Goal: Information Seeking & Learning: Learn about a topic

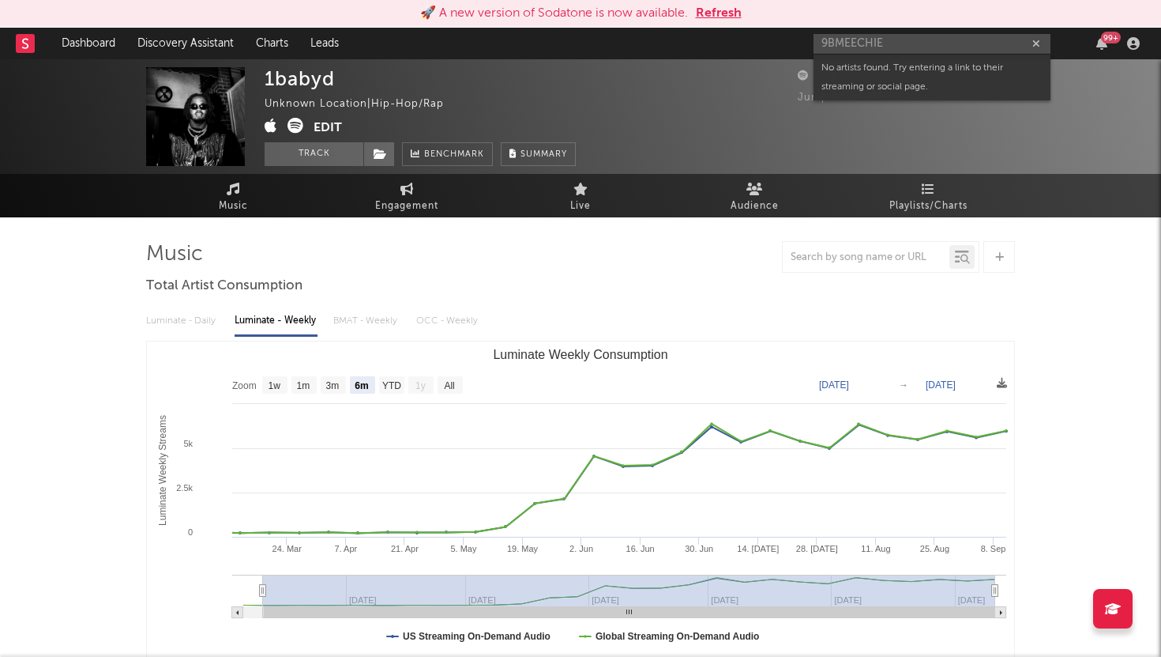
select select "6m"
click at [707, 8] on button "Refresh" at bounding box center [719, 13] width 46 height 19
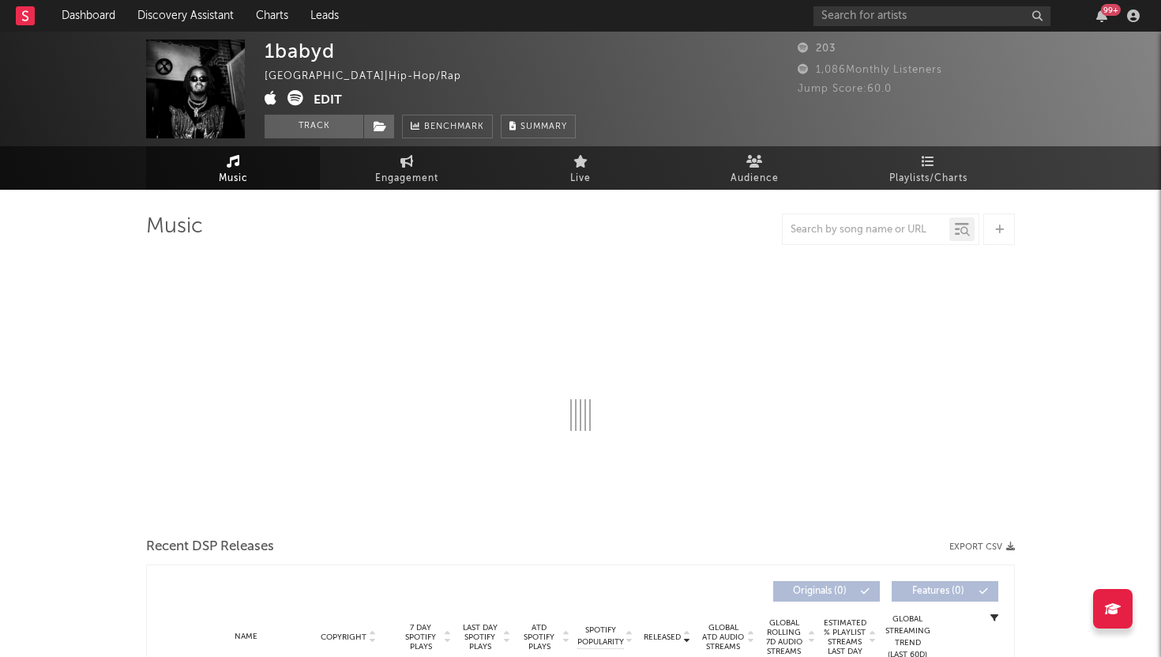
select select "6m"
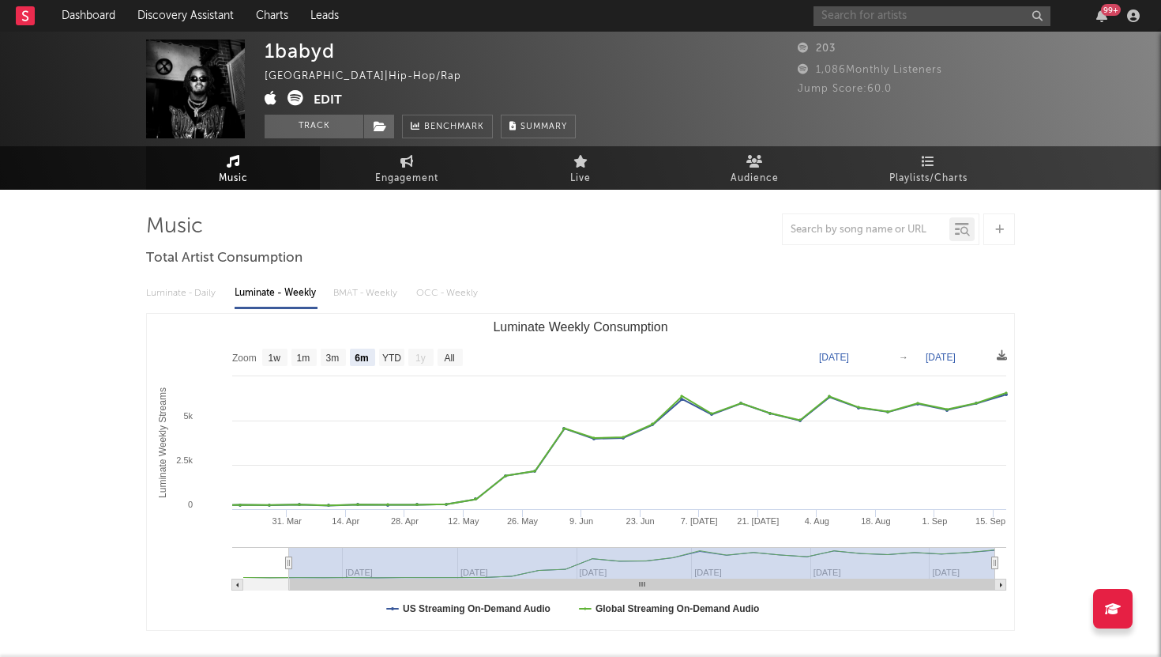
click at [894, 17] on input "text" at bounding box center [932, 16] width 237 height 20
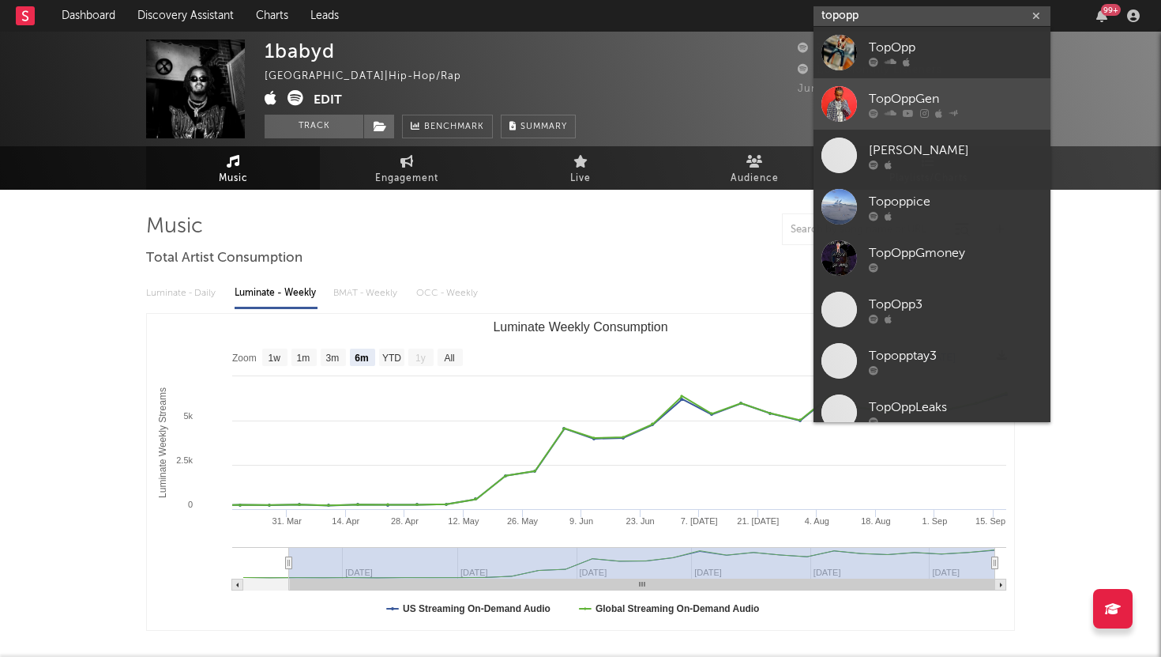
type input "topopp"
click at [864, 91] on link "TopOppGen" at bounding box center [932, 103] width 237 height 51
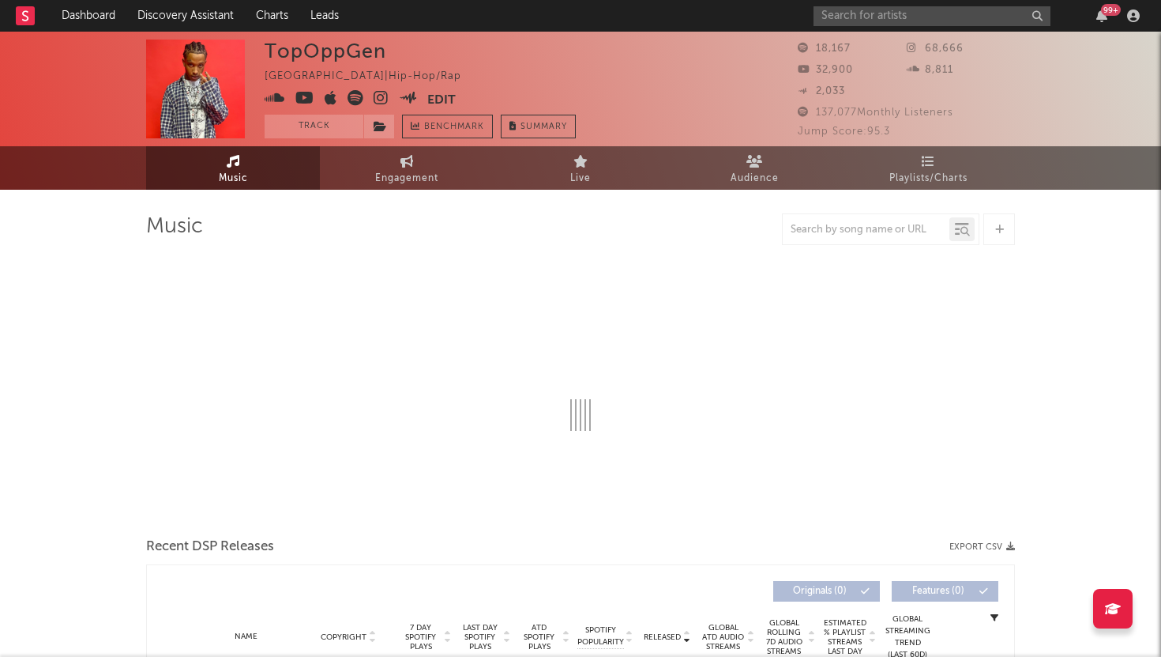
select select "6m"
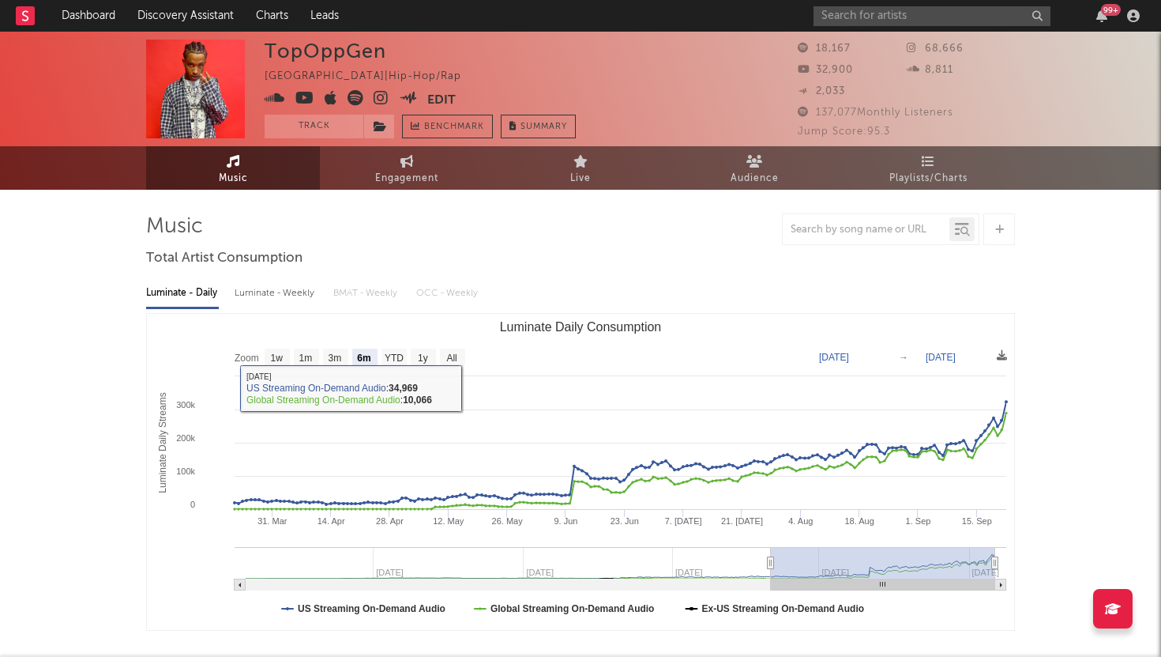
click at [315, 289] on div "Luminate - Weekly" at bounding box center [276, 293] width 83 height 27
select select "6m"
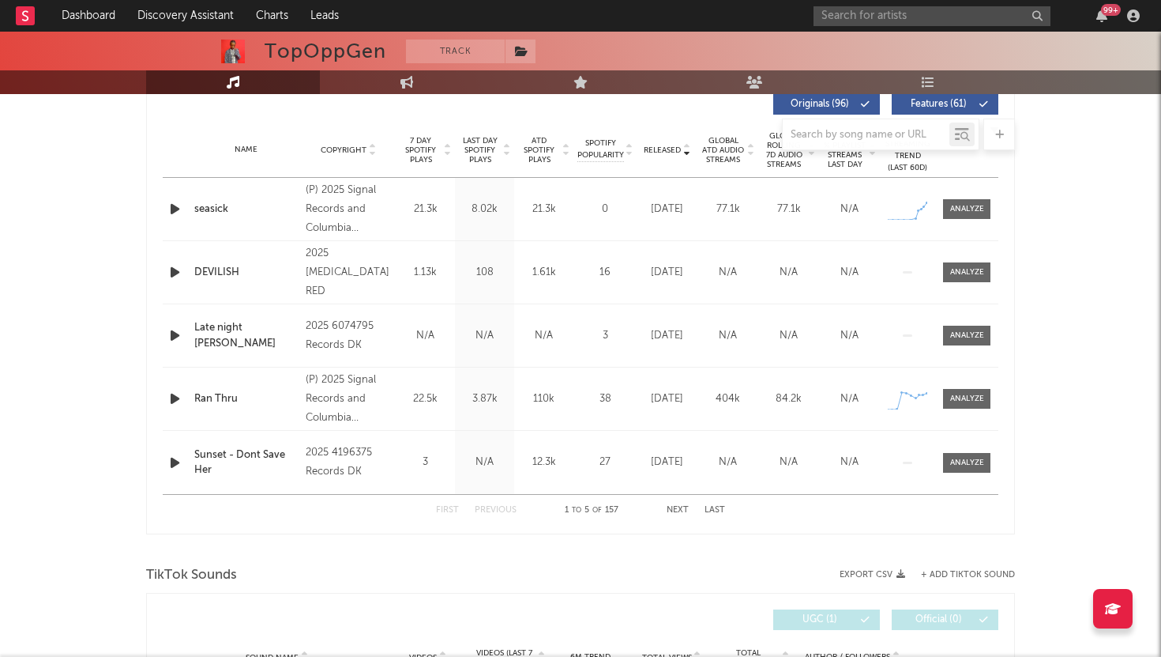
scroll to position [630, 0]
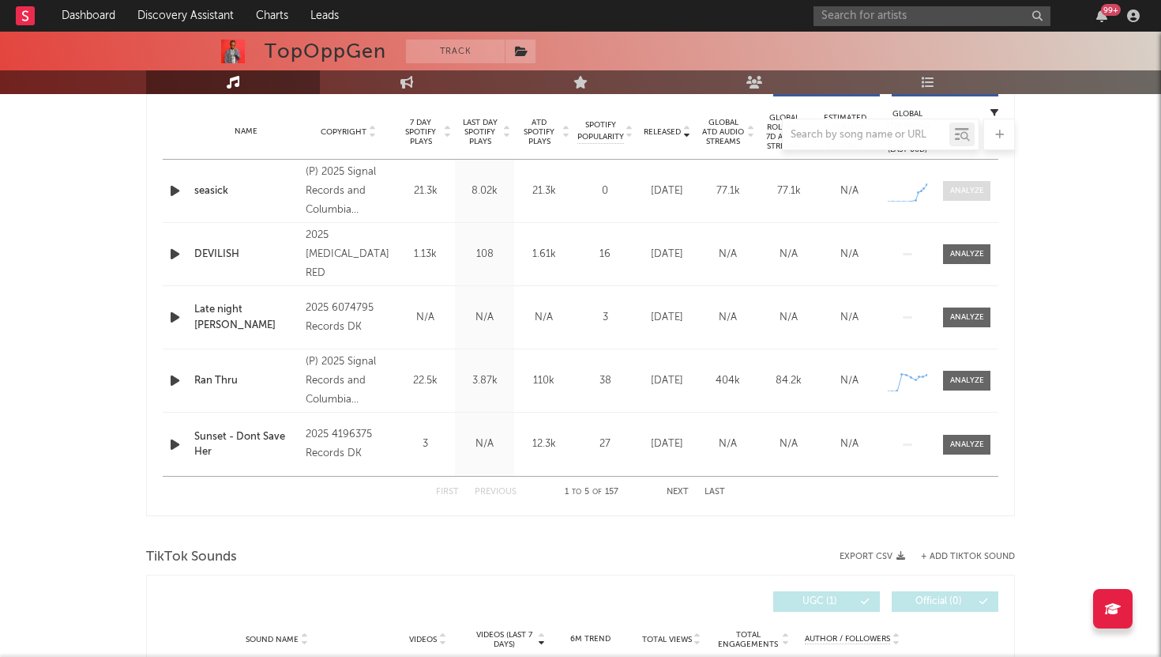
click at [981, 188] on div at bounding box center [967, 191] width 34 height 12
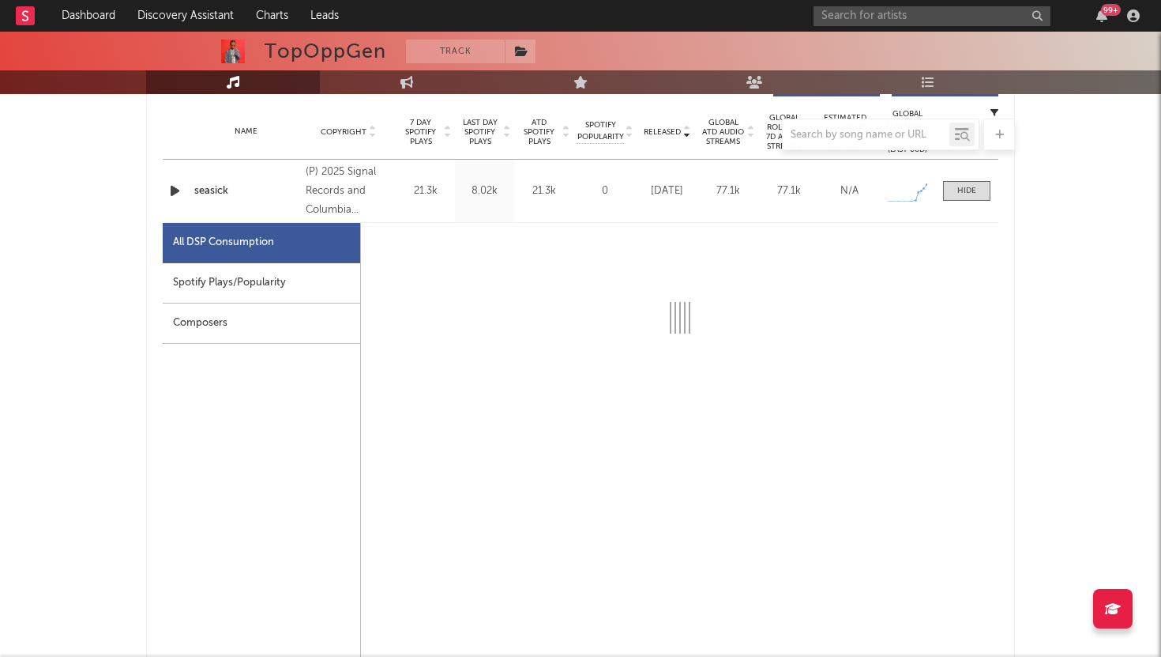
select select "1w"
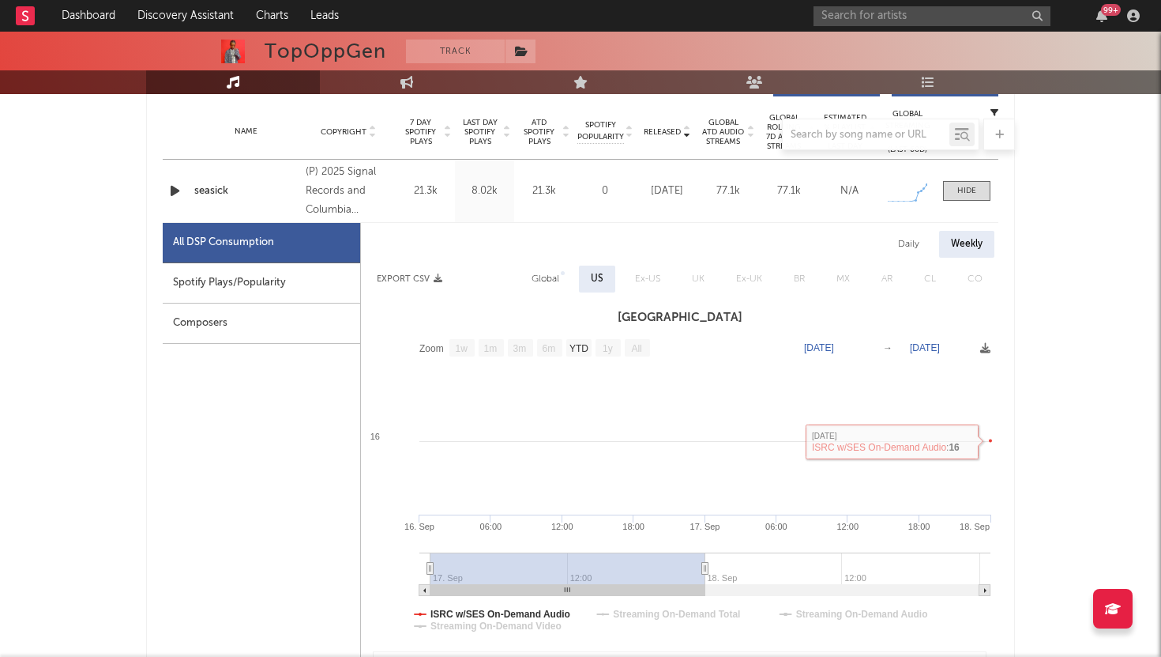
click at [909, 235] on div "Daily" at bounding box center [908, 244] width 45 height 27
select select "1w"
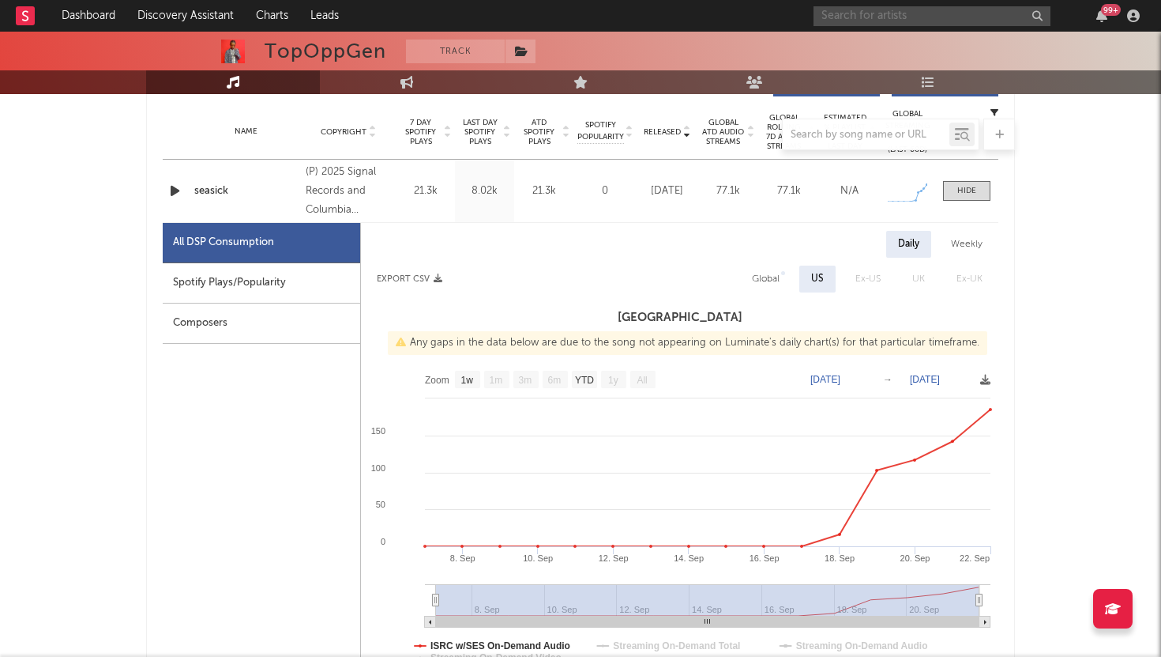
click at [911, 23] on input "text" at bounding box center [932, 16] width 237 height 20
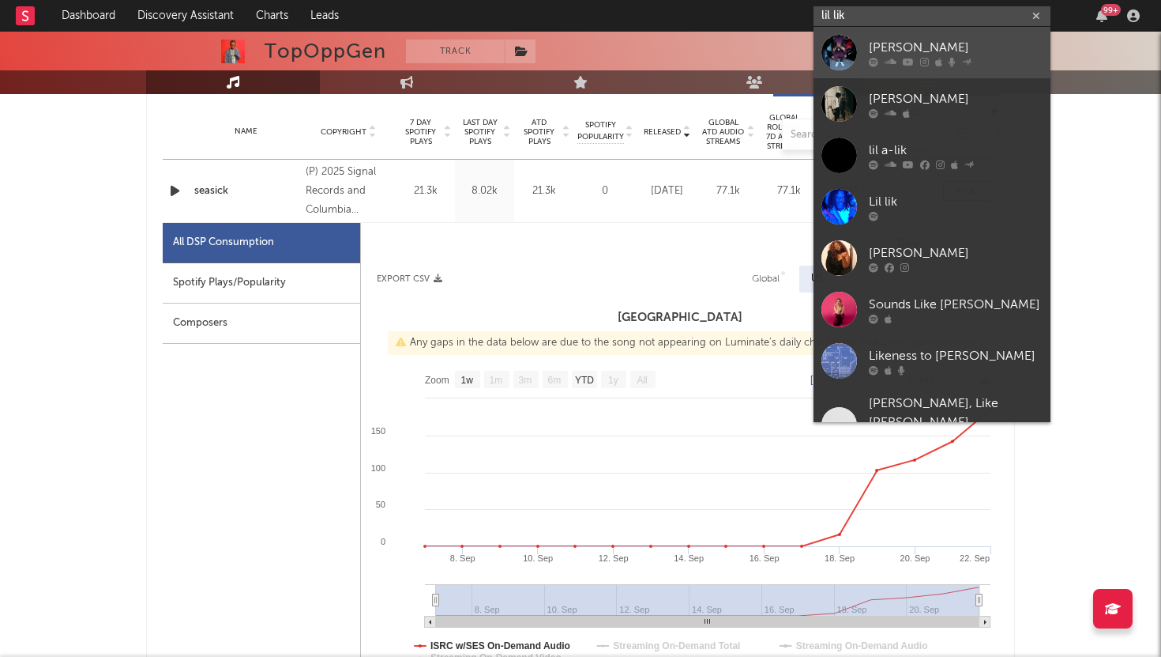
type input "lil lik"
click at [905, 41] on div "Lil Lik" at bounding box center [956, 47] width 174 height 19
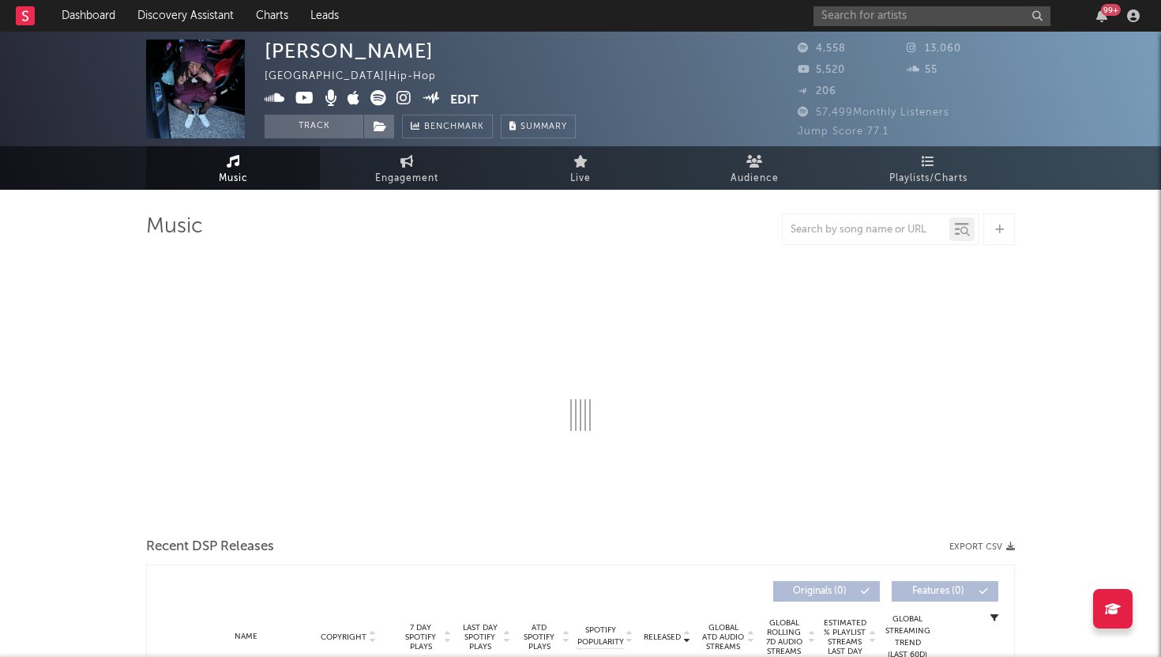
select select "6m"
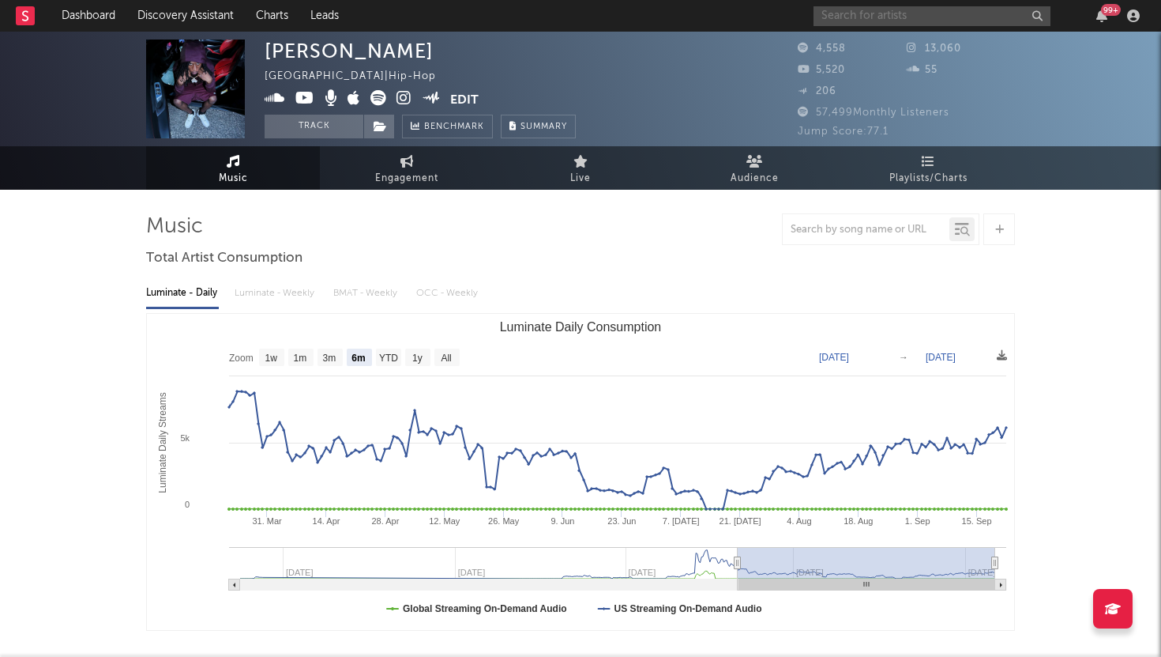
click at [923, 22] on input "text" at bounding box center [932, 16] width 237 height 20
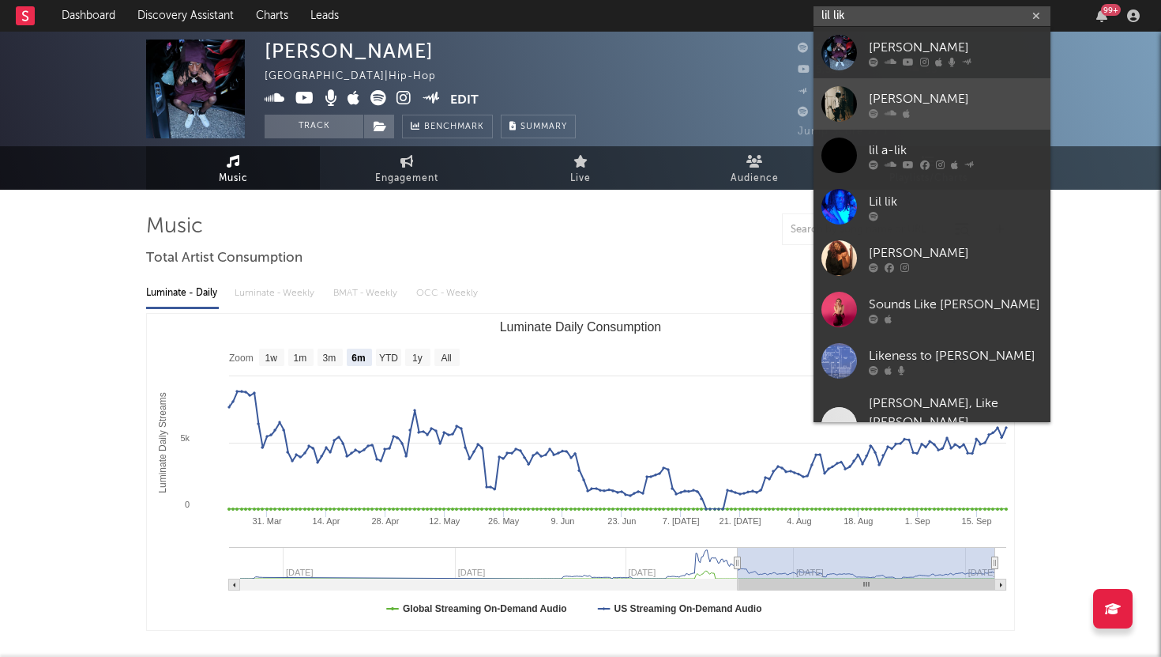
type input "lil lik"
click at [902, 105] on div "Lil Lik" at bounding box center [956, 98] width 174 height 19
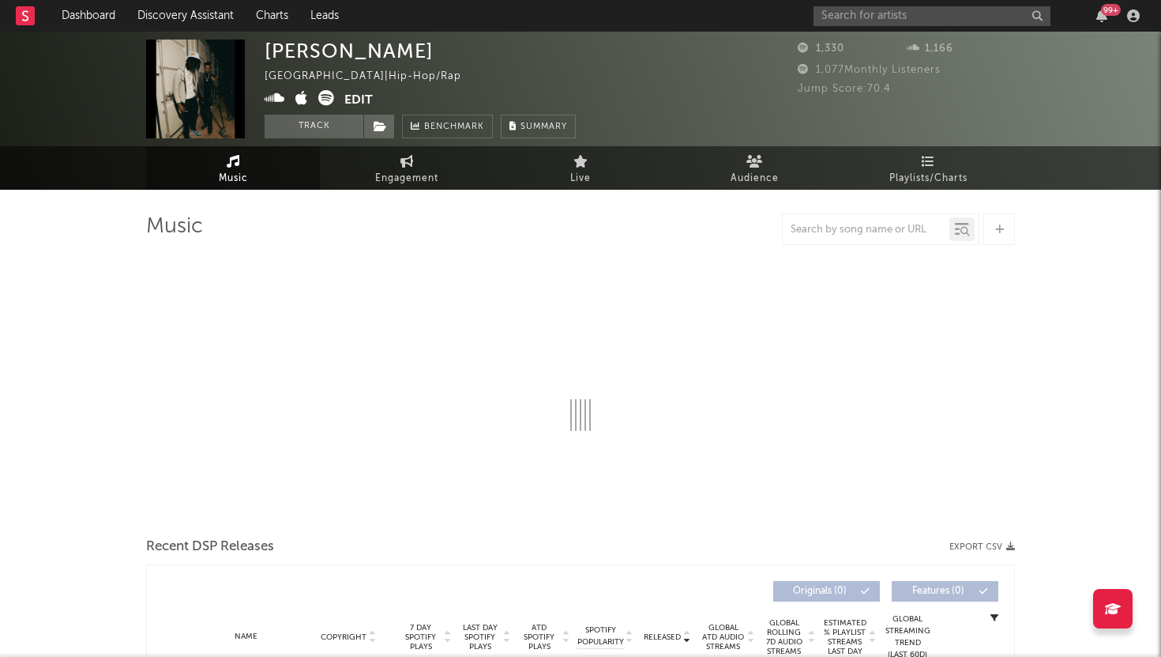
select select "6m"
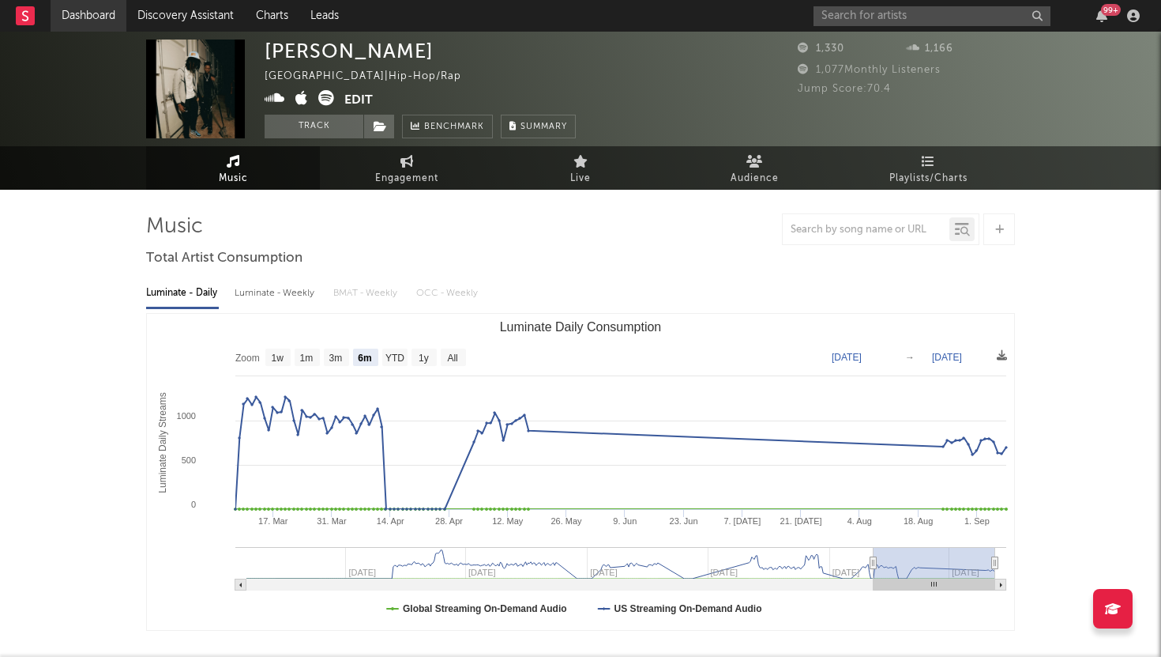
click at [102, 9] on link "Dashboard" at bounding box center [89, 16] width 76 height 32
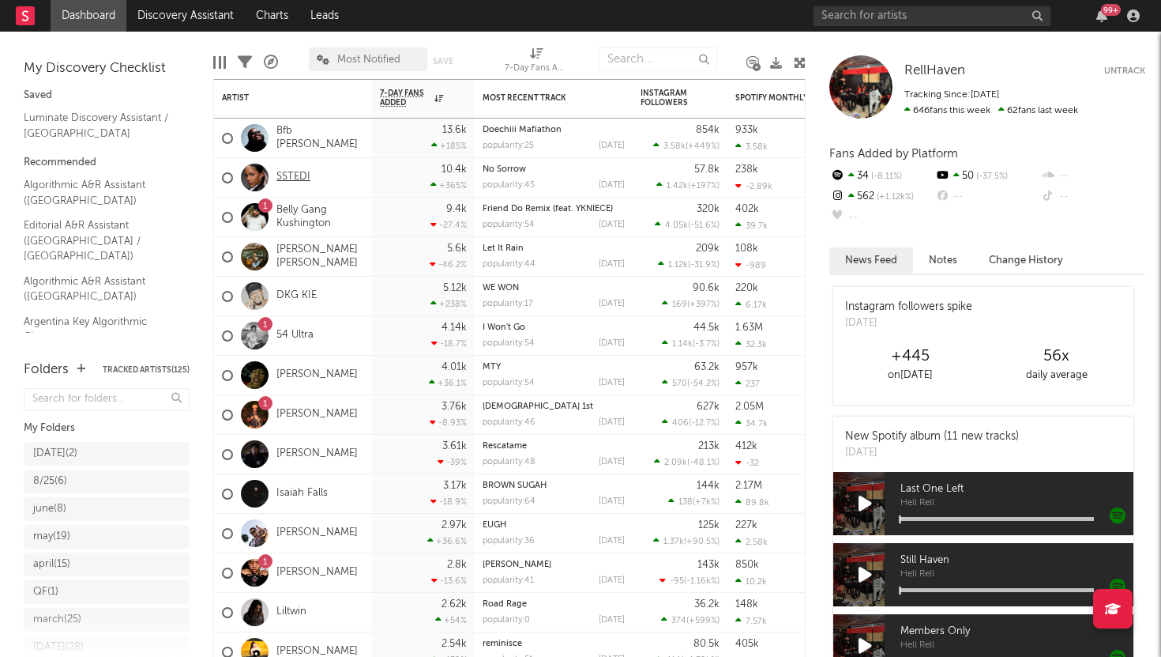
click at [292, 171] on link "SSTEDI" at bounding box center [294, 177] width 34 height 13
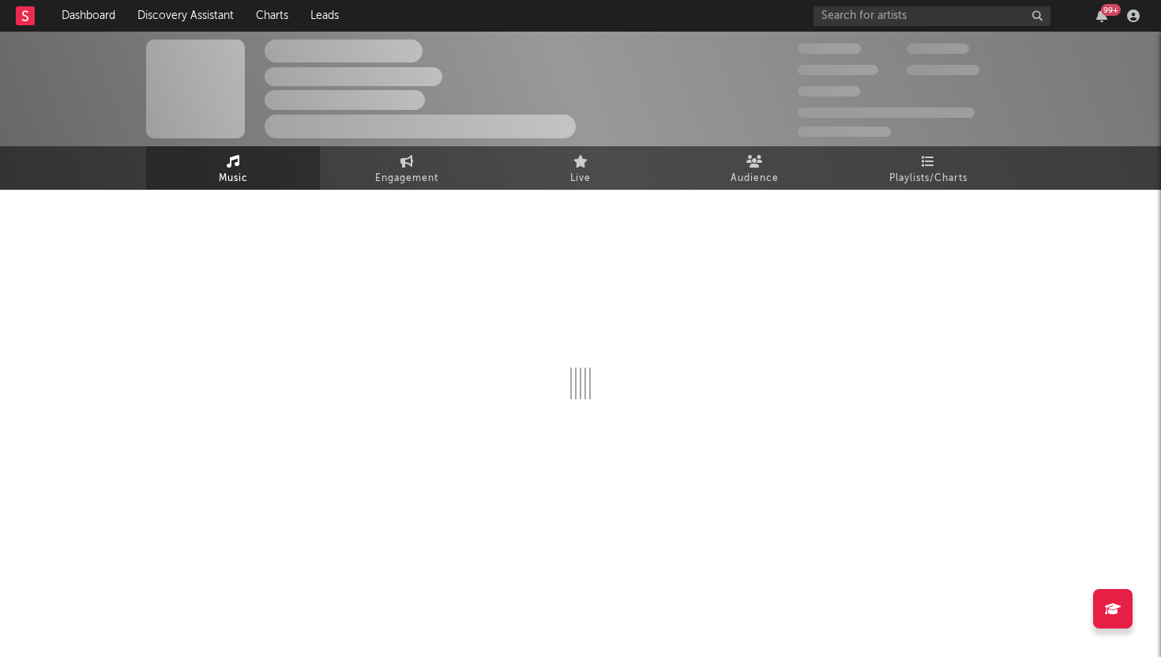
select select "6m"
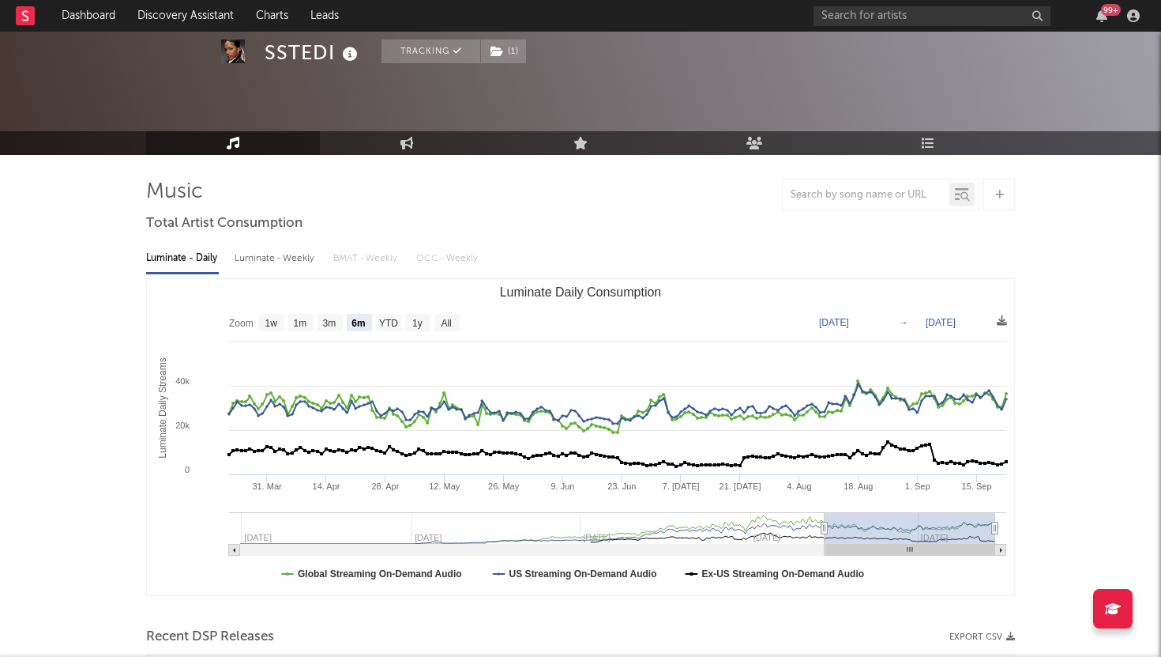
scroll to position [62, 0]
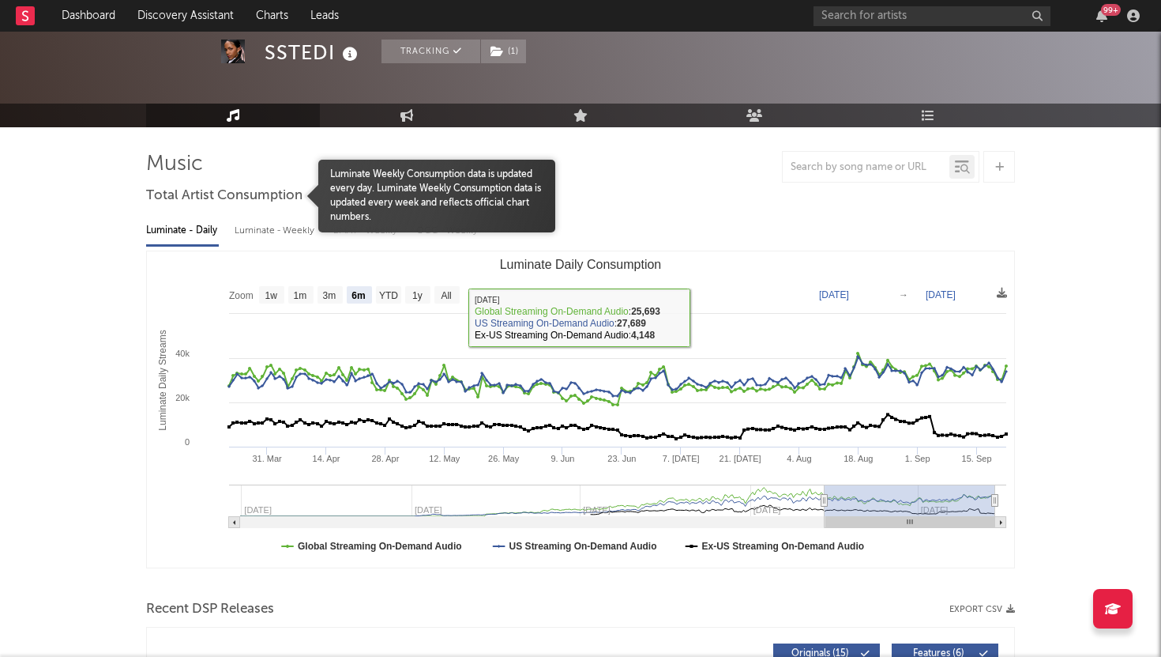
click at [282, 226] on div at bounding box center [232, 196] width 172 height 73
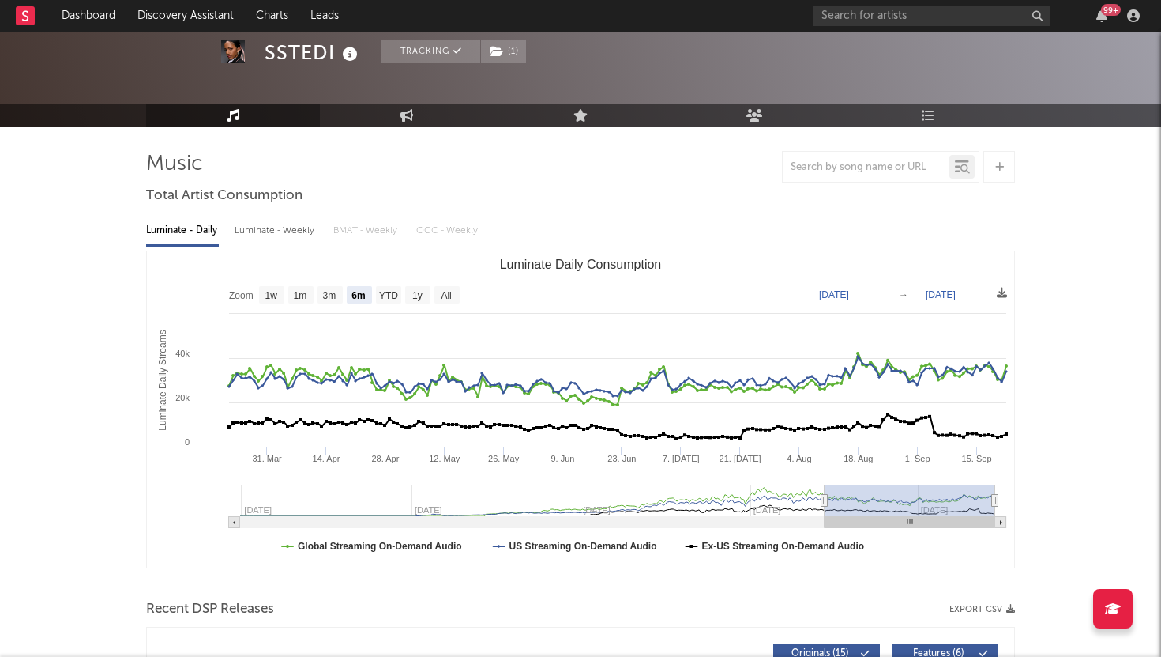
click at [261, 233] on div "Luminate - Weekly" at bounding box center [276, 230] width 83 height 27
select select "6m"
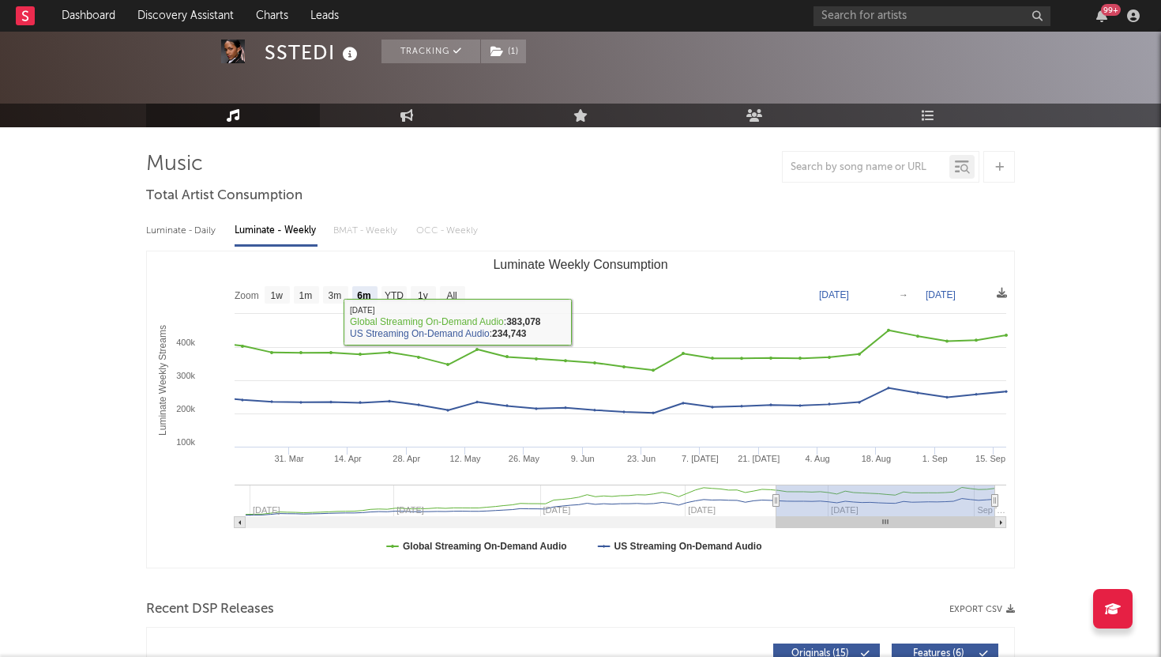
click at [216, 221] on div "Luminate - Daily" at bounding box center [182, 230] width 73 height 27
select select "6m"
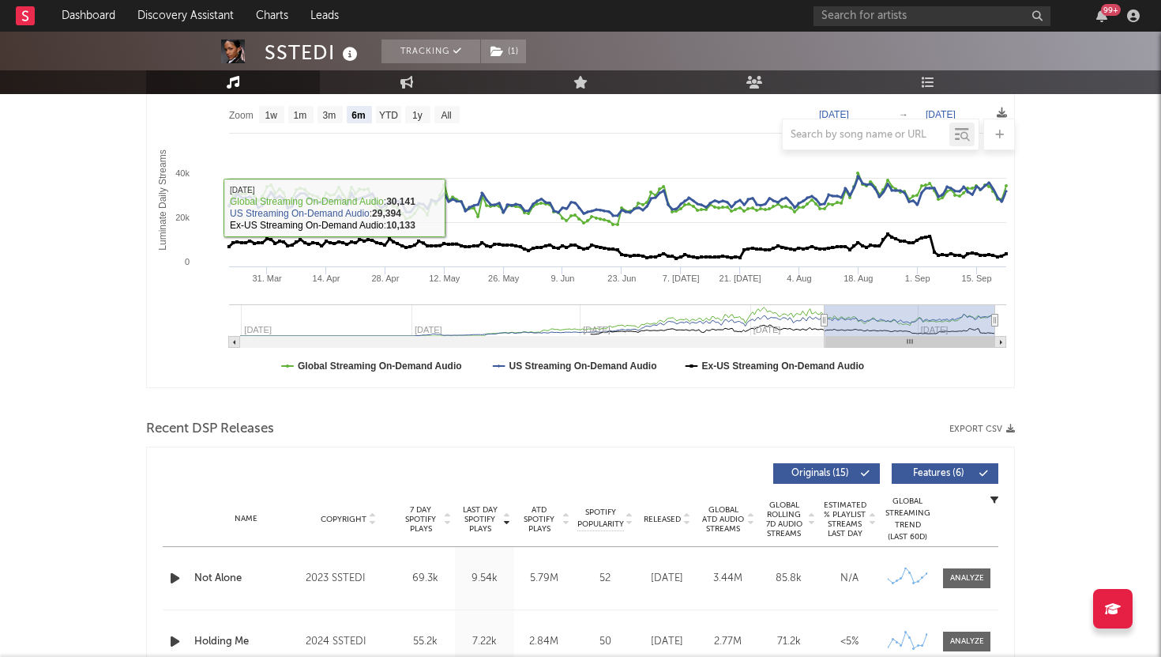
scroll to position [374, 0]
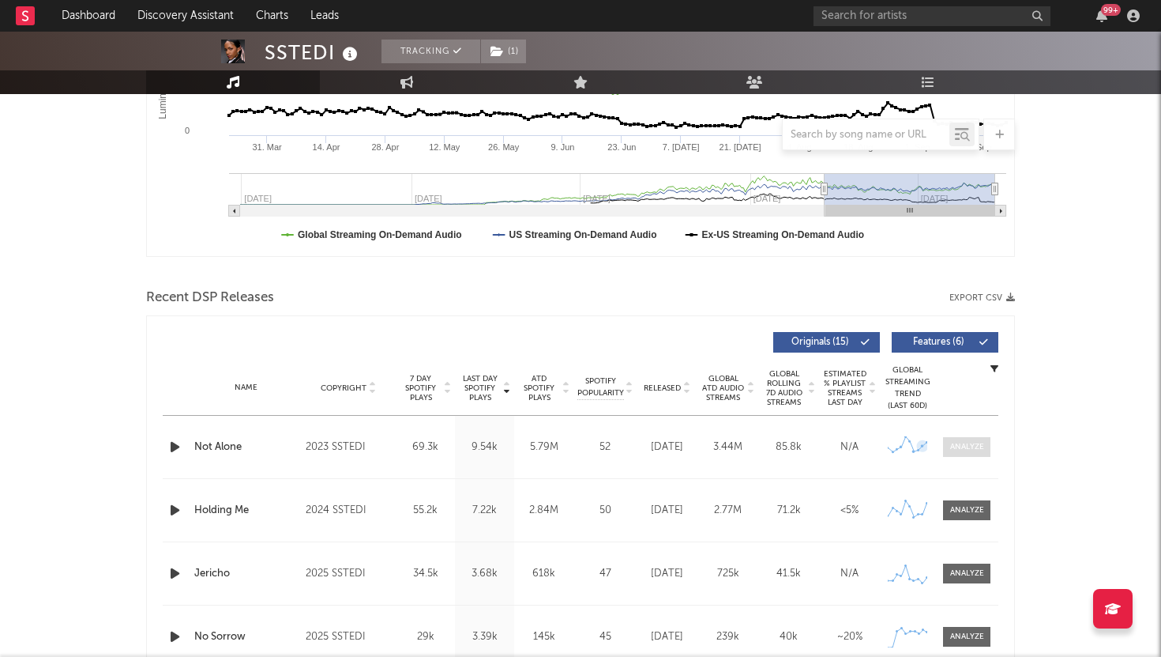
click at [953, 438] on span at bounding box center [966, 447] width 47 height 20
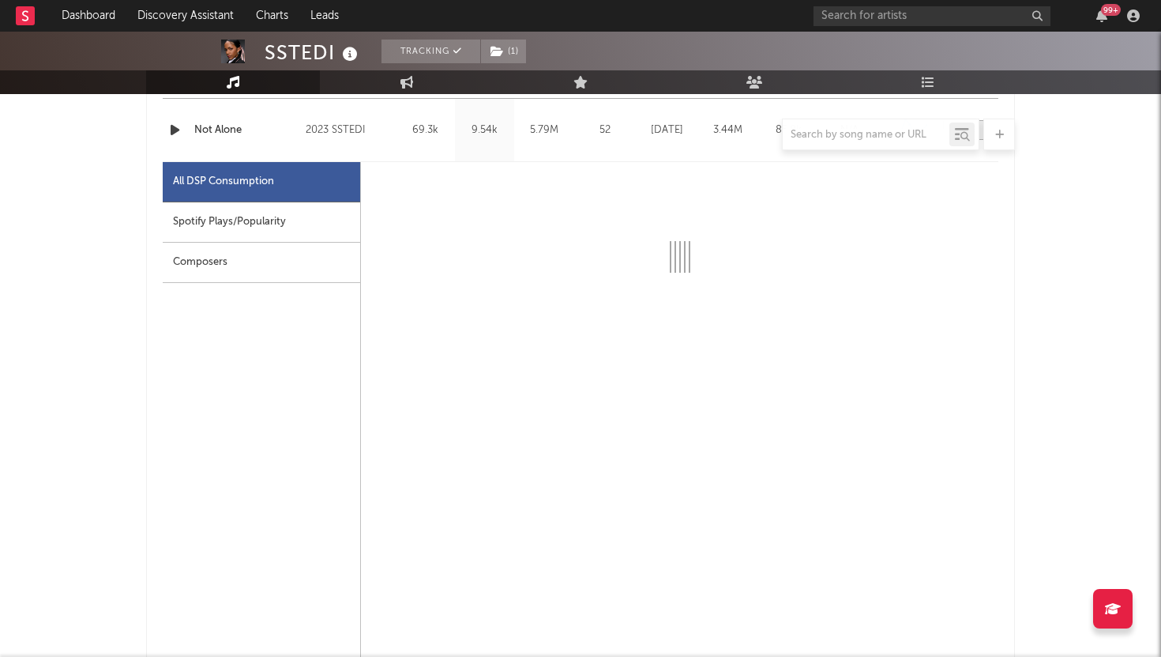
scroll to position [701, 0]
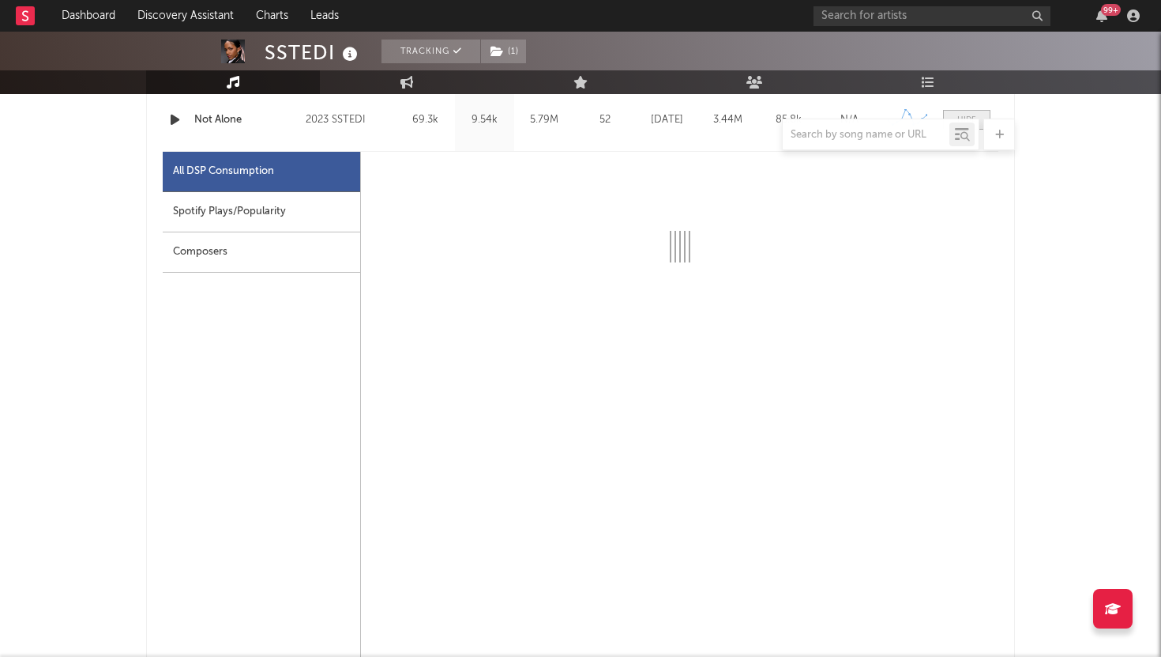
select select "6m"
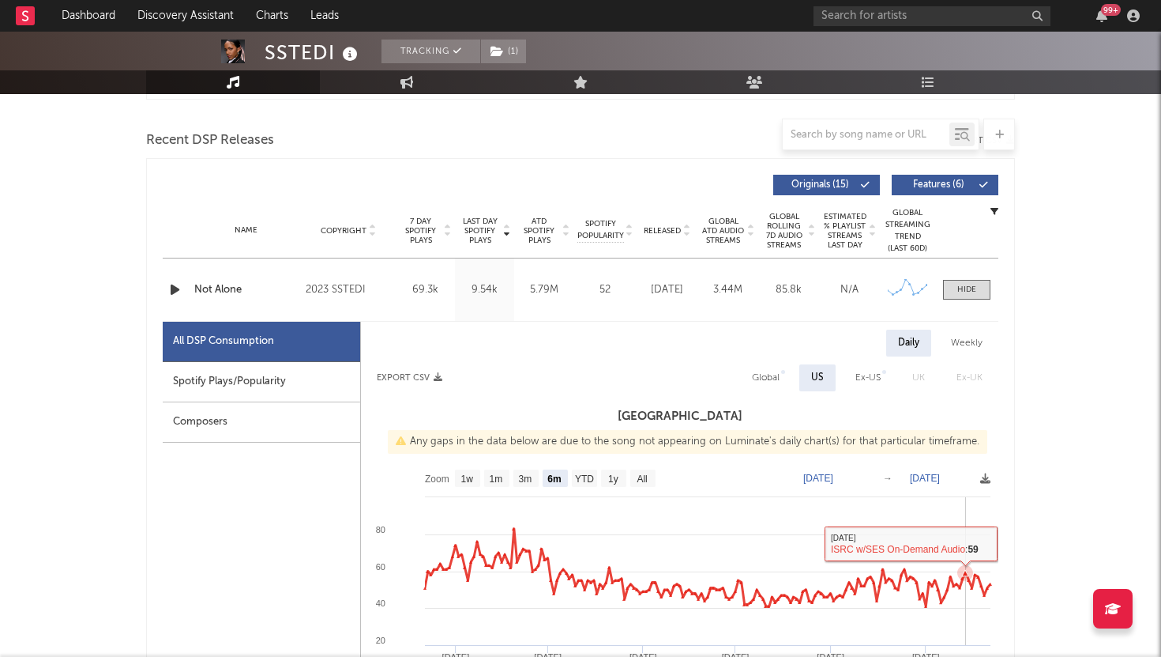
scroll to position [482, 0]
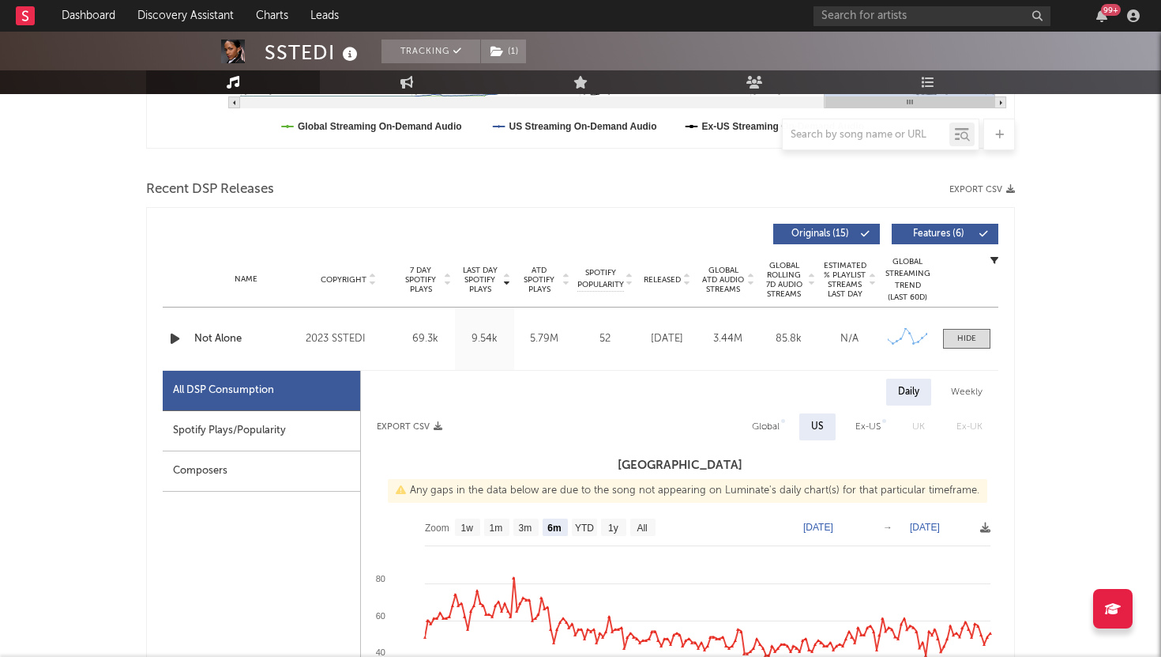
click at [664, 275] on span "Released" at bounding box center [662, 279] width 37 height 9
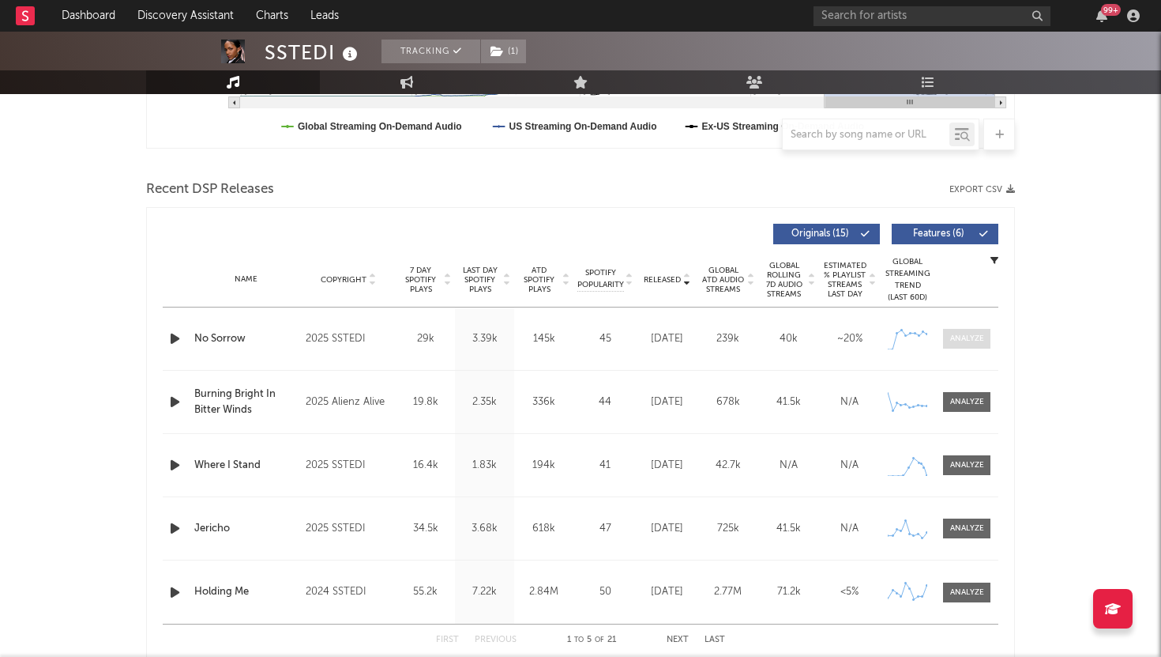
click at [957, 337] on div at bounding box center [967, 339] width 34 height 12
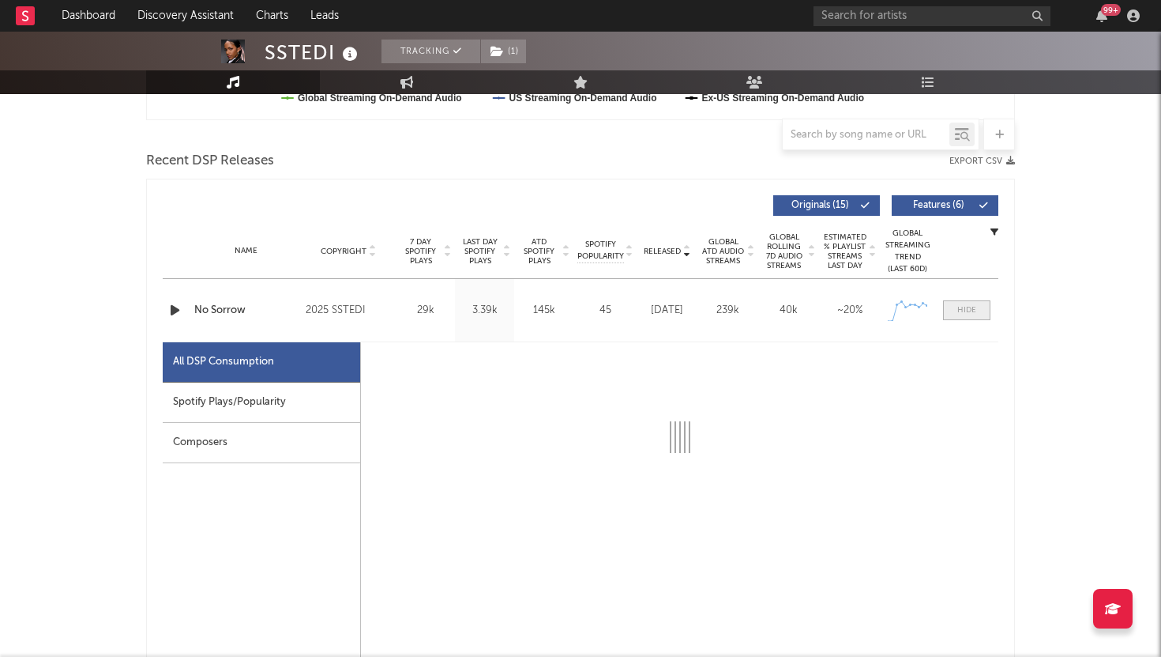
select select "1w"
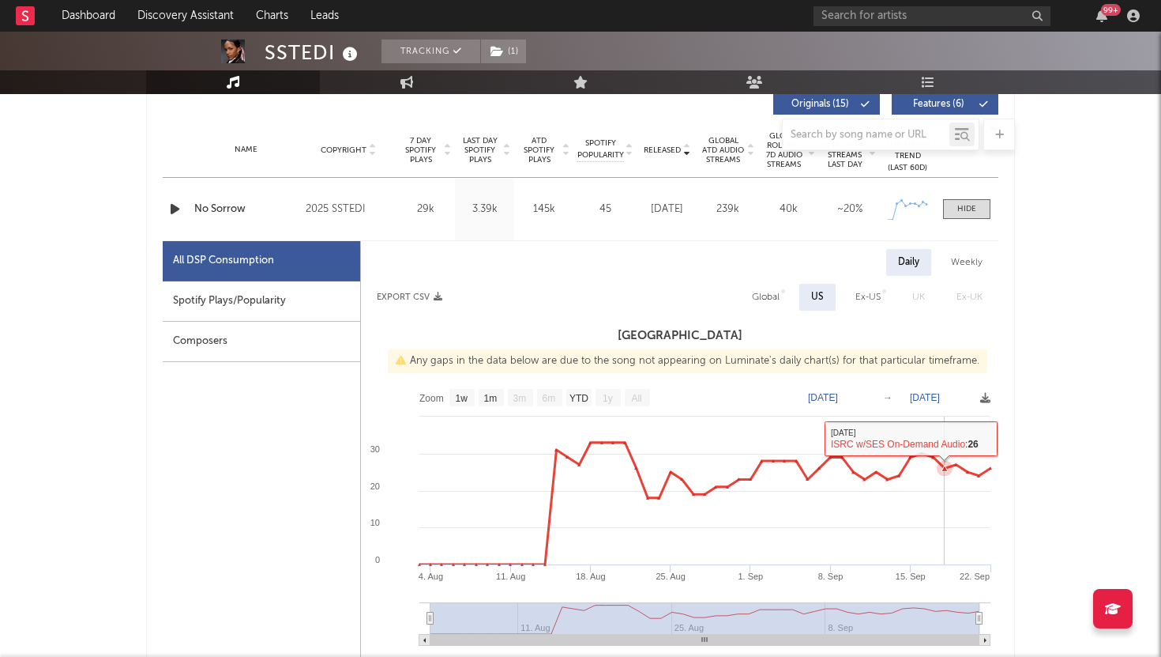
scroll to position [474, 0]
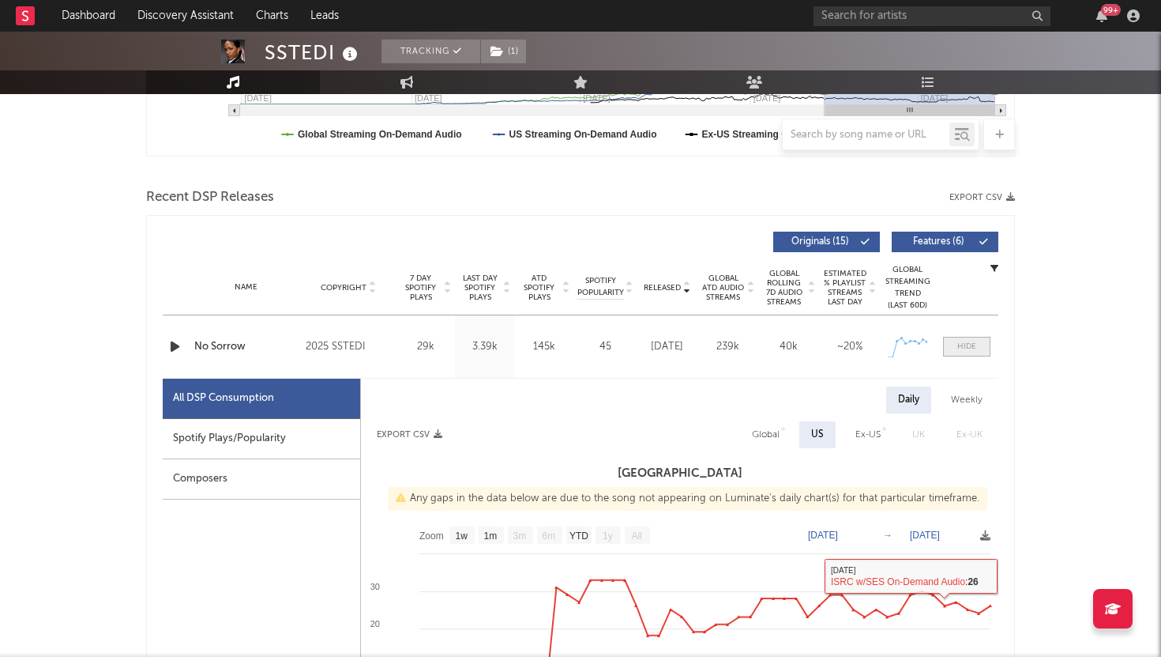
click at [967, 341] on div at bounding box center [967, 347] width 19 height 12
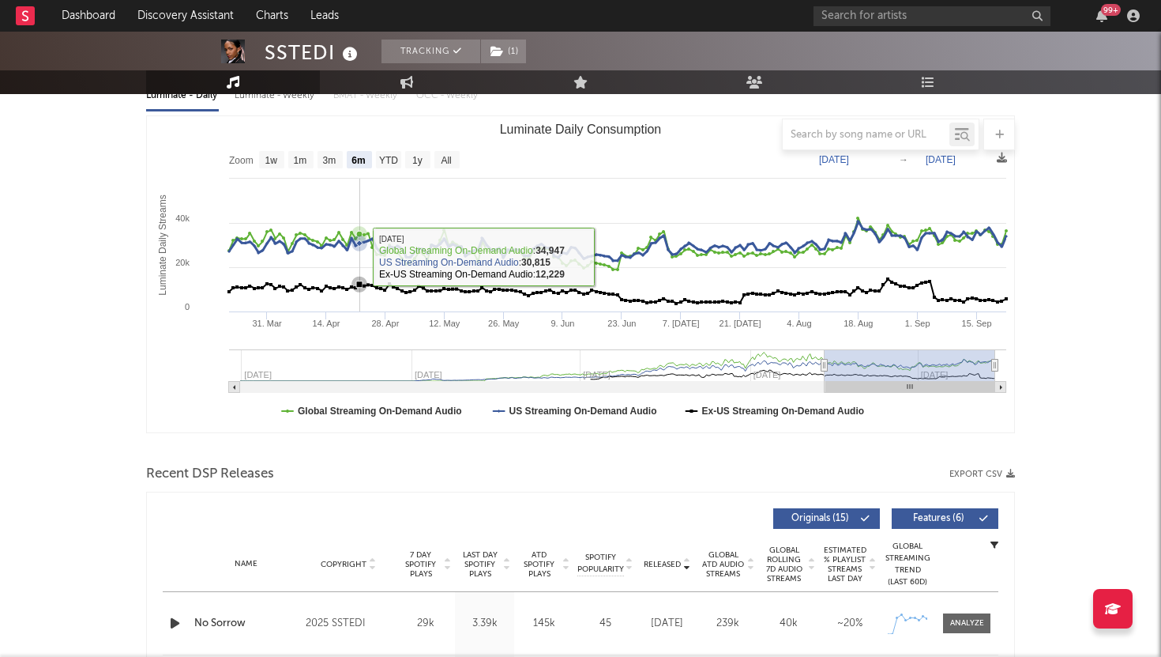
scroll to position [0, 0]
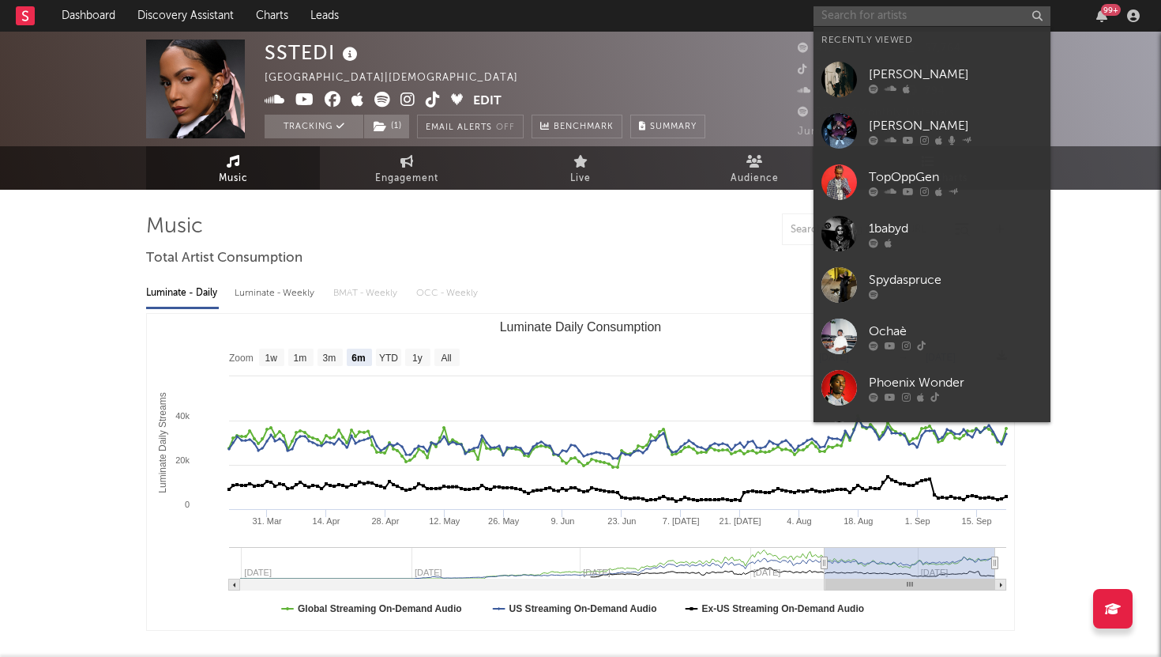
click at [856, 17] on input "text" at bounding box center [932, 16] width 237 height 20
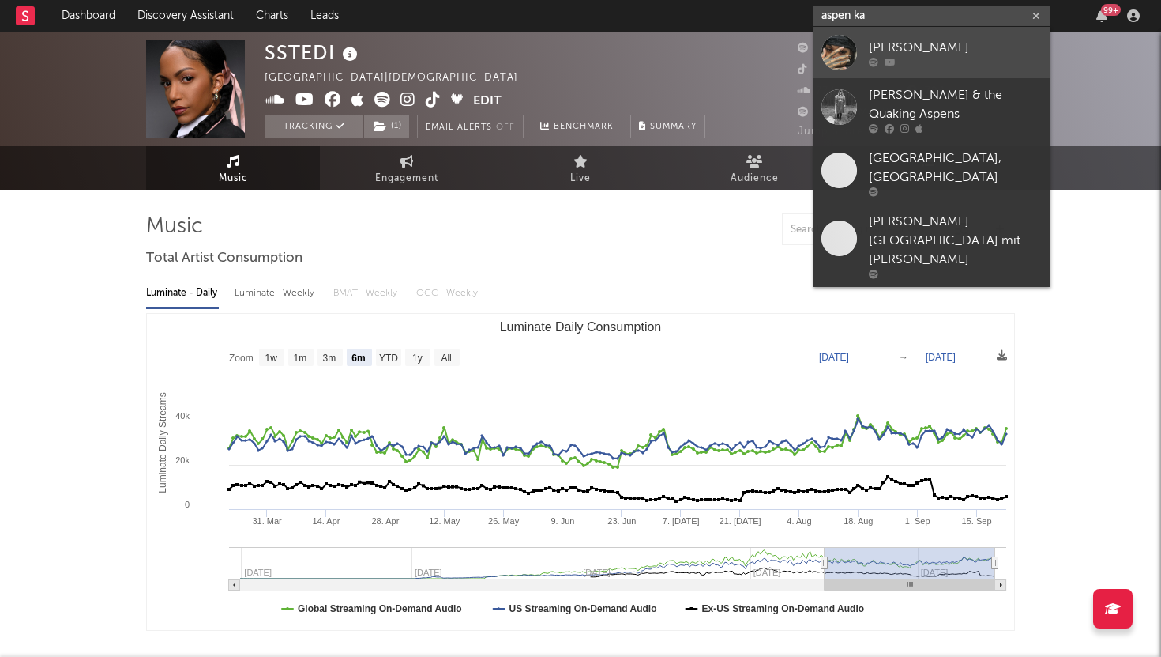
type input "aspen ka"
click at [864, 40] on link "Aspen Kartier" at bounding box center [932, 52] width 237 height 51
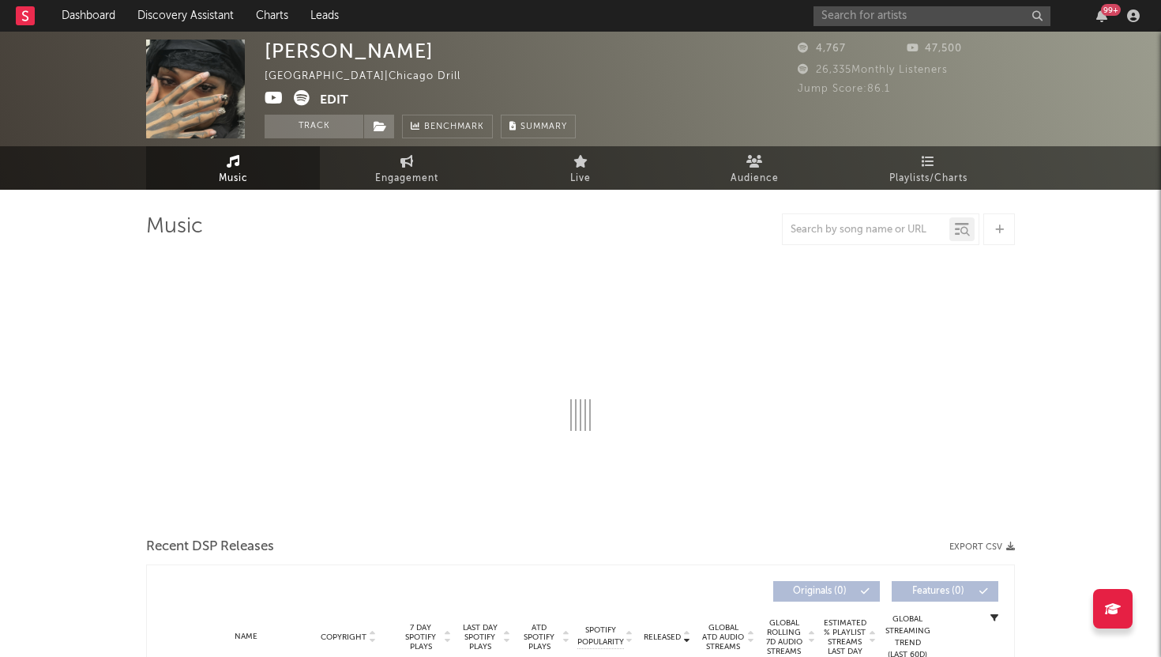
select select "6m"
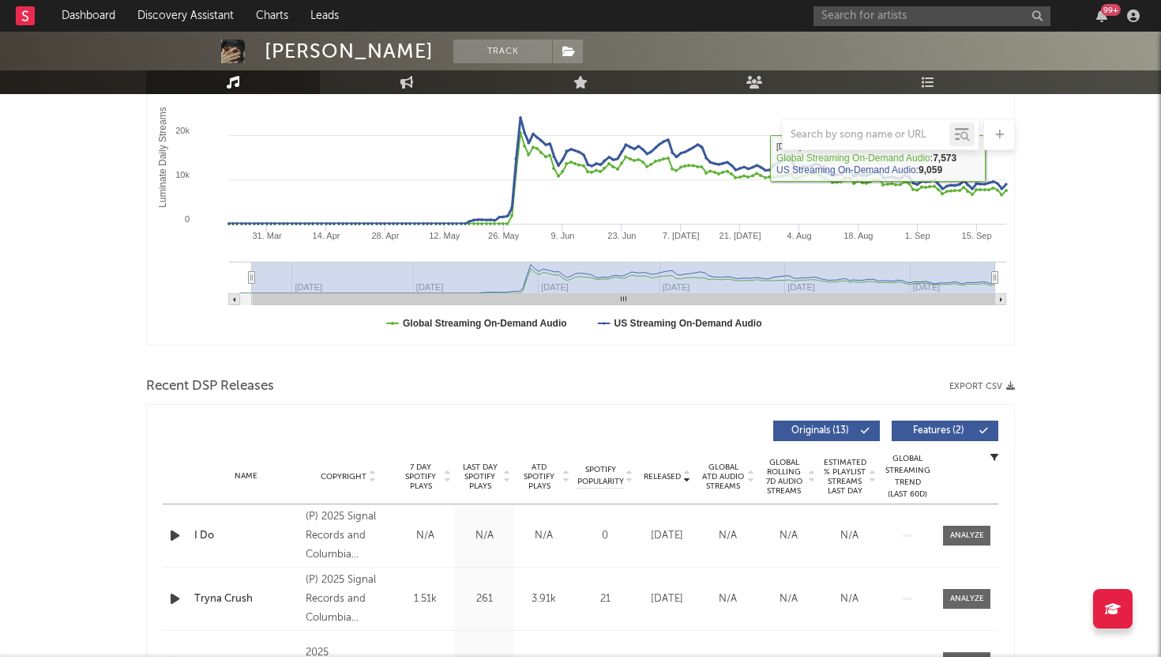
scroll to position [490, 0]
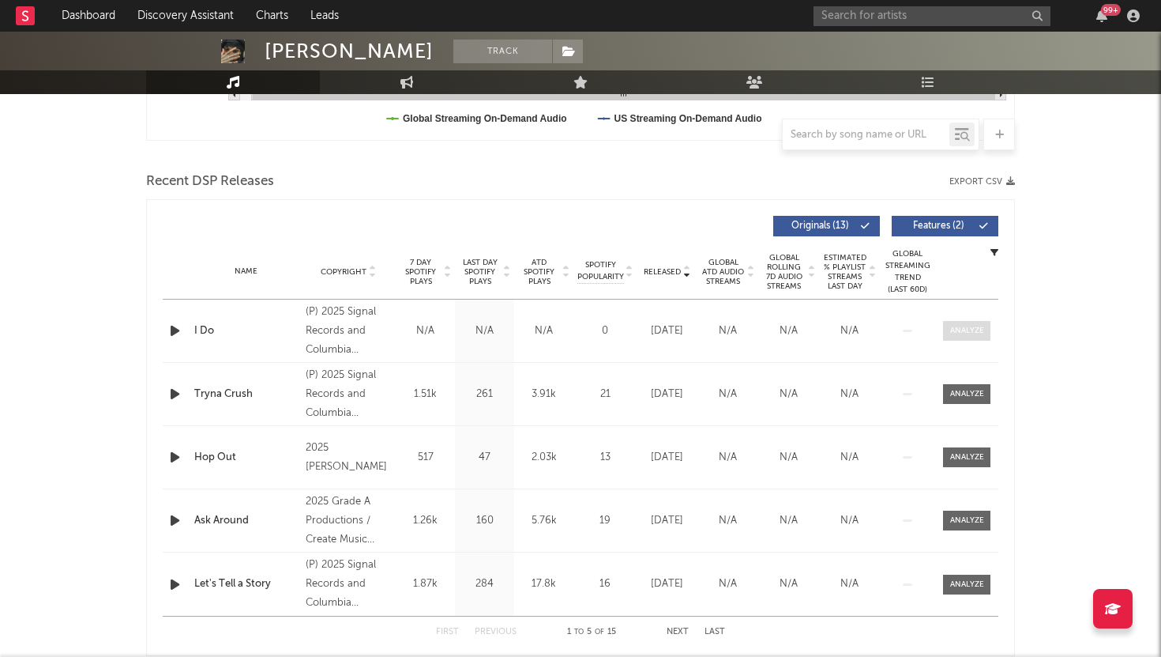
click at [976, 327] on div at bounding box center [967, 331] width 34 height 12
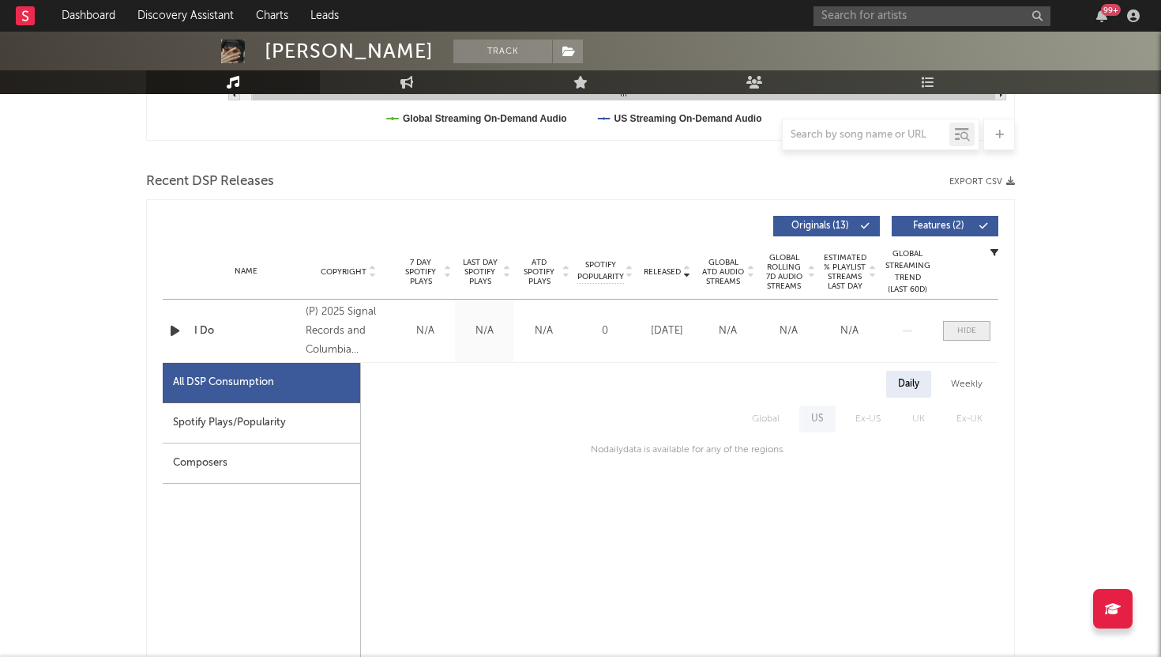
click at [976, 324] on span at bounding box center [966, 331] width 47 height 20
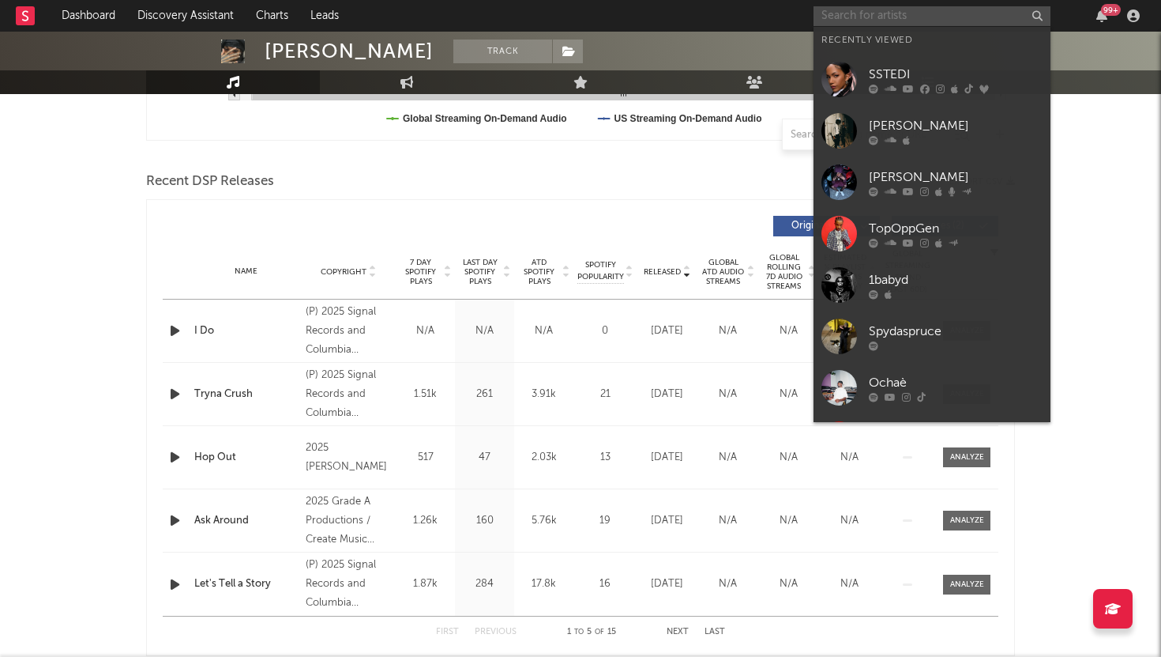
click at [837, 18] on input "text" at bounding box center [932, 16] width 237 height 20
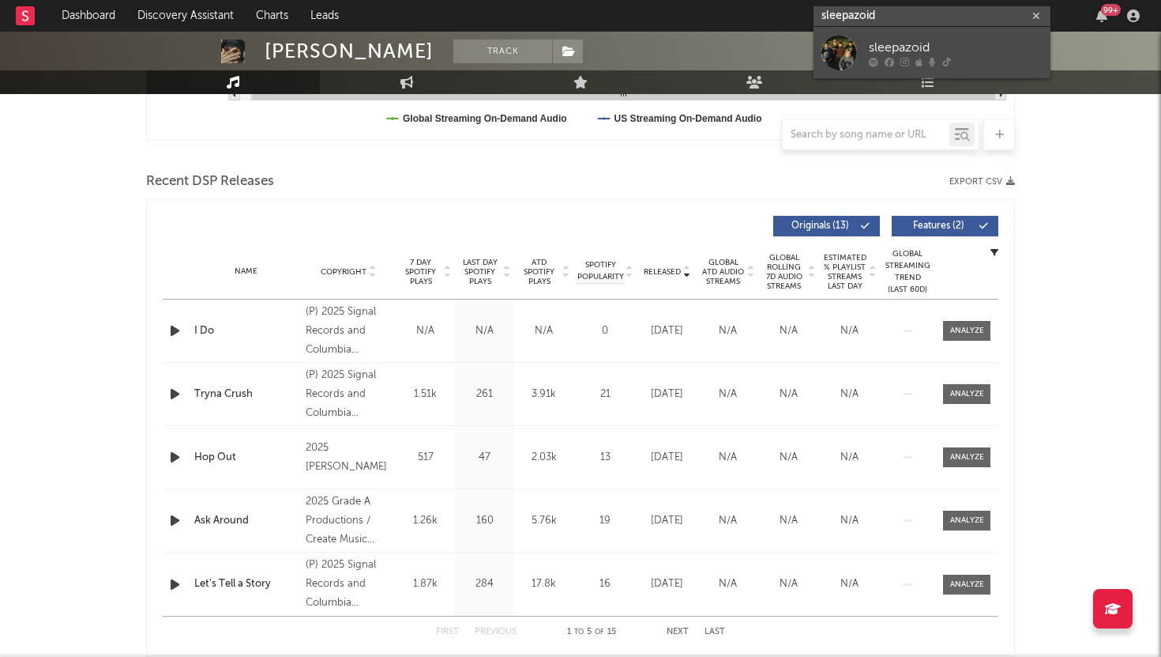
type input "sleepazoid"
click at [857, 36] on link "sleepazoid" at bounding box center [932, 52] width 237 height 51
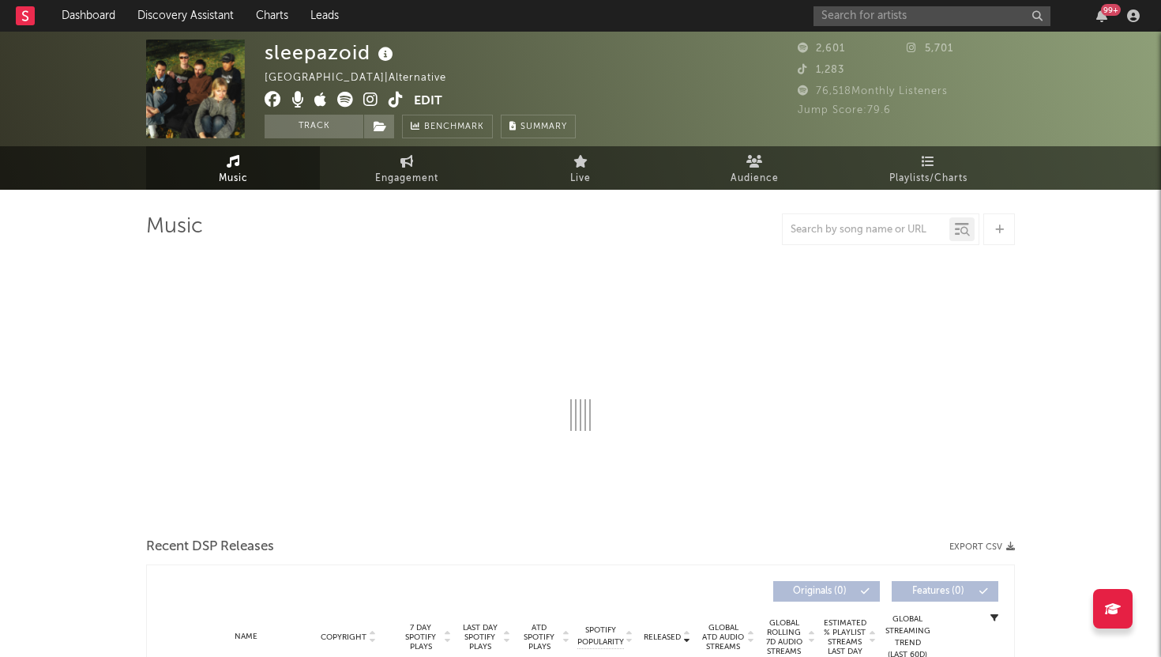
select select "1w"
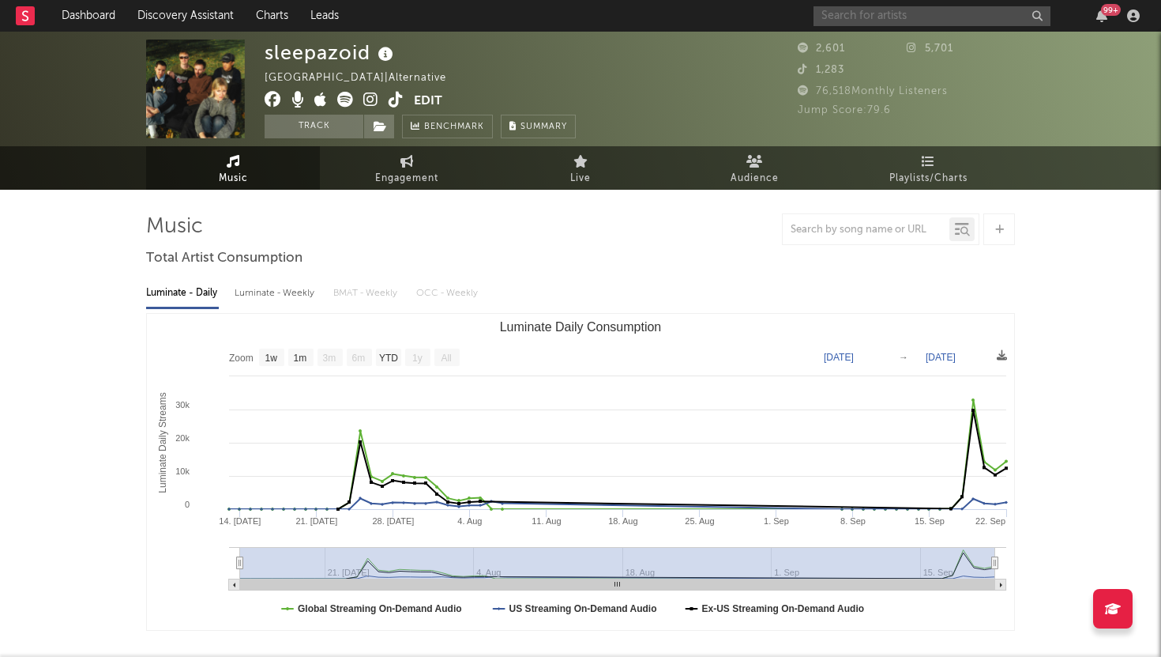
click at [830, 12] on input "text" at bounding box center [932, 16] width 237 height 20
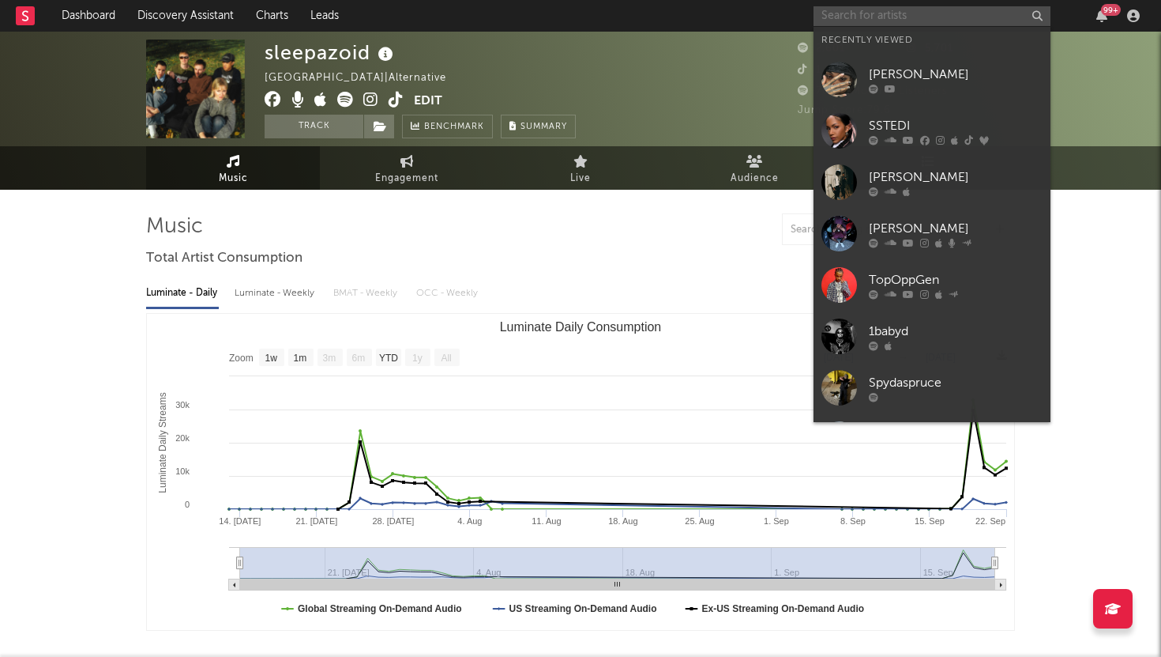
paste input "Chancem8ney"
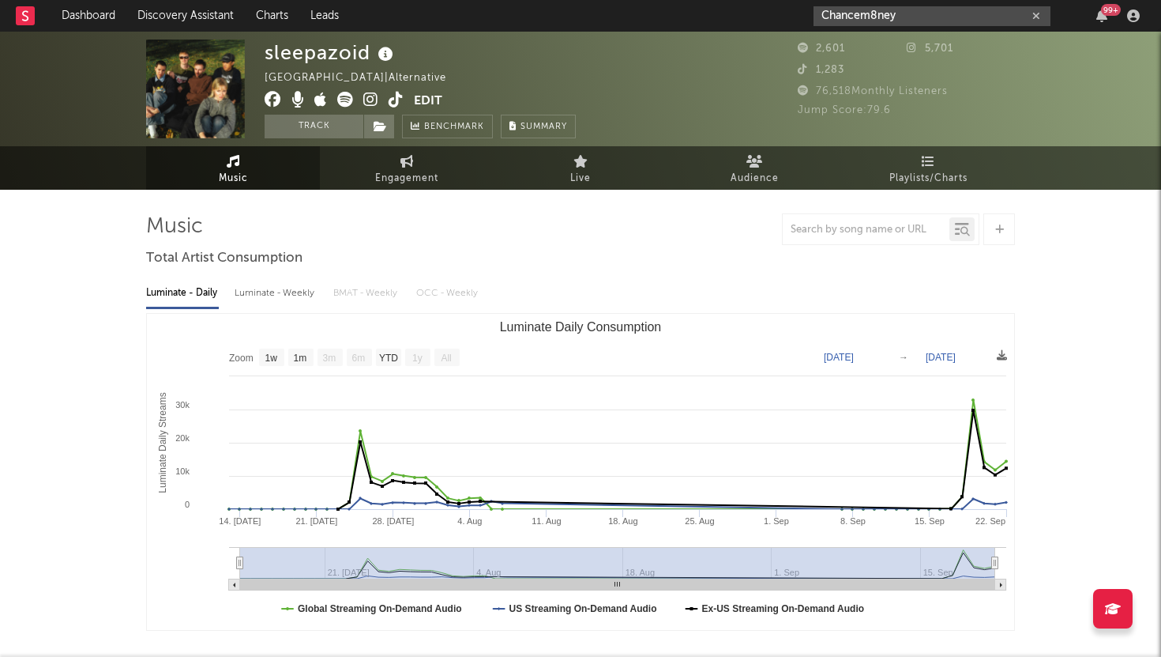
type input "Chancem8ney"
click at [149, 15] on link "Discovery Assistant" at bounding box center [185, 16] width 119 height 32
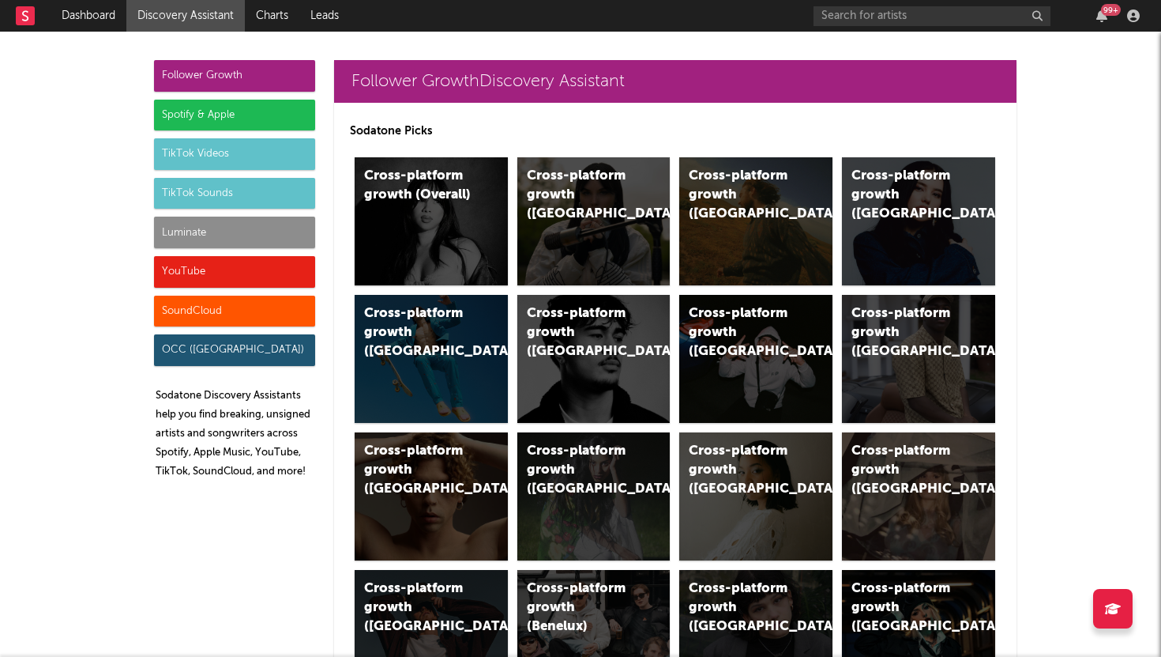
click at [222, 273] on div "YouTube" at bounding box center [234, 272] width 161 height 32
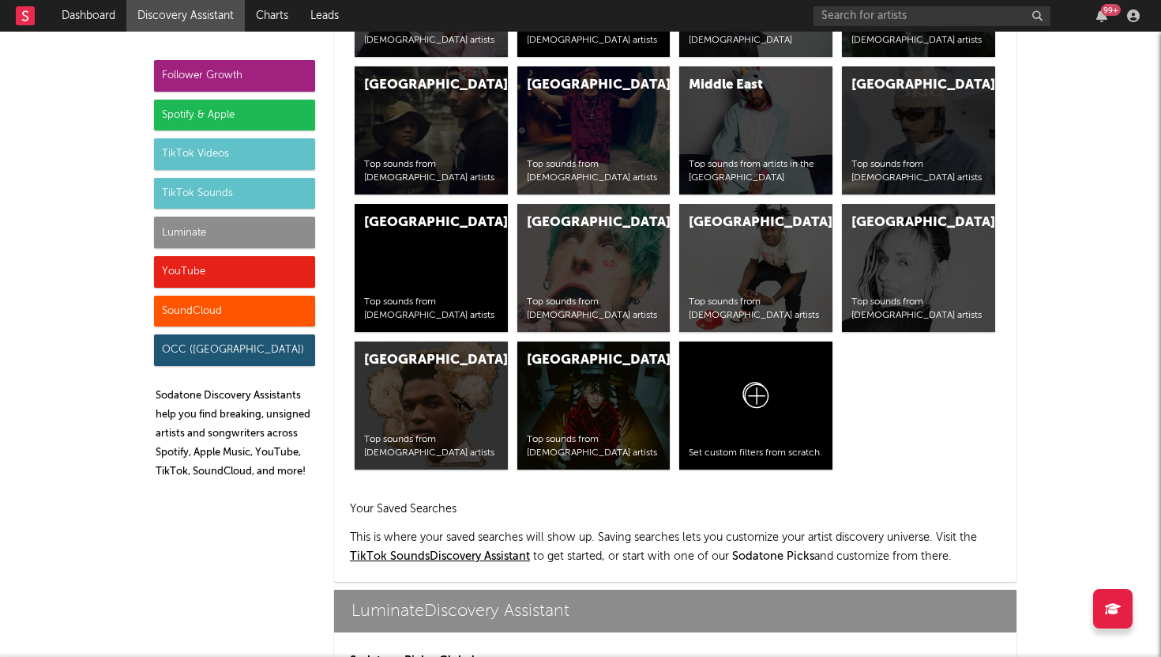
scroll to position [8921, 0]
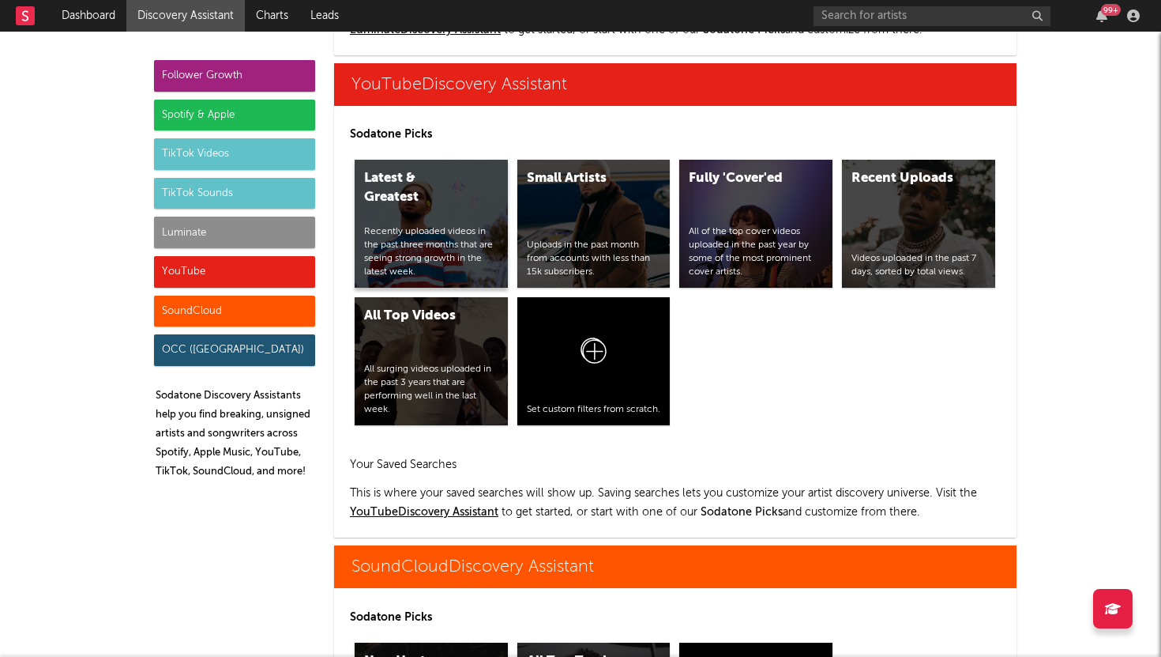
click at [442, 235] on div "Recently uploaded videos in the past three months that are seeing strong growth…" at bounding box center [431, 251] width 134 height 53
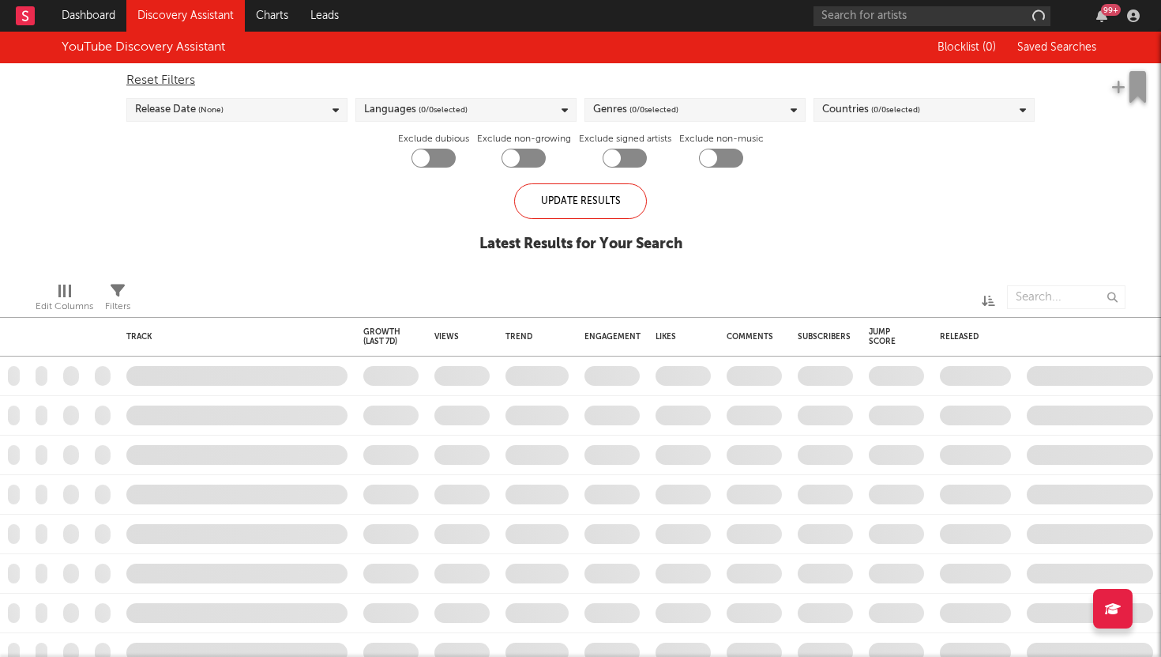
checkbox input "true"
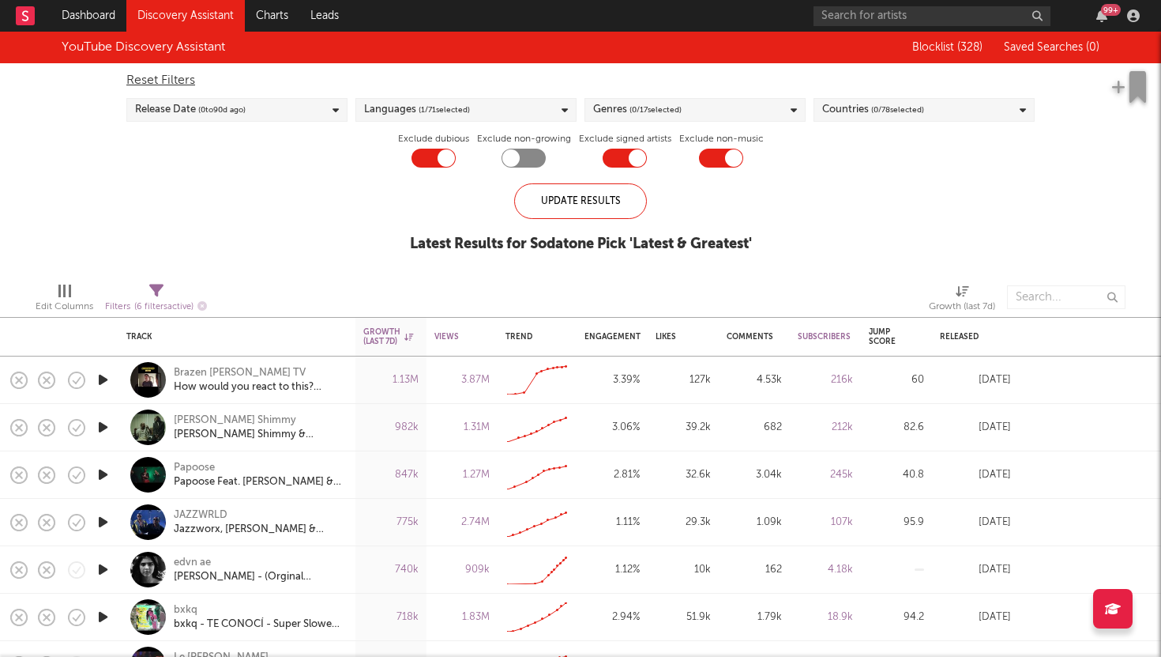
click at [103, 378] on icon "button" at bounding box center [103, 380] width 17 height 20
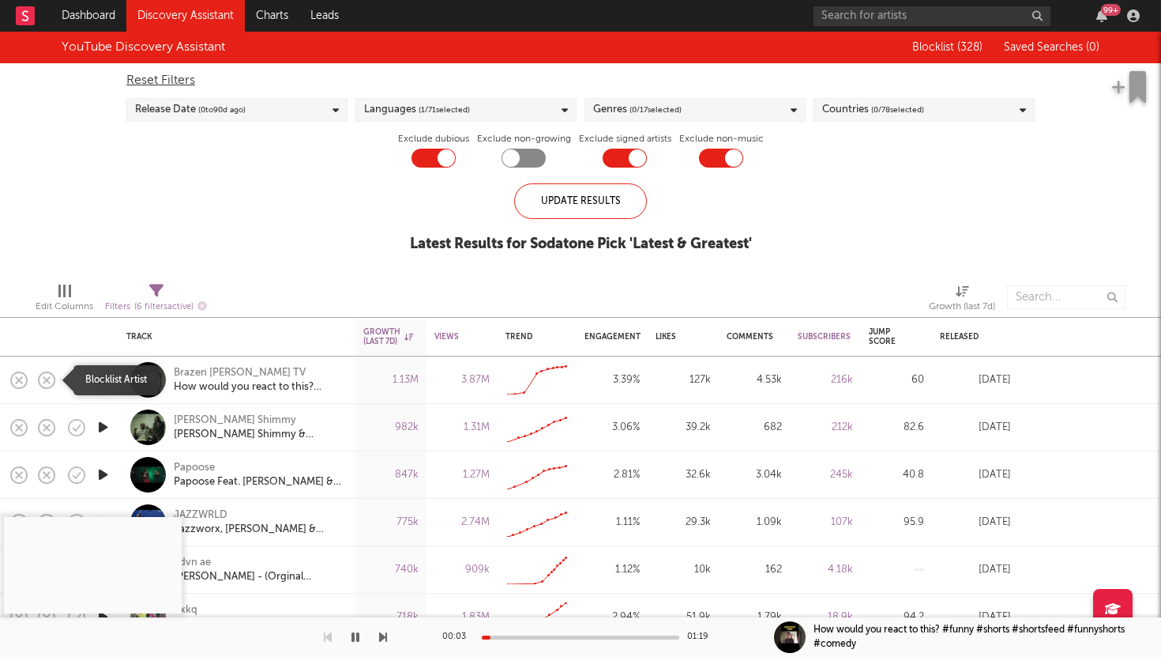
click at [43, 377] on icon "button" at bounding box center [47, 380] width 22 height 22
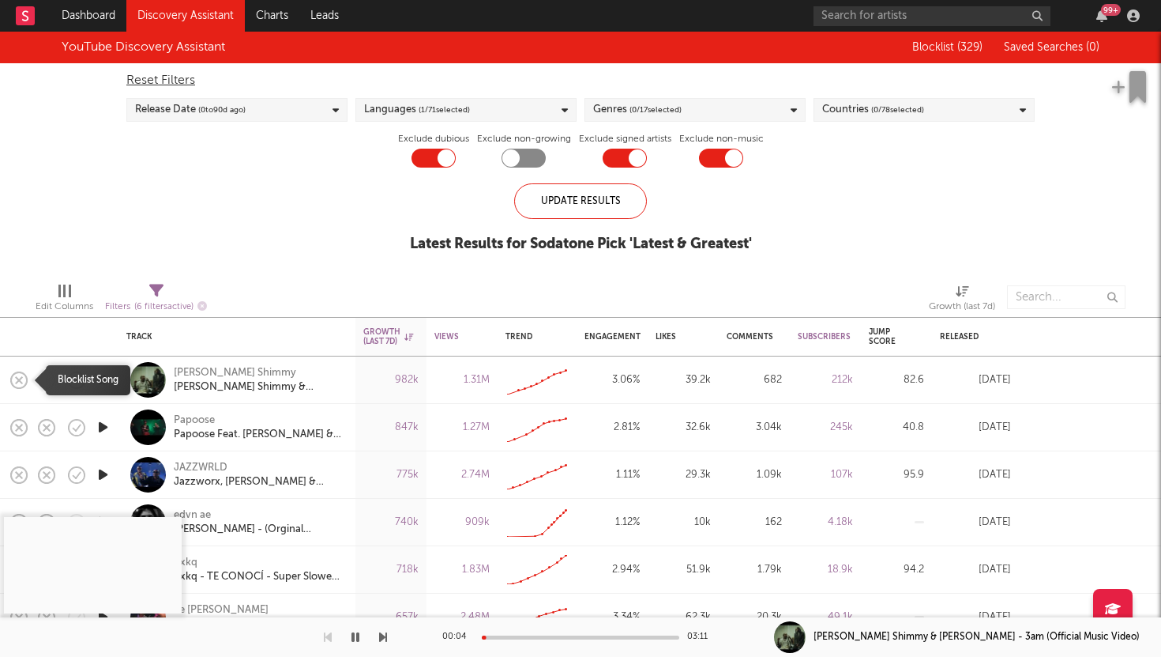
click at [21, 371] on icon "button" at bounding box center [19, 379] width 17 height 17
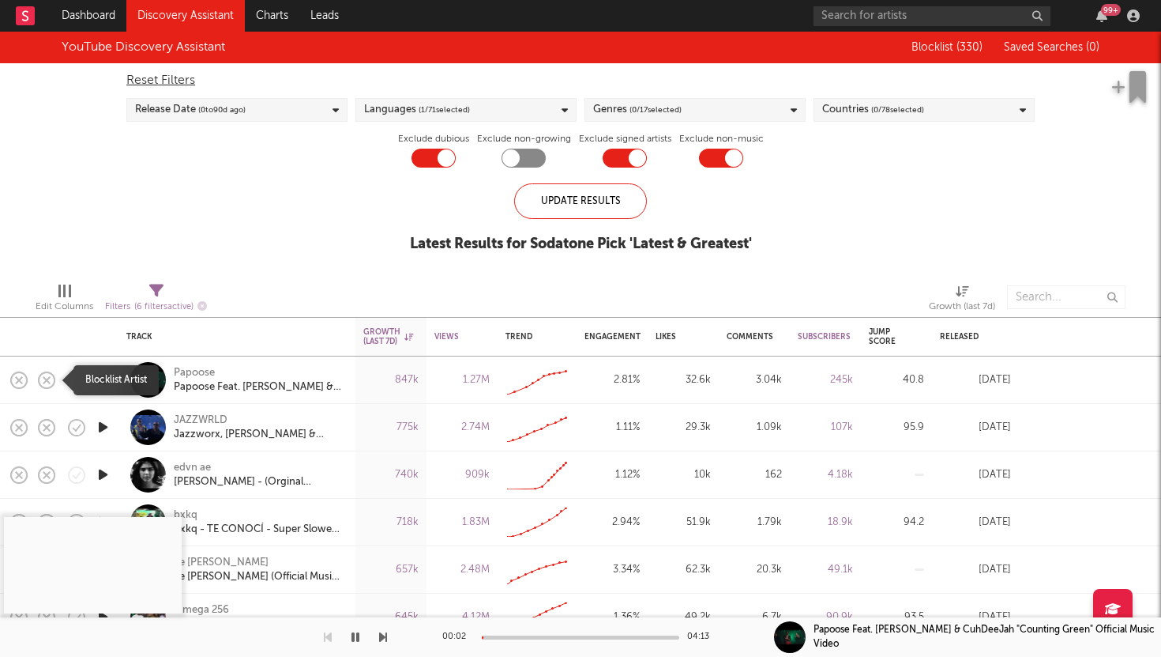
click at [44, 374] on icon "button" at bounding box center [47, 380] width 22 height 22
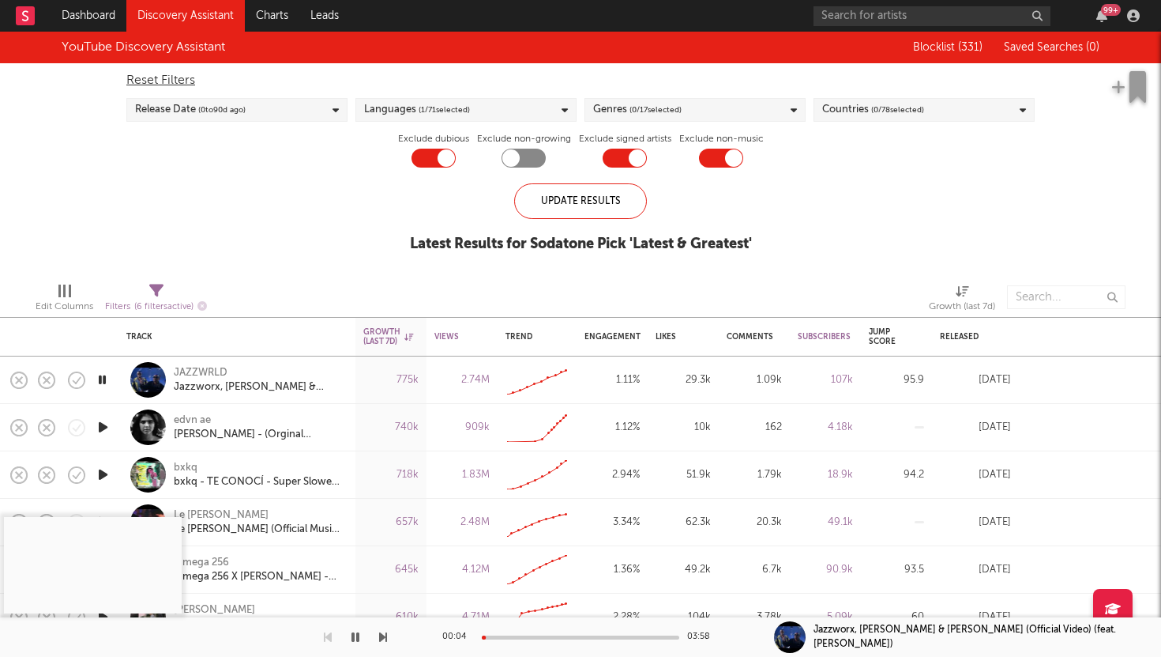
click at [558, 635] on div at bounding box center [581, 637] width 198 height 4
click at [56, 378] on div at bounding box center [71, 379] width 32 height 47
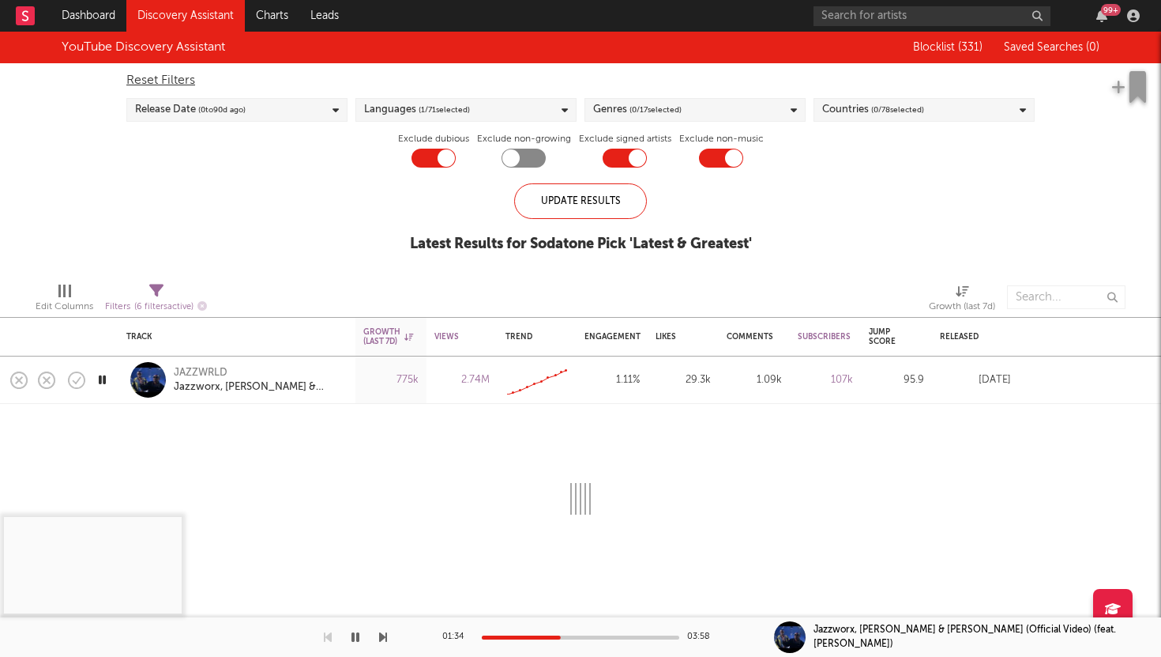
click at [56, 378] on div at bounding box center [71, 379] width 32 height 47
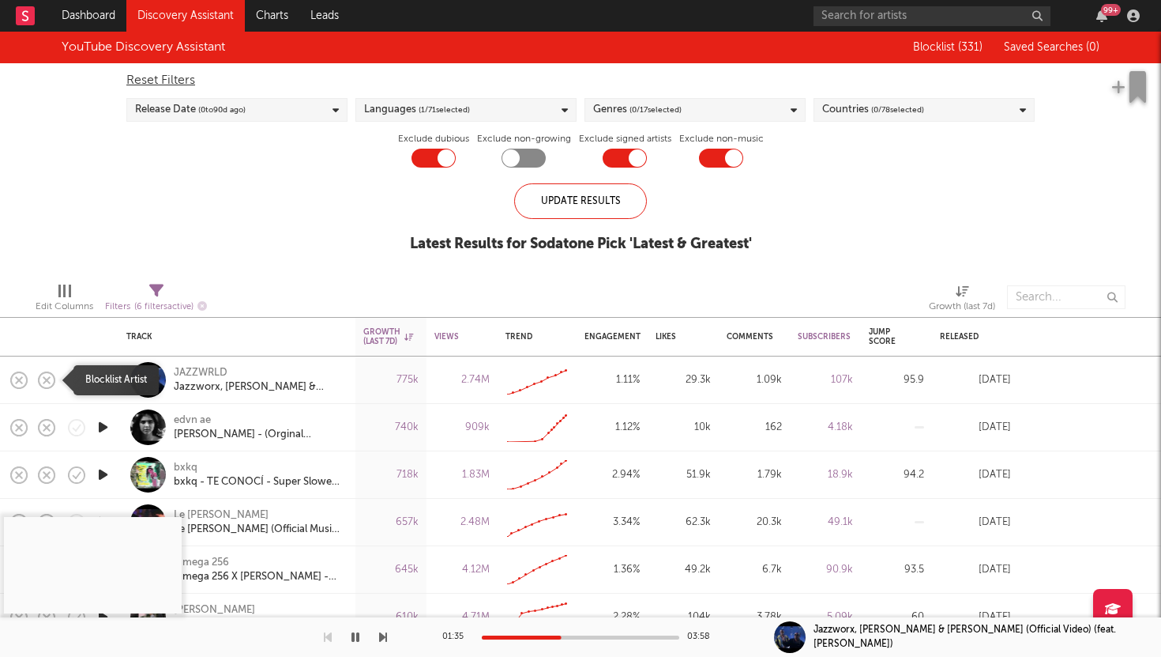
click at [43, 374] on icon "button" at bounding box center [47, 380] width 22 height 22
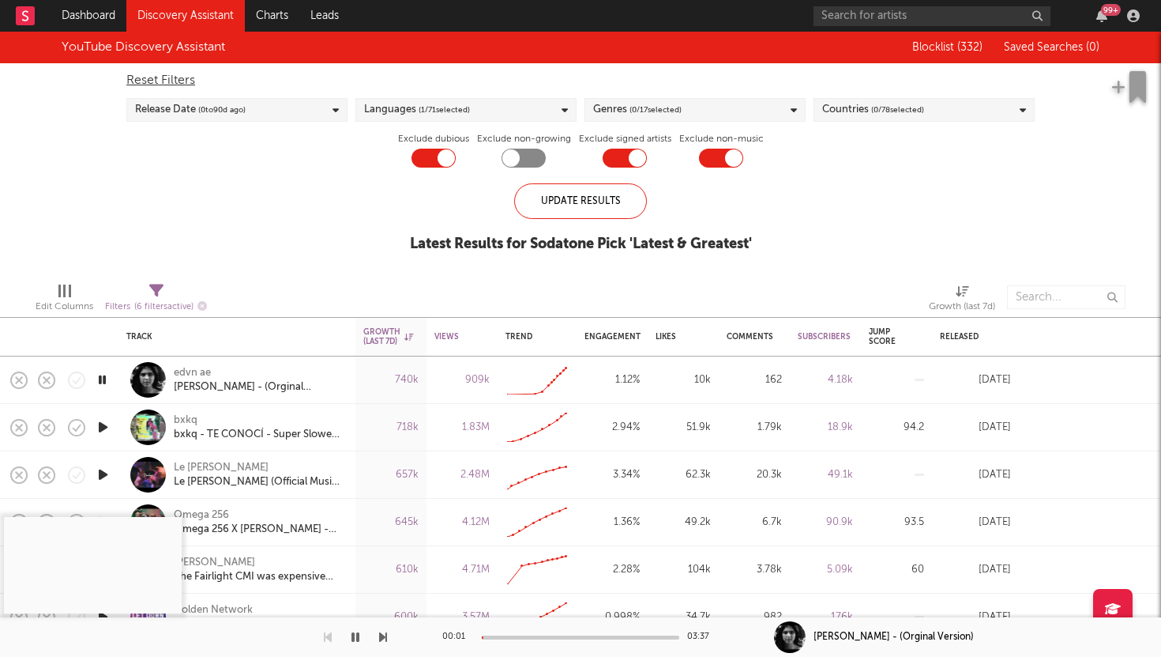
click at [633, 109] on span "( 0 / 17 selected)" at bounding box center [656, 109] width 52 height 19
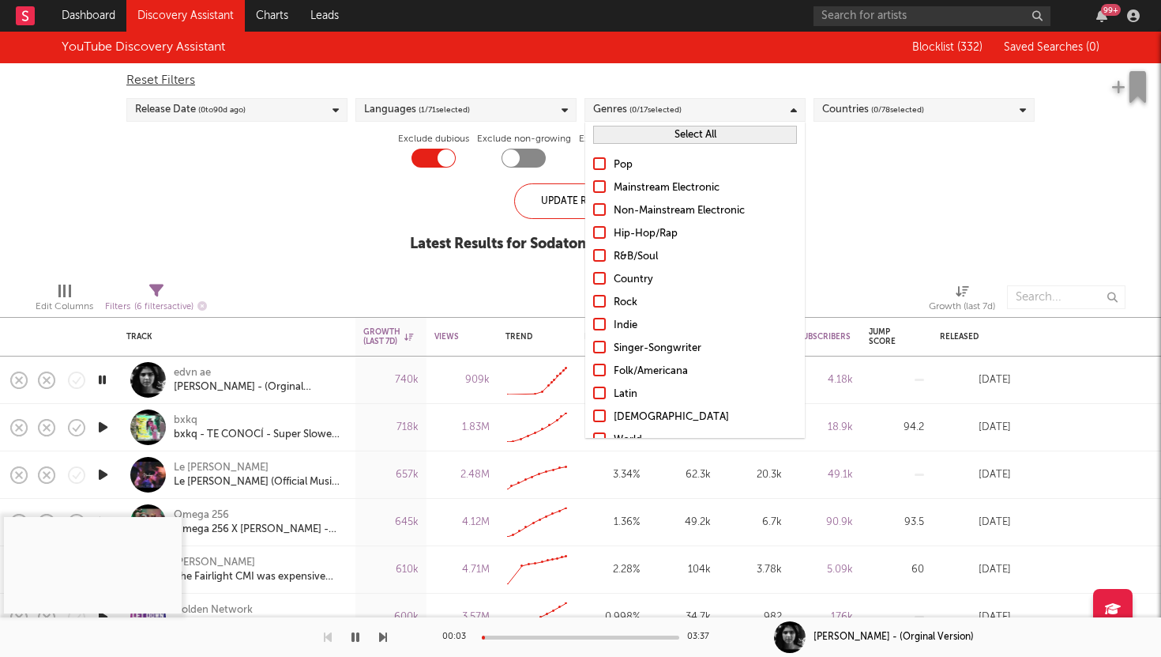
click at [611, 228] on label "Hip-Hop/Rap" at bounding box center [695, 233] width 204 height 19
click at [593, 228] on input "Hip-Hop/Rap" at bounding box center [593, 233] width 0 height 19
click at [604, 255] on div at bounding box center [599, 255] width 13 height 13
click at [593, 255] on input "R&B/Soul" at bounding box center [593, 256] width 0 height 19
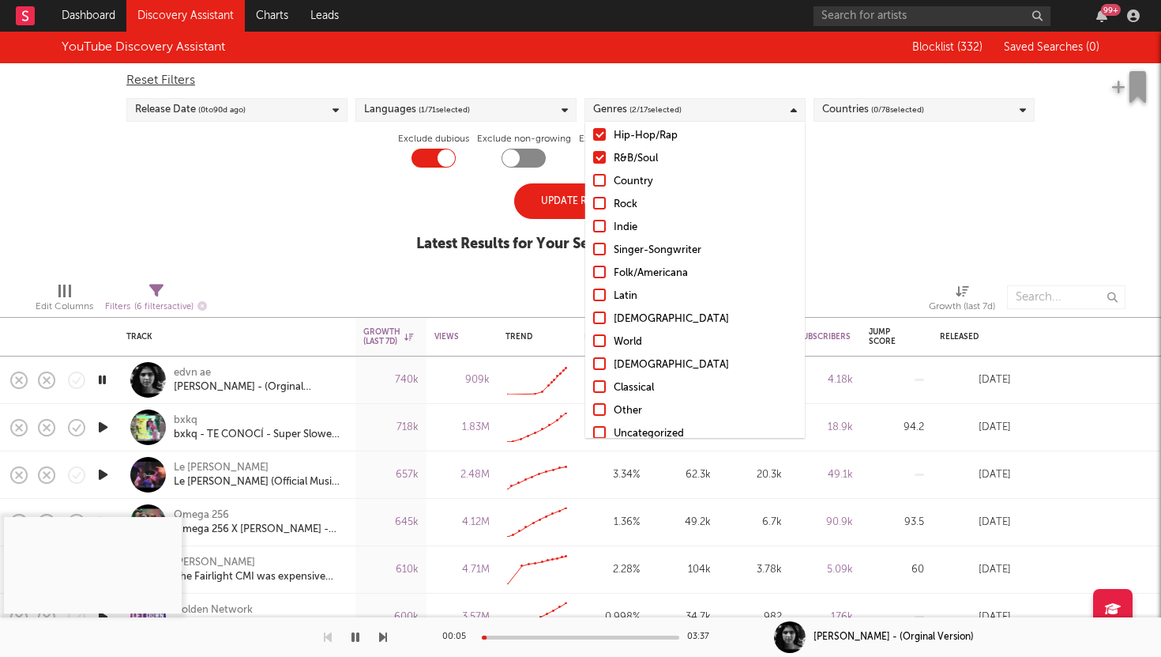
scroll to position [111, 0]
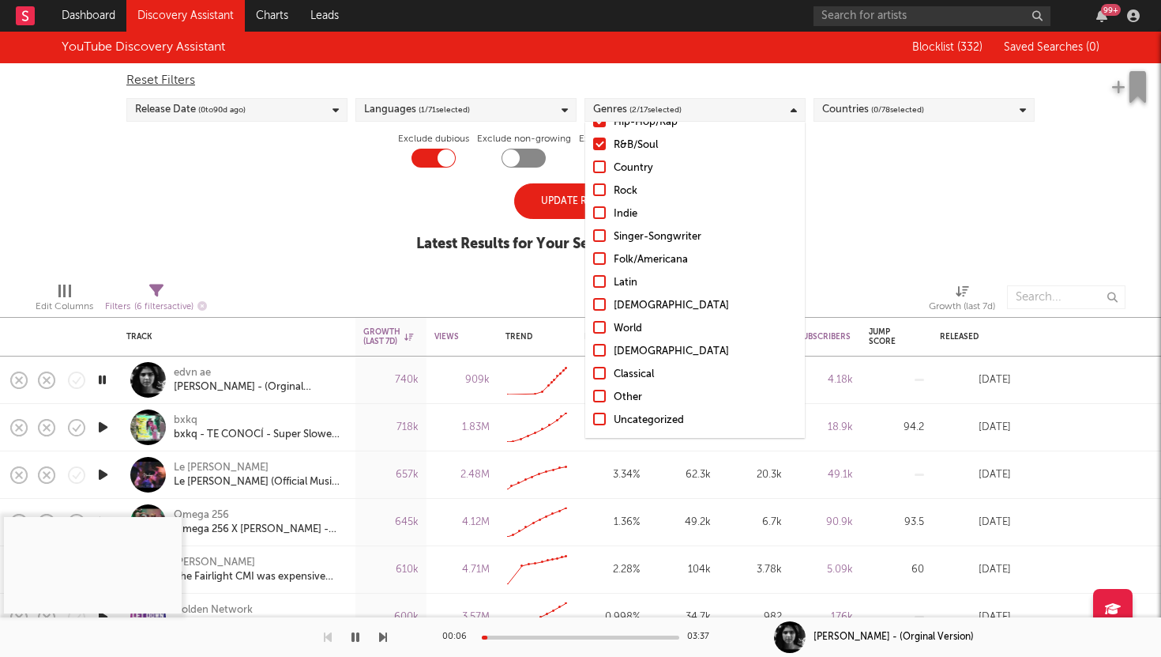
click at [604, 348] on div at bounding box center [599, 350] width 13 height 13
click at [593, 348] on input "Christian" at bounding box center [593, 351] width 0 height 19
click at [568, 209] on div "Update Results" at bounding box center [580, 201] width 133 height 36
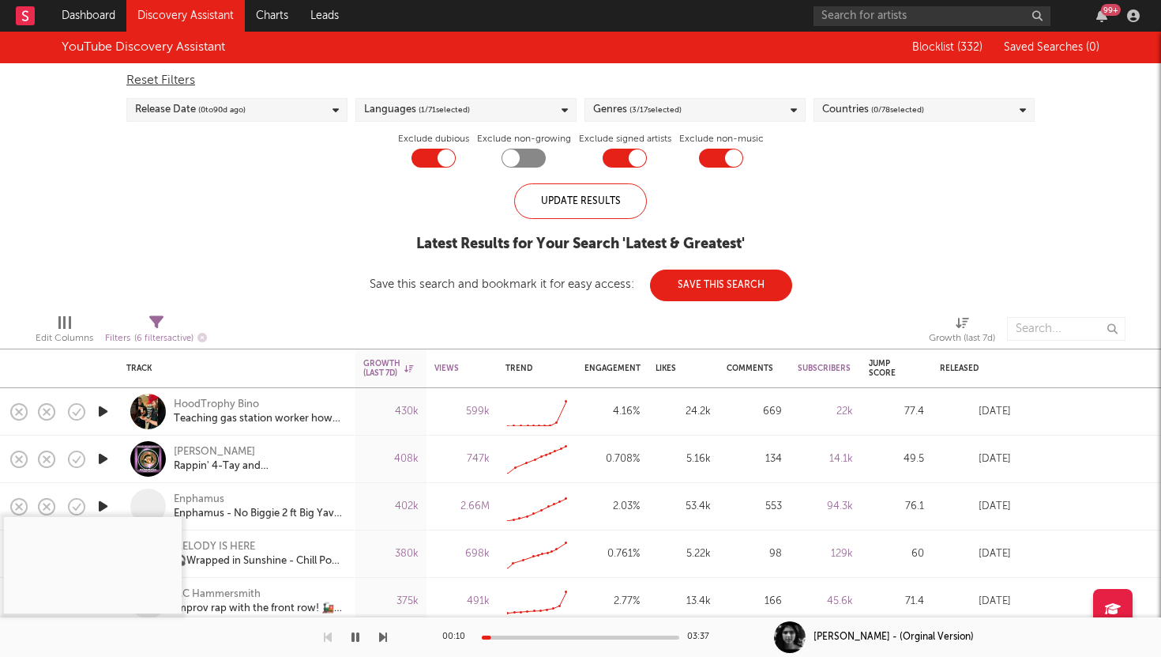
click at [102, 412] on icon "button" at bounding box center [103, 411] width 17 height 20
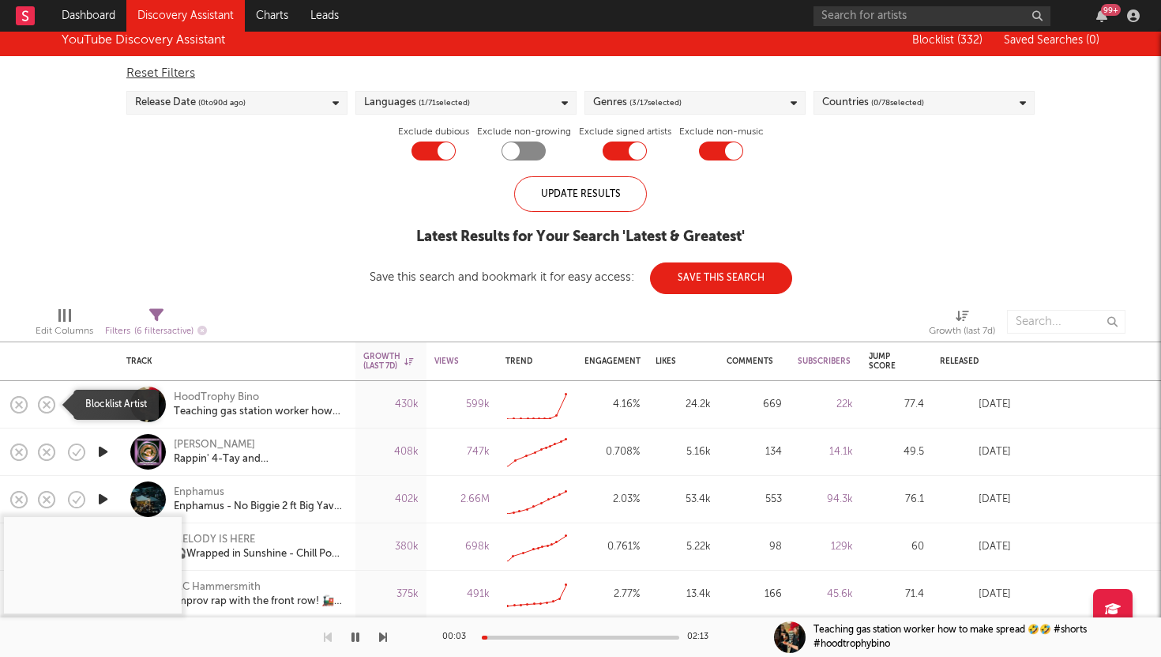
click at [47, 400] on icon "button" at bounding box center [47, 404] width 22 height 22
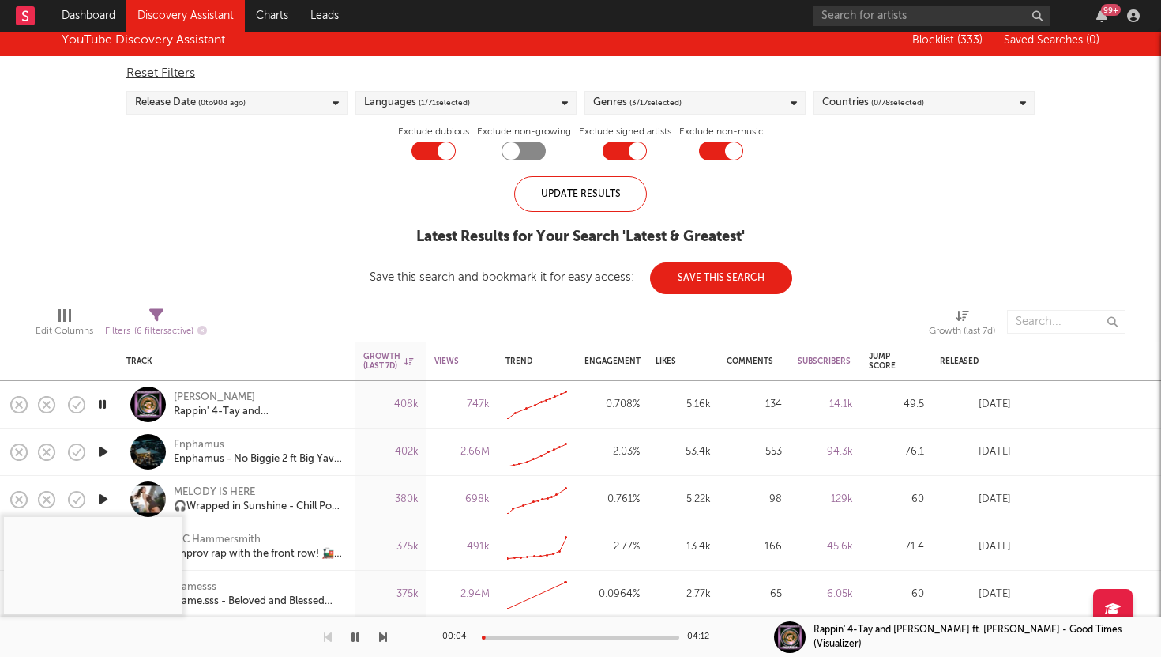
click at [515, 635] on div at bounding box center [581, 637] width 198 height 4
click at [107, 448] on icon "button" at bounding box center [103, 452] width 17 height 20
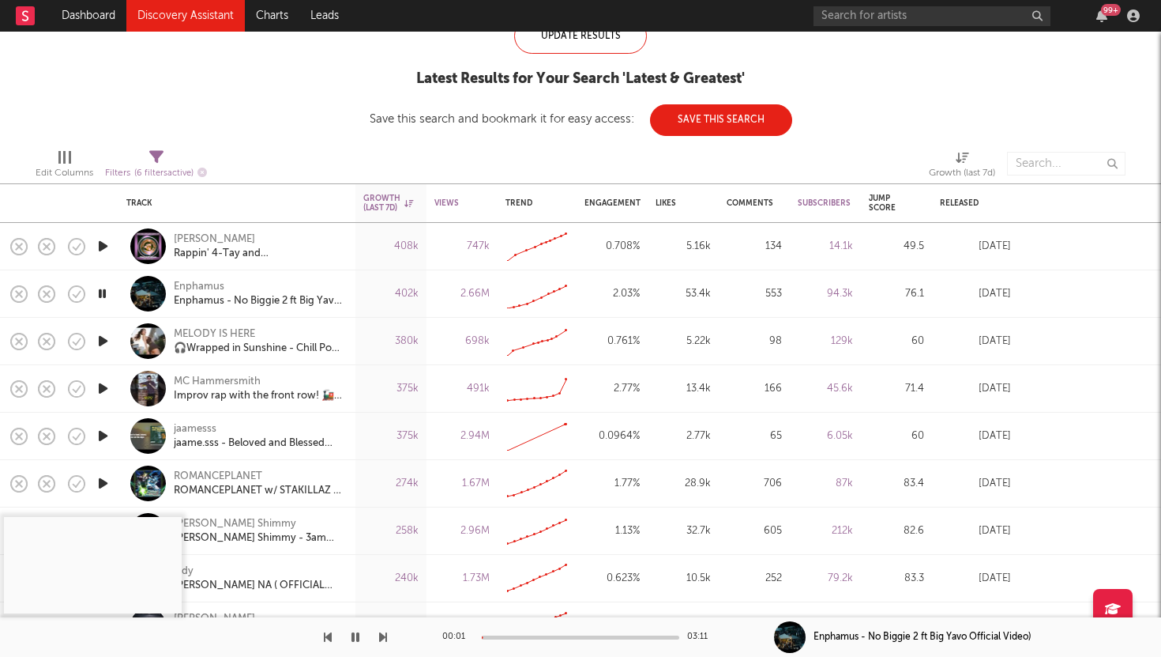
click at [103, 344] on icon "button" at bounding box center [103, 341] width 17 height 20
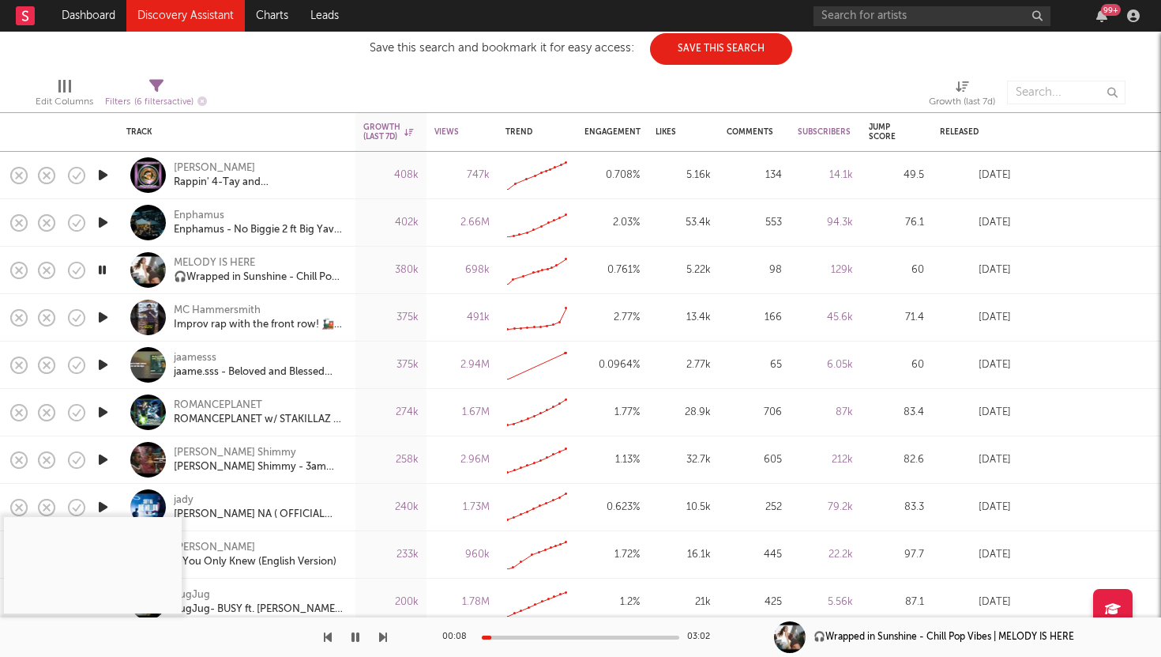
click at [104, 320] on icon "button" at bounding box center [103, 317] width 17 height 20
click at [50, 318] on icon "button" at bounding box center [47, 318] width 22 height 22
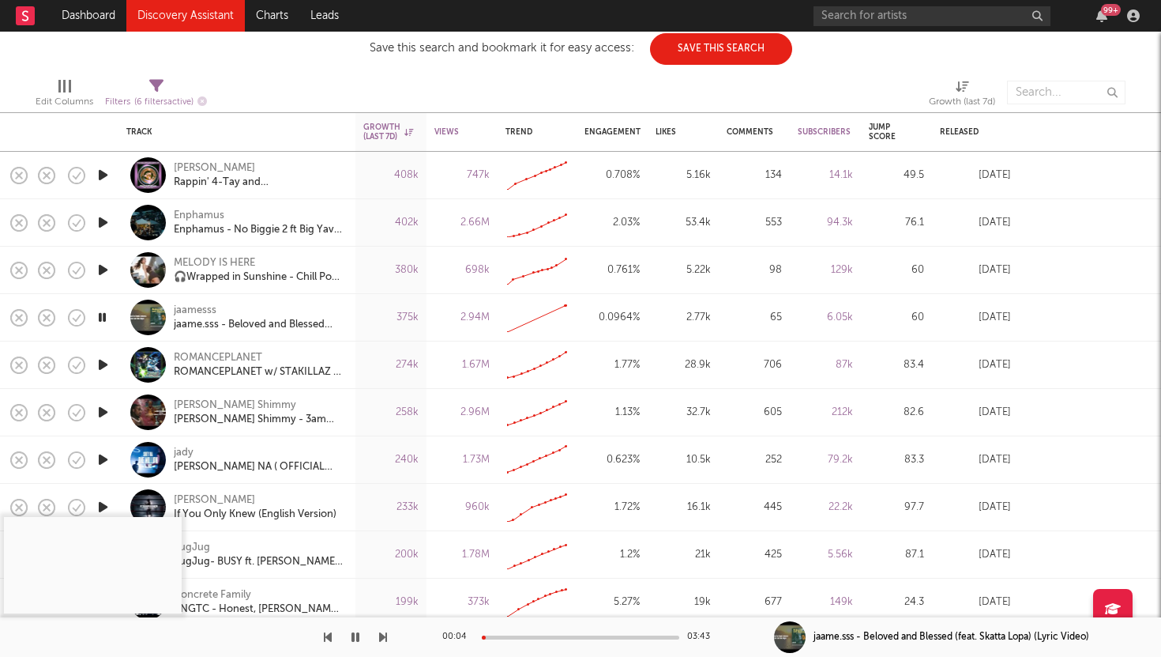
click at [101, 358] on icon "button" at bounding box center [103, 365] width 17 height 20
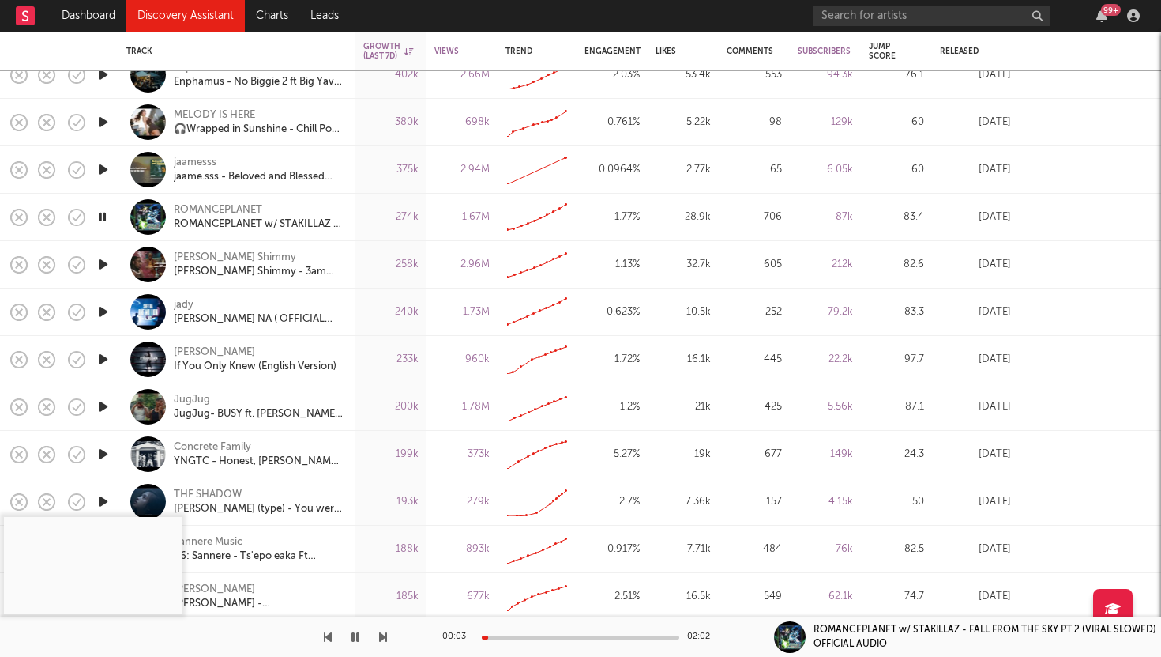
click at [544, 634] on div "00:03 02:02" at bounding box center [580, 637] width 277 height 40
click at [544, 636] on div at bounding box center [581, 637] width 198 height 4
click at [44, 216] on icon "button" at bounding box center [47, 217] width 22 height 22
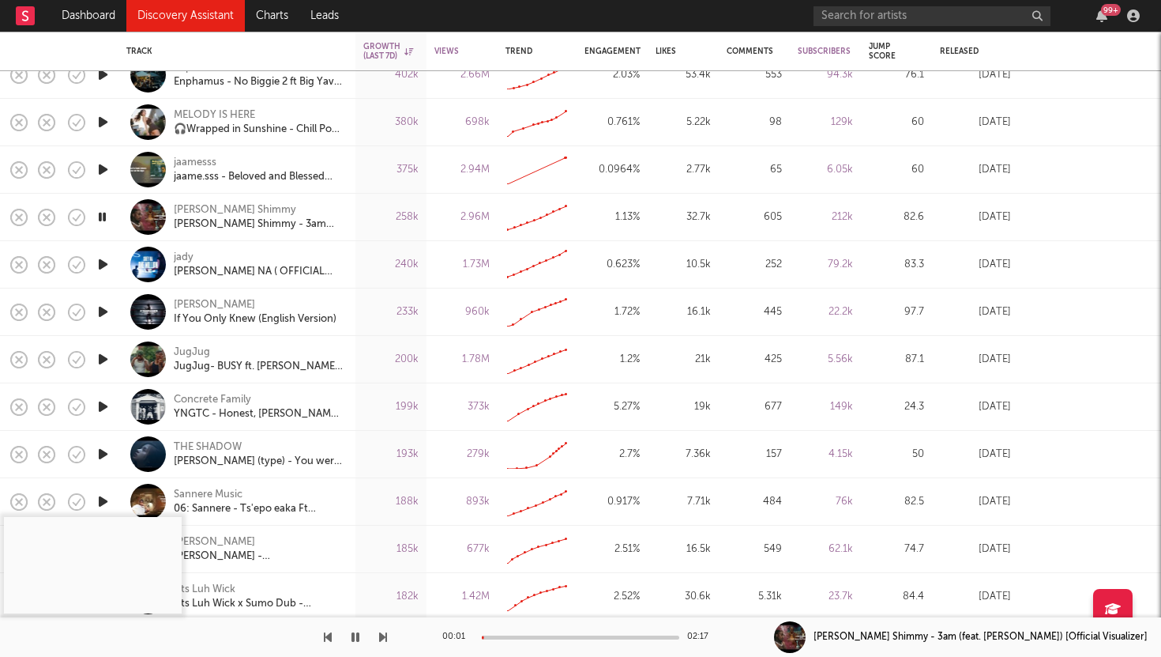
click at [103, 262] on icon "button" at bounding box center [103, 264] width 17 height 20
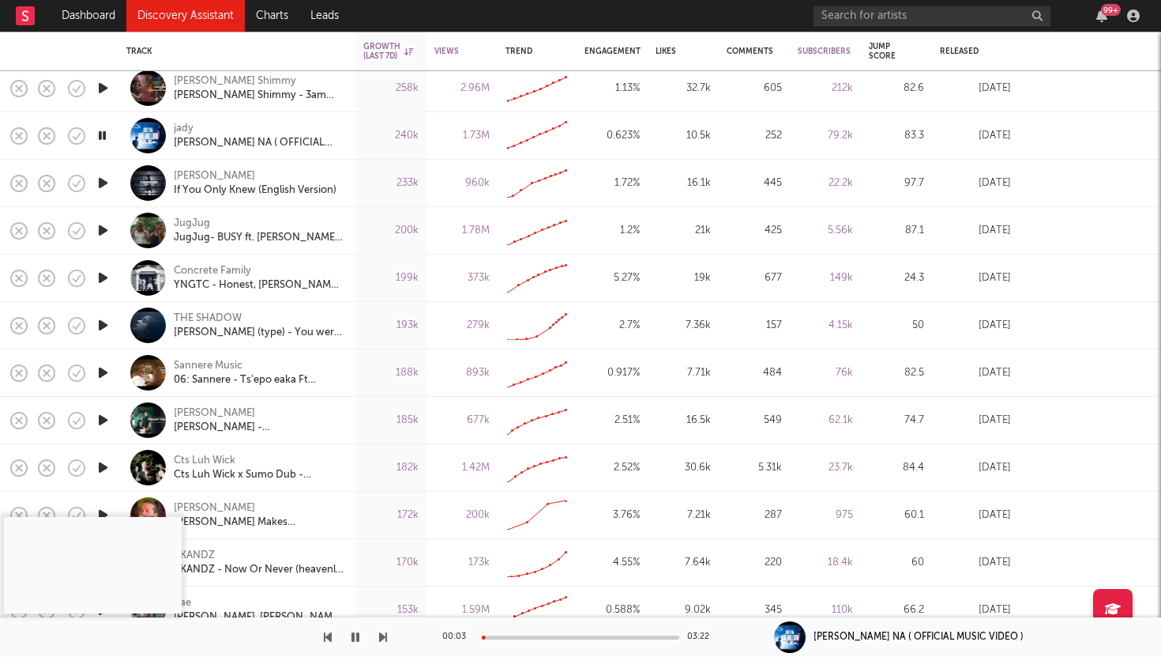
click at [544, 635] on div at bounding box center [581, 637] width 198 height 4
click at [42, 141] on icon "button" at bounding box center [47, 136] width 22 height 22
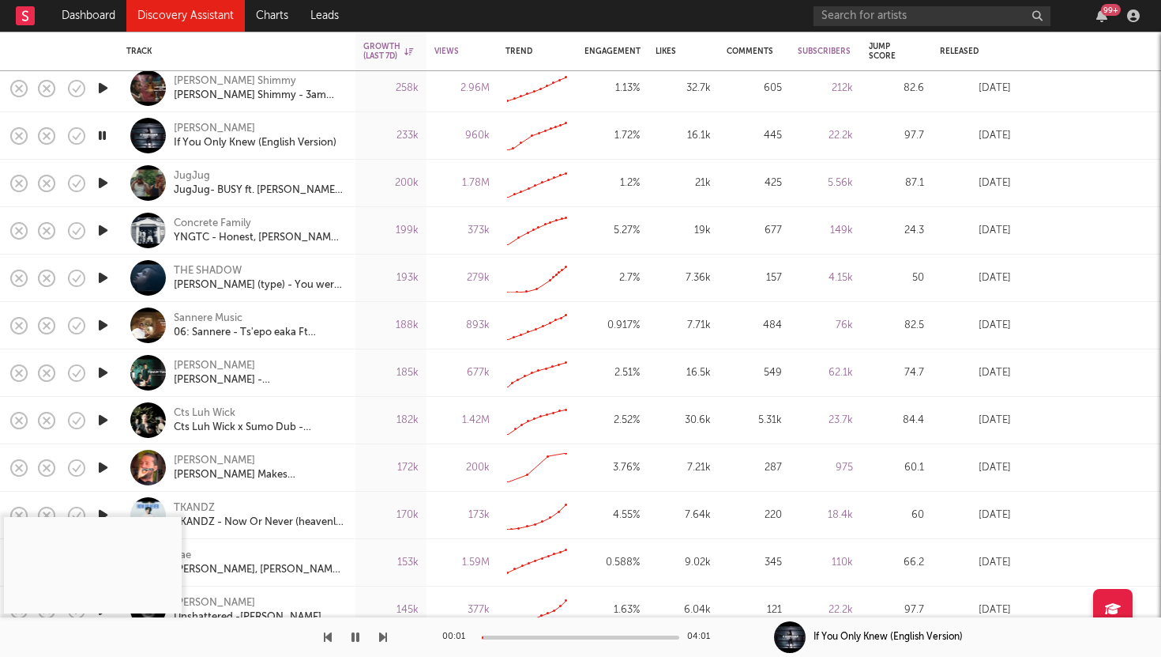
click at [102, 178] on icon "button" at bounding box center [103, 183] width 17 height 20
click at [104, 229] on icon "button" at bounding box center [103, 230] width 17 height 20
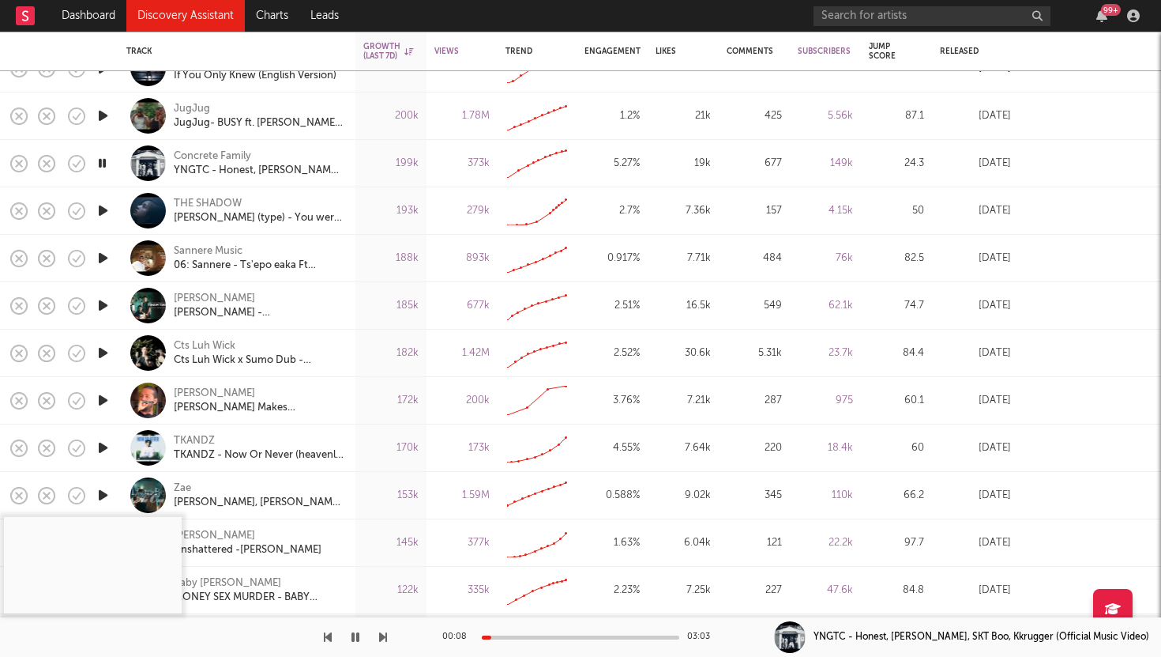
click at [104, 214] on icon "button" at bounding box center [103, 211] width 17 height 20
click at [101, 258] on icon "button" at bounding box center [103, 258] width 17 height 20
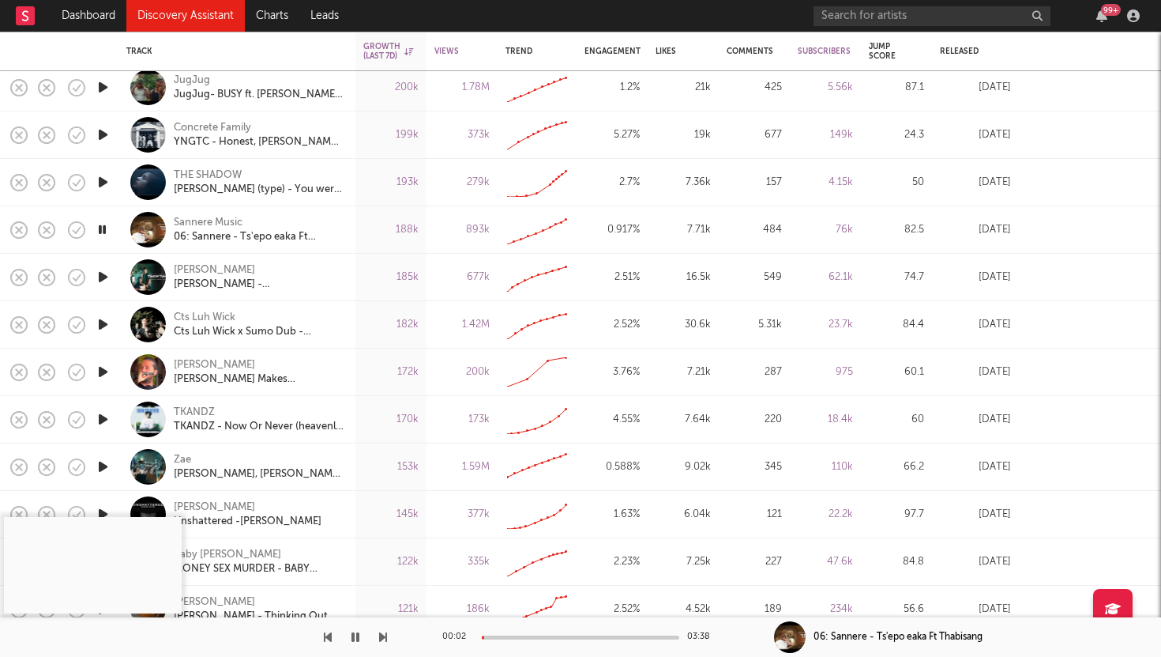
click at [102, 280] on icon "button" at bounding box center [103, 277] width 17 height 20
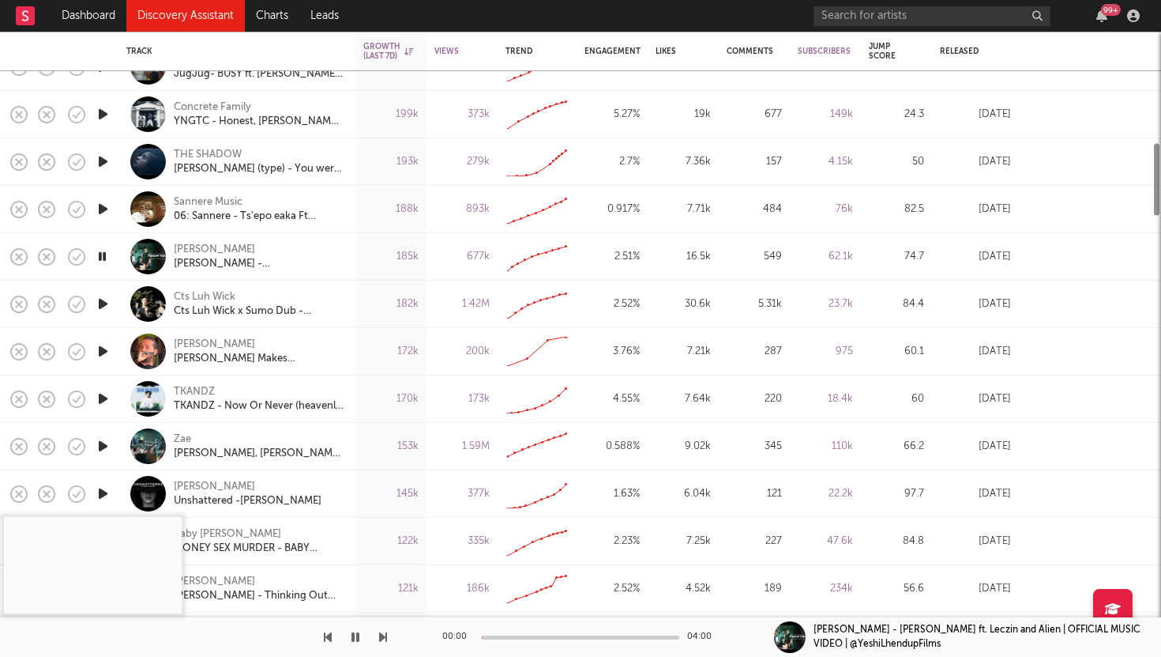
click at [104, 301] on icon "button" at bounding box center [103, 304] width 17 height 20
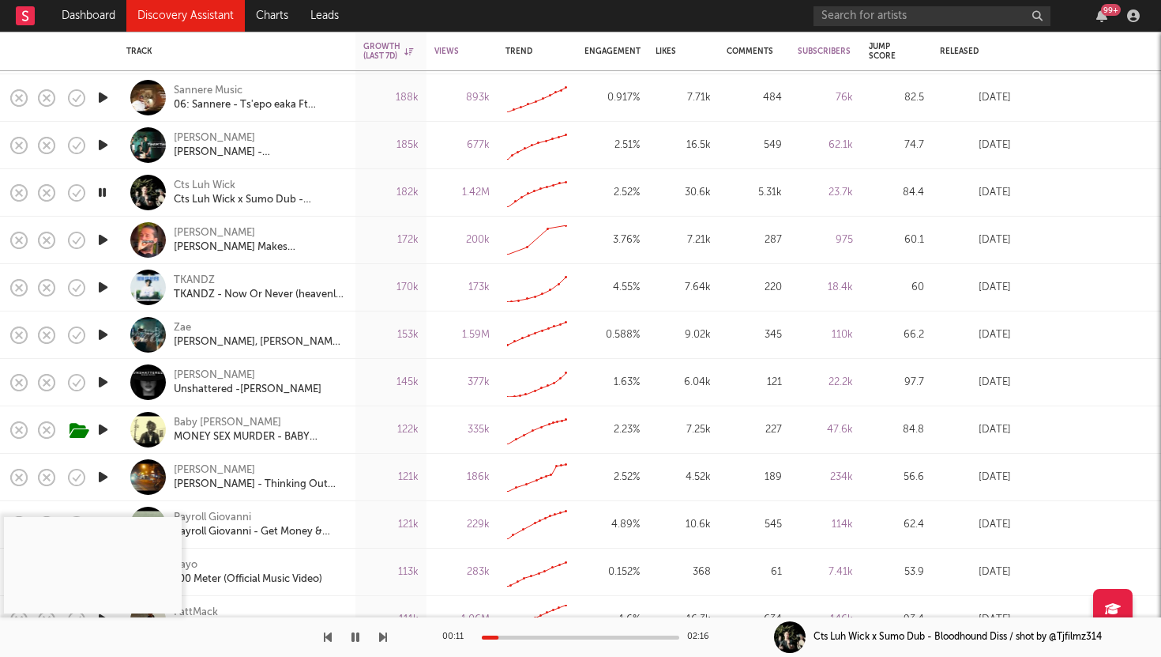
click at [101, 283] on icon "button" at bounding box center [103, 287] width 17 height 20
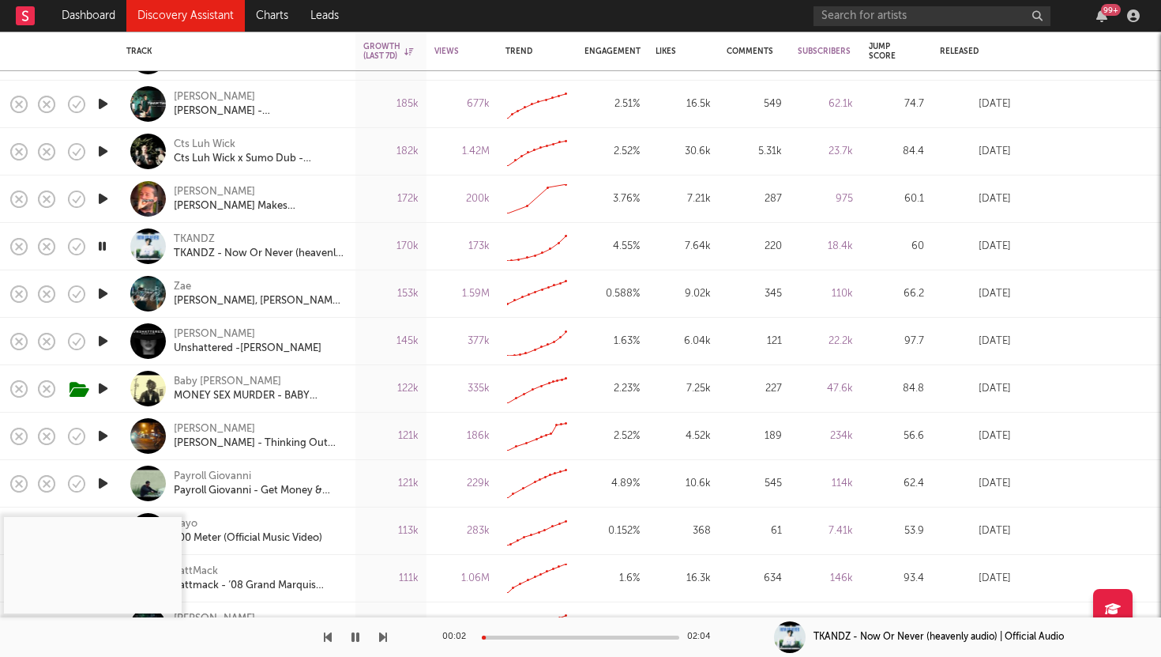
click at [519, 636] on div at bounding box center [581, 637] width 198 height 4
click at [101, 293] on icon "button" at bounding box center [103, 294] width 17 height 20
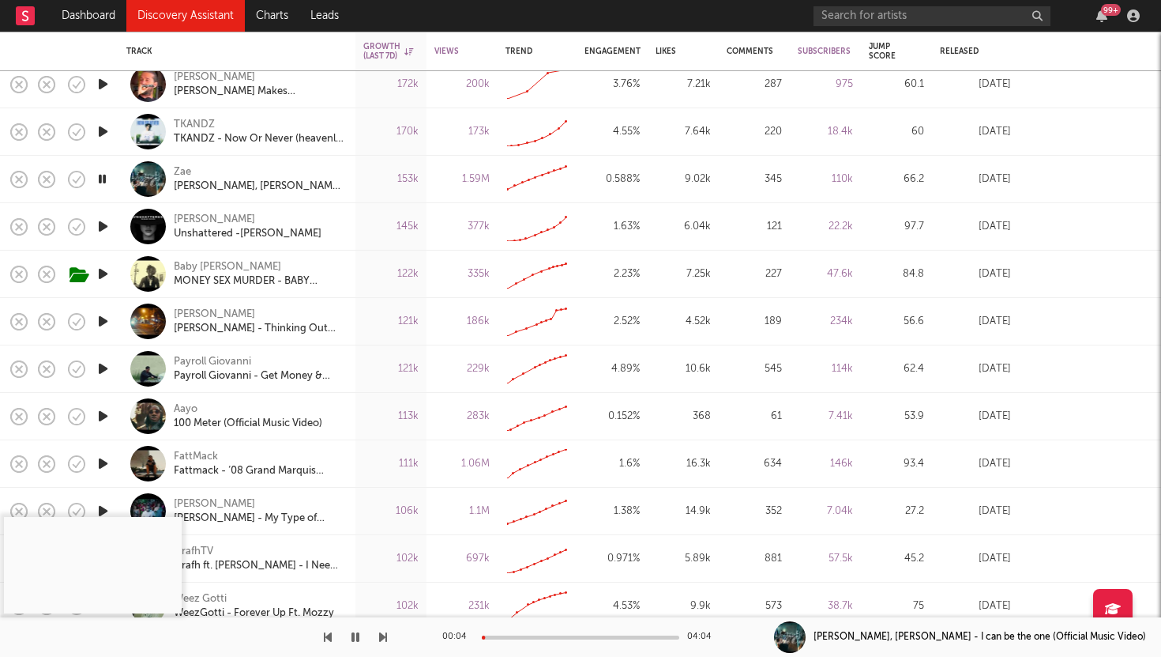
click at [103, 268] on icon "button" at bounding box center [103, 274] width 17 height 20
click at [586, 635] on div at bounding box center [581, 637] width 198 height 4
click at [100, 320] on icon "button" at bounding box center [103, 321] width 17 height 20
click at [103, 363] on icon "button" at bounding box center [103, 369] width 17 height 20
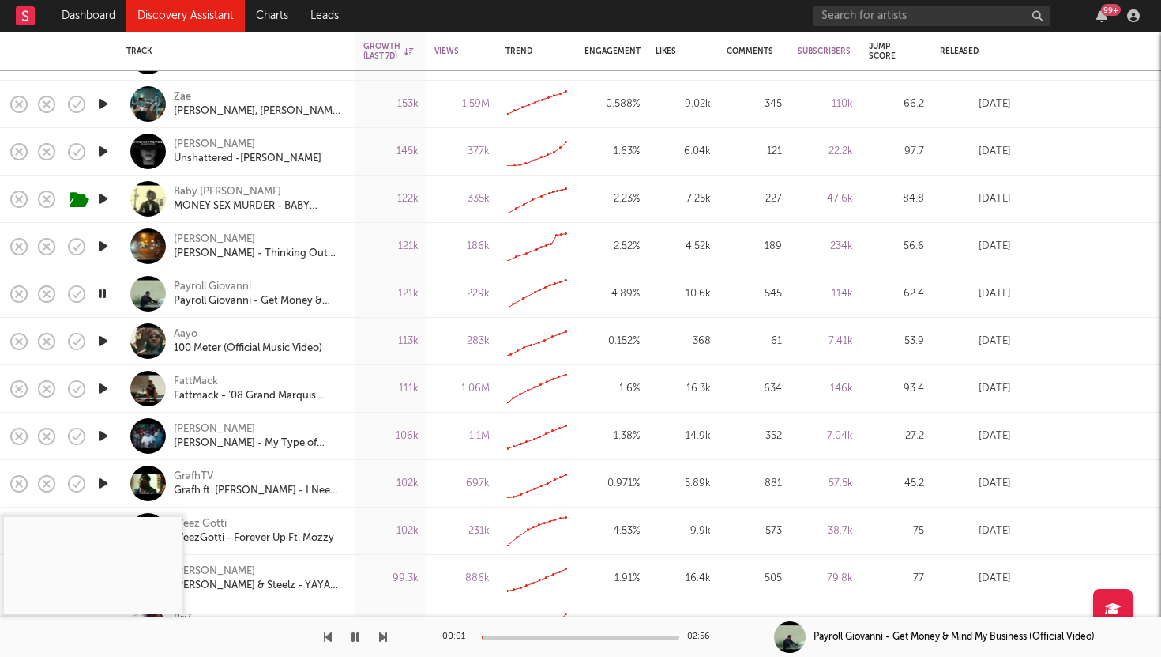
click at [536, 635] on div at bounding box center [581, 637] width 198 height 4
click at [101, 334] on icon "button" at bounding box center [103, 341] width 17 height 20
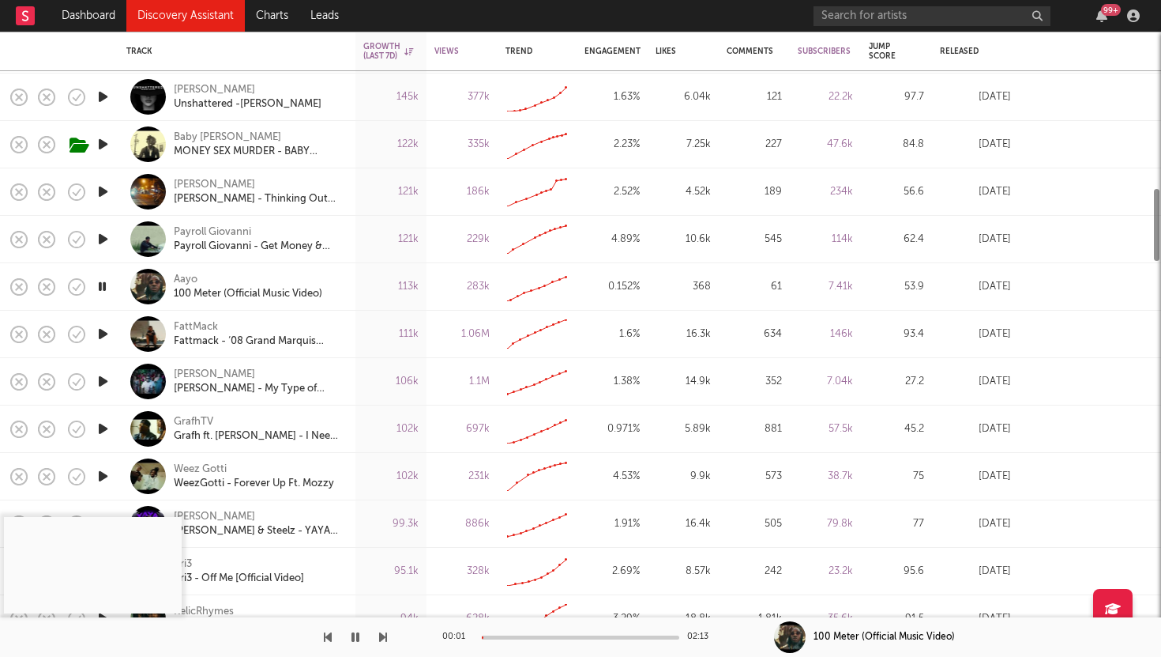
click at [101, 333] on icon "button" at bounding box center [103, 334] width 17 height 20
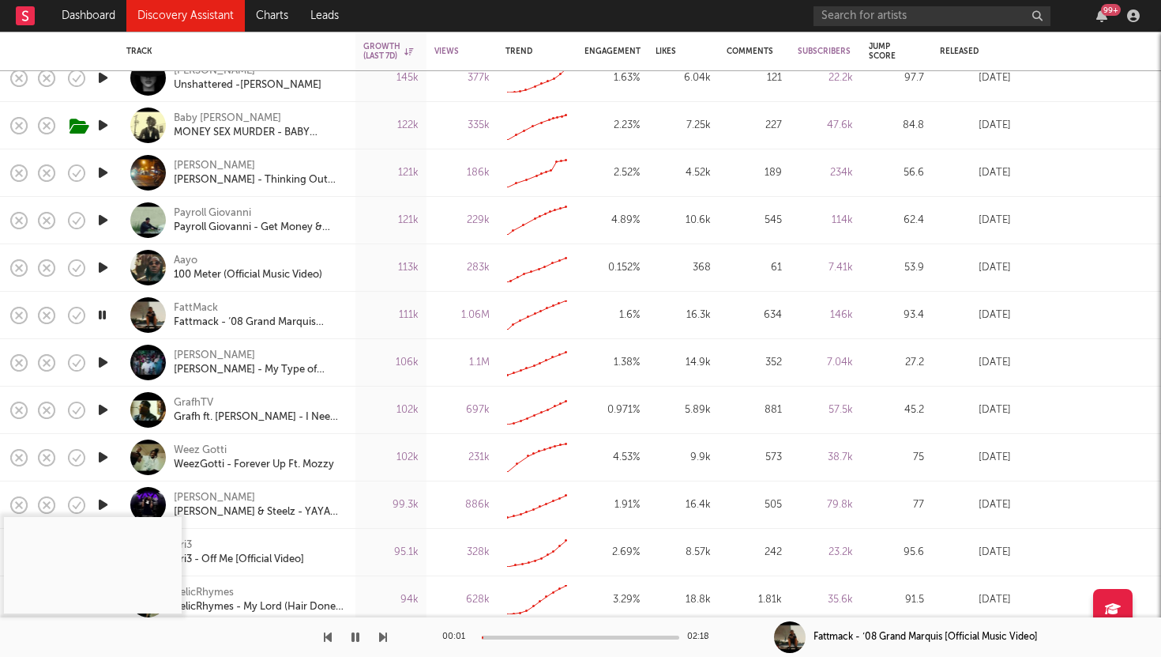
click at [103, 360] on icon "button" at bounding box center [103, 362] width 17 height 20
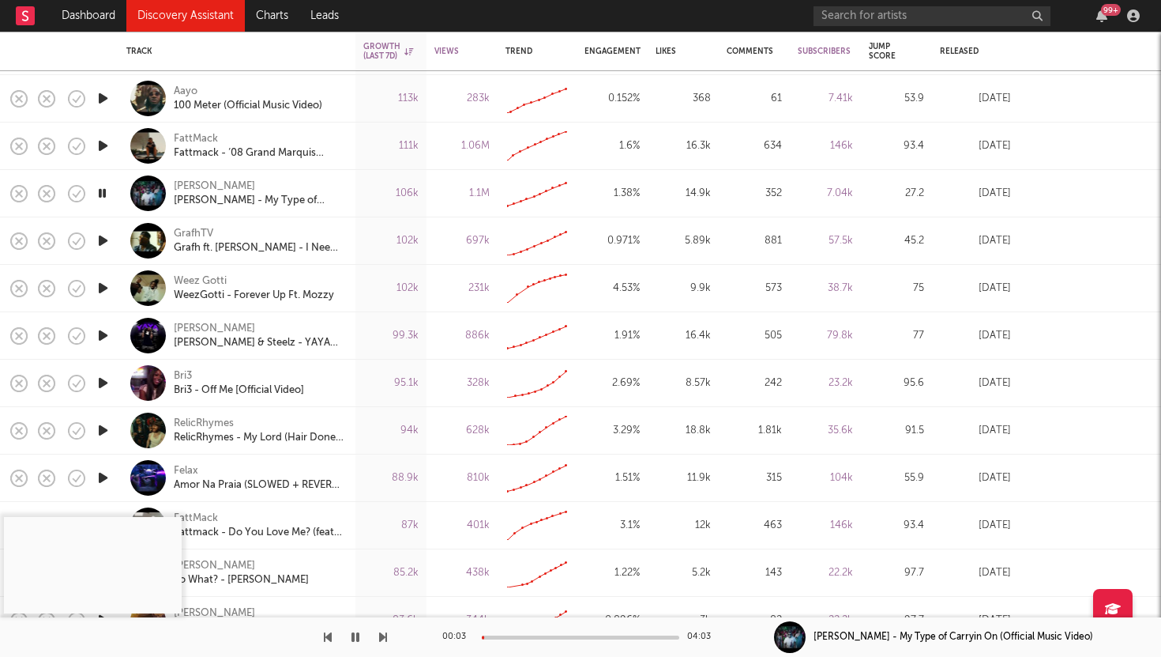
click at [100, 239] on icon "button" at bounding box center [103, 241] width 17 height 20
click at [105, 288] on icon "button" at bounding box center [103, 288] width 17 height 20
click at [100, 329] on icon "button" at bounding box center [103, 335] width 17 height 20
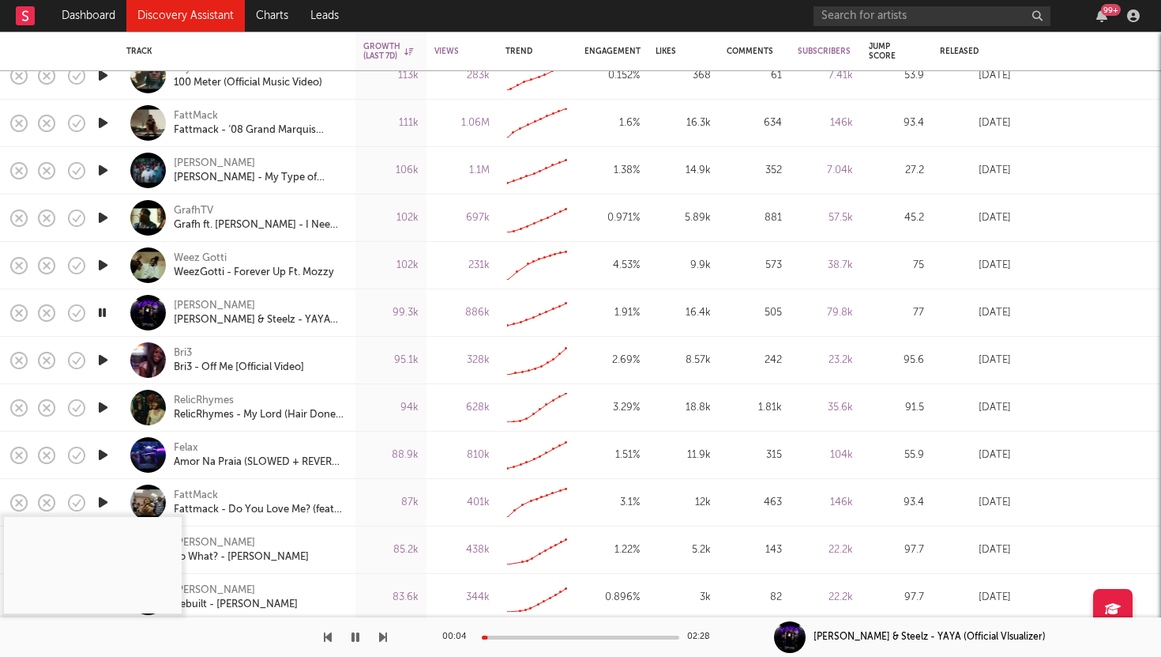
click at [533, 638] on div "00:04 02:28" at bounding box center [580, 637] width 277 height 40
click at [535, 637] on div at bounding box center [581, 637] width 198 height 4
click at [100, 358] on icon "button" at bounding box center [103, 360] width 17 height 20
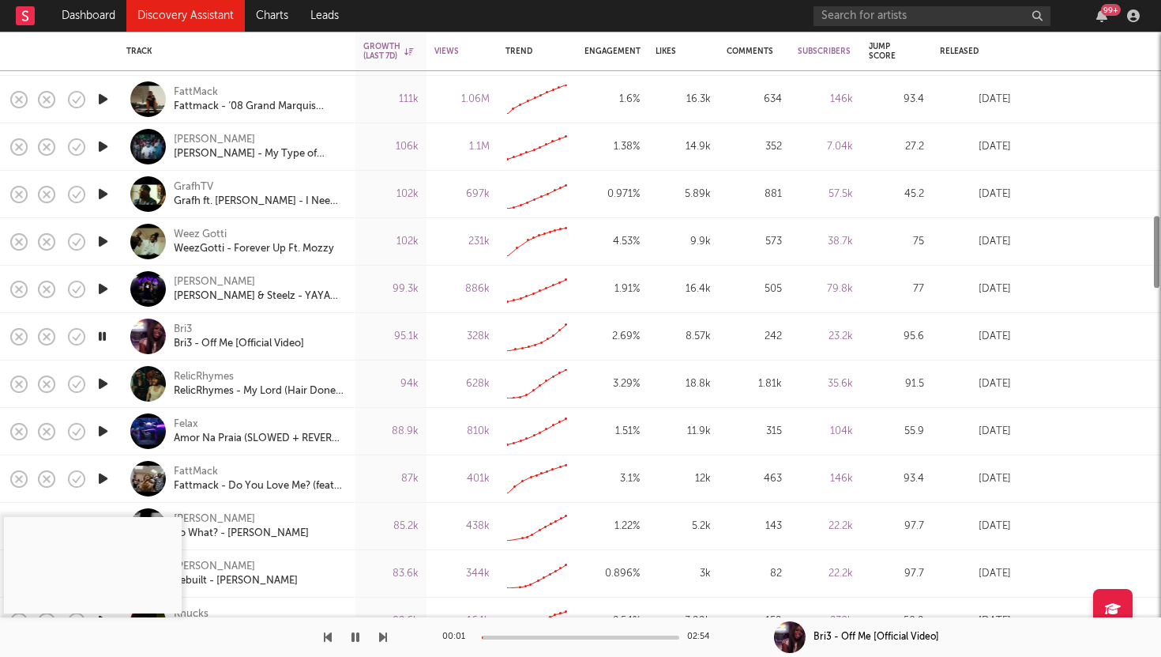
click at [100, 383] on icon "button" at bounding box center [103, 384] width 17 height 20
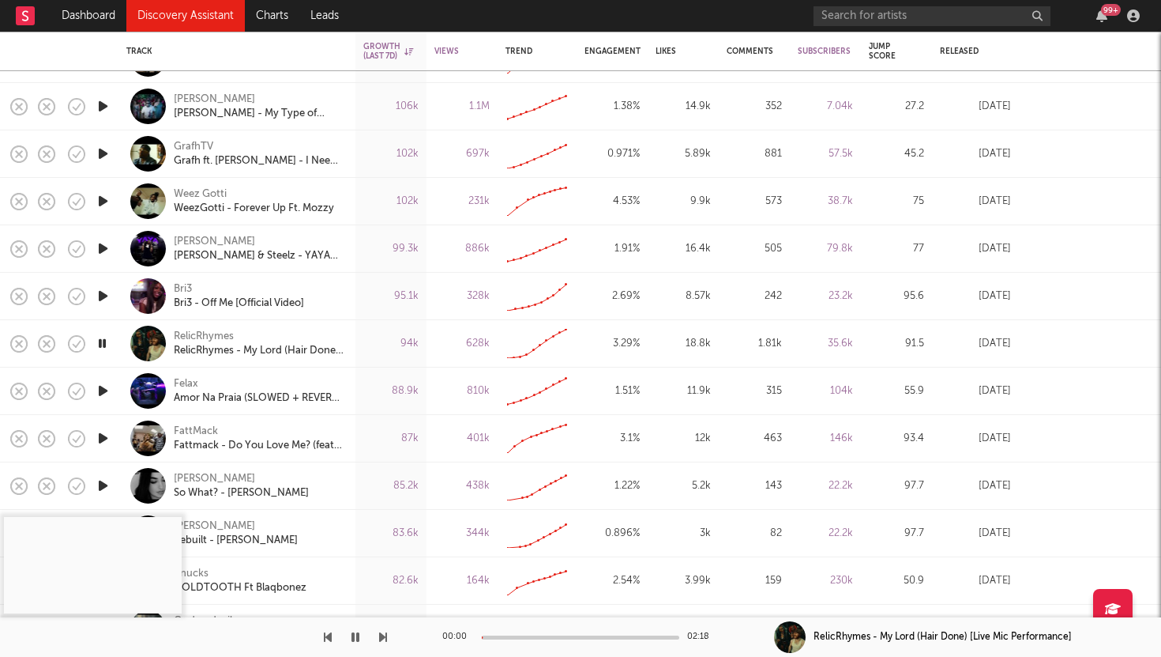
click at [100, 386] on icon "button" at bounding box center [103, 391] width 17 height 20
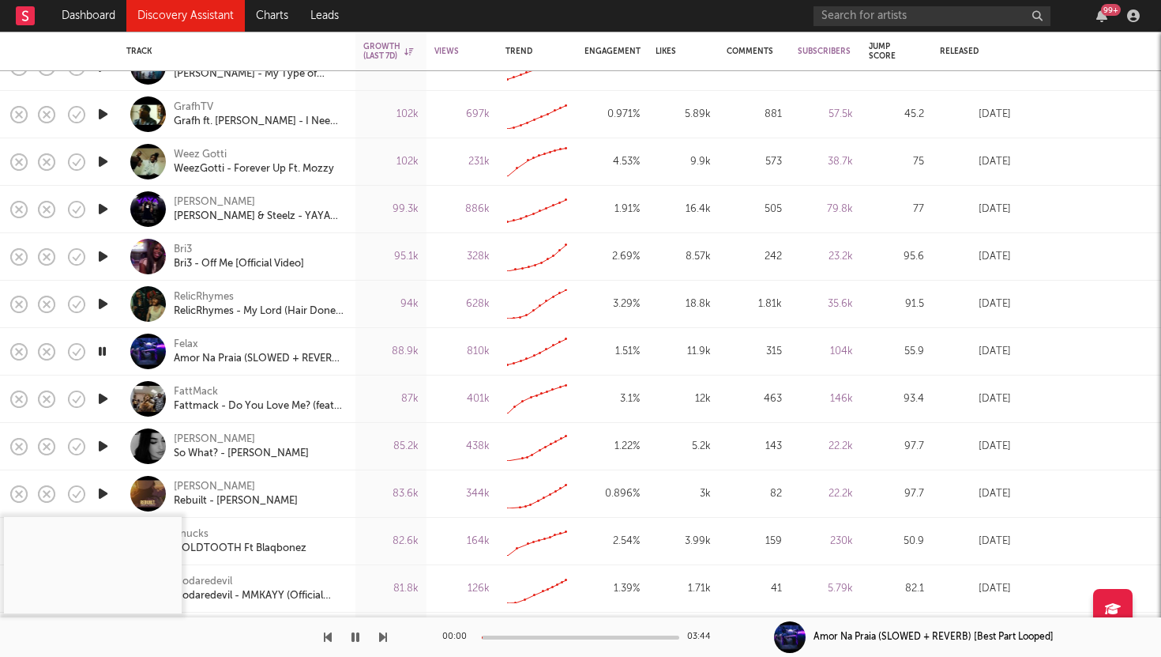
click at [101, 395] on icon "button" at bounding box center [103, 399] width 17 height 20
click at [144, 300] on div at bounding box center [148, 304] width 36 height 36
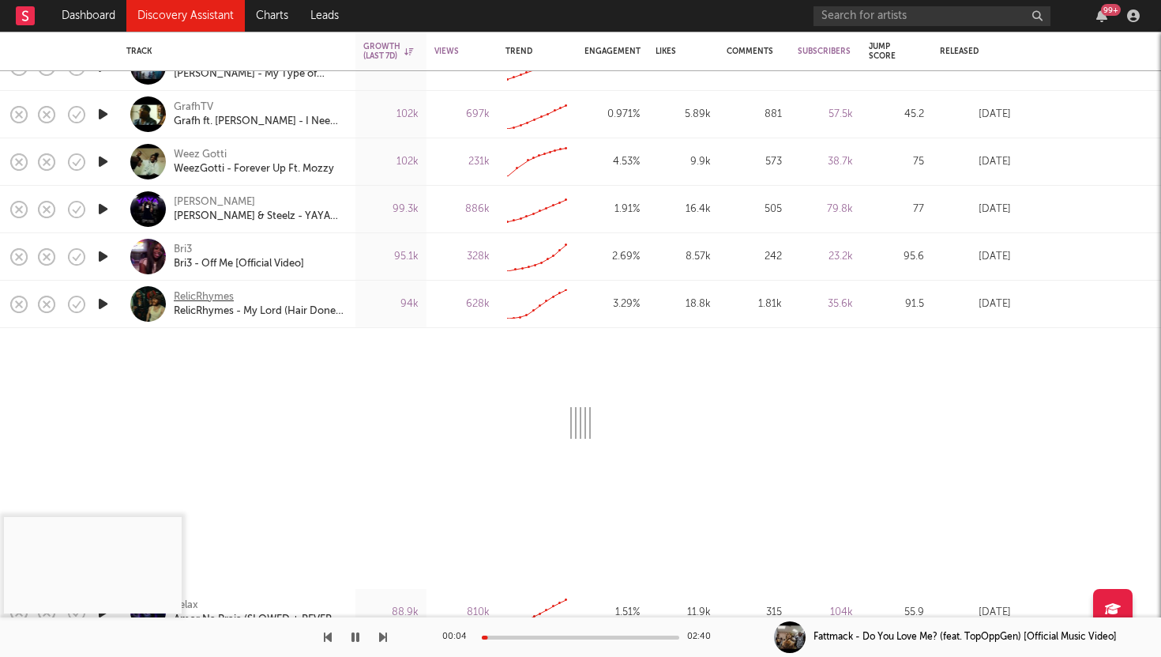
click at [186, 293] on div "RelicRhymes" at bounding box center [204, 297] width 60 height 14
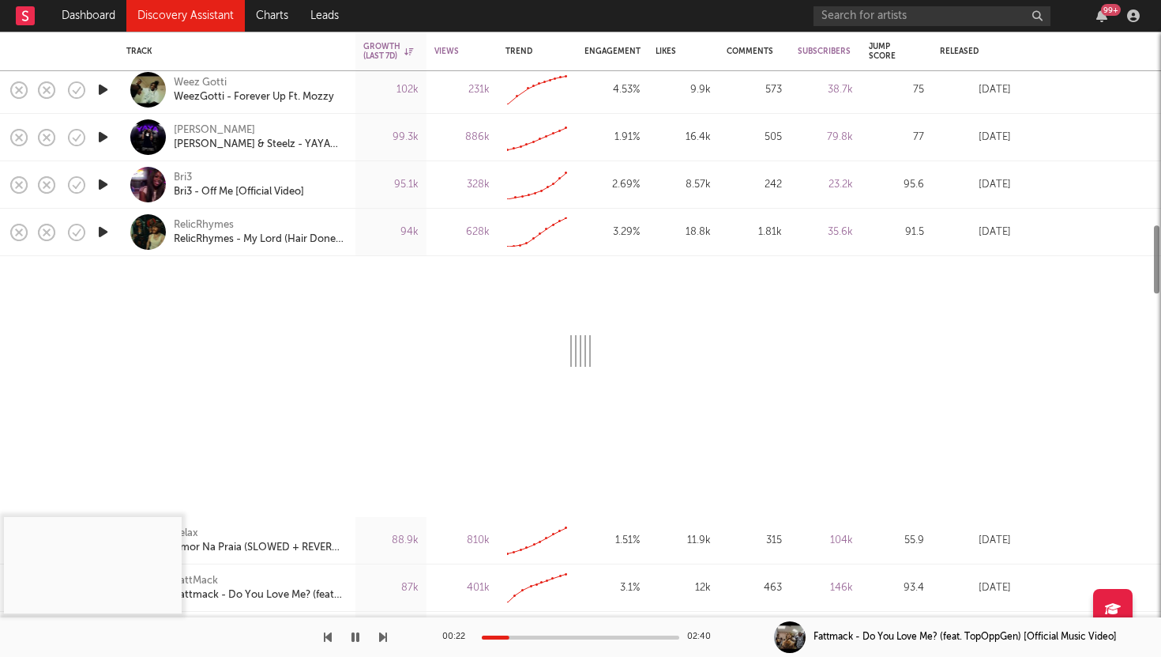
click at [145, 236] on div at bounding box center [148, 232] width 36 height 36
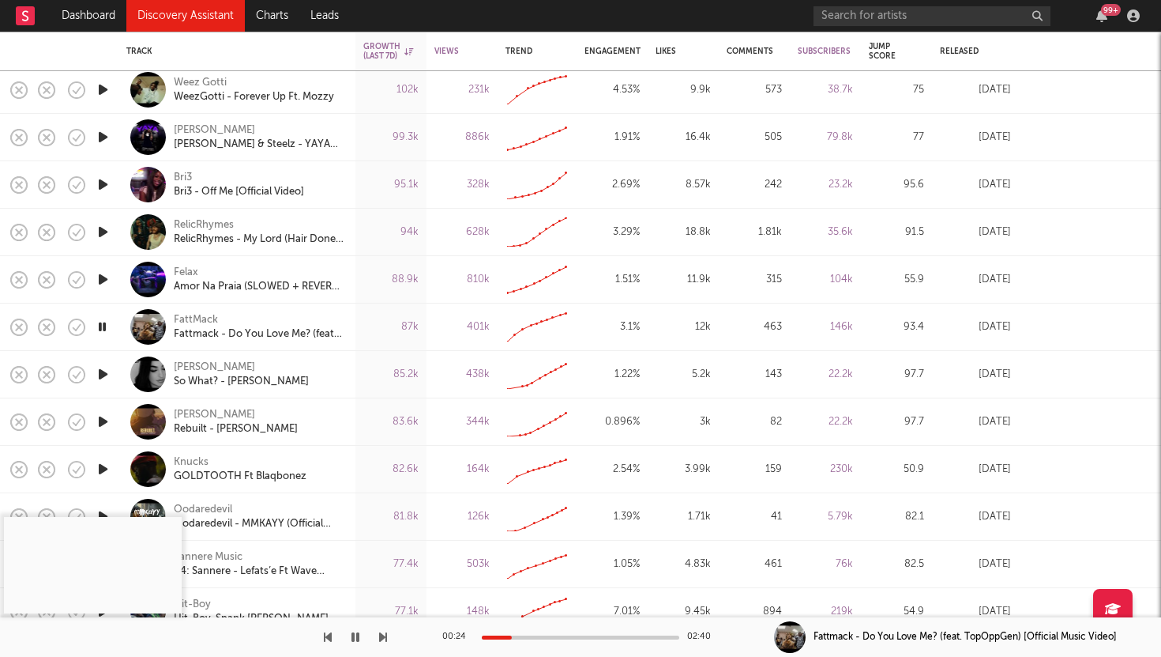
click at [101, 372] on icon "button" at bounding box center [103, 374] width 17 height 20
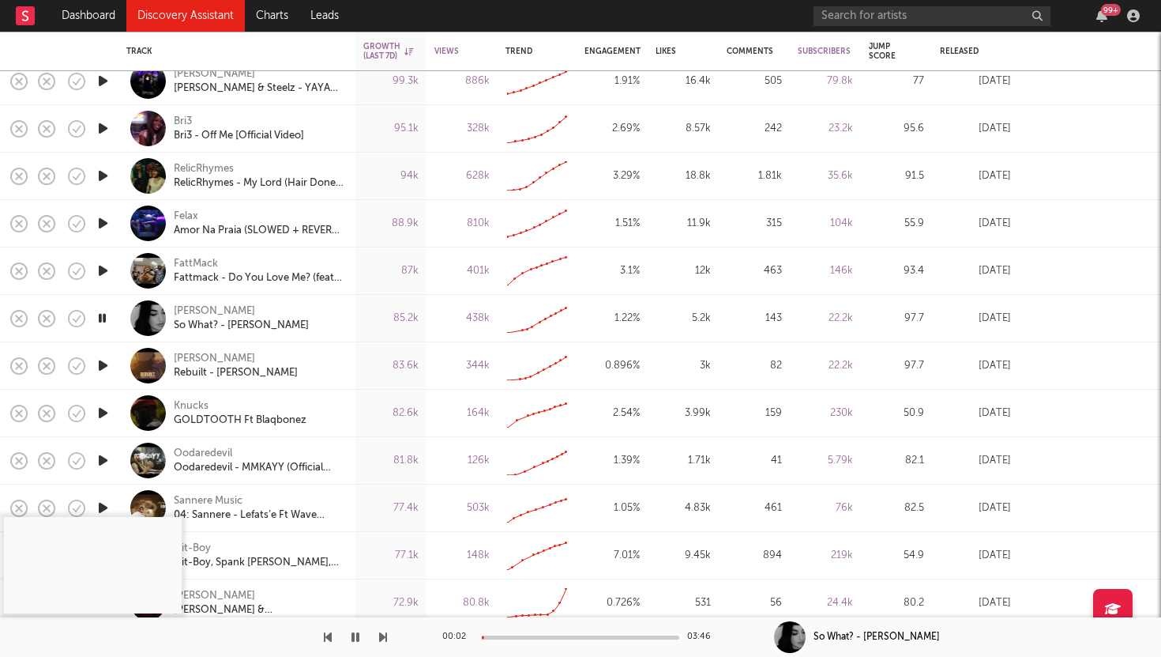
click at [100, 357] on icon "button" at bounding box center [103, 366] width 17 height 20
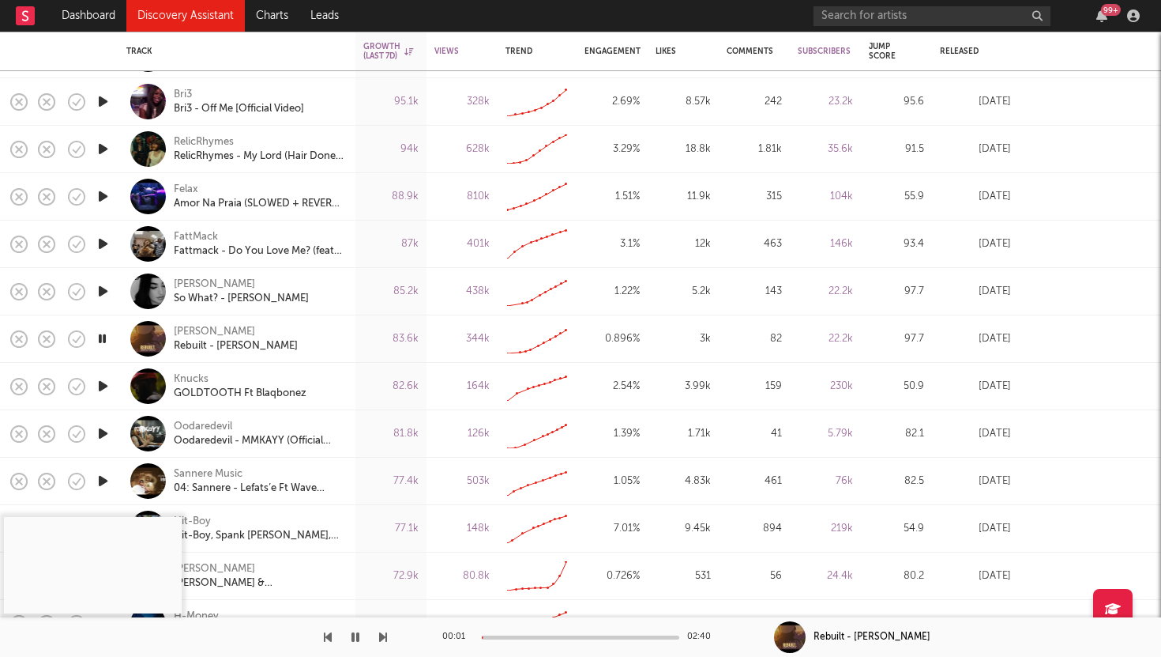
click at [99, 384] on icon "button" at bounding box center [103, 386] width 17 height 20
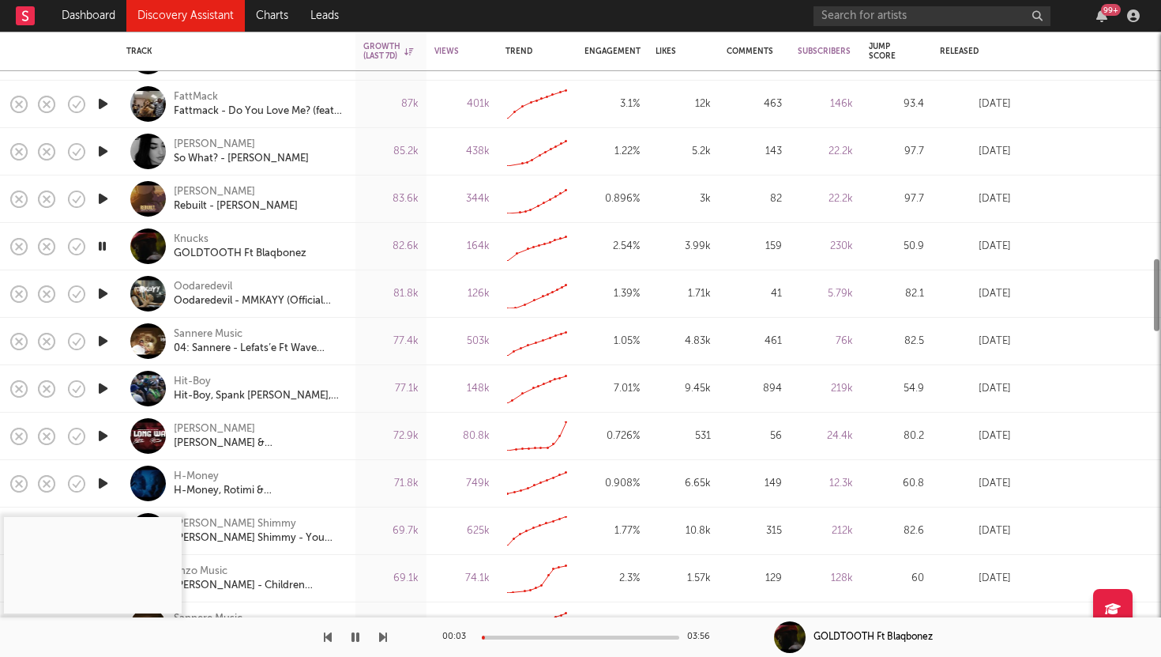
click at [99, 390] on icon "button" at bounding box center [103, 388] width 17 height 20
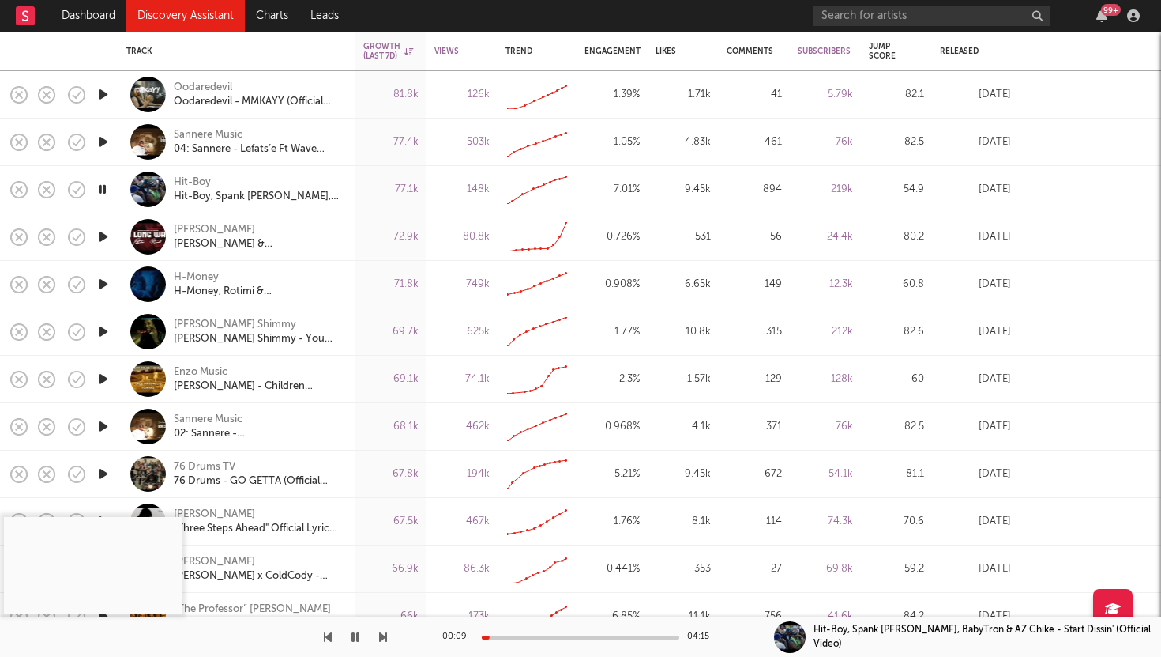
click at [100, 235] on icon "button" at bounding box center [103, 237] width 17 height 20
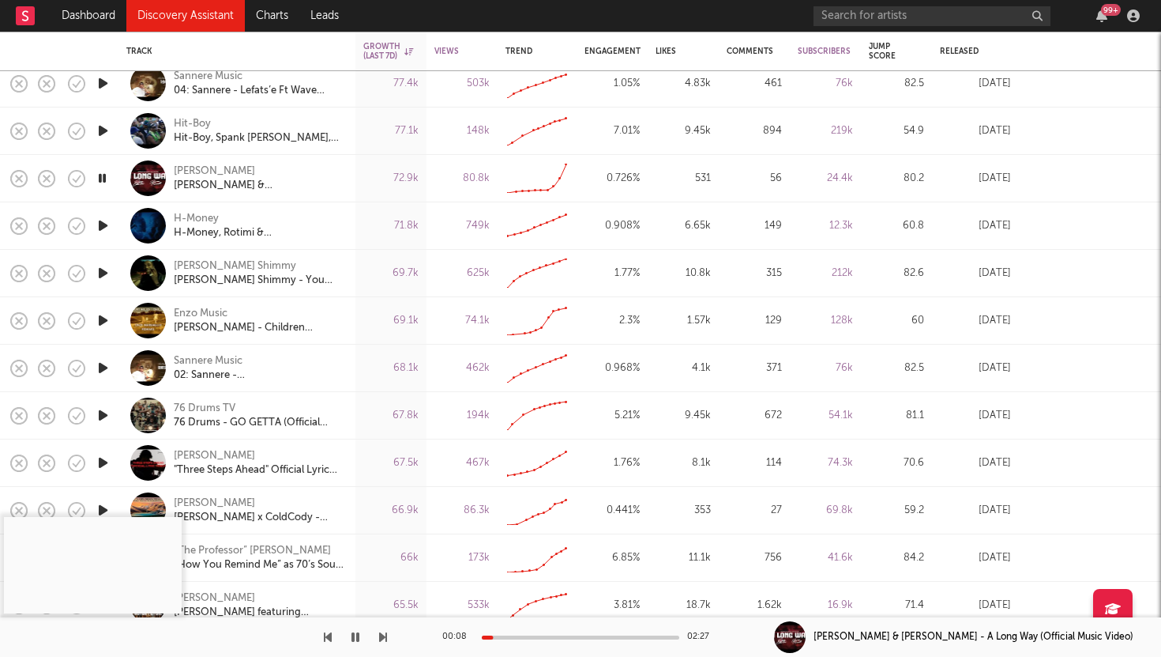
click at [98, 319] on icon "button" at bounding box center [103, 320] width 17 height 20
click at [104, 369] on icon "button" at bounding box center [103, 368] width 17 height 20
click at [103, 413] on icon "button" at bounding box center [103, 415] width 17 height 20
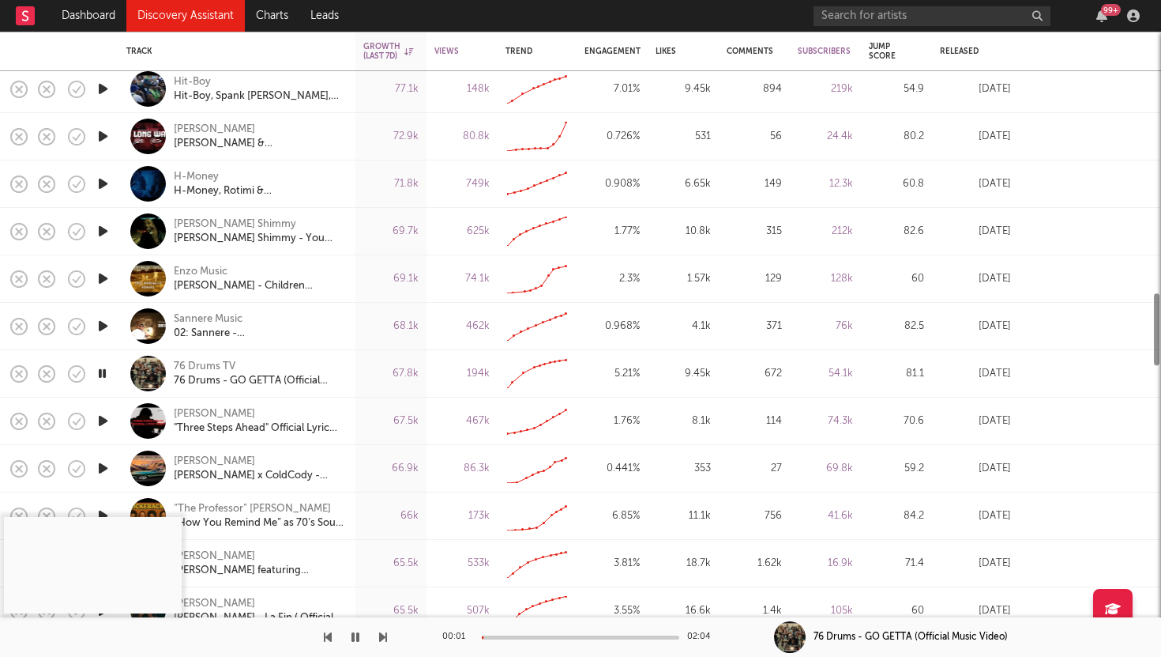
click at [104, 417] on icon "button" at bounding box center [103, 421] width 17 height 20
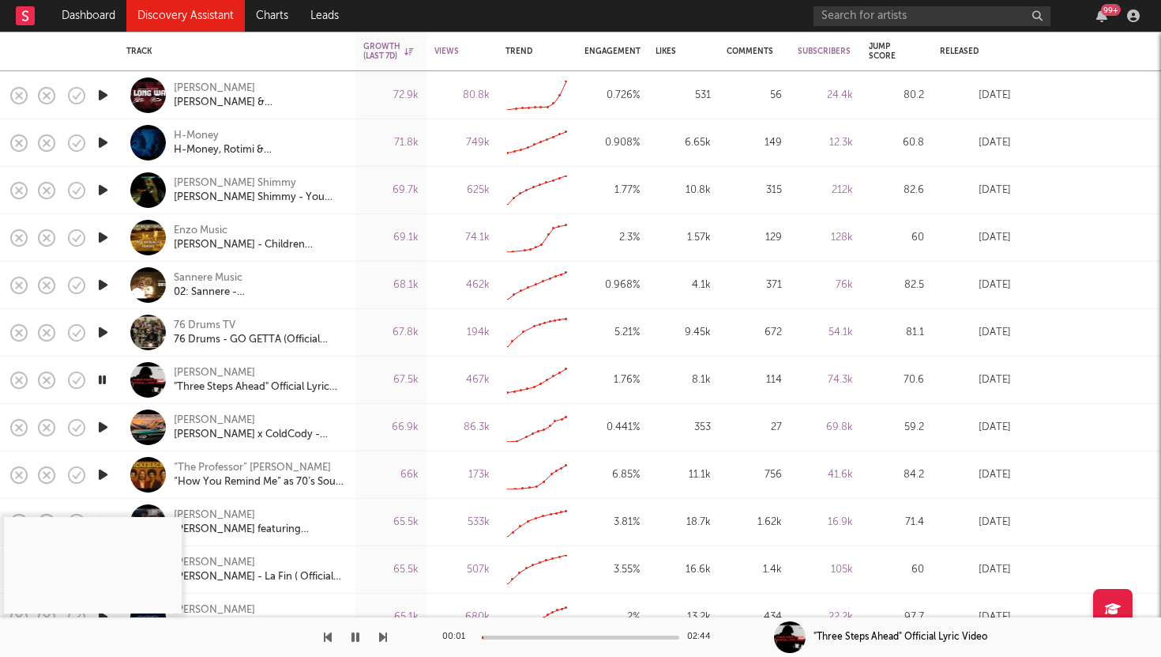
click at [101, 423] on icon "button" at bounding box center [103, 427] width 17 height 20
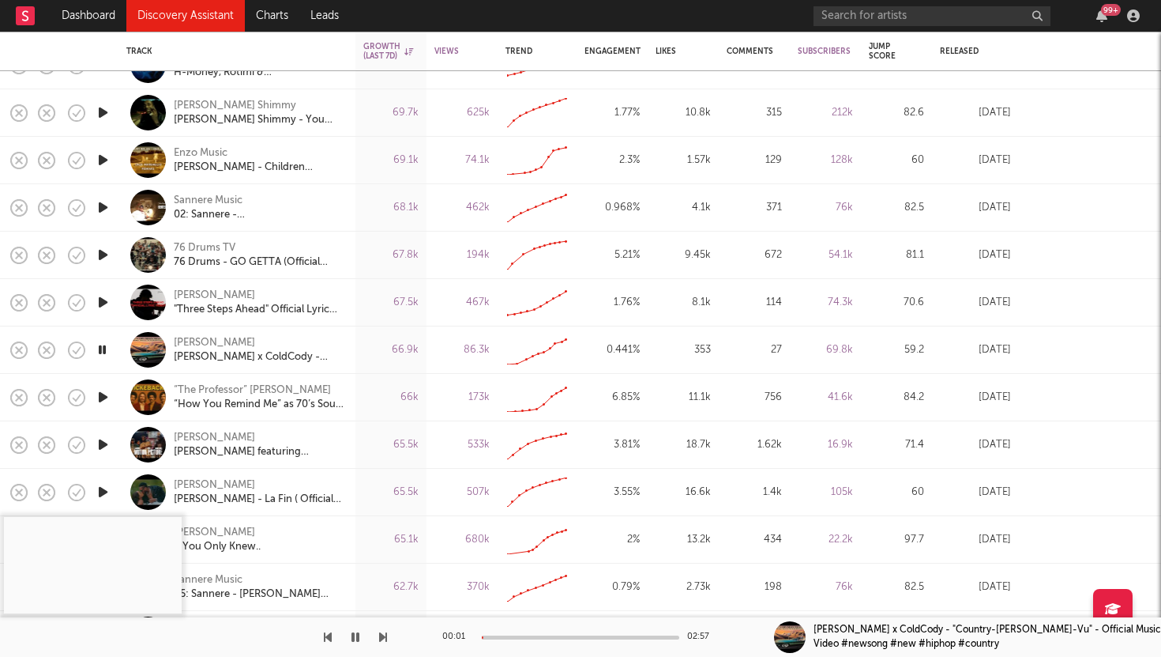
click at [100, 400] on icon "button" at bounding box center [103, 397] width 17 height 20
click at [101, 348] on icon "button" at bounding box center [103, 350] width 17 height 20
click at [553, 636] on div at bounding box center [581, 637] width 198 height 4
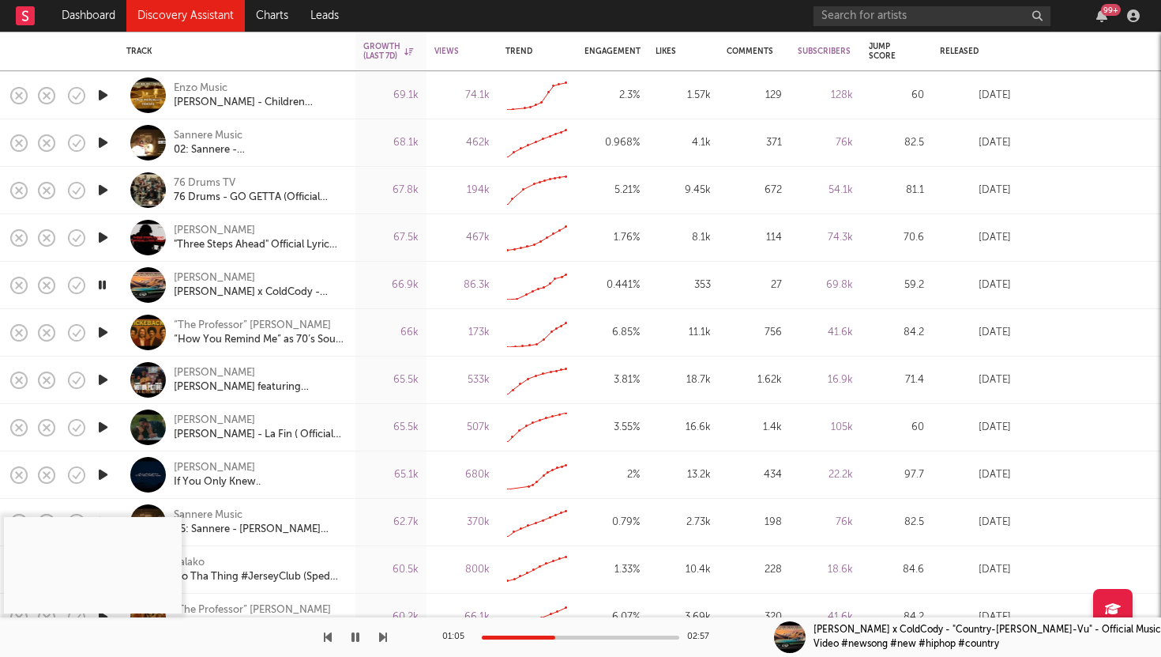
click at [97, 377] on icon "button" at bounding box center [103, 380] width 17 height 20
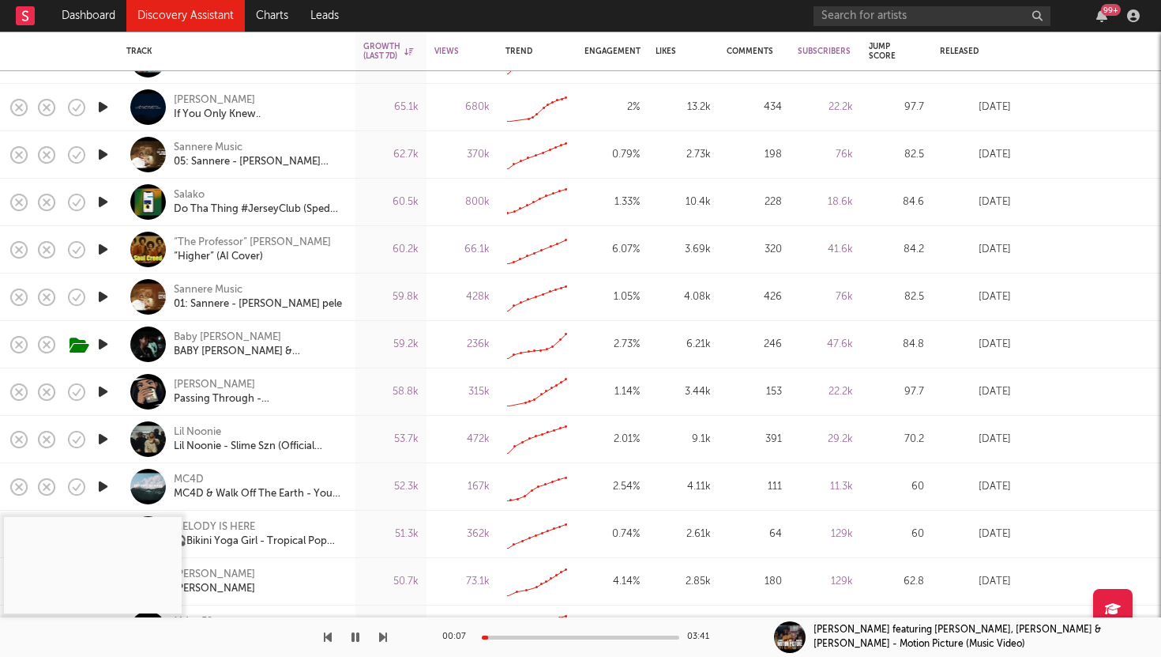
click at [100, 341] on icon "button" at bounding box center [103, 344] width 17 height 20
click at [536, 636] on div at bounding box center [581, 637] width 198 height 4
click at [103, 392] on icon "button" at bounding box center [103, 392] width 17 height 20
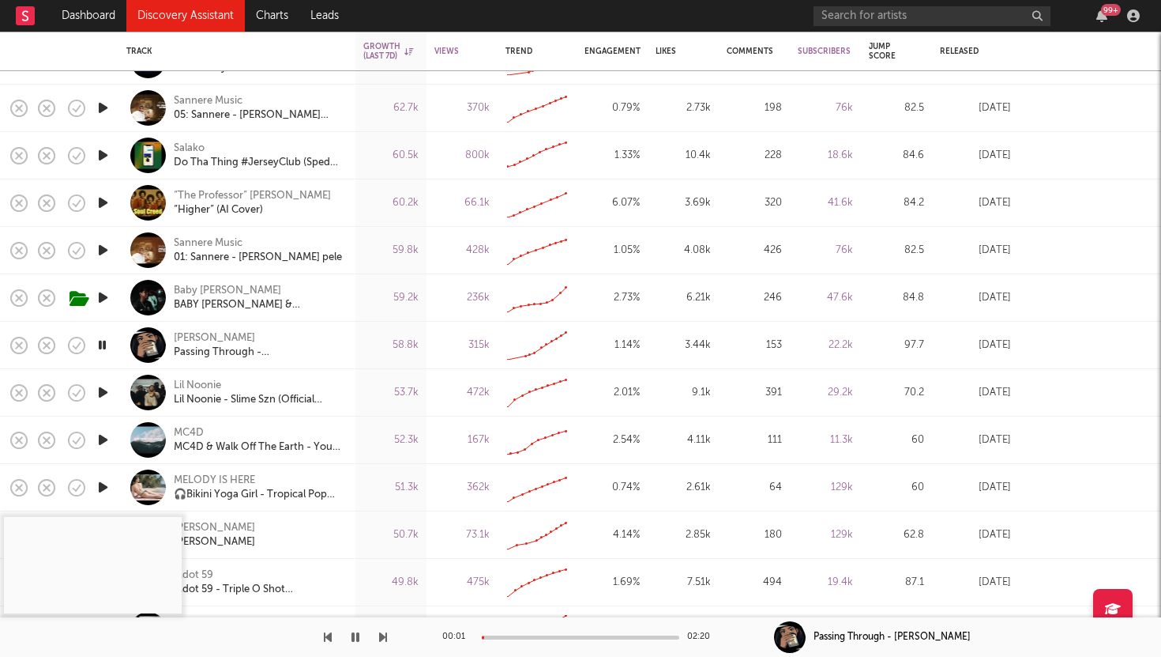
click at [107, 392] on icon "button" at bounding box center [103, 392] width 17 height 20
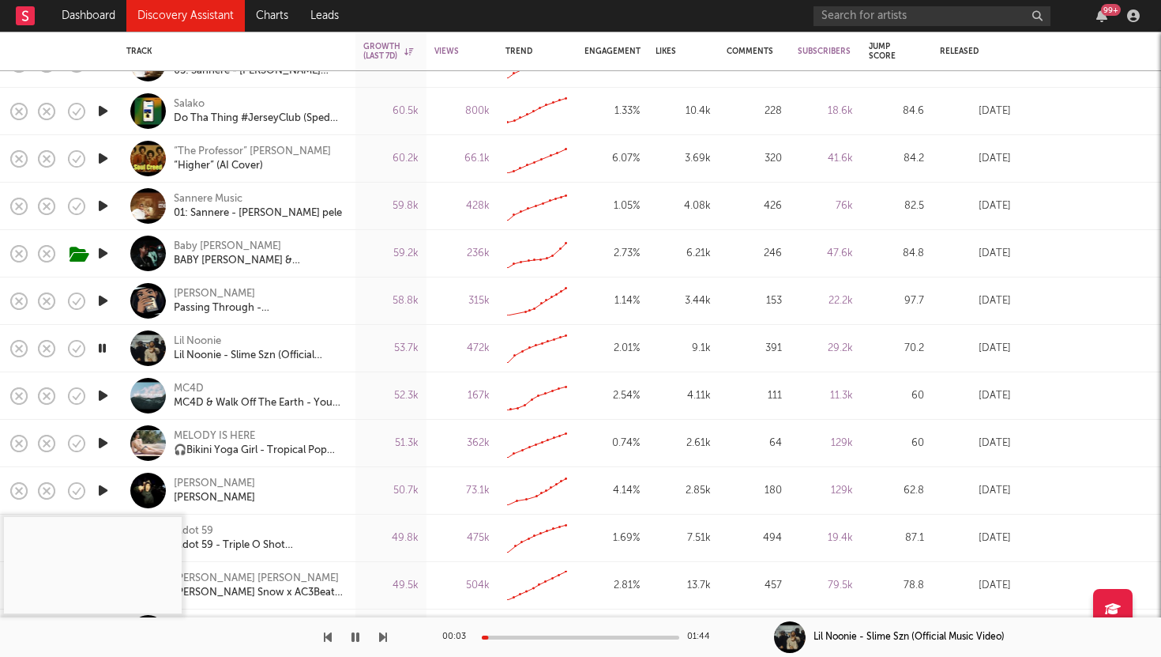
click at [570, 638] on div at bounding box center [581, 637] width 198 height 4
click at [103, 393] on icon "button" at bounding box center [103, 396] width 17 height 20
click at [100, 345] on icon "button" at bounding box center [103, 348] width 17 height 20
click at [540, 635] on div at bounding box center [581, 637] width 198 height 4
click at [355, 632] on icon "button" at bounding box center [356, 636] width 8 height 13
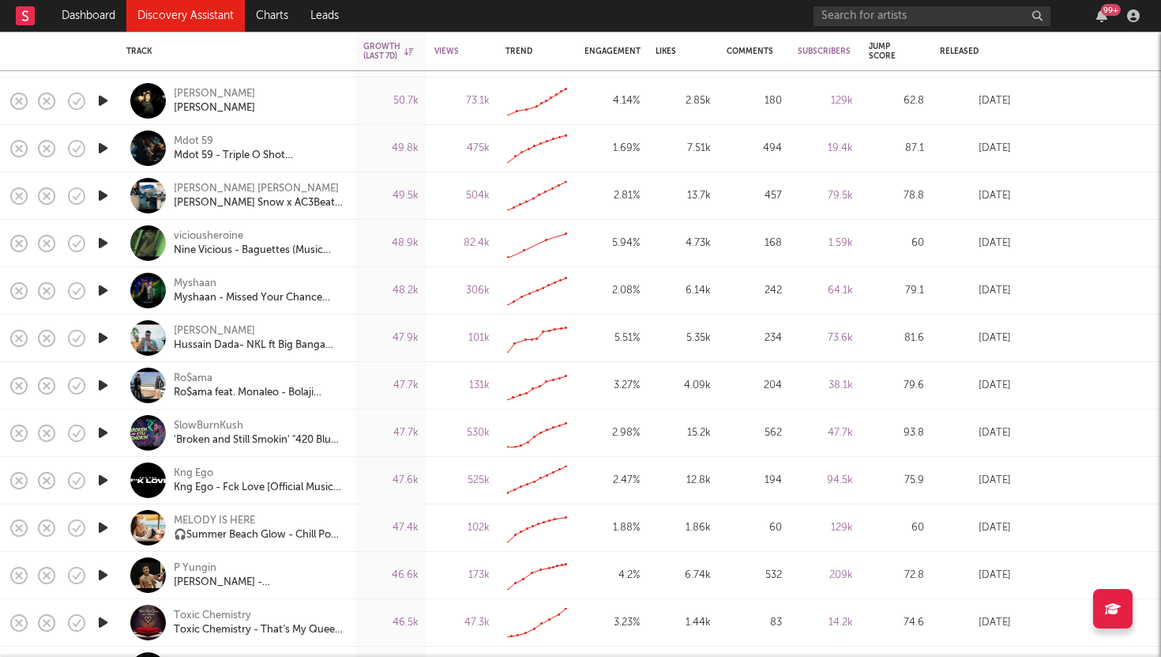
click at [103, 150] on icon "button" at bounding box center [103, 148] width 17 height 20
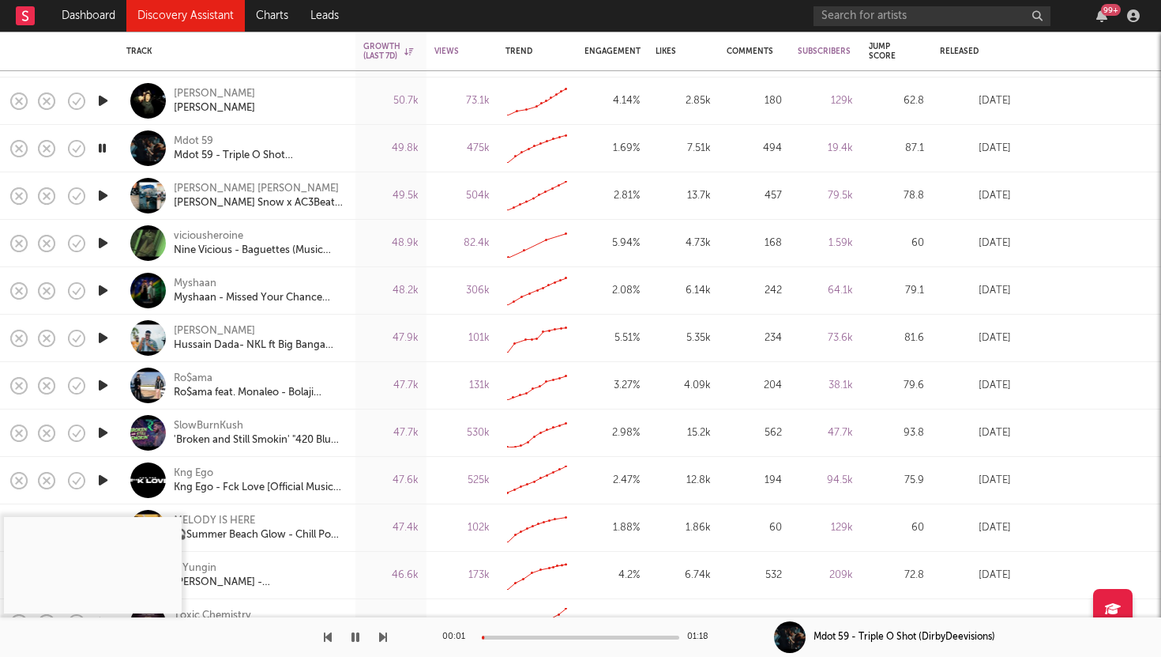
click at [552, 638] on div at bounding box center [581, 637] width 198 height 4
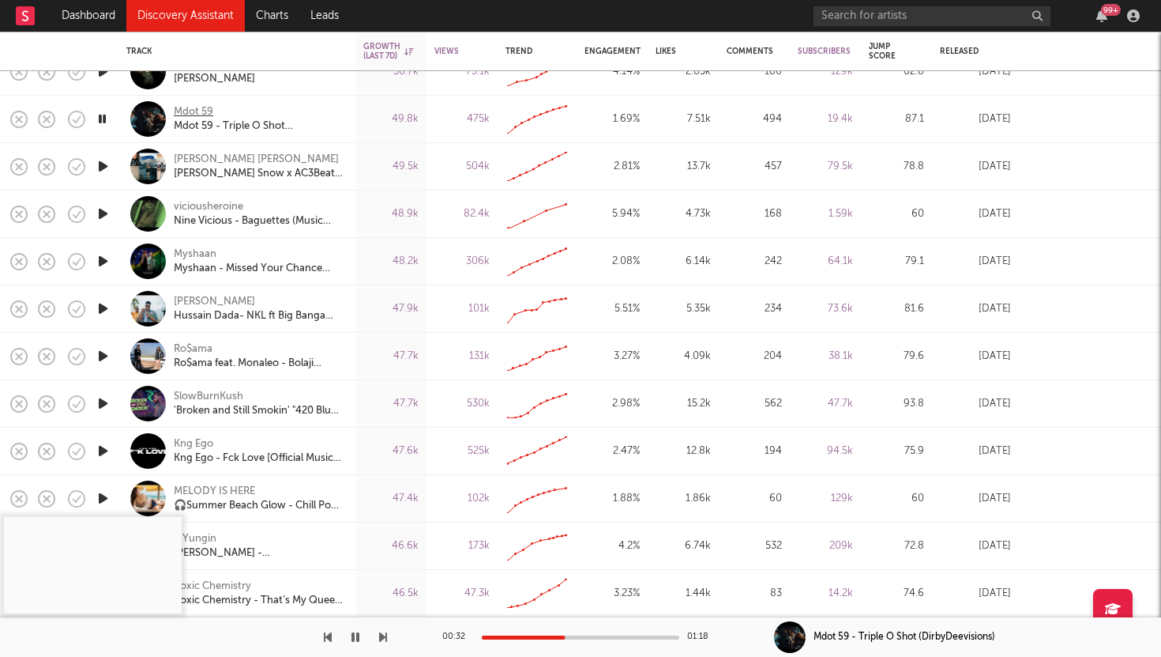
click at [207, 113] on div "Mdot 59" at bounding box center [194, 112] width 40 height 14
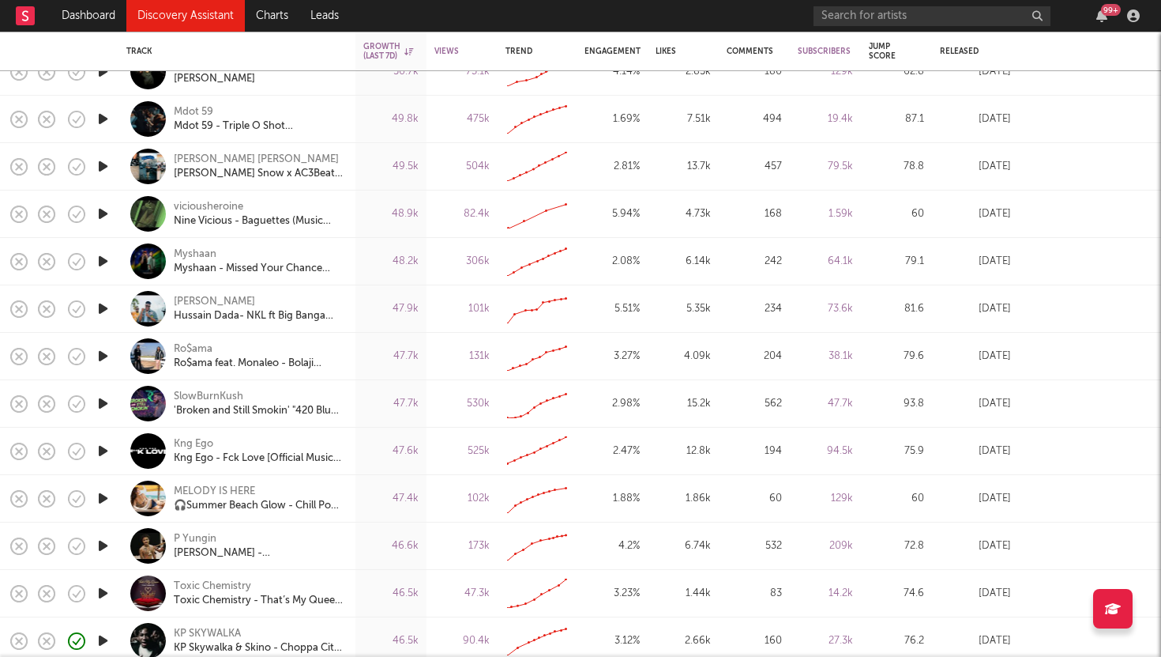
click at [100, 256] on icon "button" at bounding box center [103, 261] width 17 height 20
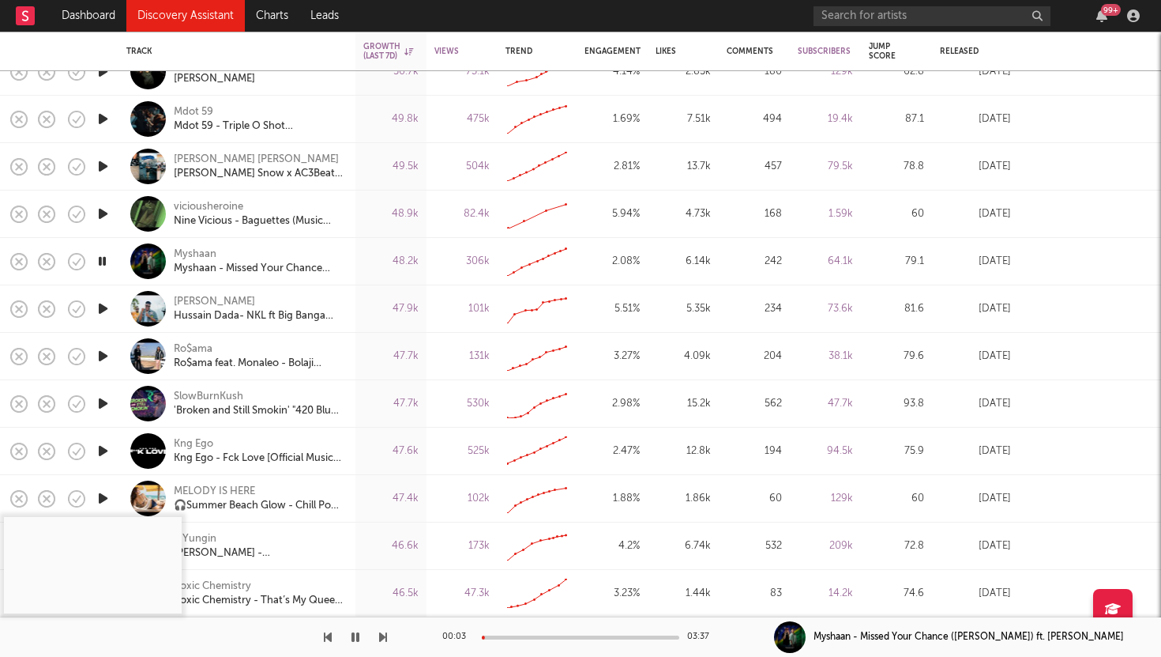
click at [103, 307] on icon "button" at bounding box center [103, 309] width 17 height 20
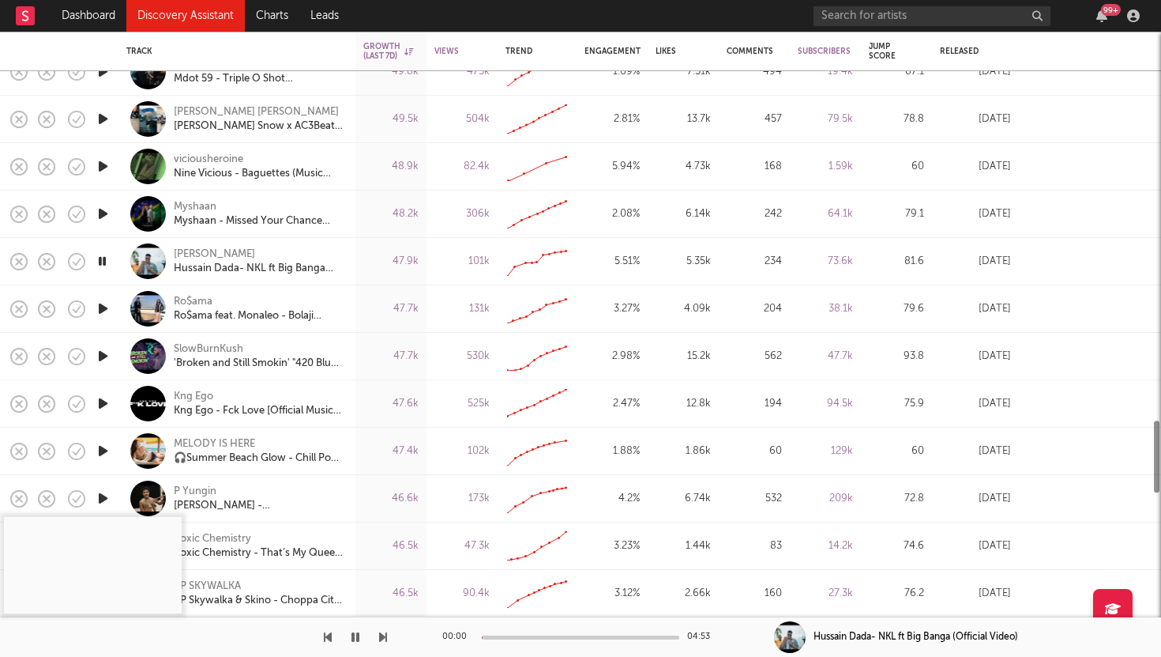
click at [102, 305] on icon "button" at bounding box center [103, 309] width 17 height 20
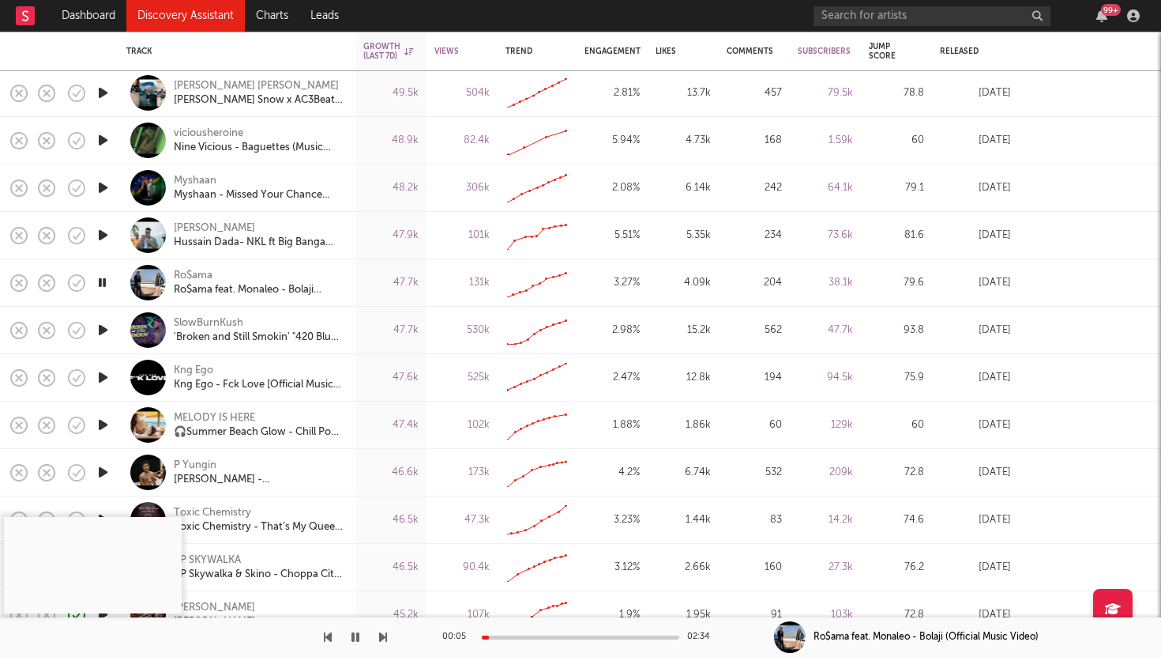
click at [102, 372] on icon "button" at bounding box center [103, 377] width 17 height 20
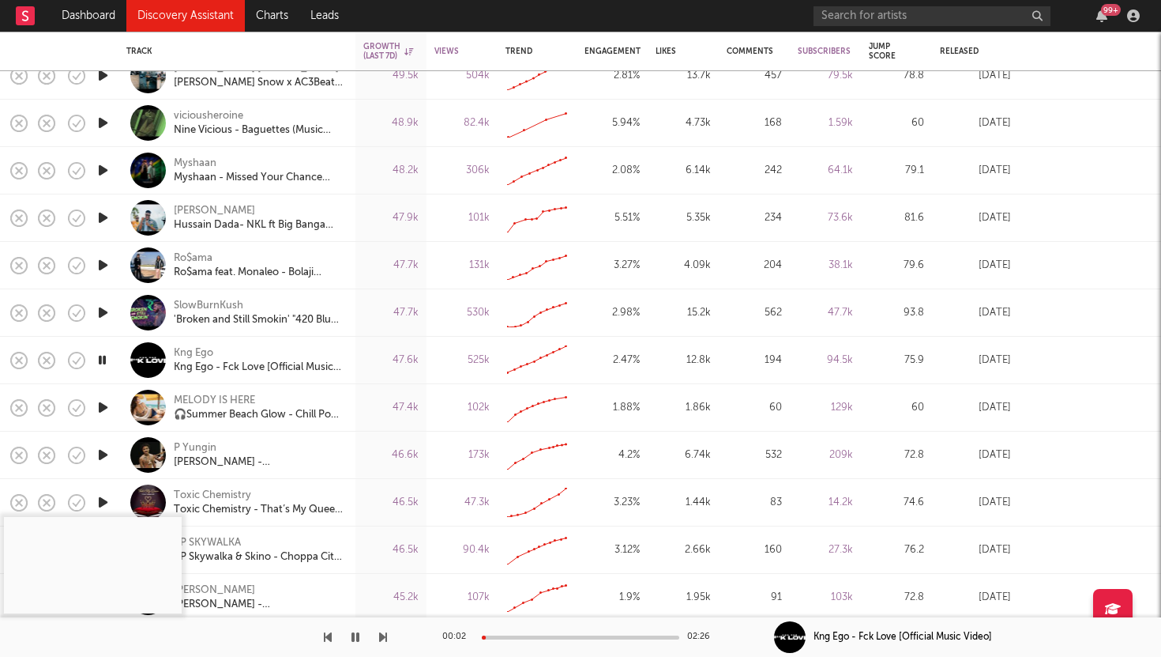
click at [103, 403] on icon "button" at bounding box center [103, 407] width 17 height 20
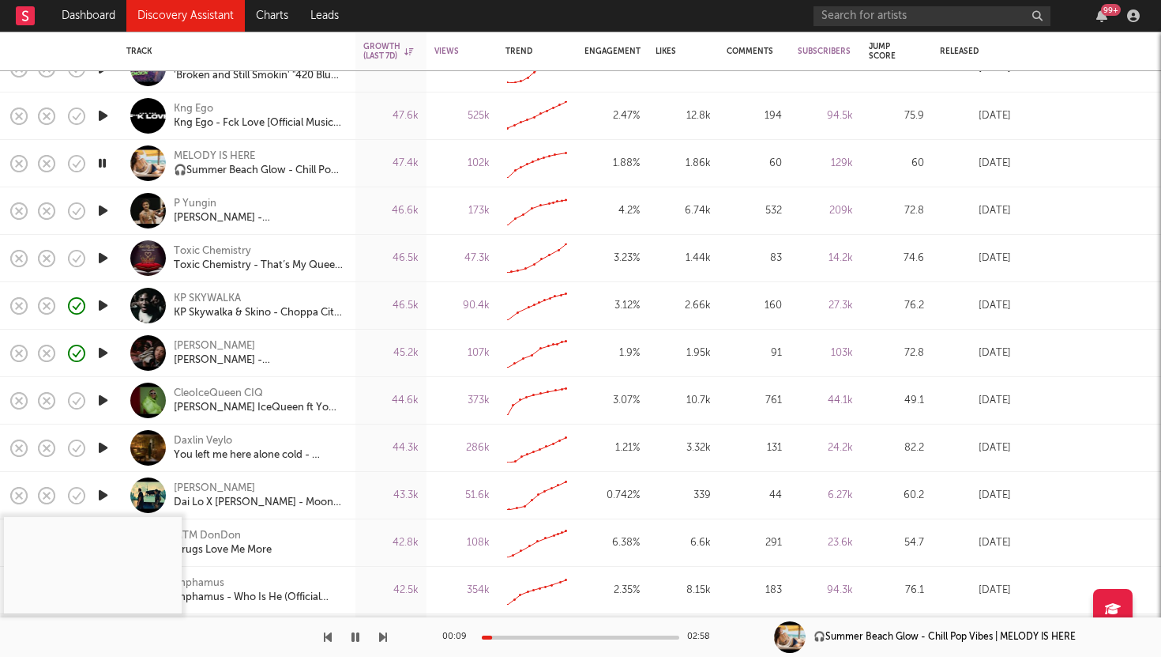
click at [103, 303] on icon "button" at bounding box center [103, 305] width 17 height 20
click at [103, 356] on icon "button" at bounding box center [103, 353] width 17 height 20
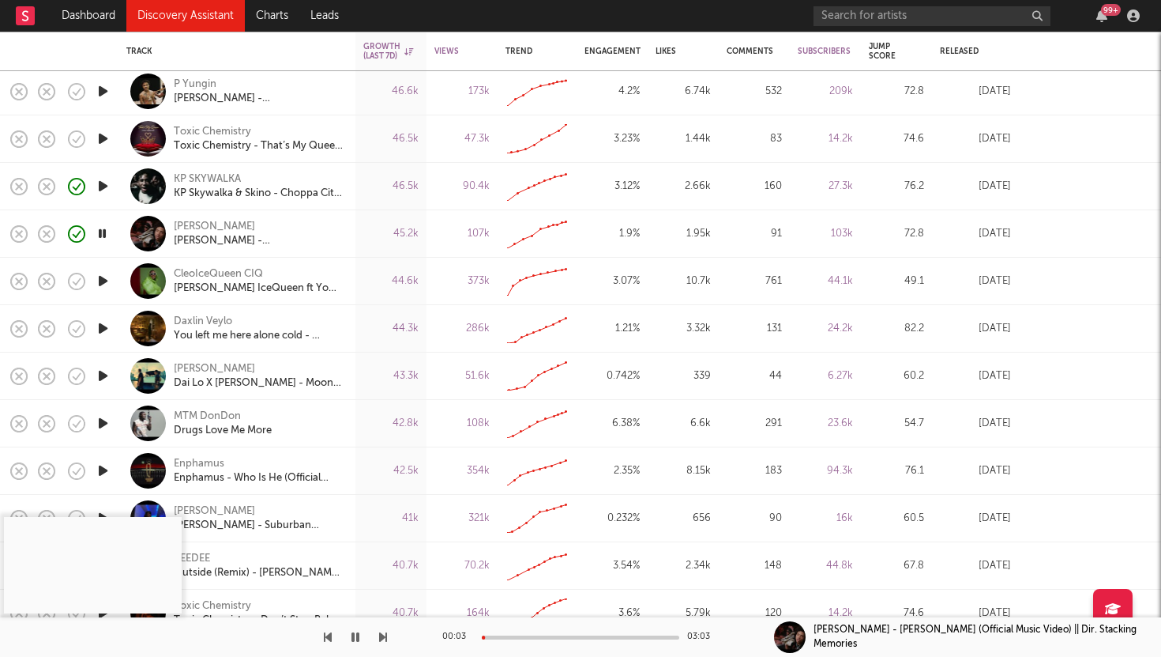
click at [103, 280] on icon "button" at bounding box center [103, 281] width 17 height 20
click at [103, 328] on icon "button" at bounding box center [103, 328] width 17 height 20
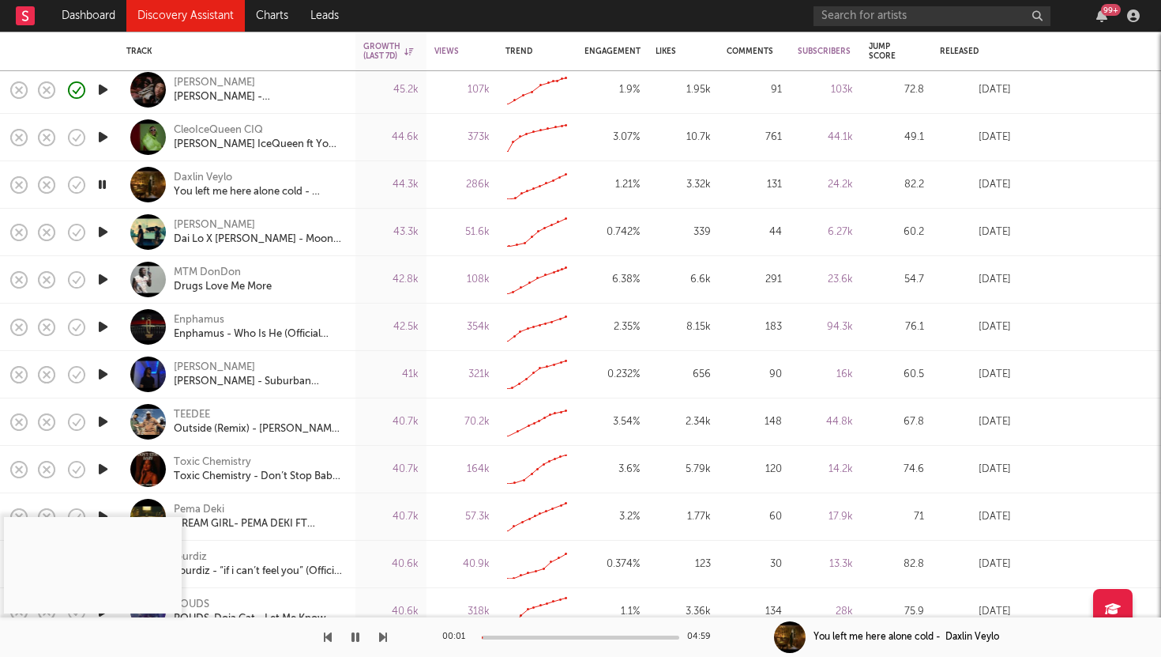
click at [99, 279] on icon "button" at bounding box center [103, 279] width 17 height 20
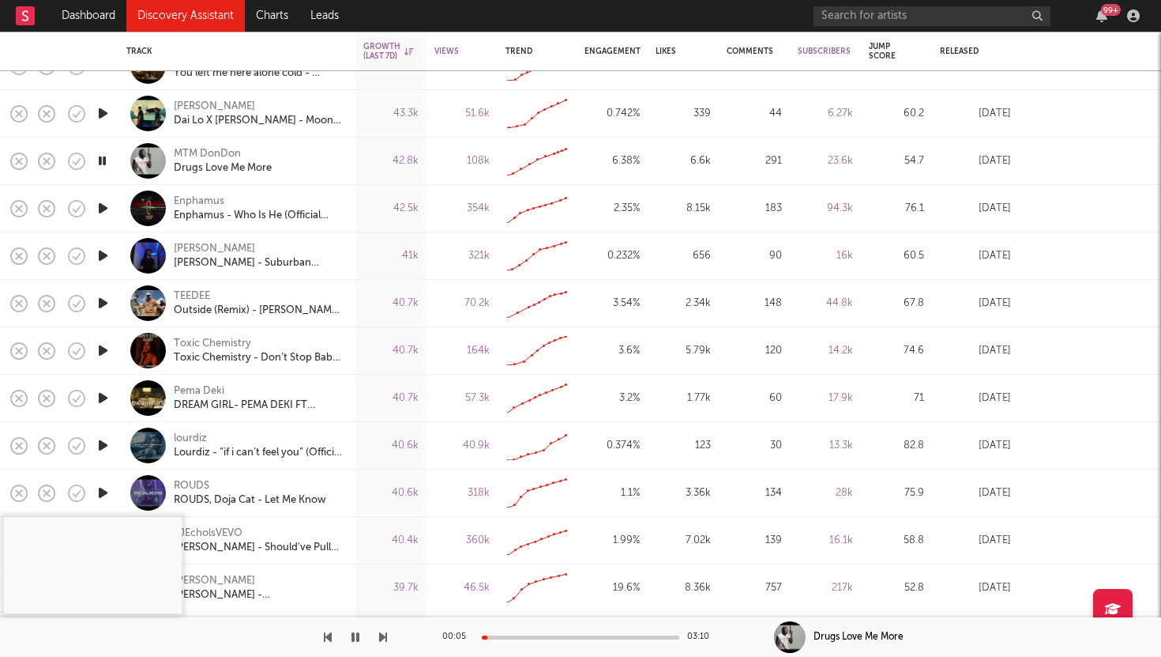
click at [558, 635] on div at bounding box center [581, 637] width 198 height 4
click at [100, 250] on icon "button" at bounding box center [103, 256] width 17 height 20
click at [547, 635] on div at bounding box center [581, 637] width 198 height 4
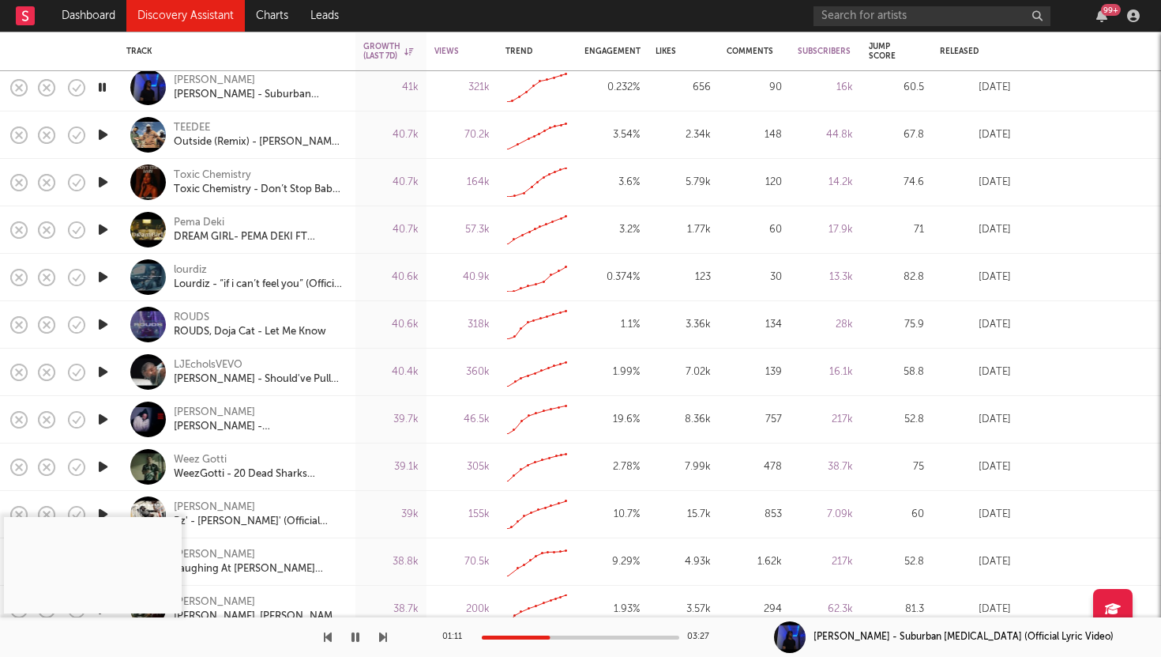
click at [101, 268] on icon "button" at bounding box center [103, 277] width 17 height 20
click at [539, 636] on div at bounding box center [581, 637] width 198 height 4
click at [99, 322] on icon "button" at bounding box center [103, 324] width 17 height 20
click at [105, 368] on icon "button" at bounding box center [103, 372] width 17 height 20
click at [552, 635] on div at bounding box center [581, 637] width 198 height 4
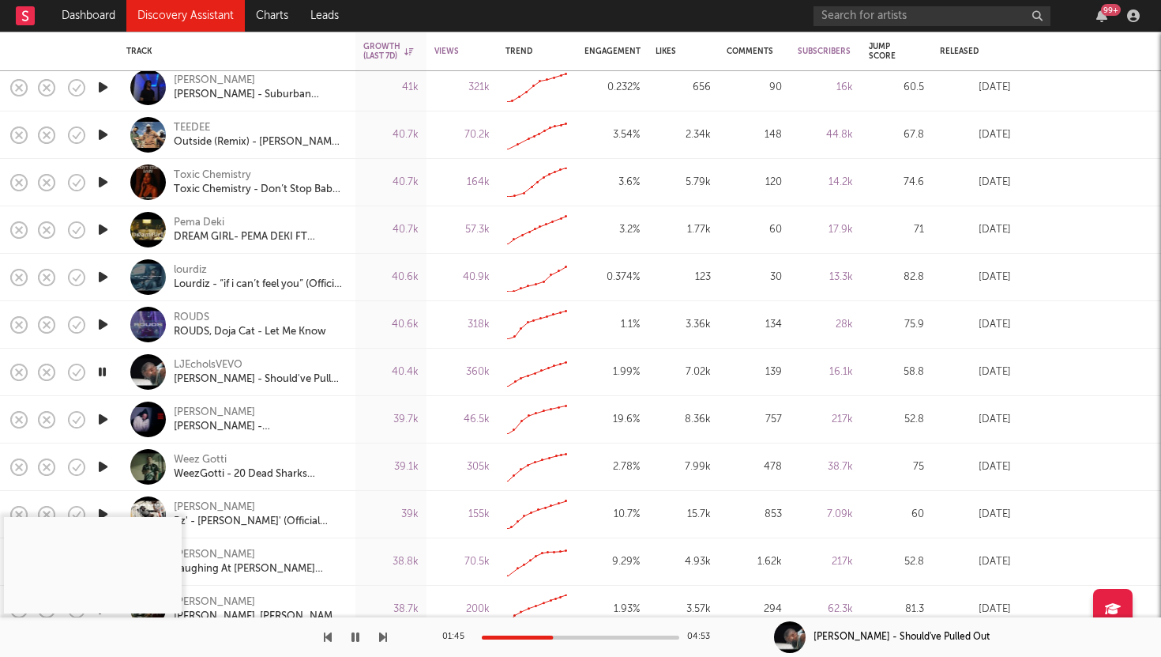
click at [102, 415] on icon "button" at bounding box center [103, 419] width 17 height 20
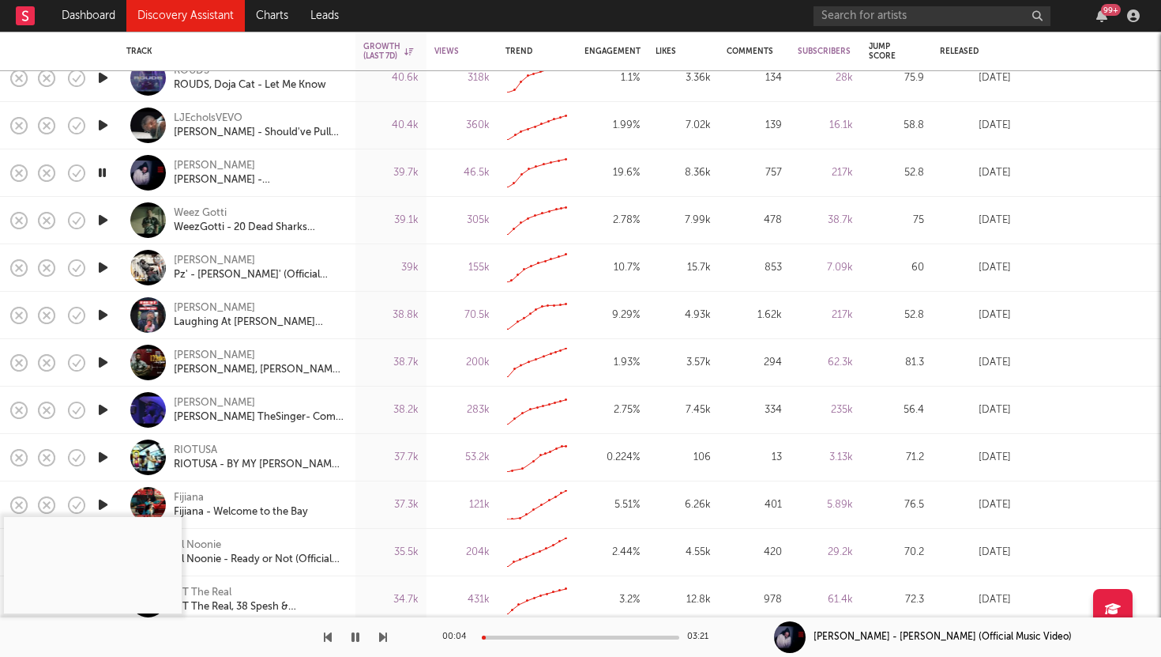
click at [103, 214] on icon "button" at bounding box center [103, 220] width 17 height 20
click at [100, 273] on icon "button" at bounding box center [103, 268] width 17 height 20
click at [537, 637] on div at bounding box center [581, 637] width 198 height 4
click at [100, 362] on icon "button" at bounding box center [103, 362] width 17 height 20
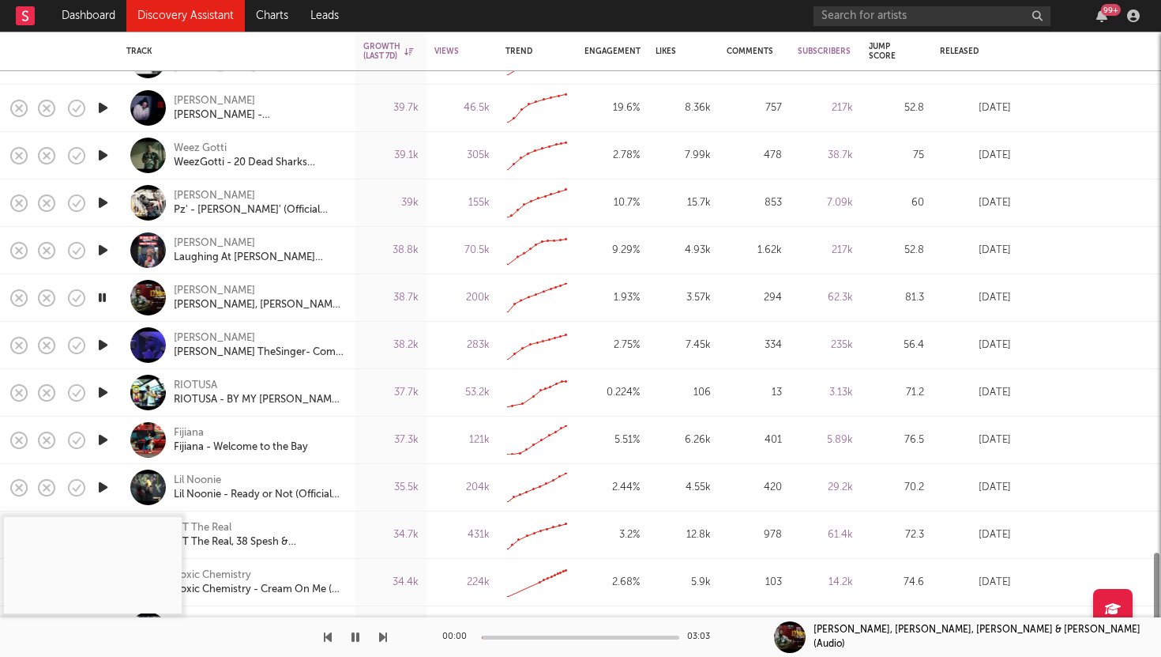
click at [101, 342] on icon "button" at bounding box center [103, 345] width 17 height 20
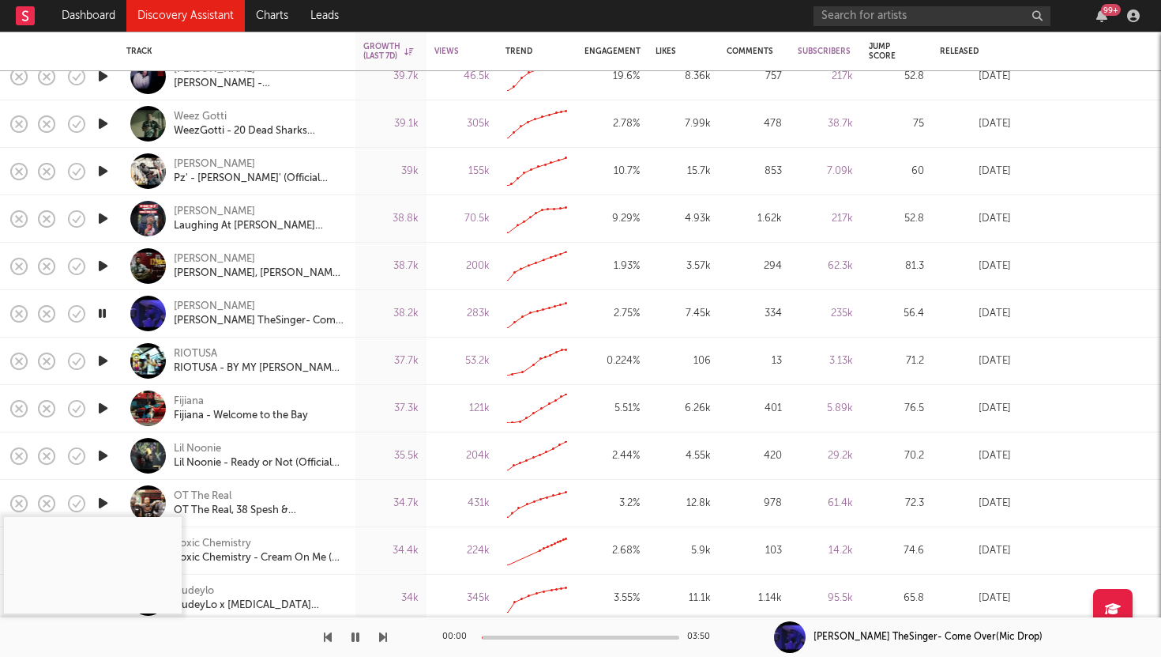
click at [103, 361] on icon "button" at bounding box center [103, 361] width 17 height 20
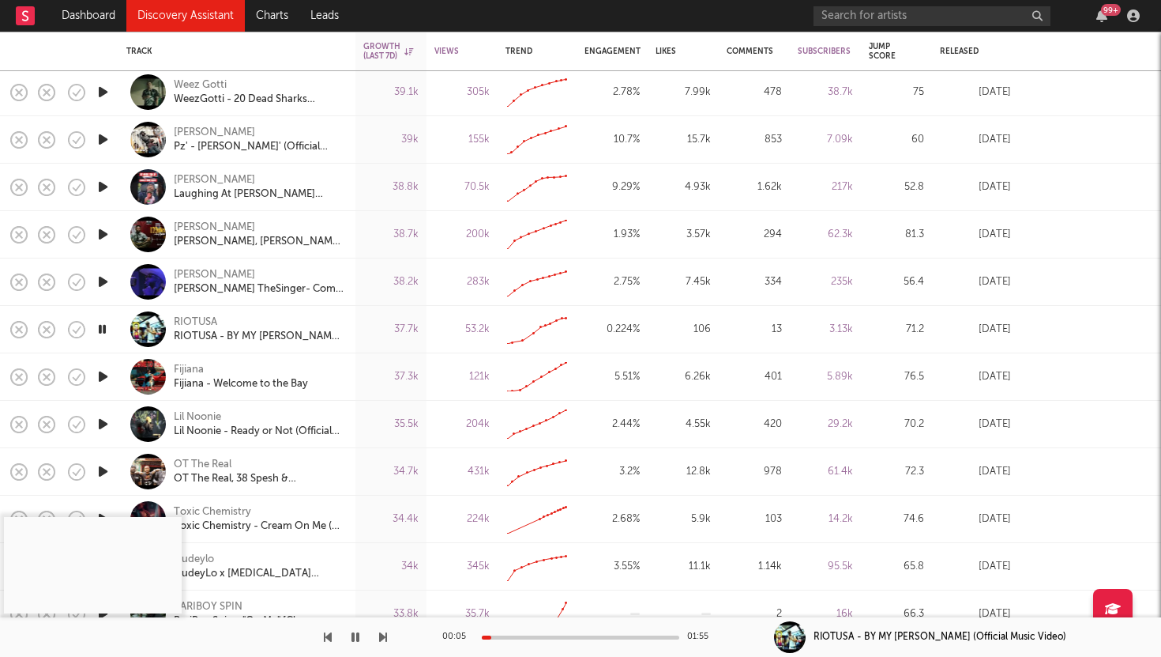
click at [101, 374] on icon "button" at bounding box center [103, 377] width 17 height 20
click at [574, 637] on div at bounding box center [581, 637] width 198 height 4
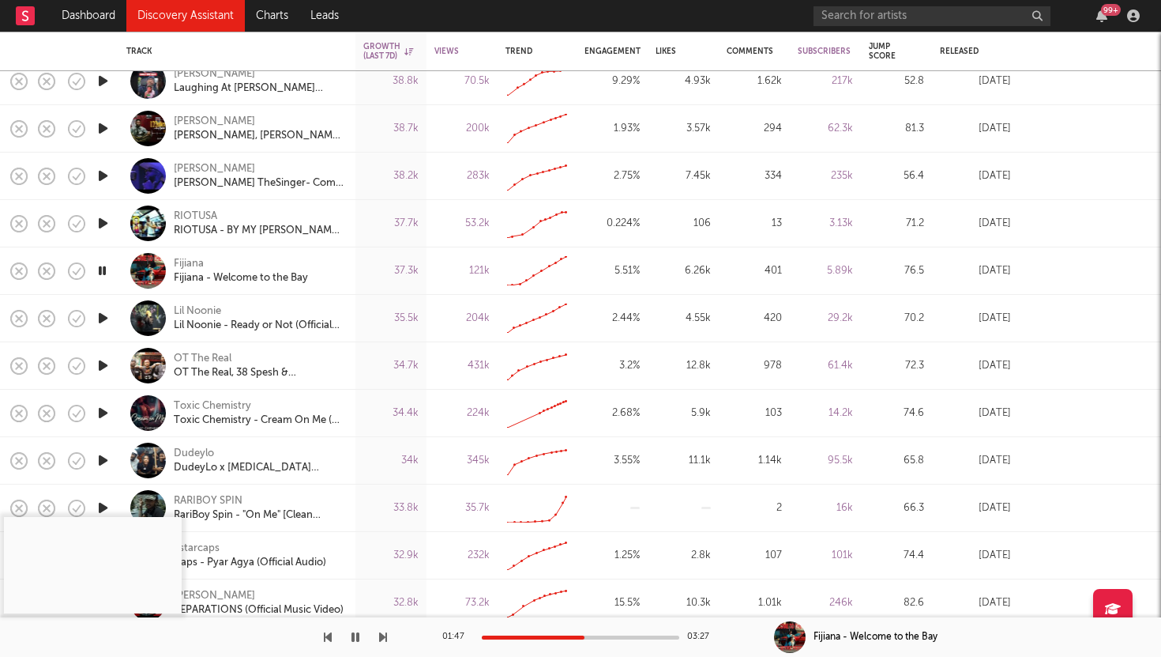
click at [97, 318] on icon "button" at bounding box center [103, 318] width 17 height 20
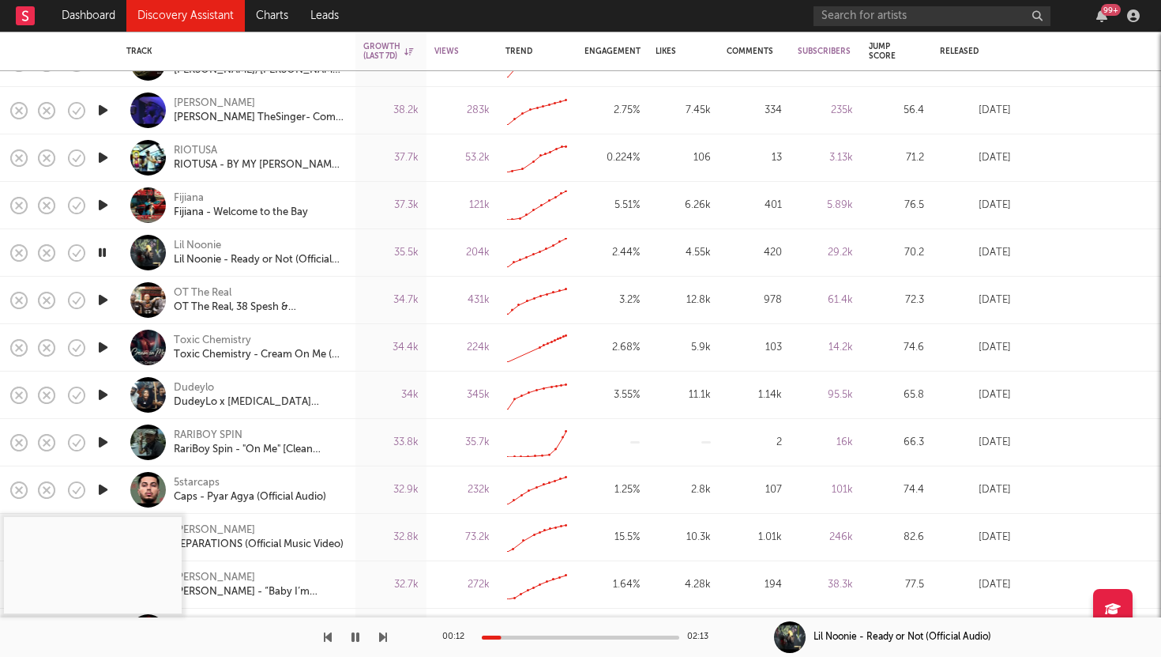
click at [556, 634] on div "00:12 02:13" at bounding box center [580, 637] width 277 height 40
click at [556, 634] on div "00:14 02:13" at bounding box center [580, 637] width 277 height 40
click at [563, 637] on div at bounding box center [581, 637] width 198 height 4
click at [101, 299] on icon "button" at bounding box center [103, 300] width 17 height 20
click at [101, 394] on icon "button" at bounding box center [103, 395] width 17 height 20
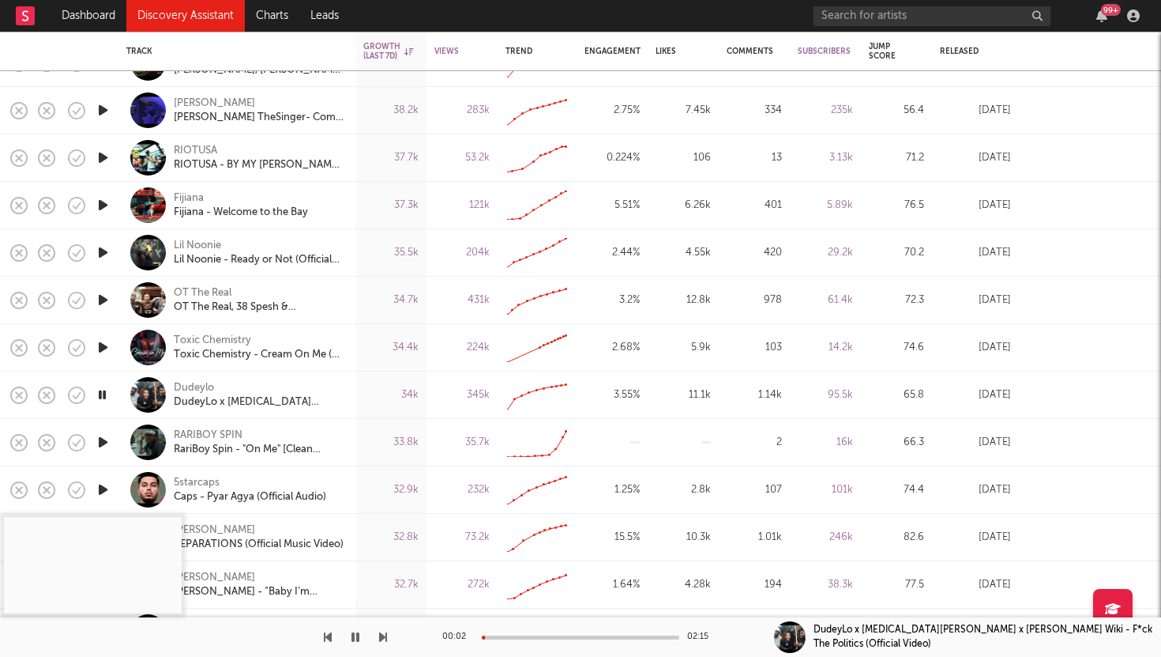
click at [103, 445] on icon "button" at bounding box center [103, 442] width 17 height 20
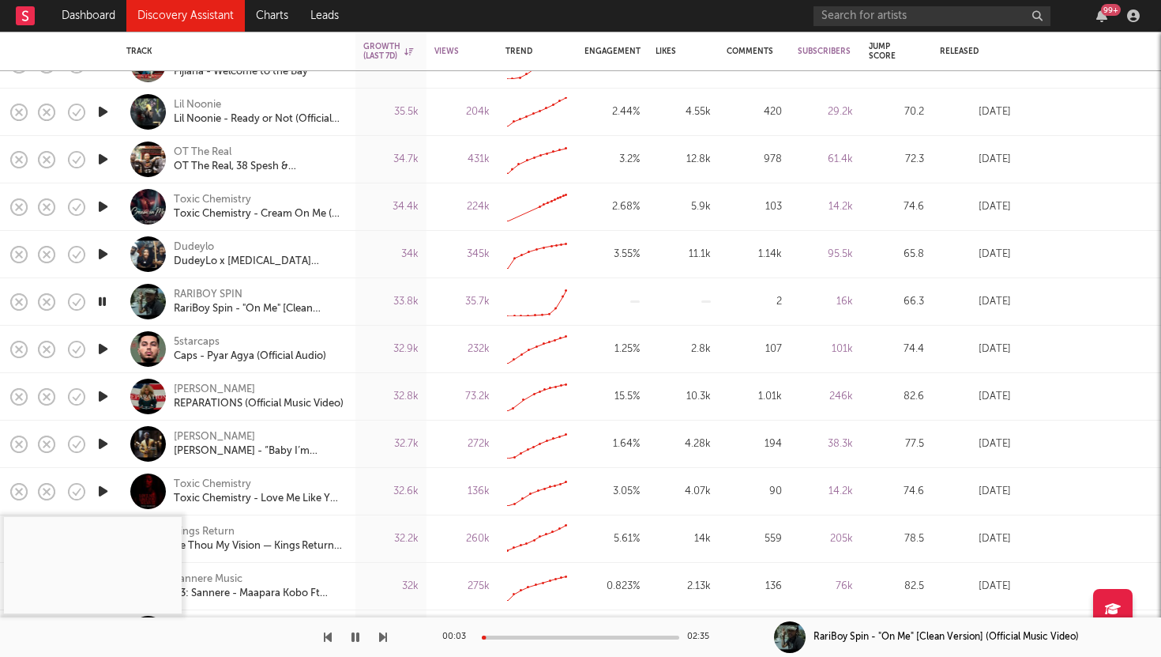
click at [100, 351] on icon "button" at bounding box center [103, 349] width 17 height 20
click at [103, 394] on icon "button" at bounding box center [103, 396] width 17 height 20
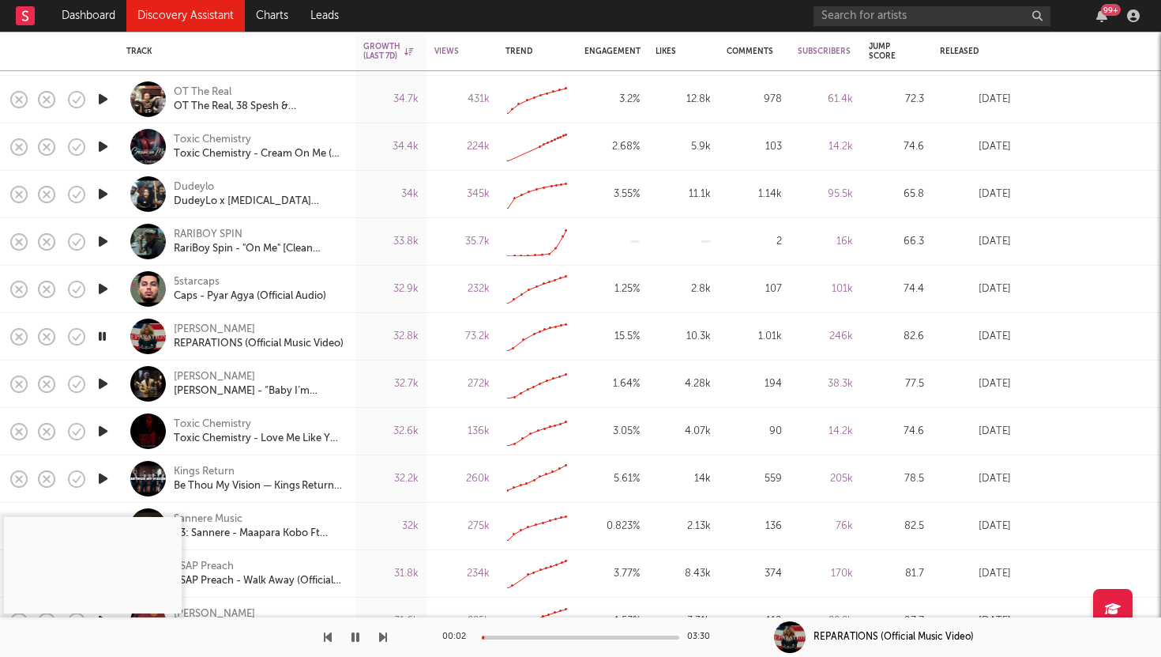
click at [589, 635] on div at bounding box center [581, 637] width 198 height 4
click at [101, 382] on icon "button" at bounding box center [103, 384] width 17 height 20
click at [103, 428] on icon "button" at bounding box center [103, 431] width 17 height 20
click at [101, 476] on icon "button" at bounding box center [103, 478] width 17 height 20
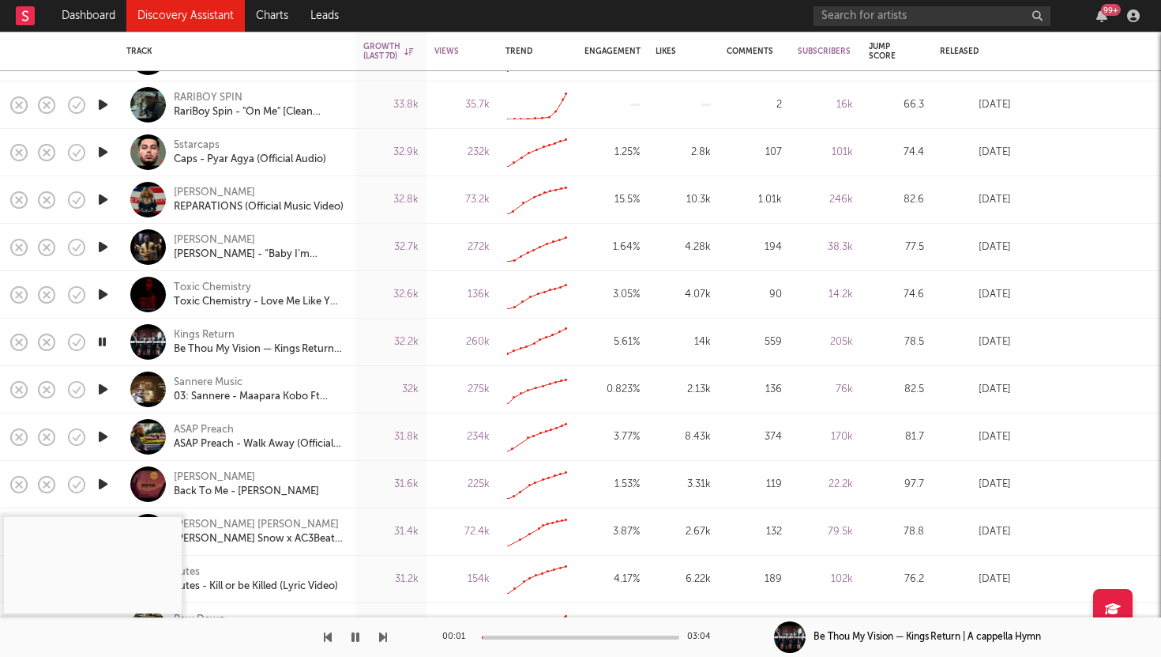
click at [104, 386] on icon "button" at bounding box center [103, 389] width 17 height 20
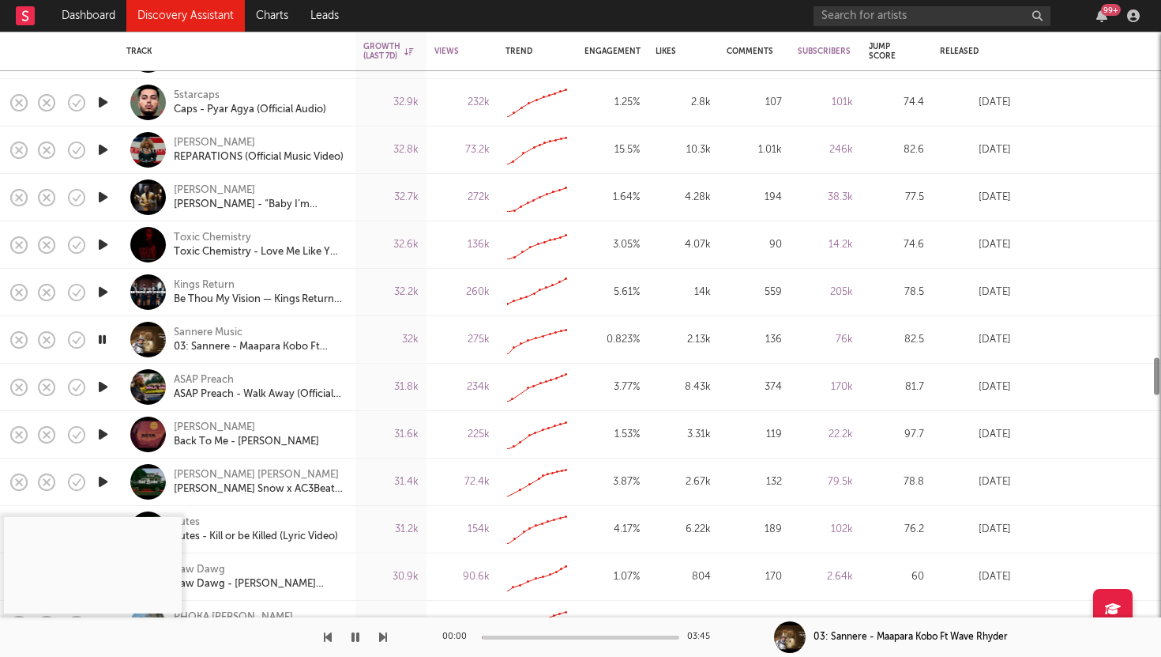
click at [104, 385] on icon "button" at bounding box center [103, 387] width 17 height 20
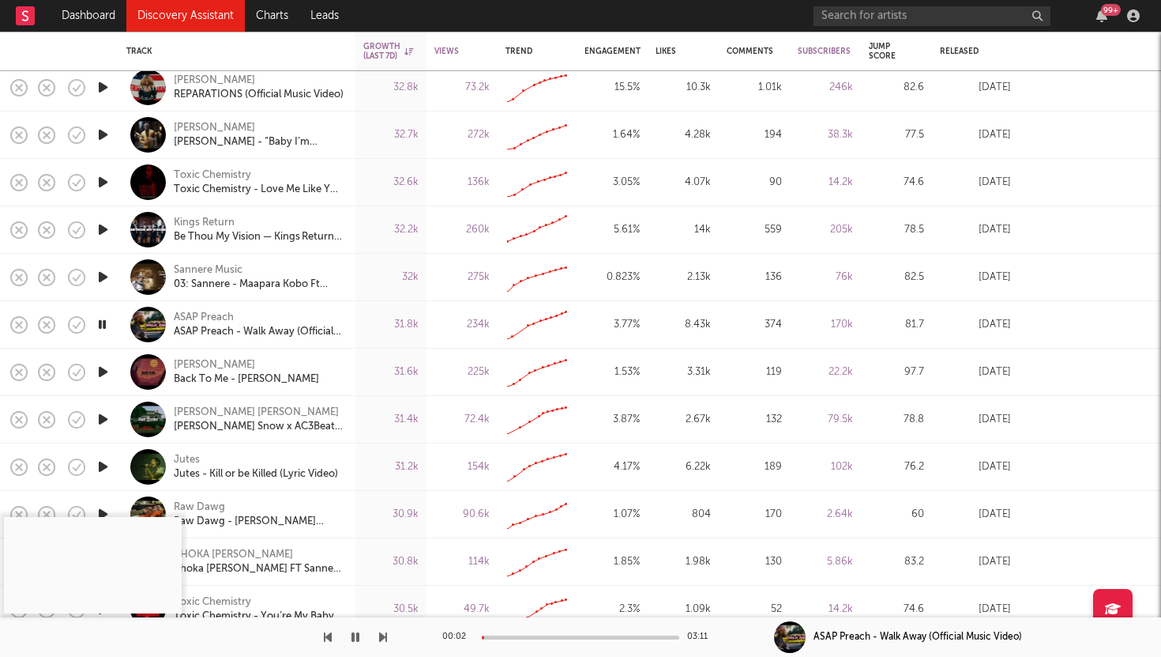
click at [548, 636] on div at bounding box center [581, 637] width 198 height 4
click at [99, 365] on icon "button" at bounding box center [103, 372] width 17 height 20
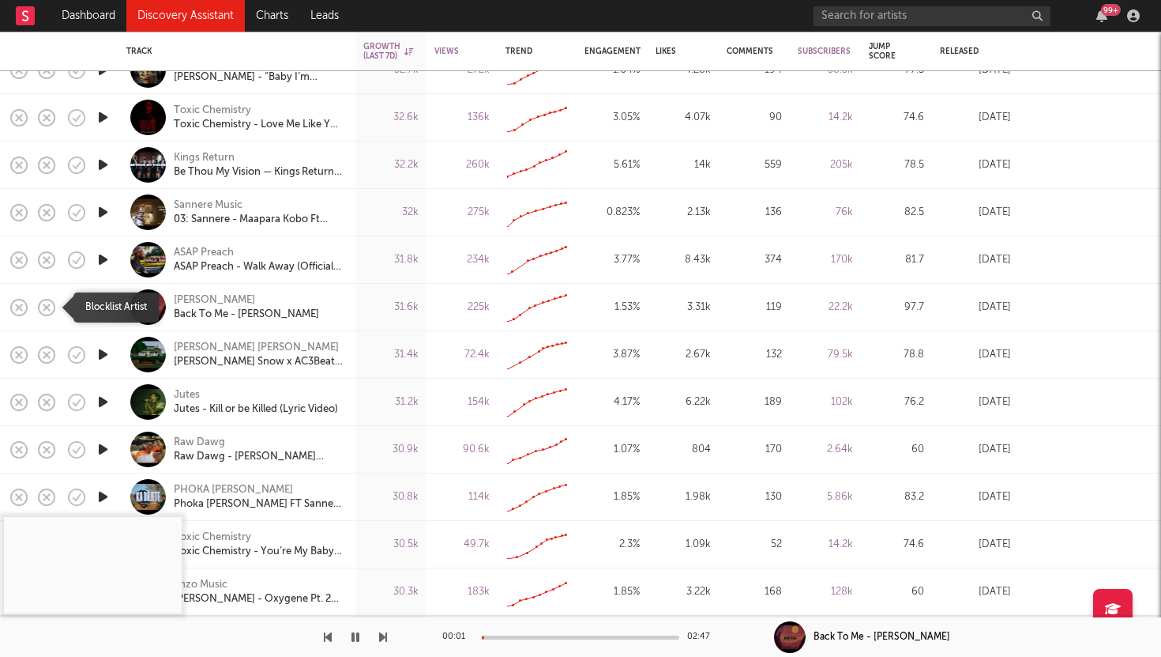
click at [43, 301] on icon "button" at bounding box center [47, 307] width 22 height 22
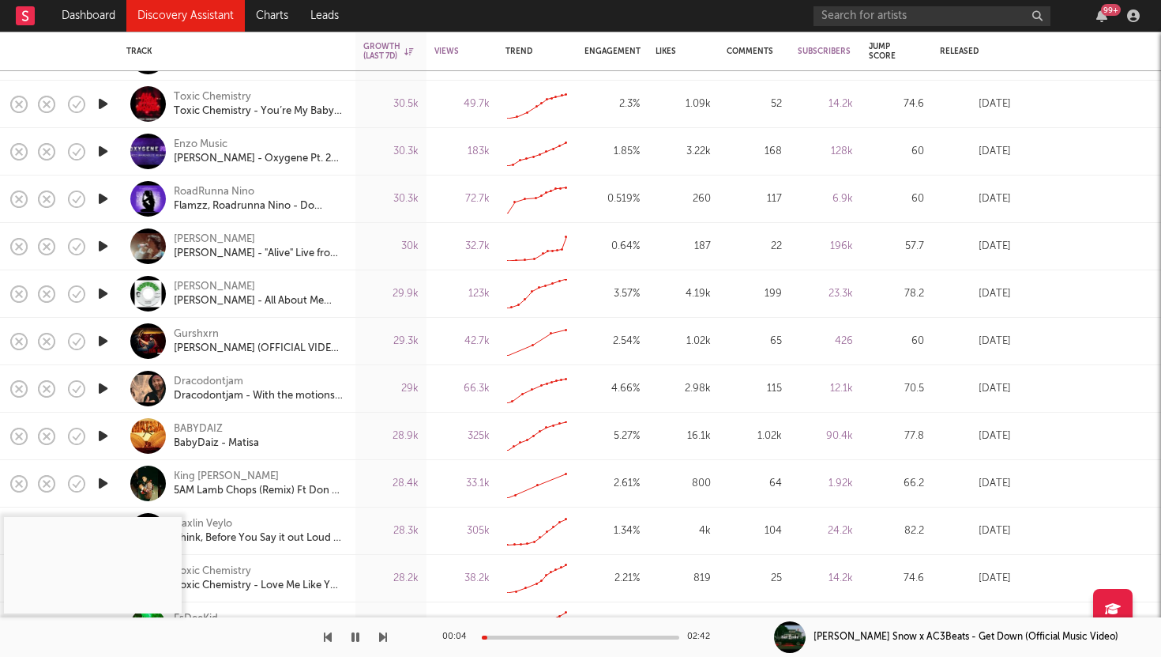
click at [103, 387] on icon "button" at bounding box center [103, 388] width 17 height 20
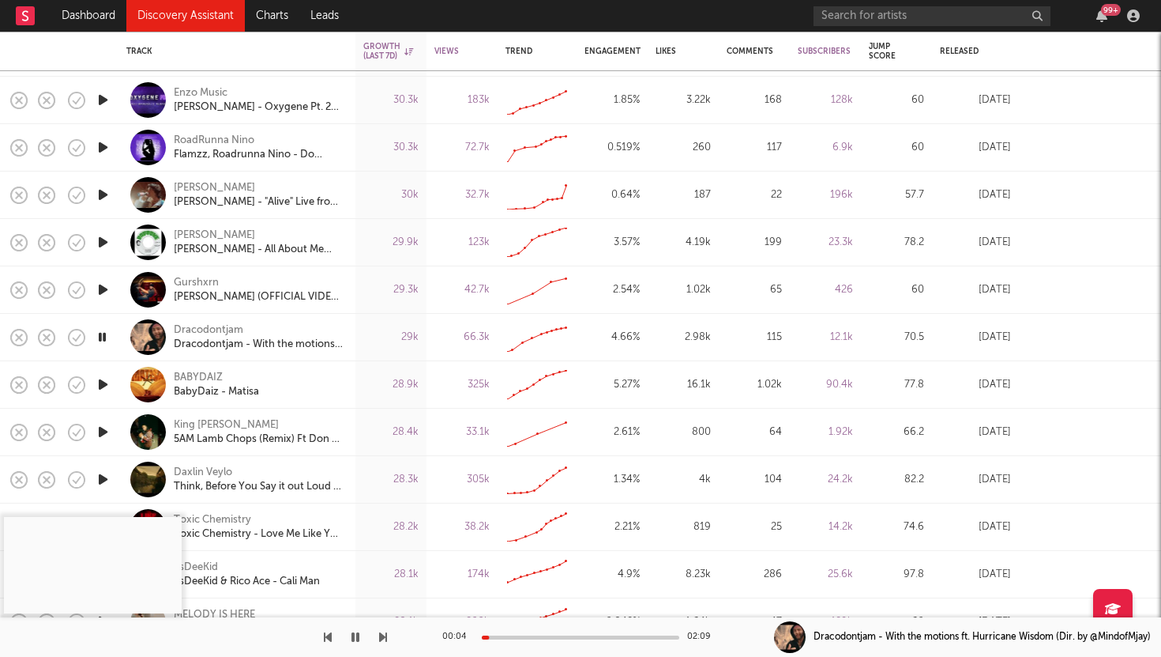
click at [100, 191] on icon "button" at bounding box center [103, 195] width 17 height 20
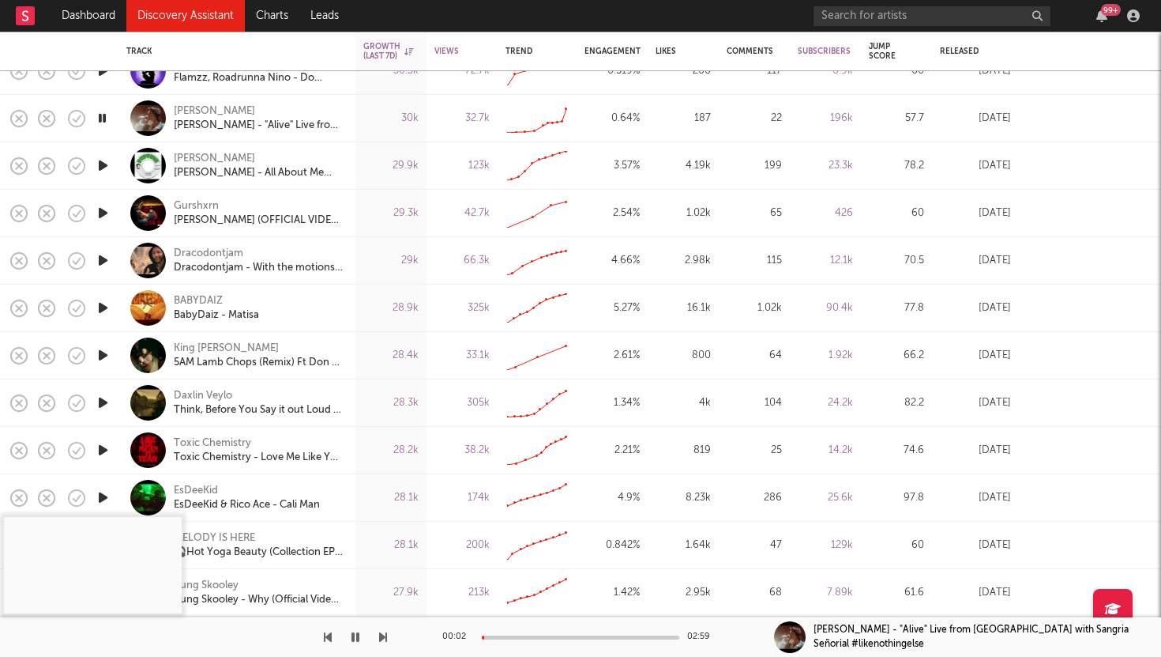
click at [100, 260] on icon "button" at bounding box center [103, 260] width 17 height 20
click at [585, 634] on div "00:01 02:09" at bounding box center [580, 637] width 277 height 40
click at [584, 638] on div at bounding box center [581, 637] width 198 height 4
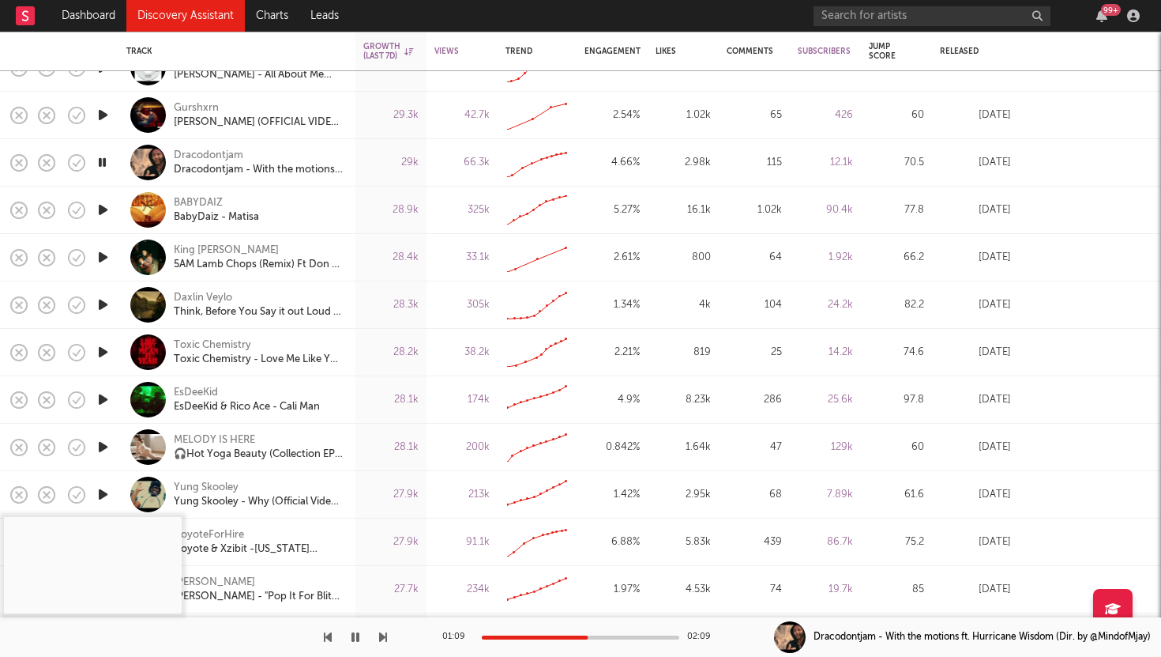
click at [100, 397] on icon "button" at bounding box center [103, 399] width 17 height 20
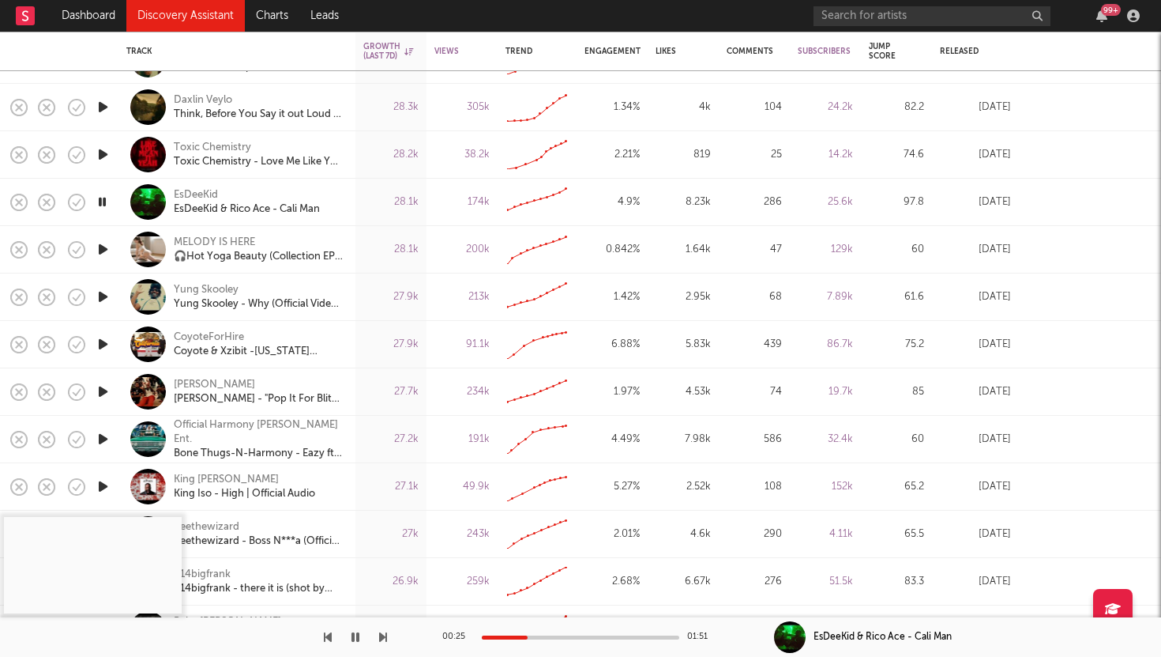
click at [98, 248] on icon "button" at bounding box center [103, 249] width 17 height 20
click at [99, 293] on icon "button" at bounding box center [103, 297] width 17 height 20
click at [102, 340] on icon "button" at bounding box center [103, 344] width 17 height 20
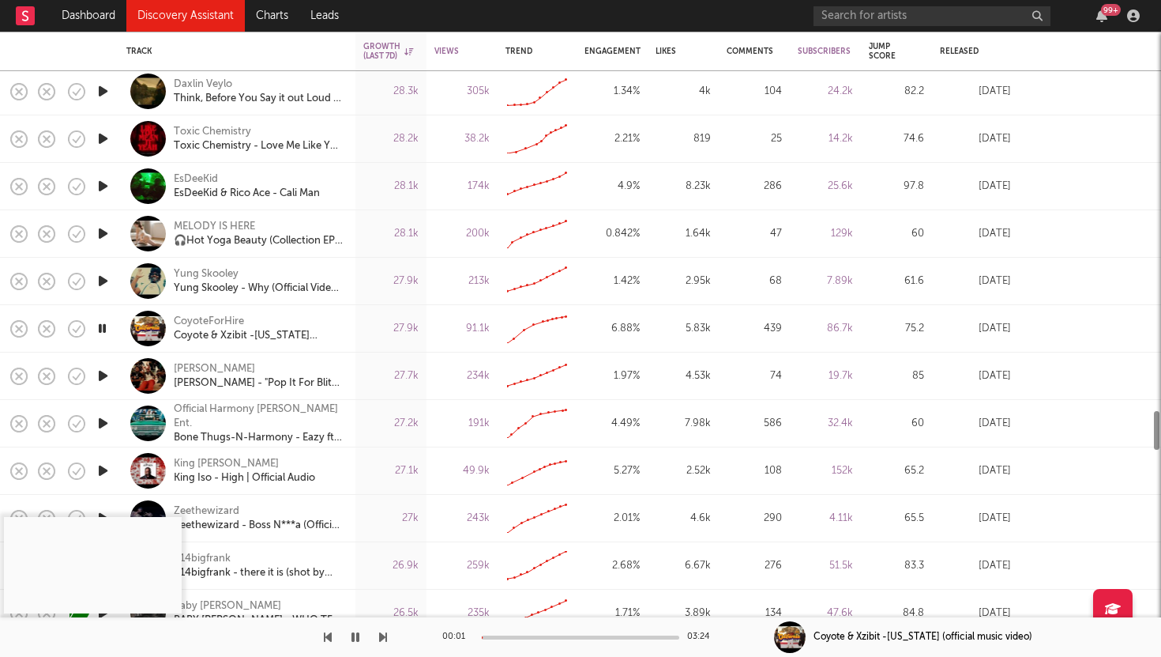
click at [102, 372] on icon "button" at bounding box center [103, 376] width 17 height 20
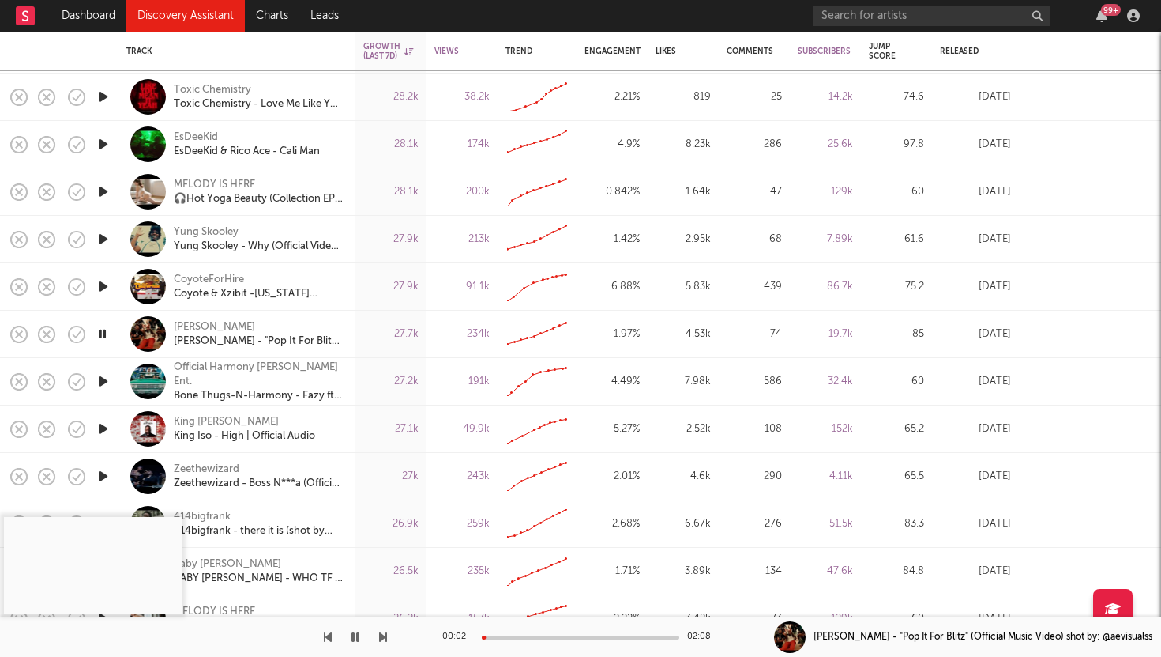
click at [517, 638] on div at bounding box center [581, 637] width 198 height 4
click at [99, 381] on icon "button" at bounding box center [103, 381] width 17 height 20
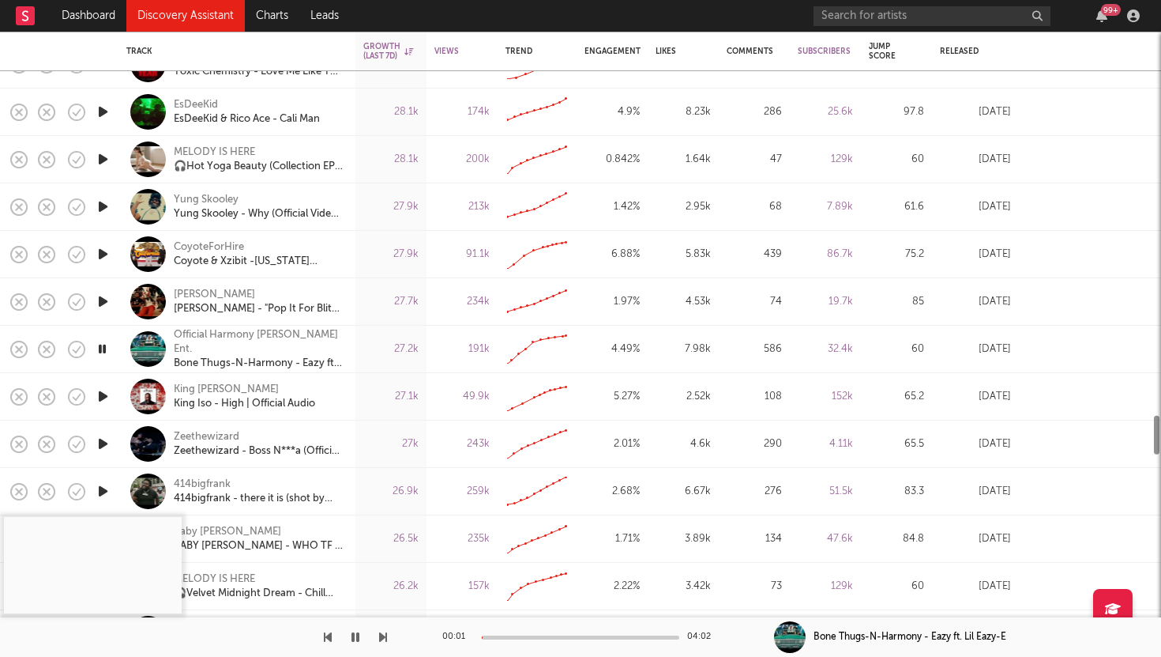
click at [98, 399] on icon "button" at bounding box center [103, 396] width 17 height 20
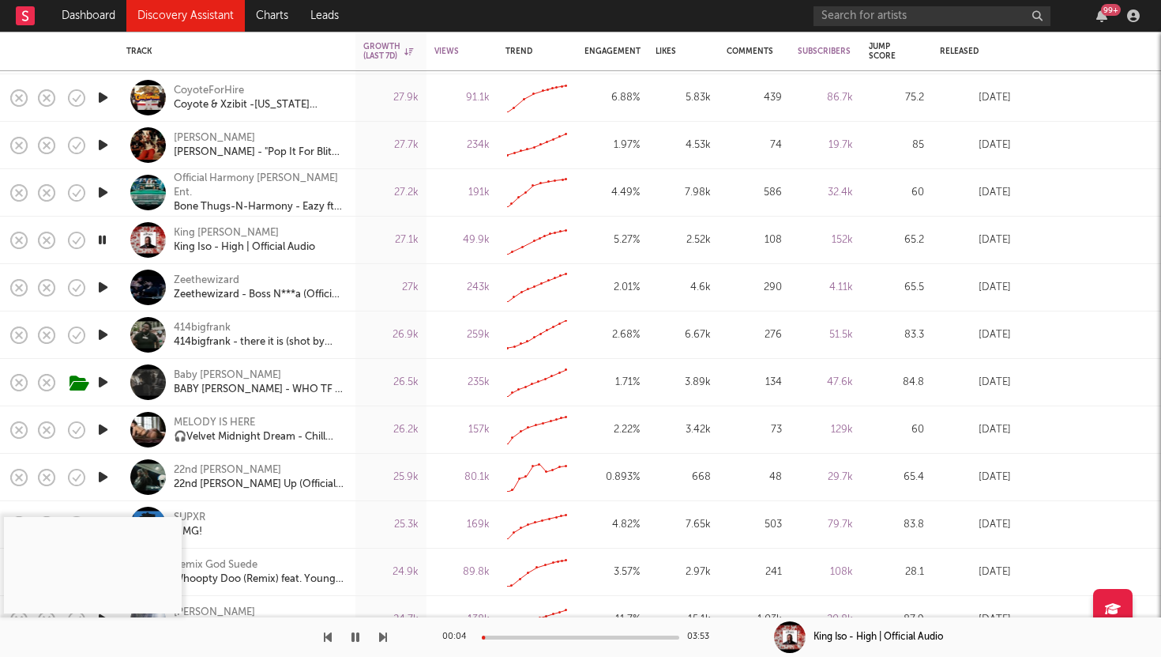
click at [99, 285] on icon "button" at bounding box center [103, 287] width 17 height 20
click at [192, 277] on div "Zeethewizard" at bounding box center [207, 280] width 66 height 14
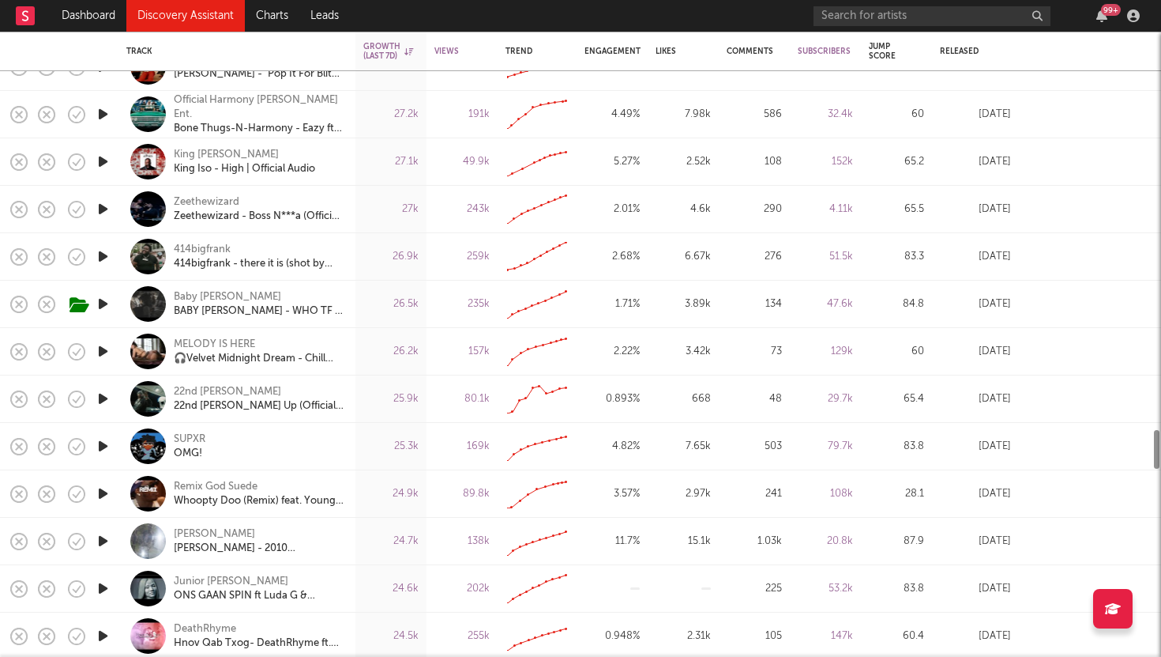
click at [100, 445] on icon "button" at bounding box center [103, 446] width 17 height 20
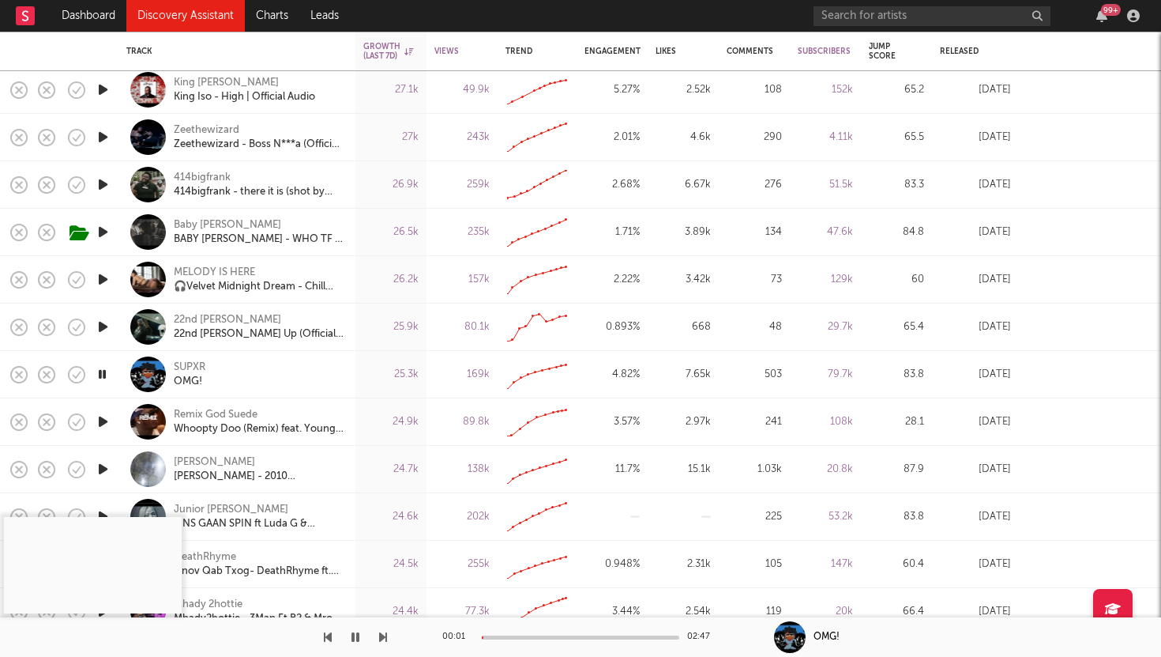
click at [101, 416] on icon "button" at bounding box center [103, 422] width 17 height 20
click at [103, 366] on icon "button" at bounding box center [103, 374] width 17 height 20
click at [520, 636] on div at bounding box center [581, 637] width 198 height 4
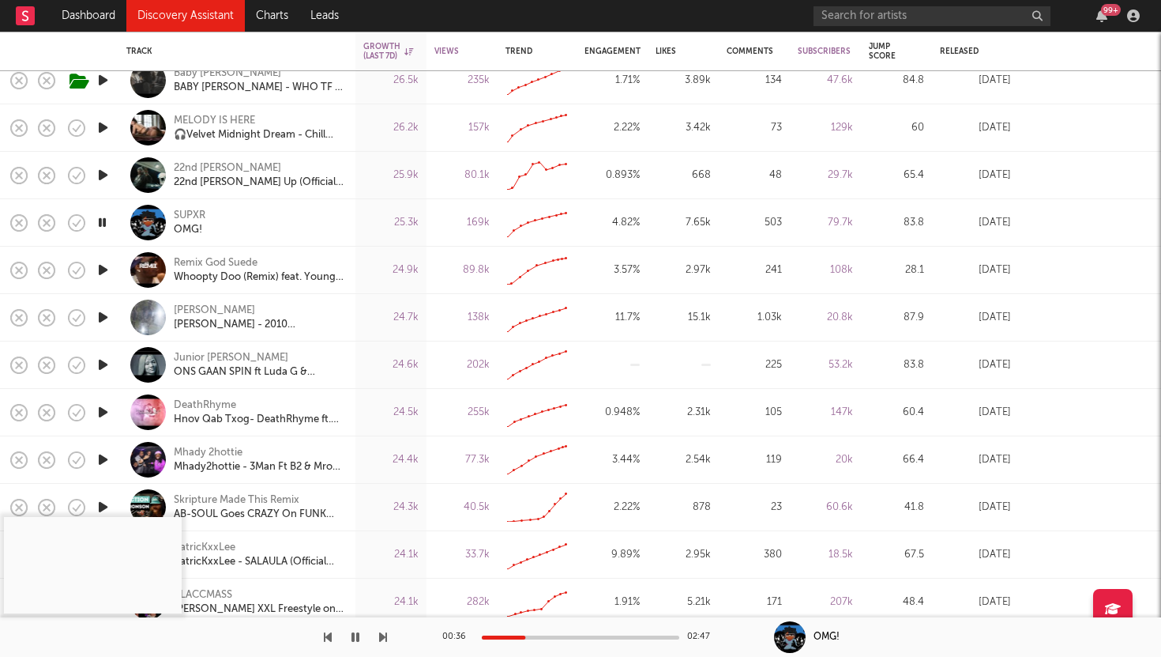
click at [104, 314] on icon "button" at bounding box center [103, 317] width 17 height 20
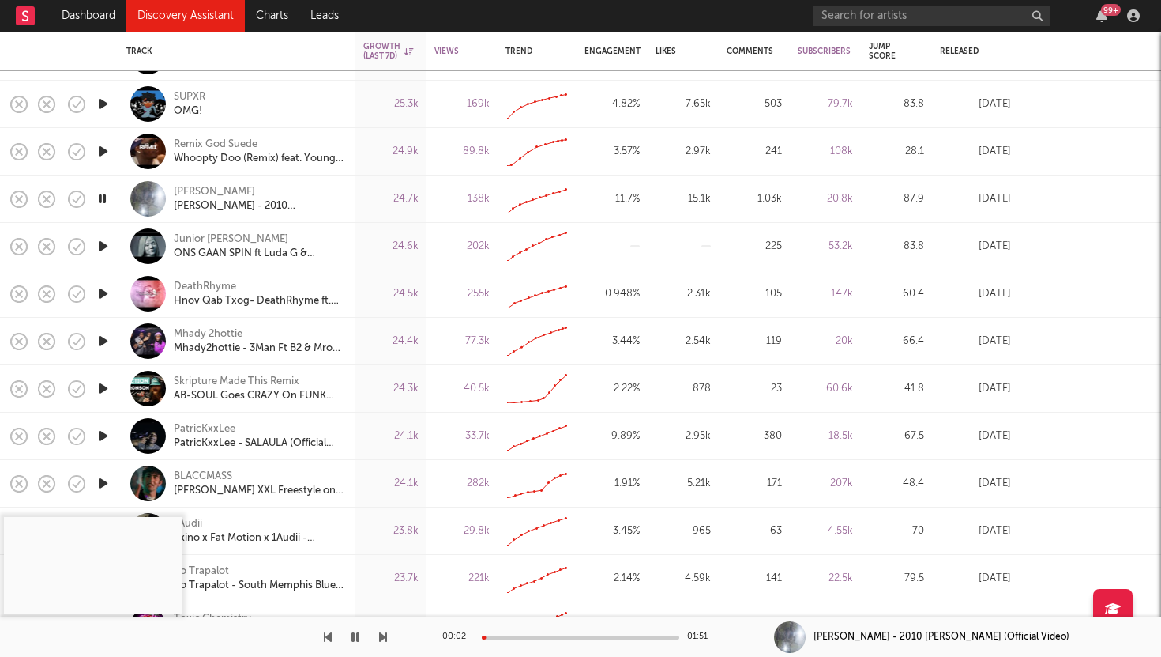
click at [98, 339] on icon "button" at bounding box center [103, 341] width 17 height 20
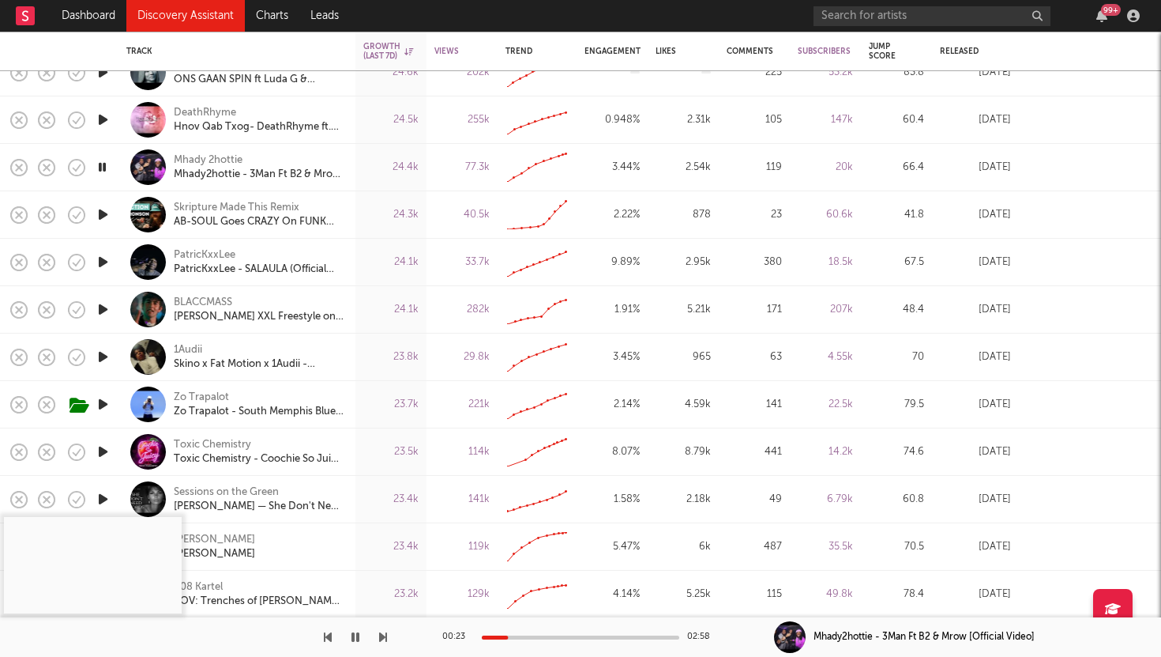
click at [100, 349] on icon "button" at bounding box center [103, 357] width 17 height 20
click at [100, 349] on icon "button" at bounding box center [102, 357] width 15 height 20
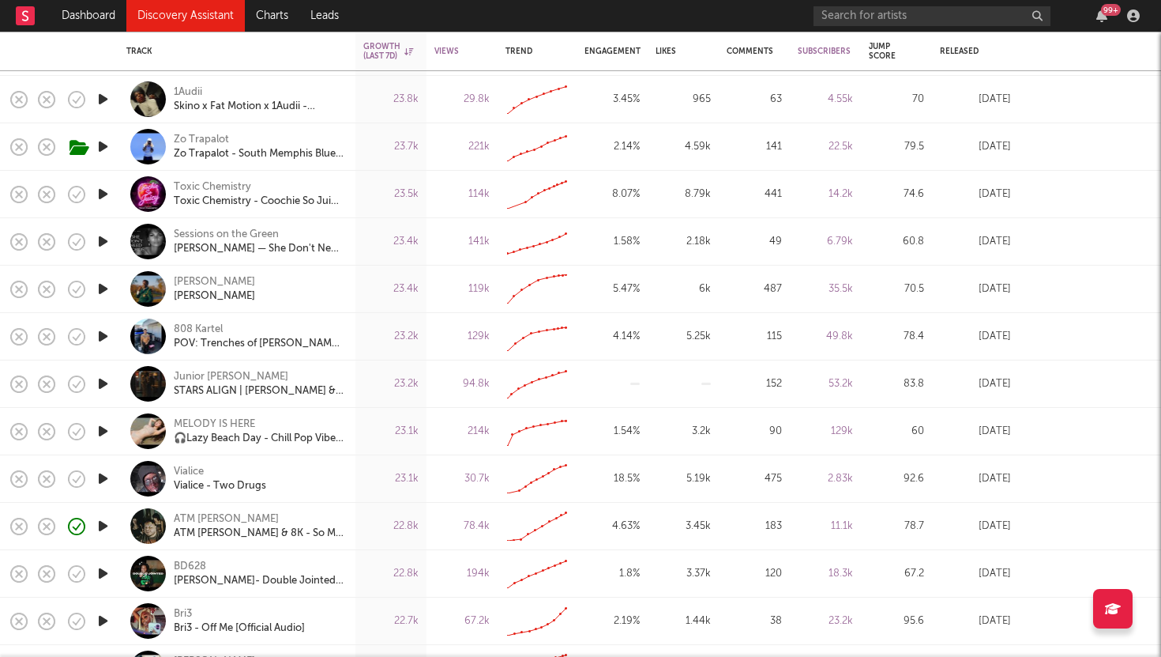
click at [103, 472] on icon "button" at bounding box center [103, 478] width 17 height 20
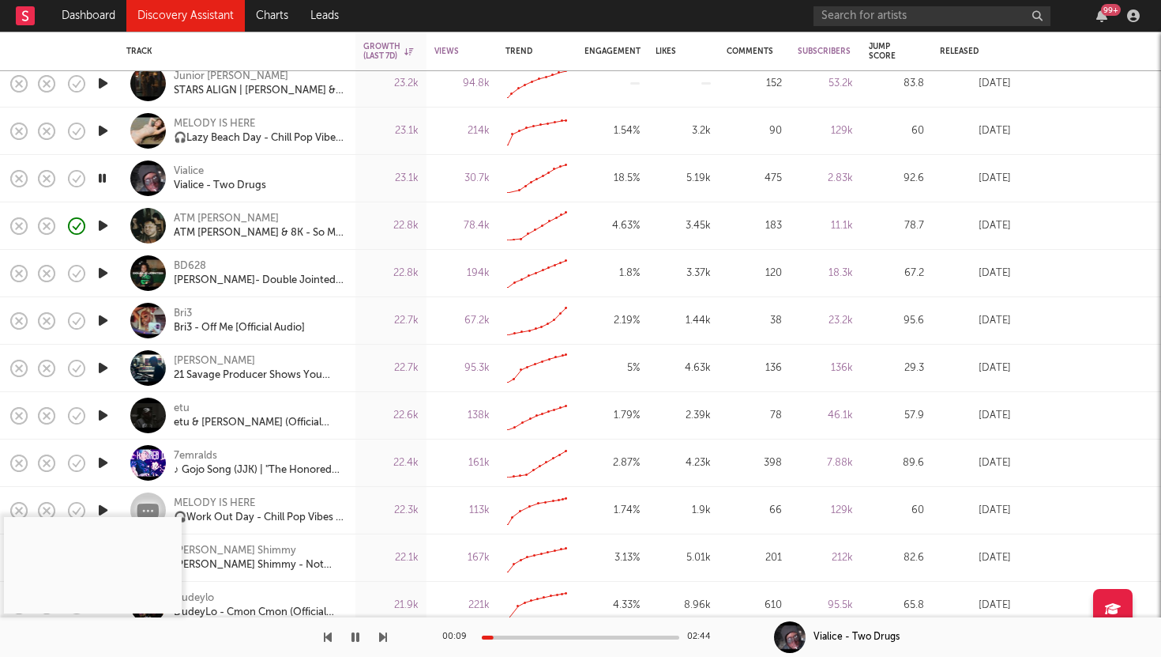
click at [100, 224] on icon "button" at bounding box center [103, 226] width 17 height 20
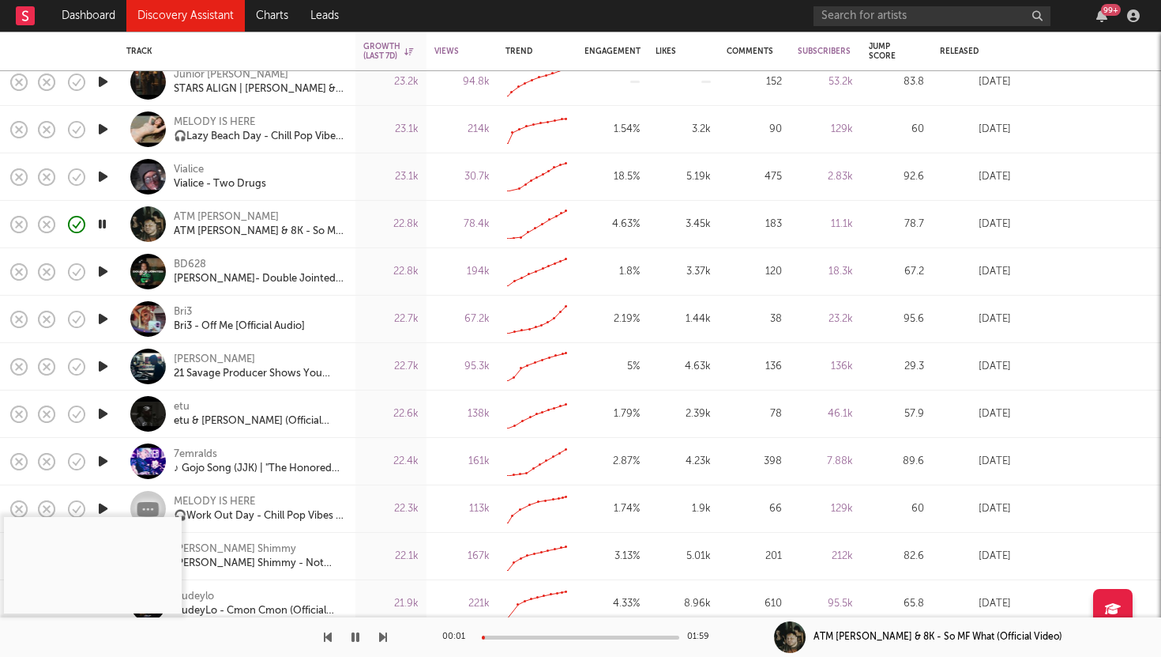
click at [516, 636] on div at bounding box center [581, 637] width 198 height 4
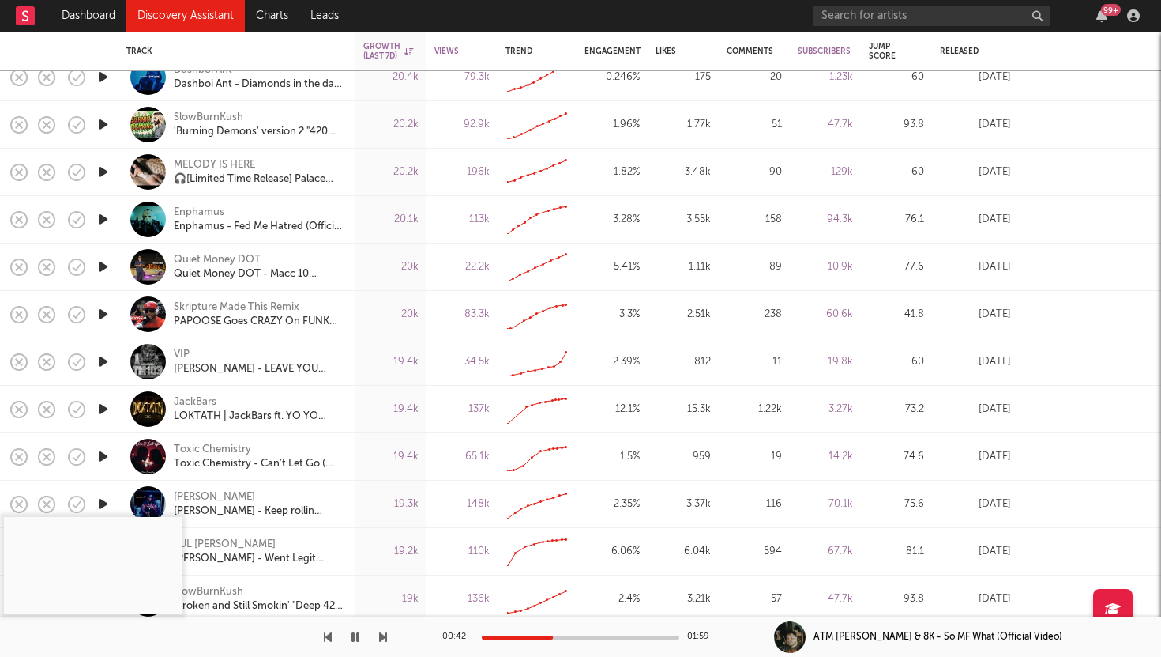
click at [102, 312] on icon "button" at bounding box center [103, 314] width 17 height 20
click at [104, 356] on icon "button" at bounding box center [103, 362] width 17 height 20
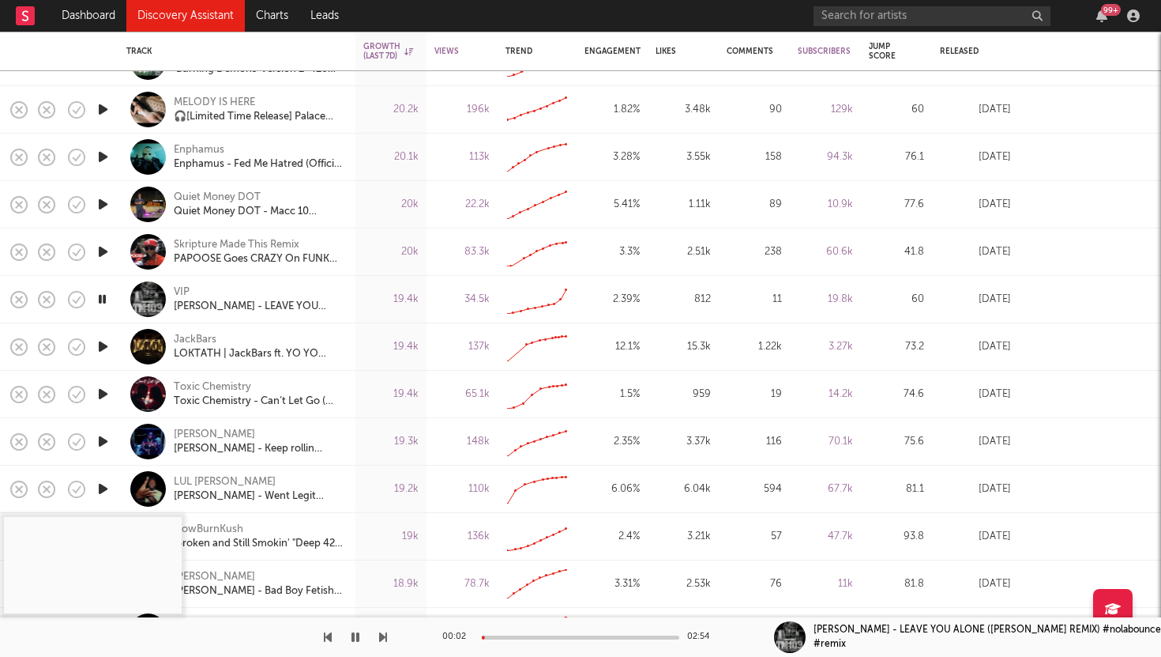
click at [100, 295] on icon "button" at bounding box center [102, 299] width 15 height 20
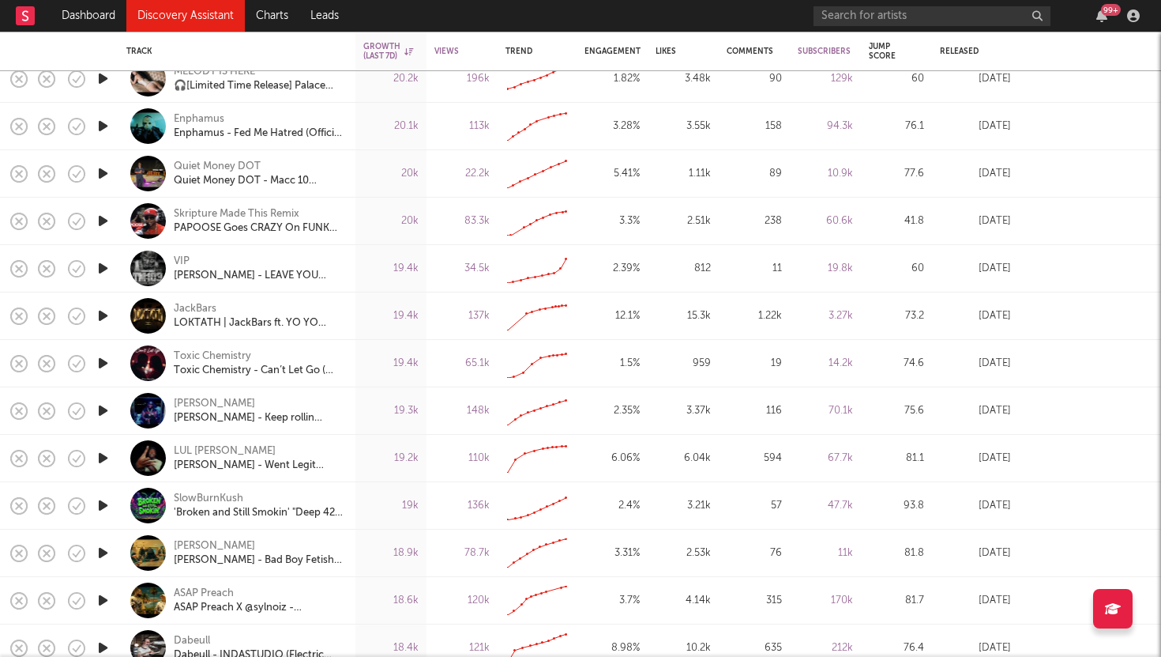
click at [103, 362] on icon "button" at bounding box center [103, 363] width 17 height 20
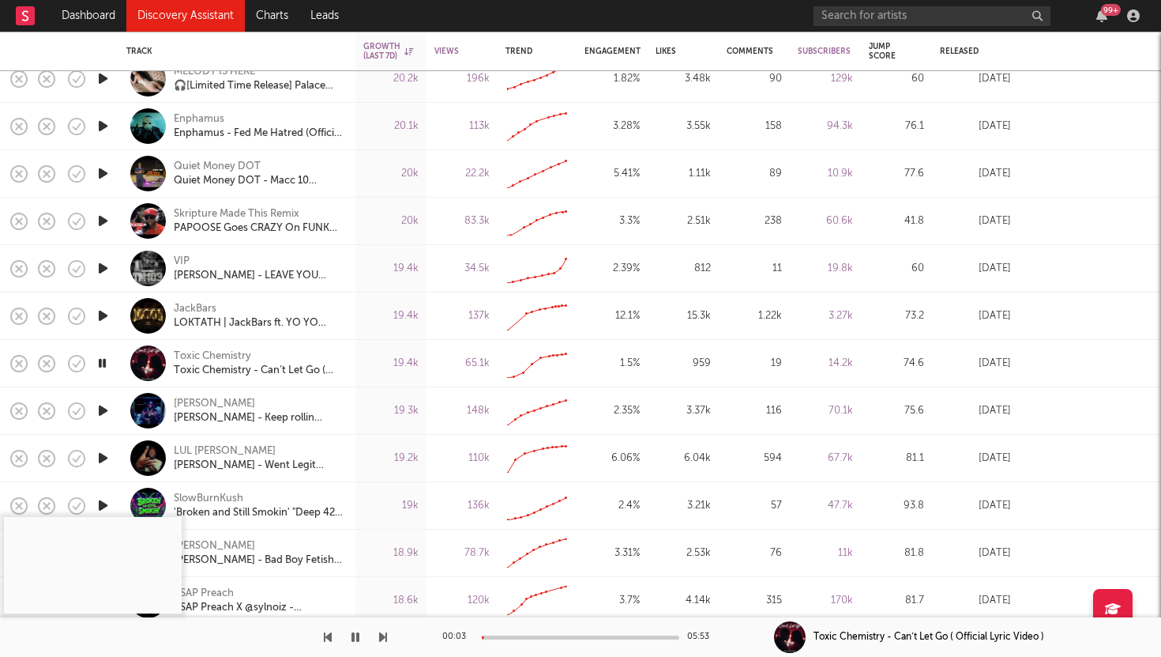
click at [103, 401] on icon "button" at bounding box center [103, 411] width 17 height 20
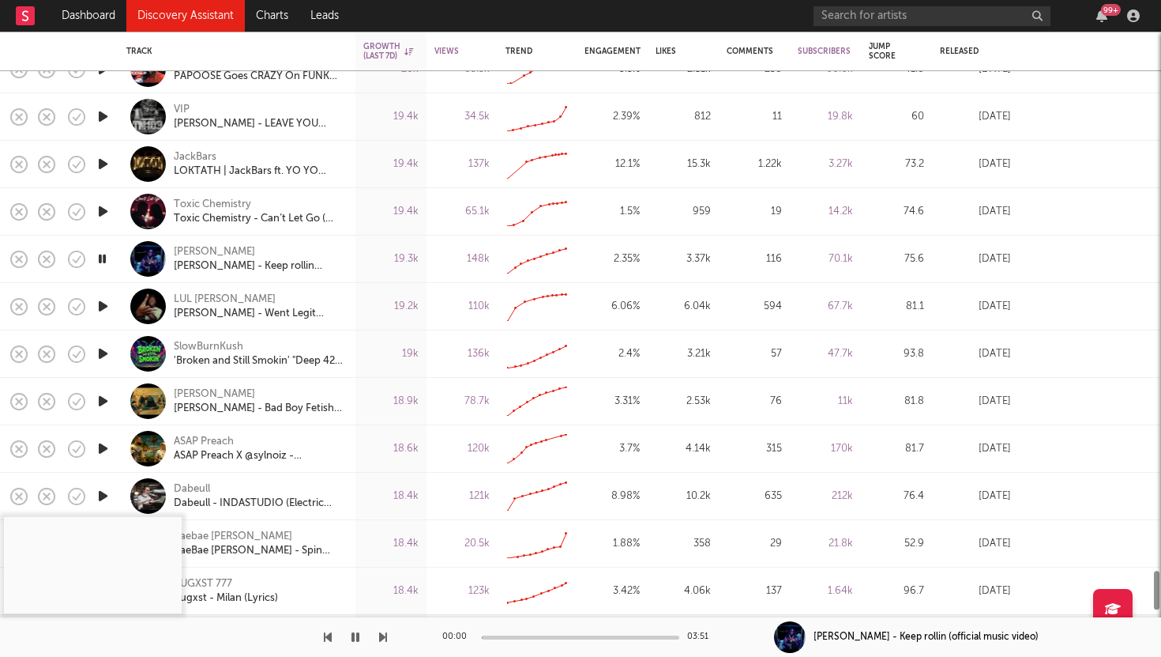
click at [103, 400] on icon "button" at bounding box center [103, 401] width 17 height 20
click at [523, 636] on div at bounding box center [581, 637] width 198 height 4
click at [110, 397] on icon "button" at bounding box center [102, 401] width 15 height 20
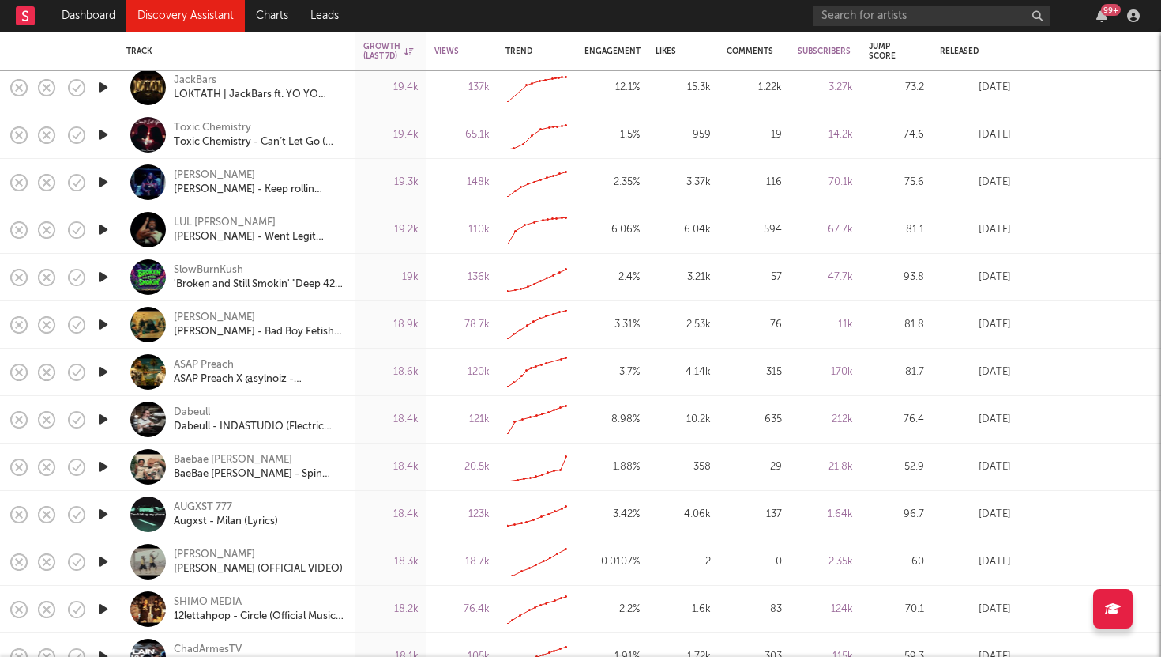
click at [103, 417] on icon "button" at bounding box center [103, 419] width 17 height 20
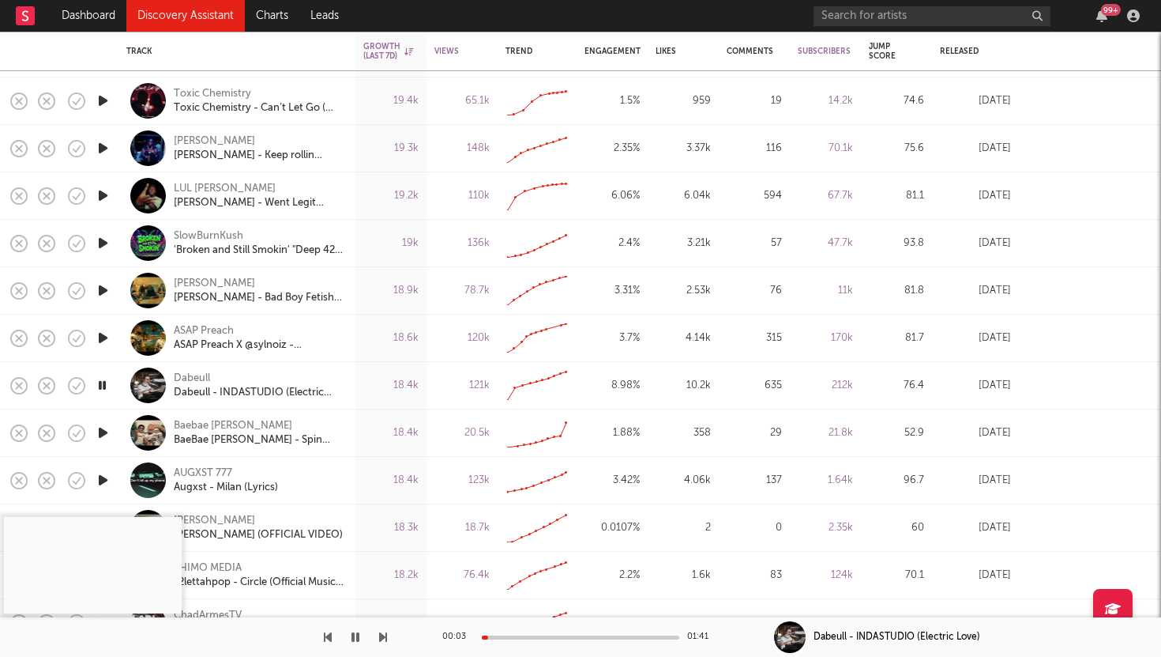
click at [100, 433] on icon "button" at bounding box center [103, 433] width 17 height 20
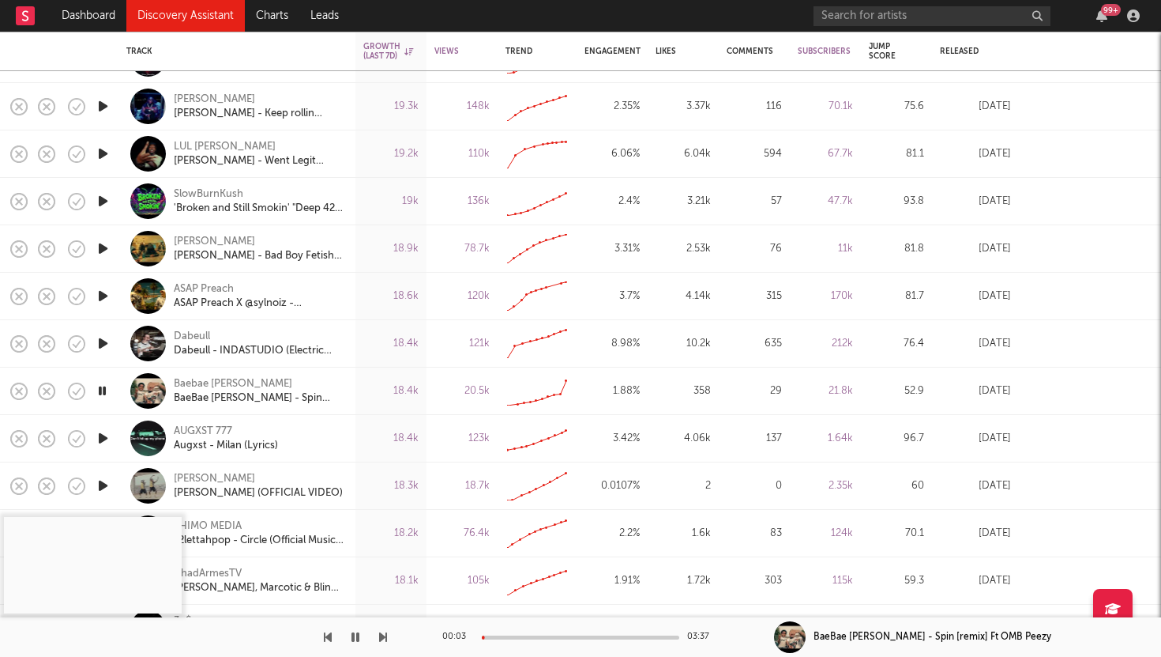
click at [516, 635] on div at bounding box center [581, 637] width 198 height 4
click at [102, 430] on icon "button" at bounding box center [103, 438] width 17 height 20
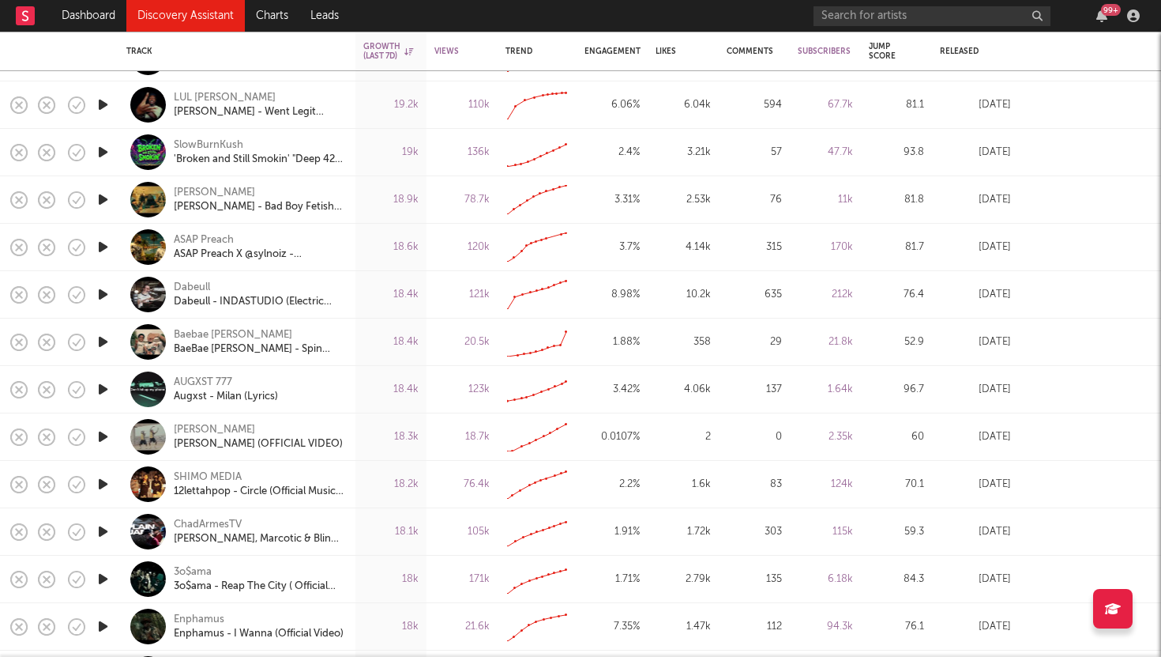
click at [101, 431] on icon "button" at bounding box center [103, 437] width 17 height 20
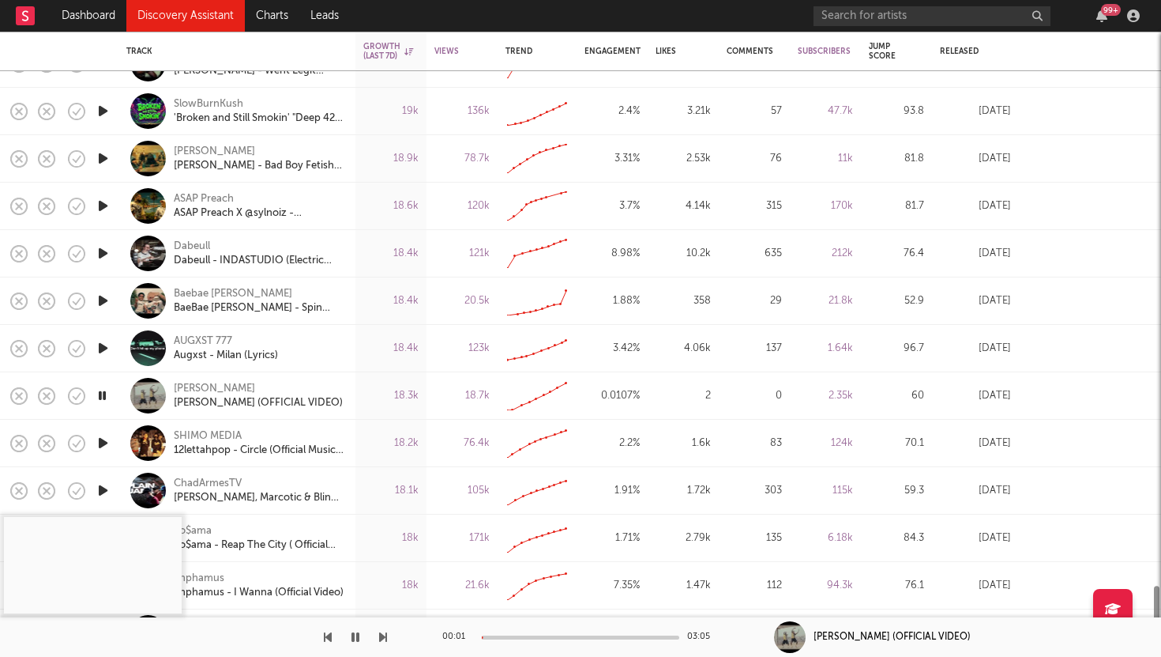
click at [101, 440] on icon "button" at bounding box center [103, 443] width 17 height 20
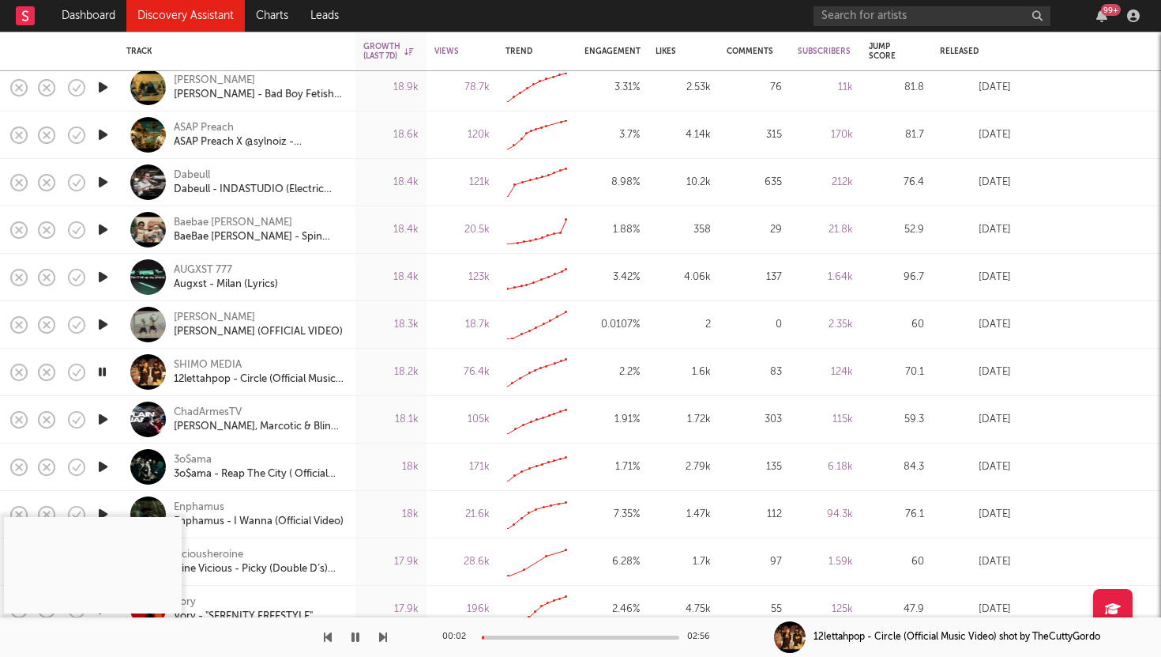
click at [100, 413] on icon "button" at bounding box center [103, 419] width 17 height 20
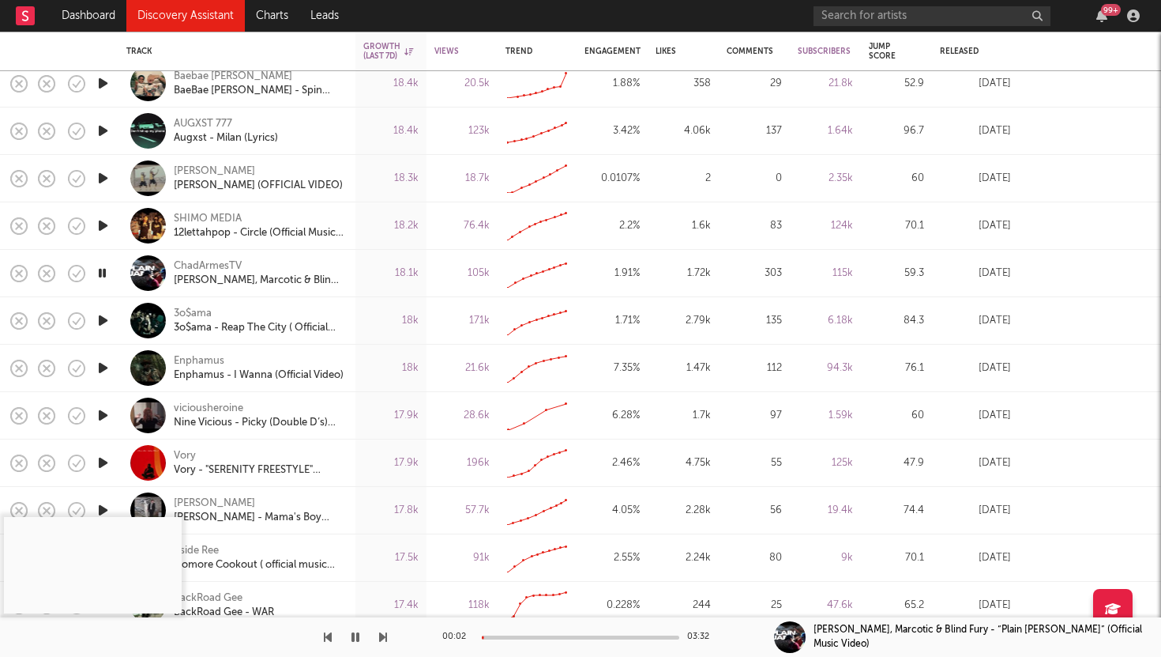
click at [556, 635] on div at bounding box center [581, 637] width 198 height 4
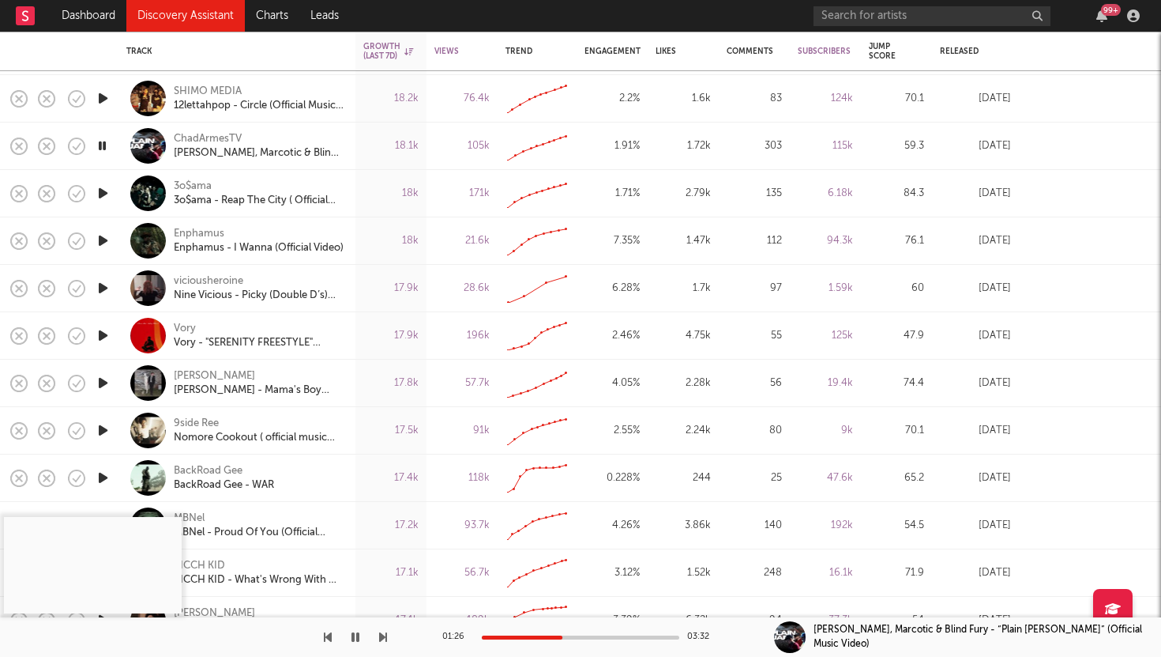
click at [102, 431] on icon "button" at bounding box center [103, 430] width 17 height 20
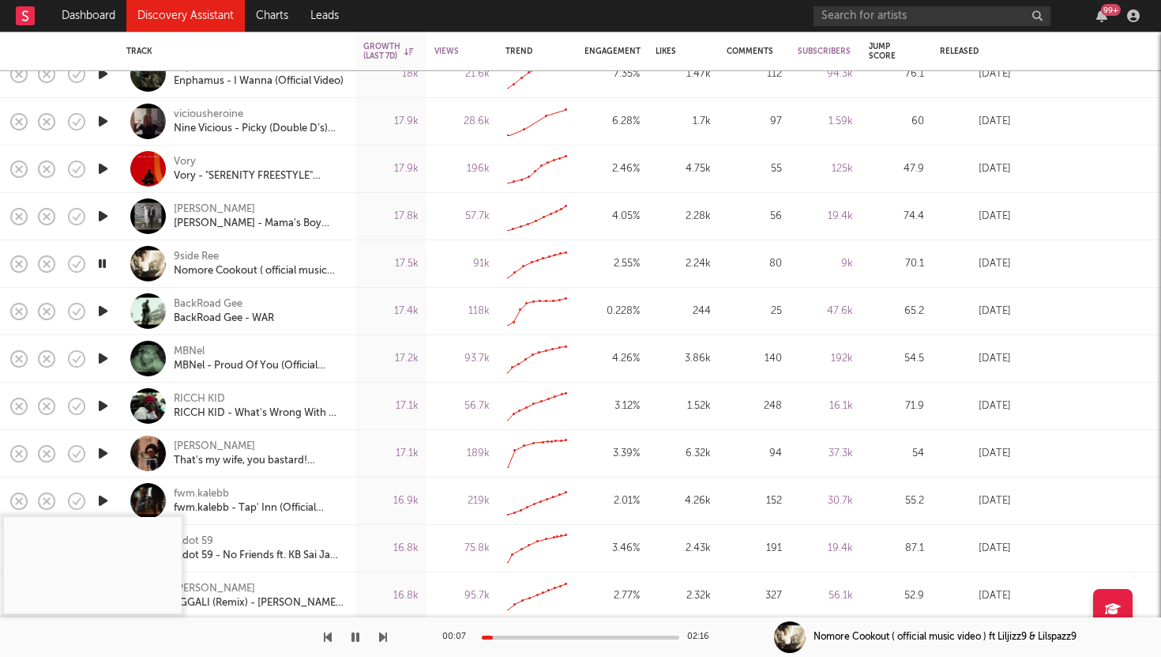
click at [100, 308] on icon "button" at bounding box center [103, 311] width 17 height 20
click at [103, 359] on icon "button" at bounding box center [103, 358] width 17 height 20
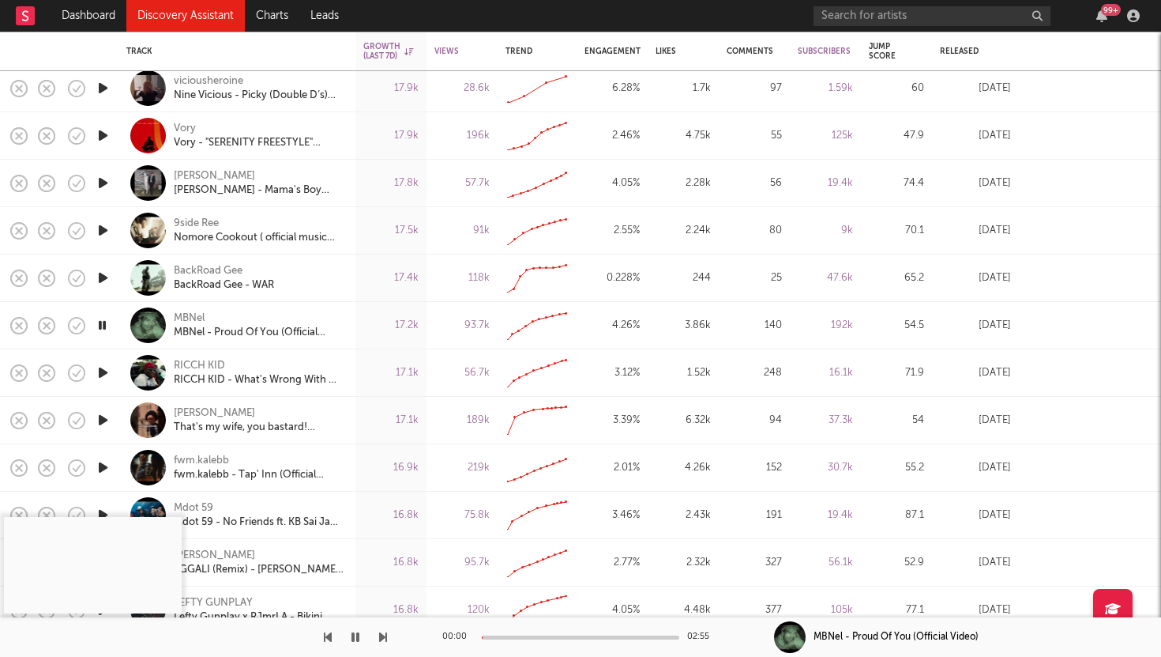
click at [103, 369] on icon "button" at bounding box center [103, 373] width 17 height 20
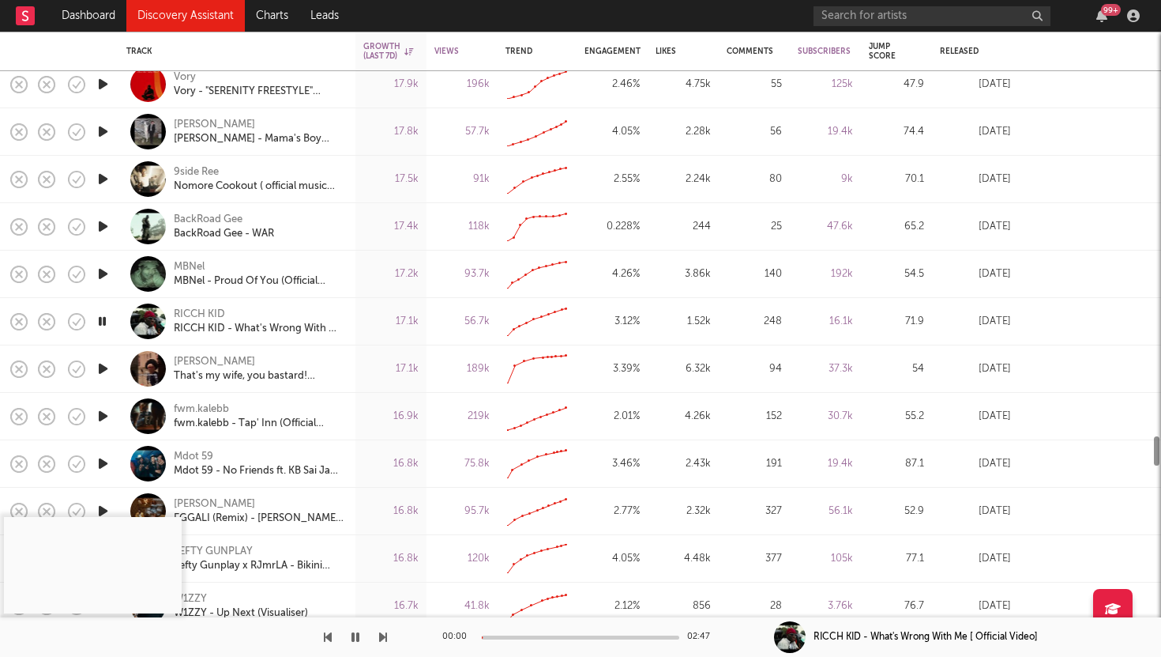
click at [103, 368] on icon "button" at bounding box center [103, 369] width 17 height 20
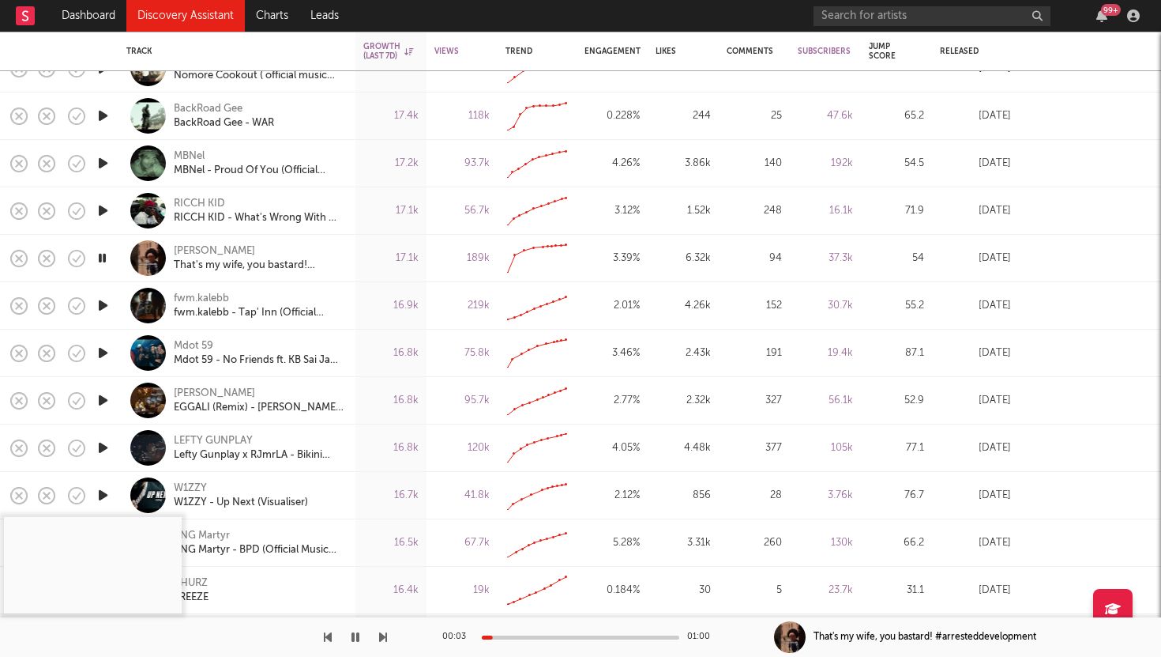
click at [99, 397] on icon "button" at bounding box center [103, 400] width 17 height 20
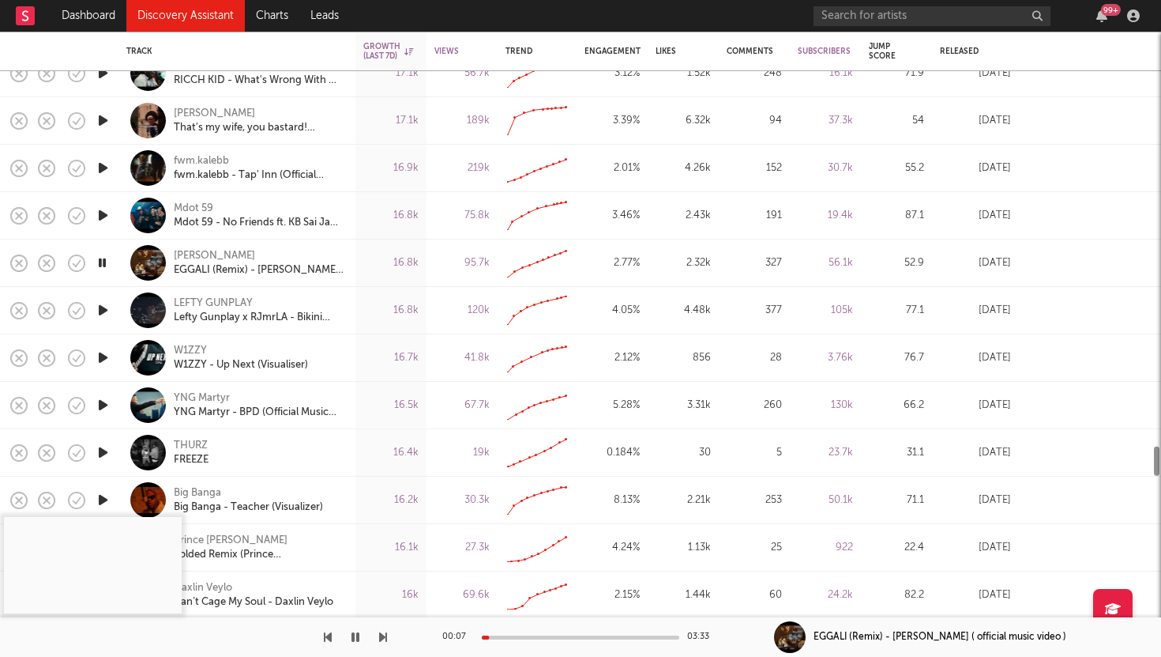
click at [103, 359] on icon "button" at bounding box center [103, 358] width 17 height 20
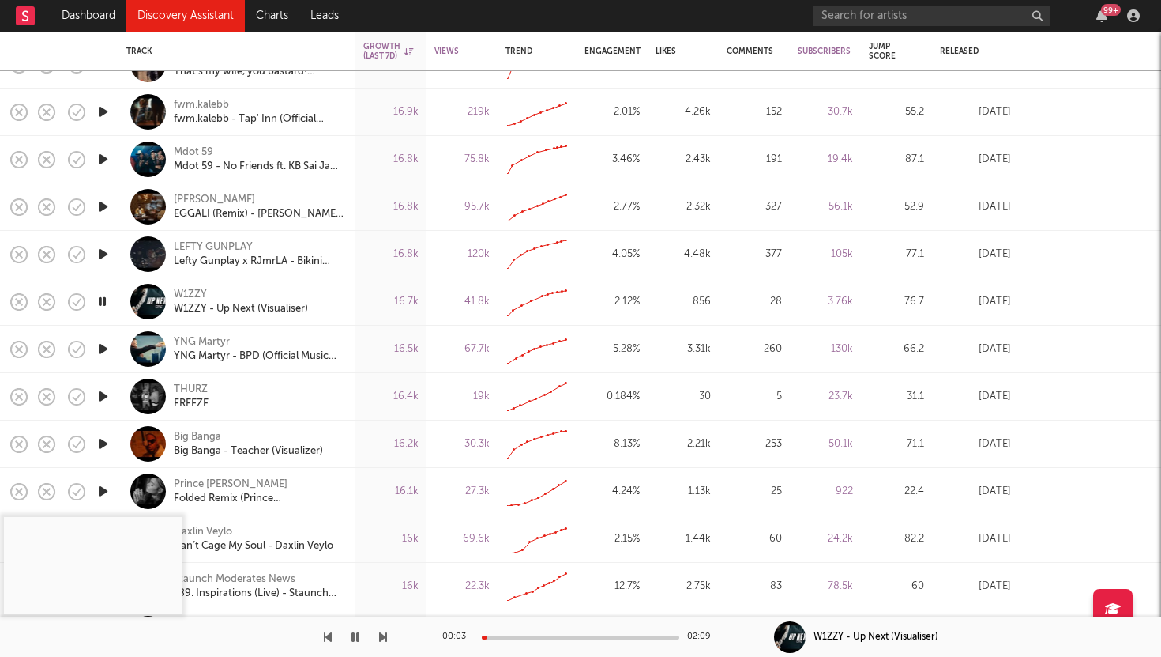
click at [105, 394] on icon "button" at bounding box center [103, 396] width 17 height 20
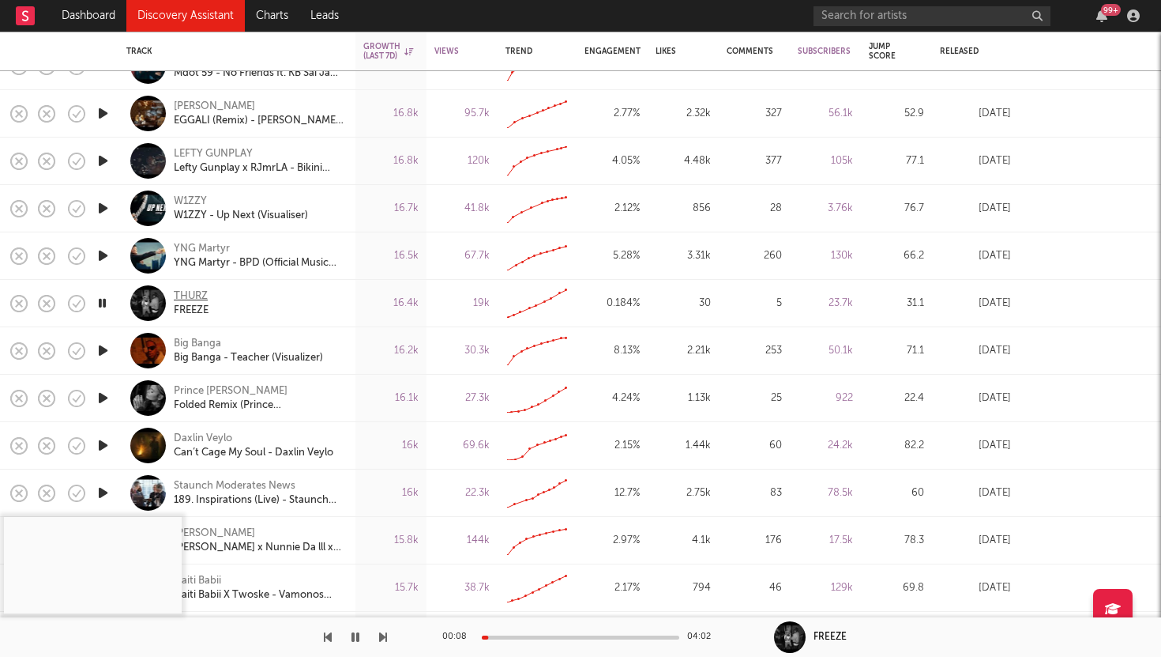
click at [183, 290] on div "THURZ" at bounding box center [191, 296] width 34 height 14
click at [96, 347] on icon "button" at bounding box center [103, 351] width 17 height 20
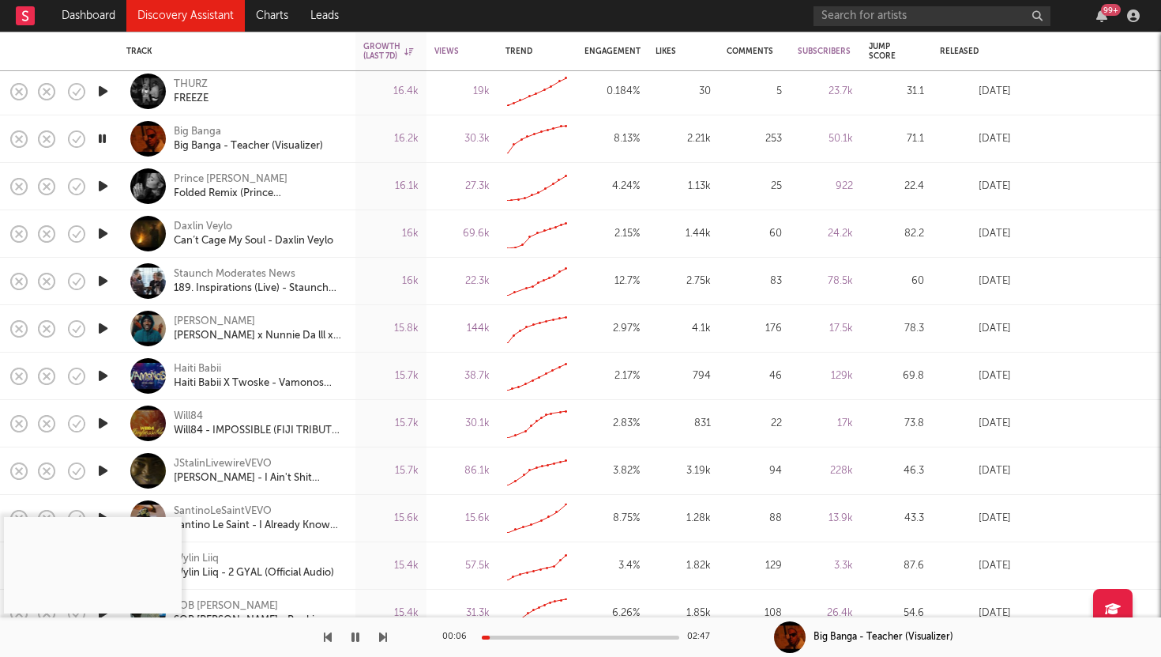
click at [105, 231] on icon "button" at bounding box center [103, 234] width 17 height 20
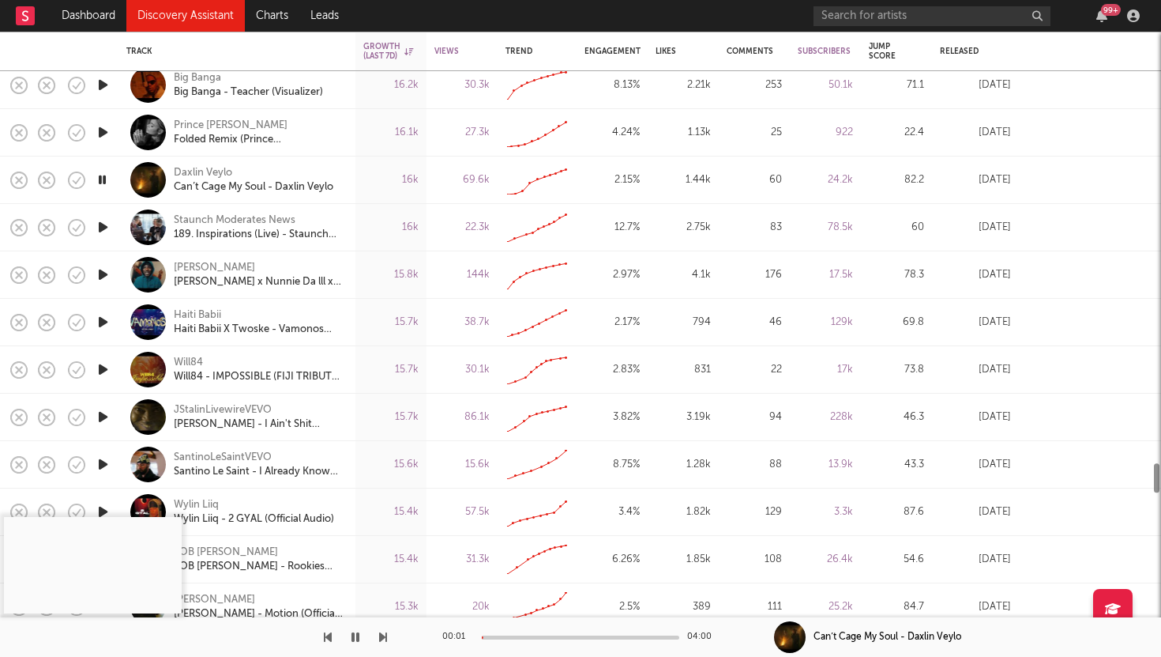
click at [106, 363] on icon "button" at bounding box center [103, 369] width 17 height 20
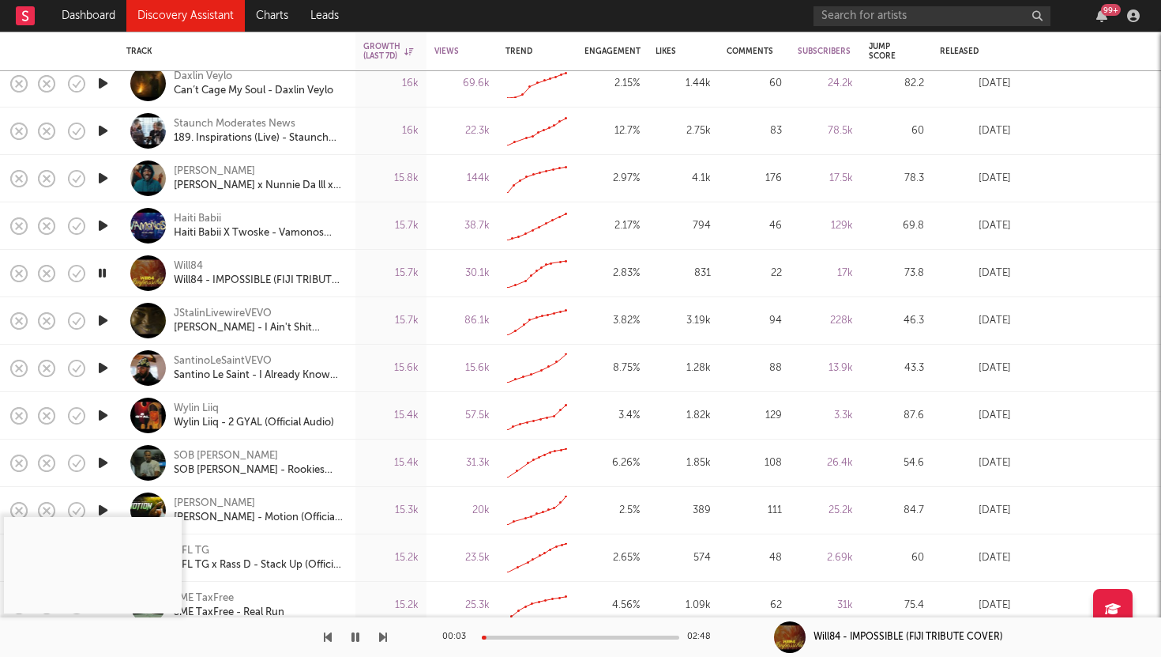
click at [100, 318] on icon "button" at bounding box center [103, 320] width 17 height 20
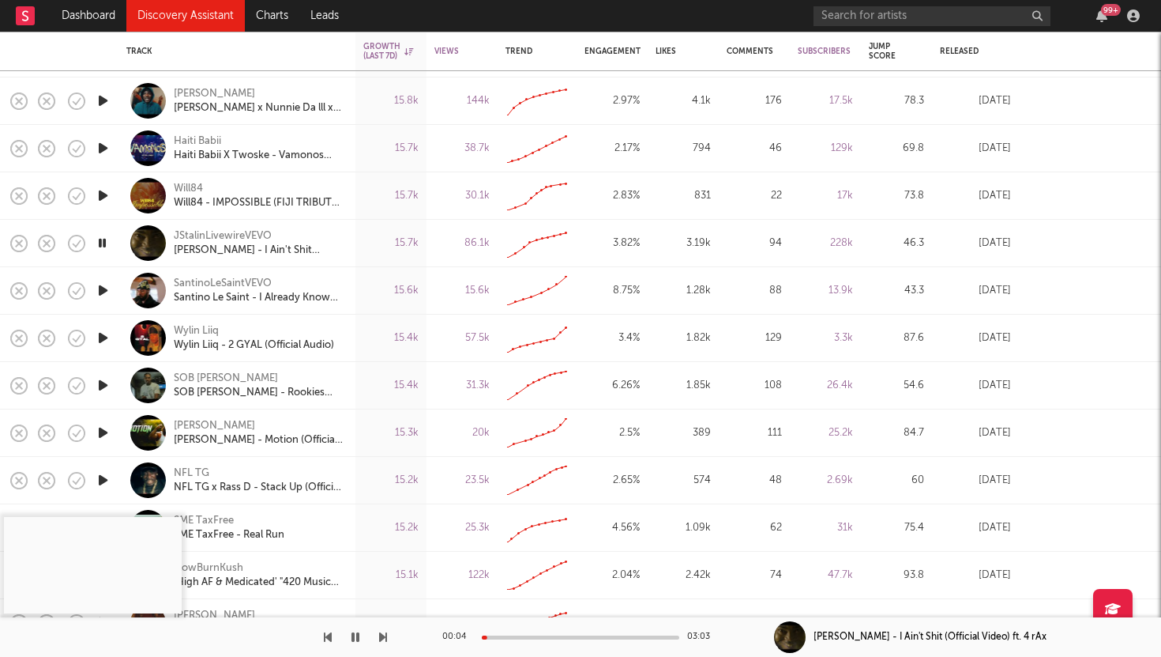
click at [101, 381] on icon "button" at bounding box center [103, 385] width 17 height 20
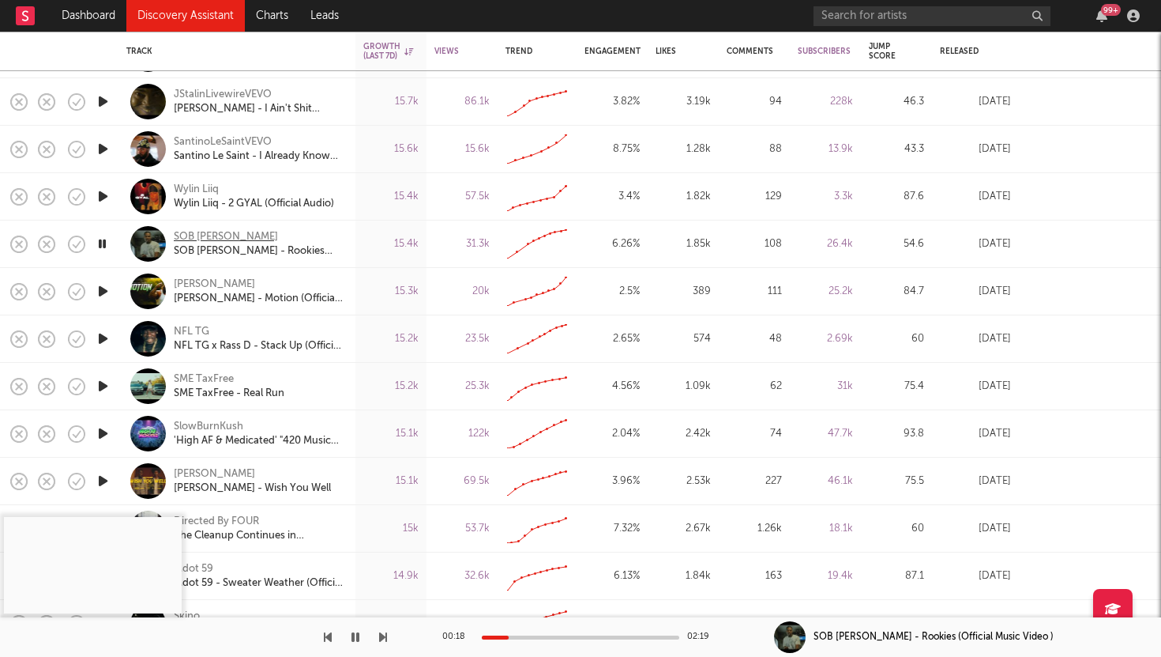
click at [200, 235] on div "SOB Odee" at bounding box center [226, 237] width 104 height 14
click at [101, 293] on icon "button" at bounding box center [103, 291] width 17 height 20
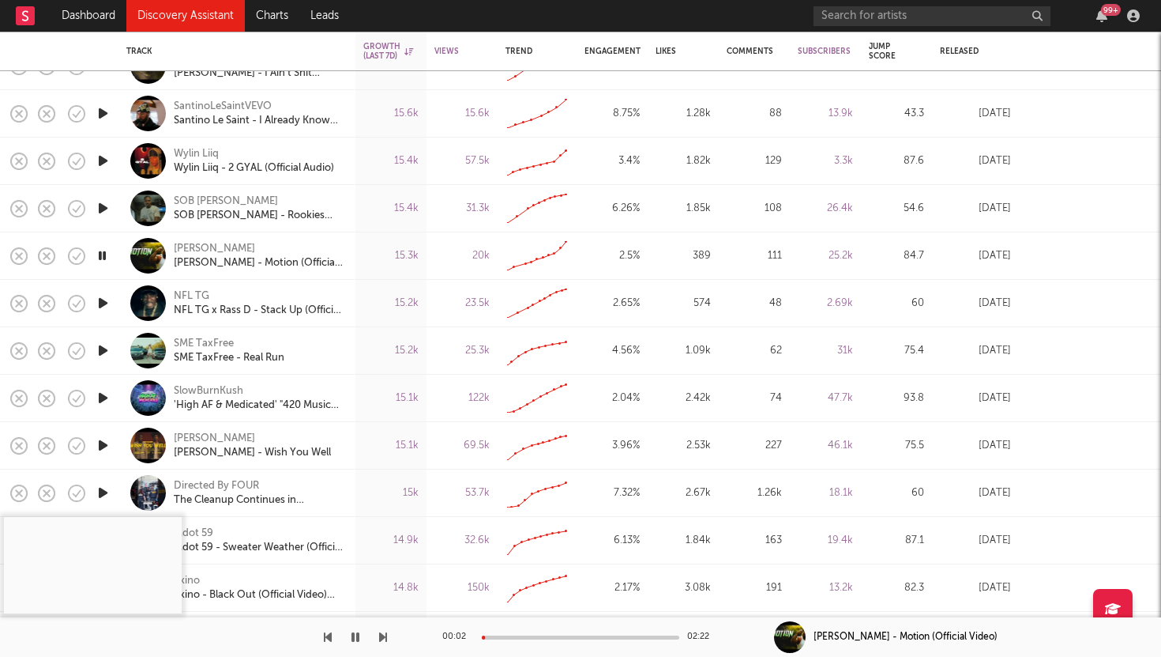
click at [533, 634] on div "00:02 02:22" at bounding box center [580, 637] width 277 height 40
click at [105, 300] on icon "button" at bounding box center [103, 303] width 17 height 20
click at [105, 348] on icon "button" at bounding box center [103, 351] width 17 height 20
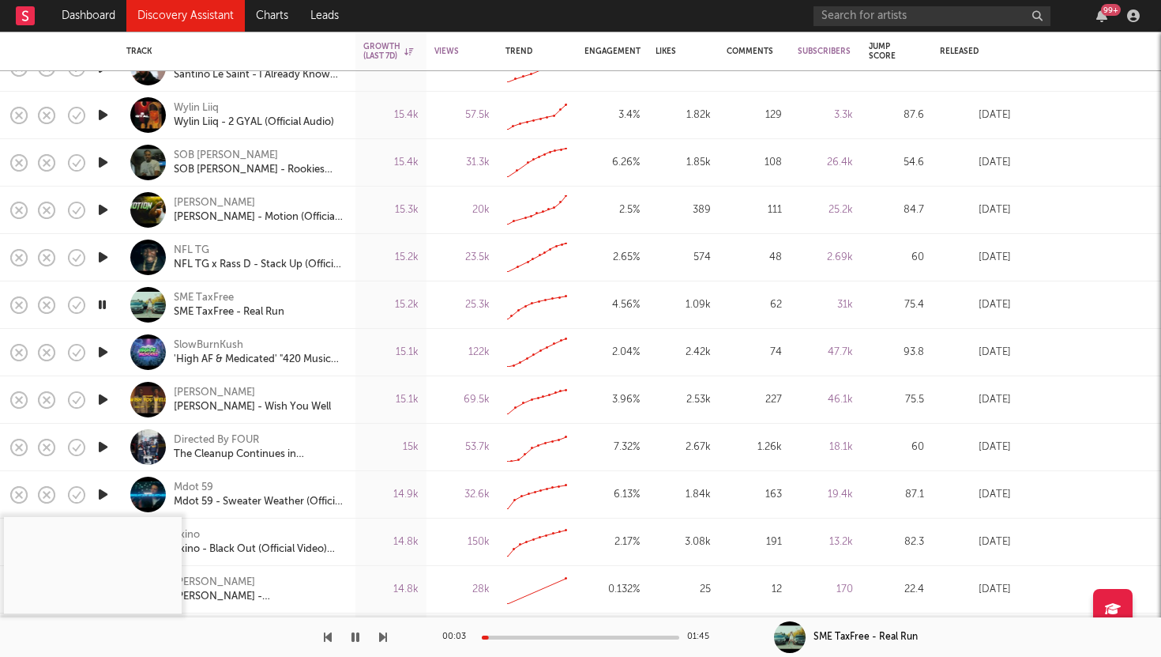
click at [105, 351] on icon "button" at bounding box center [103, 352] width 17 height 20
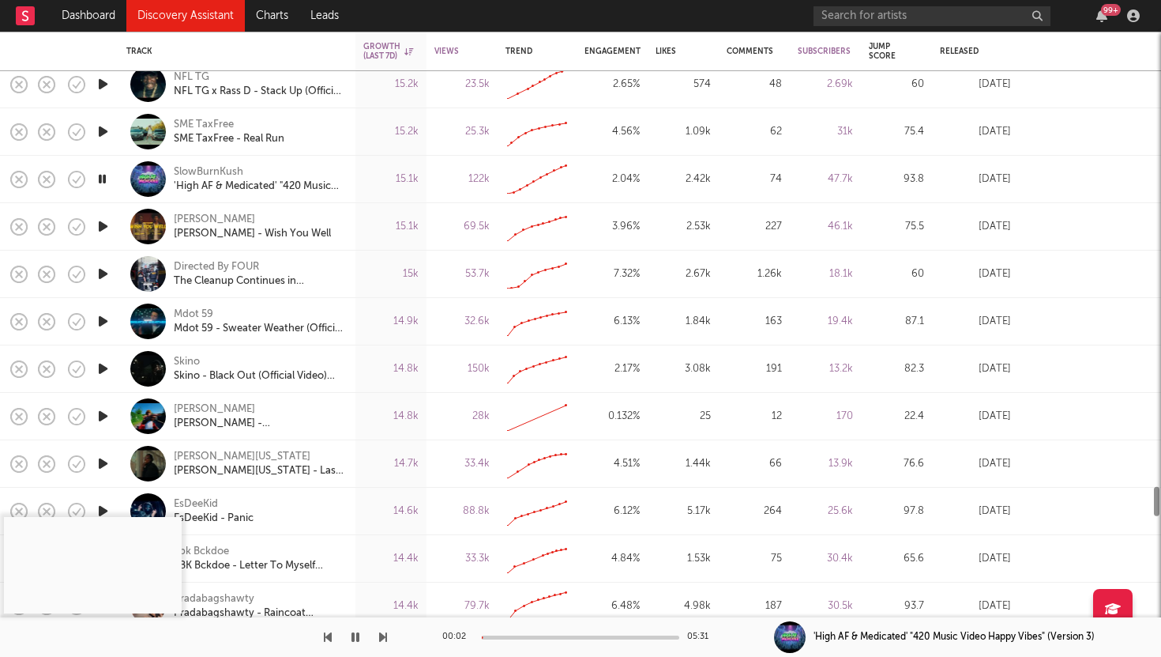
click at [100, 371] on icon "button" at bounding box center [103, 369] width 17 height 20
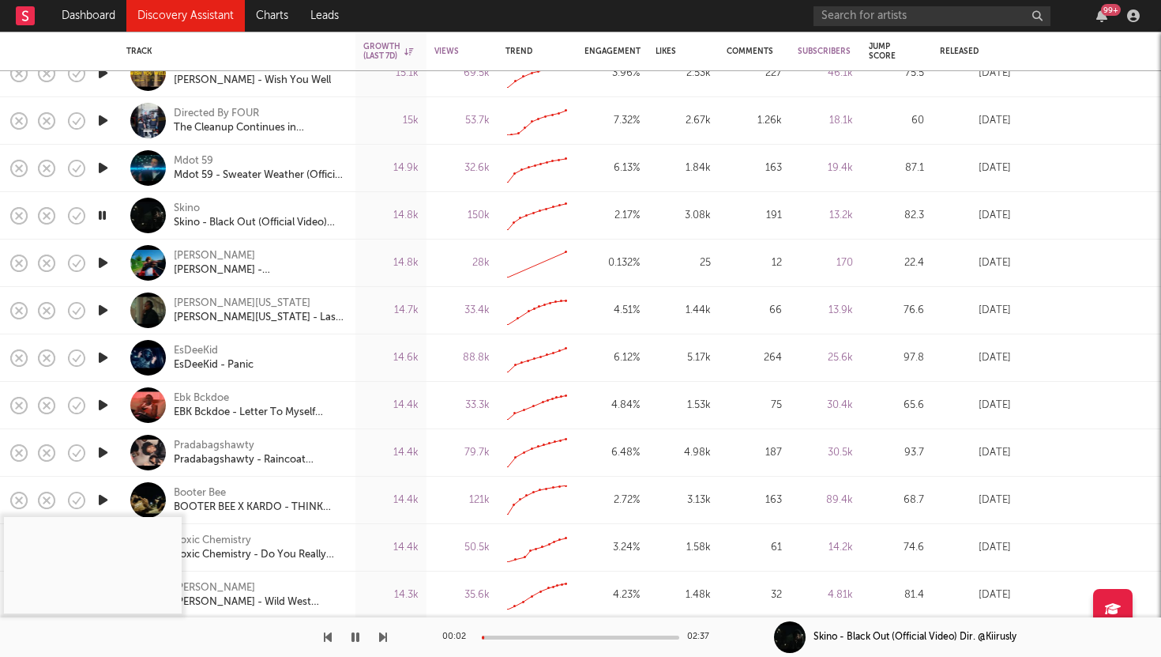
click at [103, 308] on icon "button" at bounding box center [103, 310] width 17 height 20
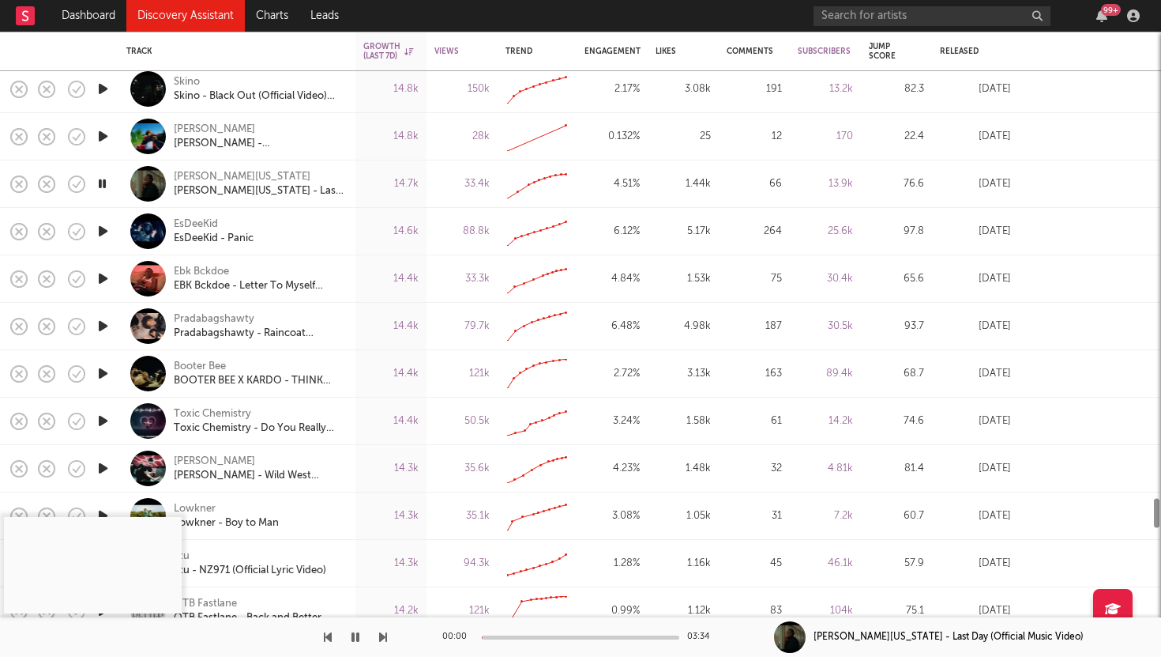
click at [101, 329] on icon "button" at bounding box center [103, 326] width 17 height 20
click at [521, 635] on div at bounding box center [581, 637] width 198 height 4
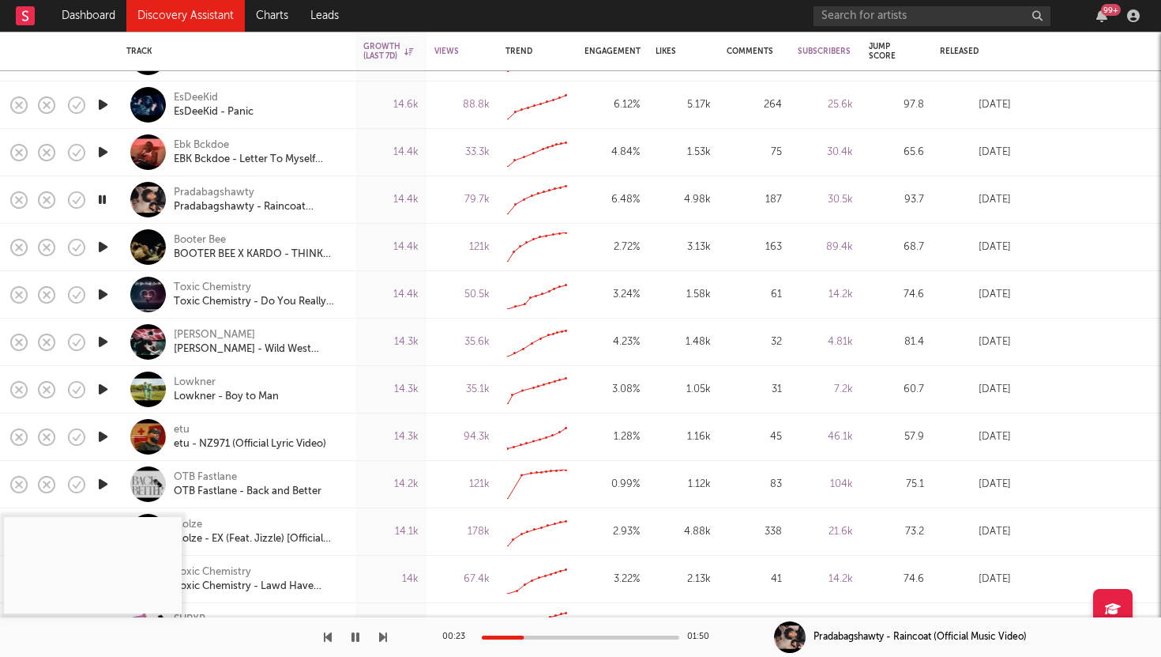
click at [102, 243] on icon "button" at bounding box center [103, 247] width 17 height 20
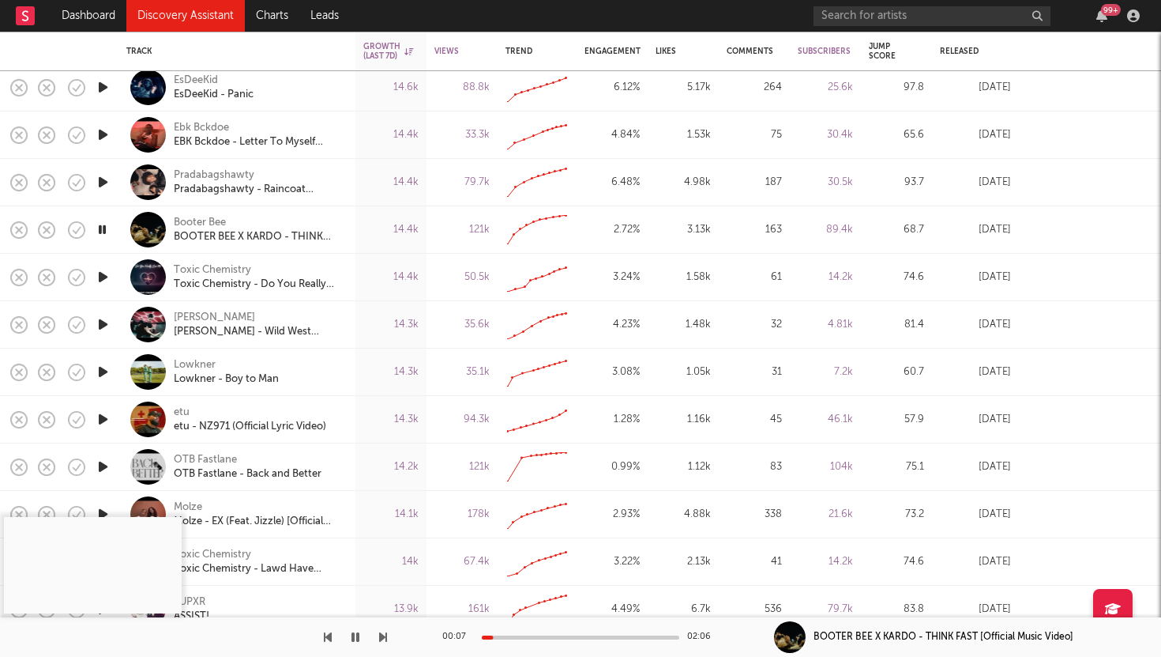
click at [592, 635] on div at bounding box center [581, 637] width 198 height 4
click at [103, 367] on icon "button" at bounding box center [103, 372] width 17 height 20
click at [580, 635] on div at bounding box center [581, 637] width 198 height 4
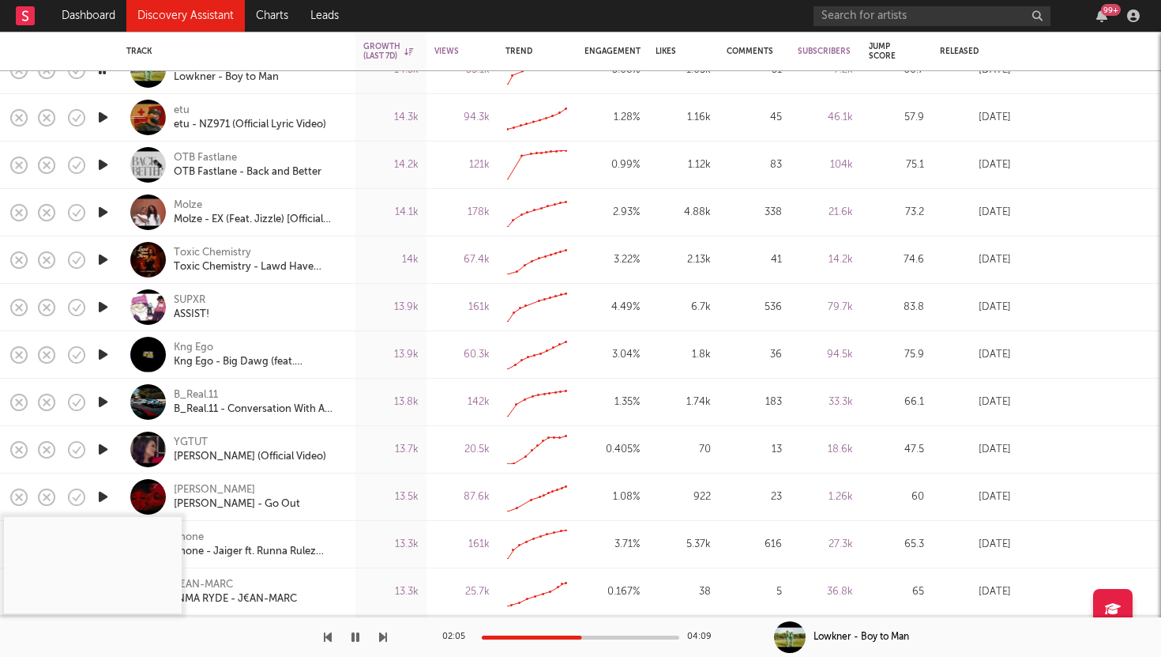
click at [101, 160] on icon "button" at bounding box center [103, 165] width 17 height 20
click at [584, 635] on div at bounding box center [581, 637] width 198 height 4
click at [100, 211] on icon "button" at bounding box center [103, 212] width 17 height 20
click at [104, 310] on icon "button" at bounding box center [103, 307] width 17 height 20
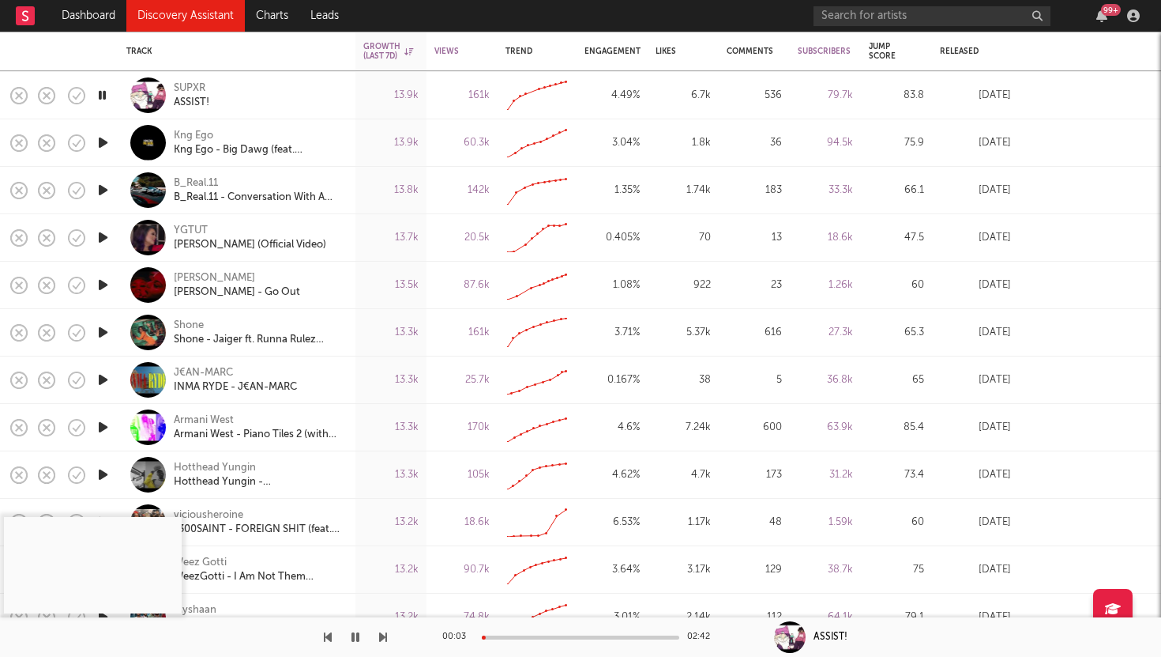
click at [105, 280] on icon "button" at bounding box center [103, 285] width 17 height 20
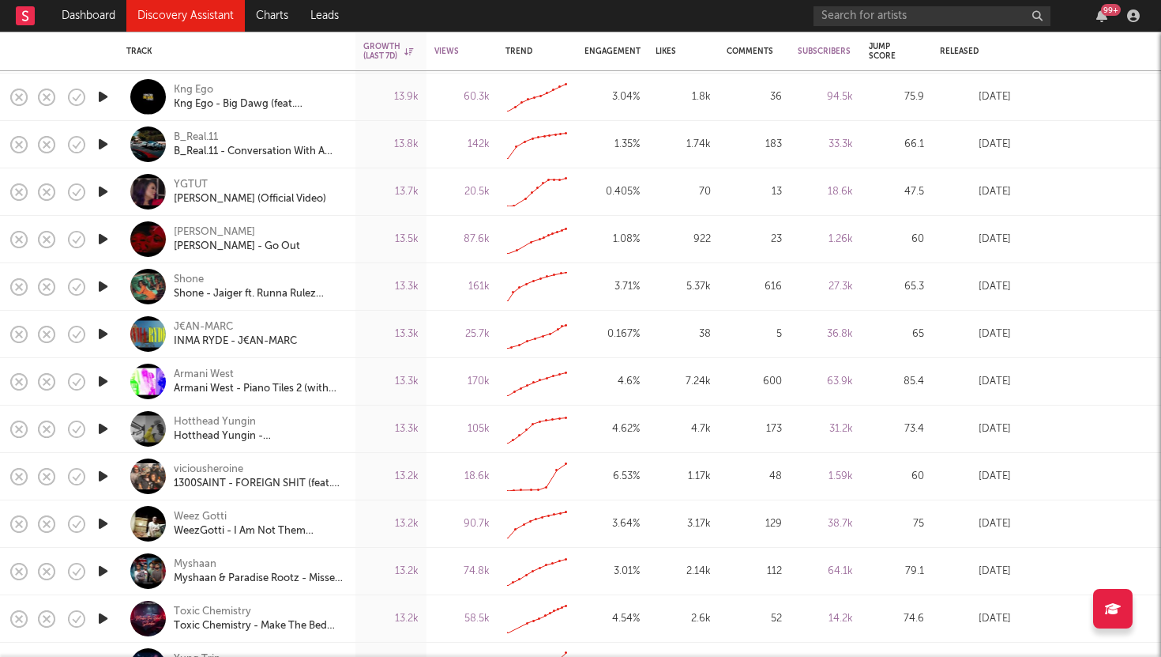
click at [103, 285] on icon "button" at bounding box center [103, 287] width 17 height 20
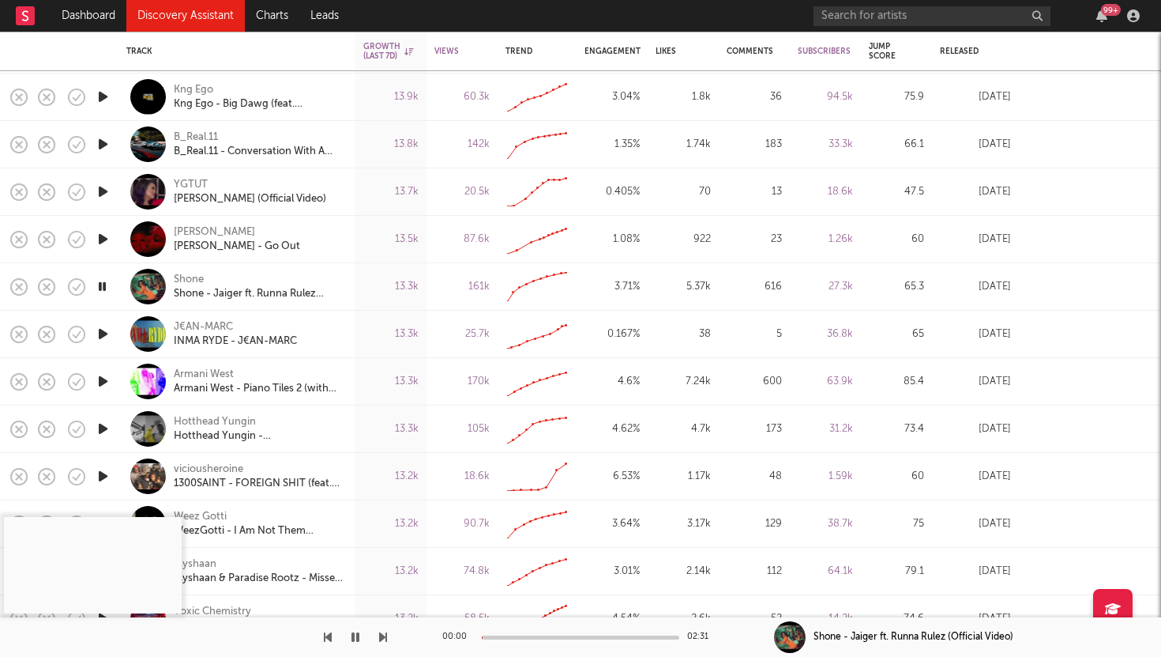
click at [100, 333] on icon "button" at bounding box center [103, 334] width 17 height 20
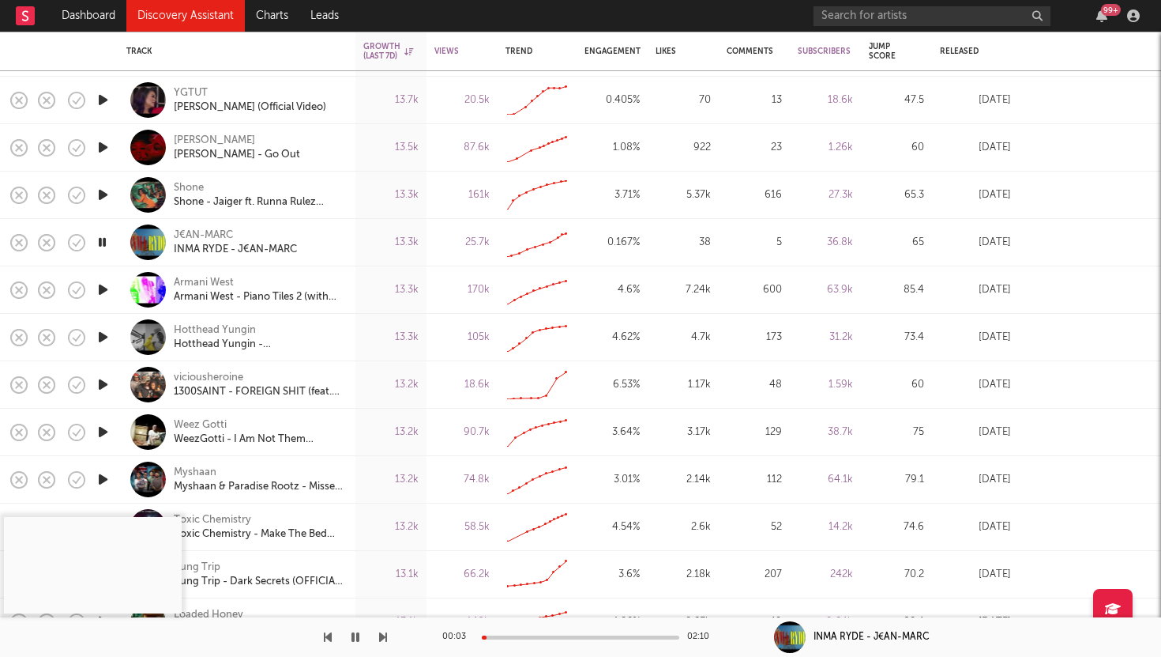
click at [105, 333] on icon "button" at bounding box center [103, 337] width 17 height 20
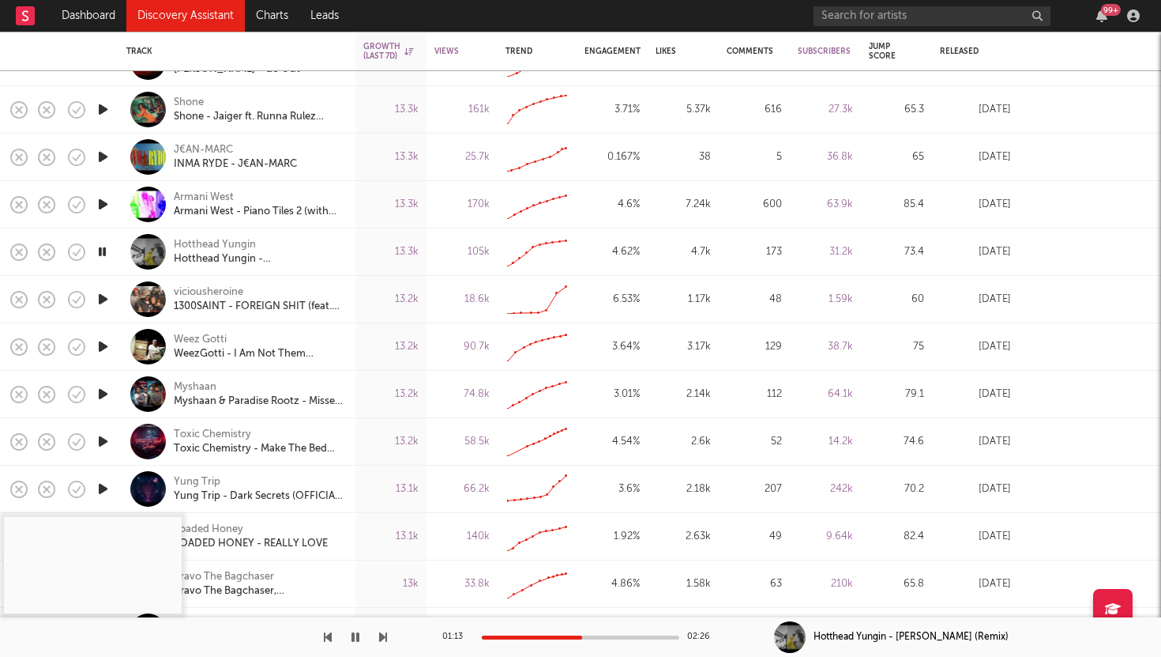
click at [102, 346] on icon "button" at bounding box center [103, 347] width 17 height 20
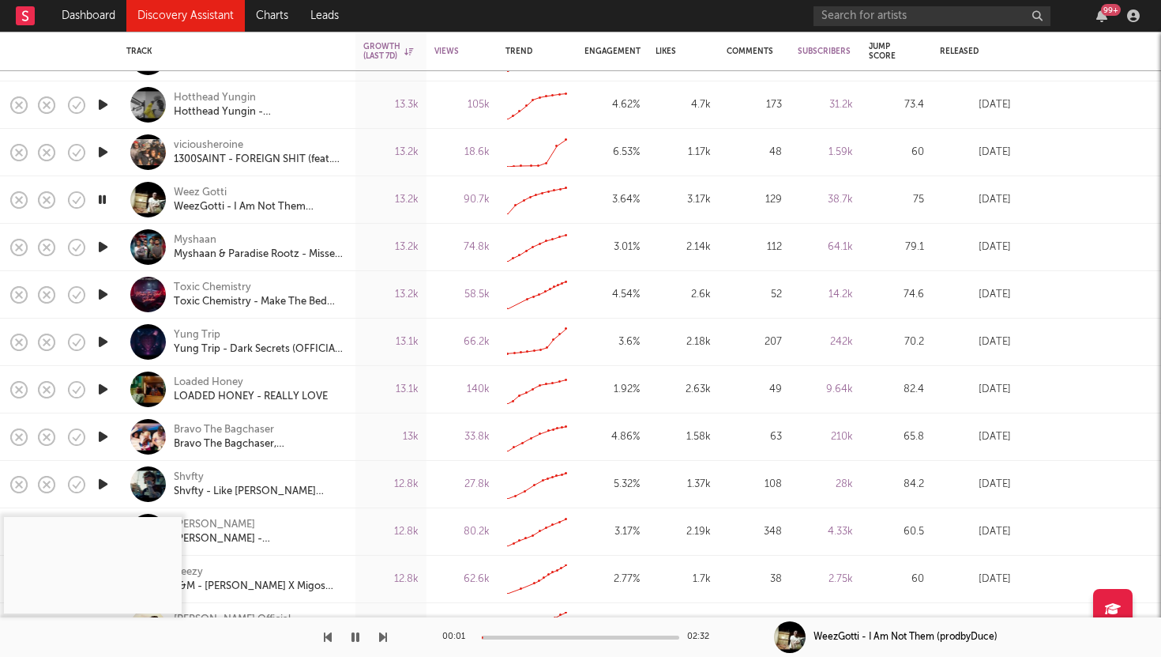
click at [103, 249] on icon "button" at bounding box center [103, 247] width 17 height 20
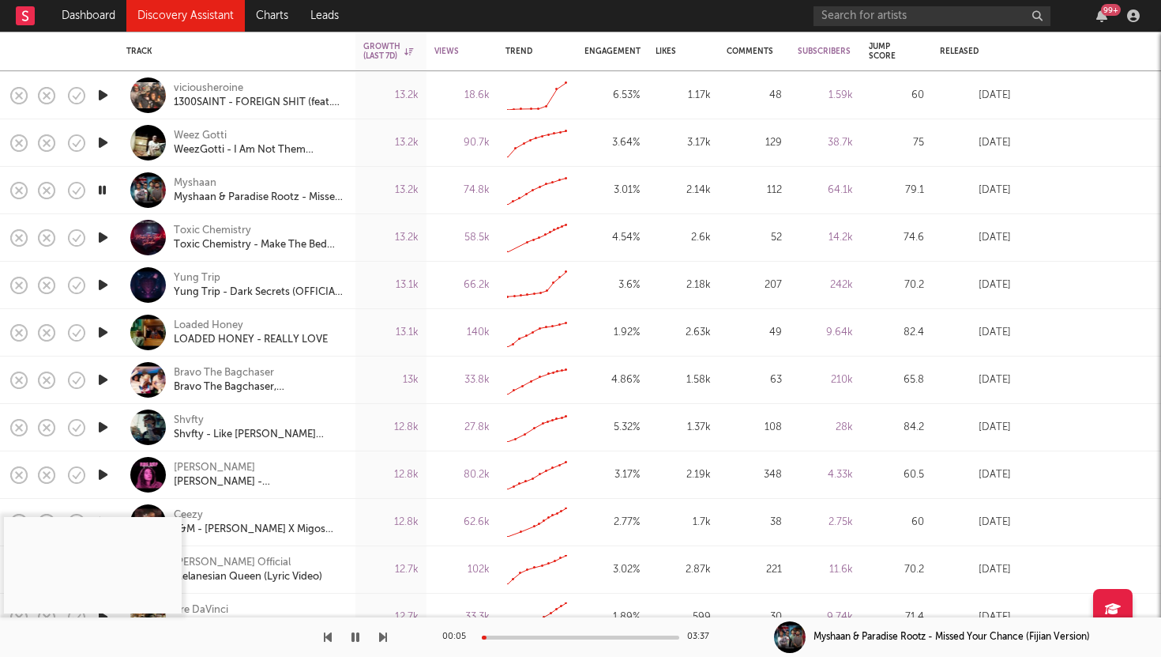
click at [101, 277] on icon "button" at bounding box center [103, 285] width 17 height 20
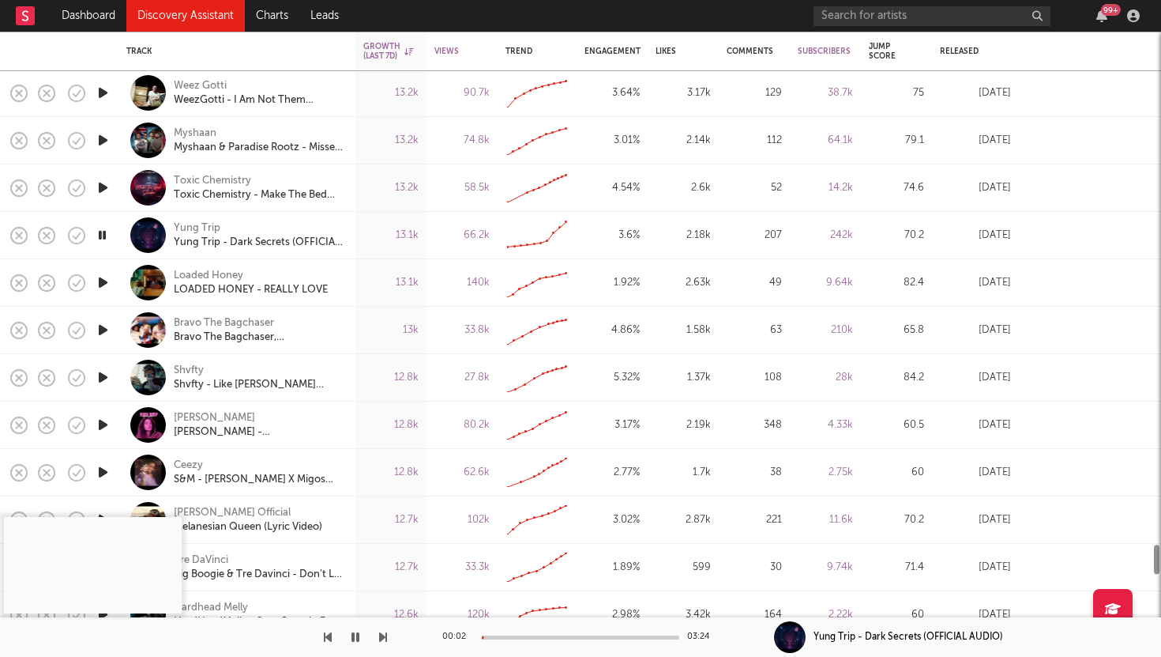
click at [100, 280] on icon "button" at bounding box center [103, 283] width 17 height 20
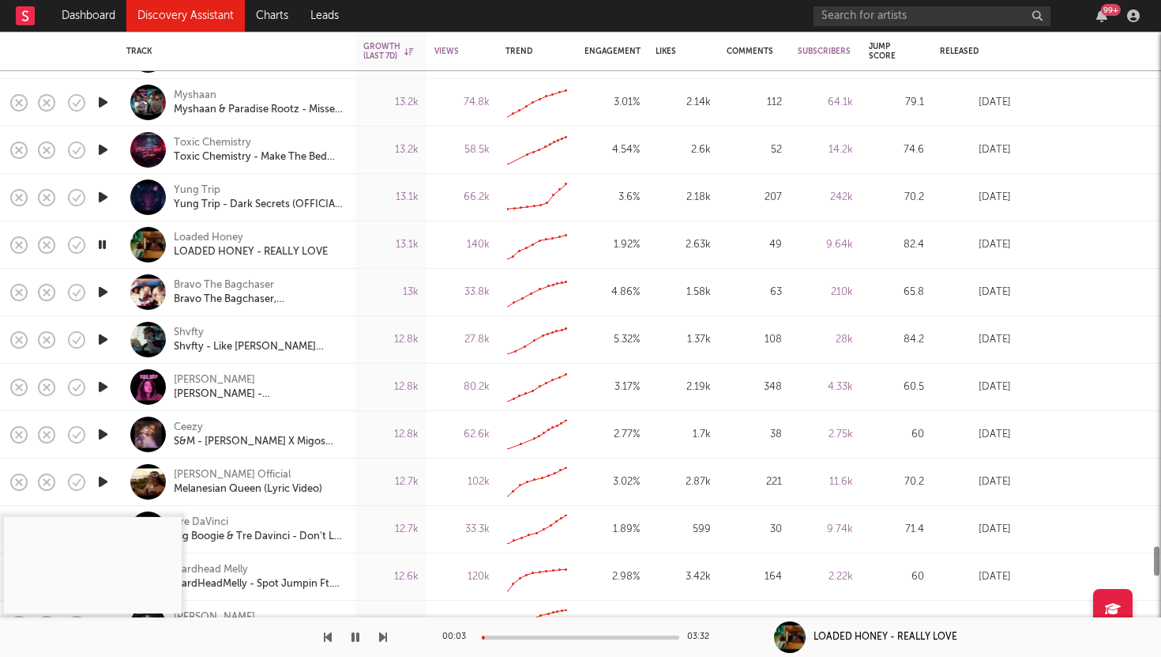
click at [103, 290] on icon "button" at bounding box center [103, 292] width 17 height 20
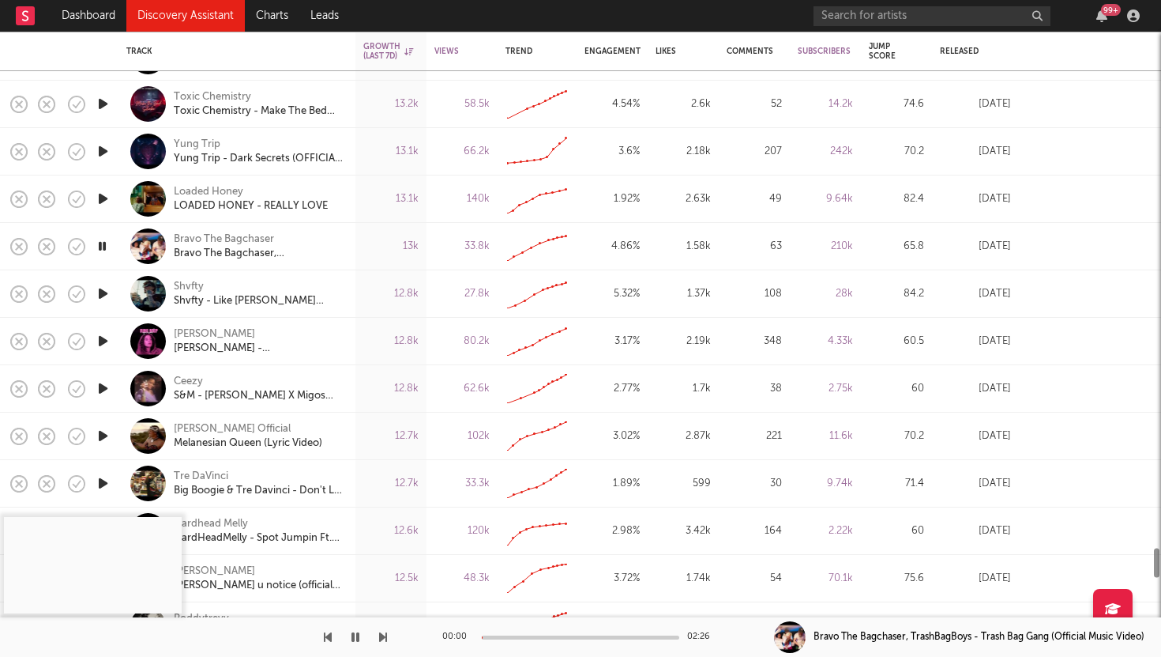
click at [101, 291] on icon "button" at bounding box center [103, 294] width 17 height 20
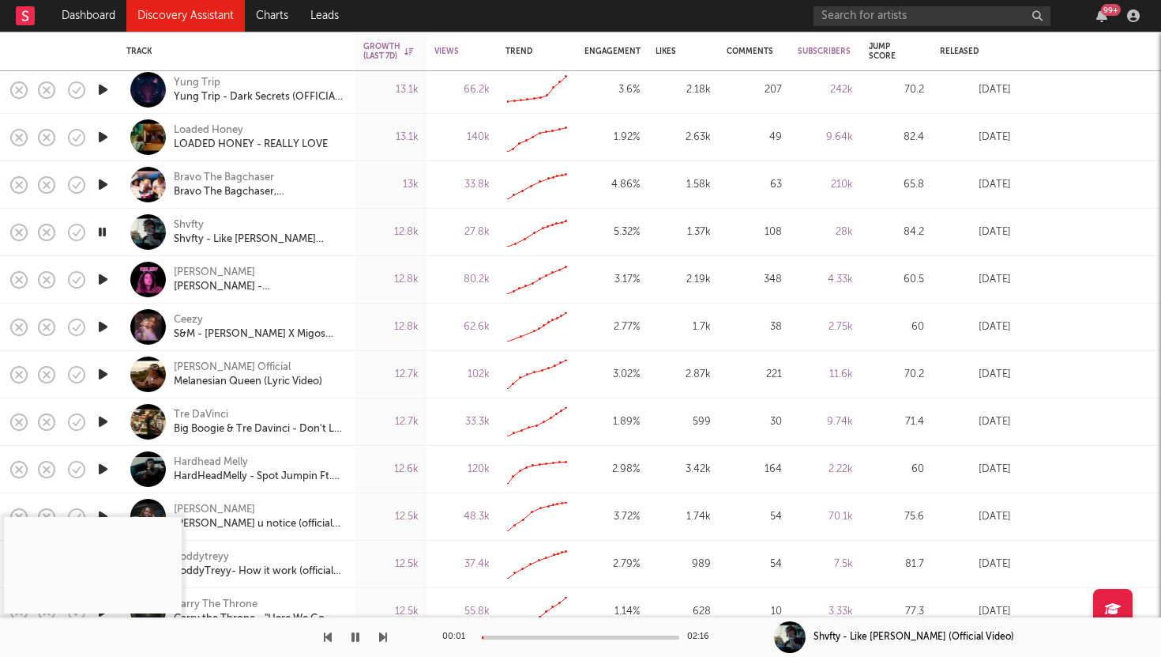
click at [102, 276] on icon "button" at bounding box center [103, 279] width 17 height 20
click at [100, 369] on icon "button" at bounding box center [103, 374] width 17 height 20
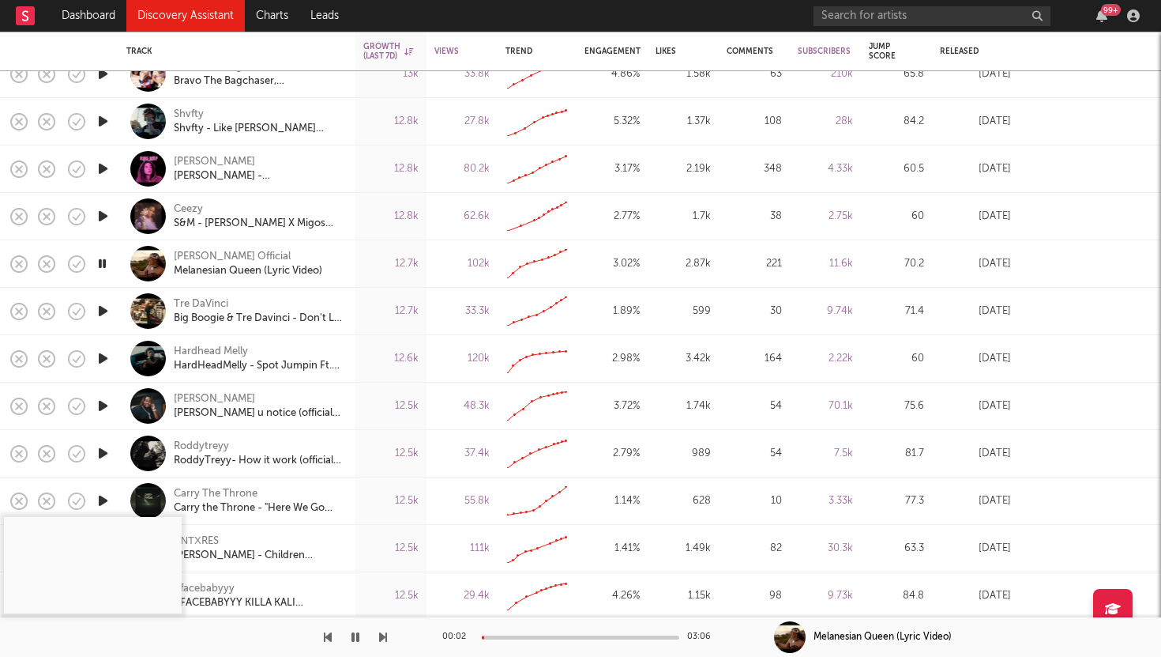
click at [100, 352] on icon "button" at bounding box center [103, 358] width 17 height 20
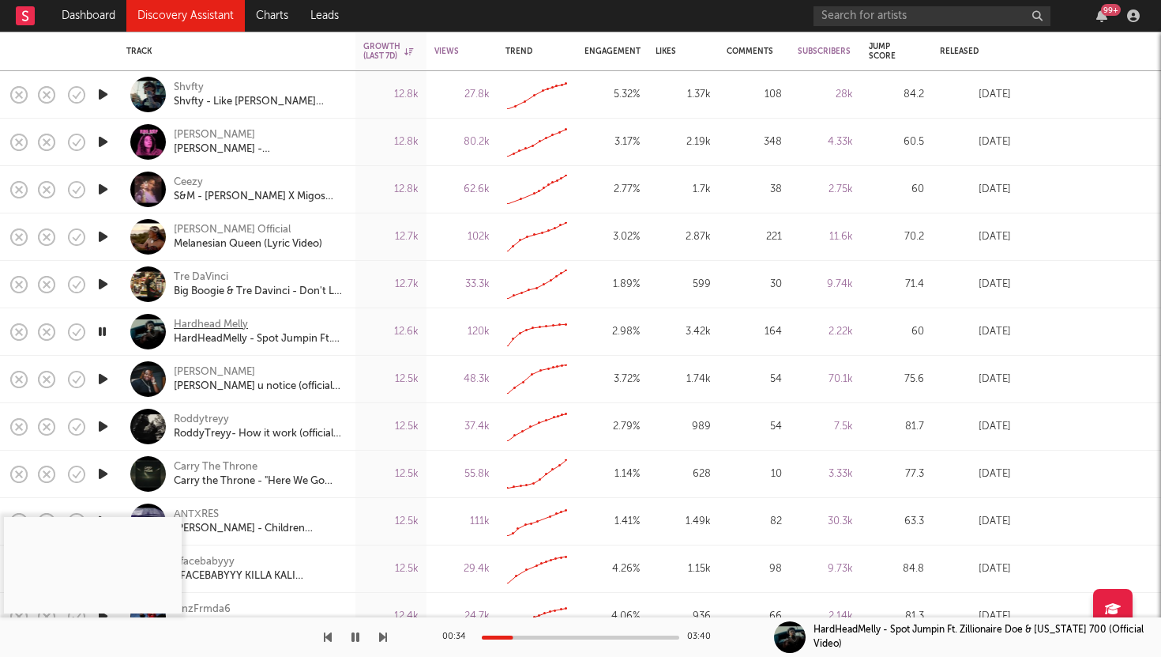
click at [201, 322] on div "Hardhead Melly" at bounding box center [211, 325] width 74 height 14
click at [101, 374] on icon "button" at bounding box center [103, 379] width 17 height 20
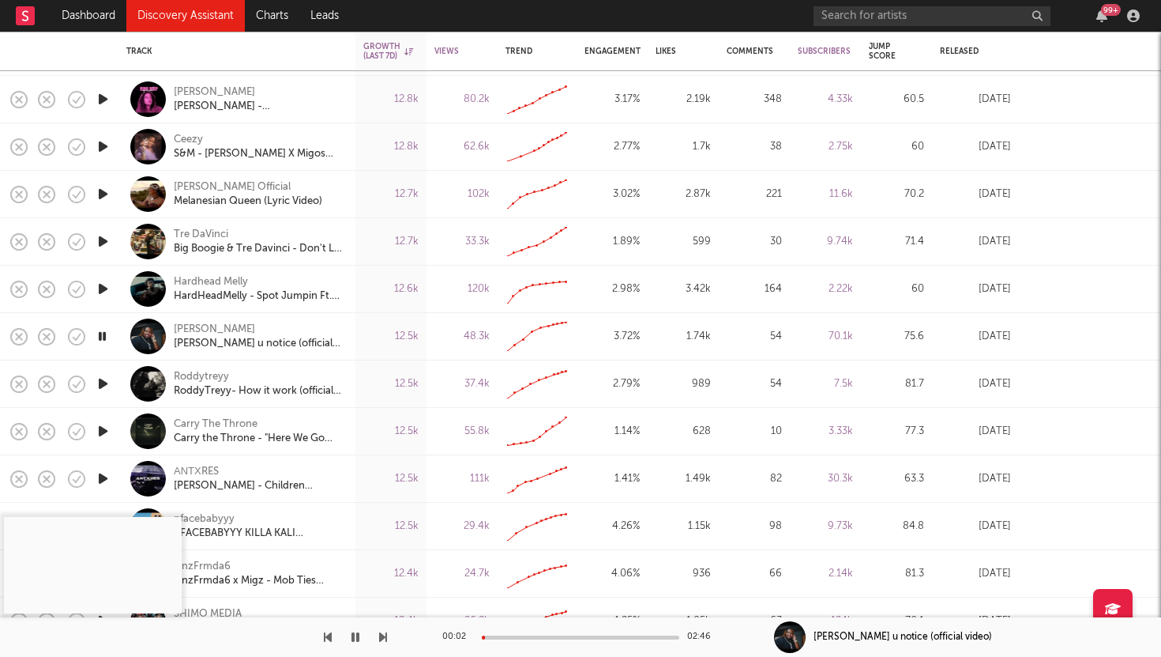
click at [102, 386] on icon "button" at bounding box center [103, 384] width 17 height 20
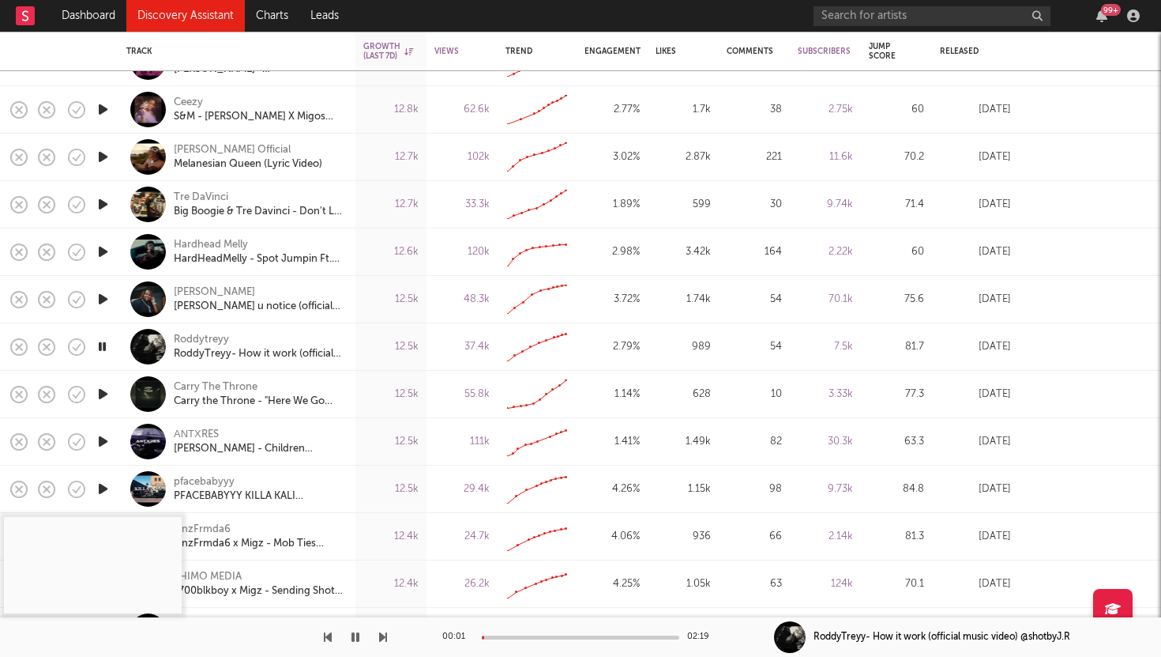
click at [100, 390] on icon "button" at bounding box center [103, 394] width 17 height 20
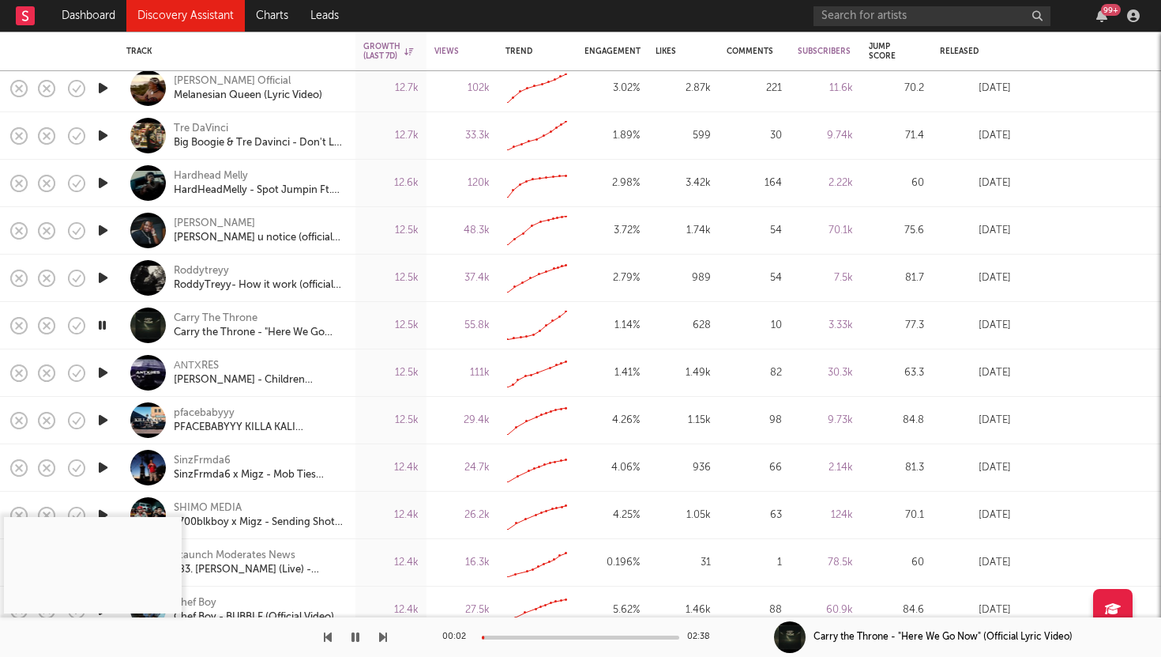
click at [97, 373] on icon "button" at bounding box center [103, 373] width 17 height 20
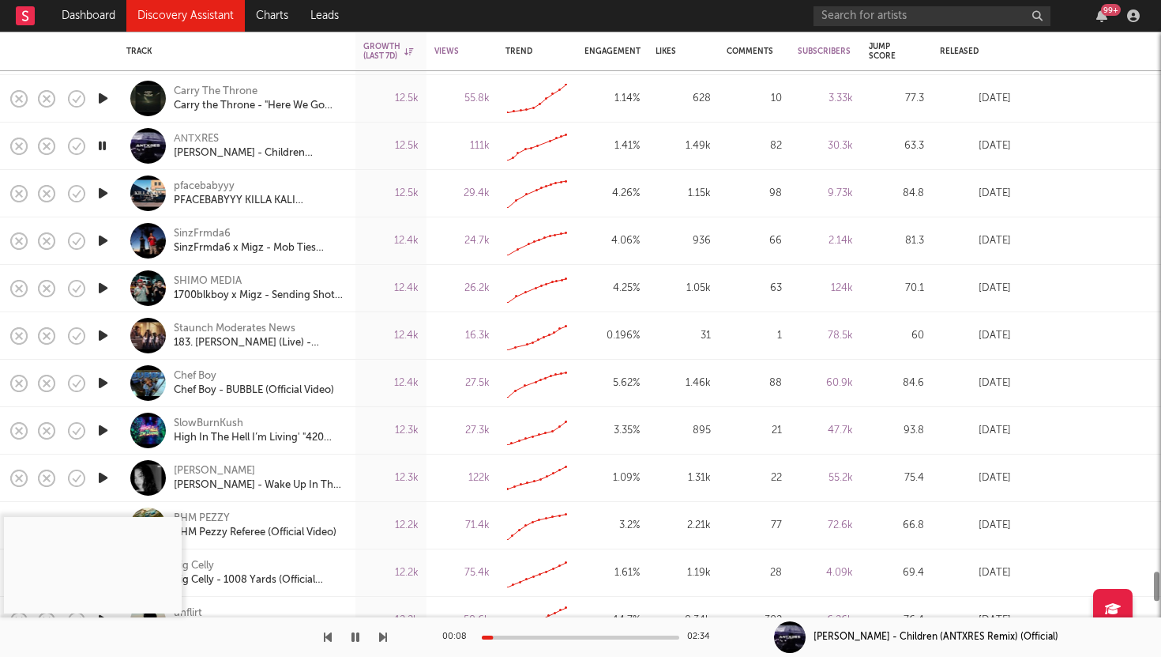
click at [103, 380] on icon "button" at bounding box center [103, 383] width 17 height 20
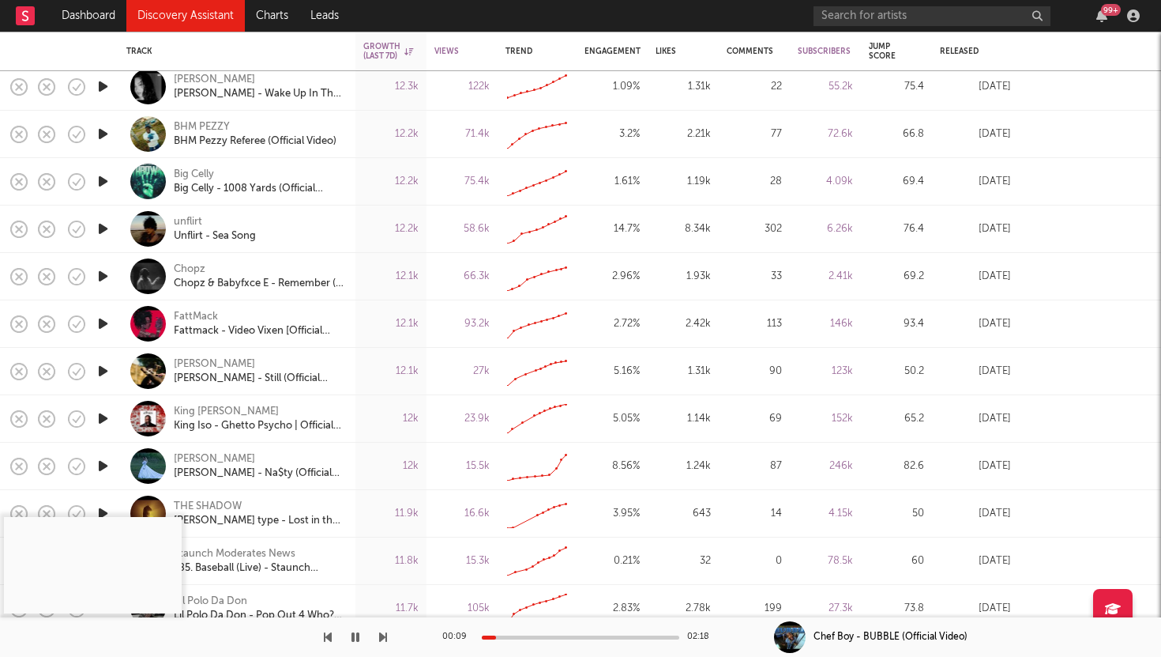
click at [101, 271] on icon "button" at bounding box center [103, 276] width 17 height 20
click at [194, 267] on div "Chopz" at bounding box center [190, 269] width 32 height 14
click at [100, 318] on icon "button" at bounding box center [103, 324] width 17 height 20
click at [100, 318] on icon "button" at bounding box center [102, 324] width 15 height 20
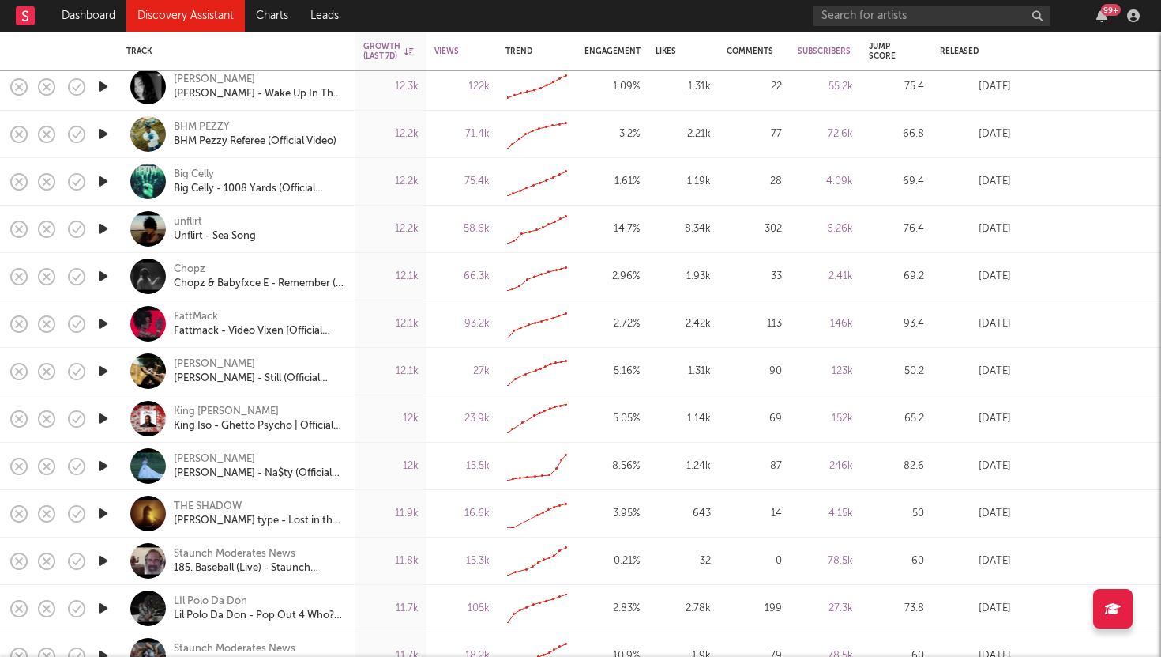
click at [103, 368] on icon "button" at bounding box center [103, 371] width 17 height 20
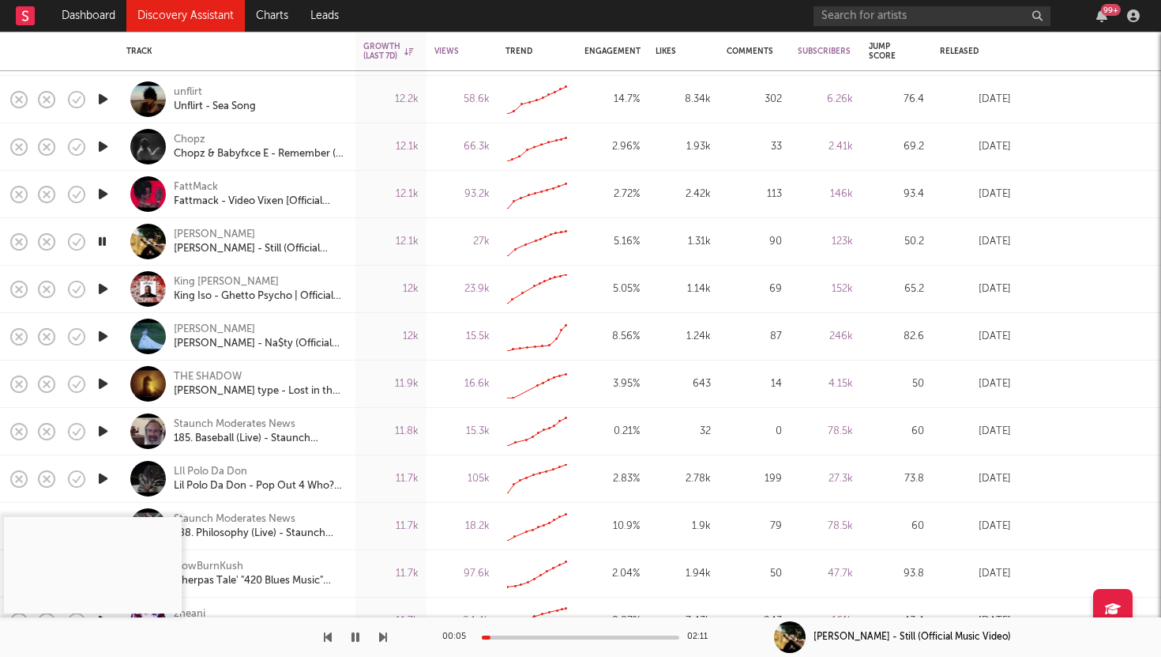
click at [103, 289] on icon "button" at bounding box center [103, 289] width 17 height 20
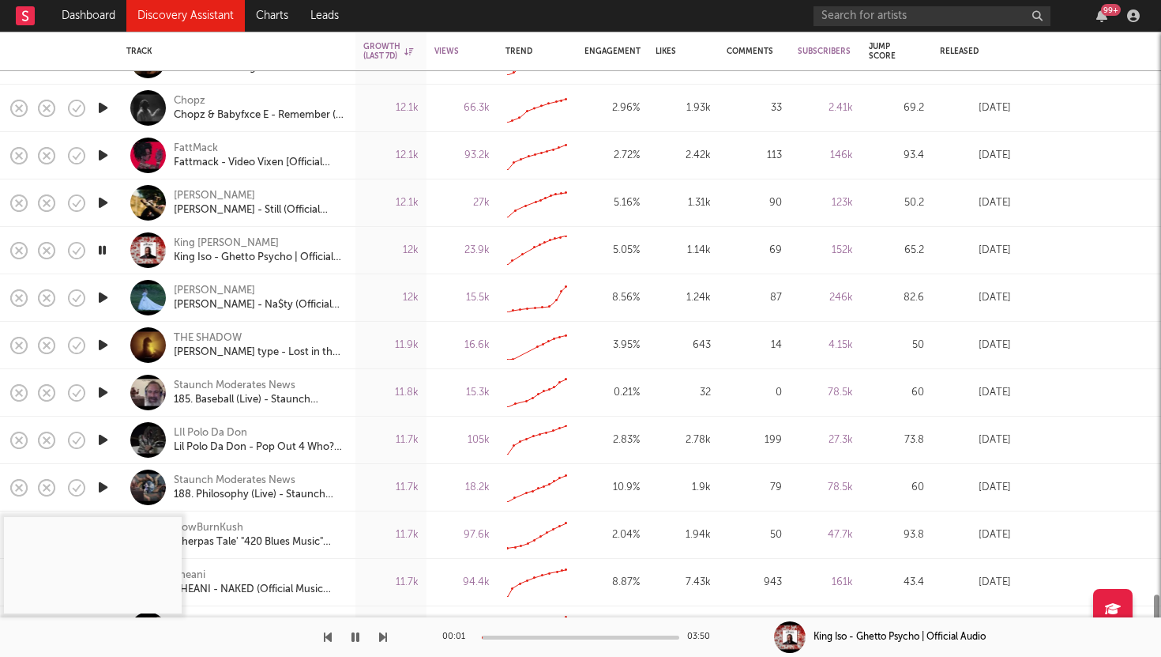
click at [103, 293] on icon "button" at bounding box center [103, 298] width 17 height 20
click at [107, 341] on icon "button" at bounding box center [103, 345] width 17 height 20
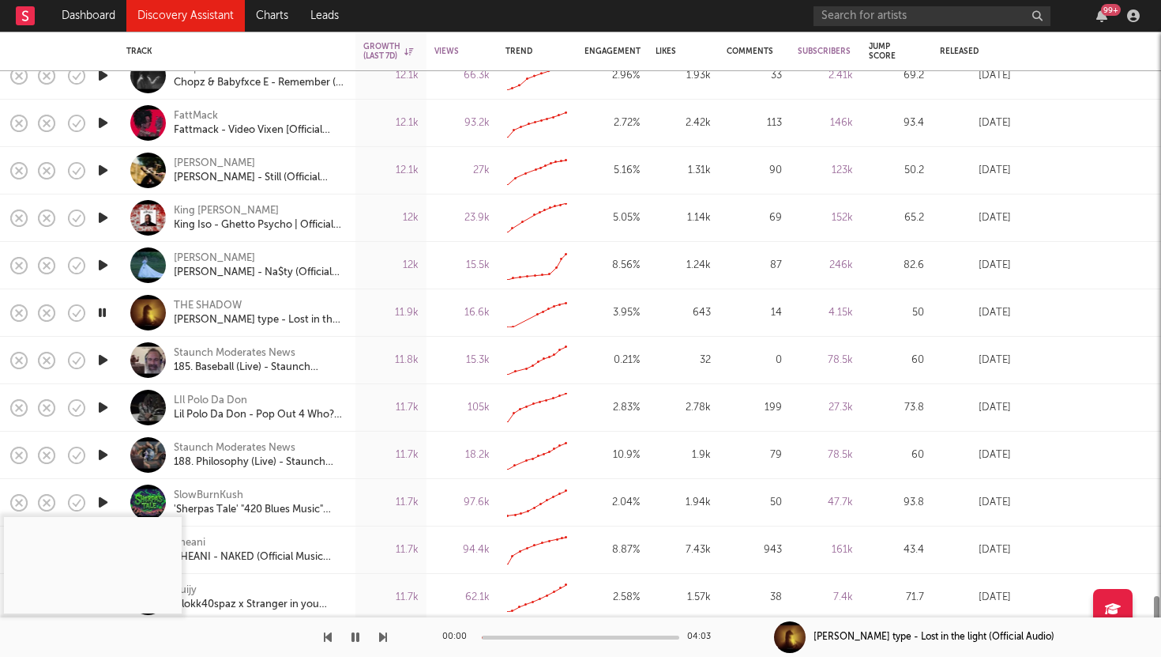
click at [102, 355] on icon "button" at bounding box center [103, 360] width 17 height 20
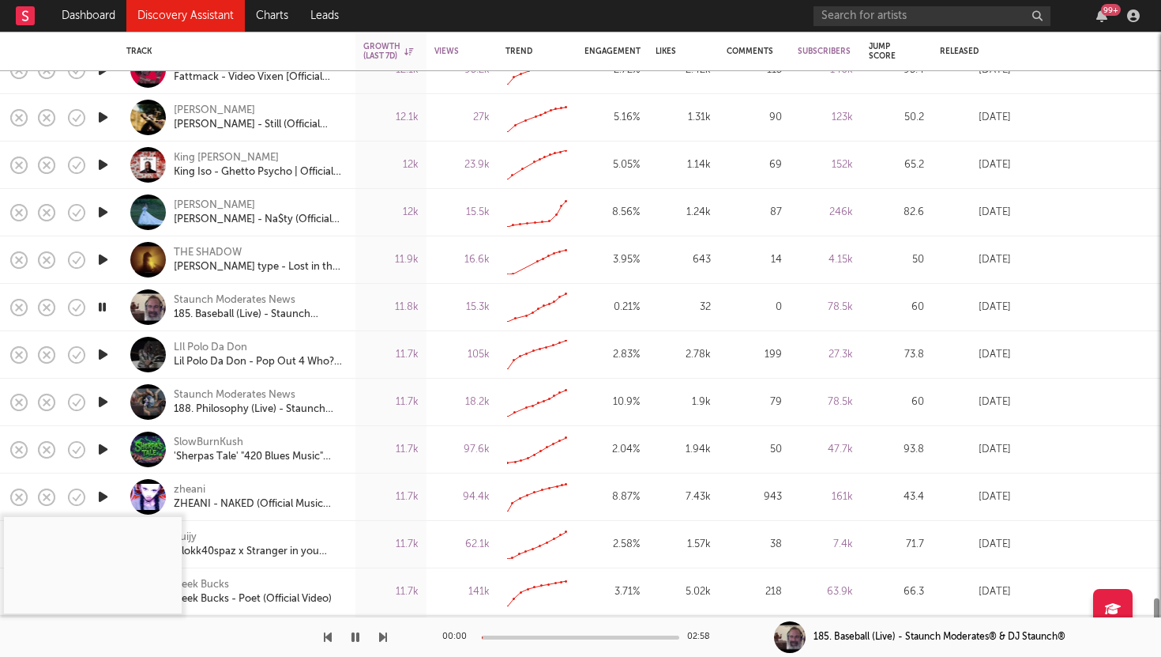
click at [102, 354] on icon "button" at bounding box center [103, 354] width 17 height 20
click at [100, 397] on icon "button" at bounding box center [103, 402] width 17 height 20
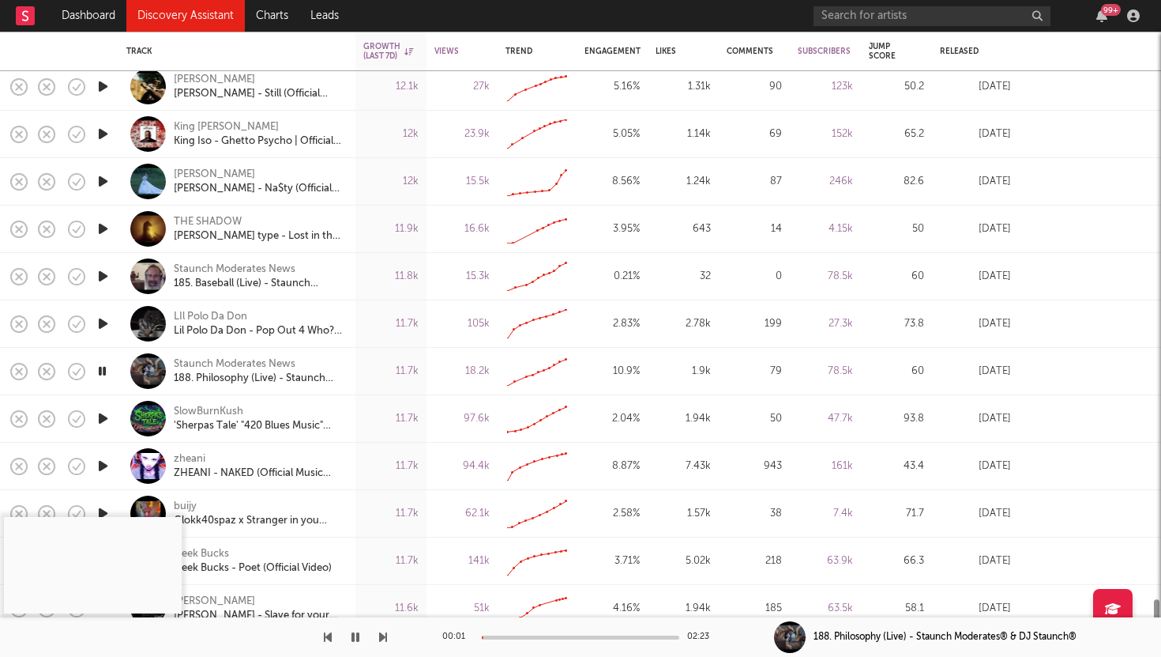
click at [103, 415] on icon "button" at bounding box center [103, 418] width 17 height 20
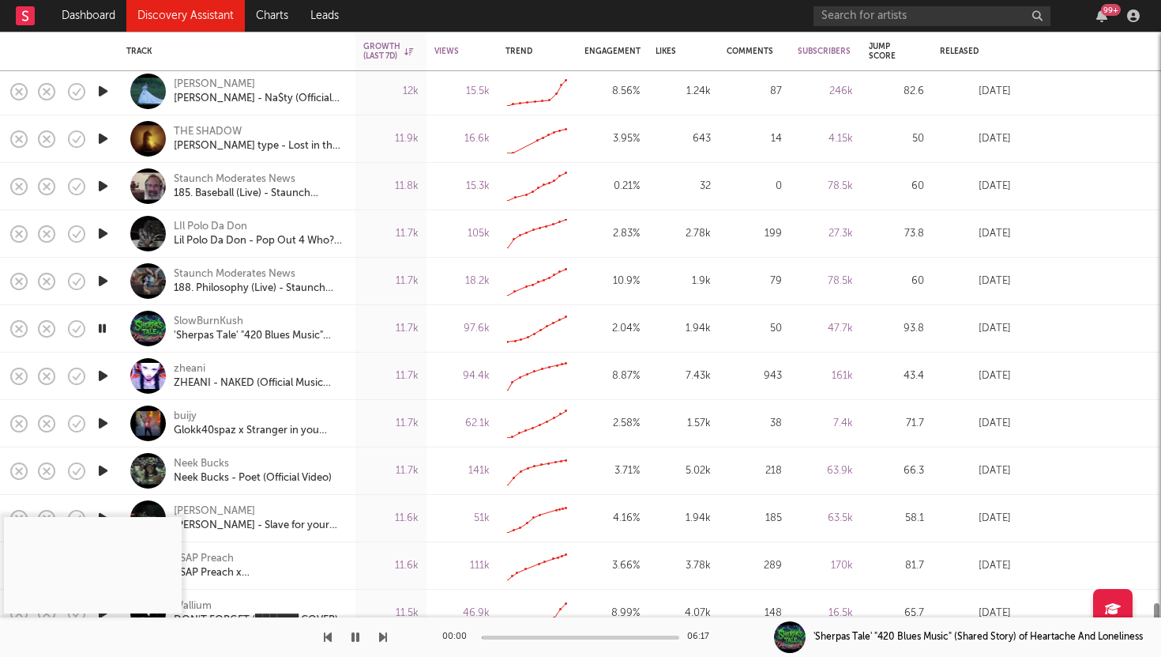
click at [99, 416] on icon "button" at bounding box center [103, 423] width 17 height 20
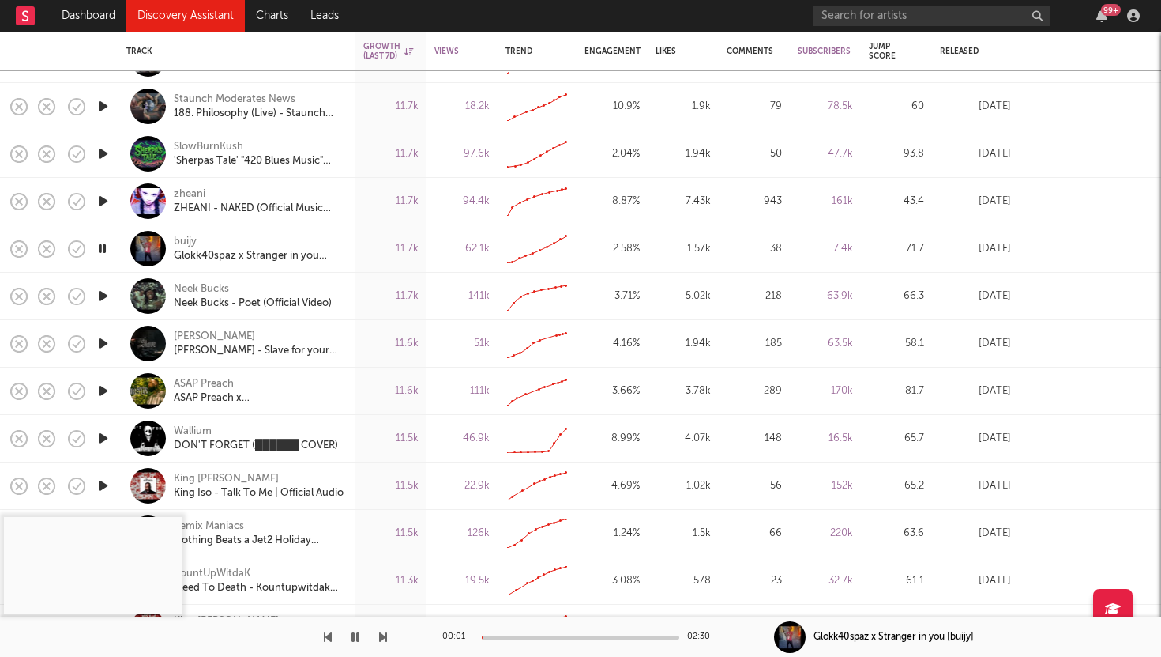
click at [104, 295] on icon "button" at bounding box center [103, 296] width 17 height 20
click at [518, 637] on div at bounding box center [581, 637] width 198 height 4
click at [101, 339] on icon "button" at bounding box center [103, 343] width 17 height 20
click at [190, 286] on div "Neek Bucks" at bounding box center [201, 289] width 55 height 14
click at [107, 390] on icon "button" at bounding box center [103, 391] width 17 height 20
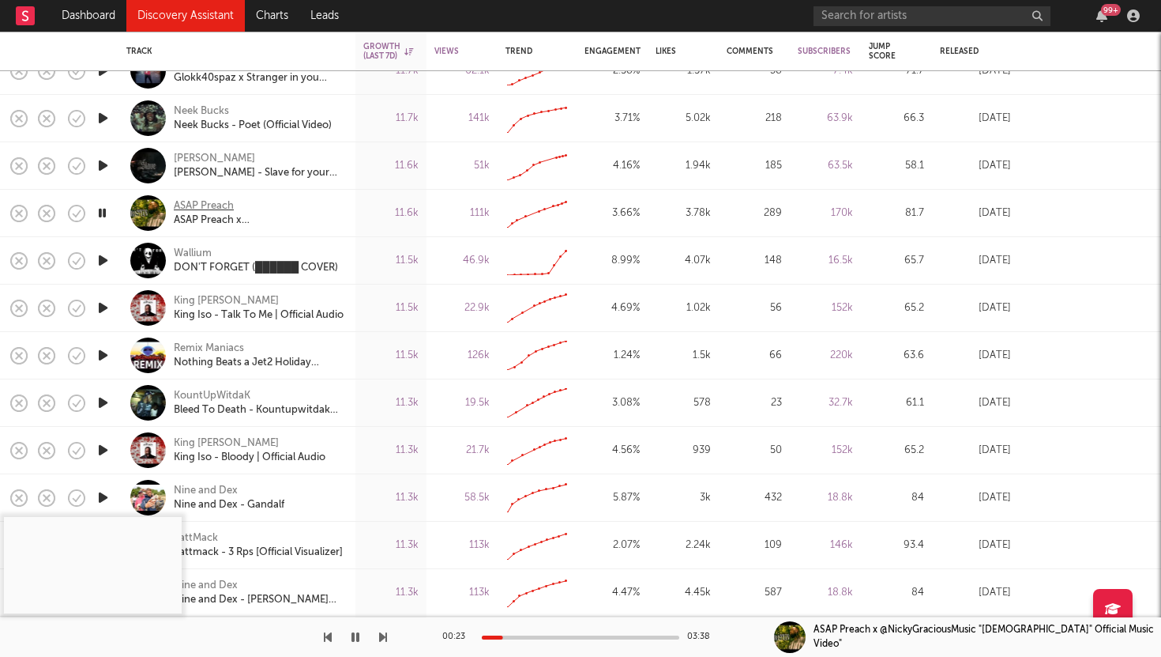
click at [210, 201] on div "ASAP Preach" at bounding box center [204, 206] width 60 height 14
click at [98, 254] on icon "button" at bounding box center [103, 260] width 17 height 20
click at [105, 309] on icon "button" at bounding box center [103, 308] width 17 height 20
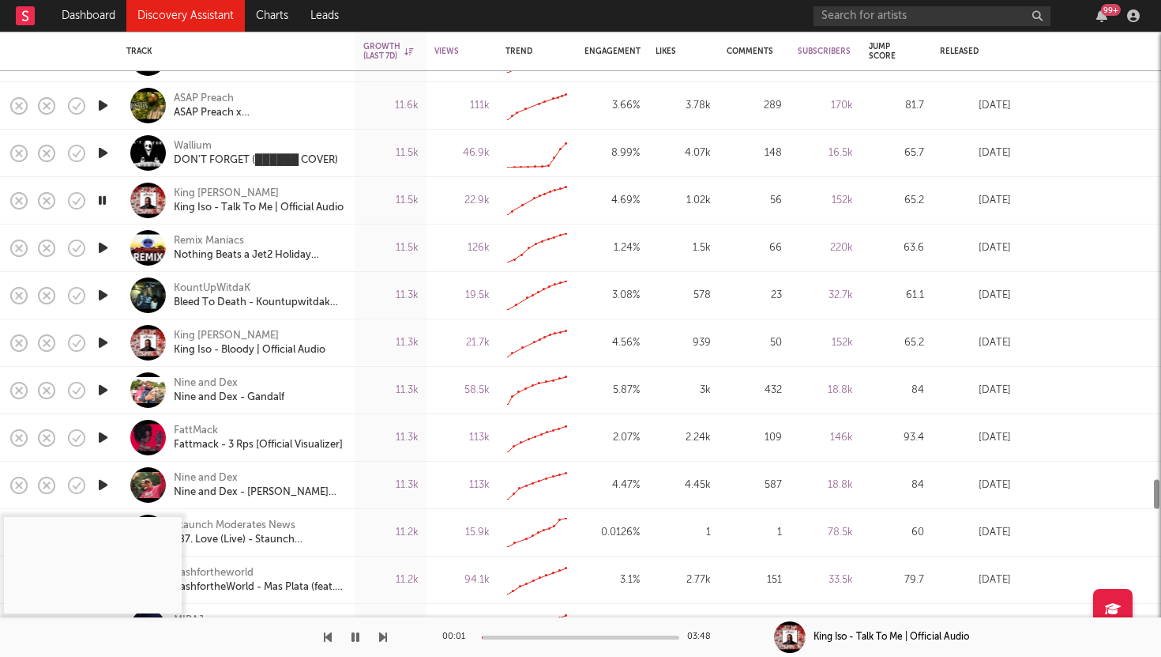
click at [105, 344] on icon "button" at bounding box center [103, 343] width 17 height 20
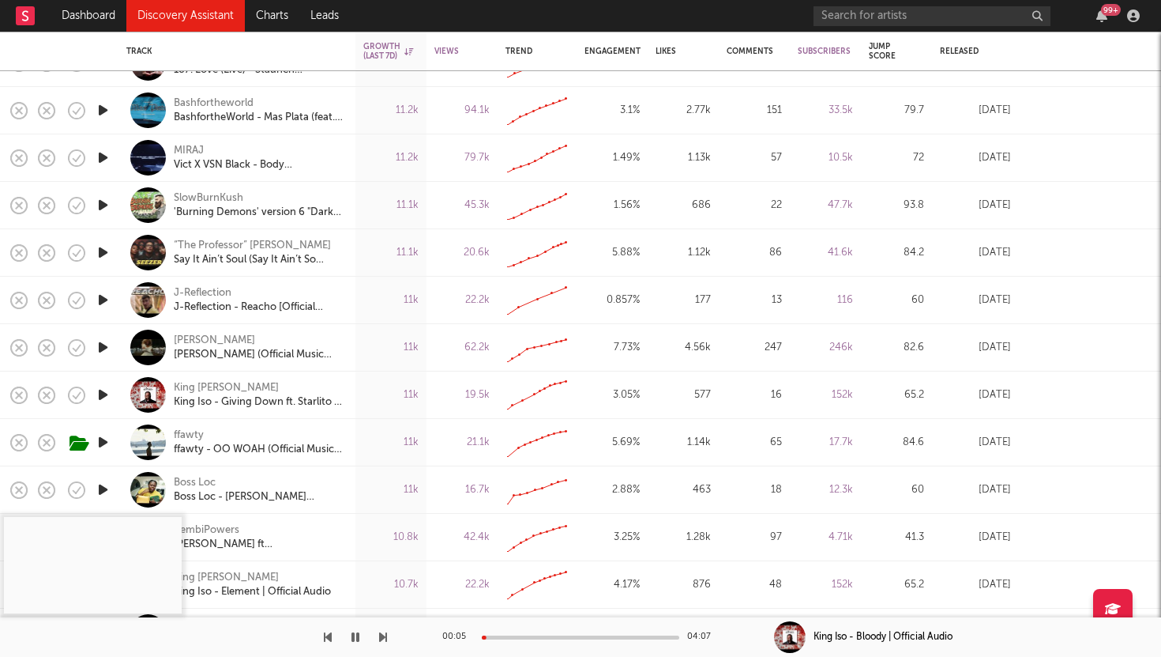
click at [101, 302] on icon "button" at bounding box center [103, 300] width 17 height 20
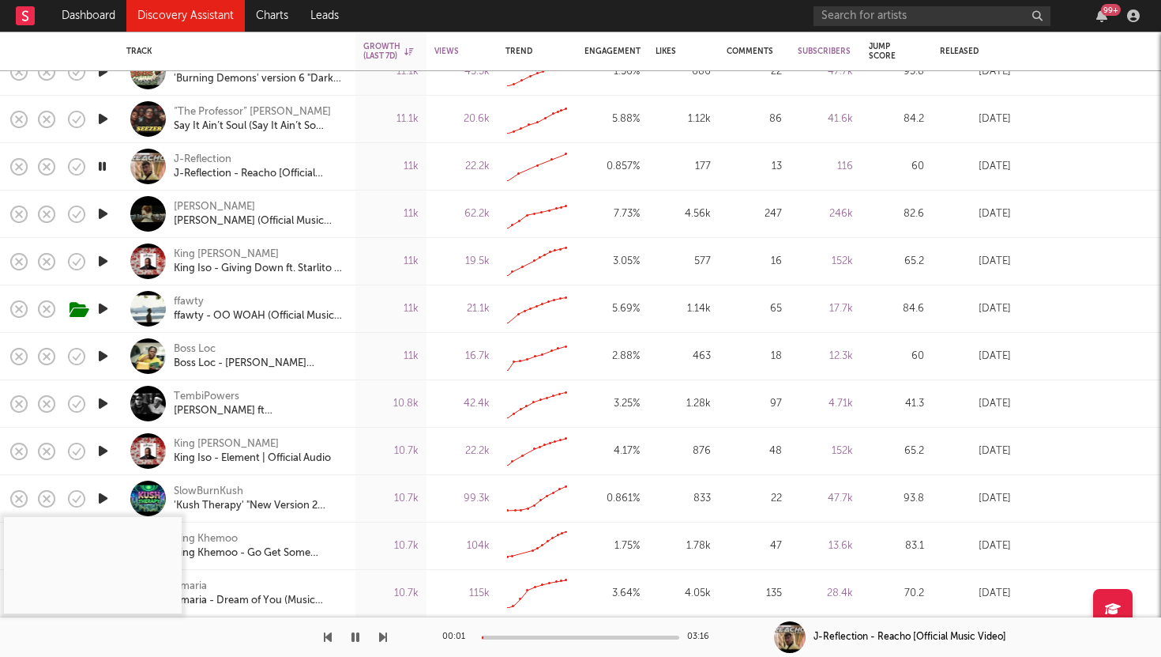
click at [102, 205] on icon "button" at bounding box center [103, 214] width 17 height 20
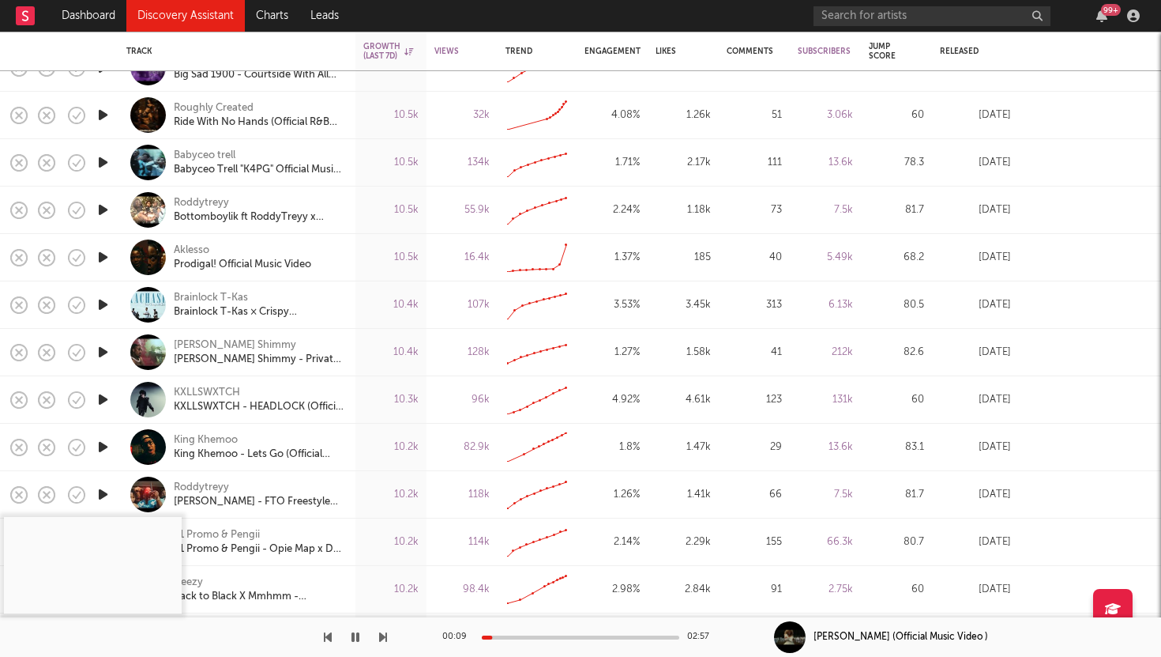
click at [106, 156] on icon "button" at bounding box center [103, 162] width 17 height 20
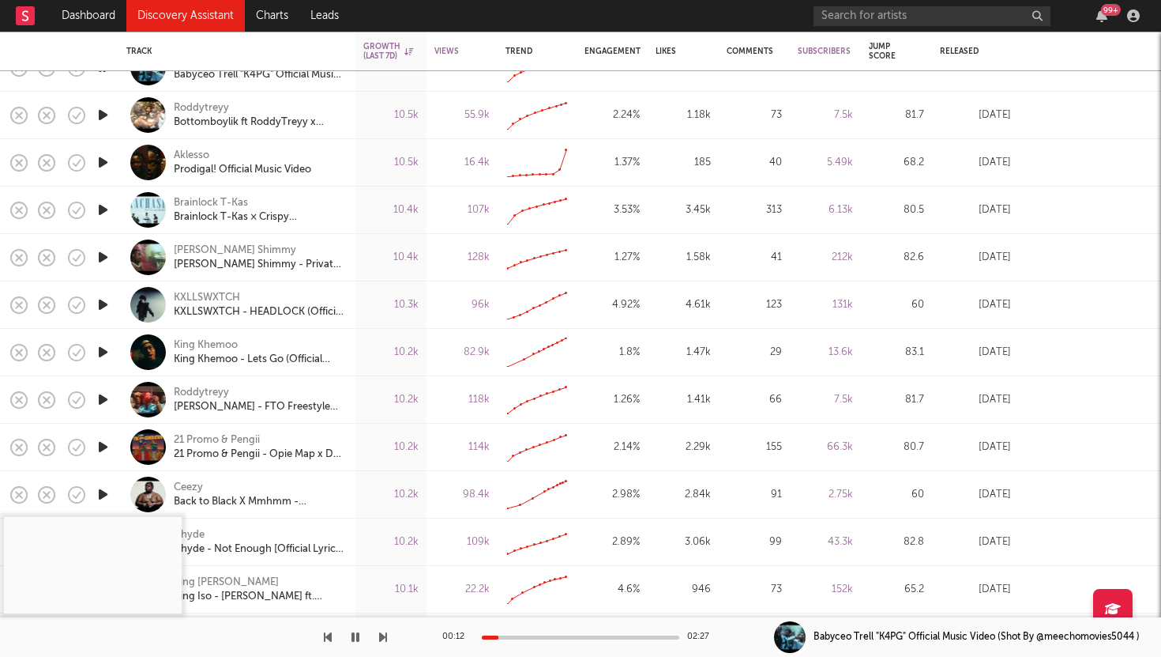
click at [105, 351] on icon "button" at bounding box center [103, 352] width 17 height 20
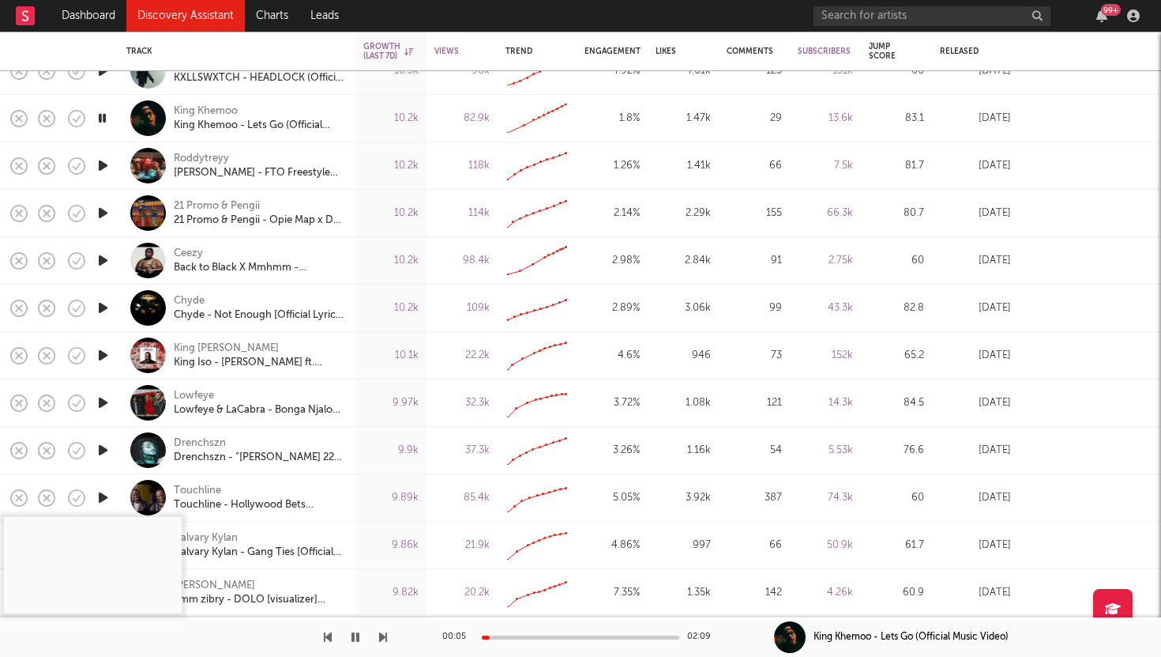
click at [521, 636] on div at bounding box center [581, 637] width 198 height 4
click at [103, 164] on icon "button" at bounding box center [103, 166] width 17 height 20
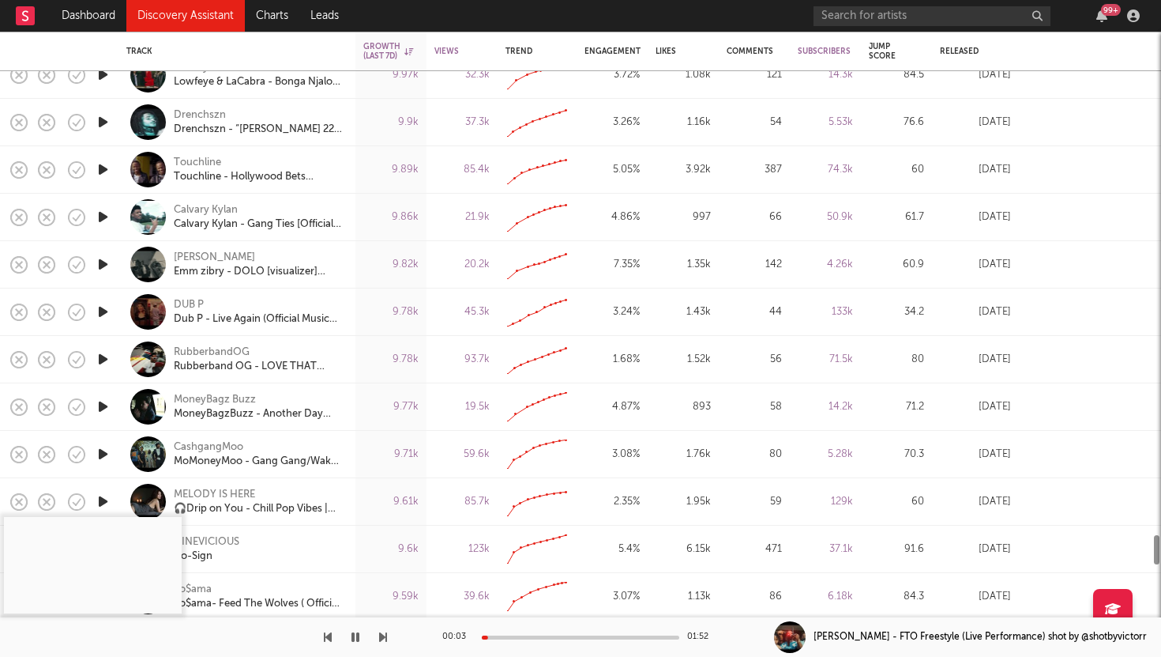
click at [102, 308] on icon "button" at bounding box center [103, 312] width 17 height 20
click at [529, 637] on div at bounding box center [581, 637] width 198 height 4
click at [103, 212] on icon "button" at bounding box center [103, 217] width 17 height 20
click at [530, 636] on div at bounding box center [581, 637] width 198 height 4
click at [99, 165] on icon "button" at bounding box center [103, 170] width 17 height 20
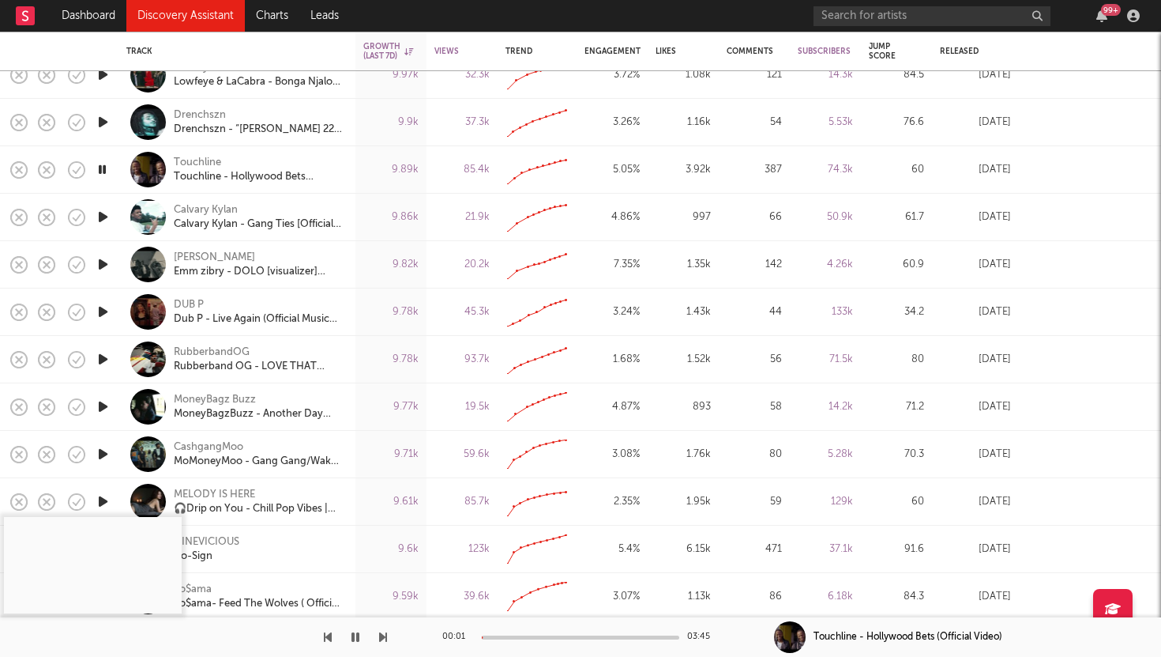
click at [540, 639] on div "00:01 03:45" at bounding box center [580, 637] width 277 height 40
click at [540, 637] on div at bounding box center [581, 637] width 198 height 4
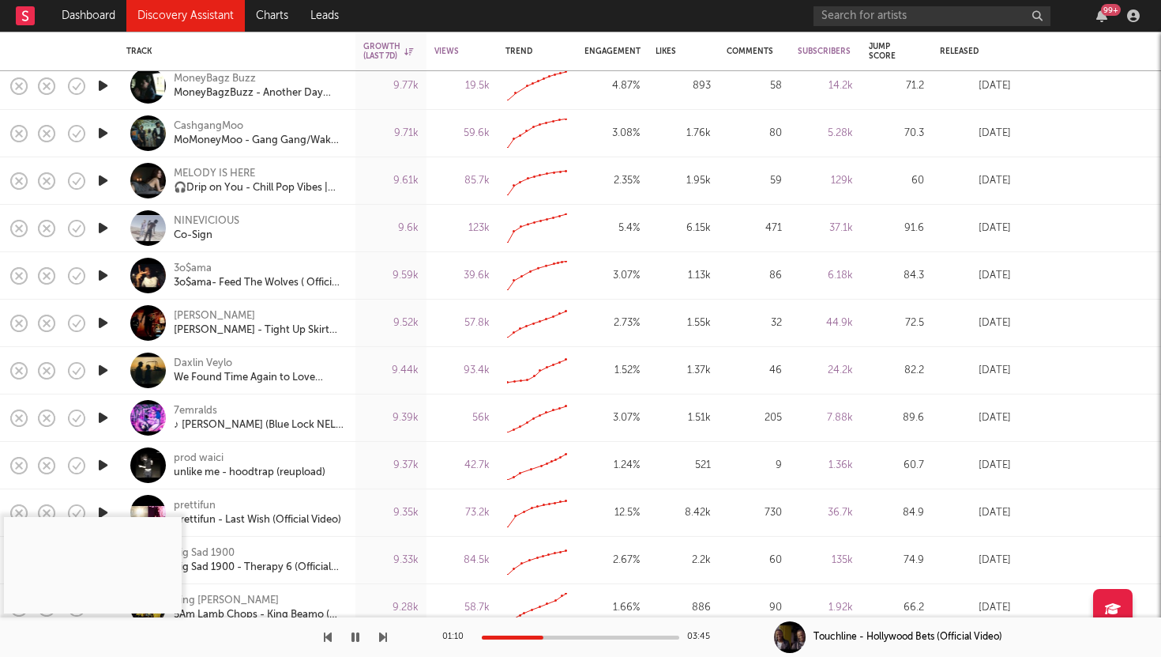
click at [100, 127] on icon "button" at bounding box center [103, 133] width 17 height 20
click at [209, 122] on div "CashgangMoo" at bounding box center [209, 126] width 70 height 14
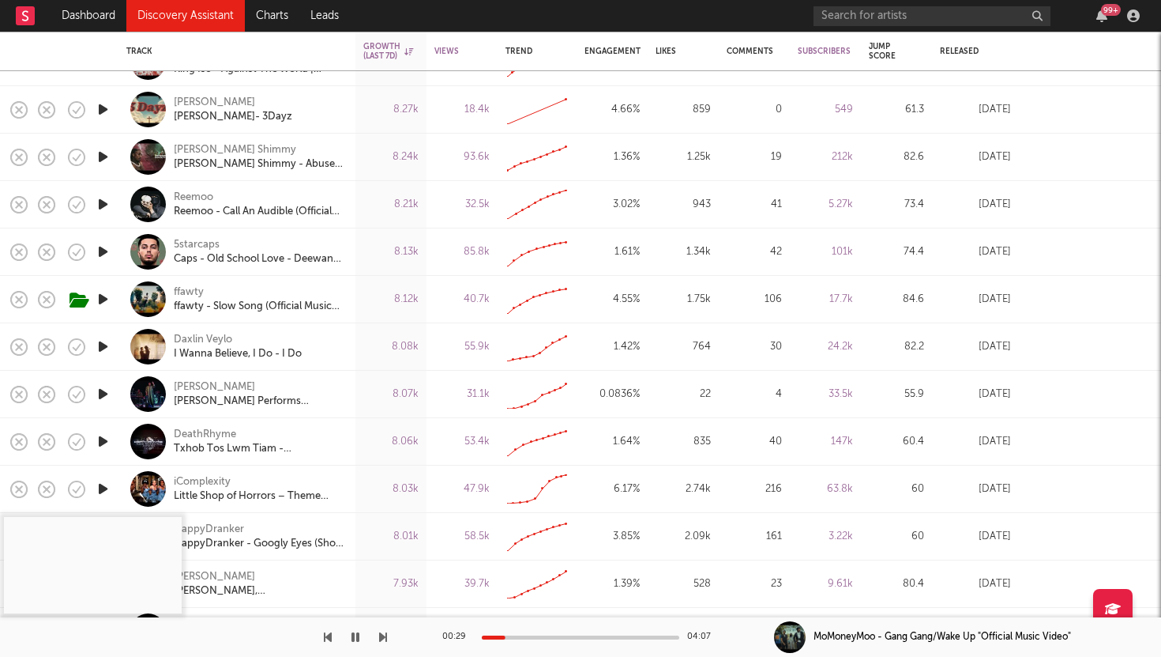
click at [103, 200] on icon "button" at bounding box center [103, 204] width 17 height 20
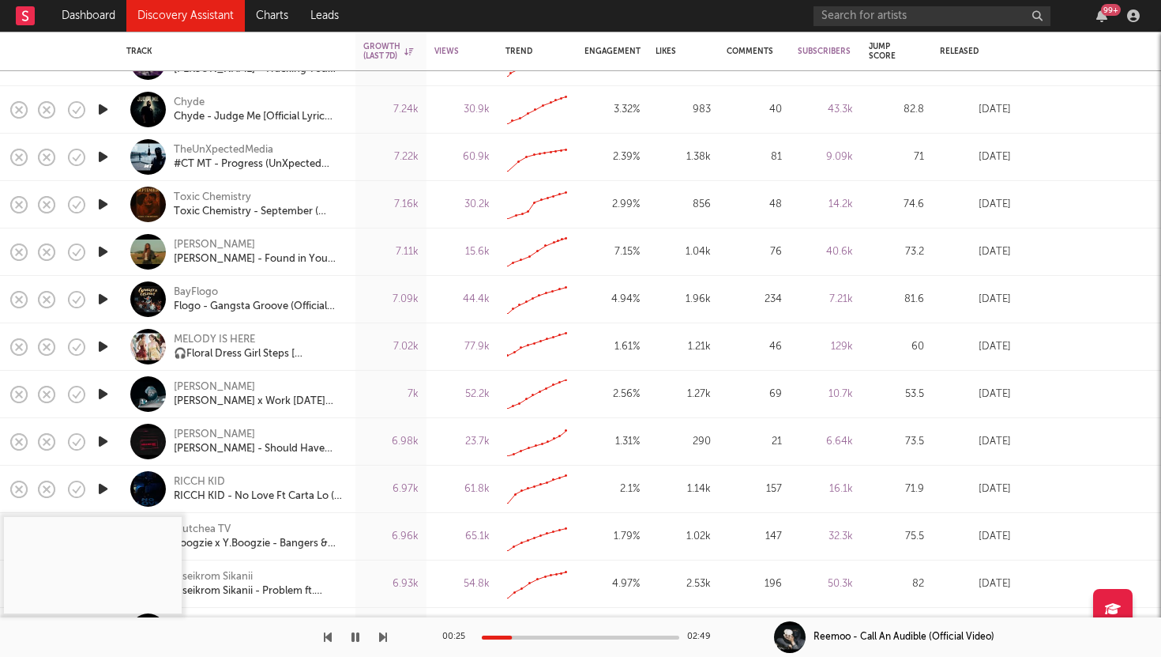
click at [103, 251] on icon "button" at bounding box center [103, 252] width 17 height 20
click at [517, 635] on div at bounding box center [581, 637] width 198 height 4
click at [181, 239] on div "CèJae" at bounding box center [214, 245] width 81 height 14
click at [105, 292] on icon "button" at bounding box center [103, 299] width 17 height 20
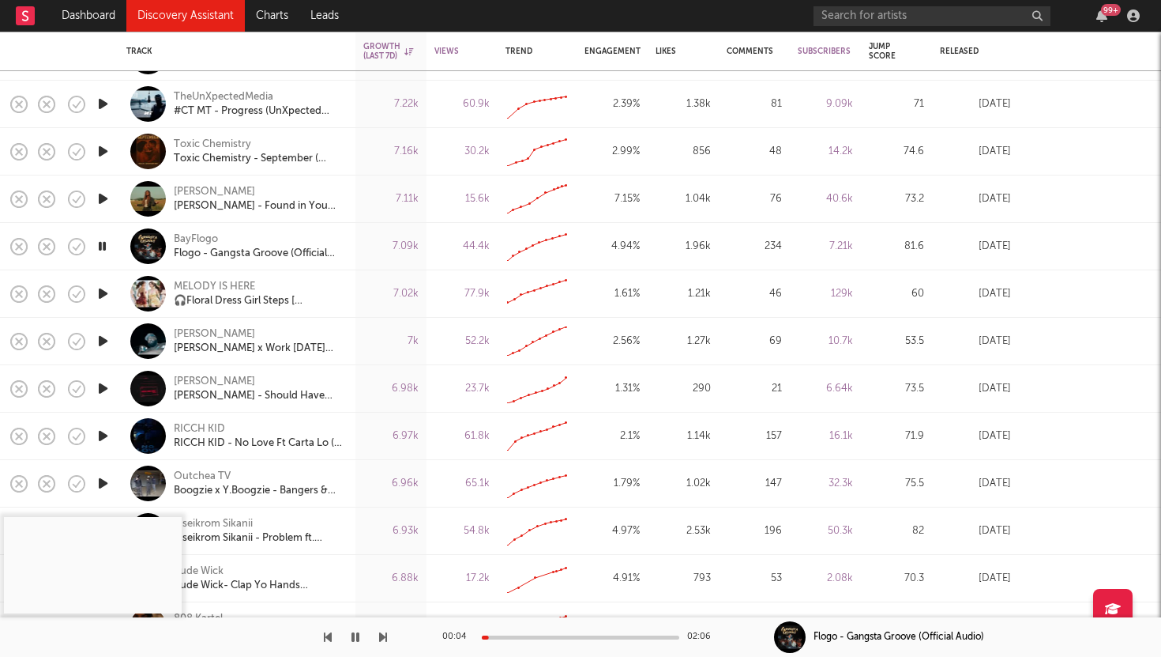
click at [540, 635] on div at bounding box center [581, 637] width 198 height 4
click at [188, 236] on div "BayFlogo" at bounding box center [196, 239] width 44 height 14
click at [101, 288] on span at bounding box center [112, 294] width 28 height 28
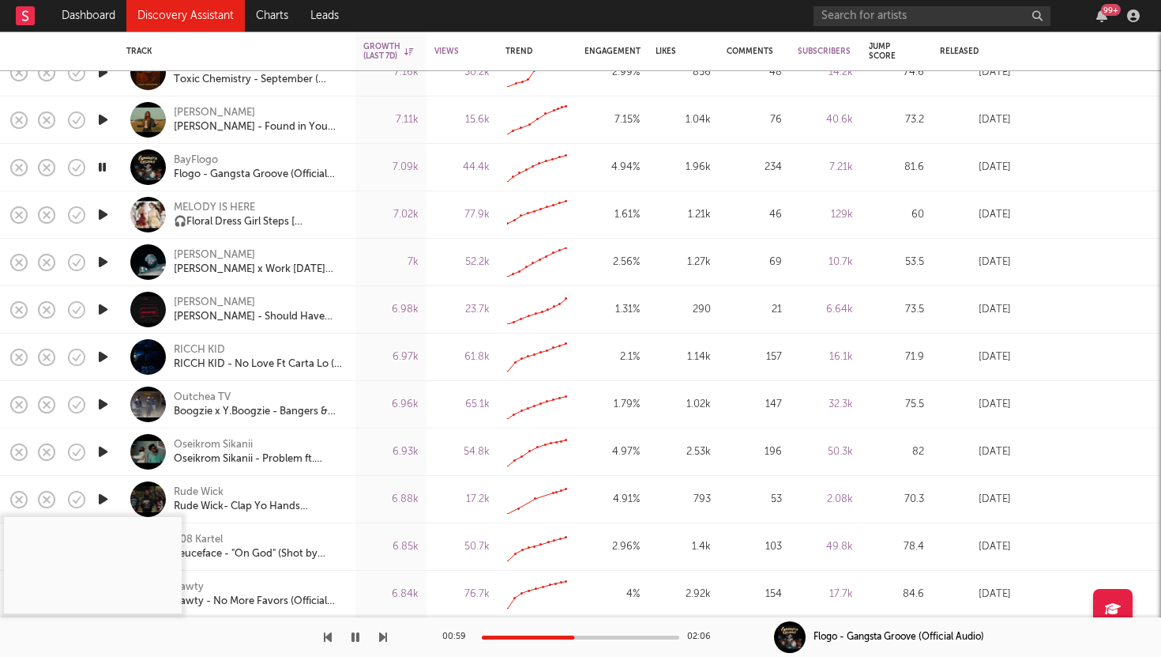
click at [103, 309] on icon "button" at bounding box center [103, 309] width 17 height 20
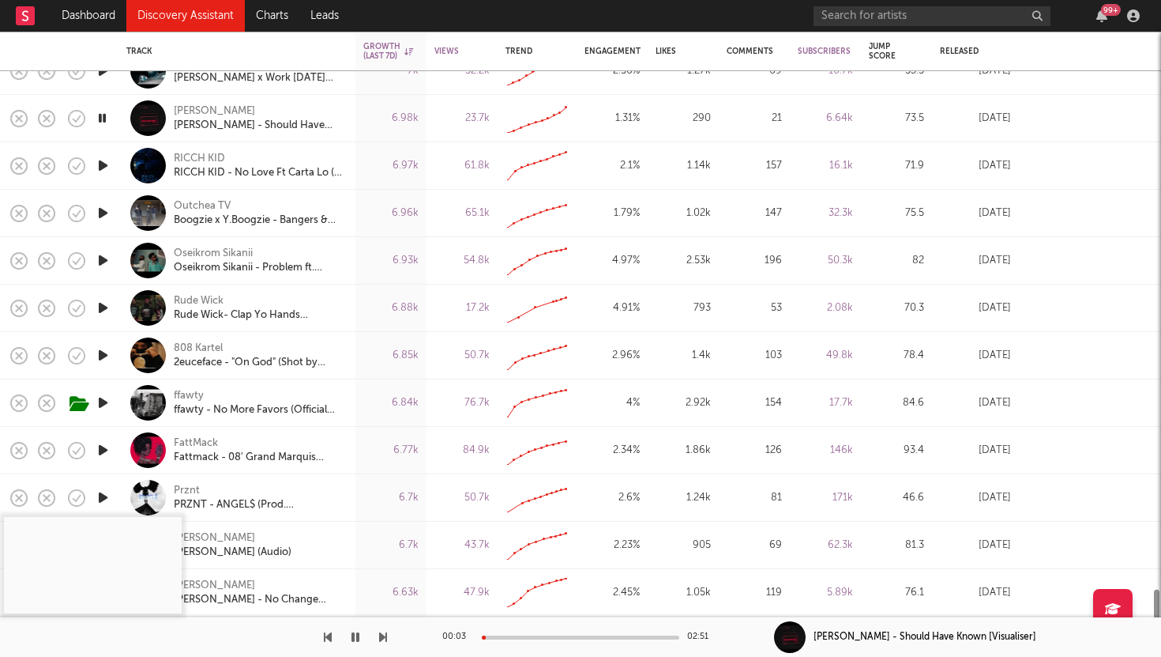
click at [103, 310] on icon "button" at bounding box center [103, 308] width 17 height 20
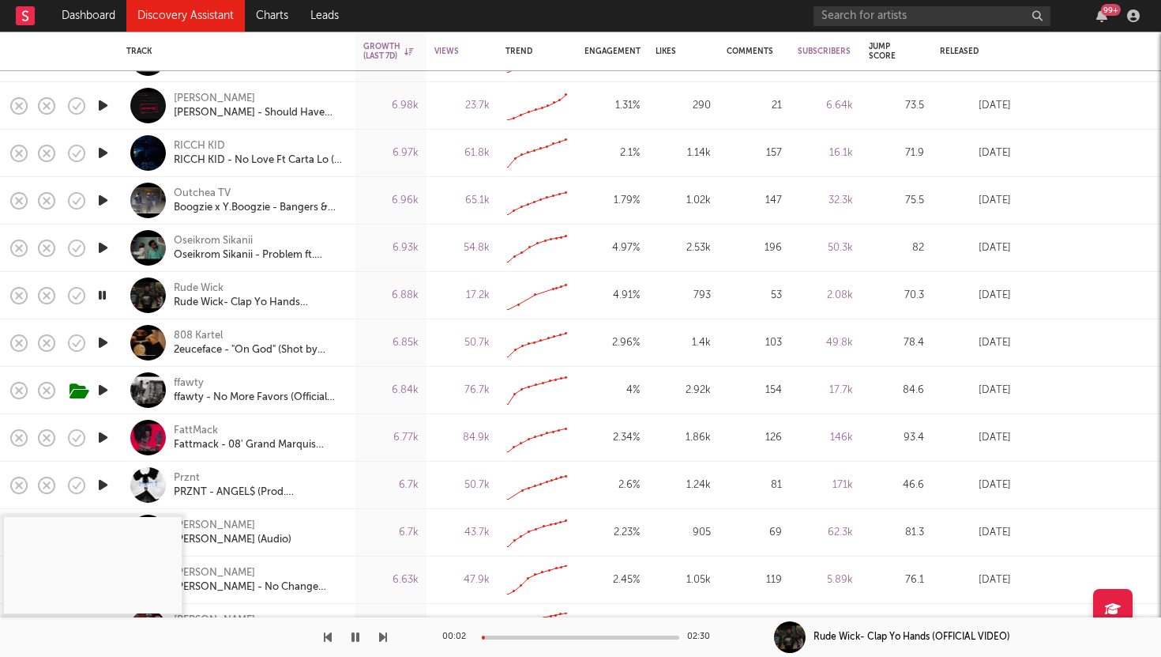
click at [514, 636] on div at bounding box center [581, 637] width 198 height 4
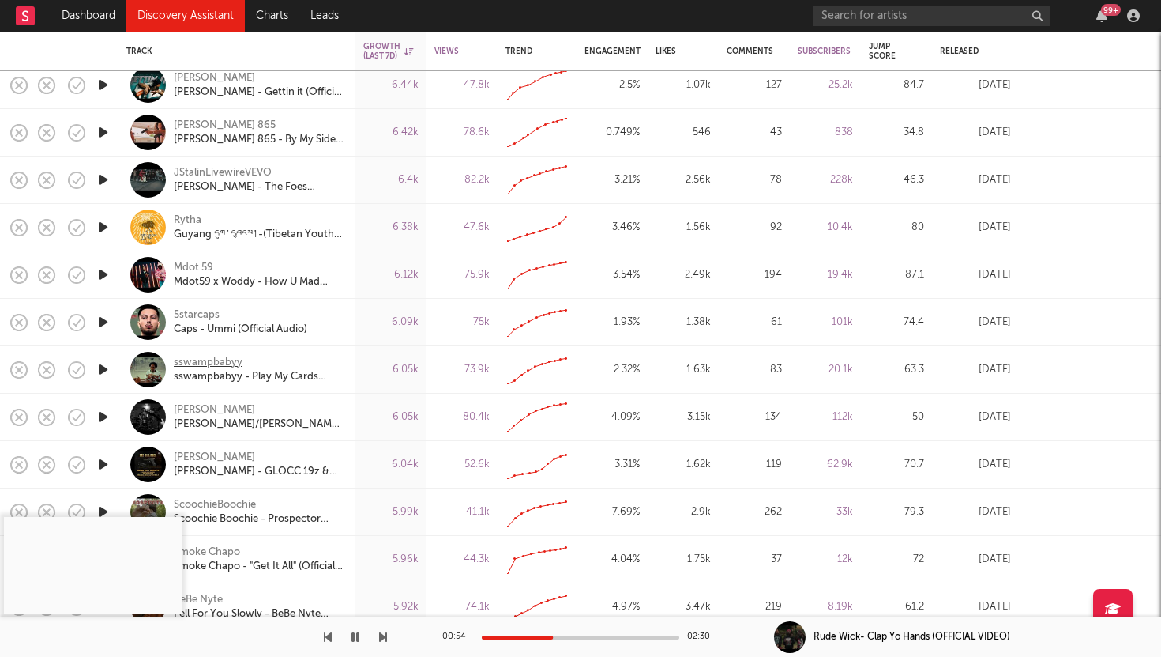
click at [209, 357] on div "sswampbabyy" at bounding box center [208, 363] width 69 height 14
click at [100, 415] on icon "button" at bounding box center [103, 417] width 17 height 20
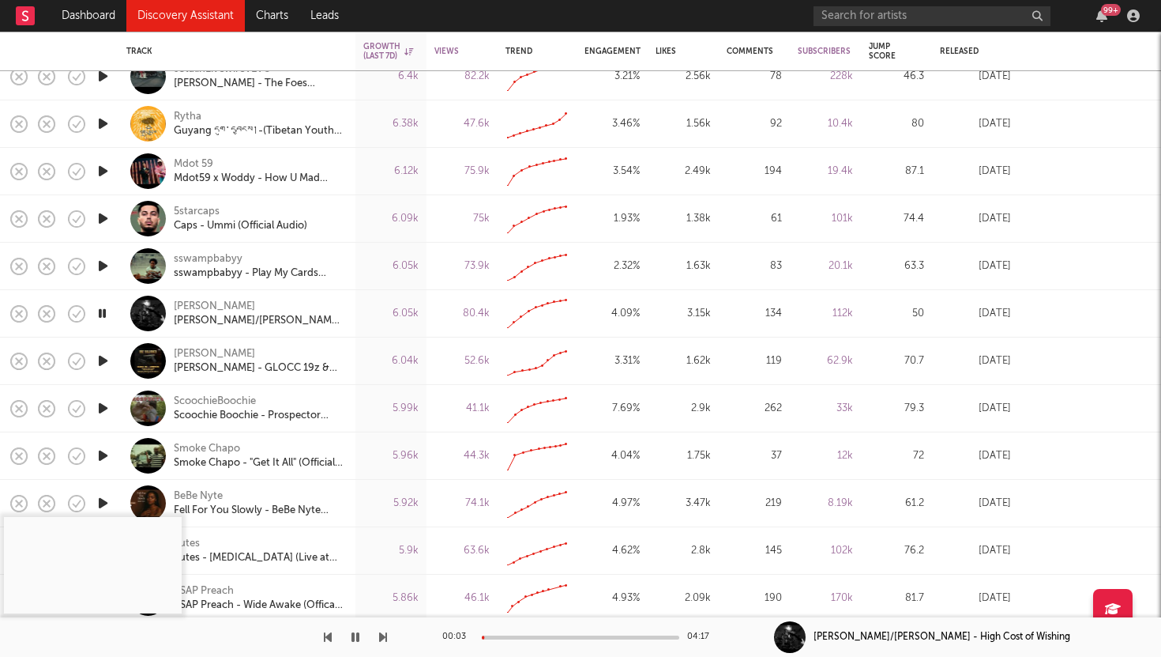
click at [102, 407] on icon "button" at bounding box center [103, 408] width 17 height 20
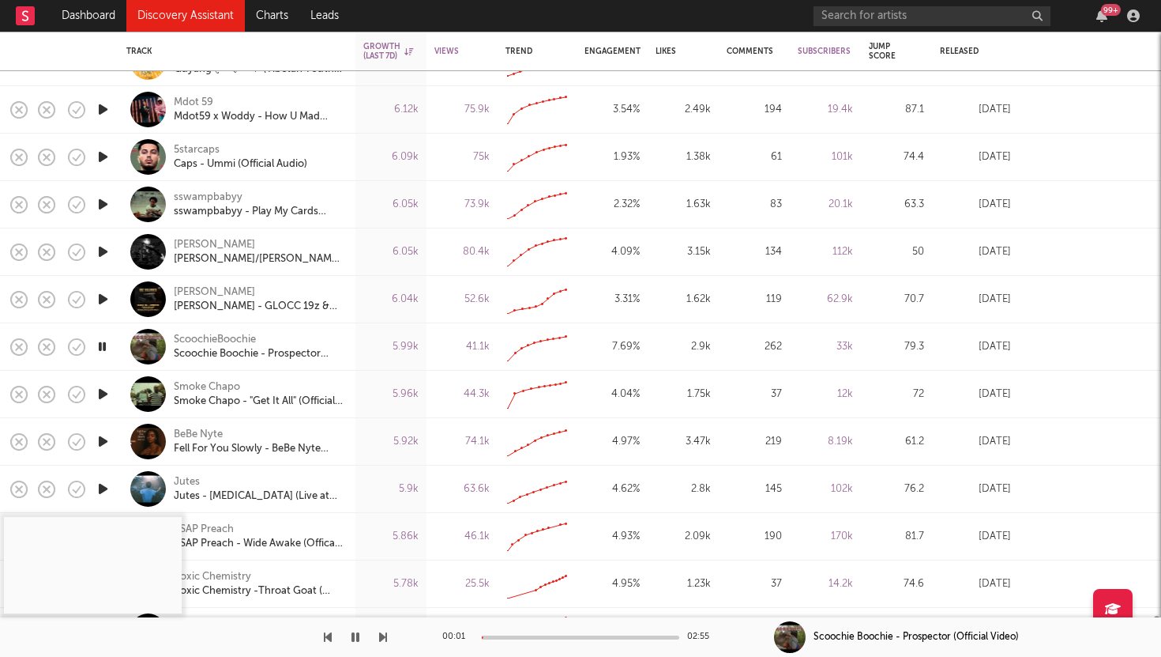
click at [102, 392] on icon "button" at bounding box center [103, 394] width 17 height 20
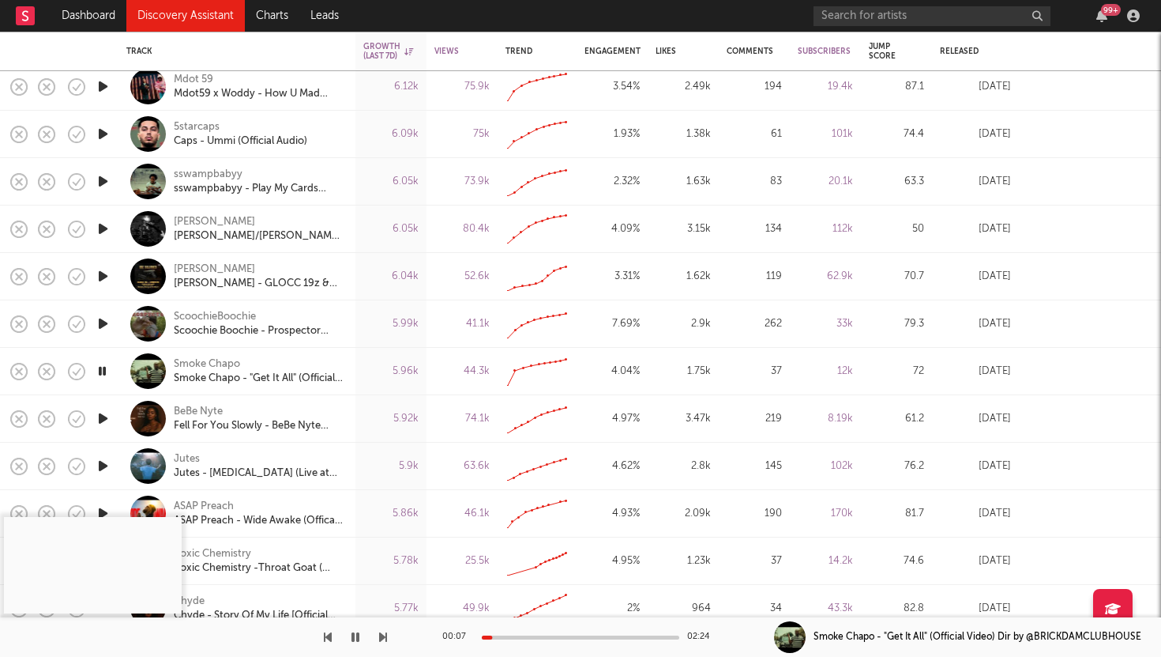
click at [531, 636] on div at bounding box center [581, 637] width 198 height 4
click at [105, 413] on icon "button" at bounding box center [103, 418] width 17 height 20
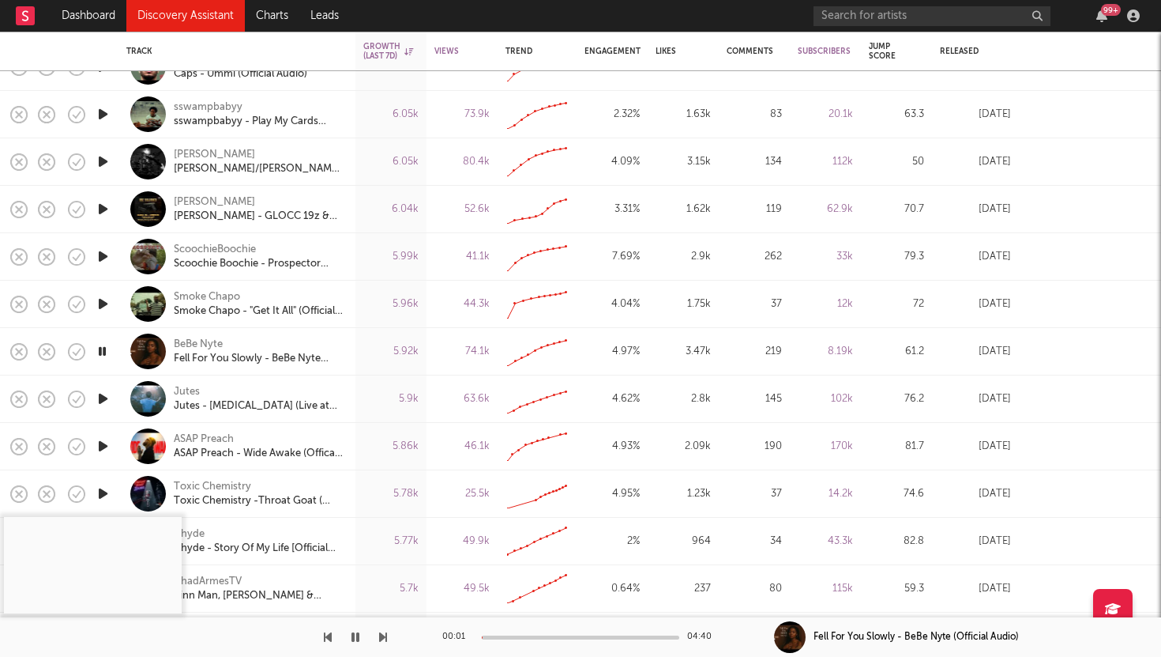
click at [102, 397] on icon "button" at bounding box center [103, 399] width 17 height 20
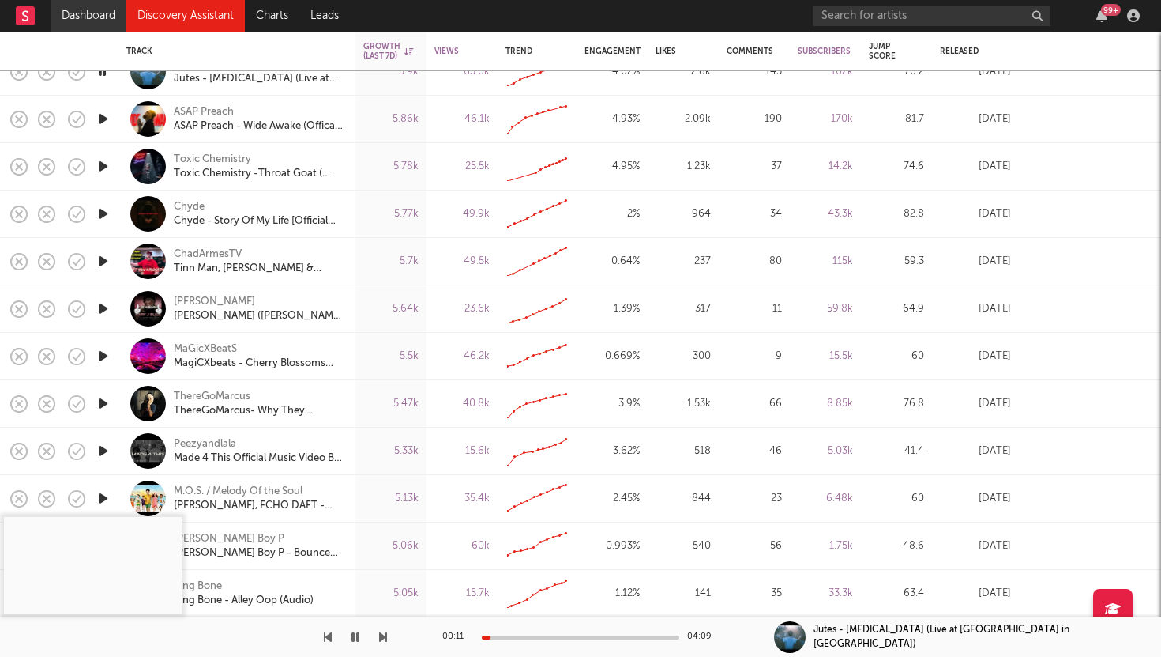
click at [98, 13] on link "Dashboard" at bounding box center [89, 16] width 76 height 32
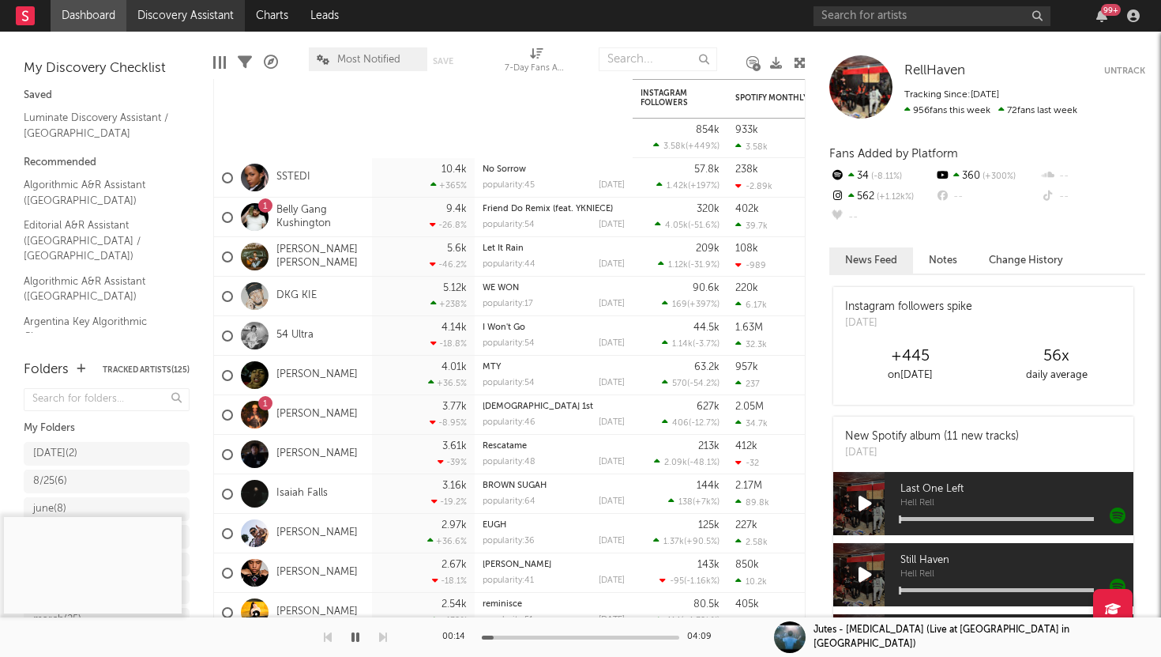
click at [171, 19] on link "Discovery Assistant" at bounding box center [185, 16] width 119 height 32
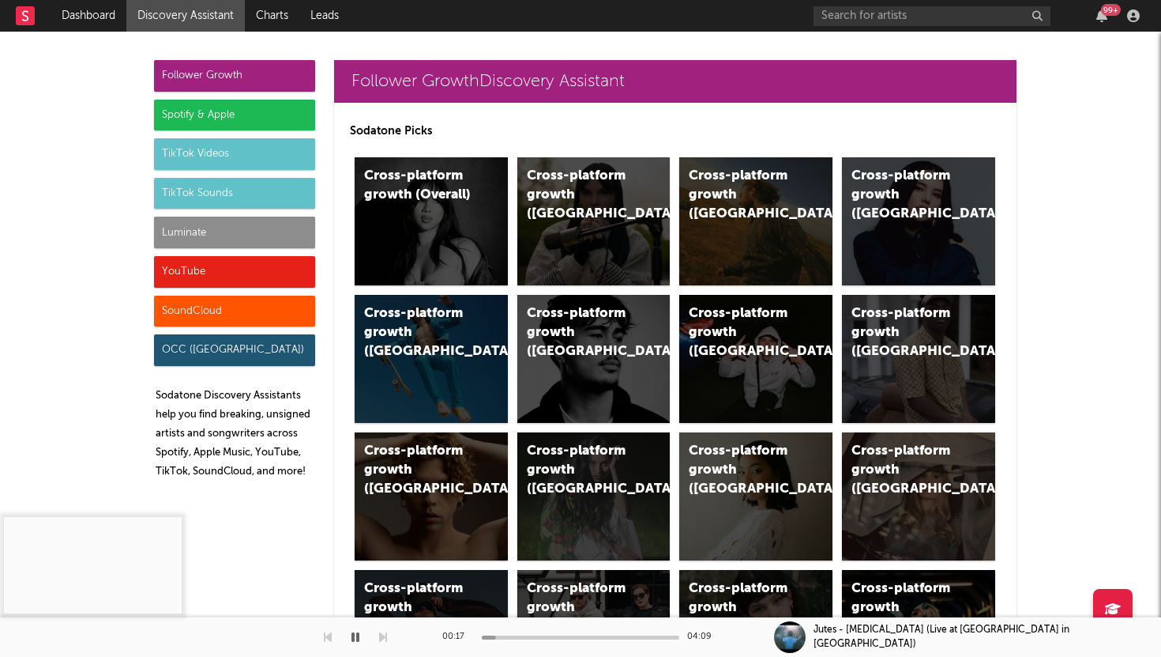
click at [220, 232] on div "Luminate" at bounding box center [234, 232] width 161 height 32
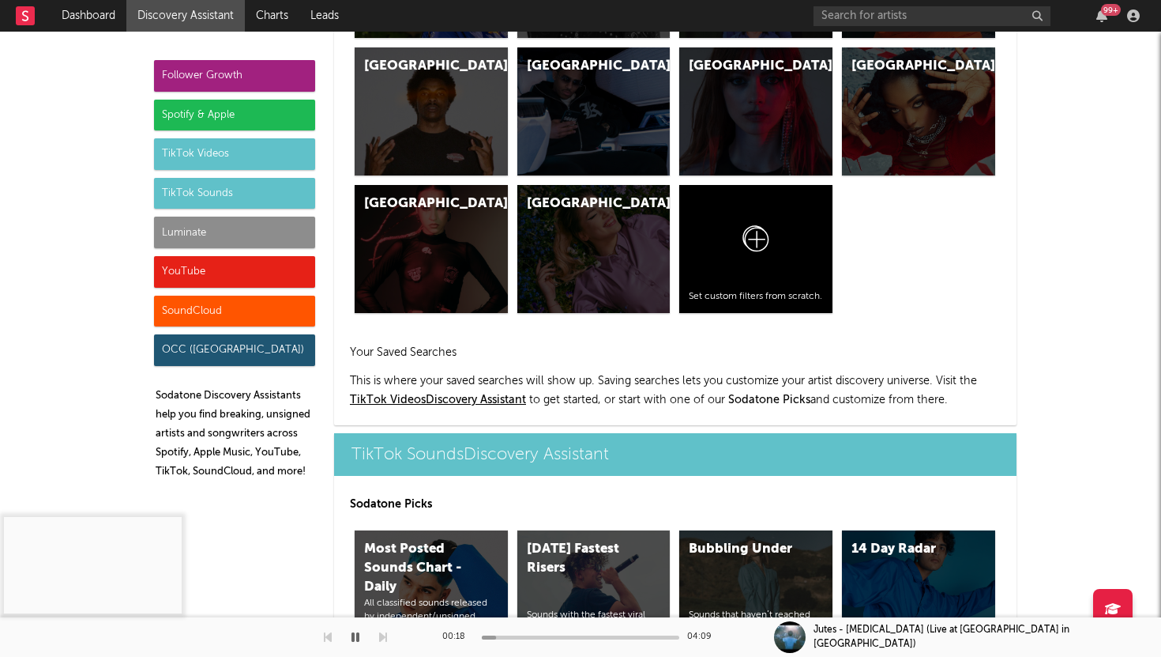
scroll to position [6939, 0]
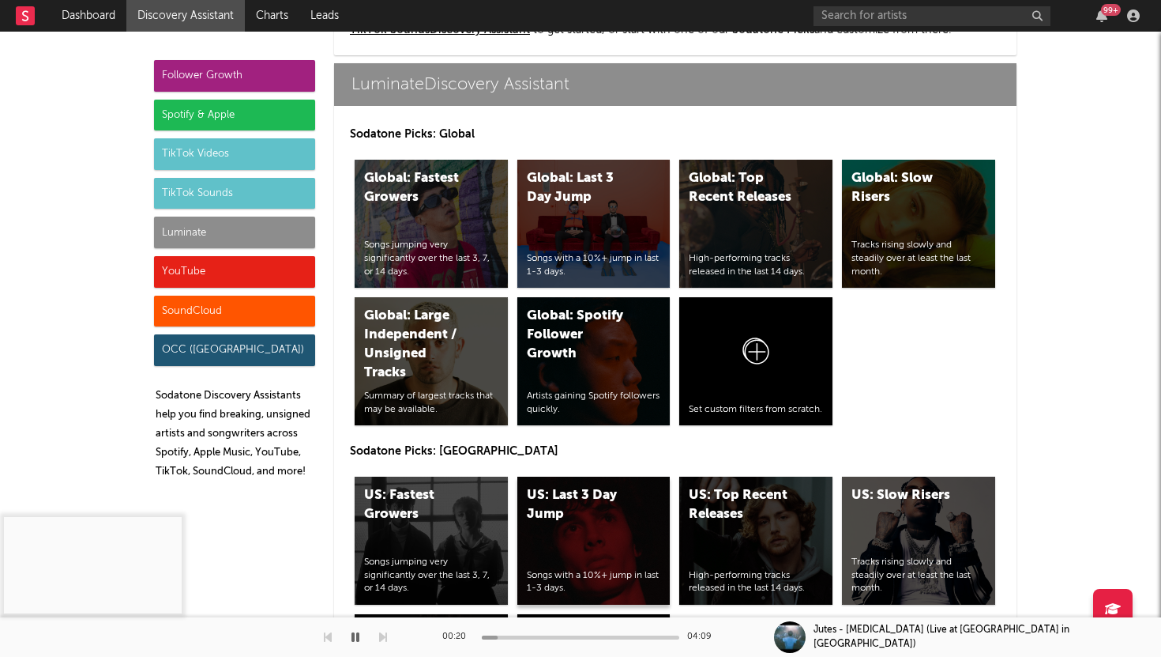
click at [570, 484] on div "US: Last 3 Day Jump Songs with a 10%+ jump in last 1-3 days." at bounding box center [593, 540] width 153 height 128
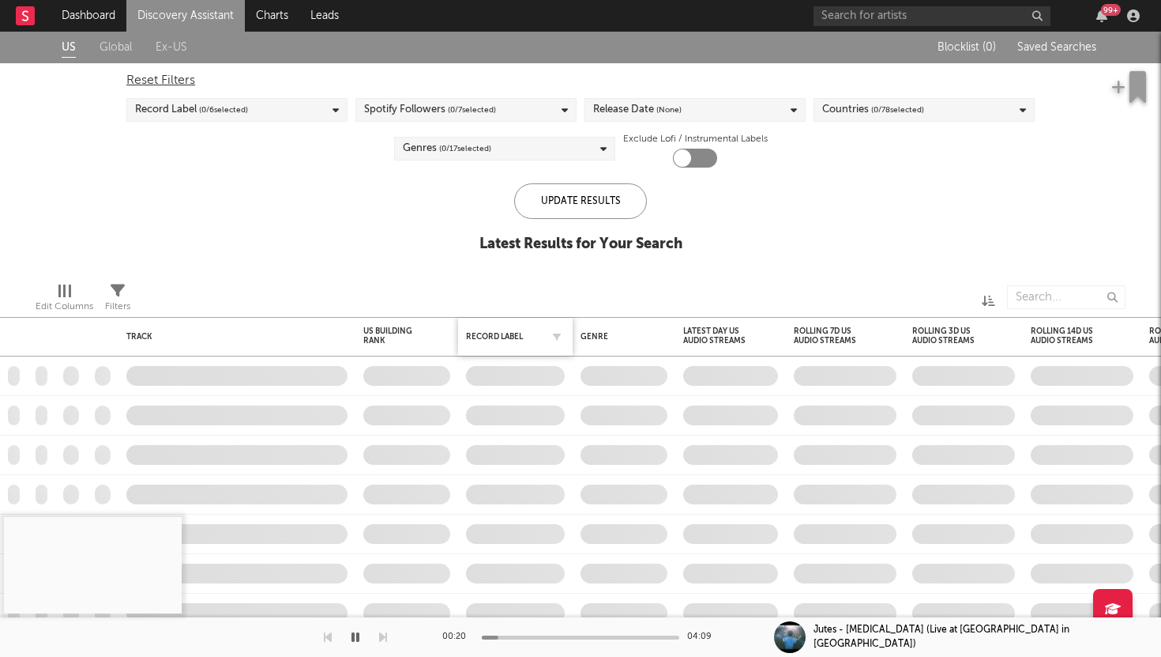
checkbox input "true"
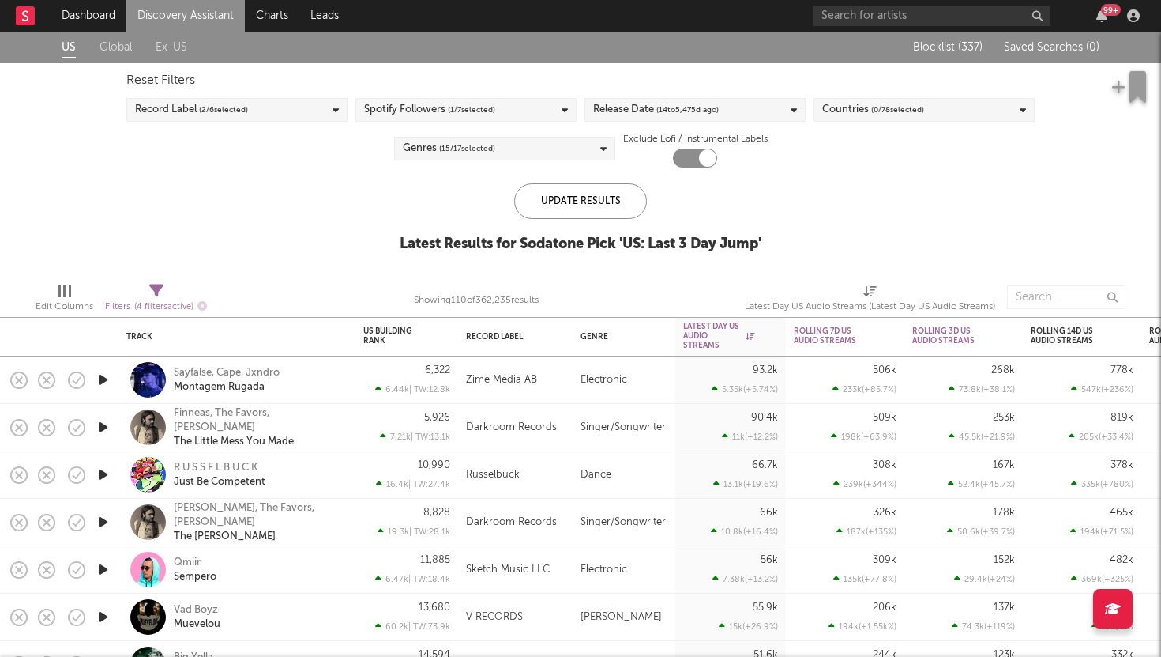
click at [101, 377] on icon "button" at bounding box center [103, 380] width 17 height 20
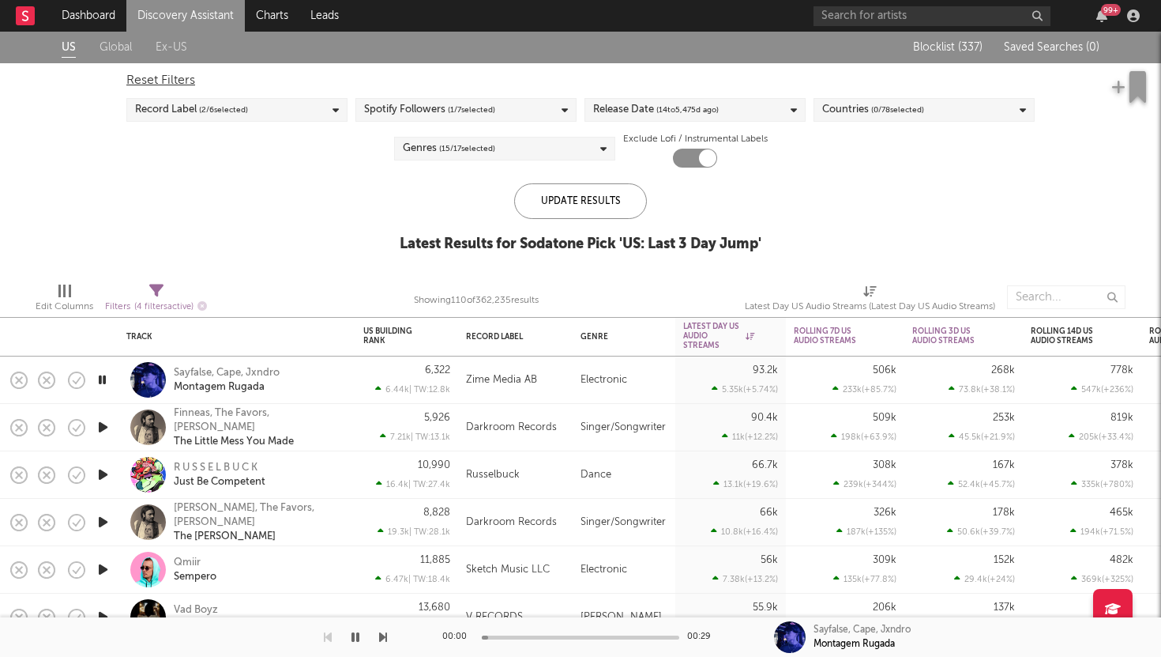
click at [99, 427] on icon "button" at bounding box center [103, 427] width 17 height 20
click at [102, 474] on icon "button" at bounding box center [103, 475] width 17 height 20
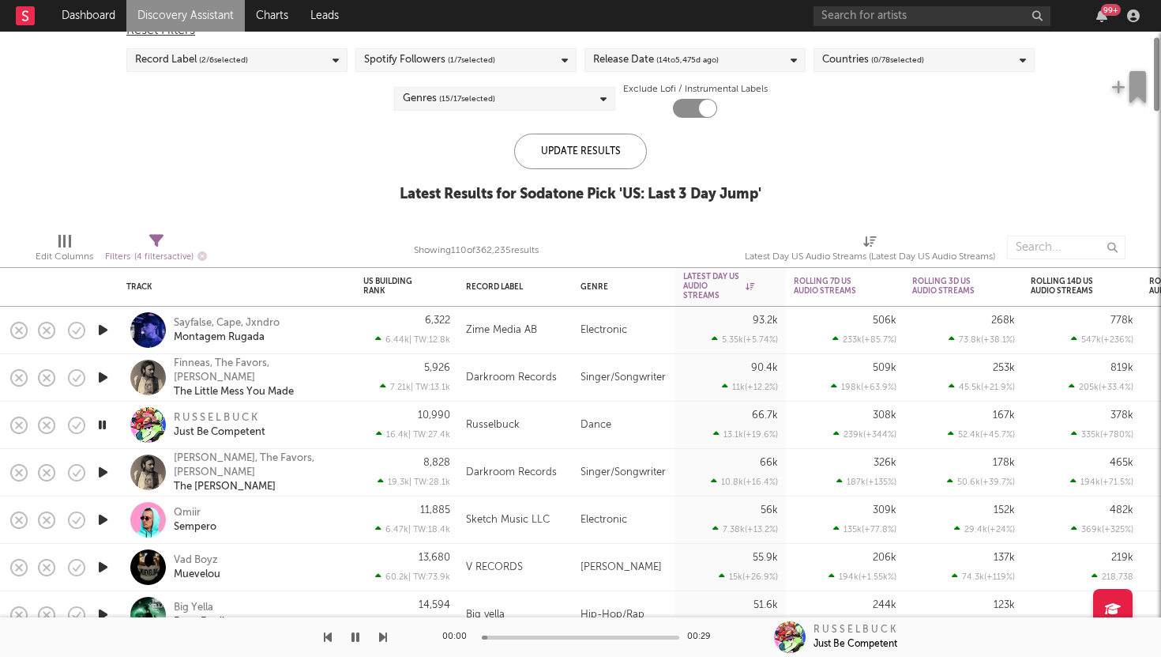
click at [101, 466] on icon "button" at bounding box center [103, 472] width 17 height 20
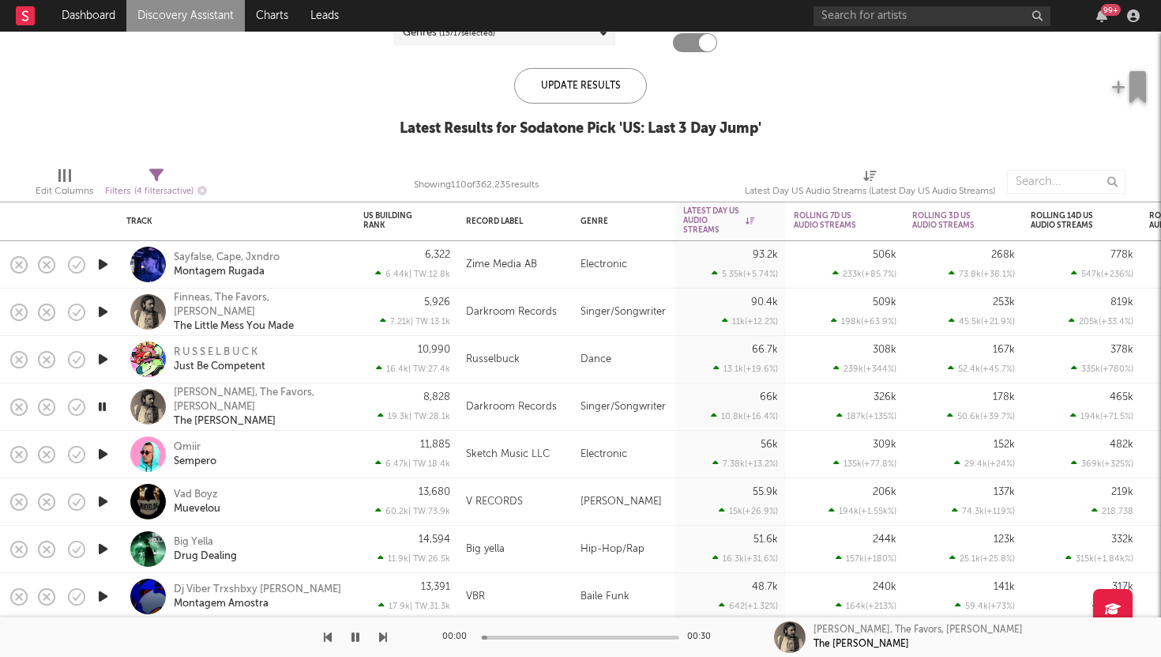
click at [102, 449] on icon "button" at bounding box center [103, 454] width 17 height 20
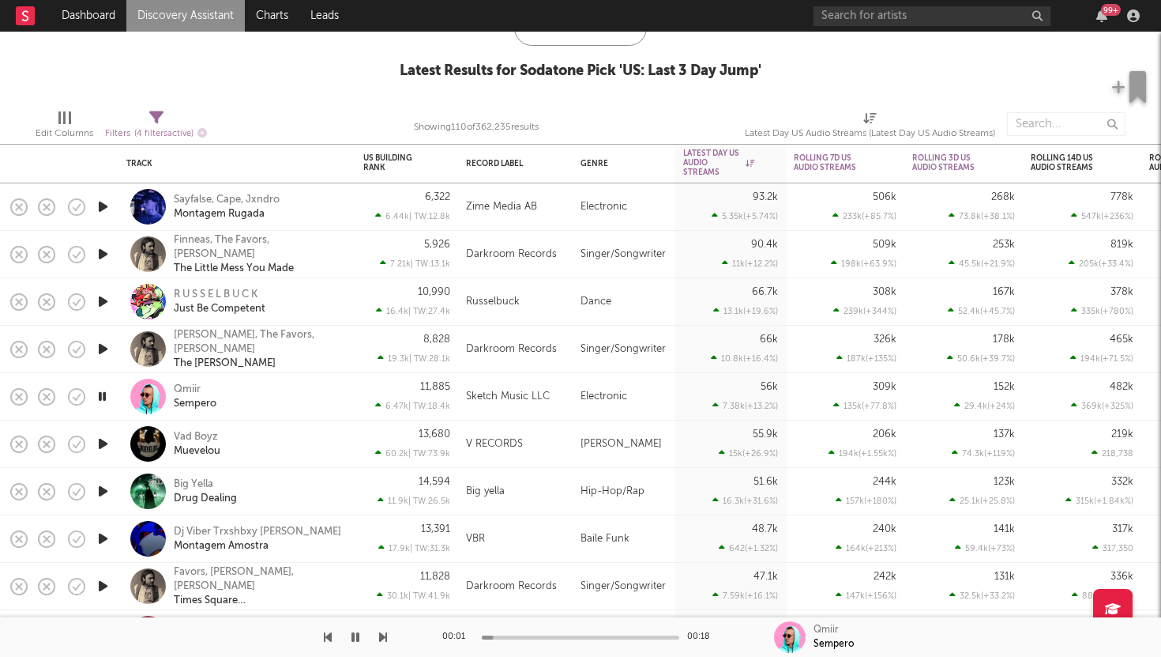
click at [103, 438] on icon "button" at bounding box center [103, 444] width 17 height 20
click at [102, 488] on icon "button" at bounding box center [103, 491] width 17 height 20
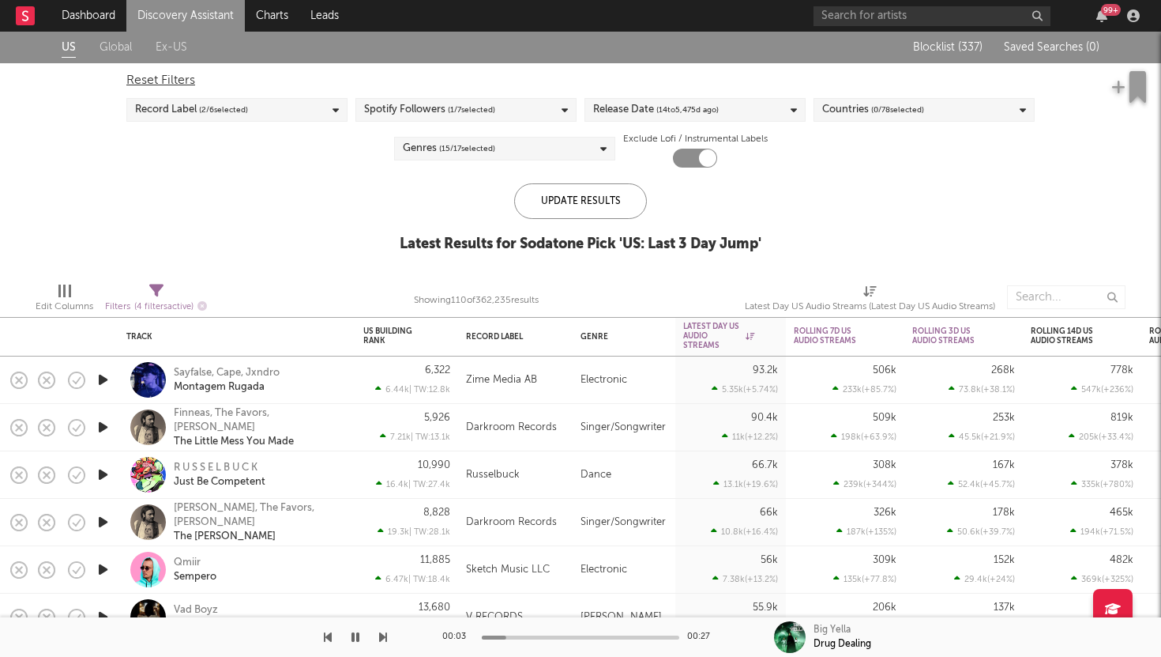
click at [466, 141] on span "( 15 / 17 selected)" at bounding box center [467, 148] width 56 height 19
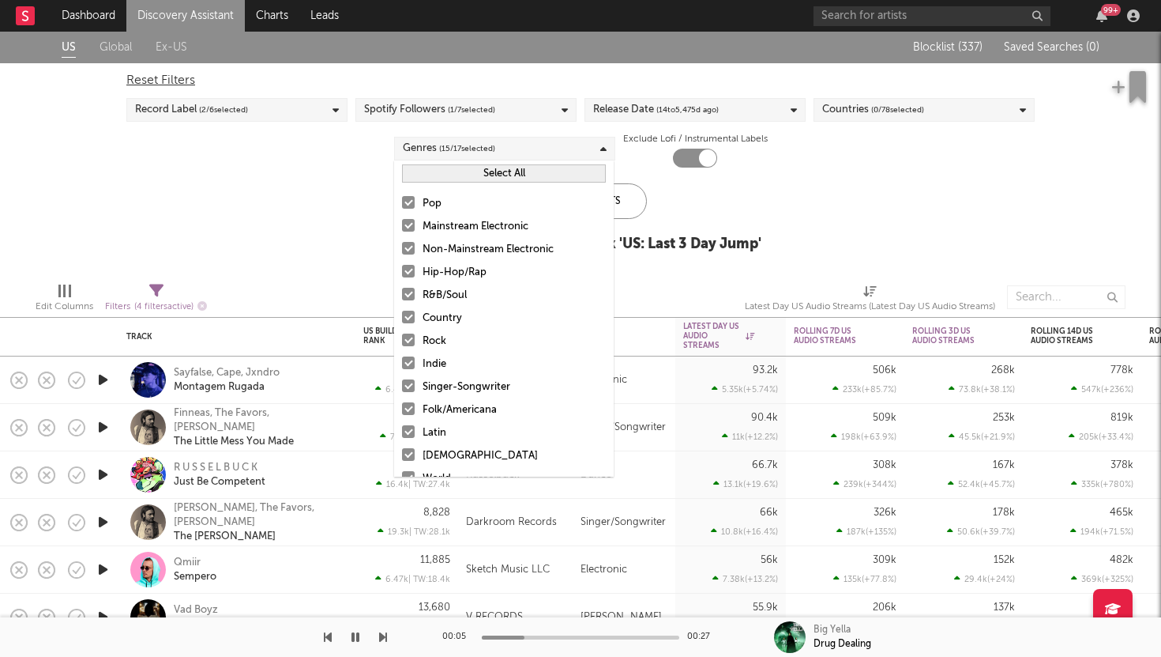
click at [472, 173] on button "Select All" at bounding box center [504, 173] width 204 height 18
click at [472, 173] on button "Deselect All" at bounding box center [504, 173] width 204 height 18
click at [408, 271] on div at bounding box center [408, 271] width 13 height 13
click at [402, 271] on input "Hip-Hop/Rap" at bounding box center [402, 272] width 0 height 19
click at [408, 296] on div at bounding box center [408, 294] width 13 height 13
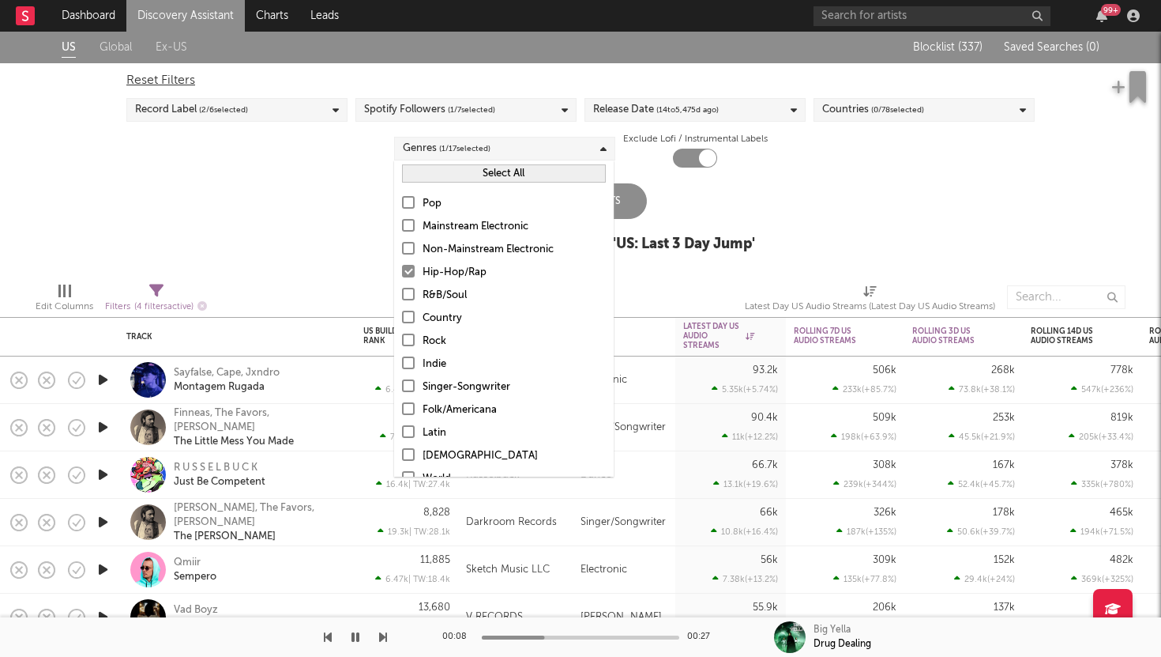
click at [402, 296] on input "R&B/Soul" at bounding box center [402, 295] width 0 height 19
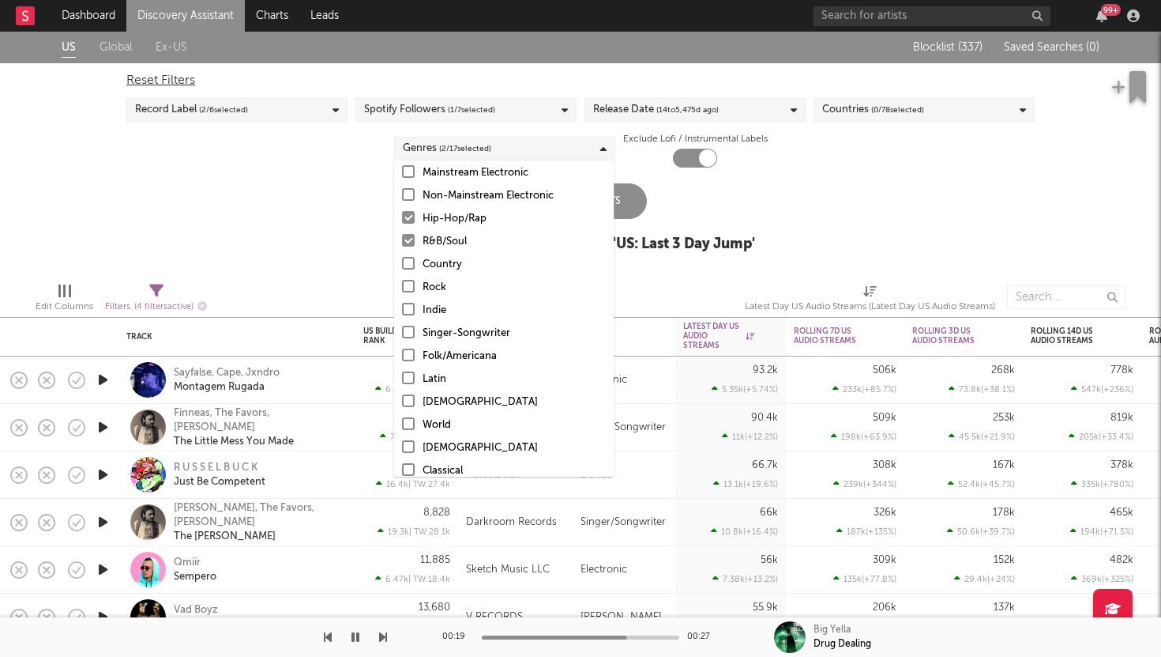
scroll to position [111, 0]
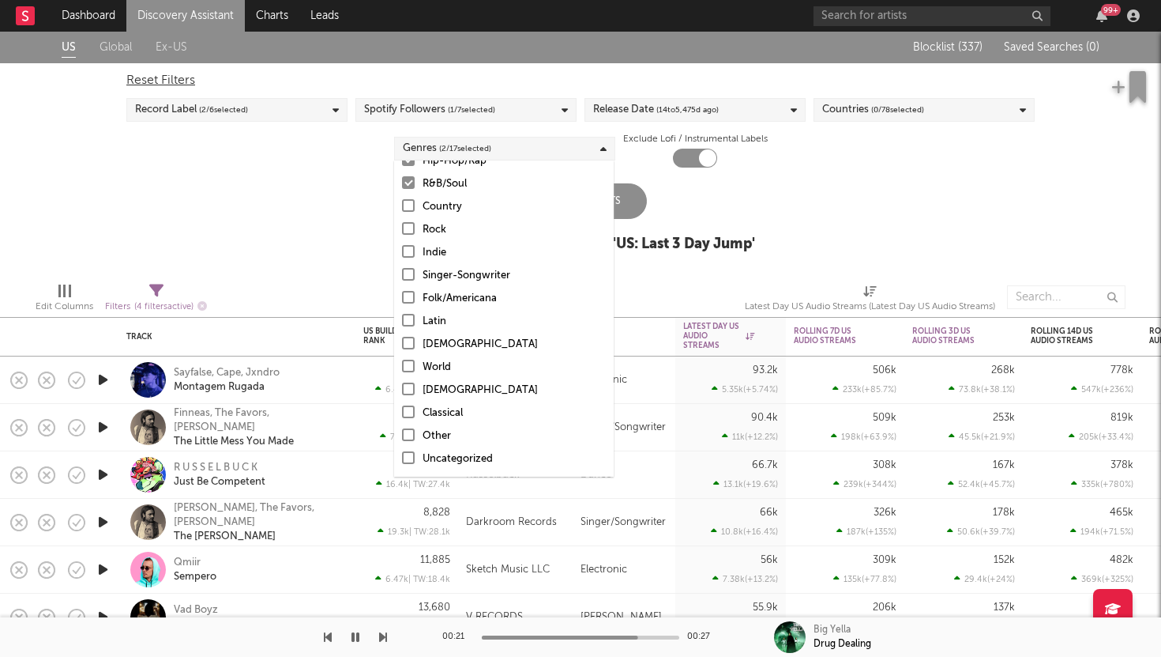
click at [410, 389] on div at bounding box center [408, 388] width 13 height 13
click at [402, 389] on input "Christian" at bounding box center [402, 390] width 0 height 19
click at [625, 210] on div "Update Results" at bounding box center [580, 201] width 133 height 36
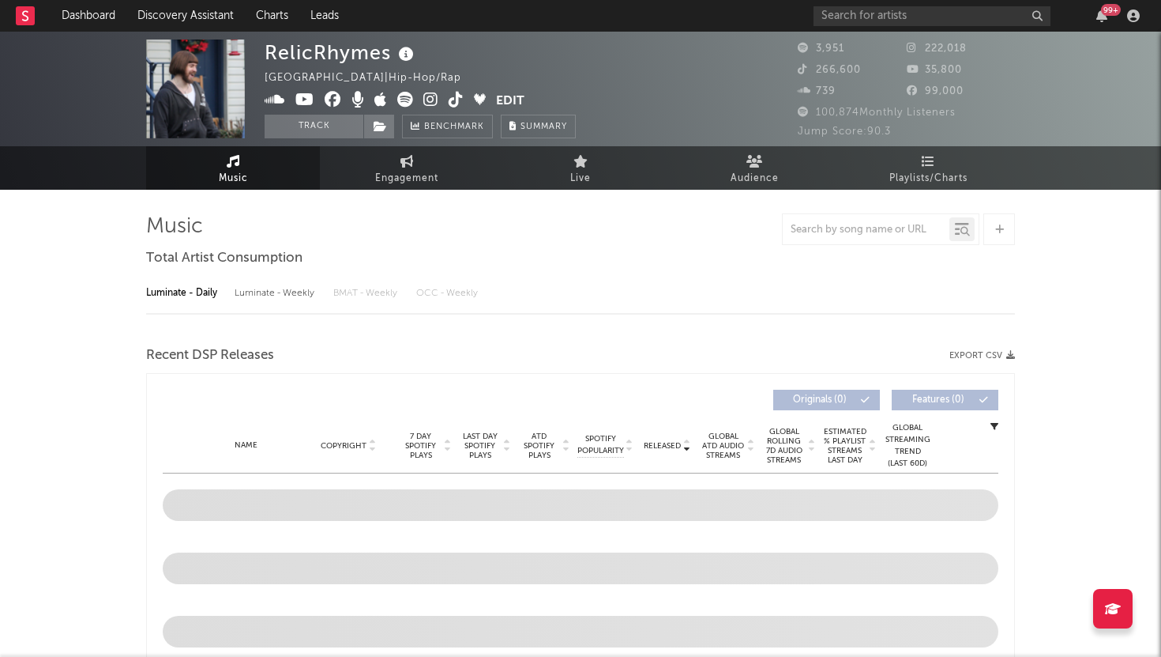
select select "6m"
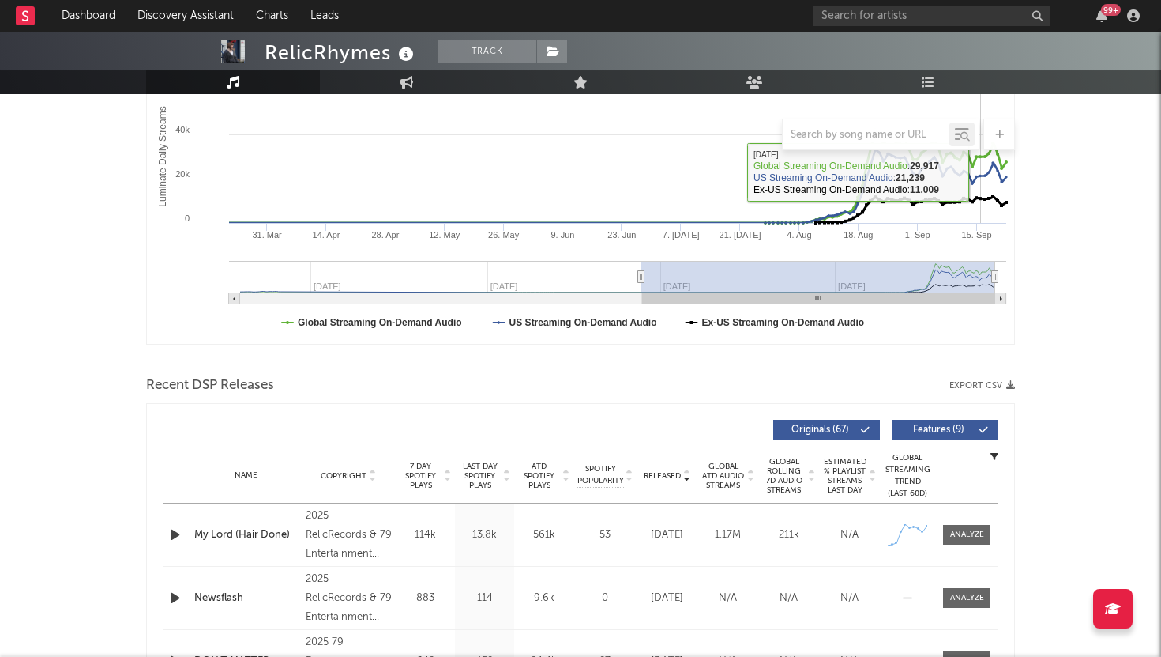
scroll to position [345, 0]
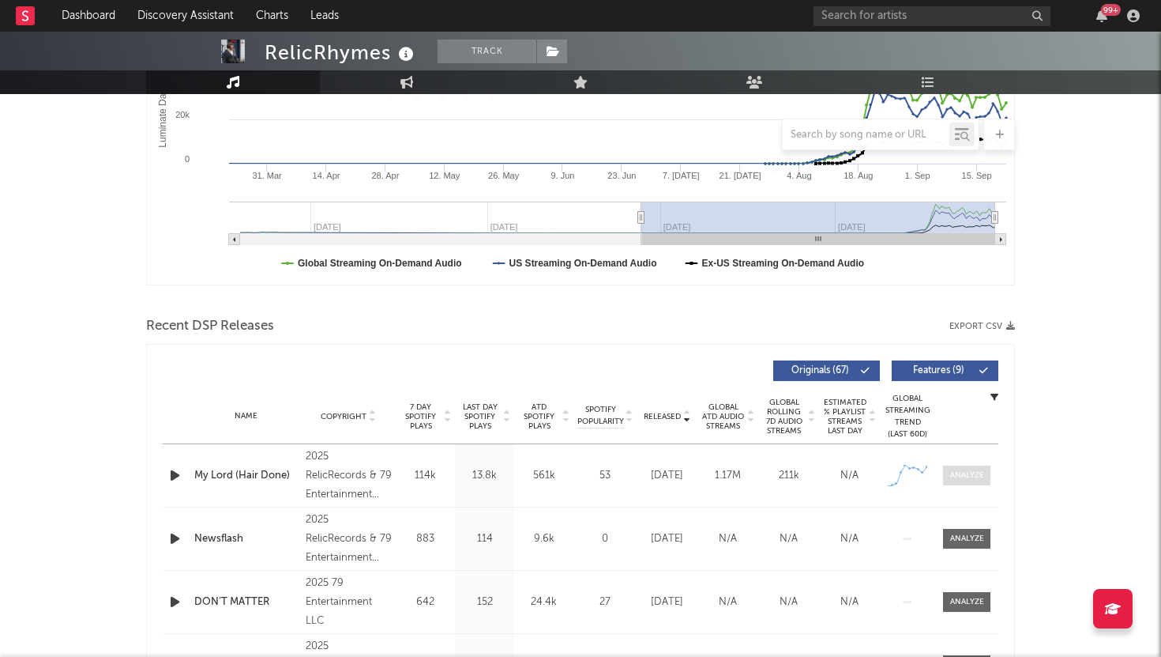
click at [970, 473] on div at bounding box center [967, 475] width 34 height 12
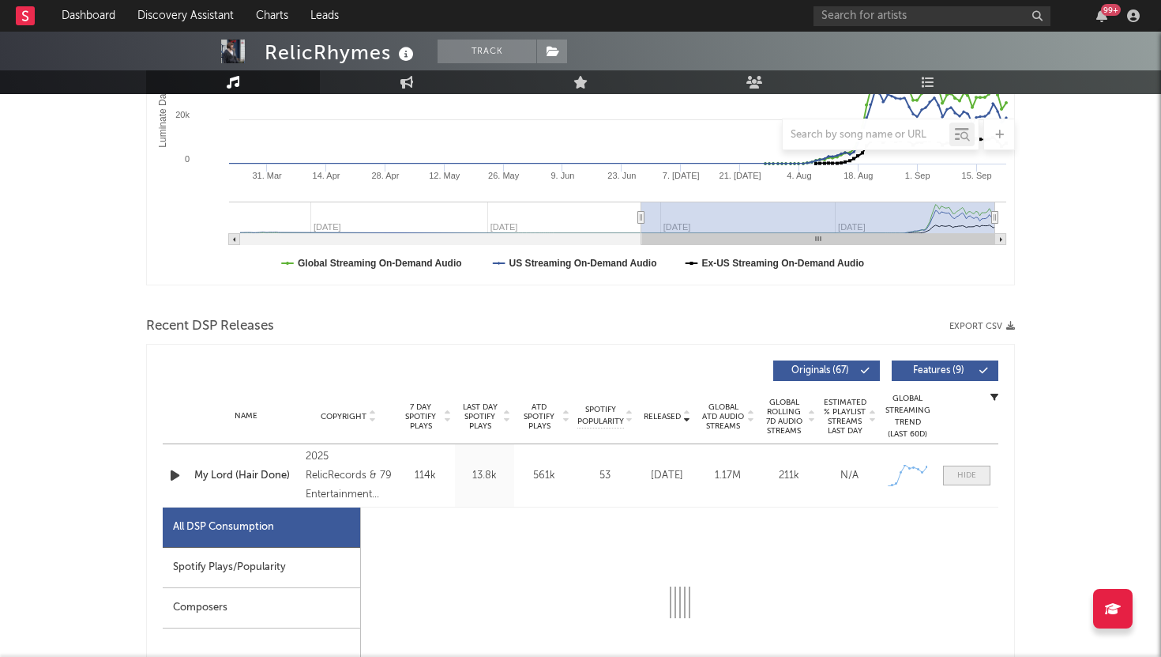
select select "1w"
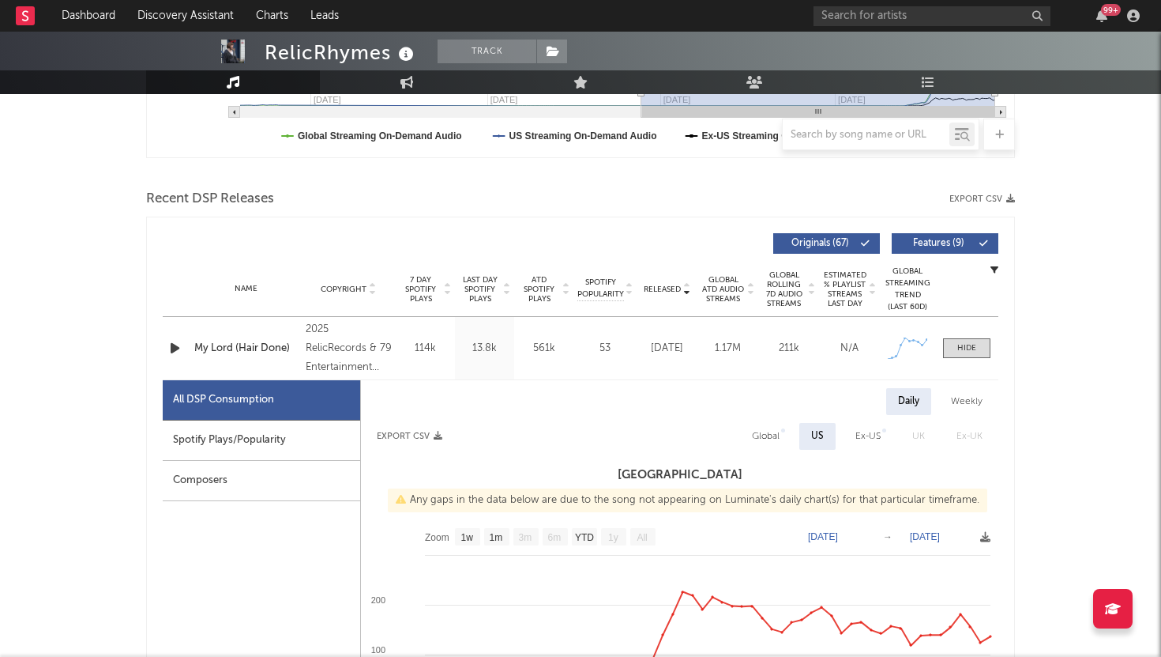
scroll to position [545, 0]
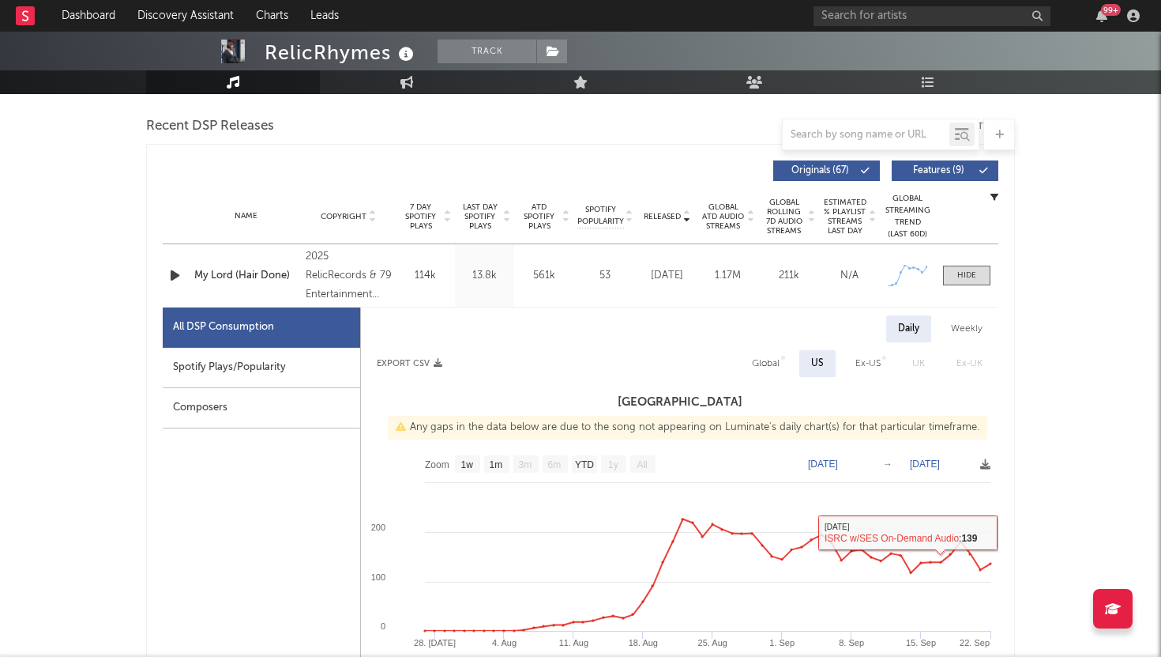
click at [973, 326] on div "Weekly" at bounding box center [966, 328] width 55 height 27
select select "1w"
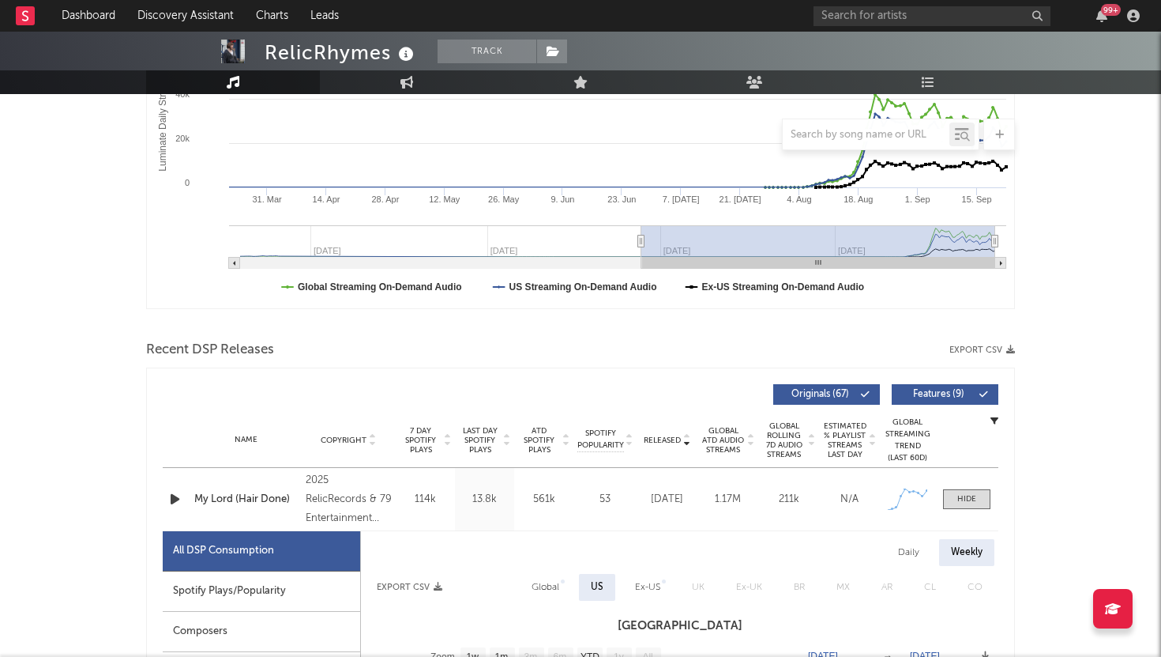
scroll to position [281, 0]
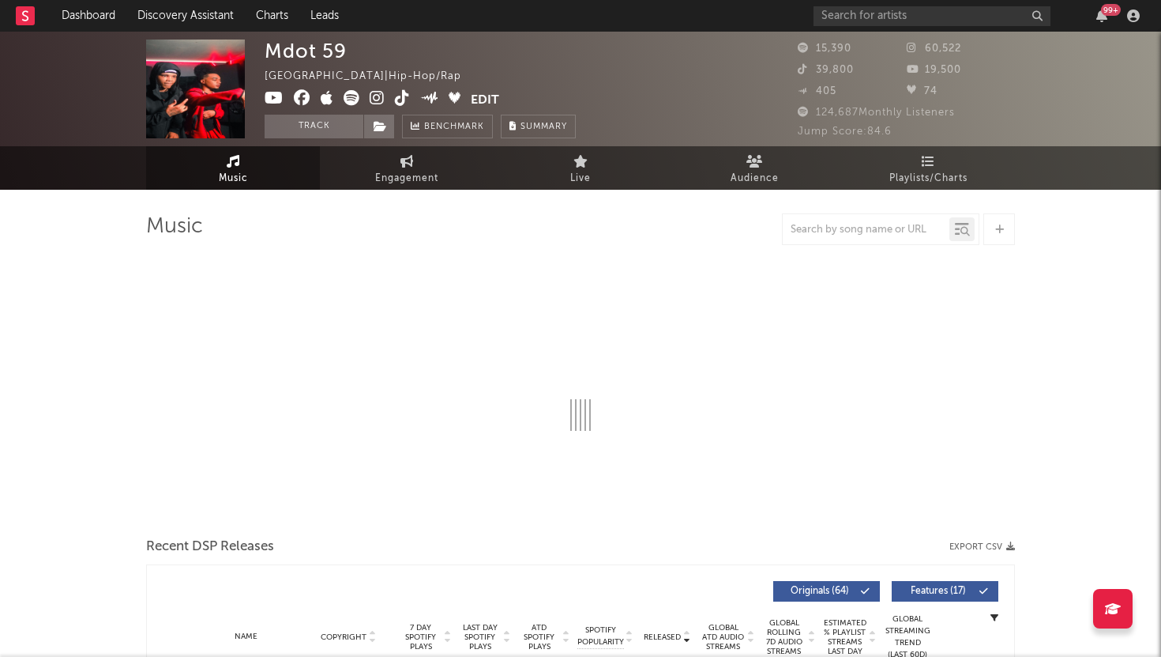
select select "6m"
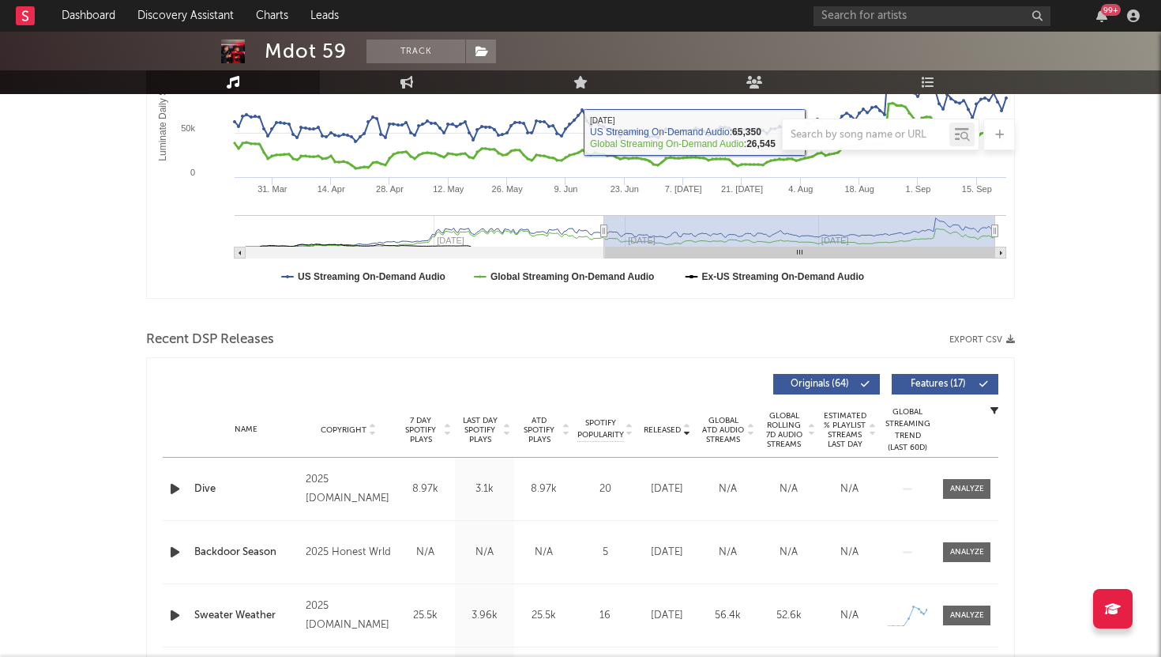
scroll to position [423, 0]
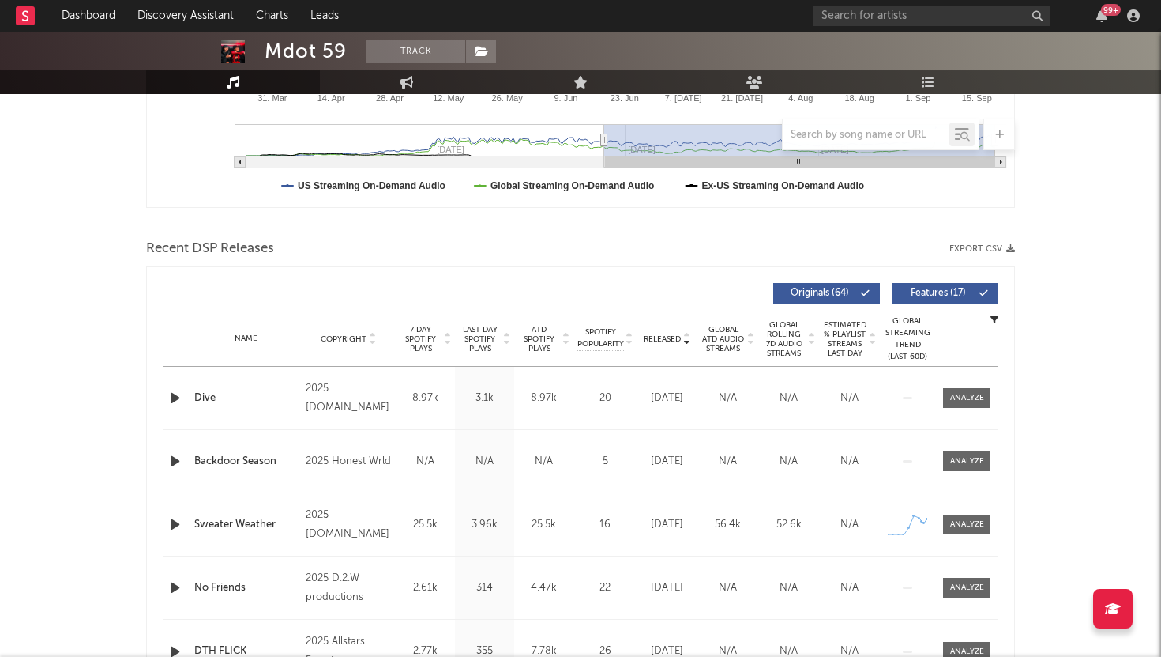
click at [920, 288] on span "Features ( 17 )" at bounding box center [938, 292] width 73 height 9
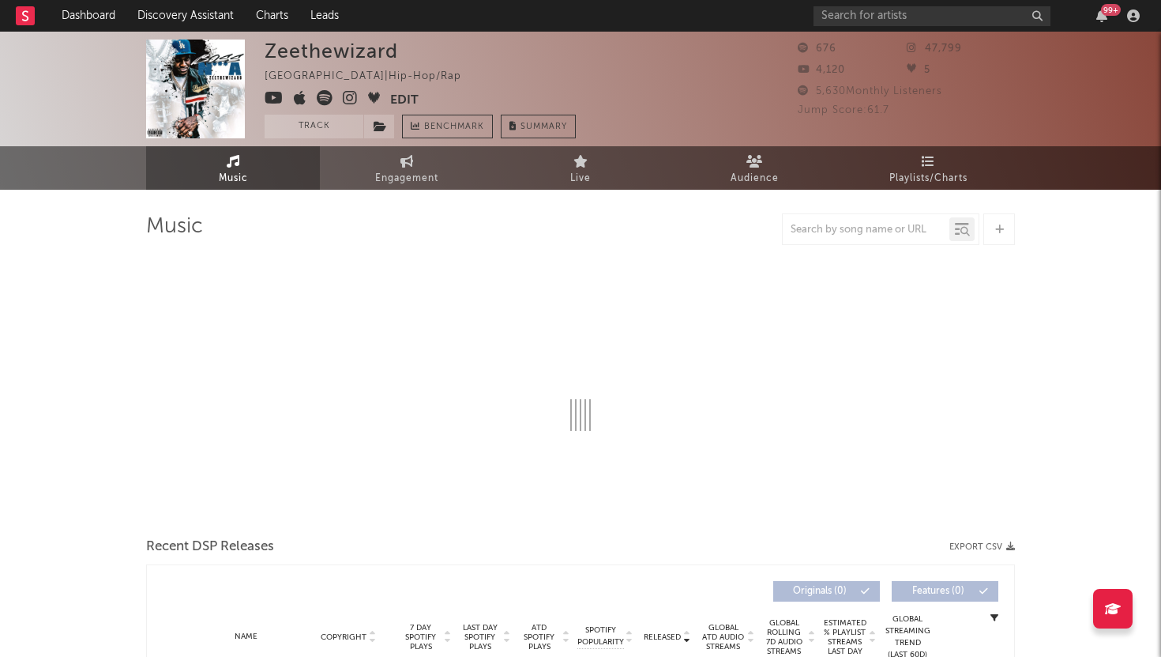
select select "1w"
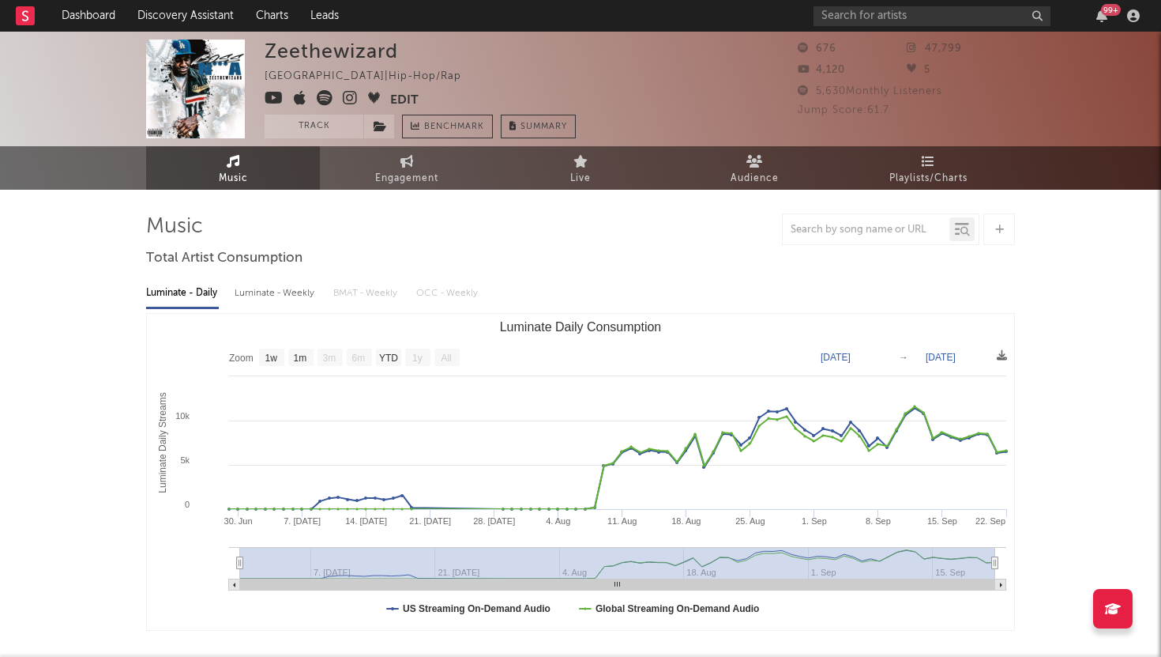
scroll to position [3, 0]
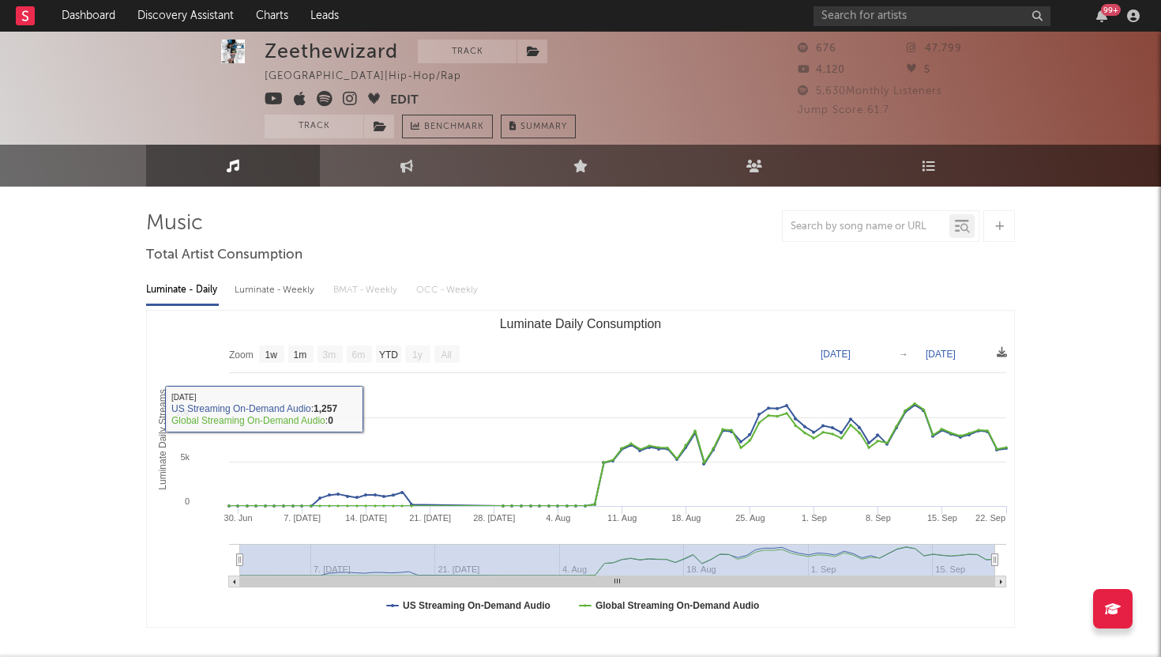
click at [306, 288] on div "Luminate - Weekly" at bounding box center [276, 290] width 83 height 27
select select "6m"
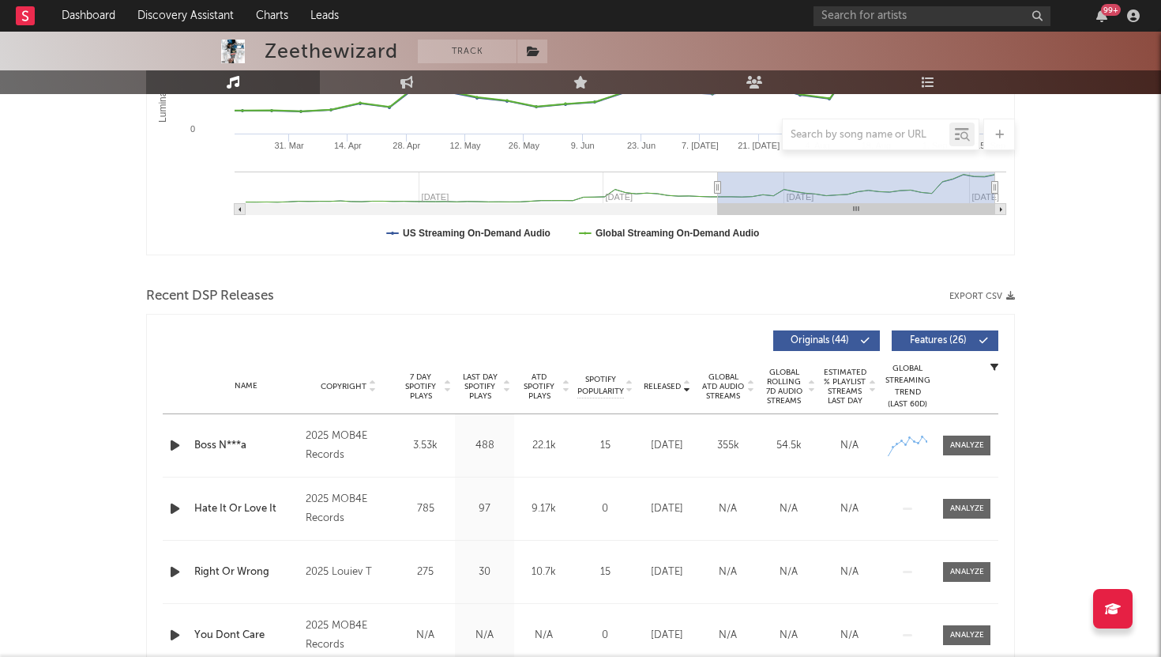
scroll to position [395, 0]
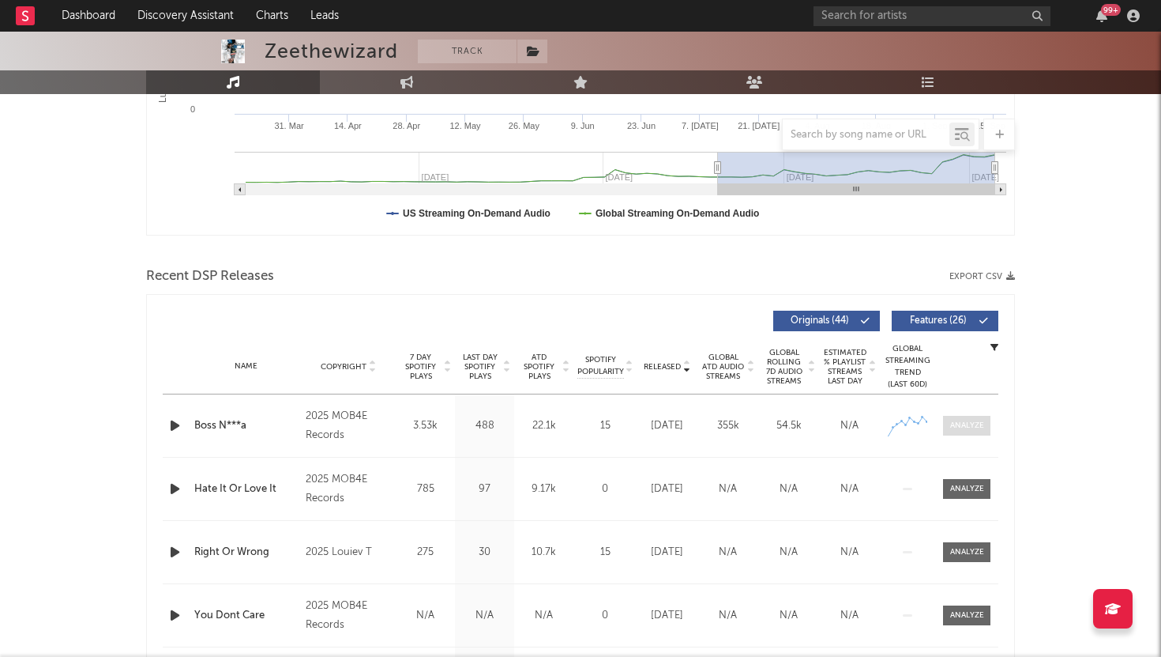
click at [959, 423] on div at bounding box center [967, 426] width 34 height 12
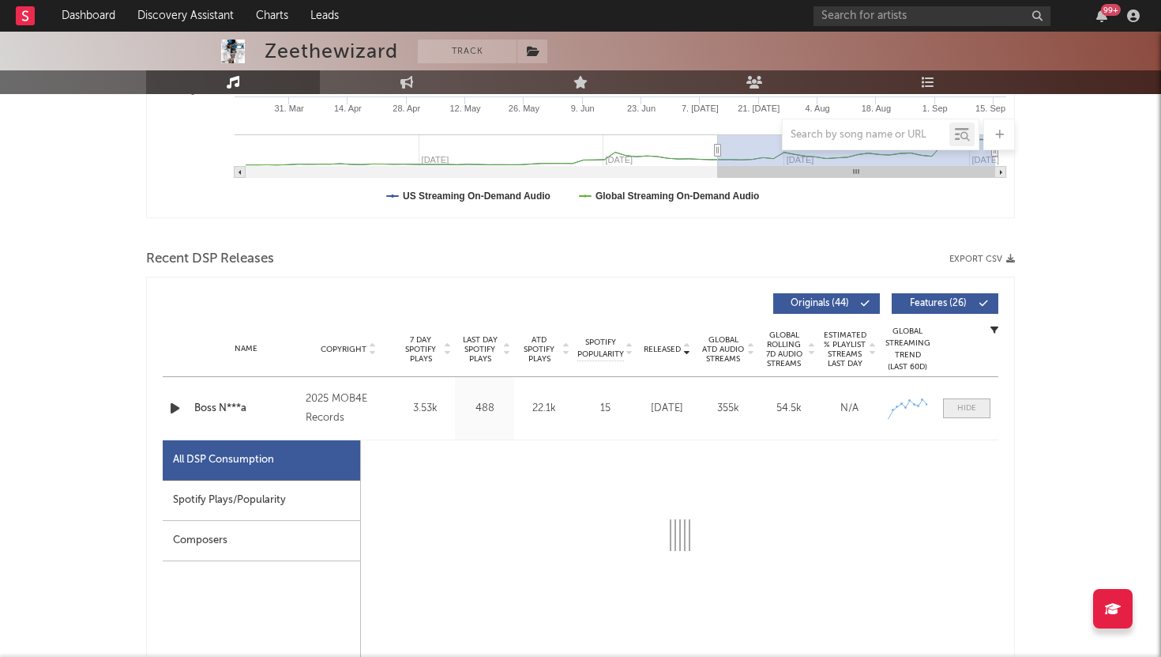
select select "1w"
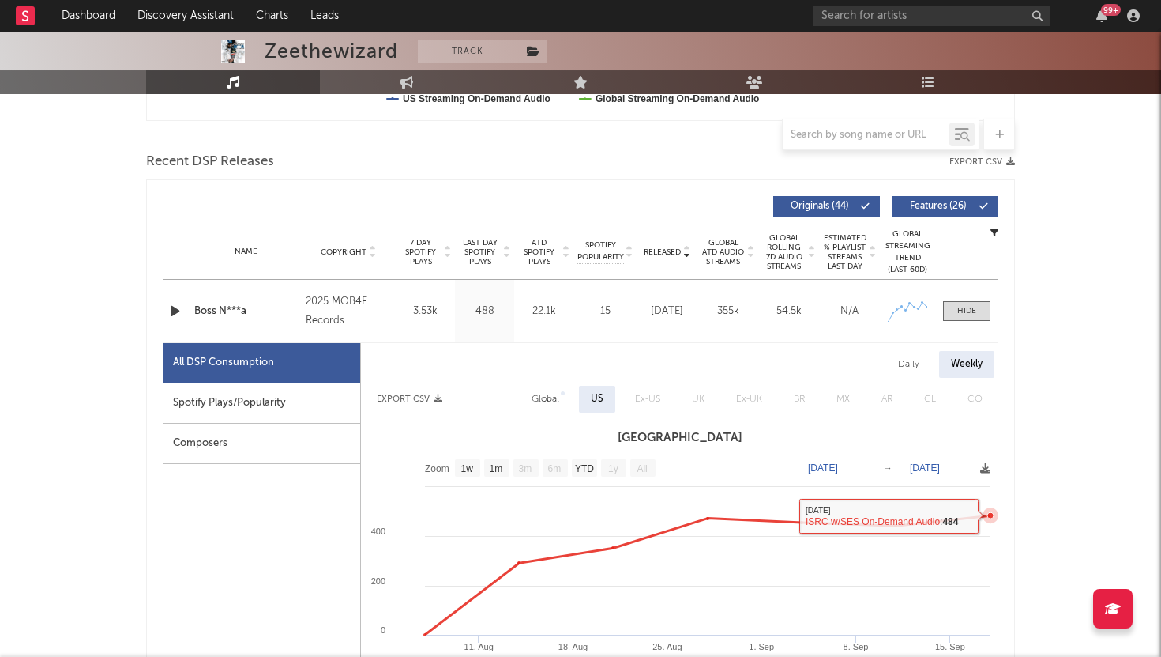
scroll to position [479, 0]
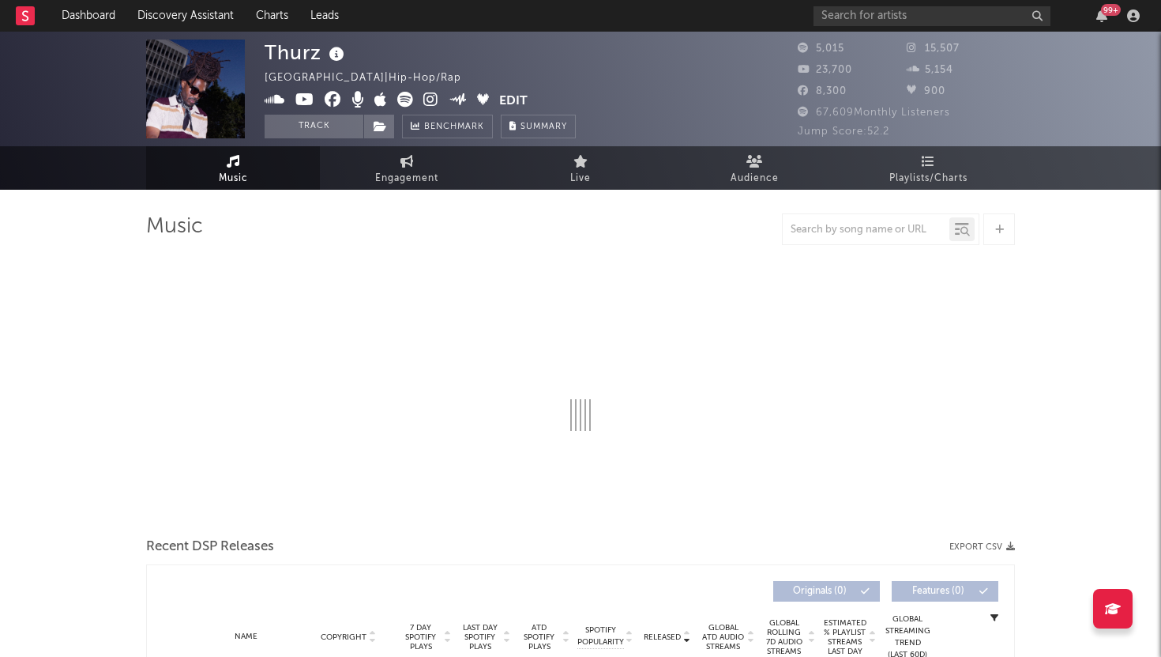
select select "6m"
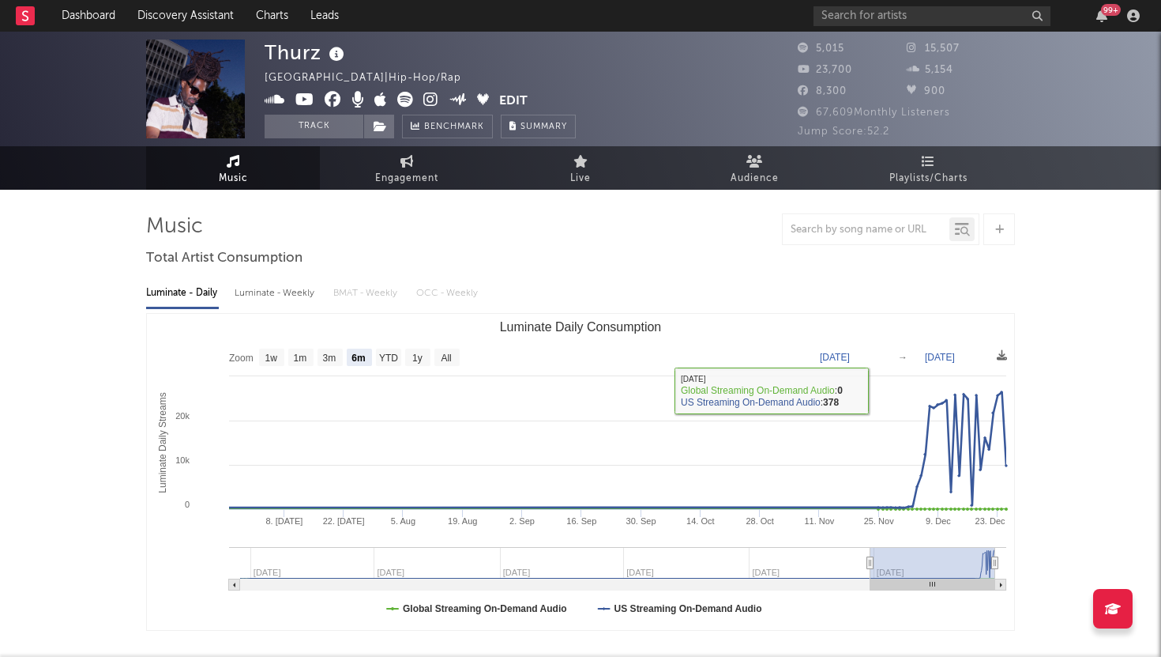
click at [264, 288] on div "Luminate - Weekly" at bounding box center [276, 293] width 83 height 27
select select "6m"
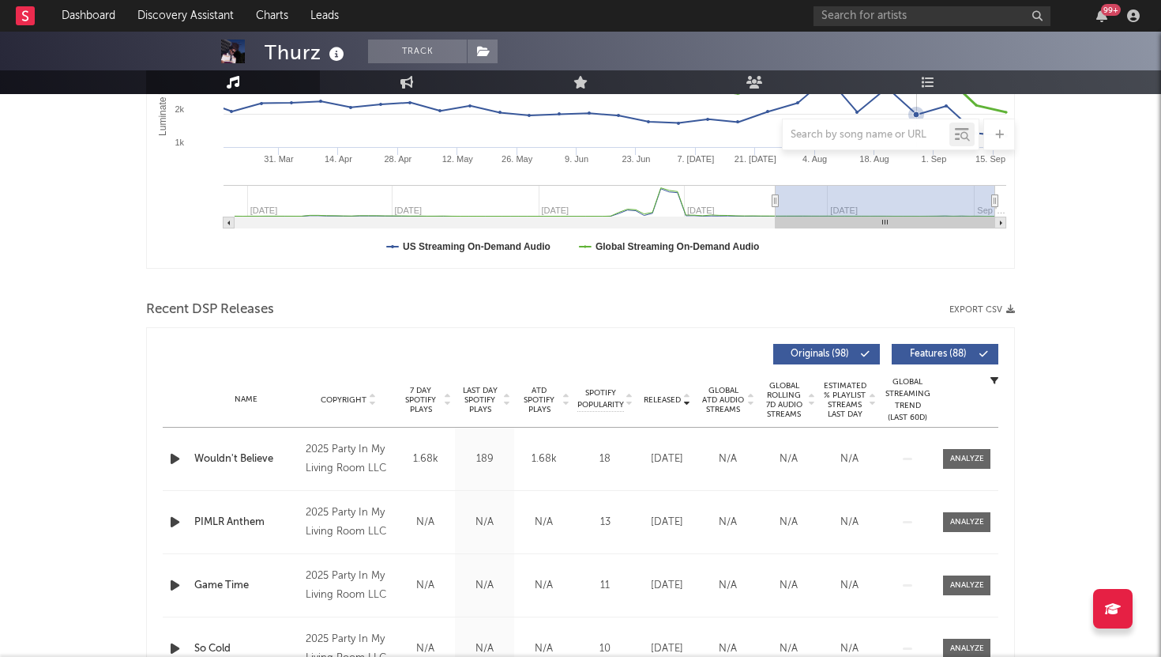
scroll to position [636, 0]
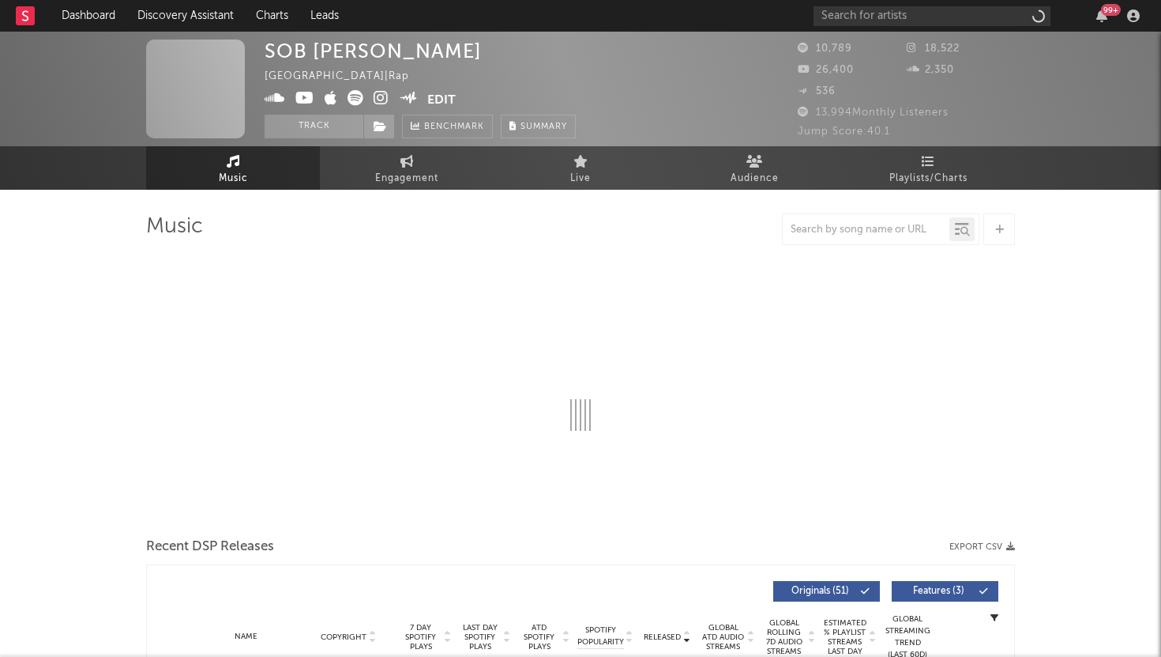
select select "6m"
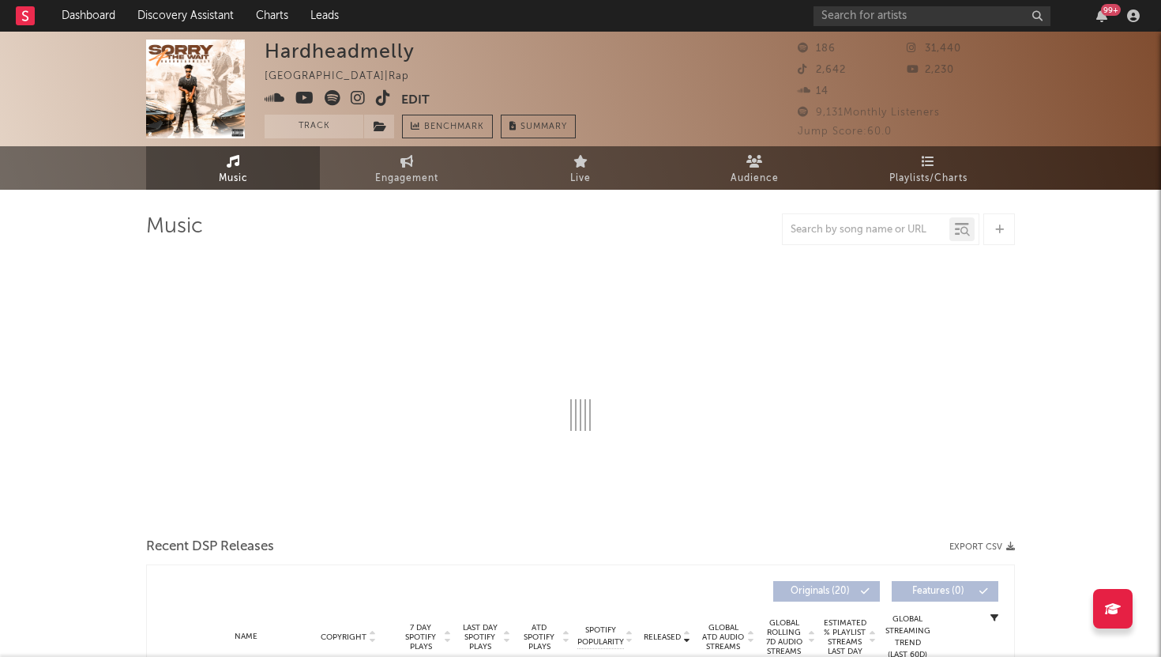
select select "1w"
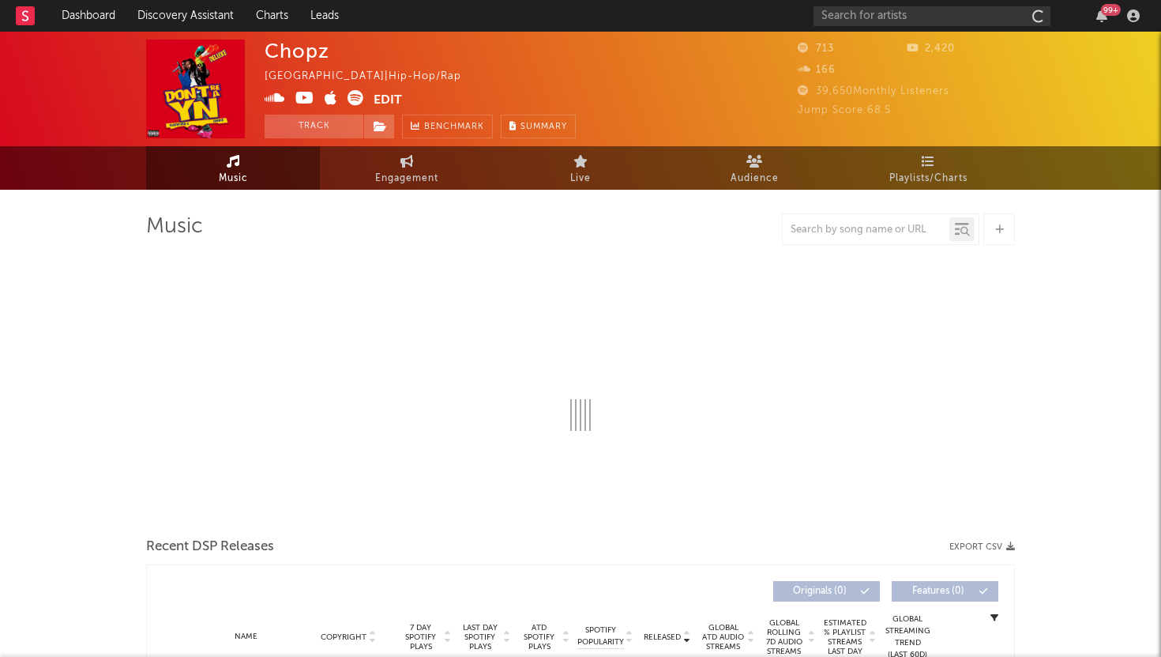
select select "6m"
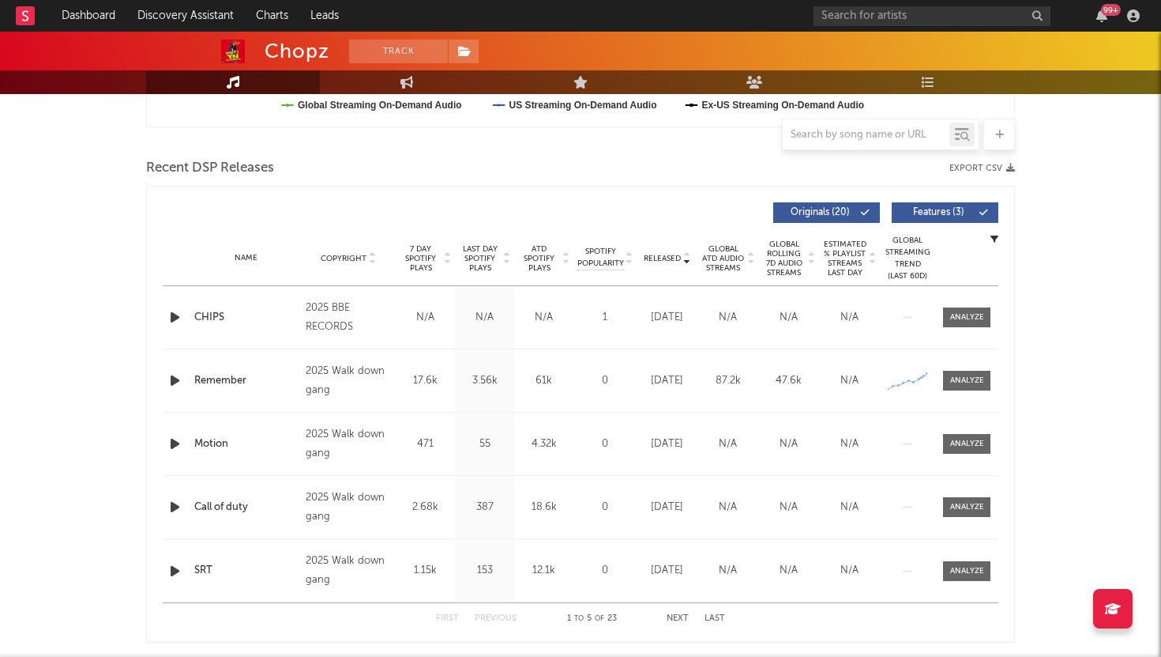
scroll to position [505, 0]
click at [942, 212] on span "Features ( 3 )" at bounding box center [938, 210] width 73 height 9
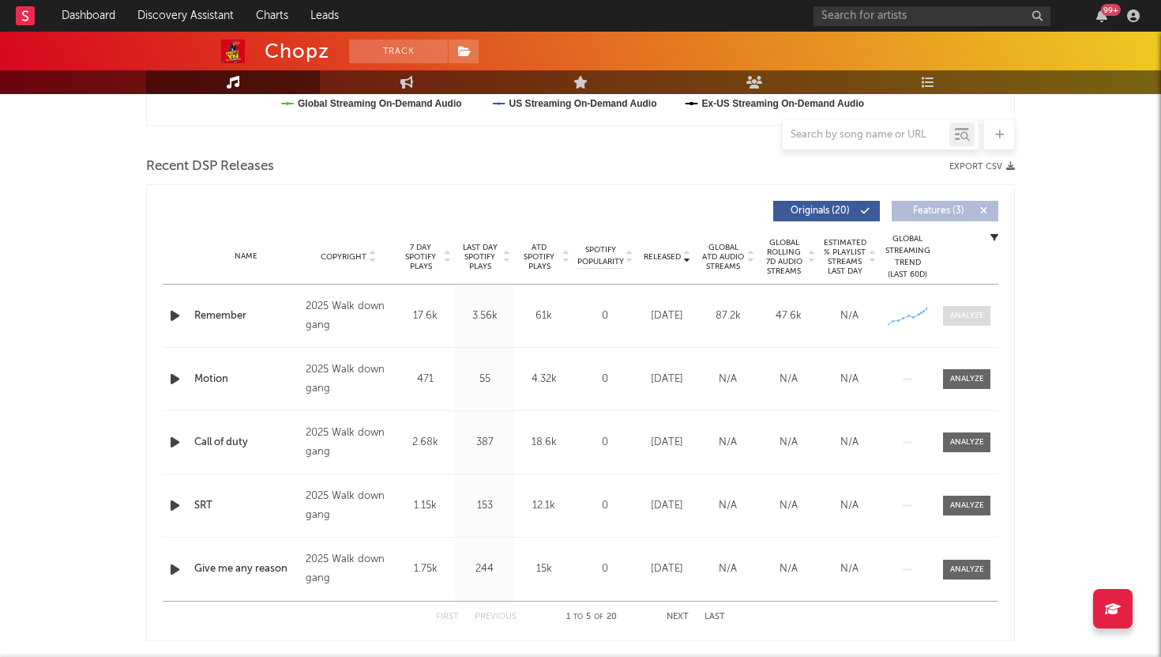
click at [968, 315] on div at bounding box center [967, 316] width 34 height 12
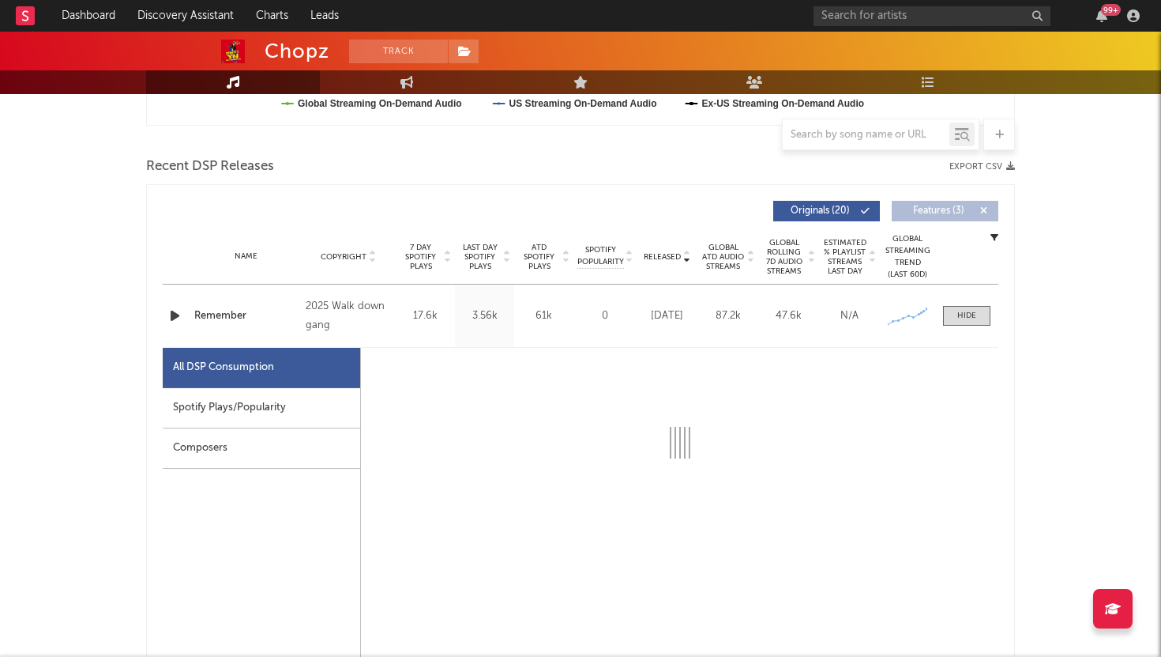
select select "1w"
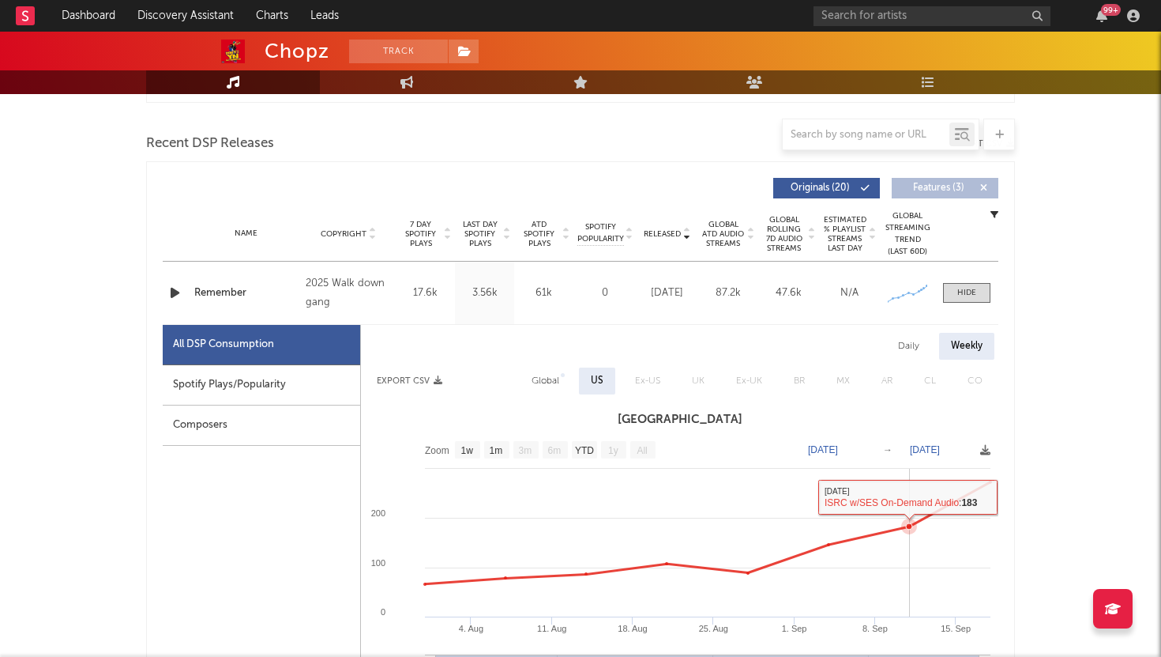
scroll to position [524, 0]
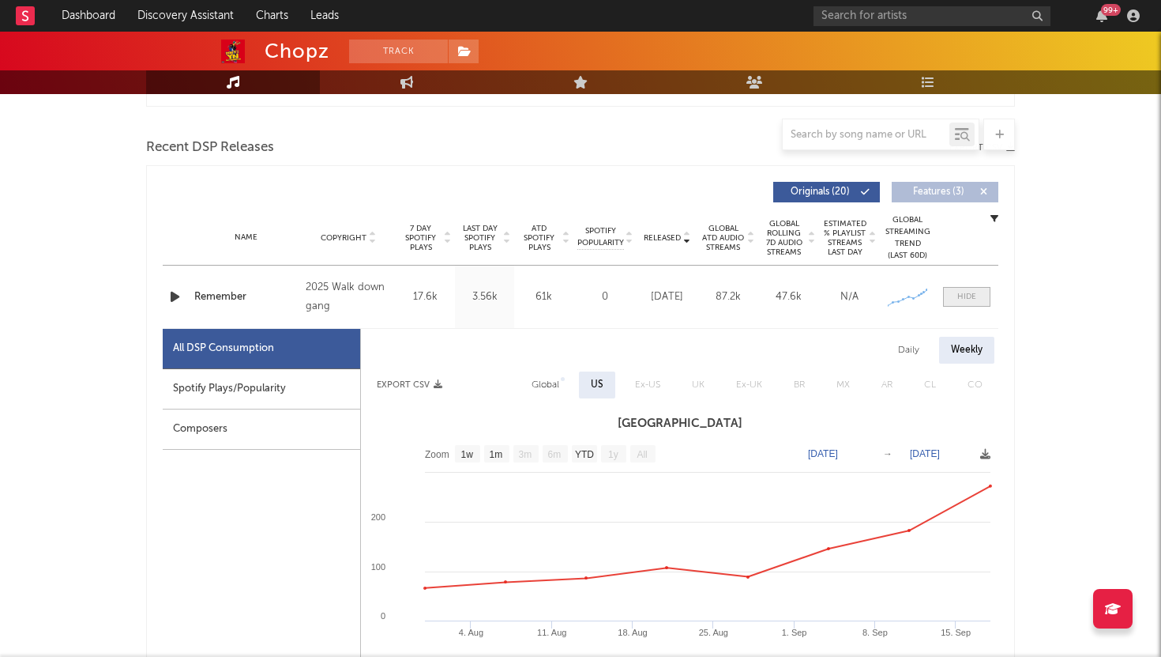
click at [970, 291] on div at bounding box center [967, 297] width 19 height 12
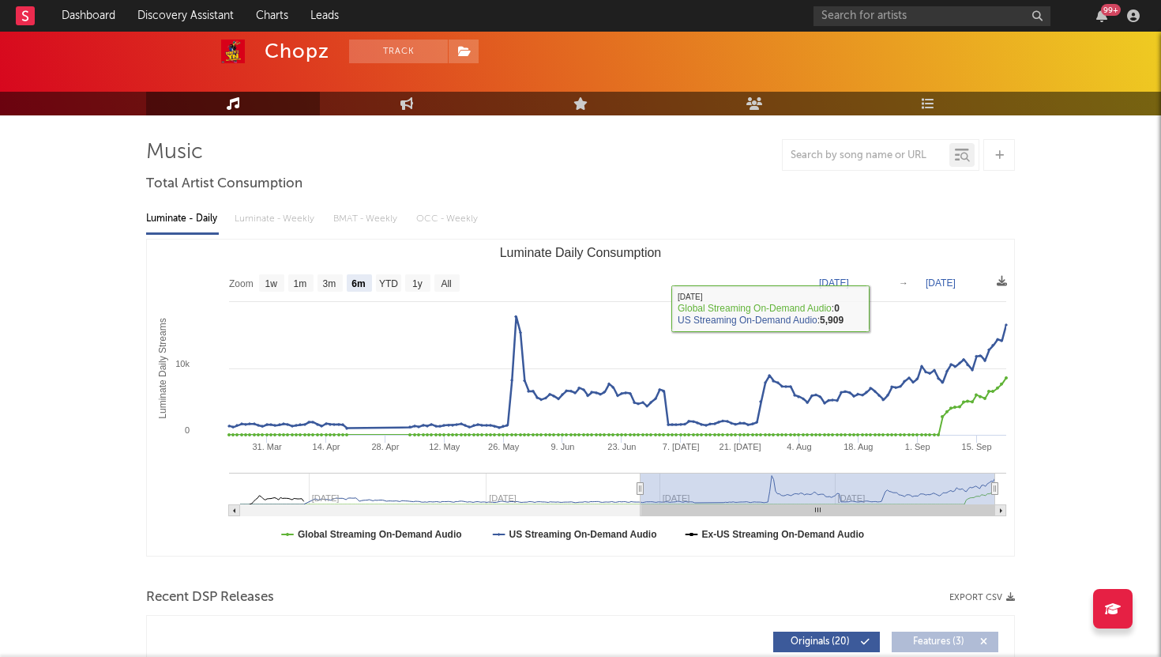
scroll to position [0, 0]
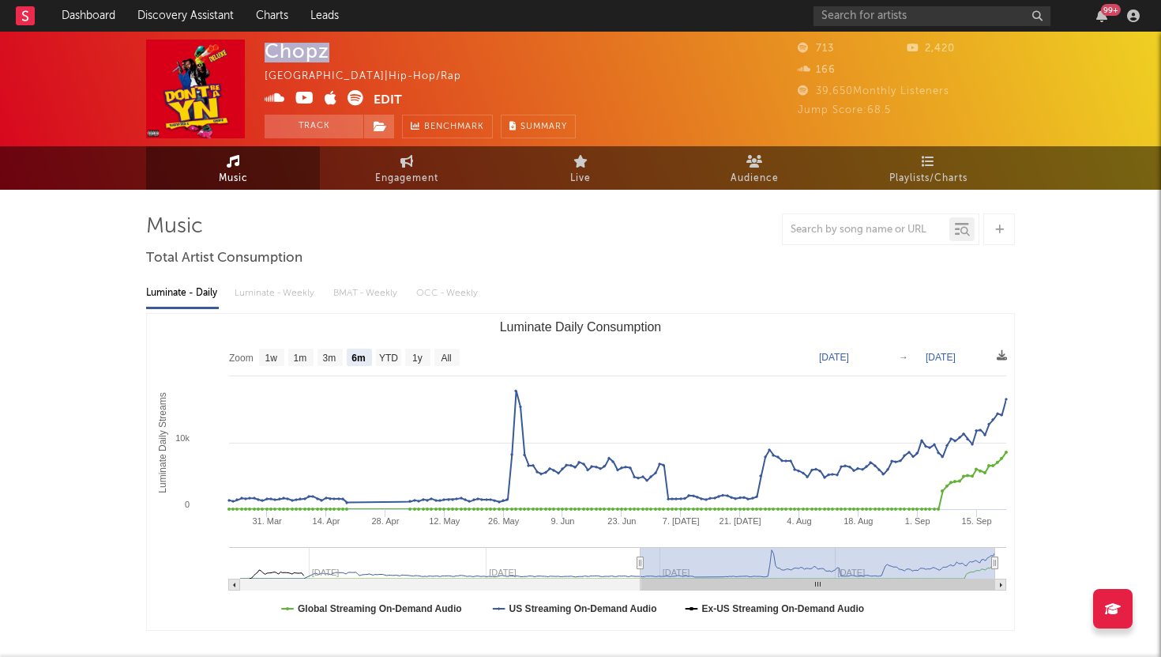
drag, startPoint x: 341, startPoint y: 50, endPoint x: 272, endPoint y: 50, distance: 69.5
click at [272, 50] on div "Chopz United States | Hip-Hop/Rap Edit Track Benchmark Summary" at bounding box center [420, 89] width 311 height 99
copy div "Chopz"
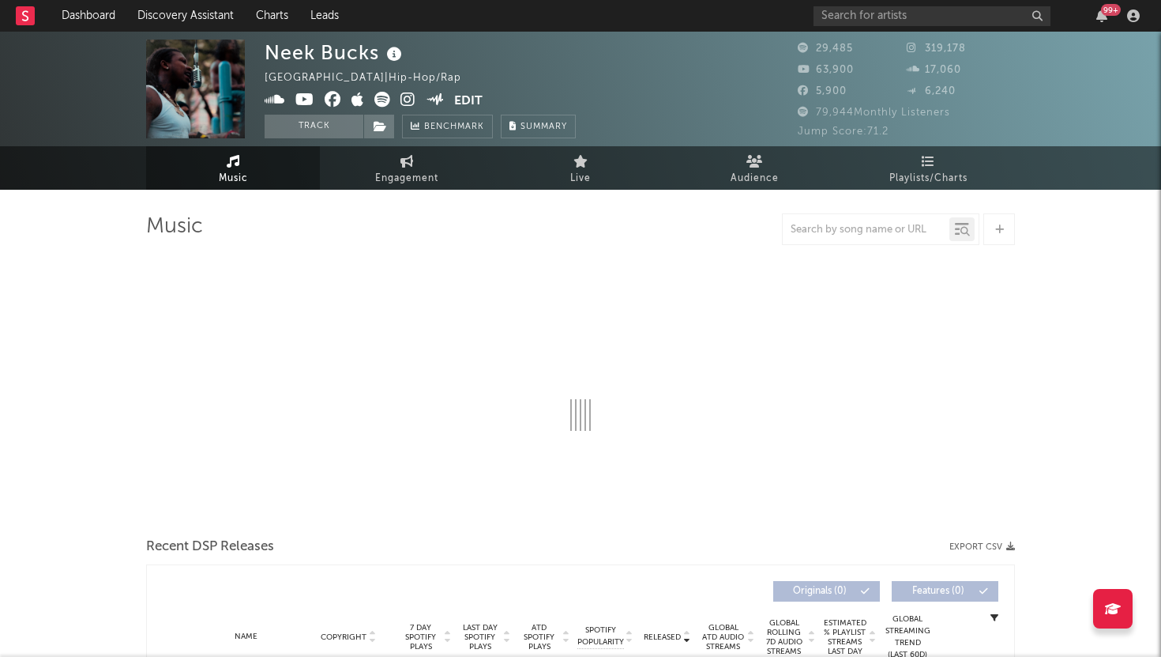
select select "6m"
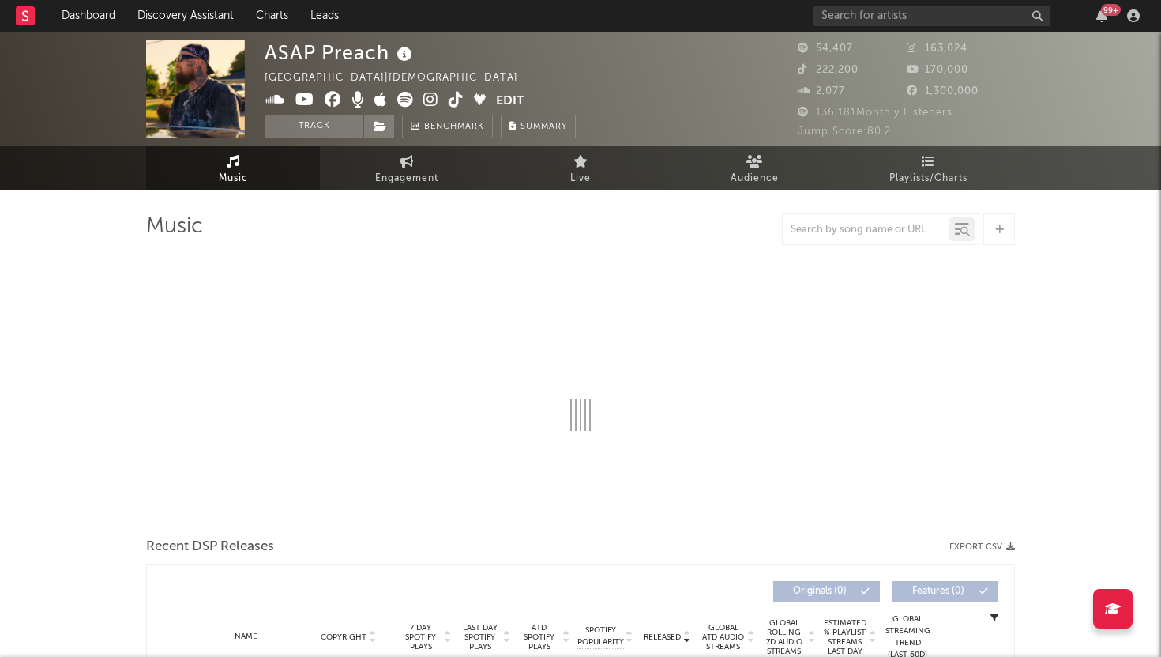
select select "6m"
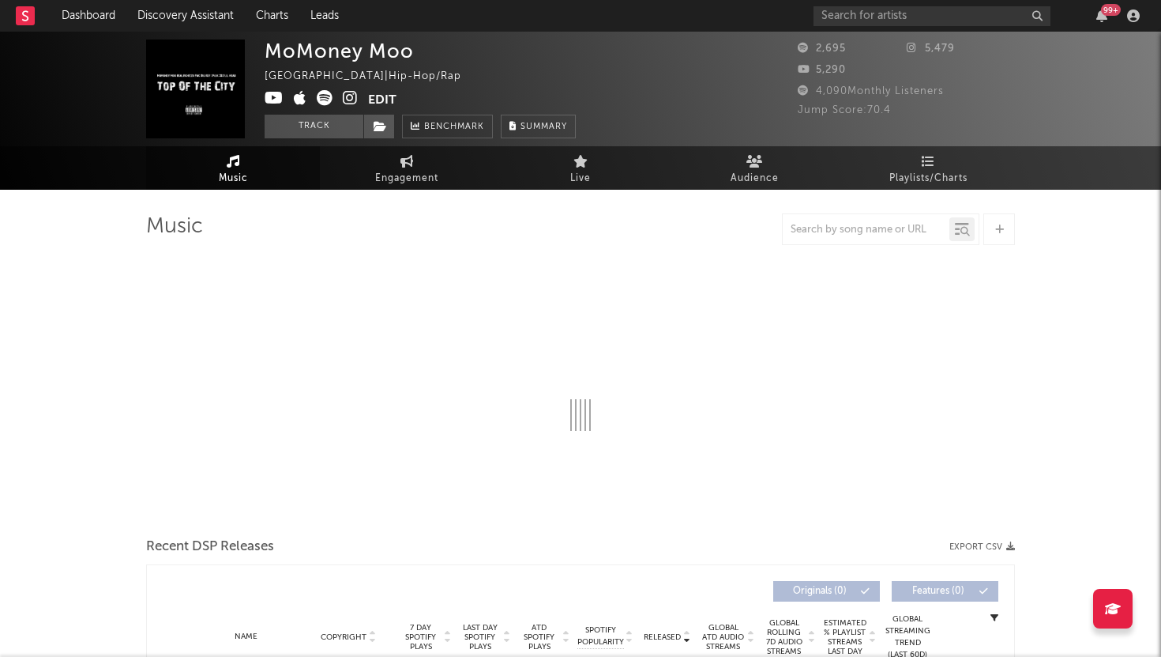
select select "6m"
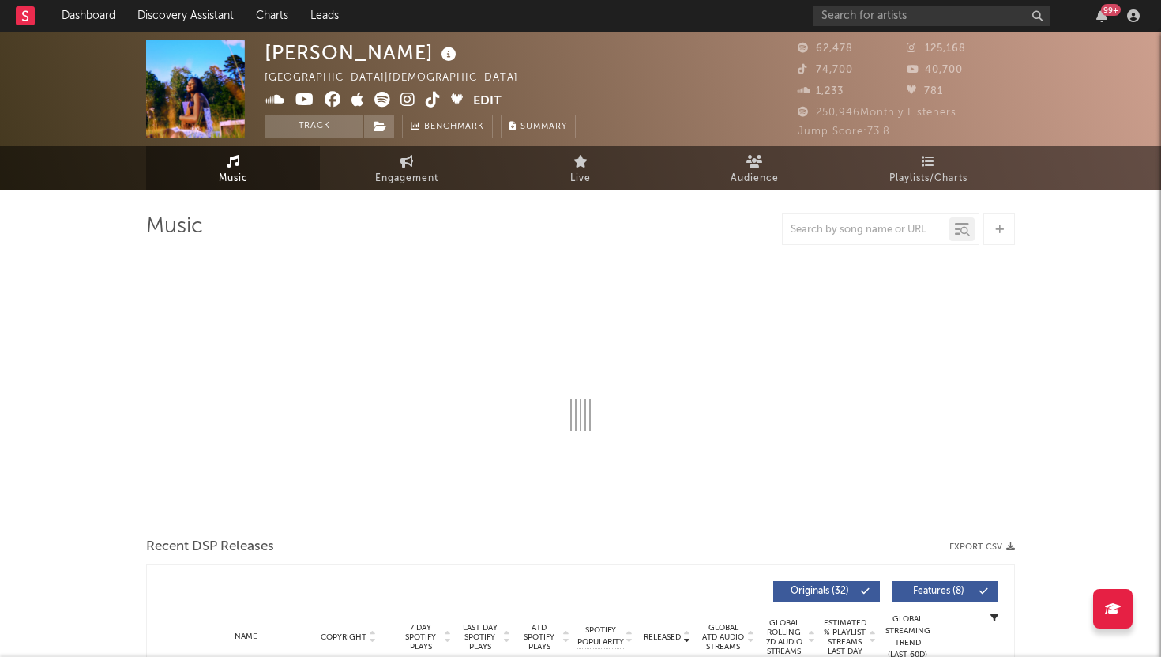
select select "6m"
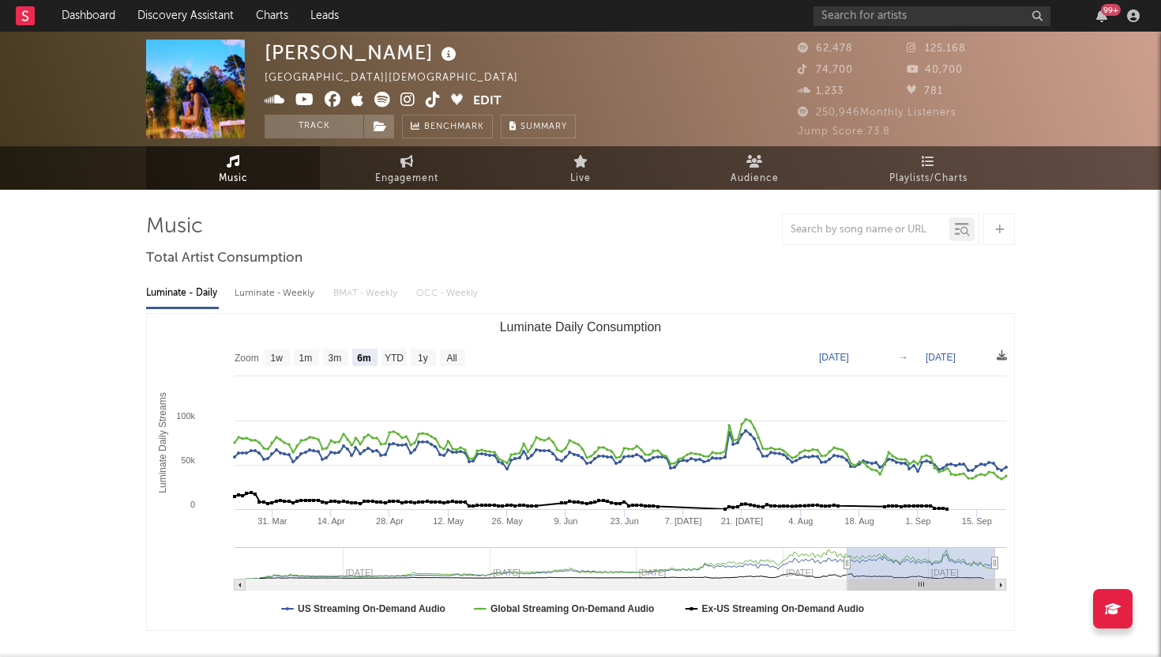
click at [247, 291] on div "Luminate - Weekly" at bounding box center [276, 293] width 83 height 27
select select "6m"
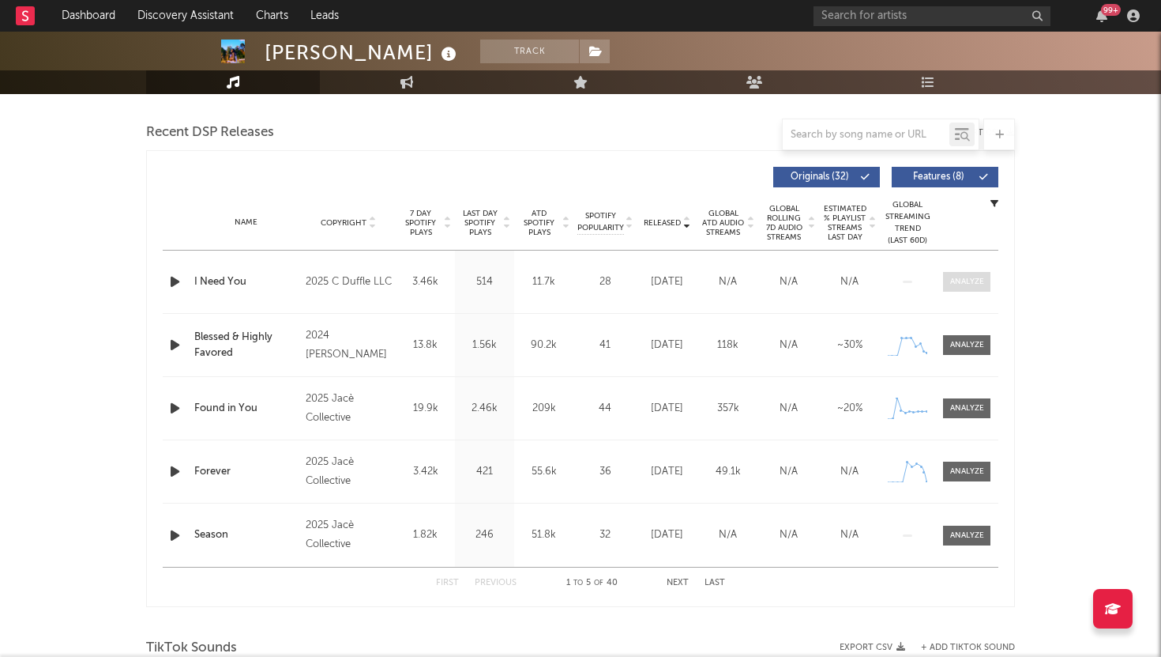
scroll to position [535, 0]
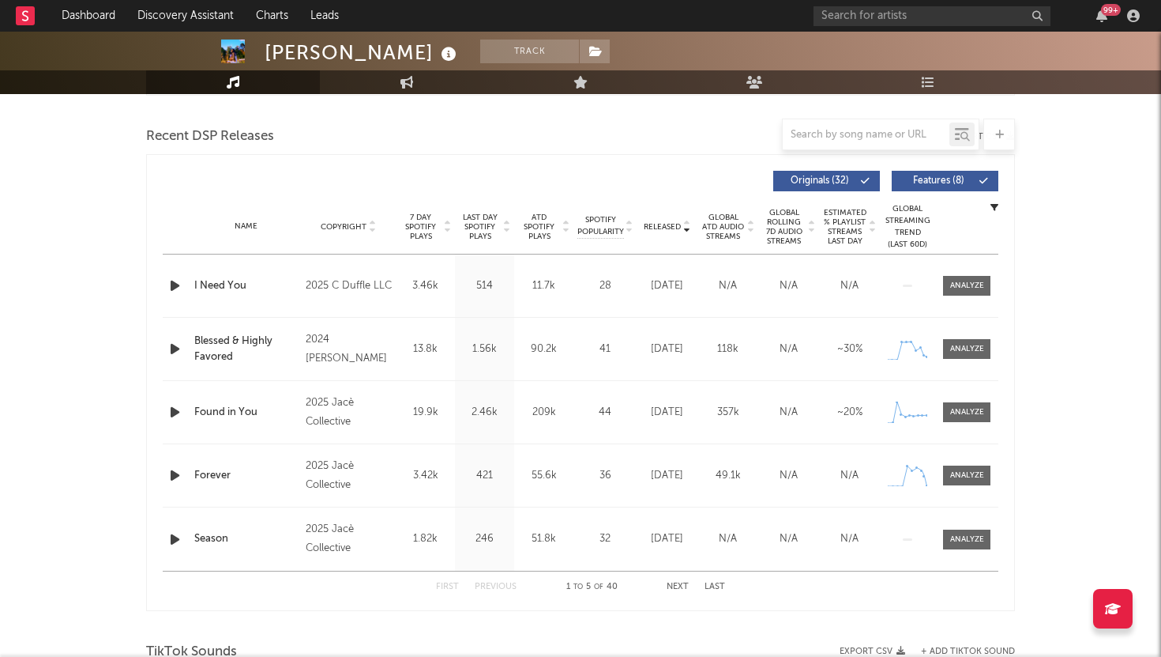
click at [931, 183] on span "Features ( 8 )" at bounding box center [938, 180] width 73 height 9
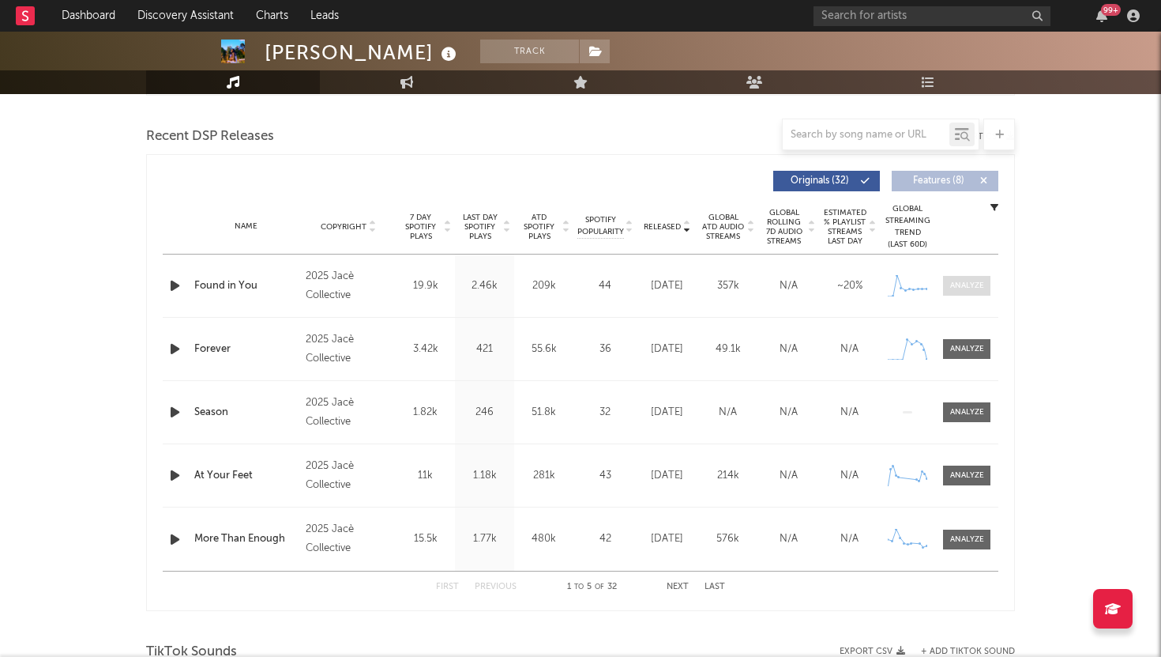
click at [984, 287] on span at bounding box center [966, 286] width 47 height 20
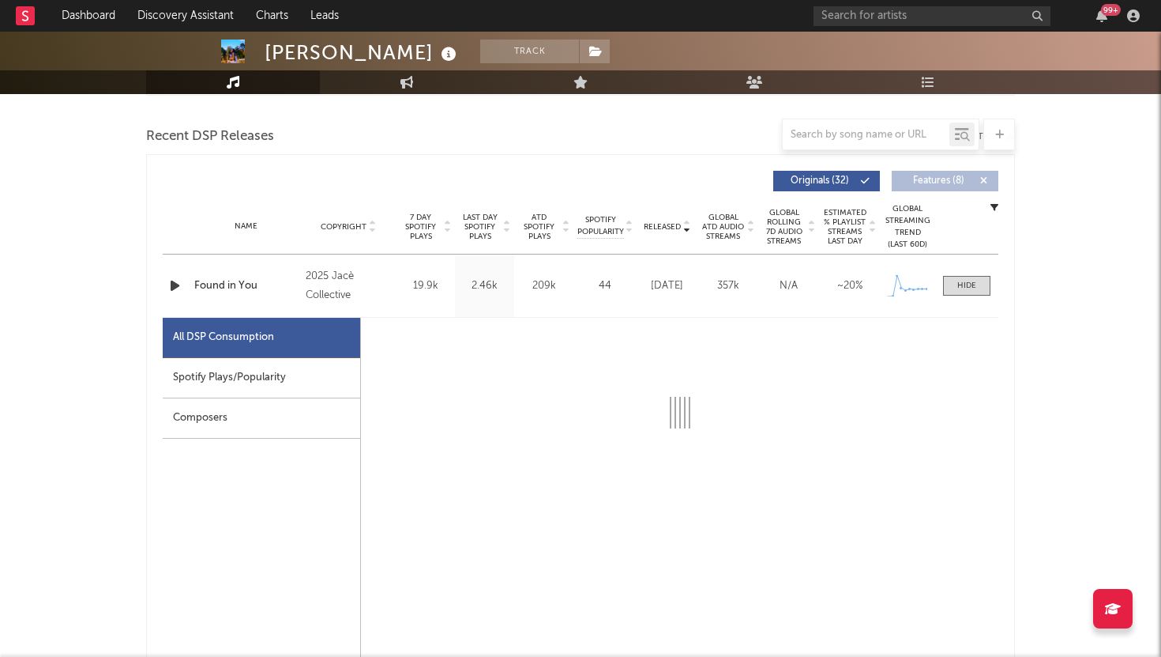
select select "1w"
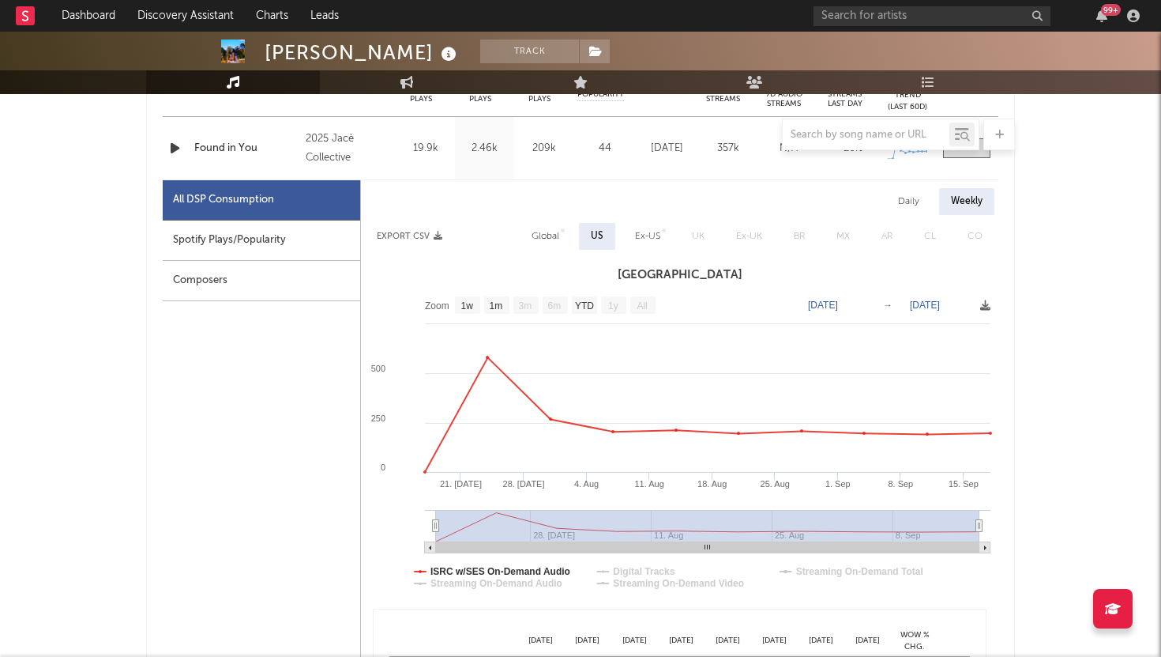
scroll to position [686, 0]
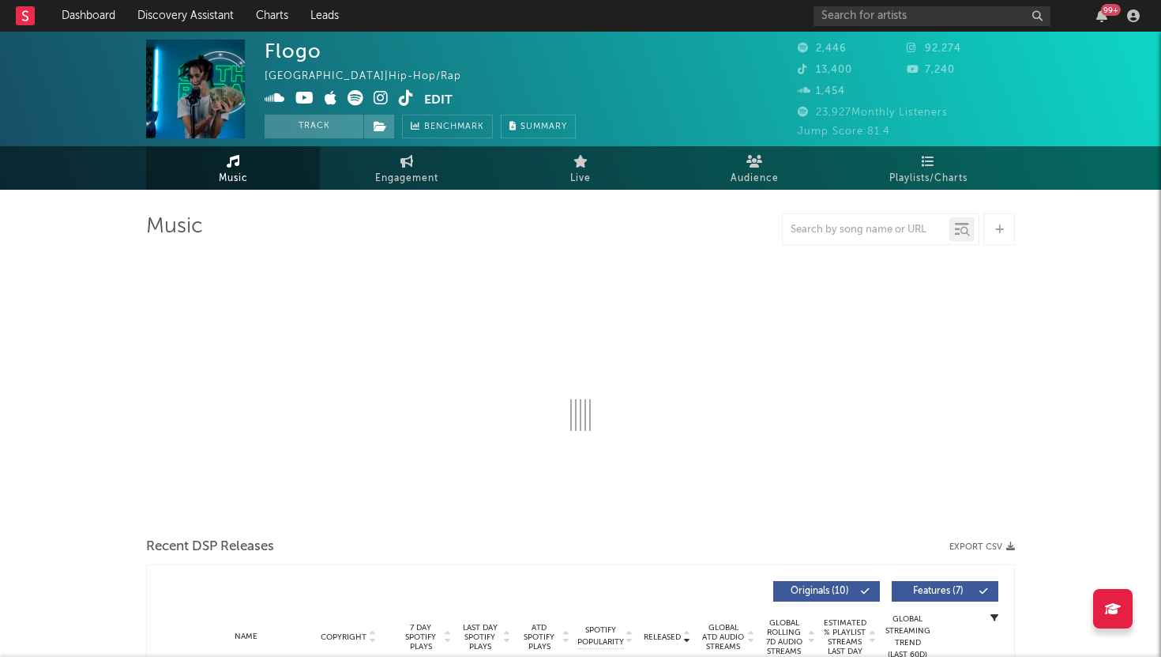
select select "1w"
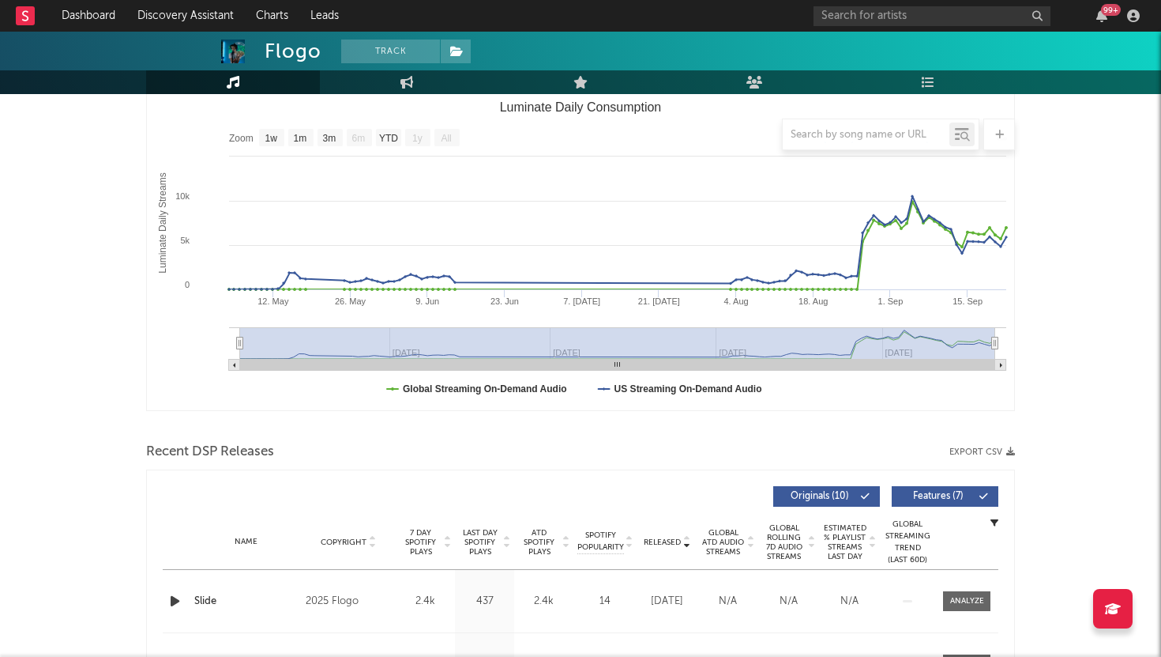
scroll to position [307, 0]
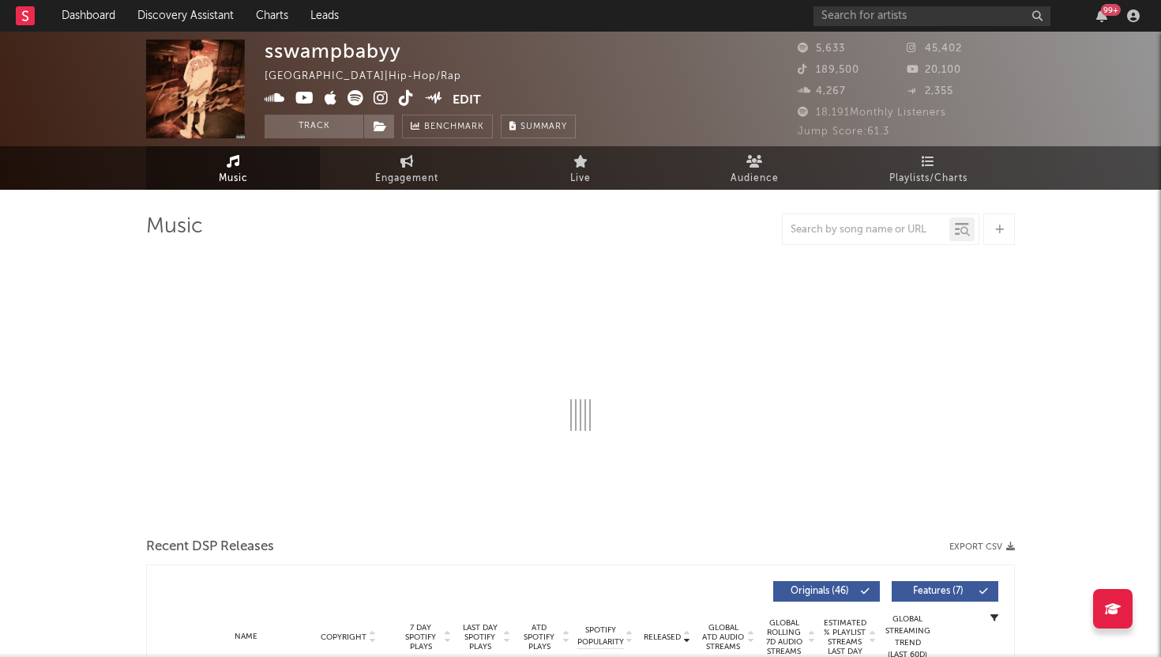
select select "6m"
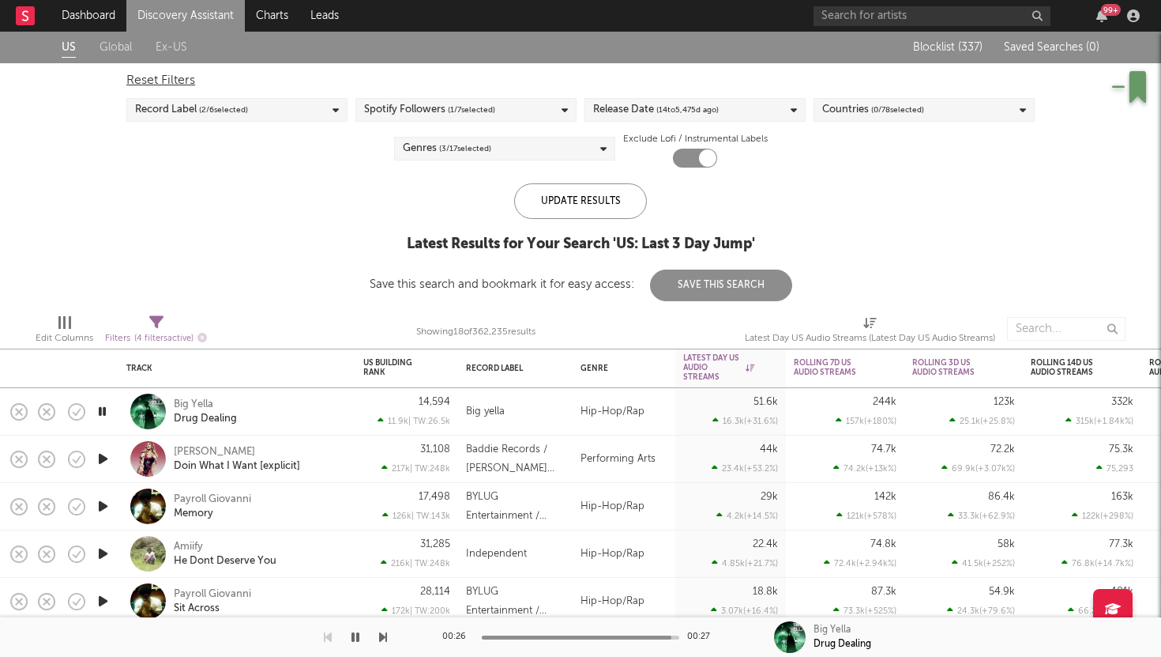
click at [101, 453] on icon "button" at bounding box center [103, 459] width 17 height 20
click at [149, 458] on div at bounding box center [148, 459] width 36 height 36
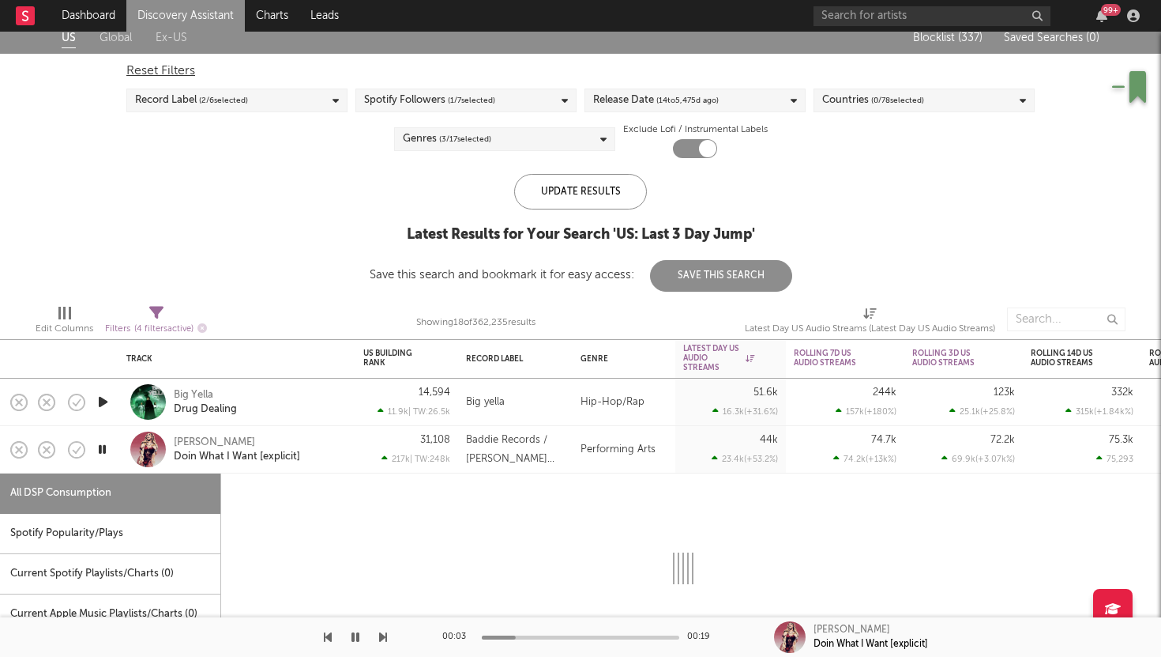
select select "1w"
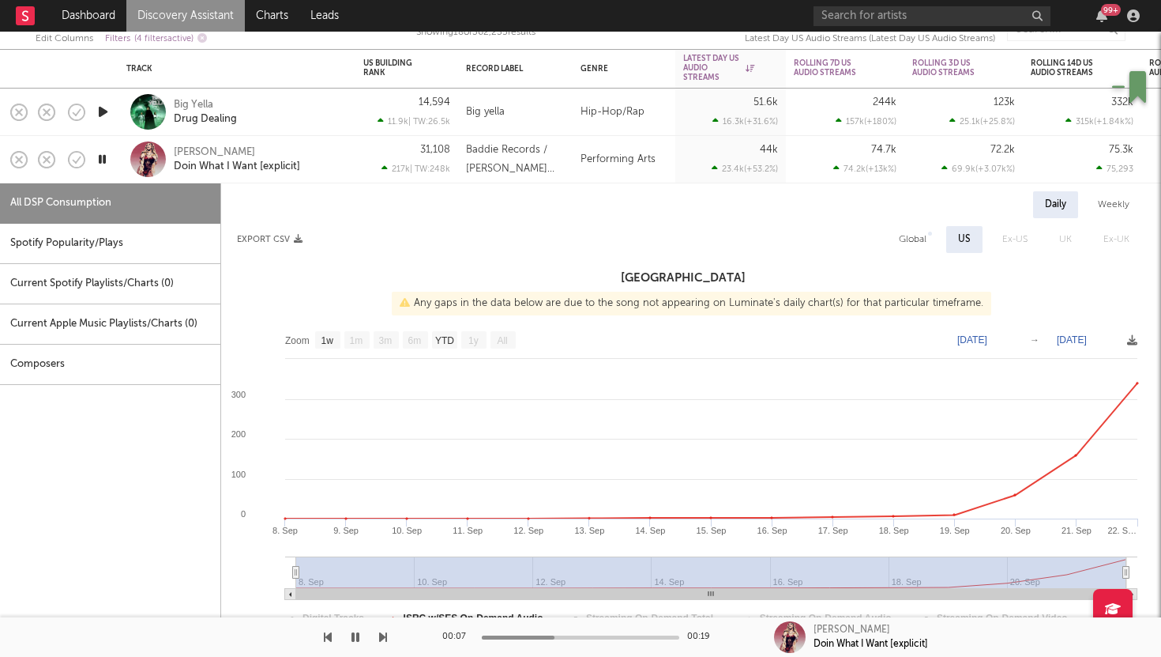
click at [147, 156] on div at bounding box center [148, 159] width 36 height 36
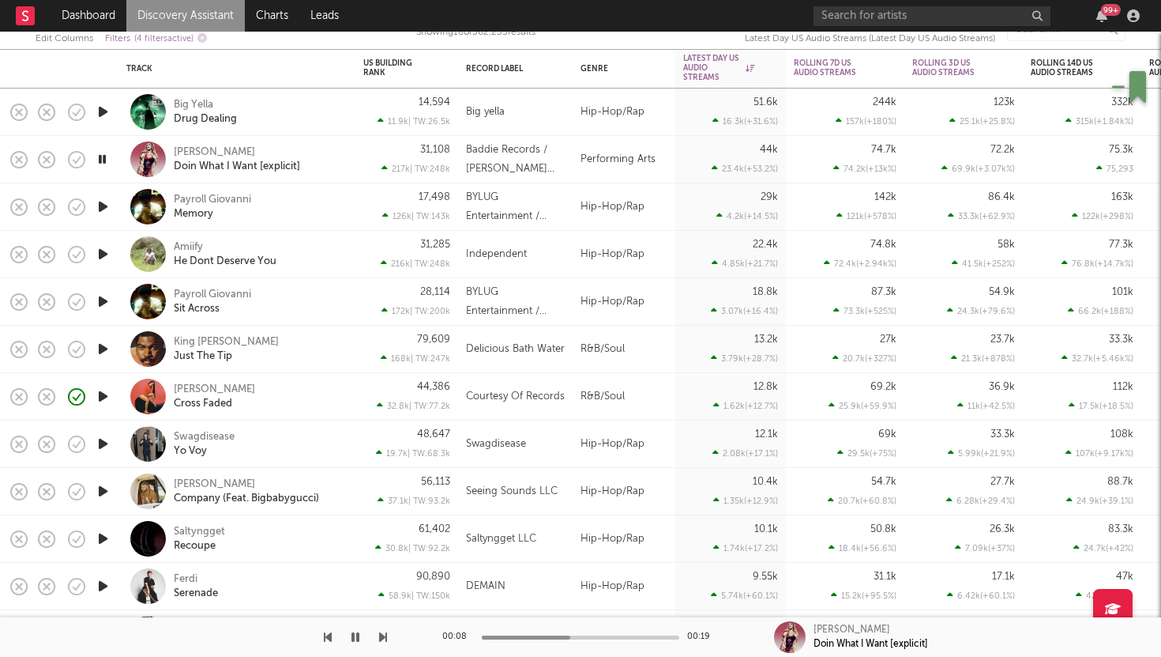
click at [149, 198] on div at bounding box center [148, 207] width 36 height 36
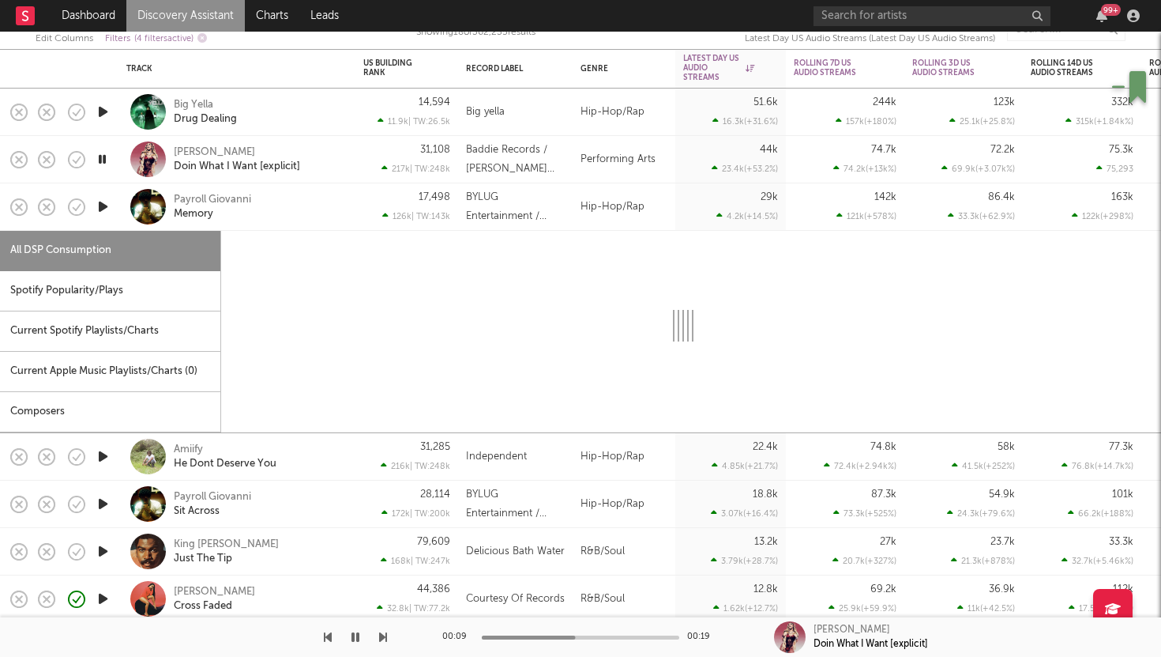
select select "1w"
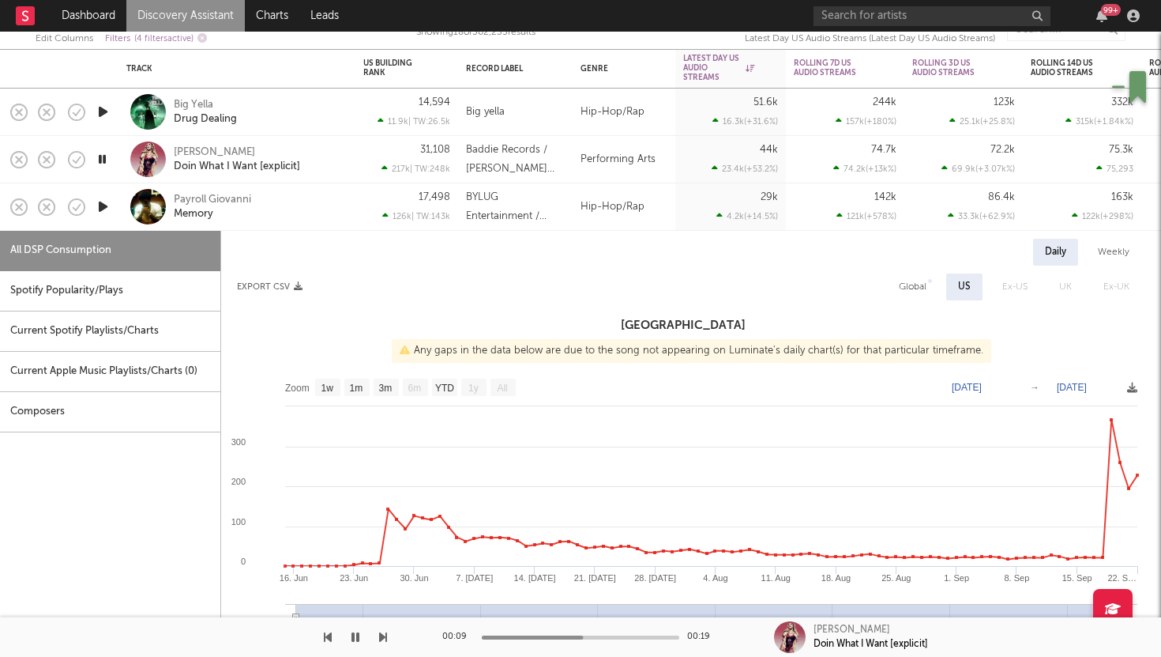
click at [103, 207] on icon "button" at bounding box center [103, 207] width 17 height 20
click at [143, 204] on div at bounding box center [148, 207] width 36 height 36
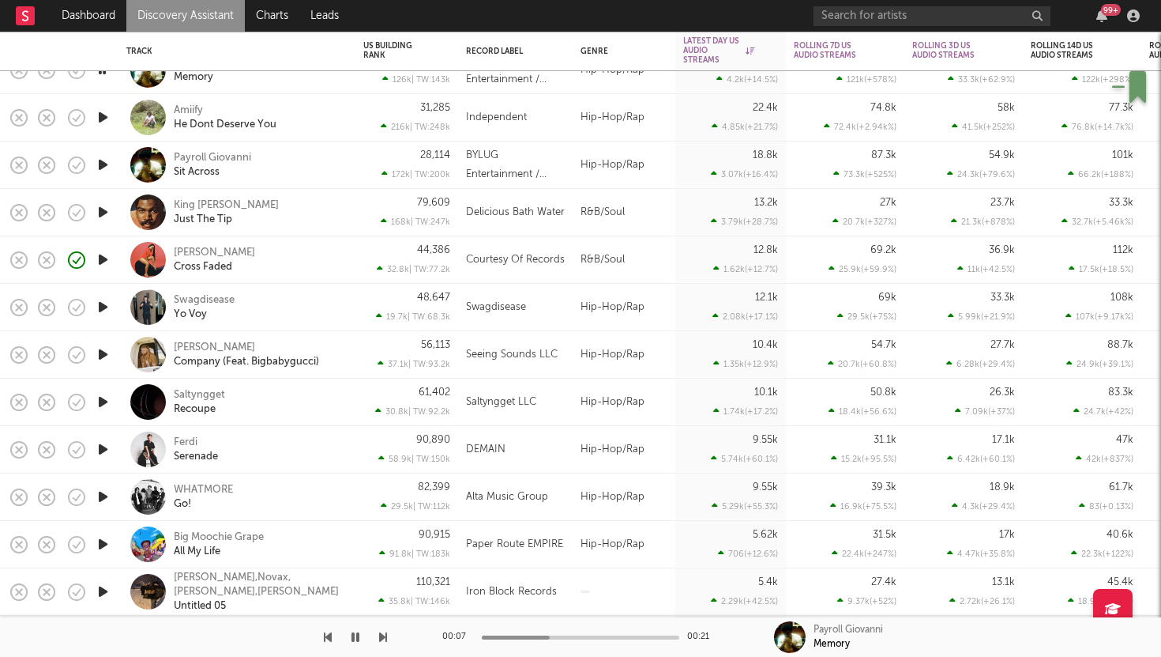
click at [97, 209] on icon "button" at bounding box center [103, 212] width 17 height 20
click at [97, 210] on icon "button" at bounding box center [102, 212] width 15 height 20
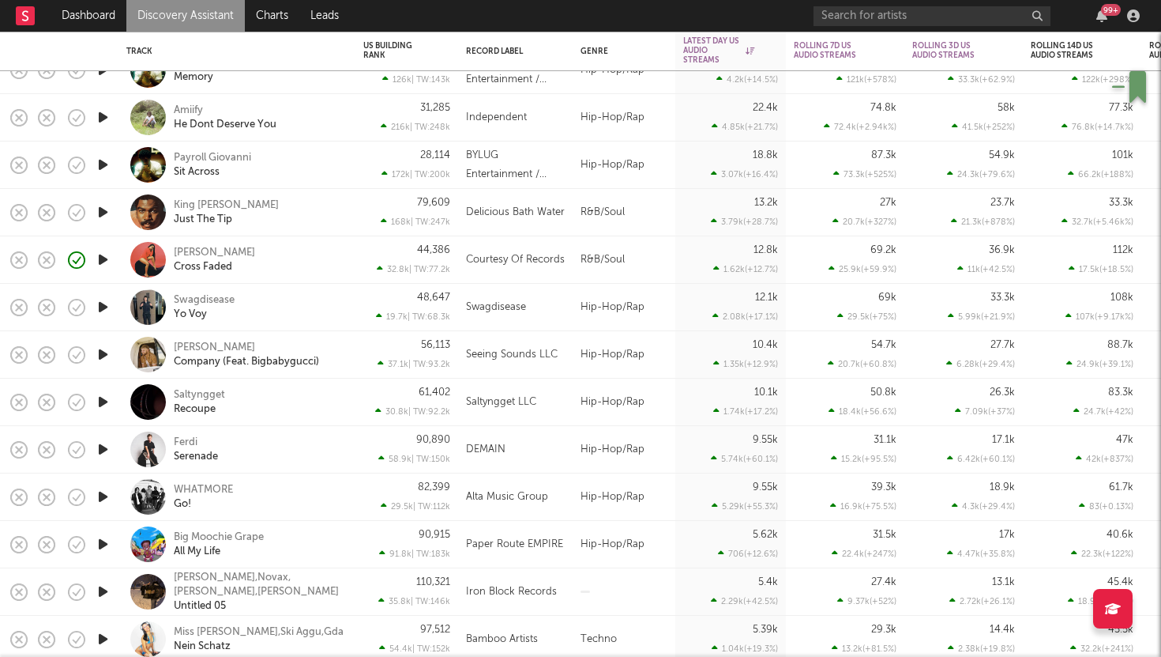
click at [106, 256] on icon "button" at bounding box center [103, 260] width 17 height 20
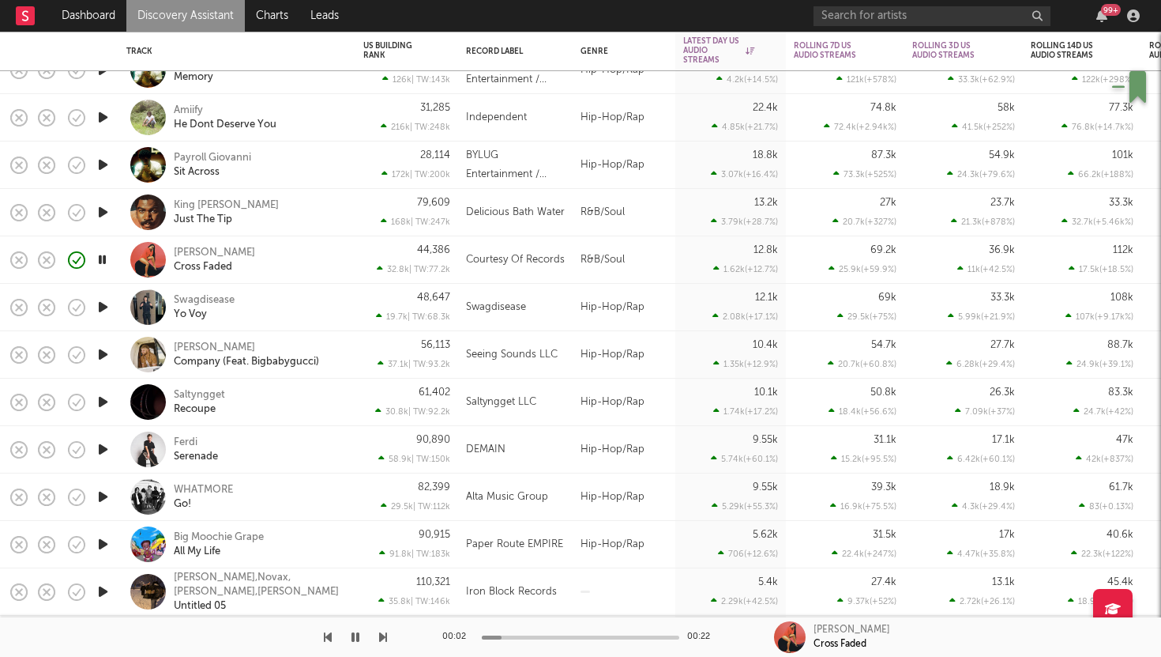
click at [148, 255] on div at bounding box center [148, 260] width 36 height 36
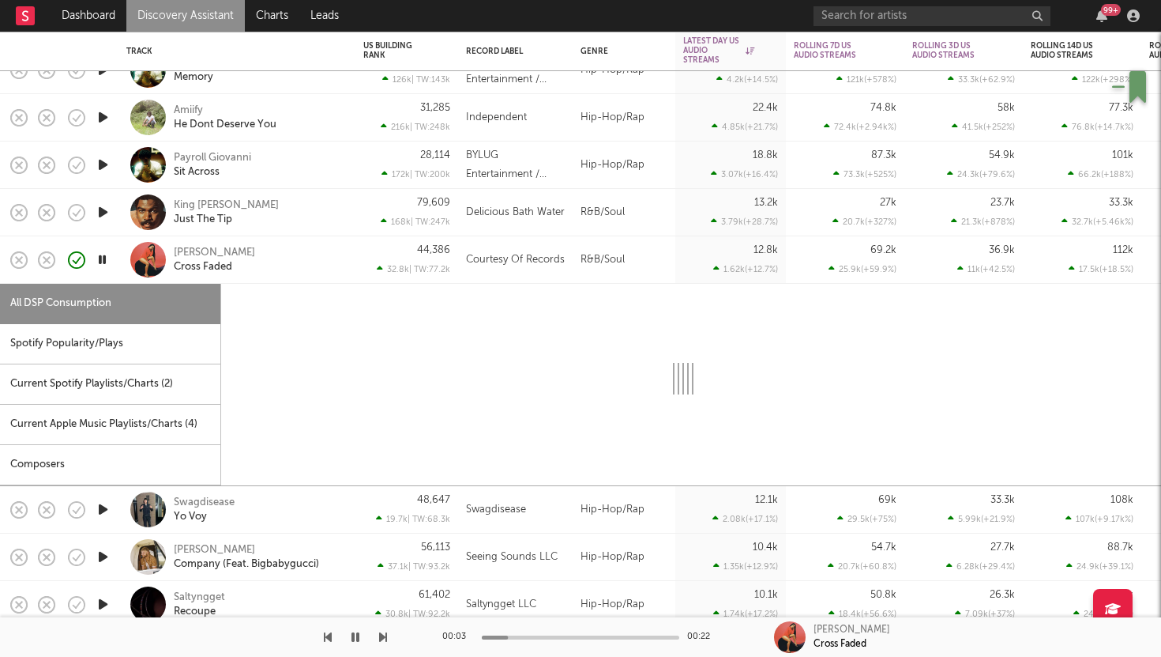
select select "6m"
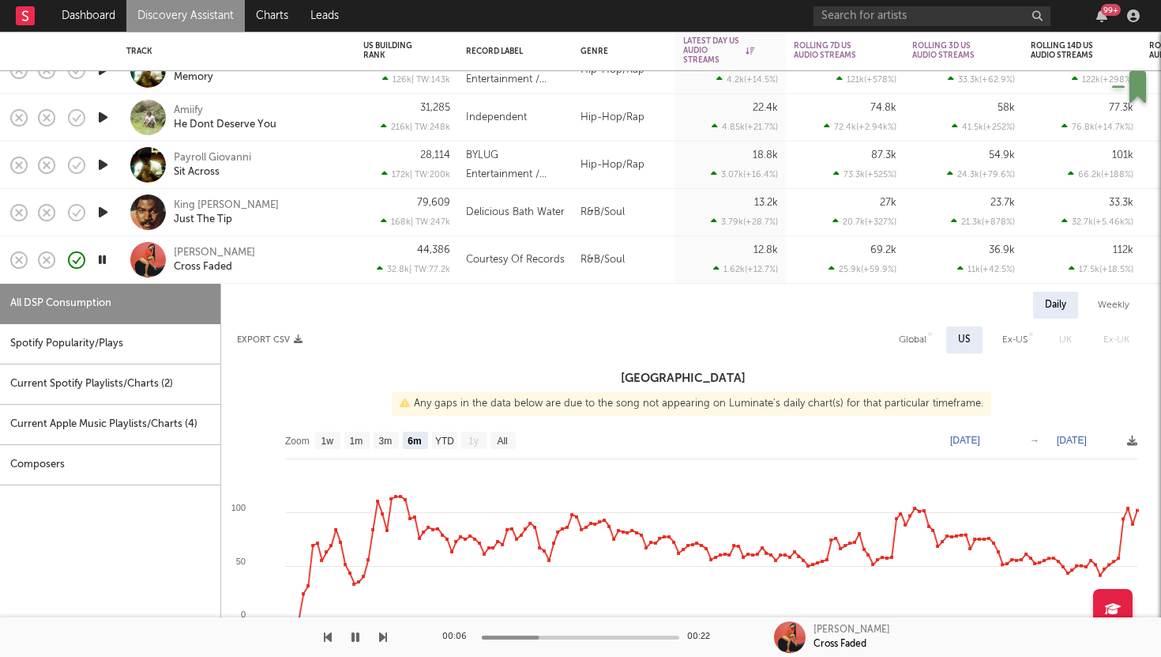
click at [150, 254] on div at bounding box center [148, 260] width 36 height 36
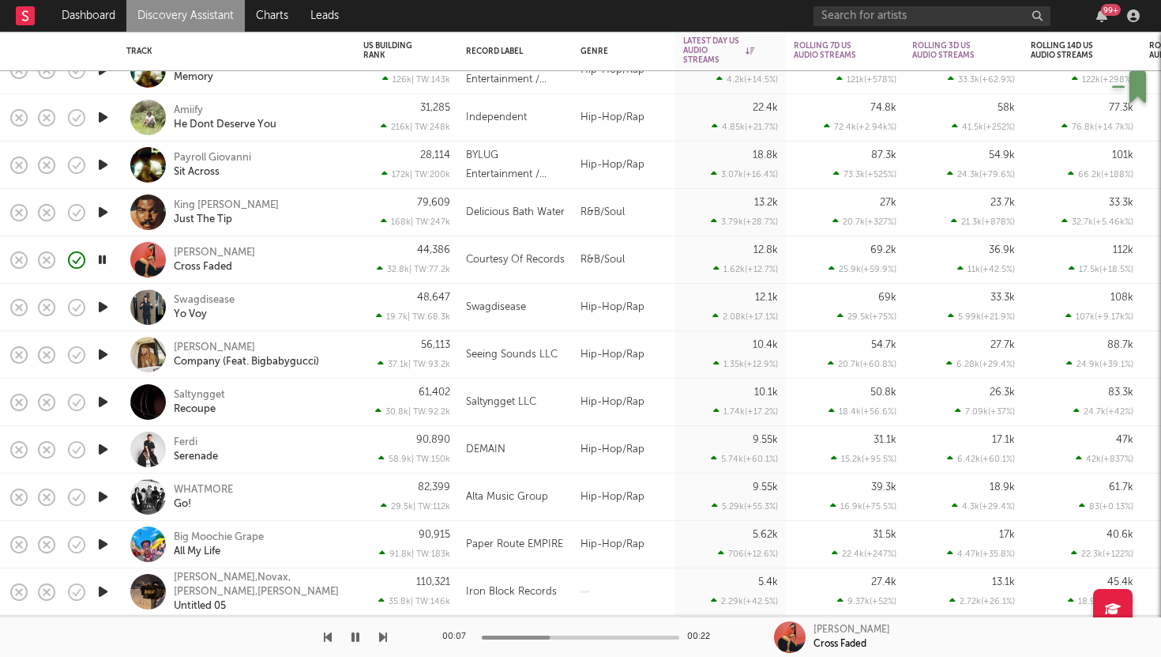
click at [104, 258] on icon "button" at bounding box center [102, 260] width 15 height 20
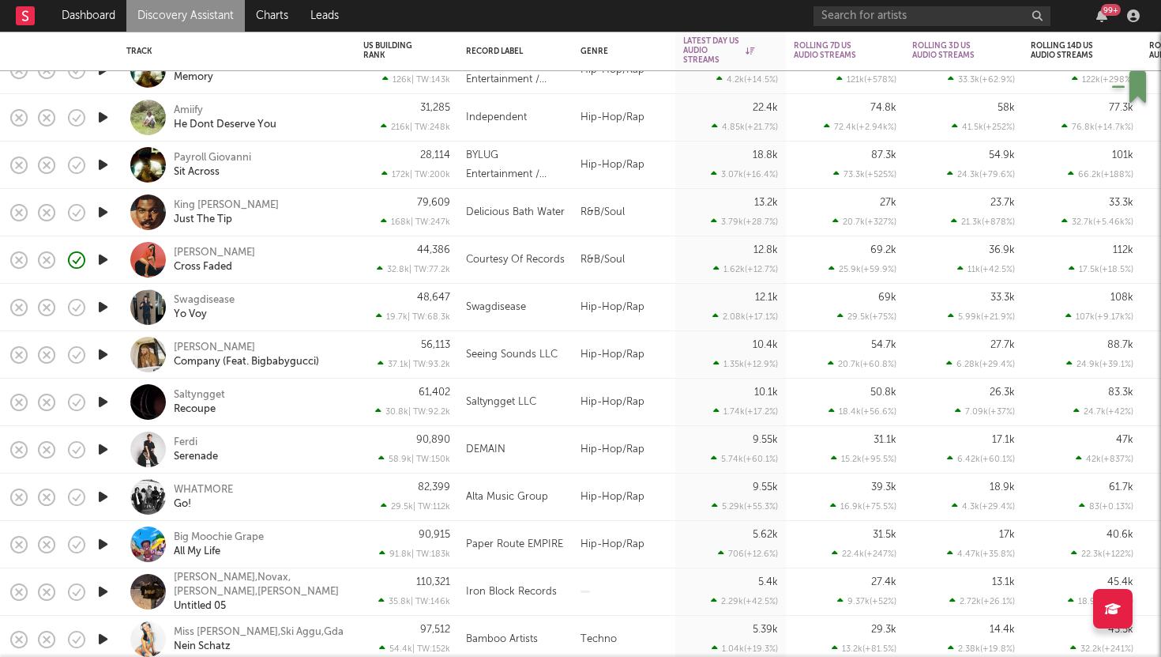
click at [106, 303] on icon "button" at bounding box center [103, 307] width 17 height 20
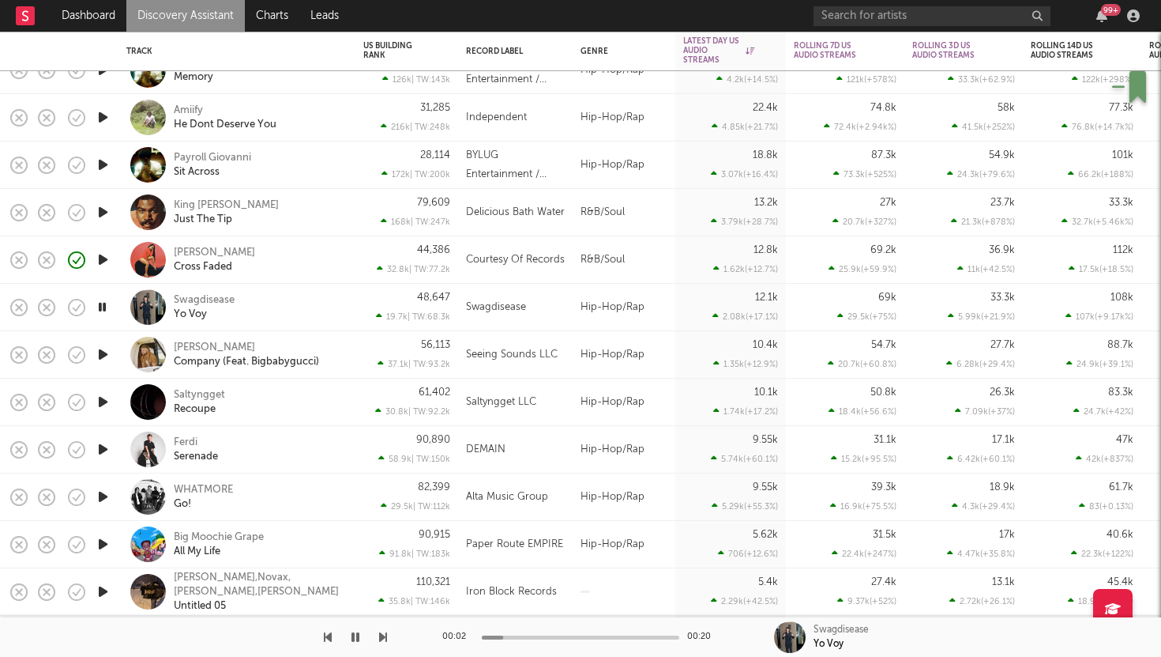
click at [101, 356] on icon "button" at bounding box center [103, 354] width 17 height 20
click at [139, 356] on div at bounding box center [148, 355] width 36 height 36
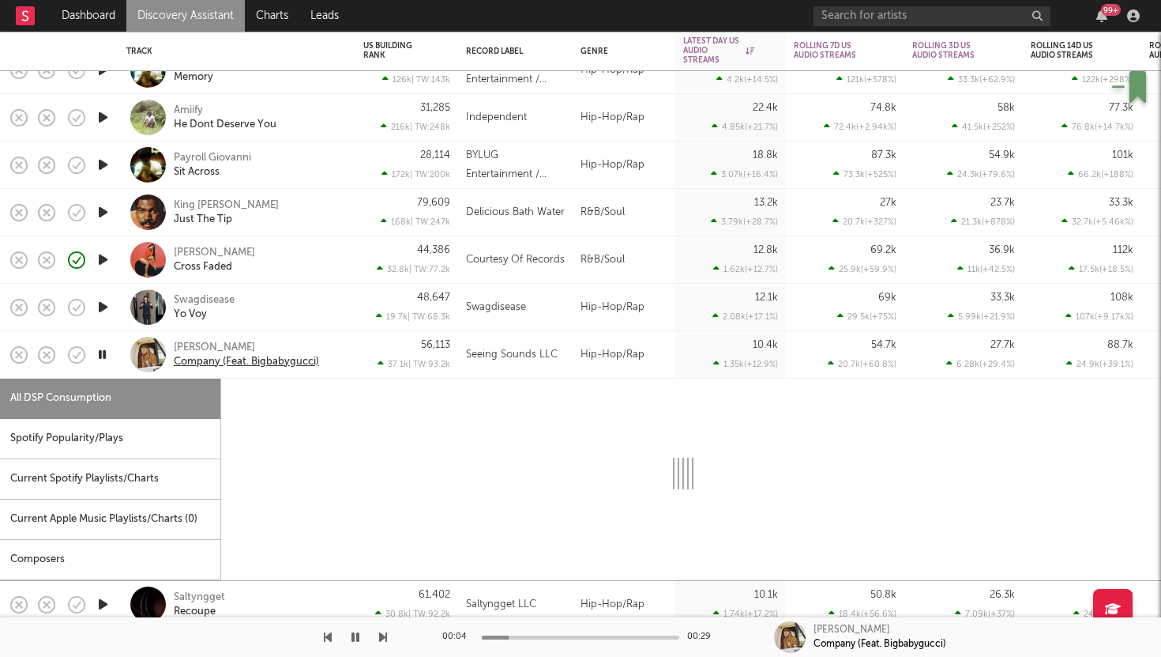
select select "6m"
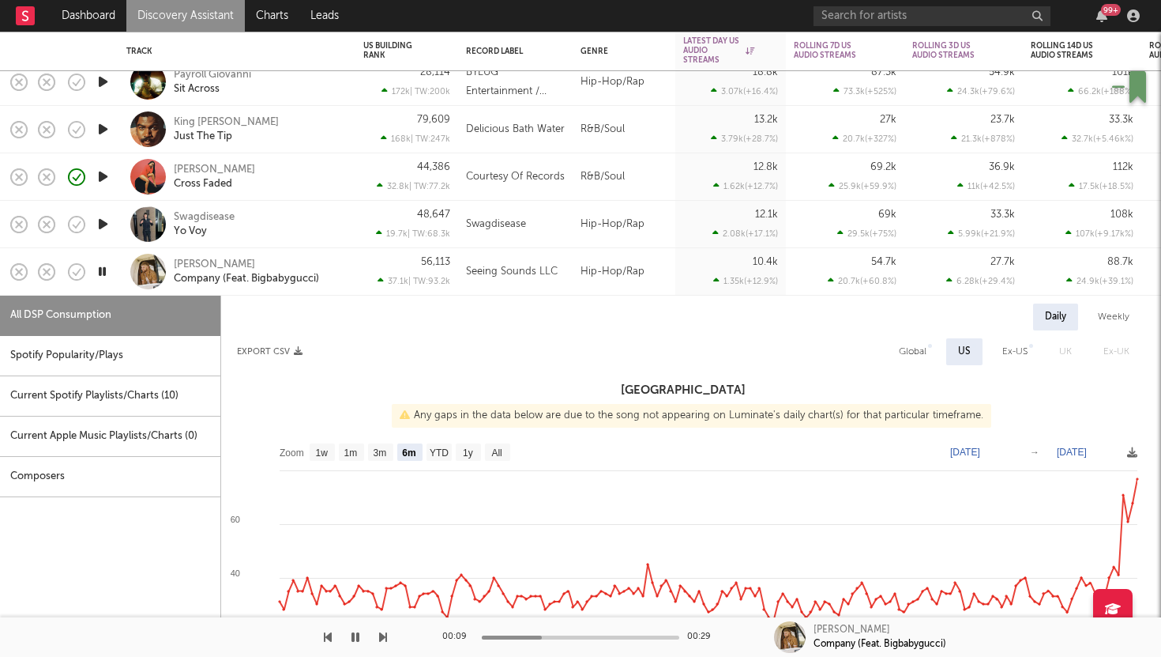
click at [150, 273] on div at bounding box center [148, 272] width 36 height 36
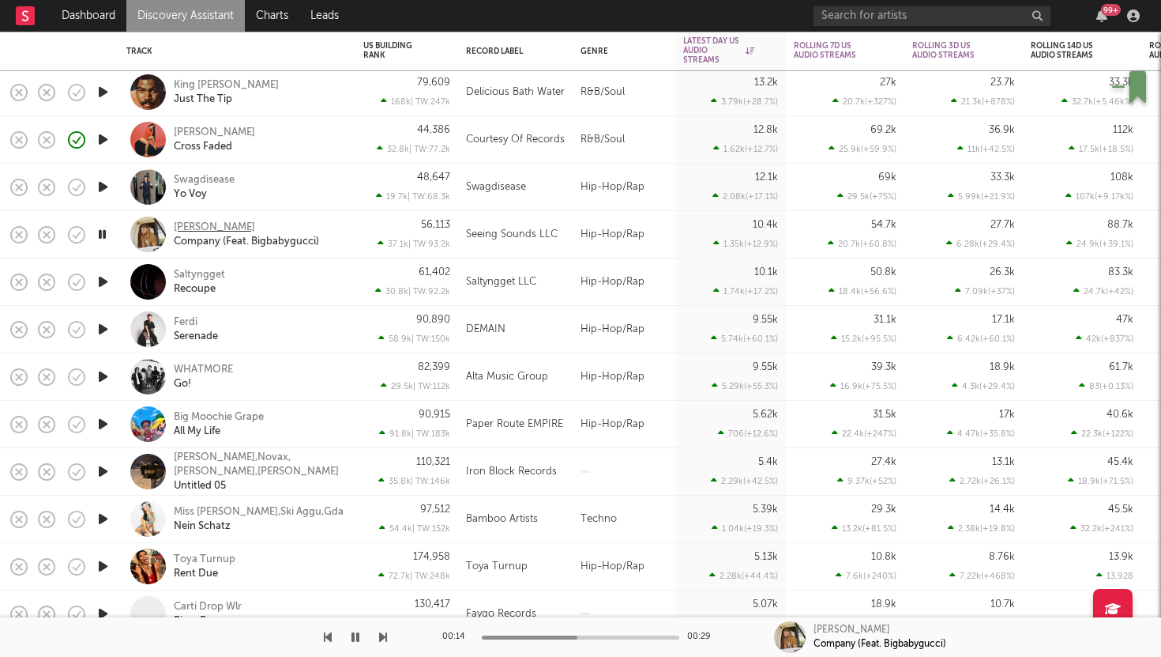
click at [193, 221] on div "Kevin Powers" at bounding box center [214, 227] width 81 height 14
click at [101, 280] on icon "button" at bounding box center [103, 282] width 17 height 20
click at [103, 328] on icon "button" at bounding box center [103, 329] width 17 height 20
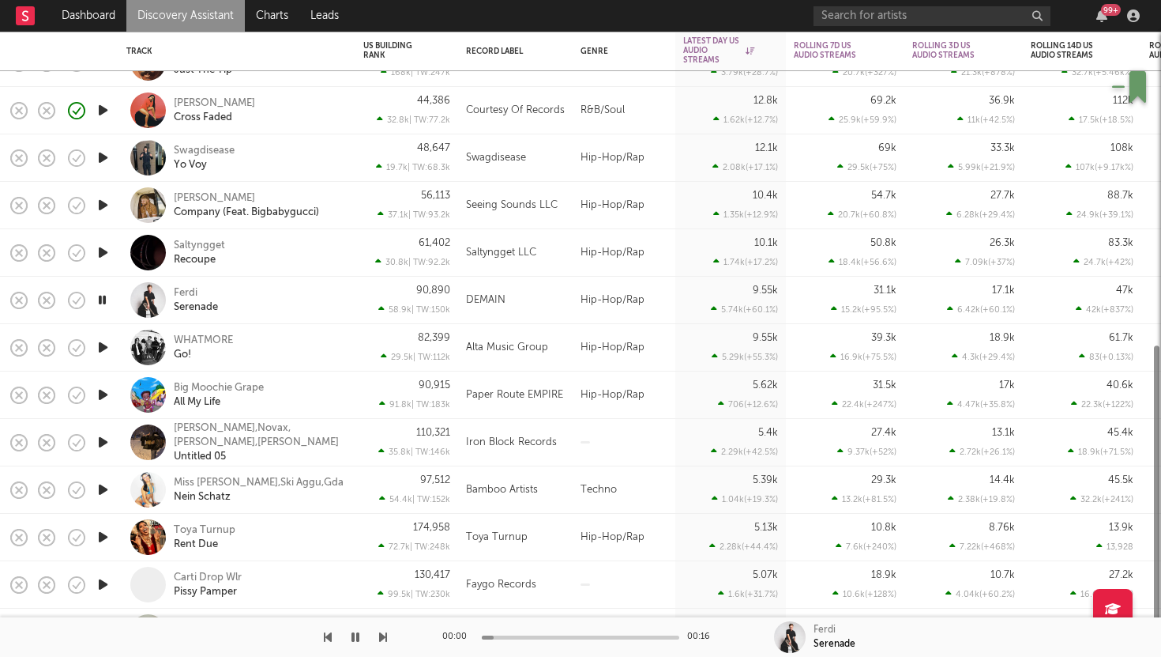
click at [102, 344] on icon "button" at bounding box center [103, 347] width 17 height 20
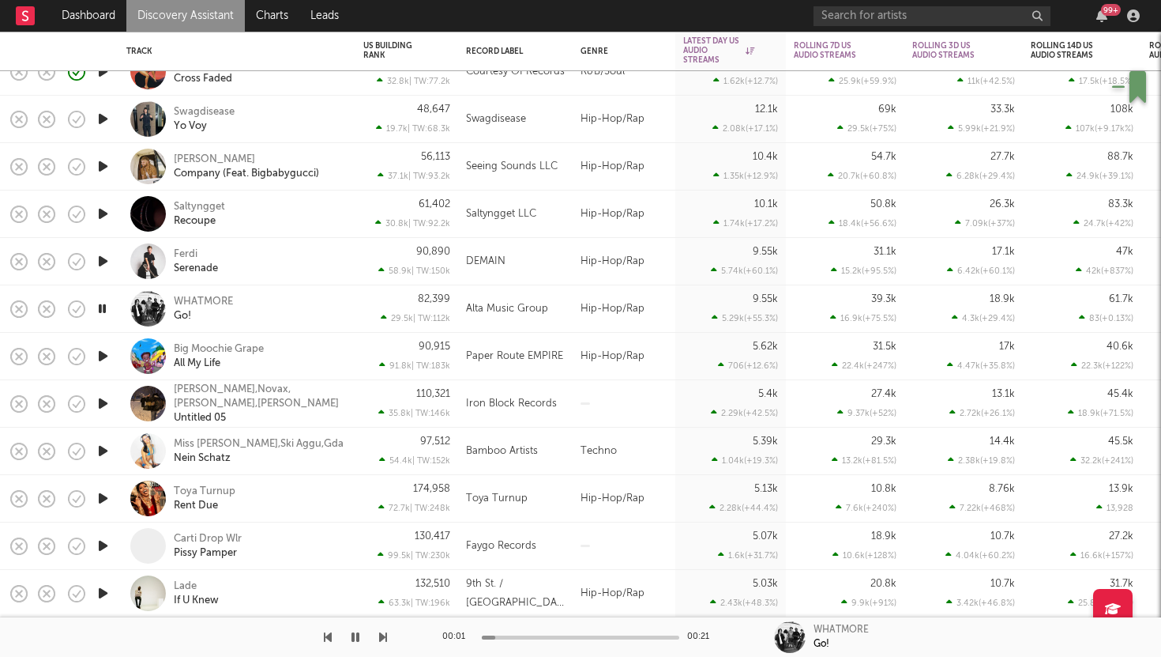
click at [145, 303] on div at bounding box center [148, 309] width 36 height 36
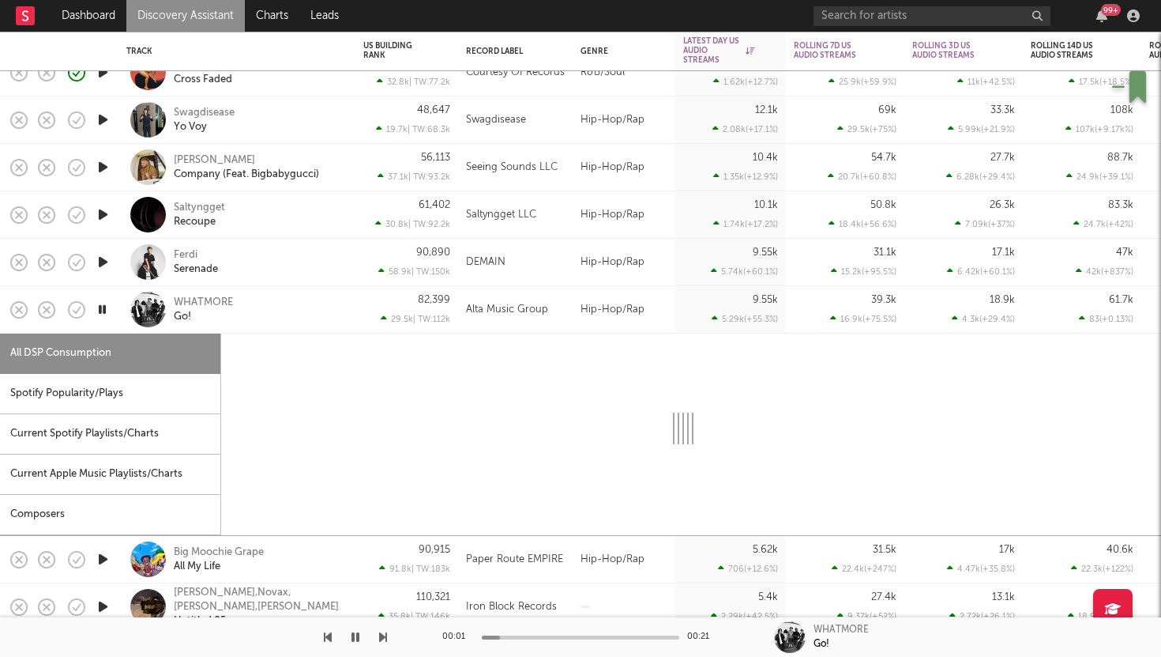
select select "1w"
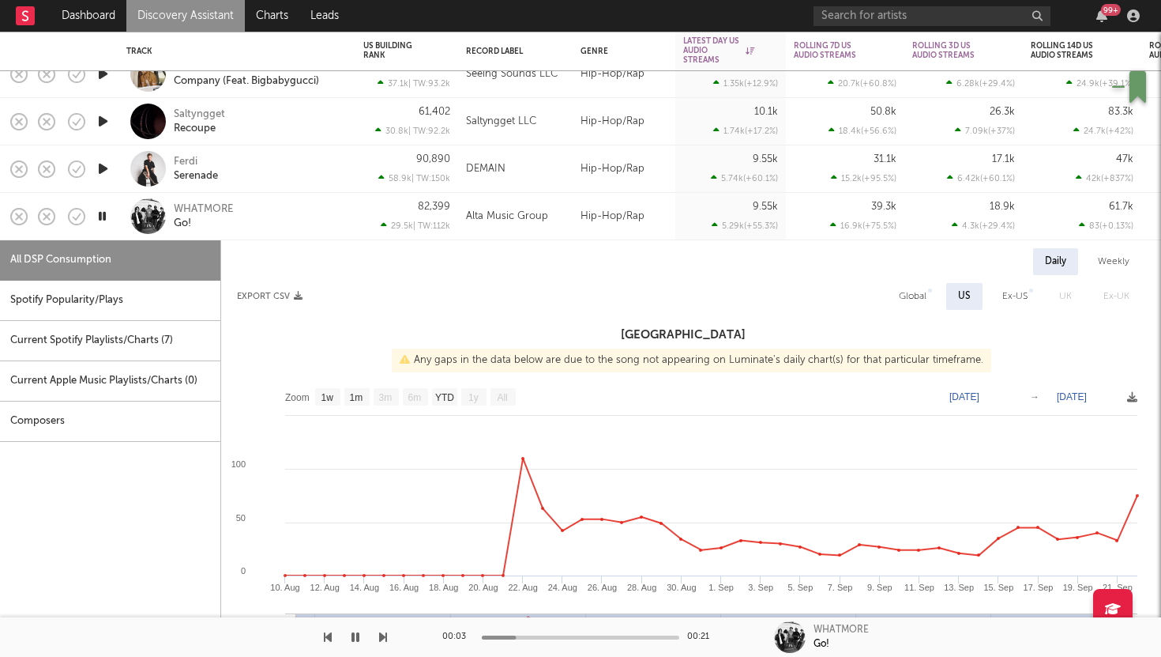
click at [144, 225] on div at bounding box center [148, 216] width 36 height 36
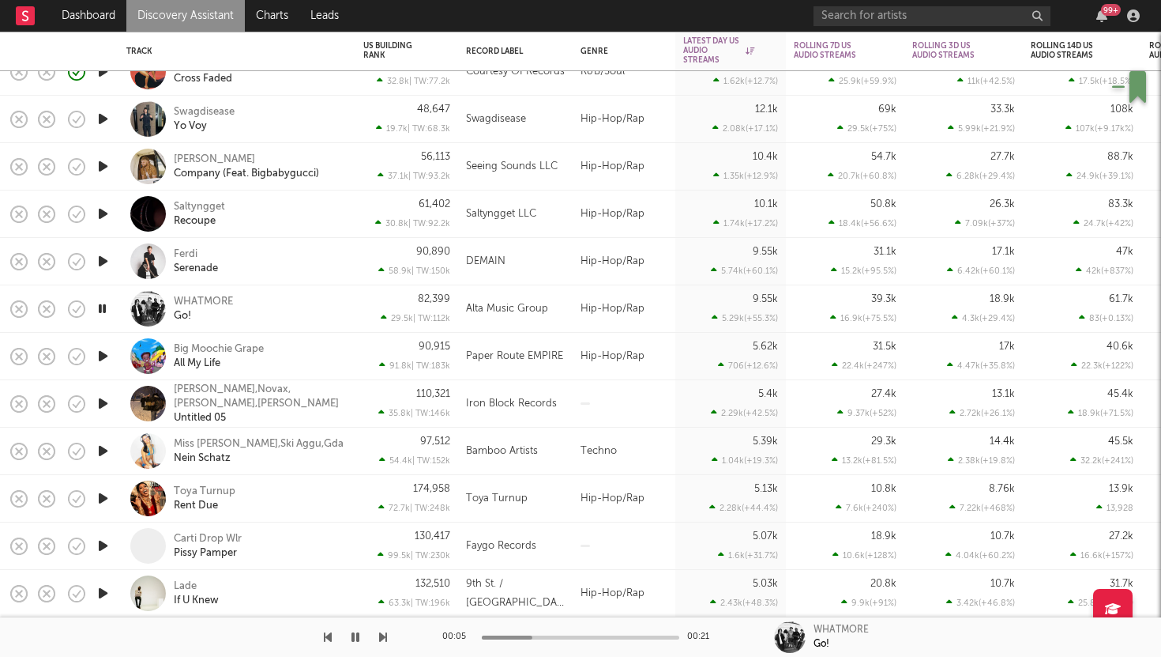
click at [102, 352] on icon "button" at bounding box center [103, 356] width 17 height 20
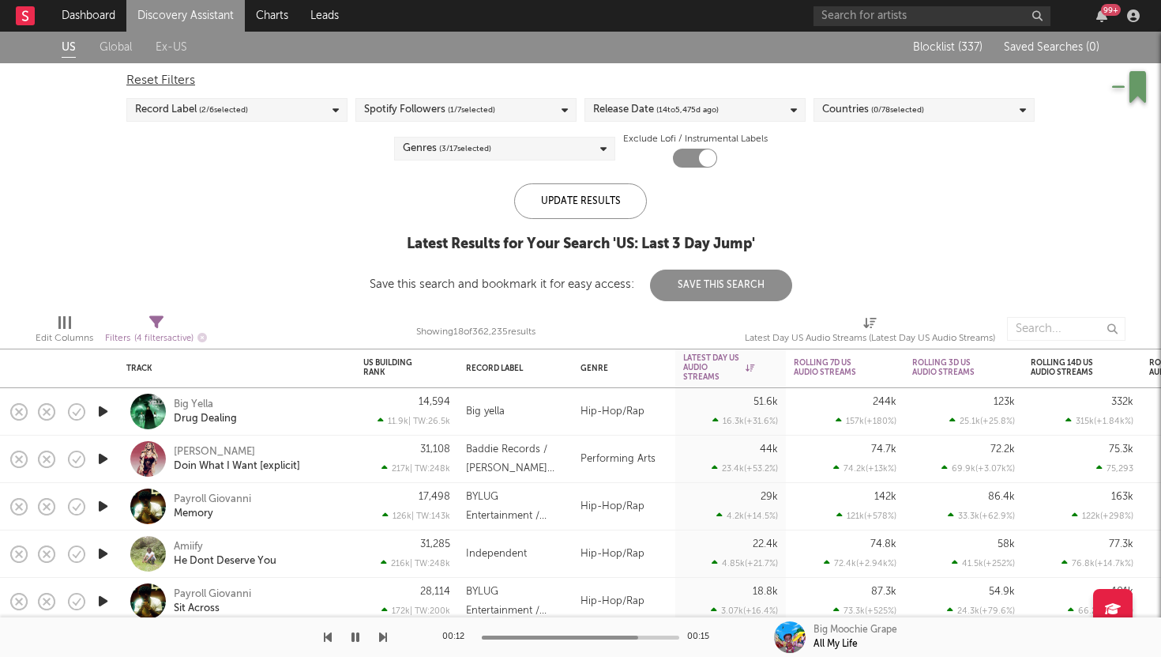
click at [125, 46] on link "Global" at bounding box center [116, 48] width 32 height 20
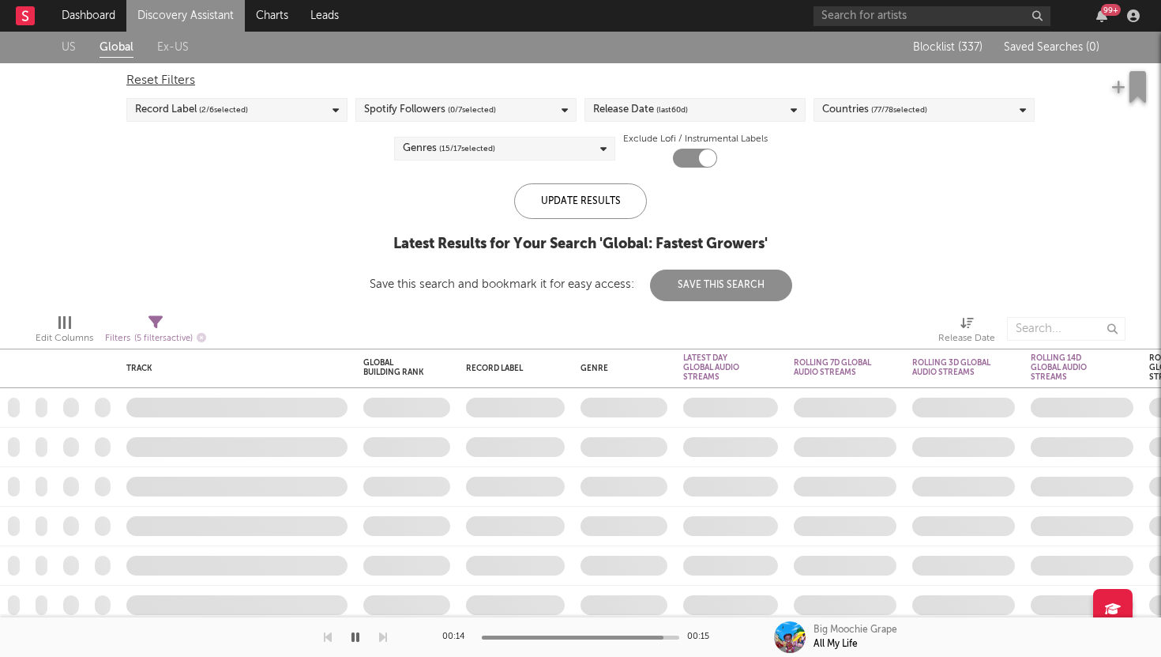
click at [440, 142] on span "( 15 / 17 selected)" at bounding box center [467, 148] width 56 height 19
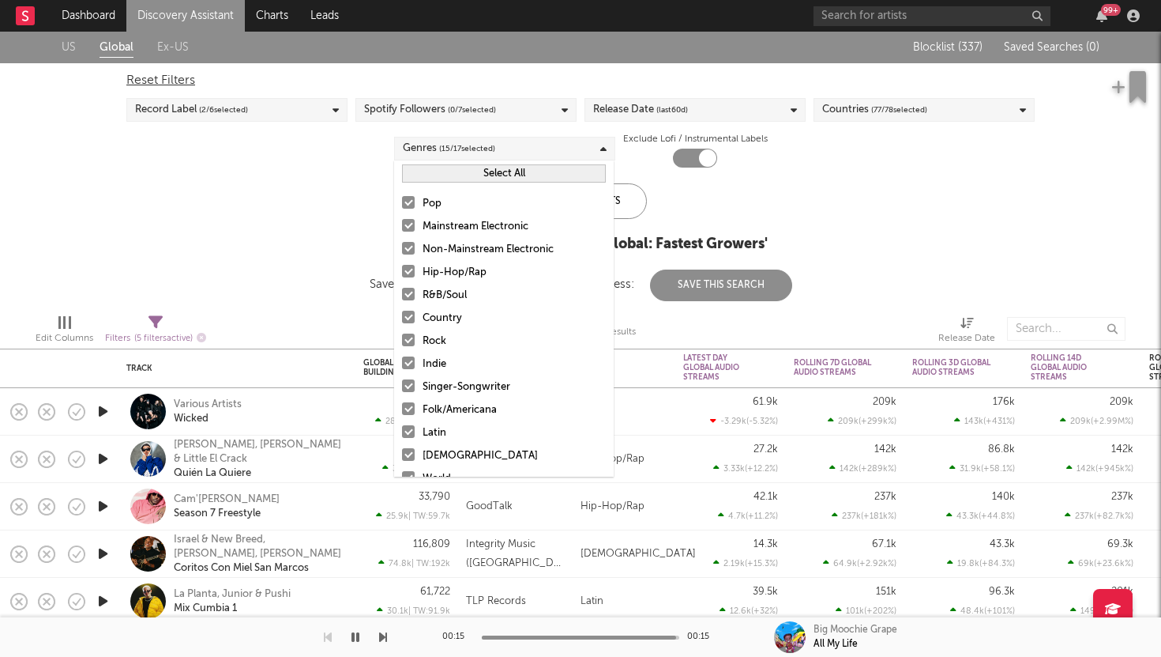
click at [447, 167] on button "Select All" at bounding box center [504, 173] width 204 height 18
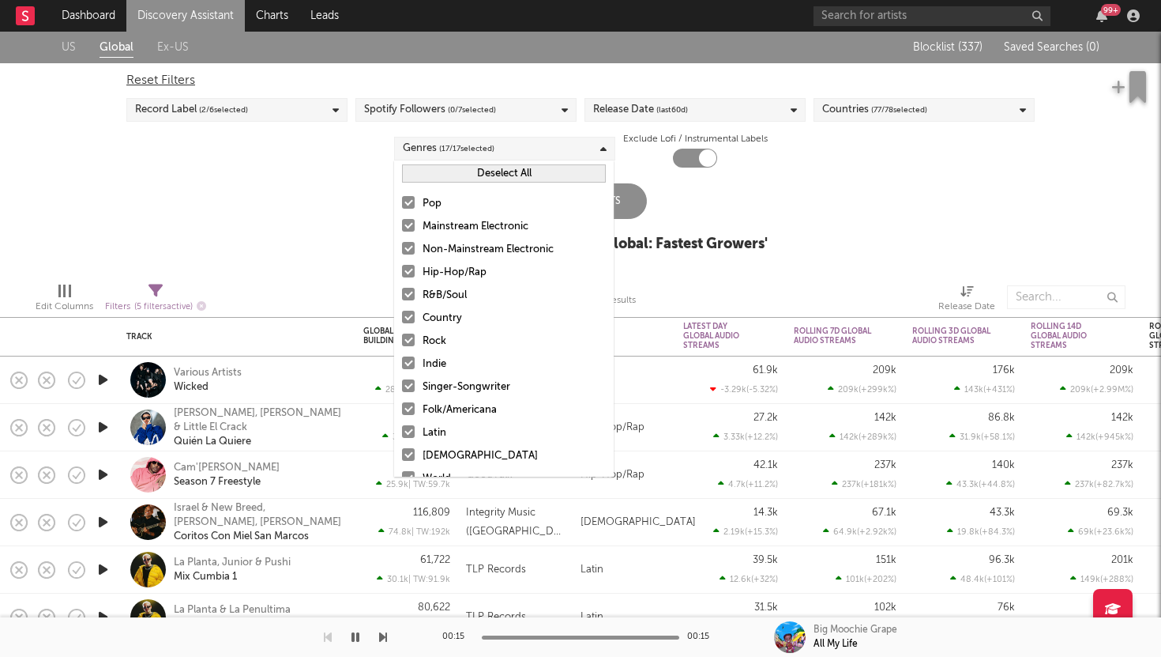
click at [447, 167] on button "Deselect All" at bounding box center [504, 173] width 204 height 18
click at [407, 268] on div at bounding box center [408, 271] width 13 height 13
click at [402, 268] on input "Hip-Hop/Rap" at bounding box center [402, 272] width 0 height 19
click at [408, 295] on div at bounding box center [408, 294] width 13 height 13
click at [402, 295] on input "R&B/Soul" at bounding box center [402, 295] width 0 height 19
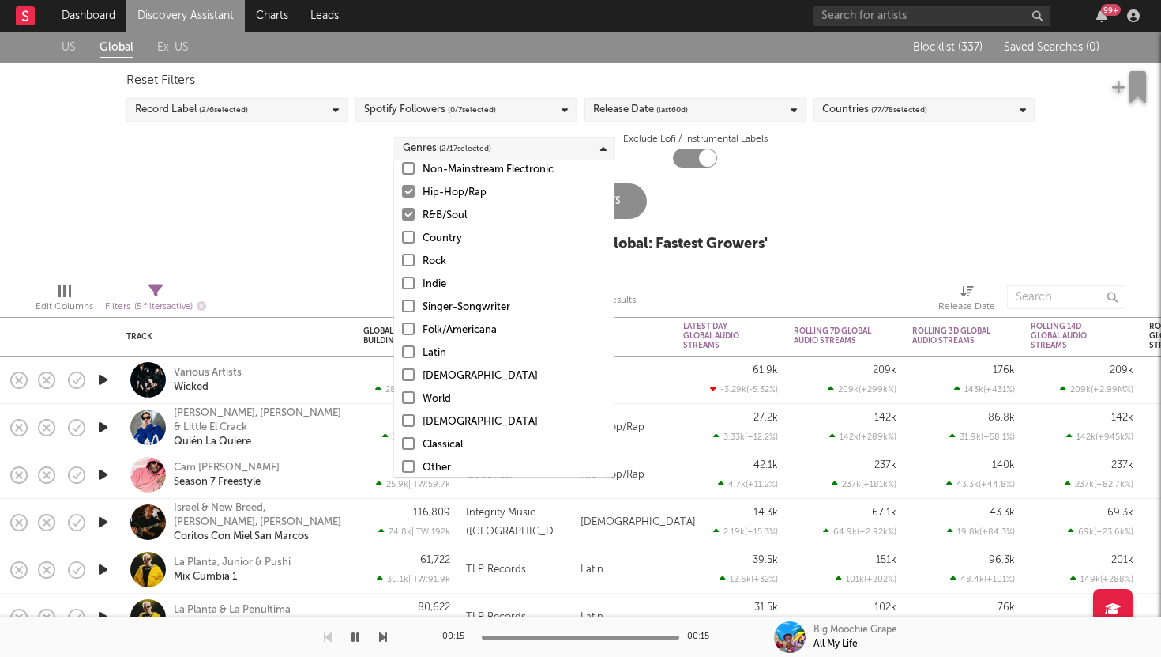
scroll to position [111, 0]
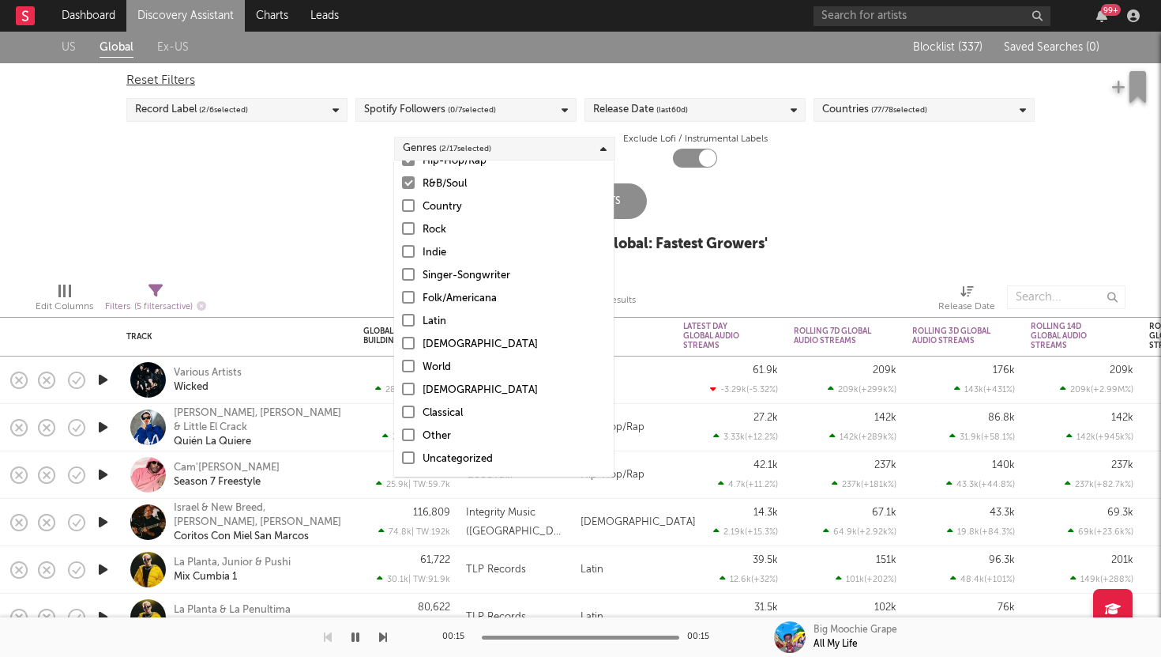
click at [412, 386] on div at bounding box center [408, 388] width 13 height 13
click at [402, 386] on input "[DEMOGRAPHIC_DATA]" at bounding box center [402, 390] width 0 height 19
click at [382, 271] on div "Edit Columns Filters ( 5 filters active) Showing 309 of 362,235 results Release…" at bounding box center [580, 292] width 1161 height 47
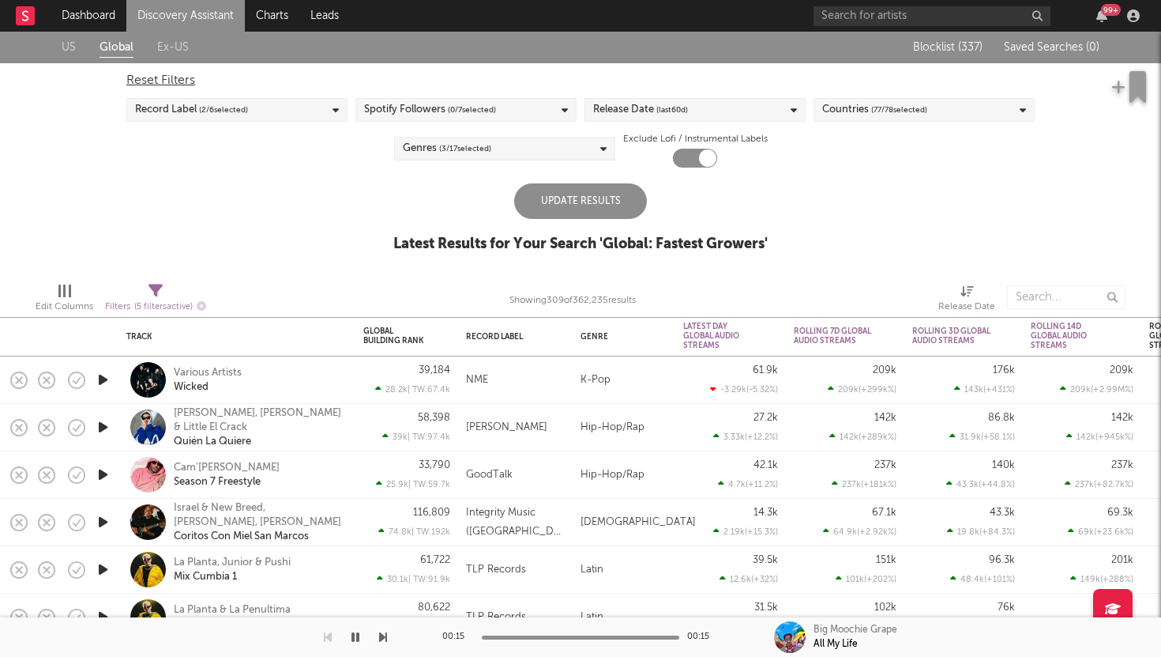
click at [563, 218] on div "Update Results" at bounding box center [580, 201] width 133 height 36
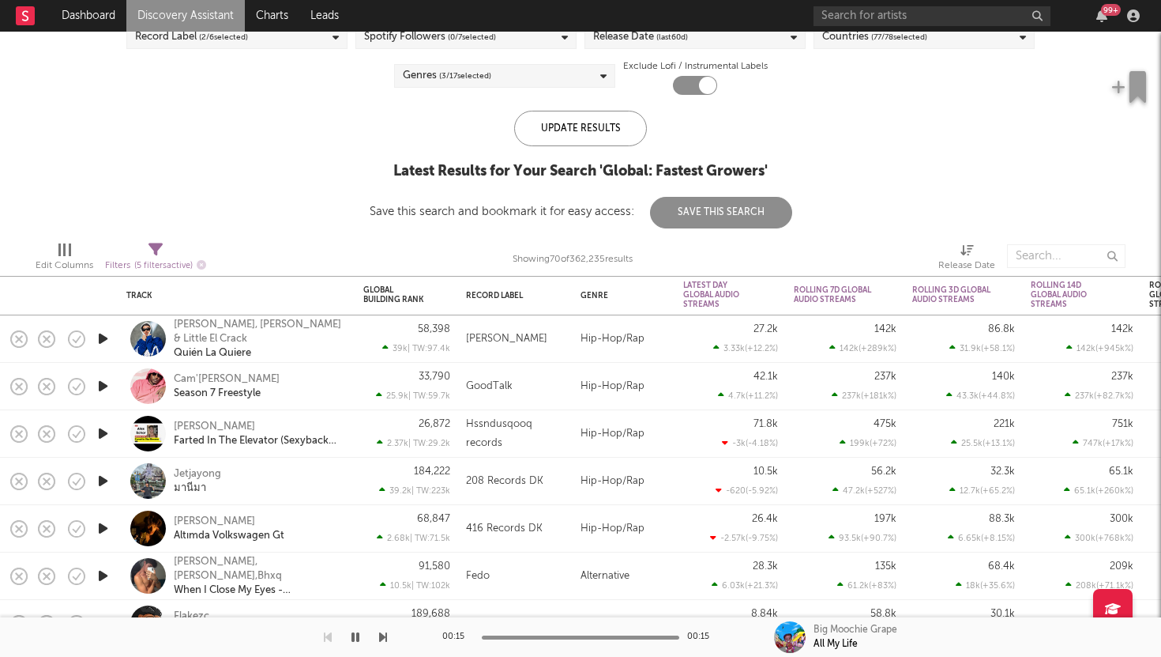
click at [101, 382] on icon "button" at bounding box center [103, 386] width 17 height 20
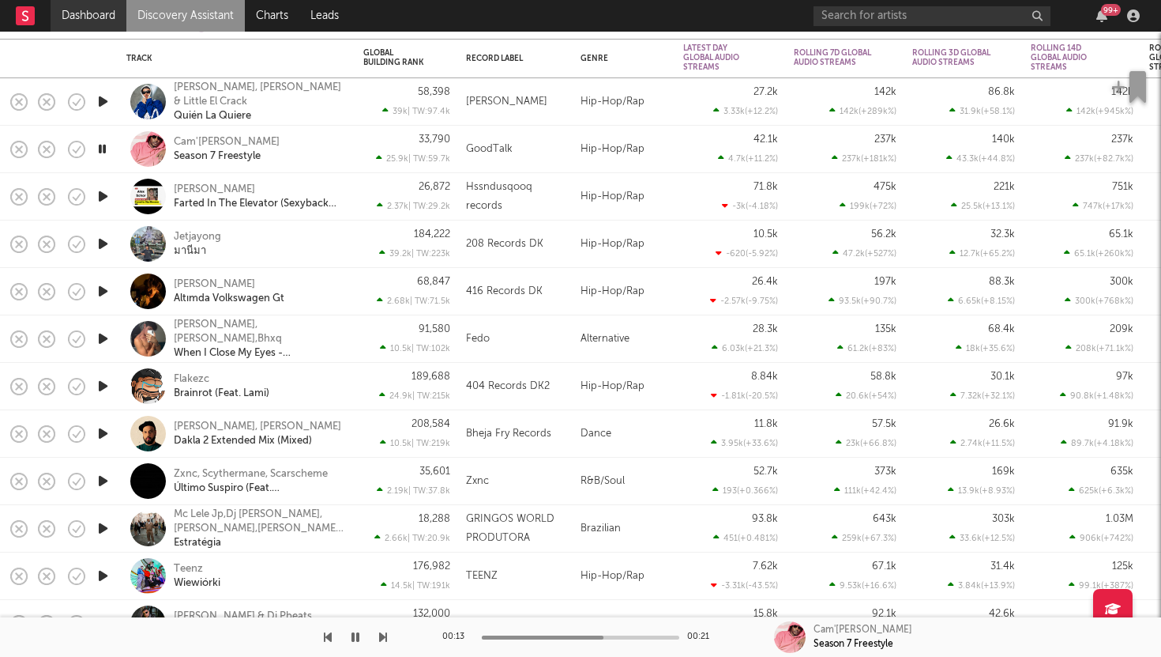
click at [103, 12] on link "Dashboard" at bounding box center [89, 16] width 76 height 32
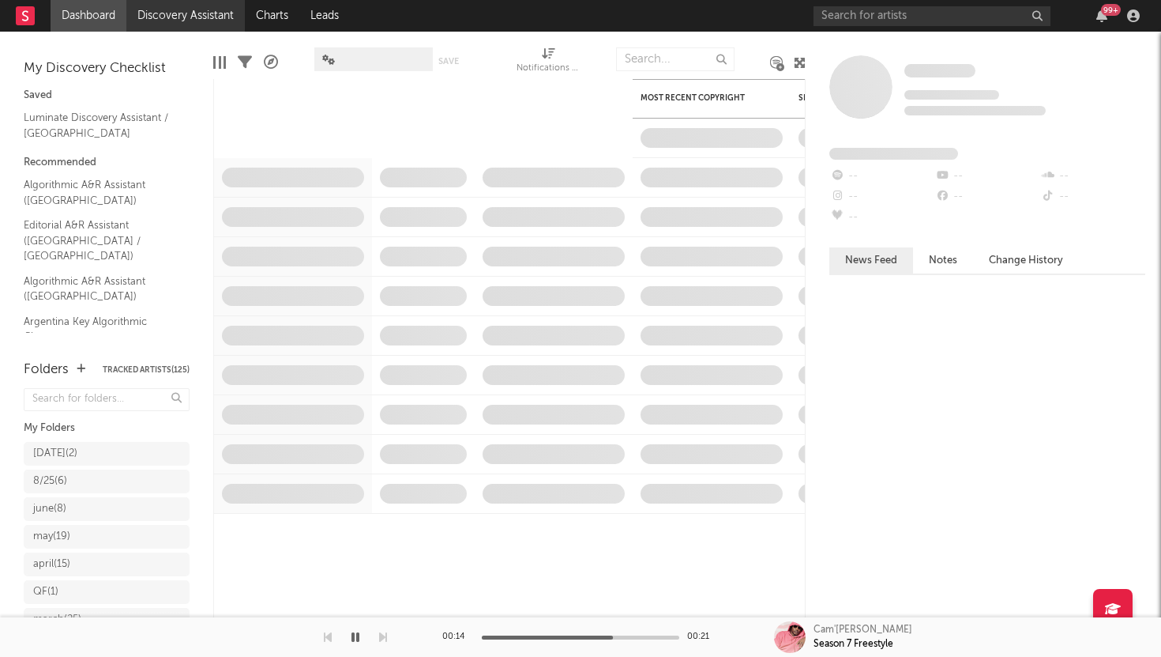
click at [171, 13] on link "Discovery Assistant" at bounding box center [185, 16] width 119 height 32
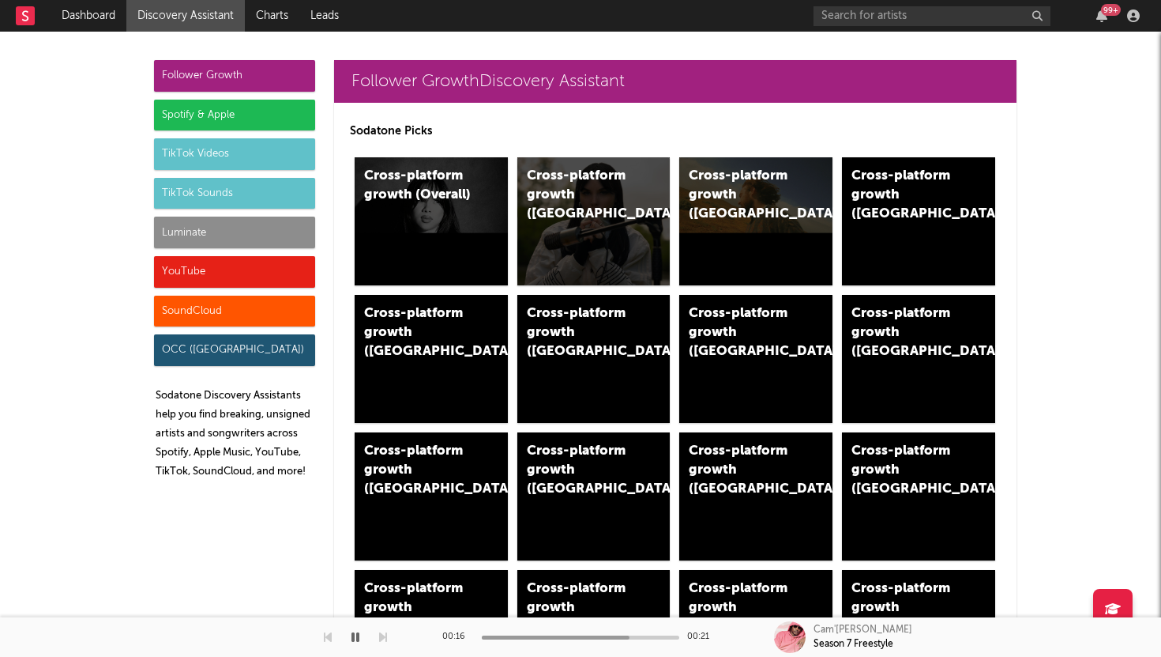
click at [197, 107] on div "Spotify & Apple" at bounding box center [234, 116] width 161 height 32
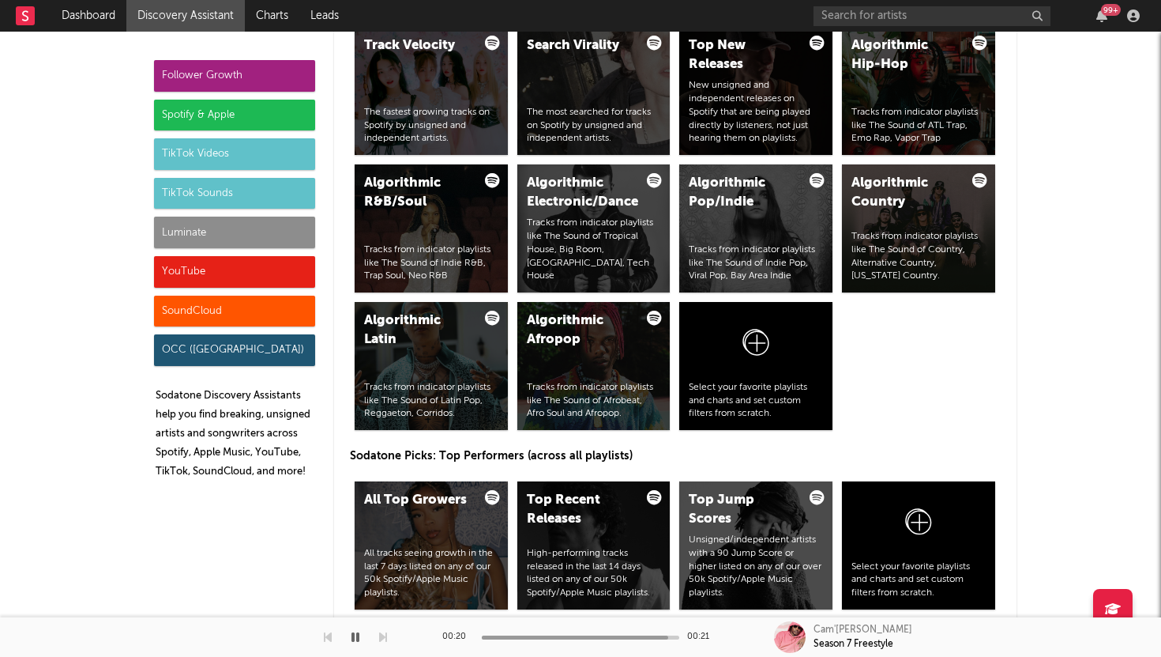
scroll to position [2016, 0]
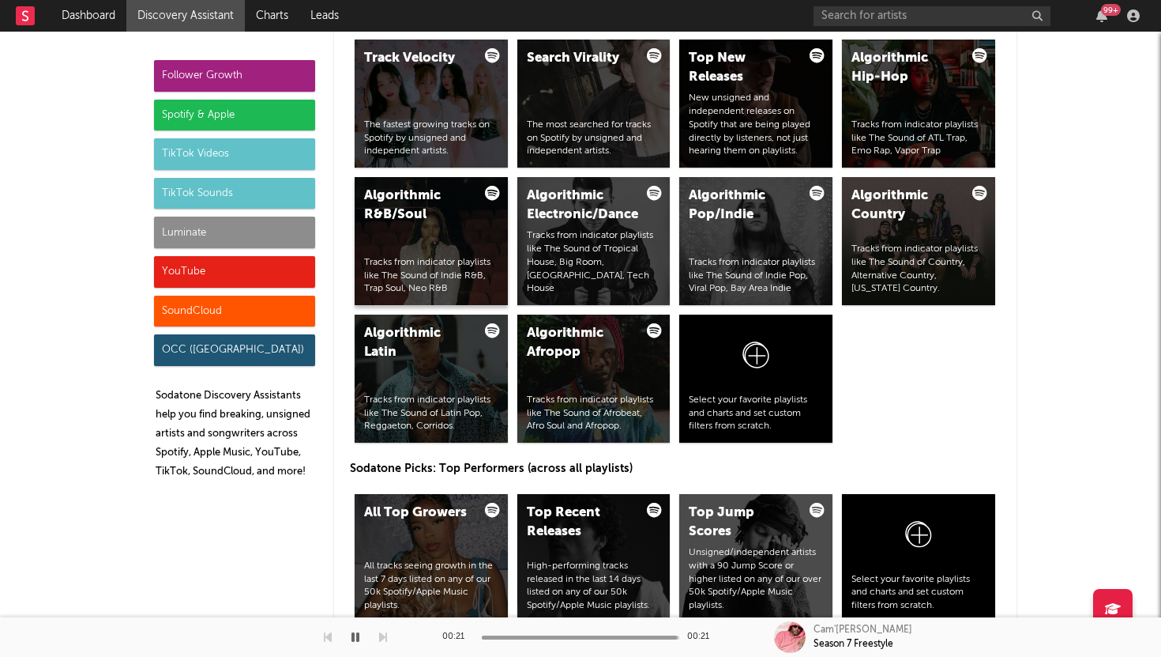
click at [459, 254] on div "Algorithmic R&B/Soul Tracks from indicator playlists like The Sound of Indie R&…" at bounding box center [431, 241] width 153 height 128
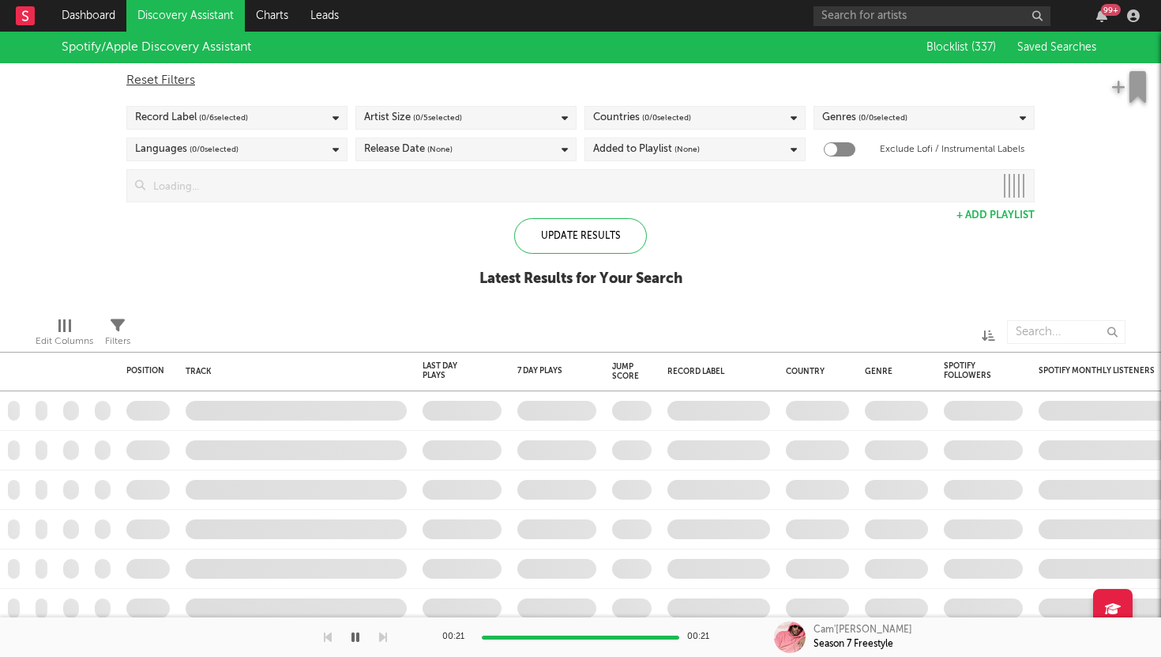
checkbox input "true"
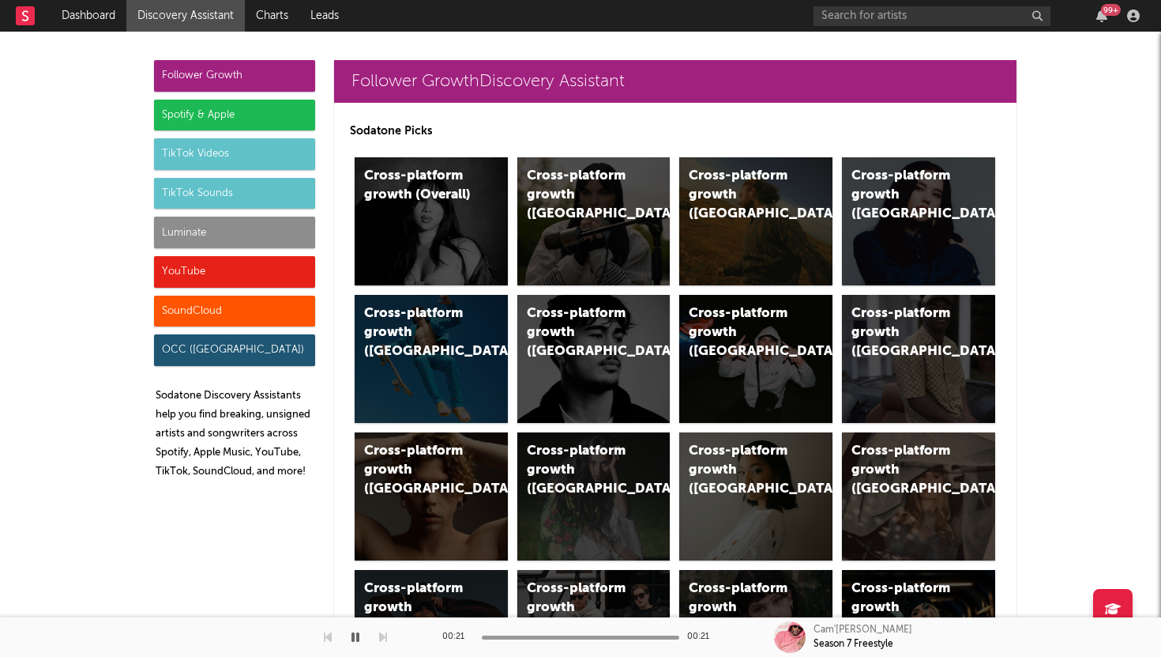
click at [264, 69] on div "Follower Growth" at bounding box center [234, 76] width 161 height 32
click at [743, 202] on div "Cross-platform growth (US)" at bounding box center [742, 195] width 107 height 57
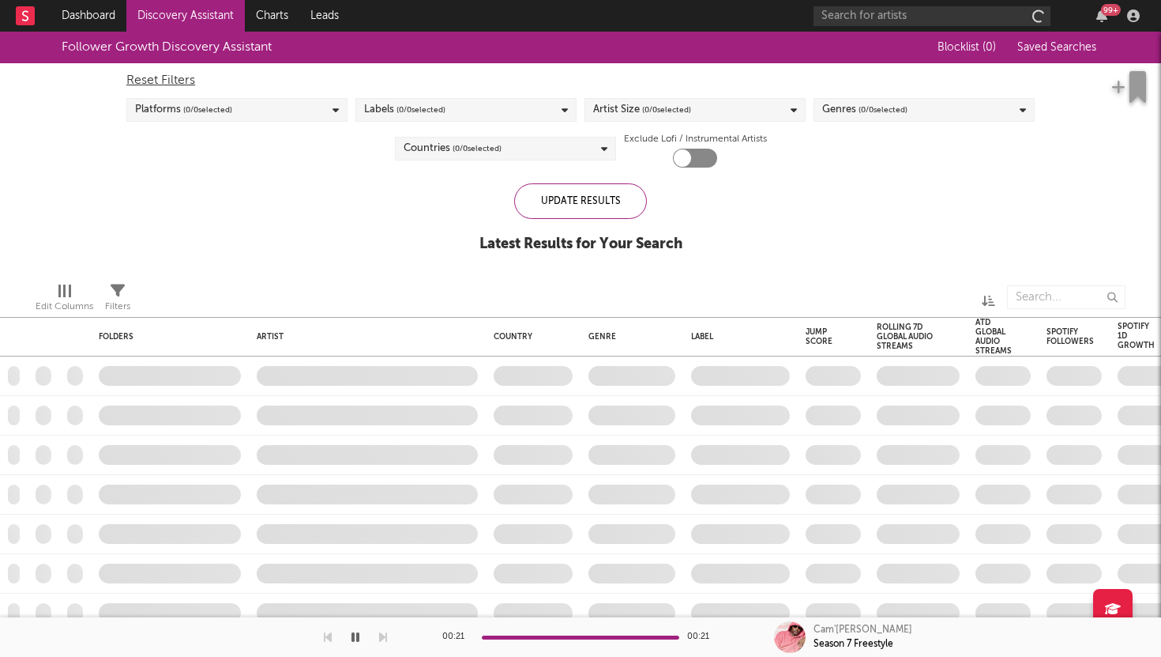
checkbox input "true"
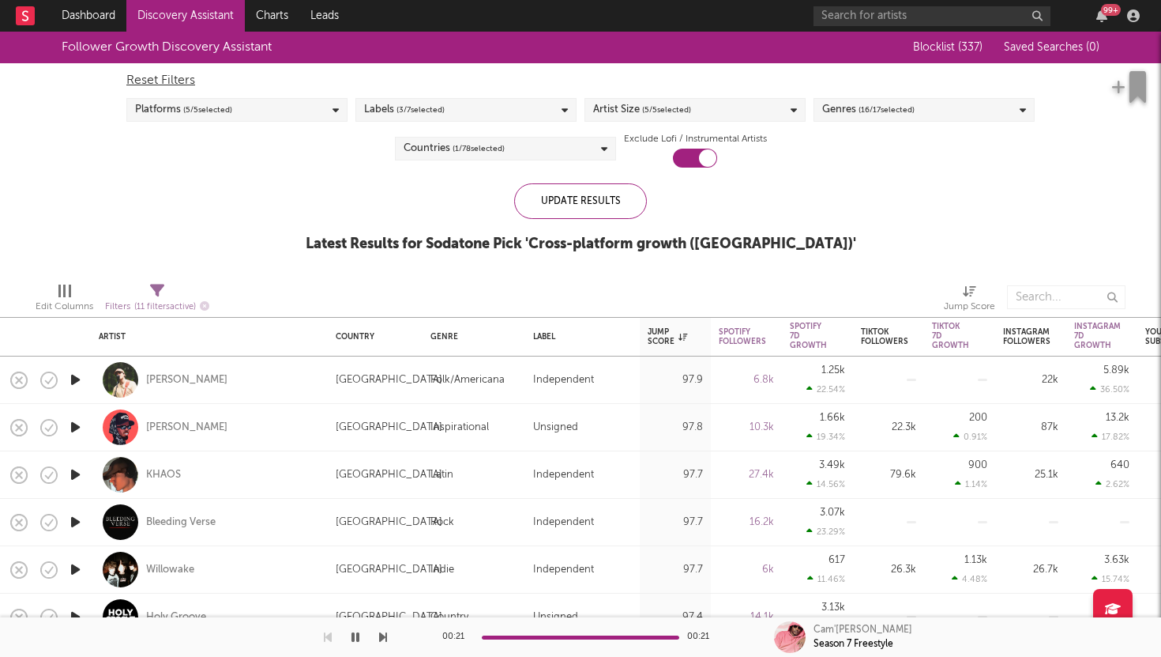
click at [79, 425] on icon "button" at bounding box center [75, 427] width 17 height 20
click at [863, 111] on span "( 16 / 17 selected)" at bounding box center [887, 109] width 56 height 19
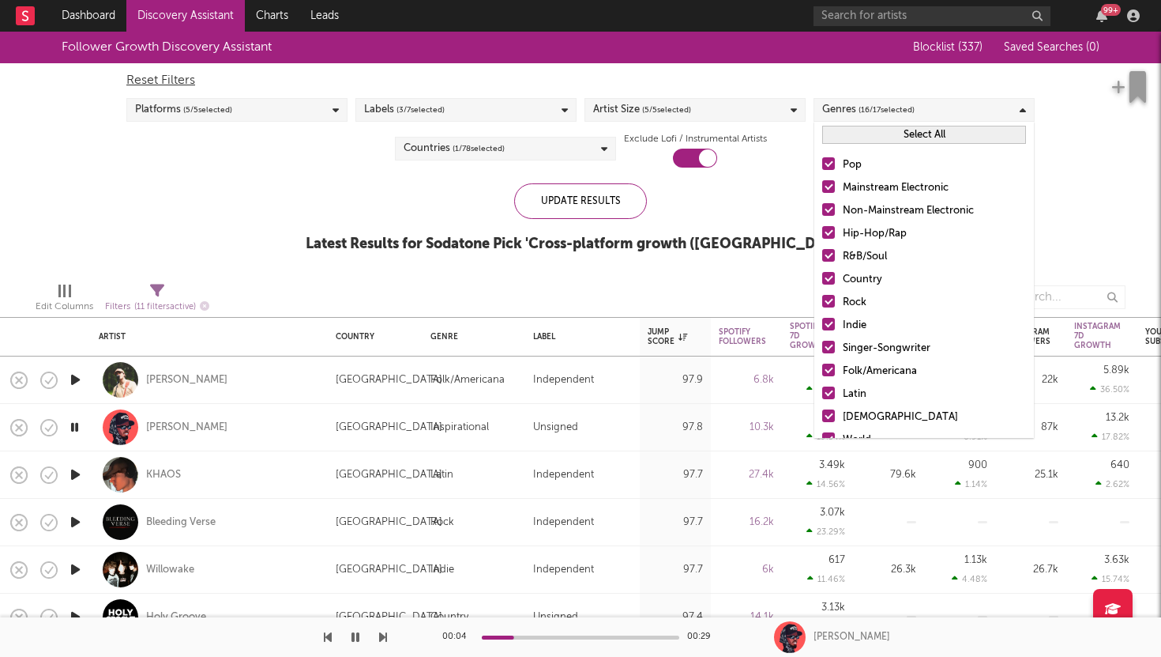
click at [279, 261] on div "Follower Growth Discovery Assistant Blocklist ( 337 ) Saved Searches ( 0 ) Rese…" at bounding box center [580, 151] width 1161 height 238
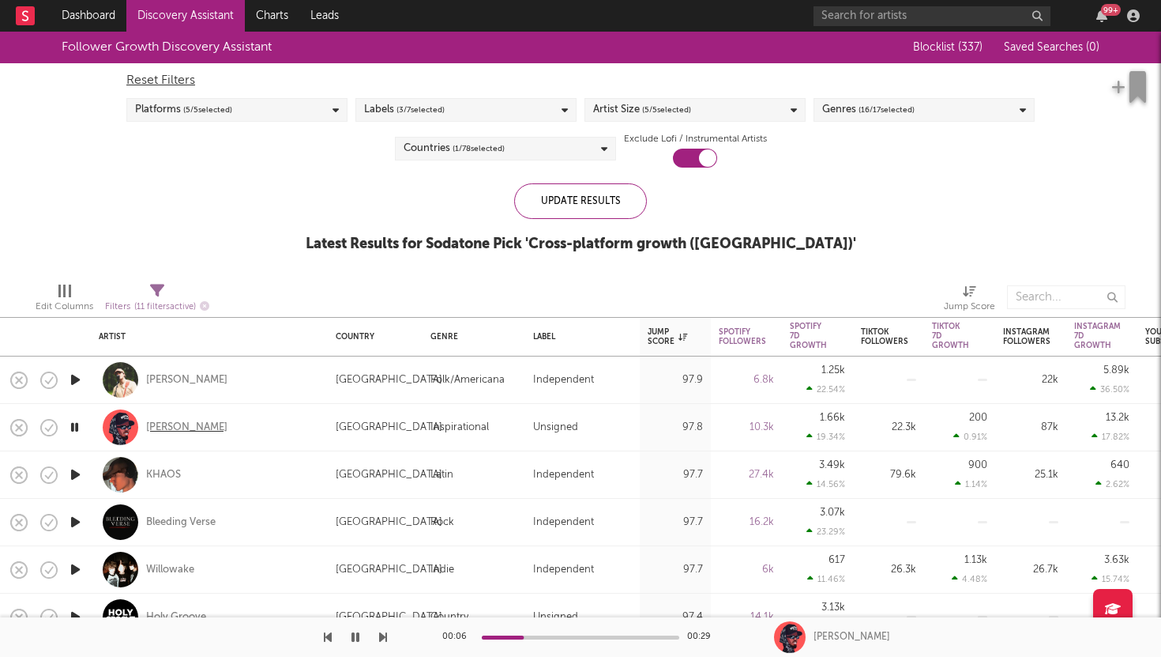
click at [202, 425] on div "Jordan Ramble" at bounding box center [186, 427] width 81 height 14
click at [73, 475] on icon "button" at bounding box center [75, 475] width 17 height 20
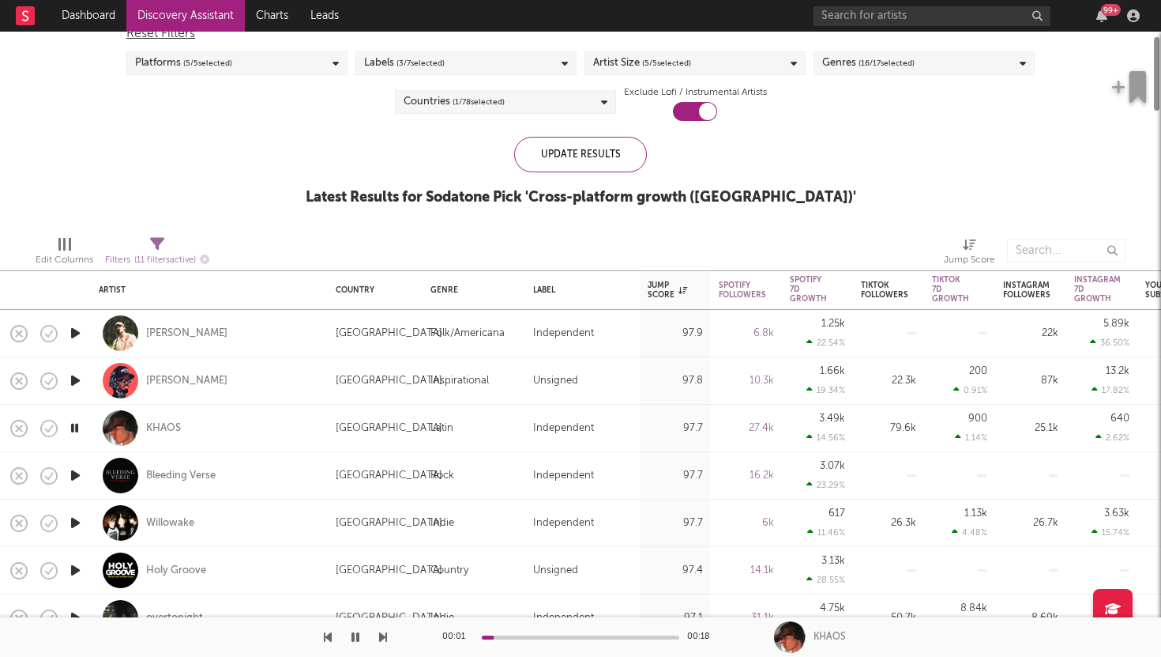
click at [73, 476] on icon "button" at bounding box center [75, 475] width 17 height 20
click at [74, 523] on icon "button" at bounding box center [75, 523] width 17 height 20
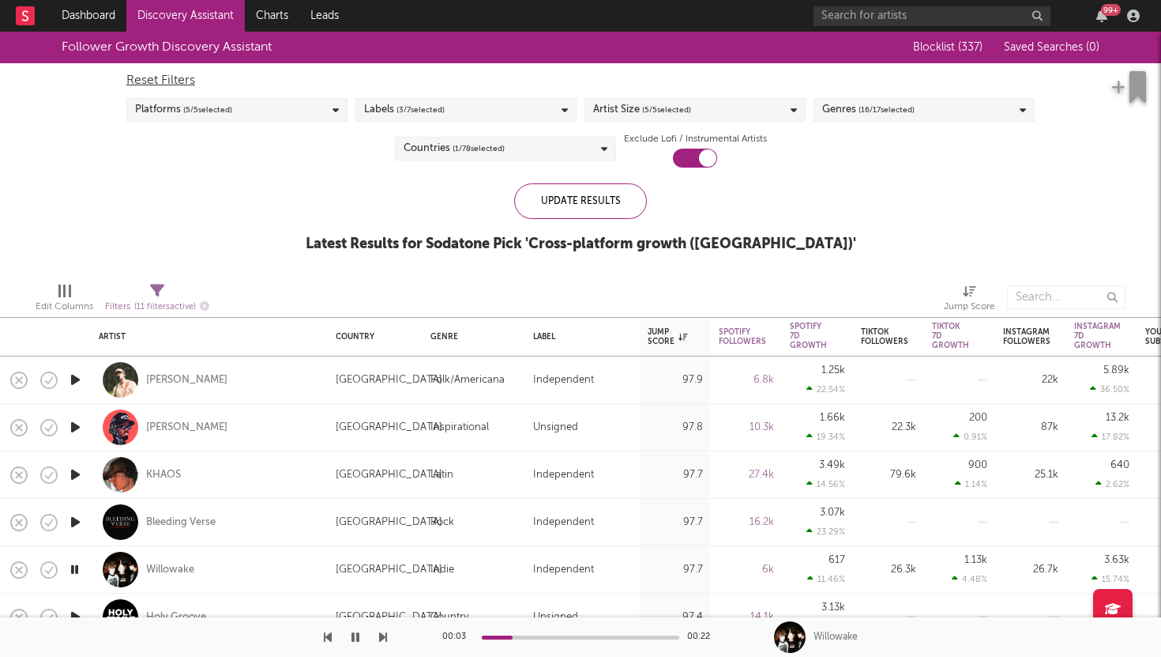
click at [857, 111] on div "Genres ( 16 / 17 selected)" at bounding box center [868, 109] width 92 height 19
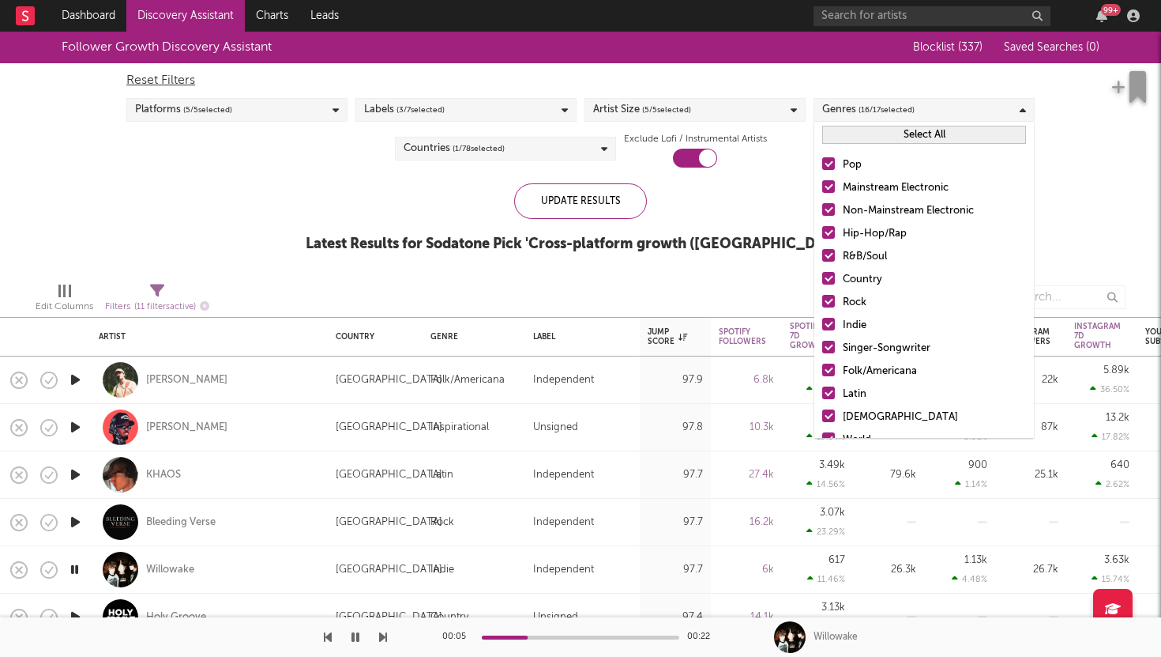
click at [861, 131] on button "Select All" at bounding box center [924, 135] width 204 height 18
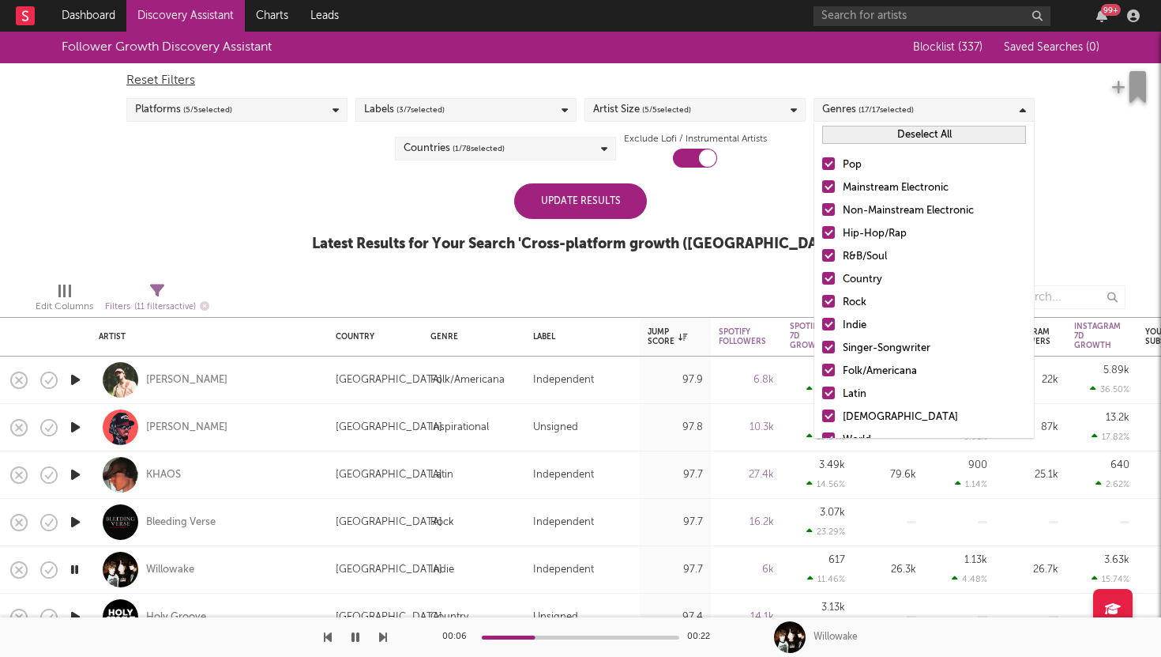
click at [861, 126] on button "Deselect All" at bounding box center [924, 135] width 204 height 18
click at [823, 230] on div at bounding box center [828, 232] width 13 height 13
click at [822, 230] on input "Hip-Hop/Rap" at bounding box center [822, 233] width 0 height 19
click at [828, 258] on div at bounding box center [828, 255] width 13 height 13
click at [822, 258] on input "R&B/Soul" at bounding box center [822, 256] width 0 height 19
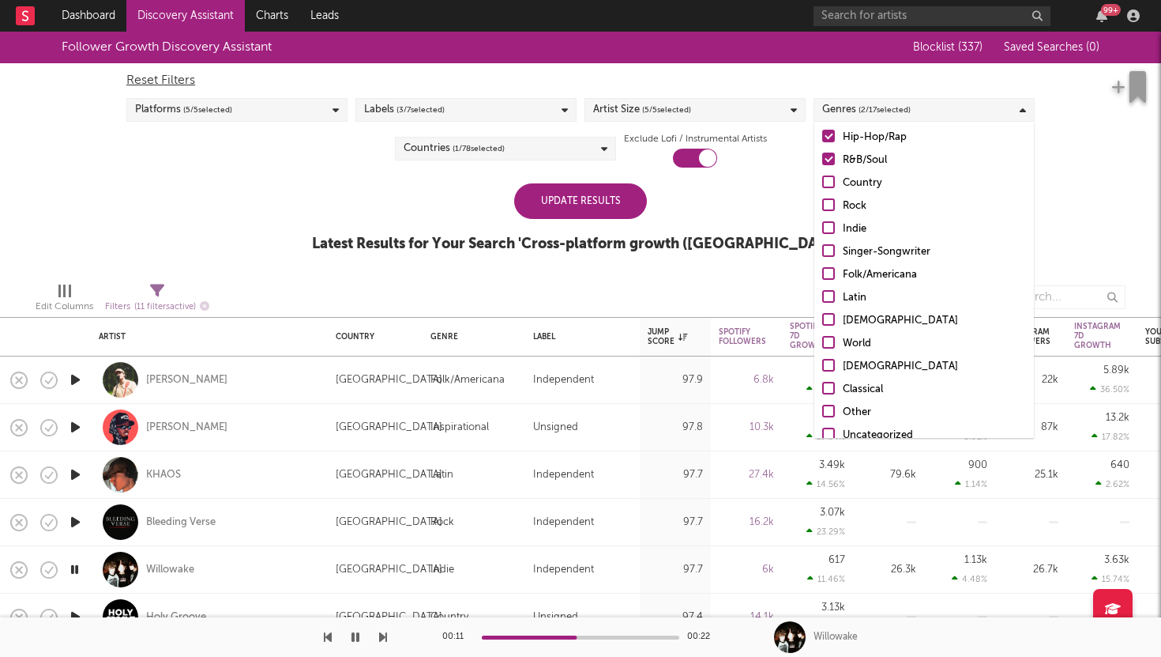
scroll to position [111, 0]
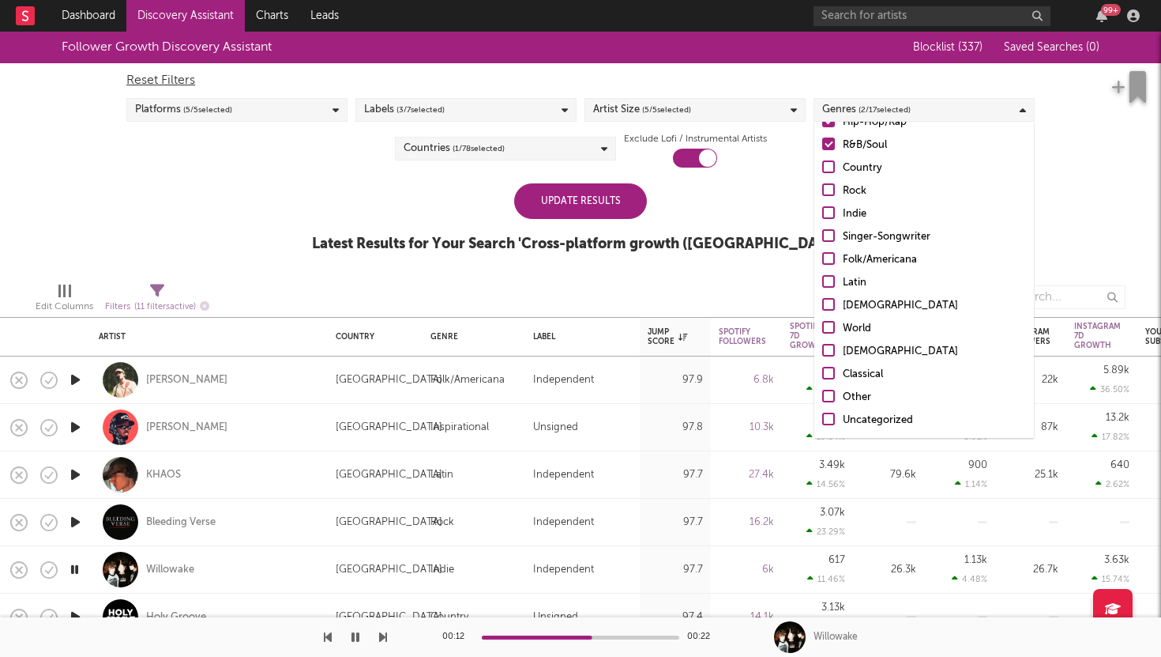
click at [831, 350] on div at bounding box center [828, 350] width 13 height 13
click at [822, 350] on input "Christian" at bounding box center [822, 351] width 0 height 19
click at [623, 207] on div "Update Results" at bounding box center [580, 201] width 133 height 36
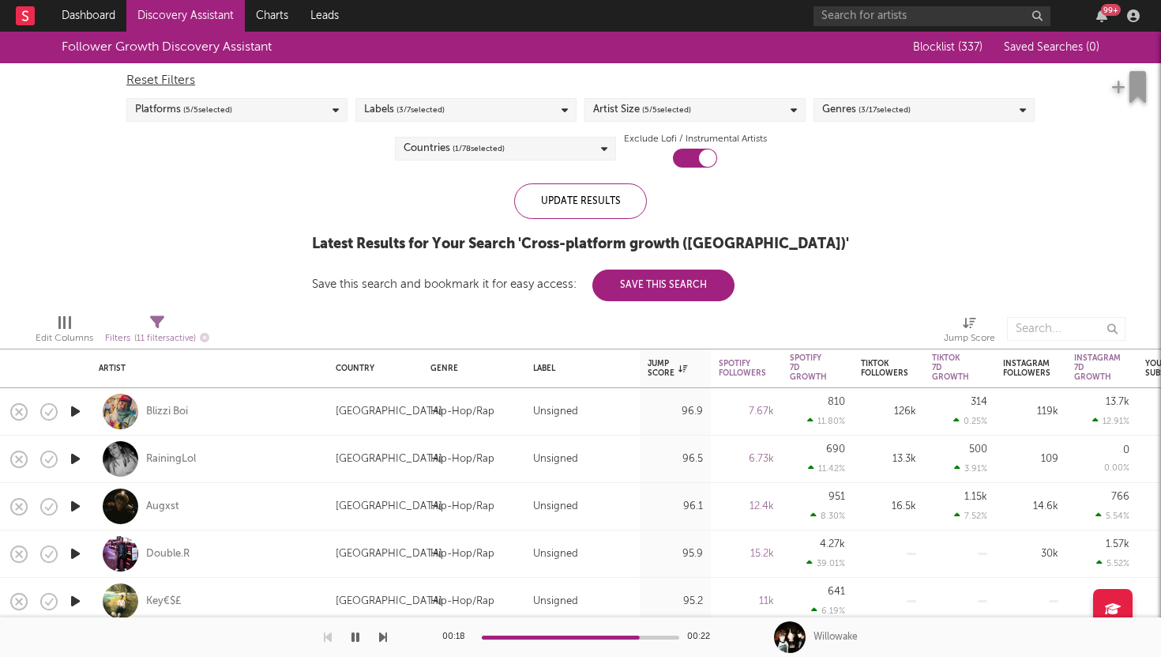
click at [860, 115] on span "( 3 / 17 selected)" at bounding box center [885, 109] width 52 height 19
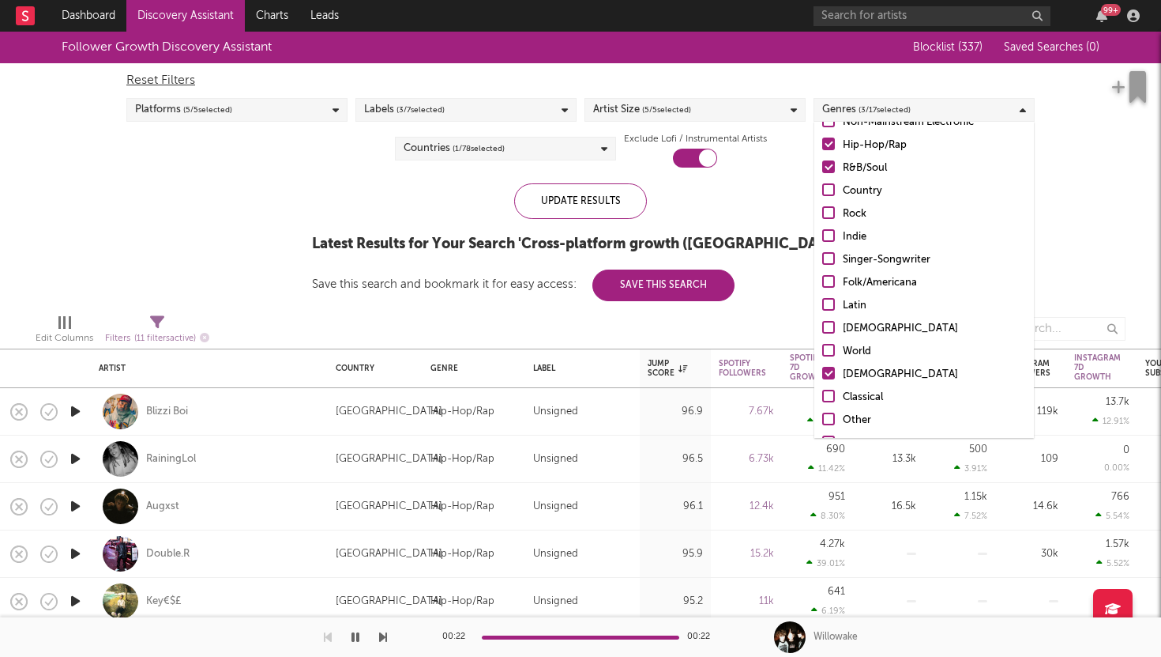
scroll to position [111, 0]
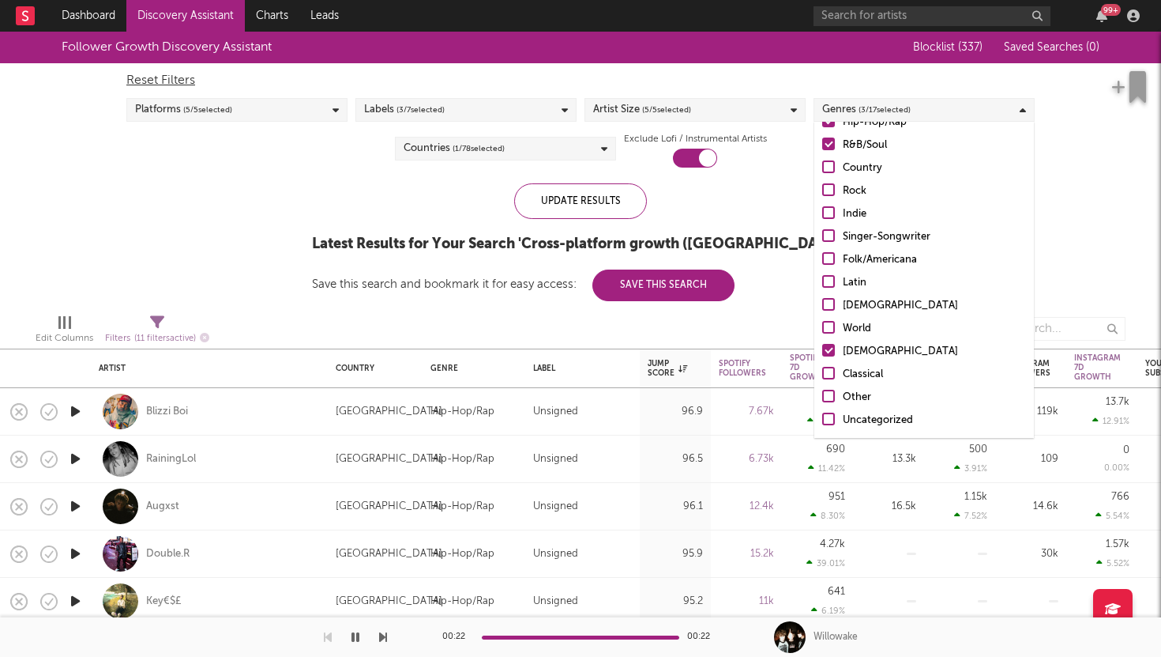
click at [831, 416] on div at bounding box center [828, 418] width 13 height 13
click at [822, 416] on input "Uncategorized" at bounding box center [822, 420] width 0 height 19
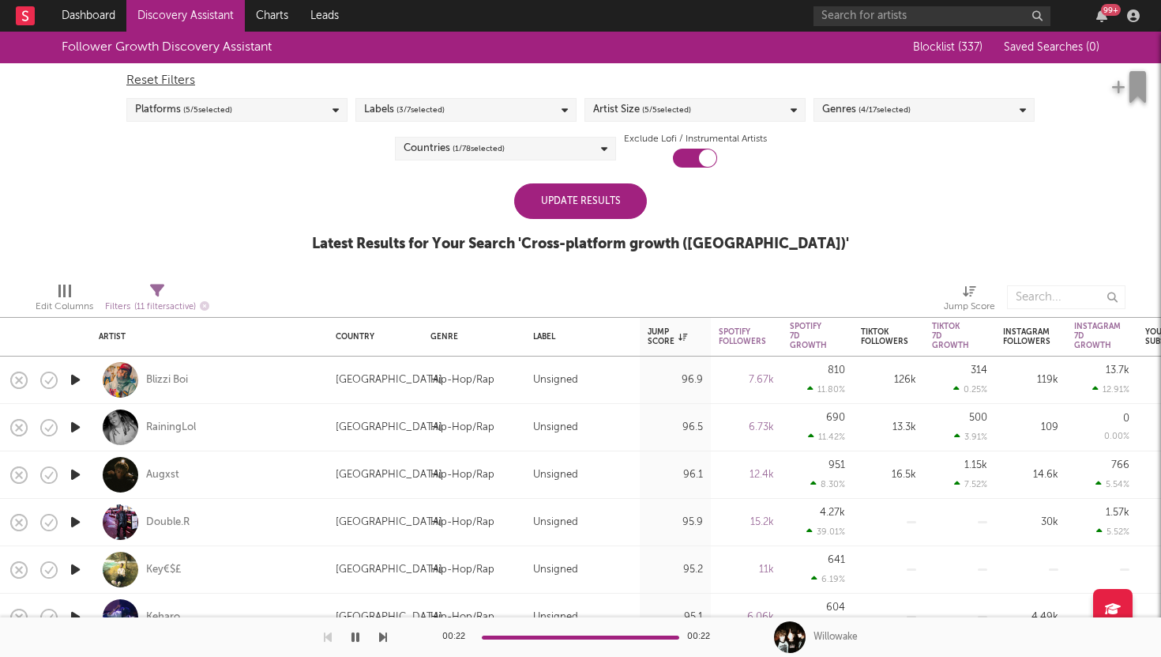
click at [614, 194] on div "Update Results" at bounding box center [580, 201] width 133 height 36
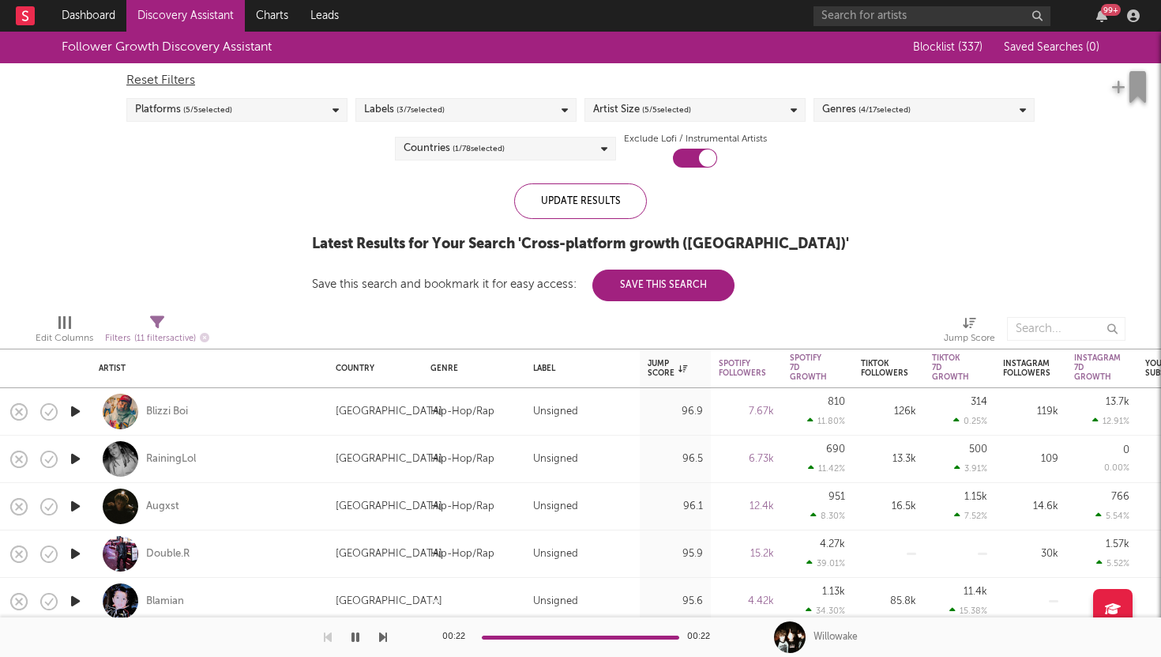
click at [845, 111] on div "Genres ( 4 / 17 selected)" at bounding box center [866, 109] width 88 height 19
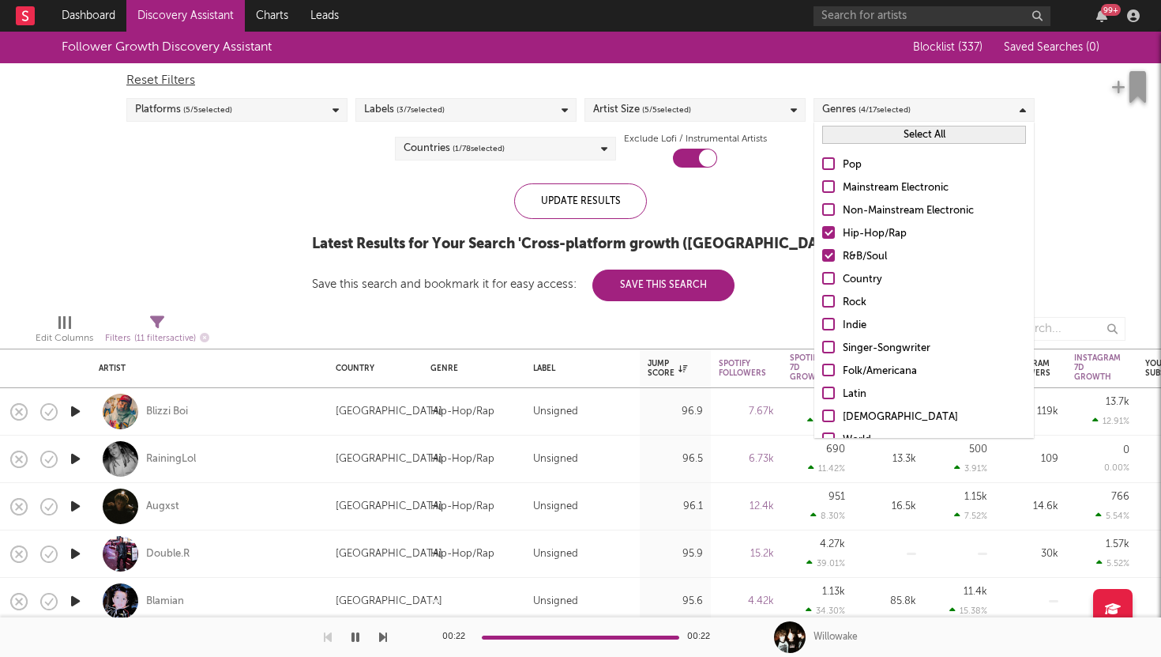
click at [860, 135] on button "Select All" at bounding box center [924, 135] width 204 height 18
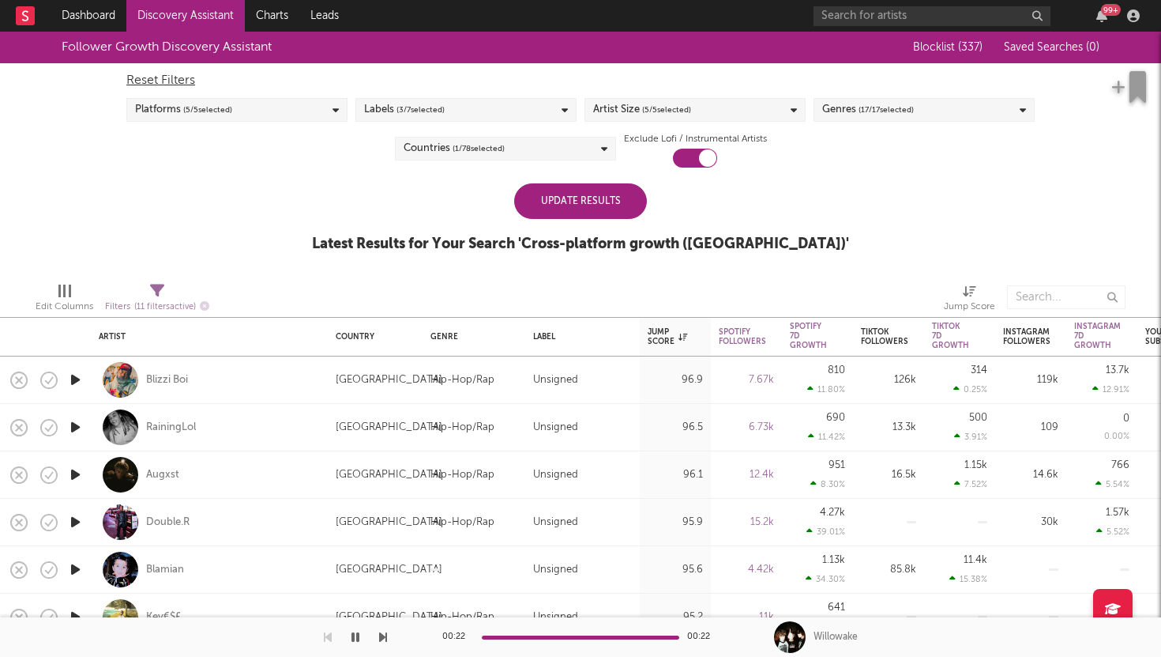
click at [597, 200] on div "Update Results" at bounding box center [580, 201] width 133 height 36
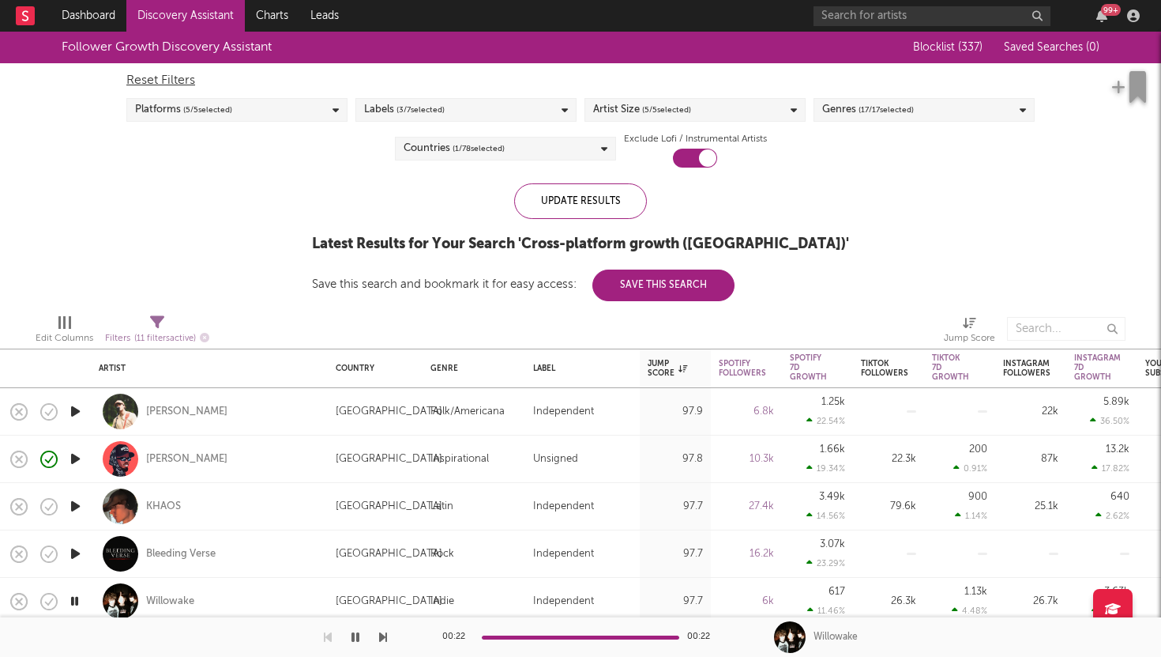
click at [81, 506] on icon "button" at bounding box center [75, 506] width 17 height 20
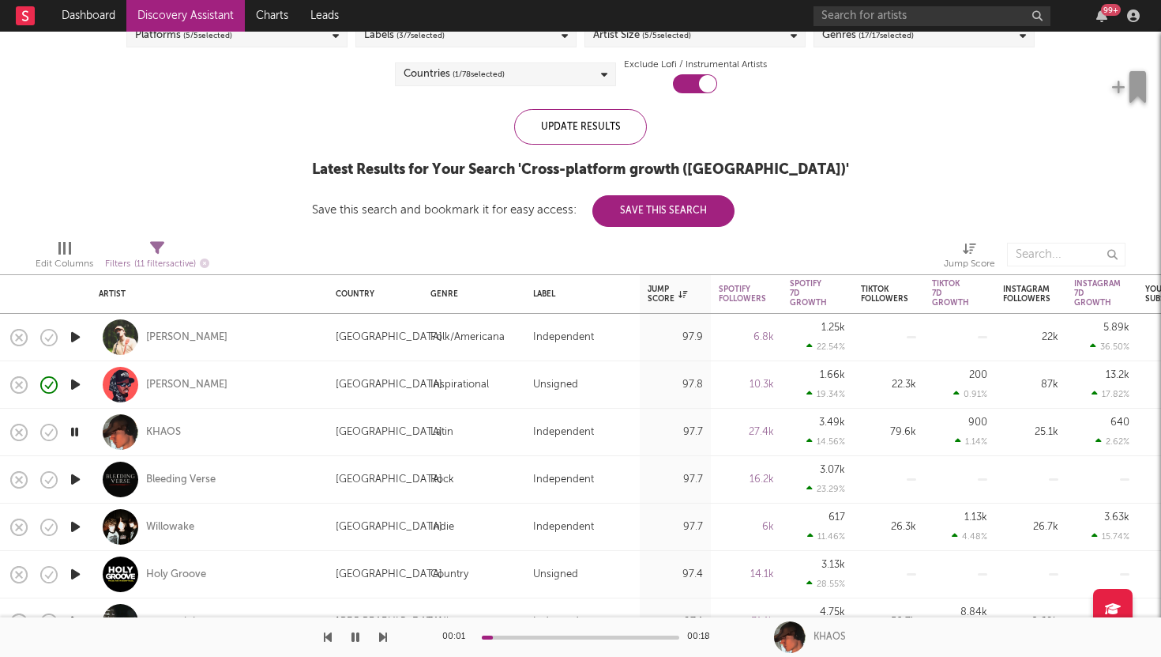
click at [71, 520] on icon "button" at bounding box center [75, 527] width 17 height 20
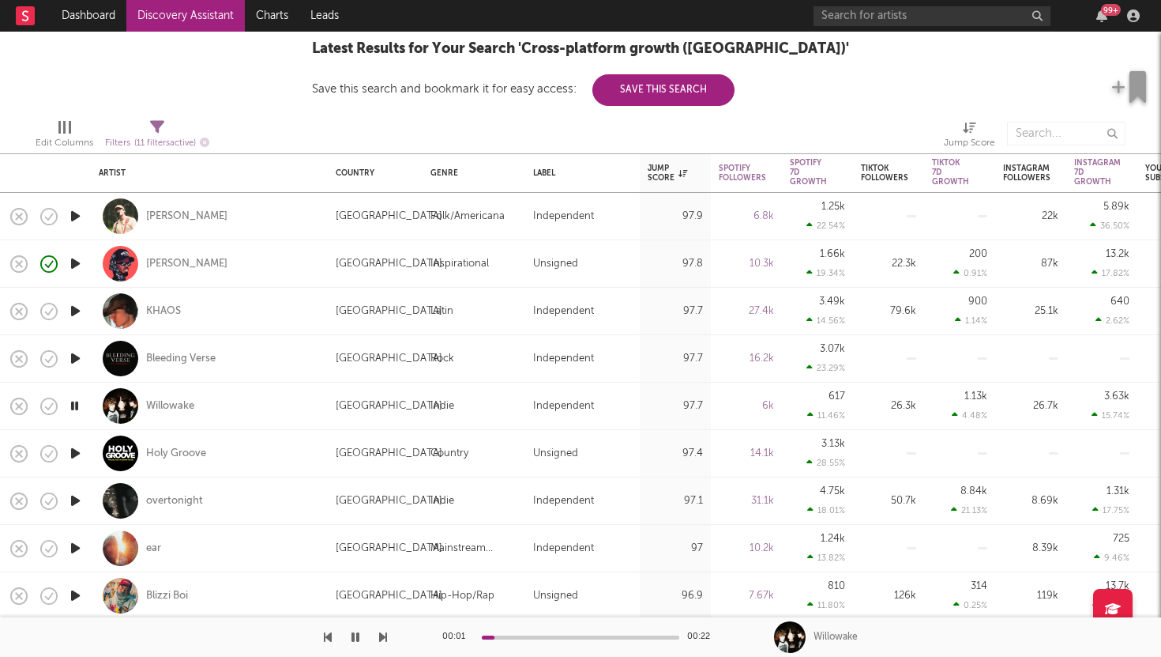
click at [76, 450] on icon "button" at bounding box center [75, 453] width 17 height 20
click at [165, 453] on div "Holy Groove" at bounding box center [176, 453] width 60 height 14
click at [121, 446] on div at bounding box center [121, 453] width 36 height 36
select select "1w"
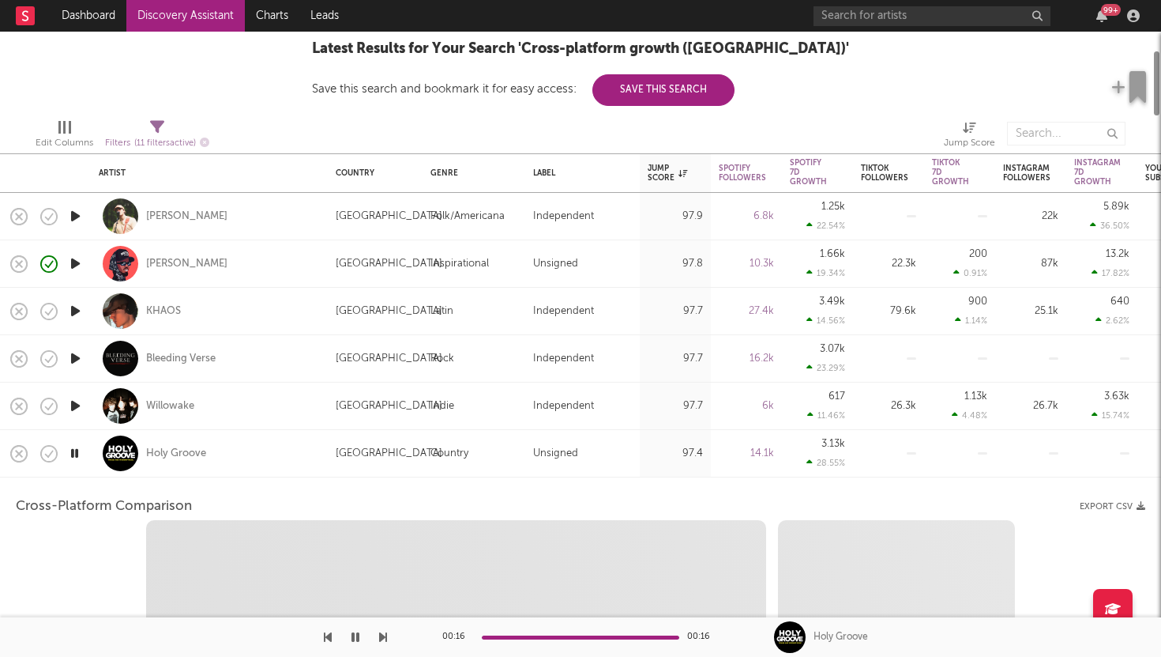
select select "1w"
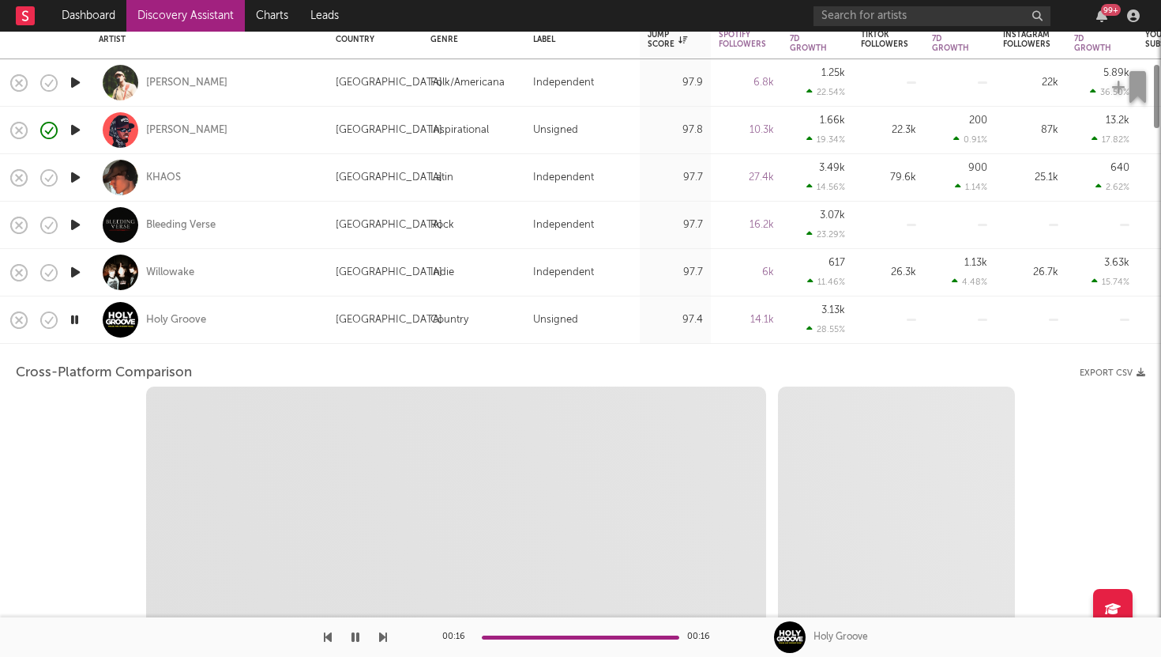
select select "1m"
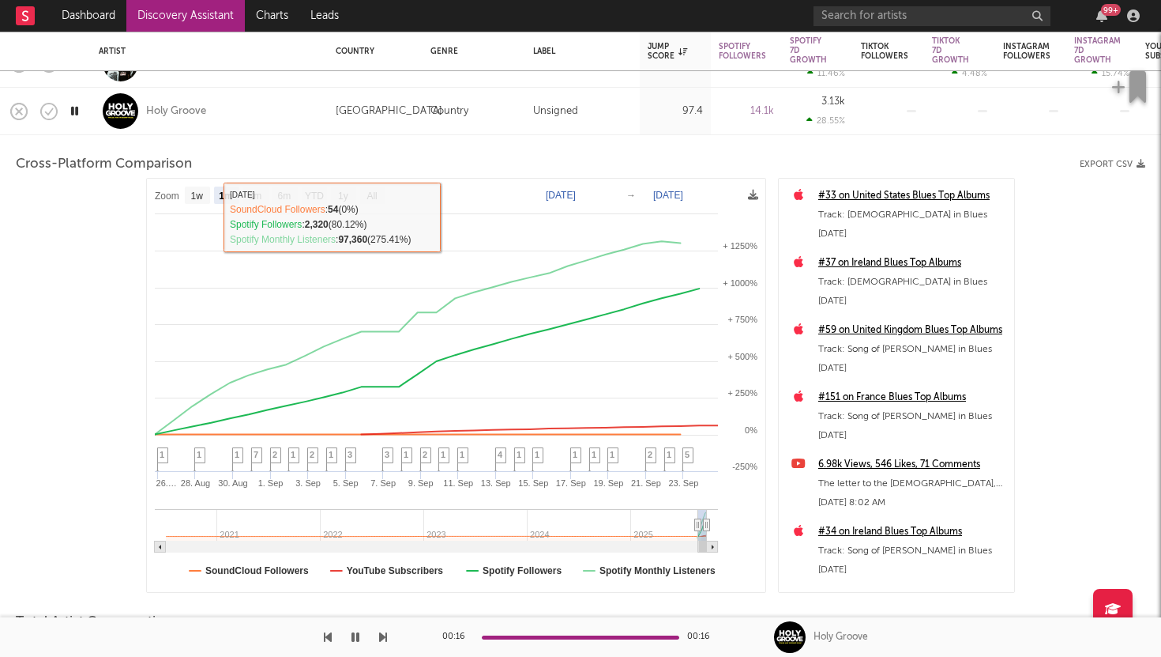
click at [119, 106] on div at bounding box center [121, 111] width 36 height 36
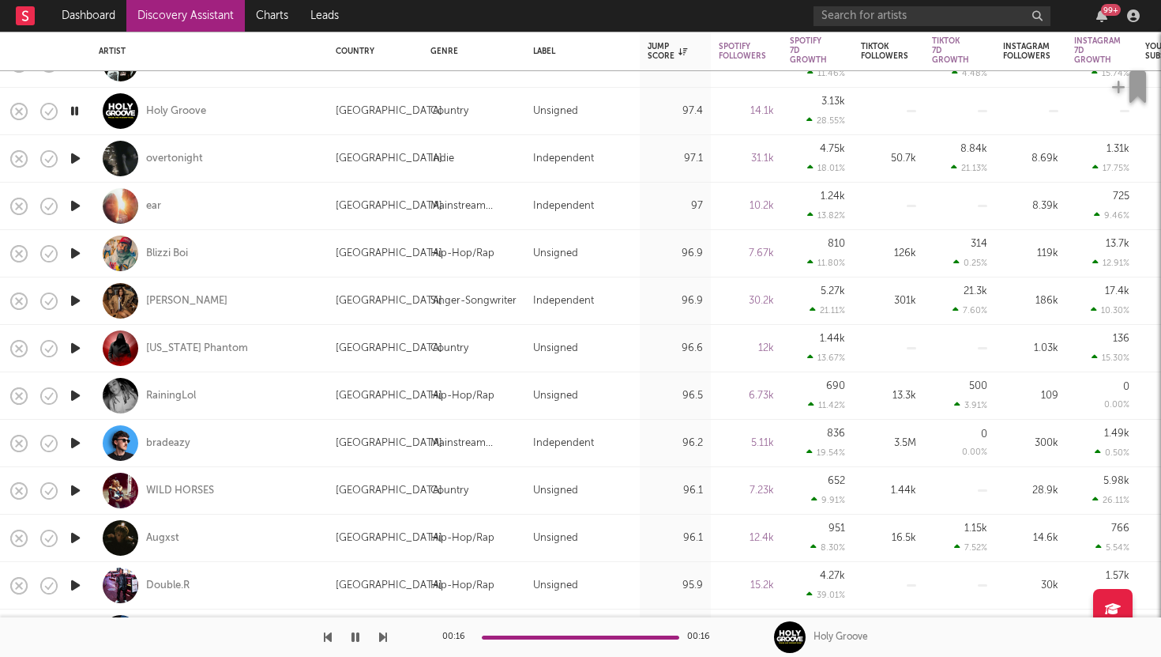
click at [77, 158] on icon "button" at bounding box center [75, 159] width 17 height 20
click at [619, 635] on div at bounding box center [581, 637] width 198 height 4
click at [197, 155] on div "overtonight" at bounding box center [174, 159] width 57 height 14
click at [72, 201] on icon "button" at bounding box center [75, 206] width 17 height 20
click at [73, 253] on icon "button" at bounding box center [75, 253] width 17 height 20
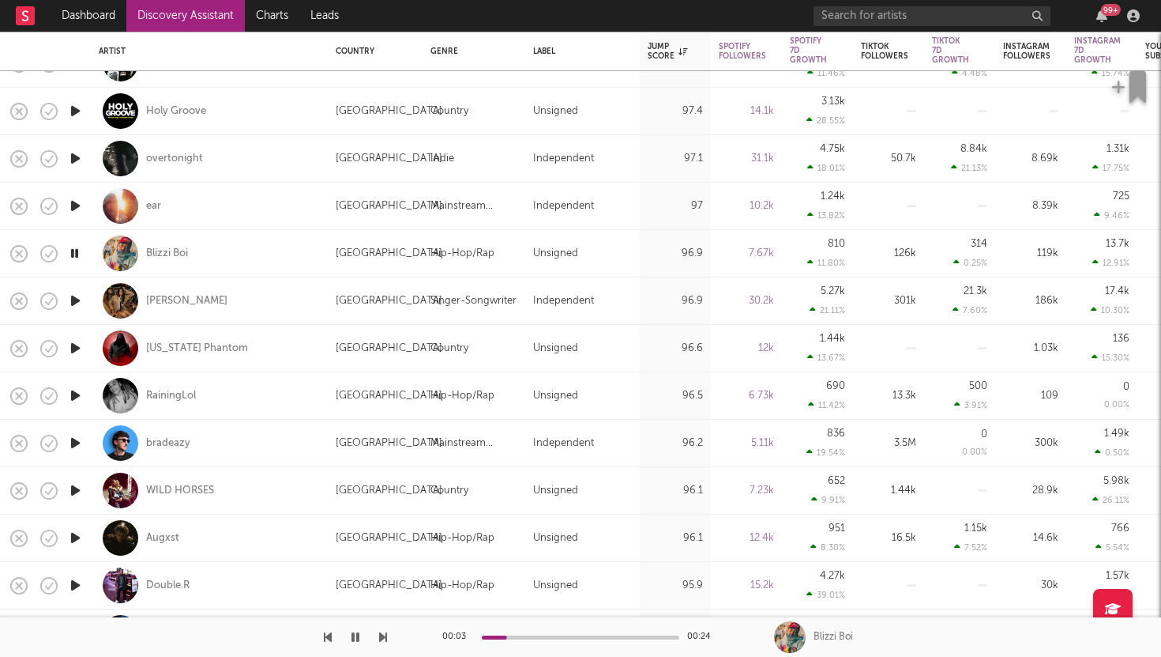
click at [75, 295] on icon "button" at bounding box center [75, 301] width 17 height 20
click at [73, 344] on icon "button" at bounding box center [75, 348] width 17 height 20
click at [75, 393] on icon "button" at bounding box center [75, 396] width 17 height 20
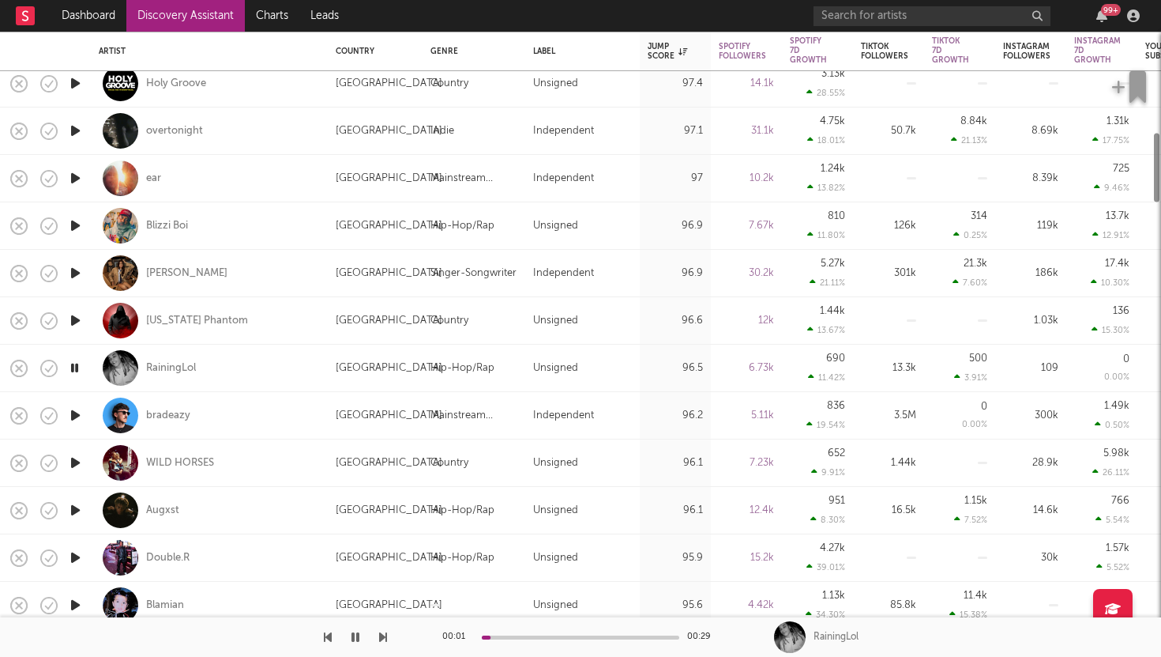
click at [72, 413] on icon "button" at bounding box center [75, 415] width 17 height 20
click at [77, 453] on icon "button" at bounding box center [75, 463] width 17 height 20
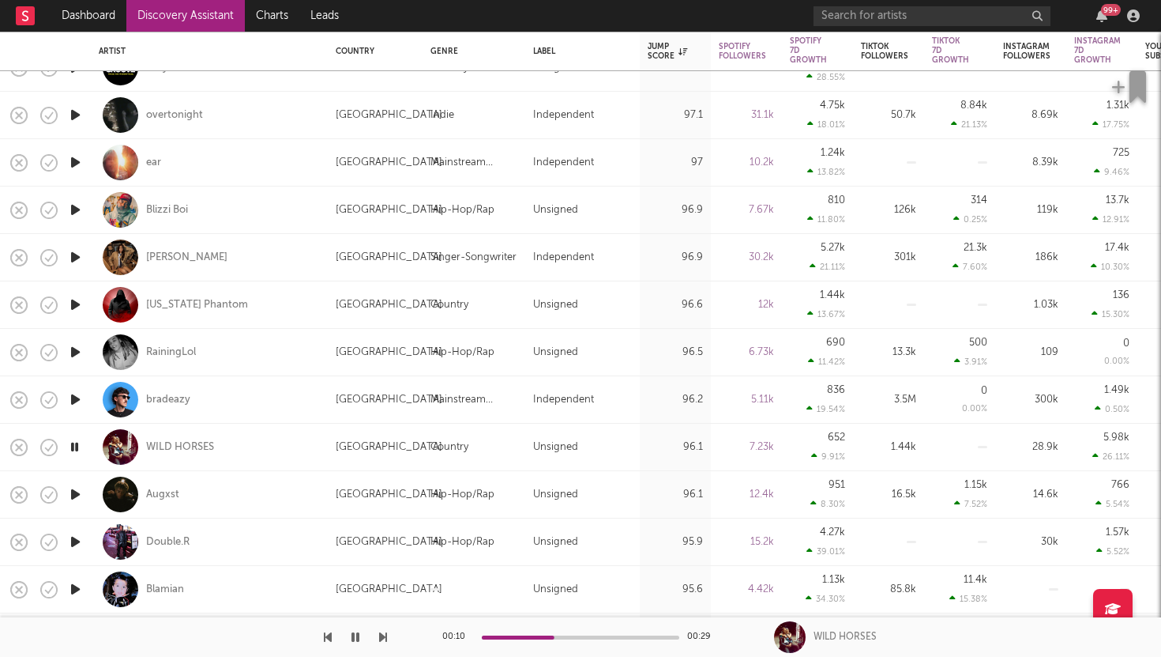
click at [73, 493] on icon "button" at bounding box center [75, 494] width 17 height 20
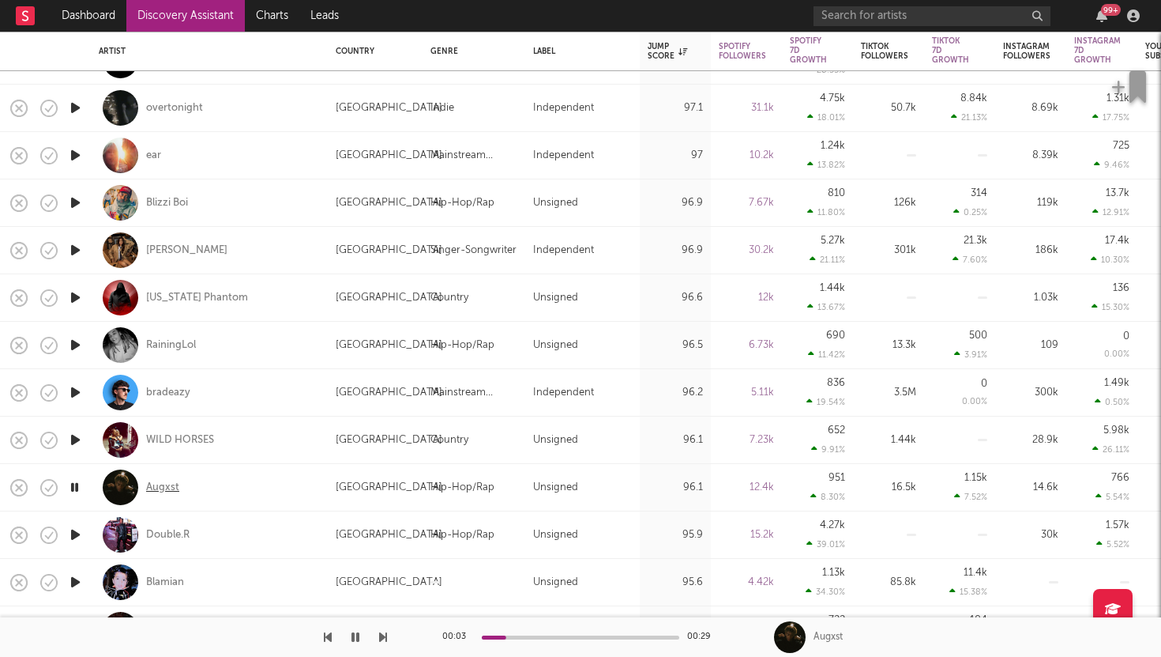
click at [162, 489] on div "Augxst" at bounding box center [162, 487] width 33 height 14
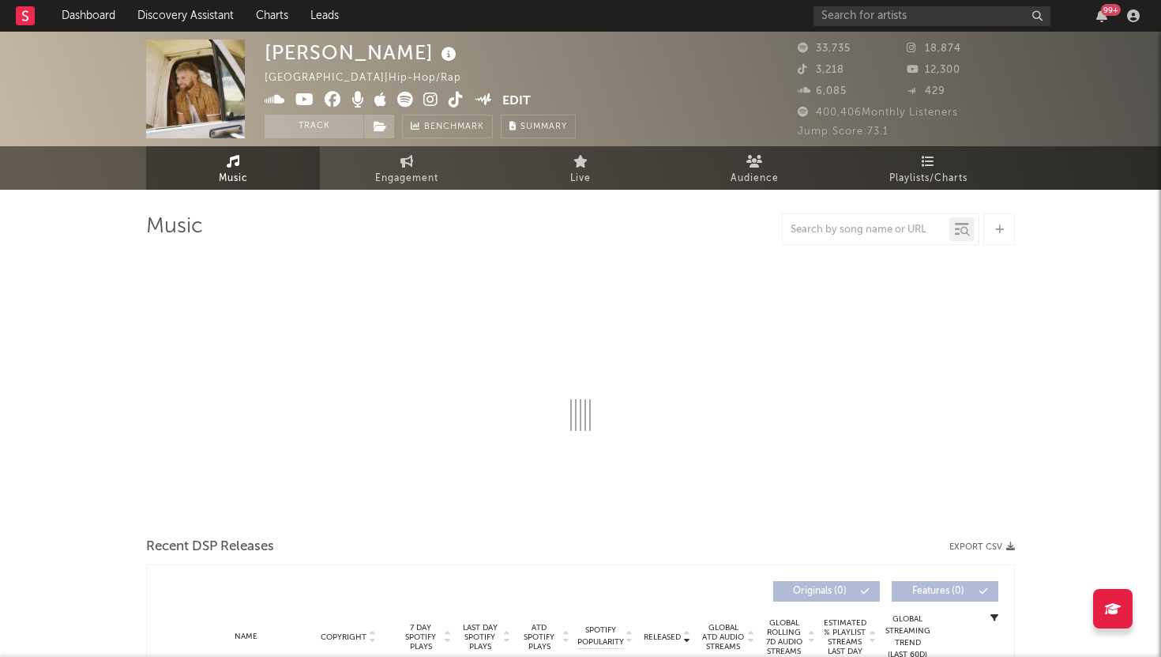
select select "6m"
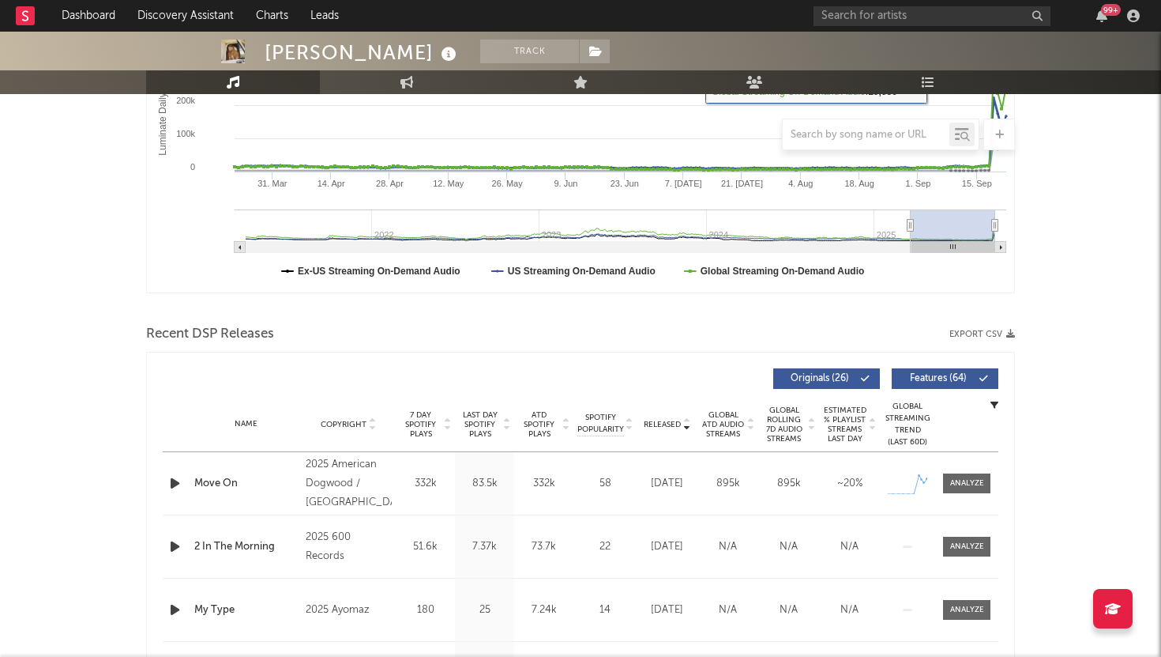
scroll to position [480, 0]
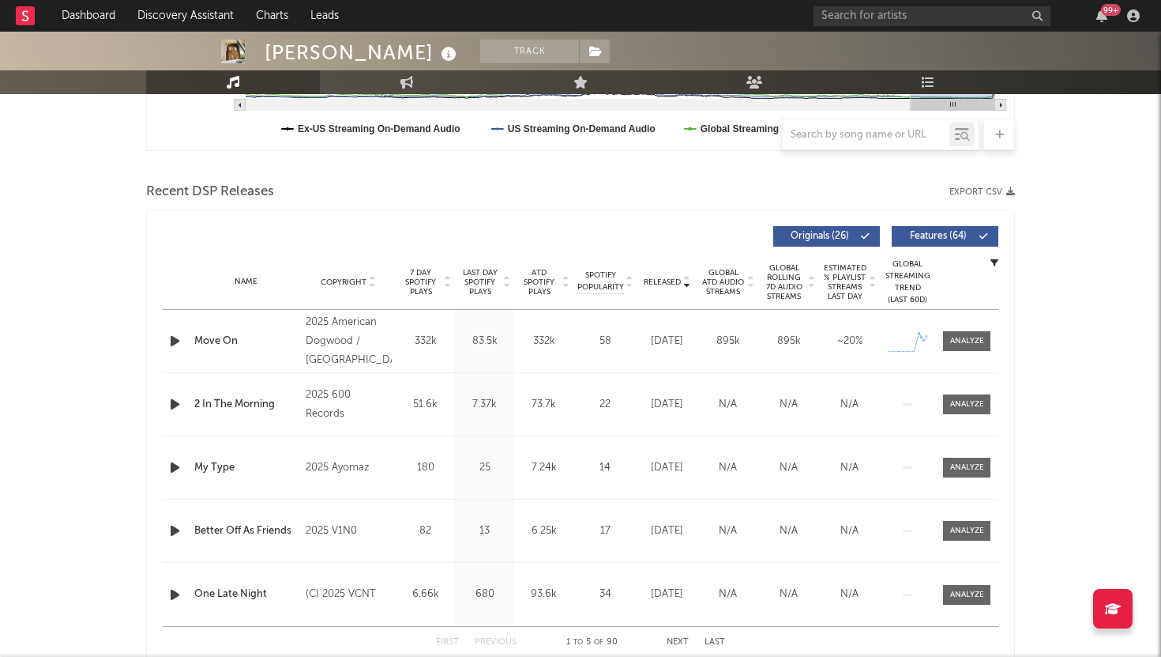
click at [939, 235] on span "Features ( 64 )" at bounding box center [938, 235] width 73 height 9
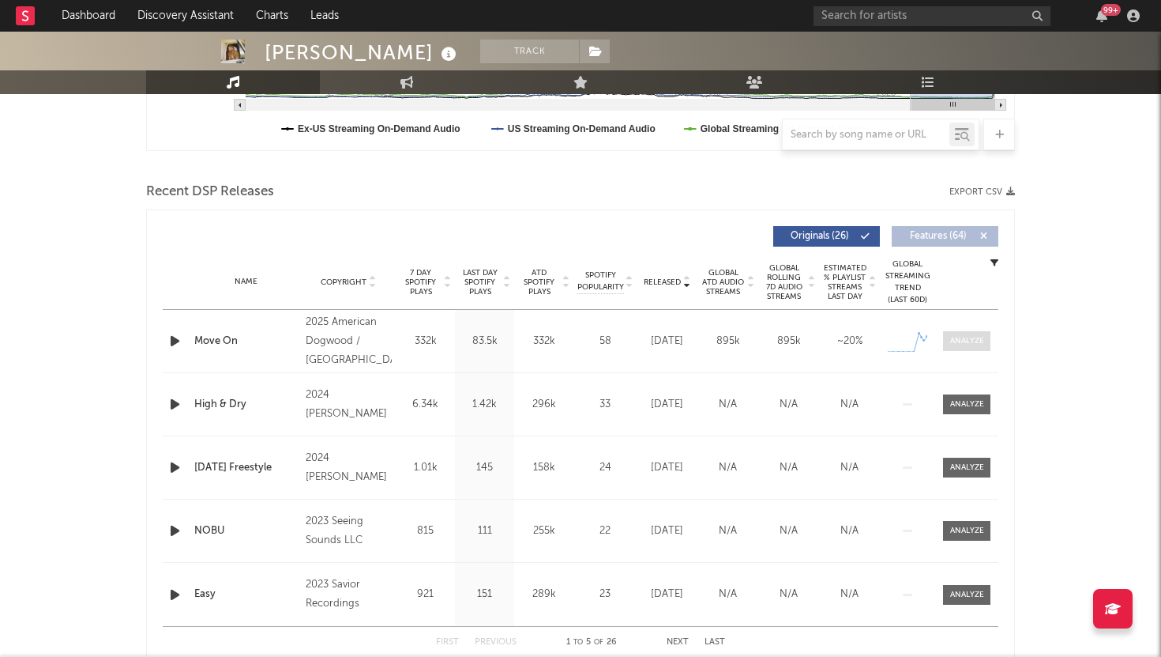
click at [968, 342] on div at bounding box center [967, 341] width 34 height 12
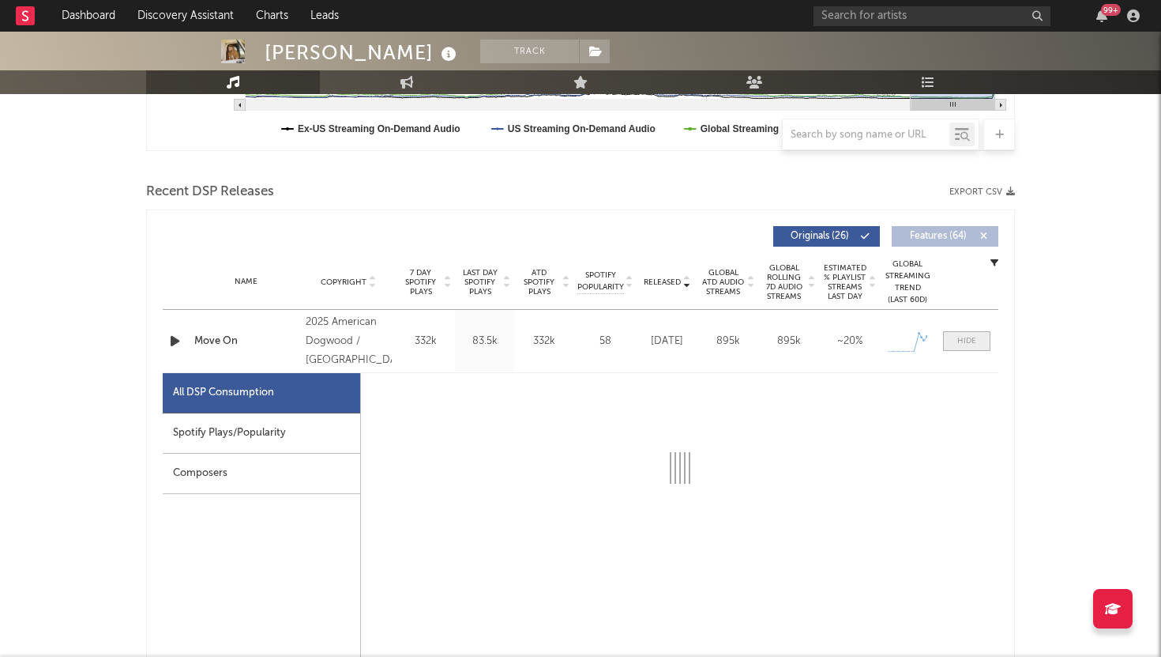
select select "1w"
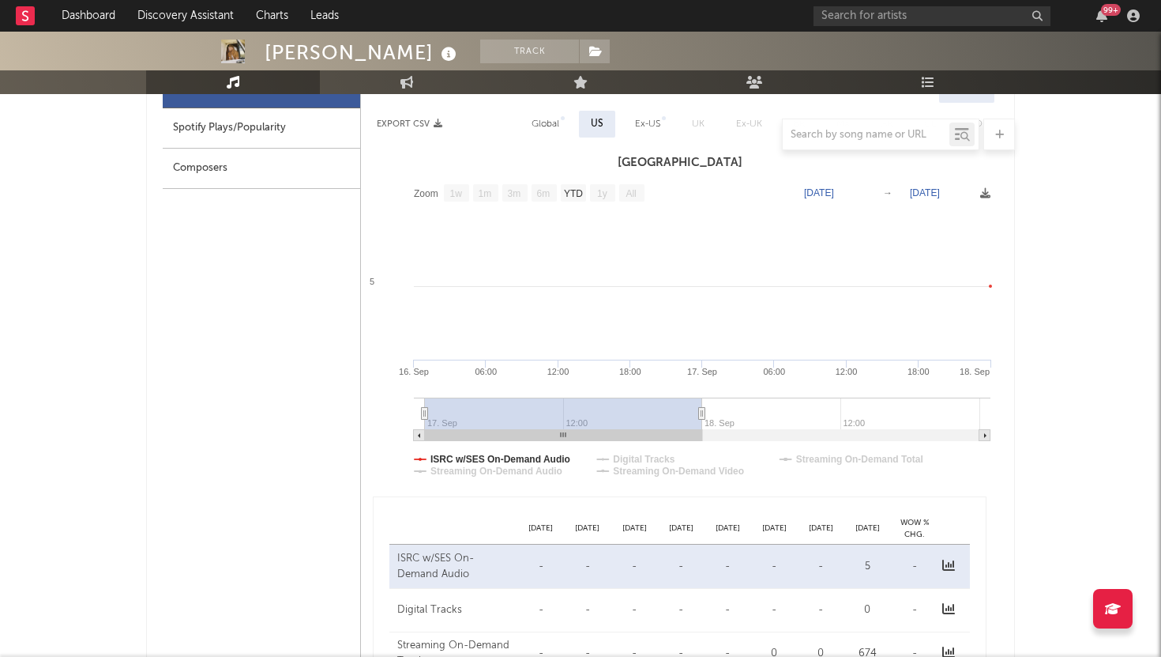
scroll to position [652, 0]
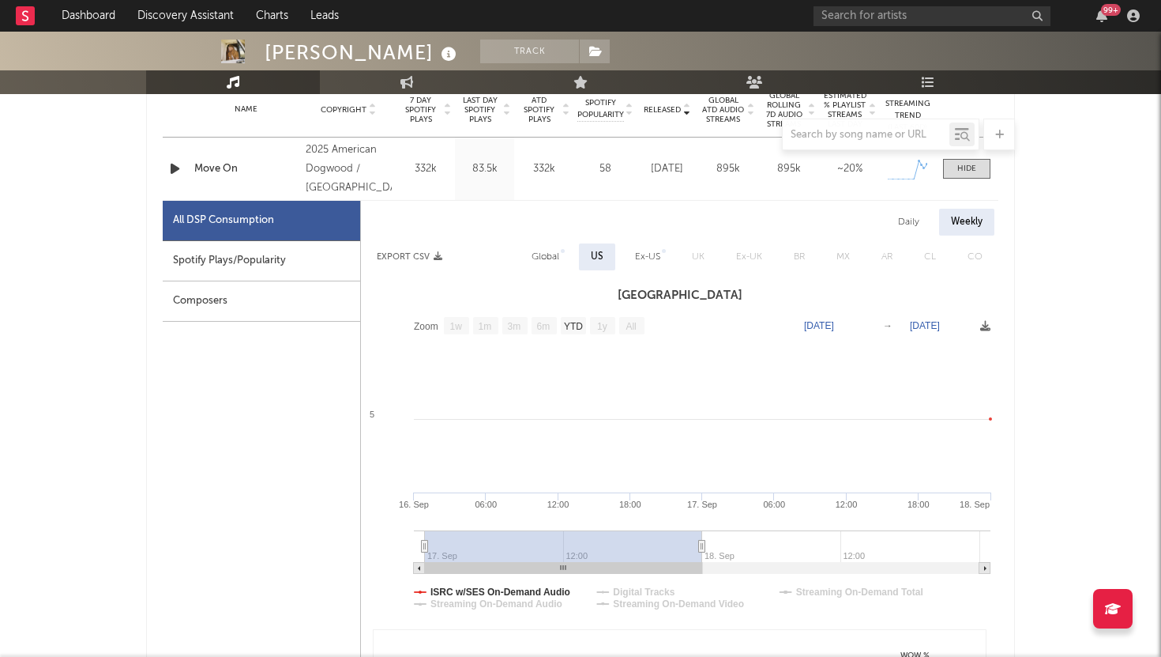
click at [909, 217] on div "Daily" at bounding box center [908, 222] width 45 height 27
select select "1w"
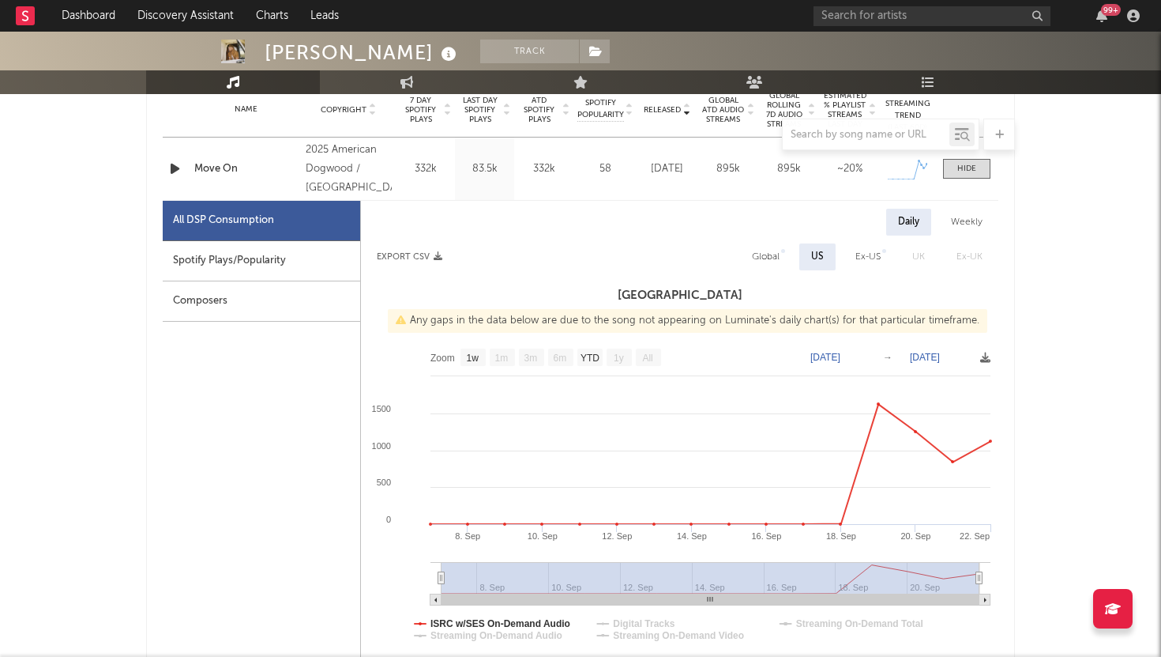
click at [176, 167] on icon "button" at bounding box center [175, 169] width 17 height 20
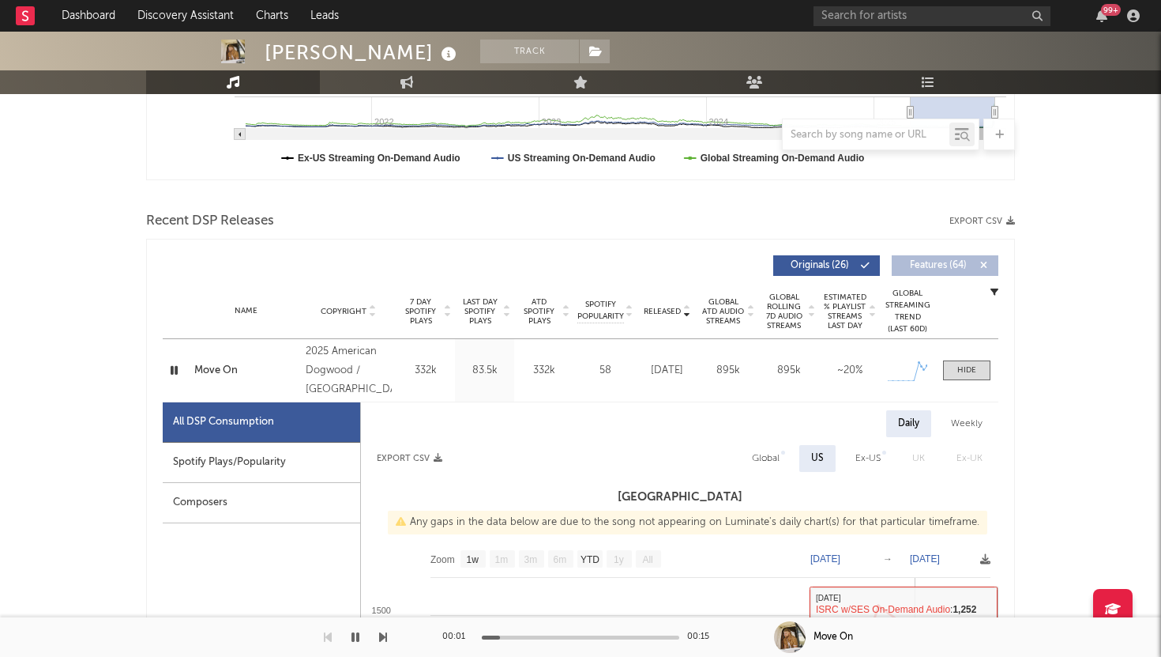
scroll to position [423, 0]
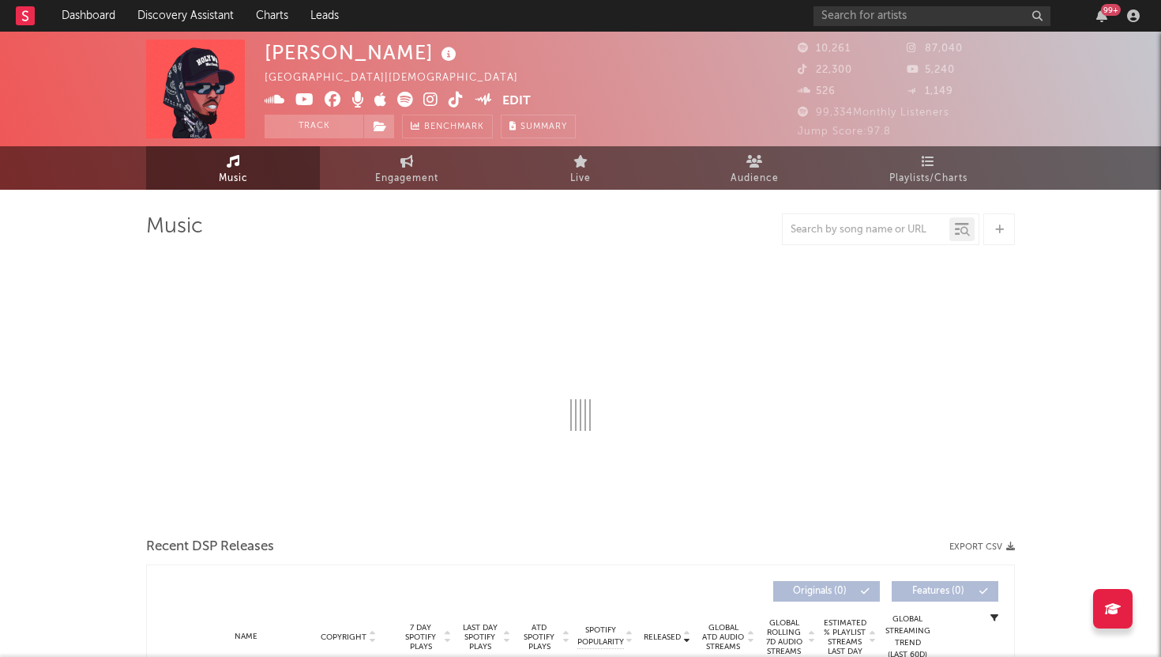
select select "6m"
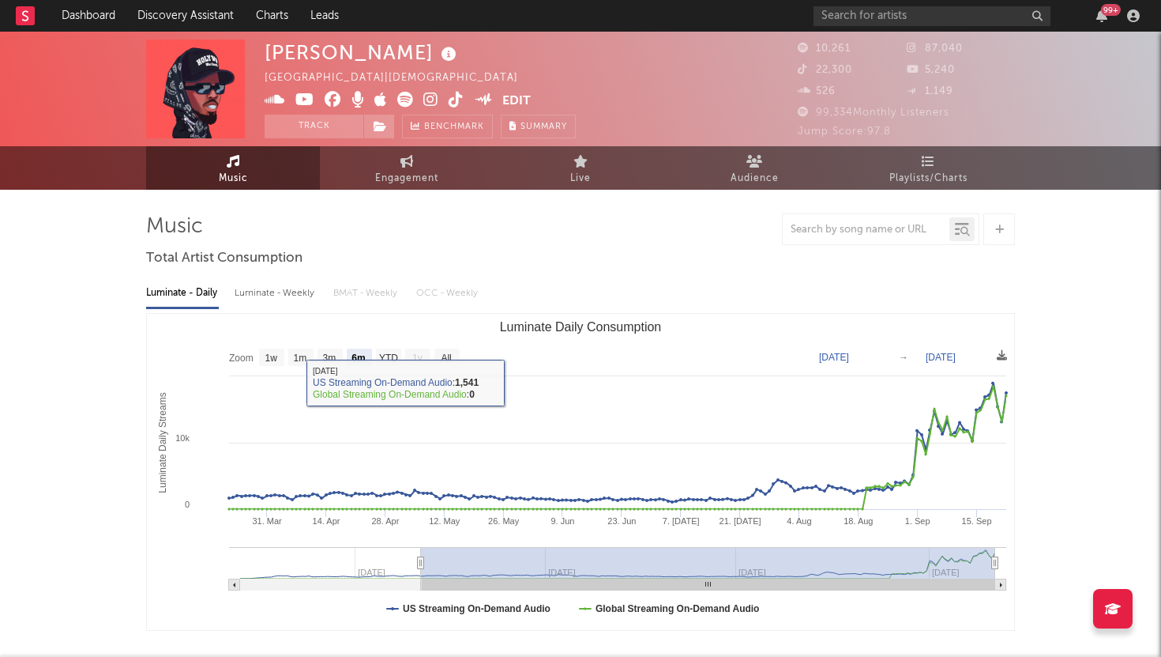
click at [303, 294] on div "Luminate - Weekly" at bounding box center [276, 293] width 83 height 27
select select "6m"
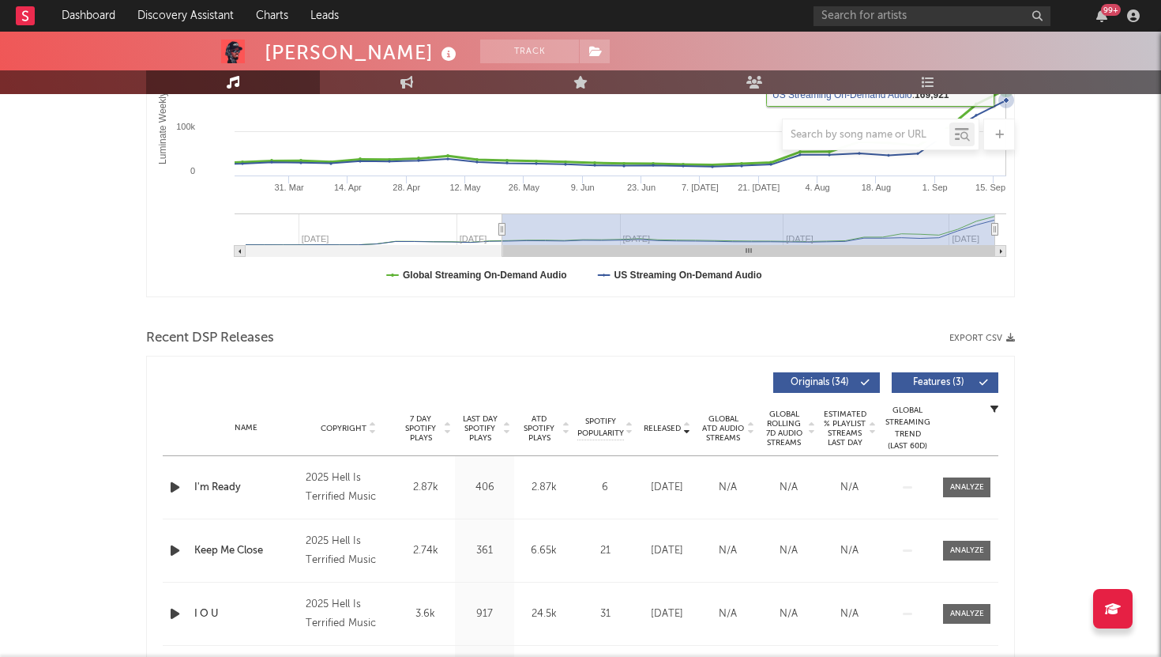
scroll to position [401, 0]
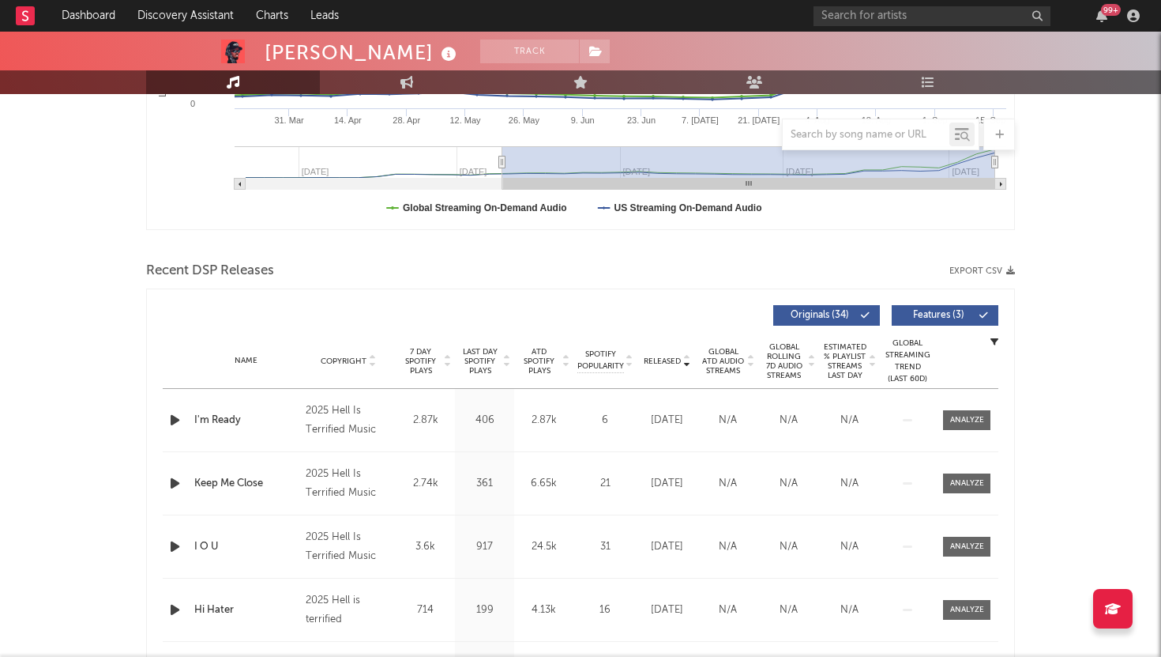
click at [965, 316] on span "Features ( 3 )" at bounding box center [938, 314] width 73 height 9
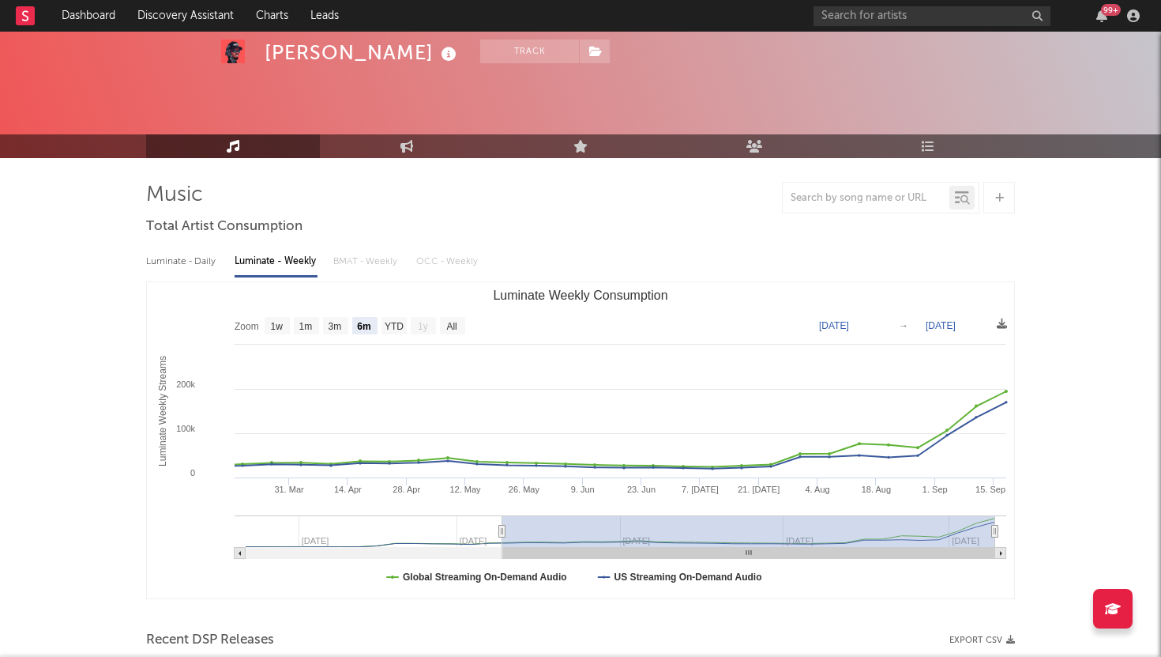
scroll to position [0, 0]
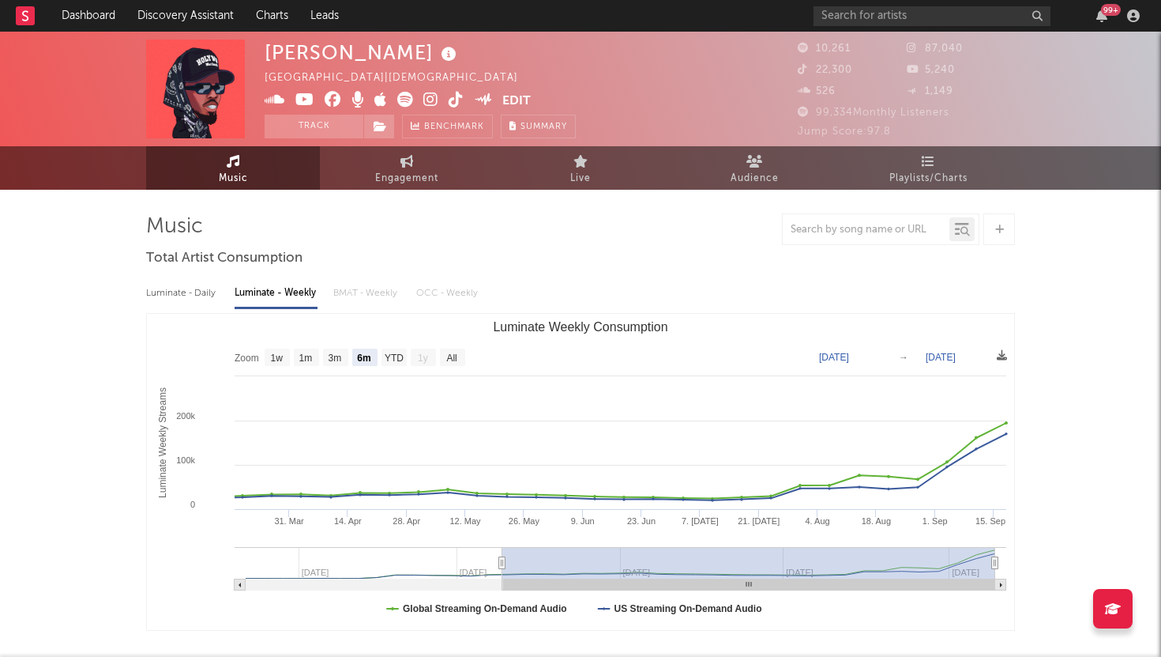
click at [427, 99] on icon at bounding box center [430, 100] width 15 height 16
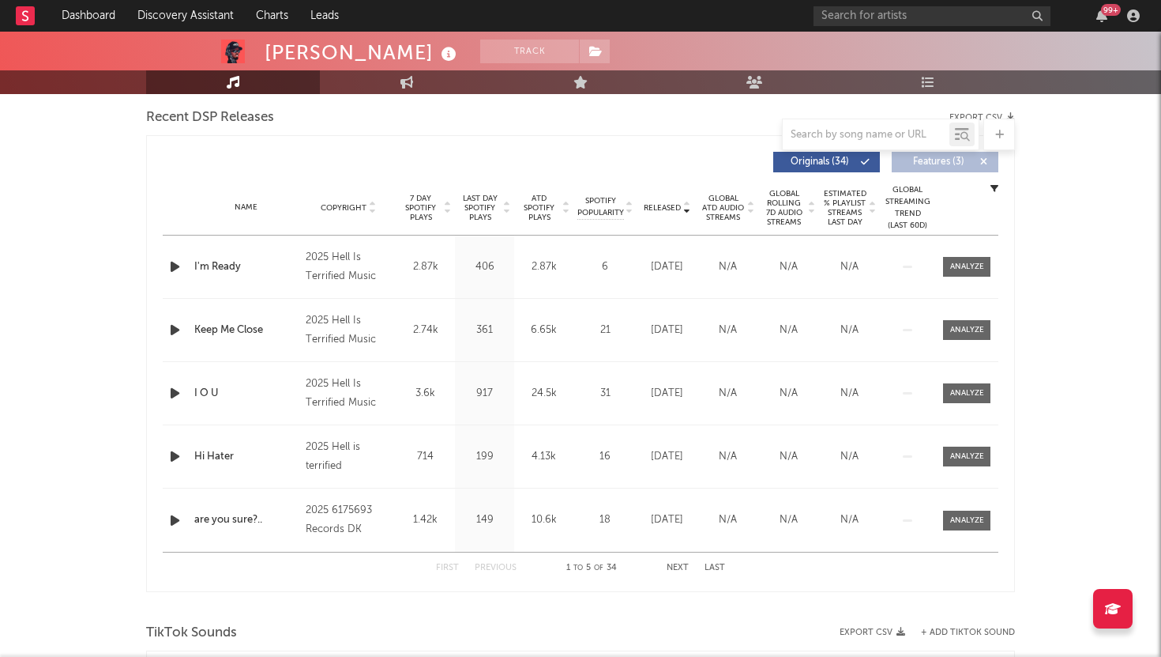
scroll to position [549, 0]
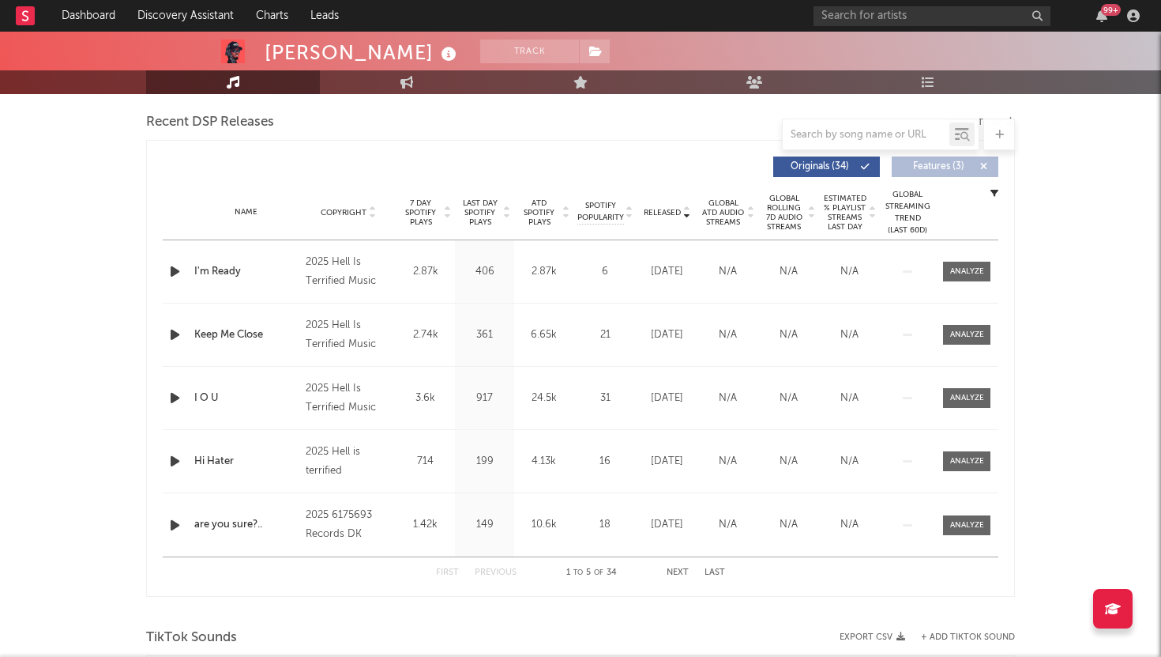
click at [172, 271] on icon "button" at bounding box center [175, 272] width 17 height 20
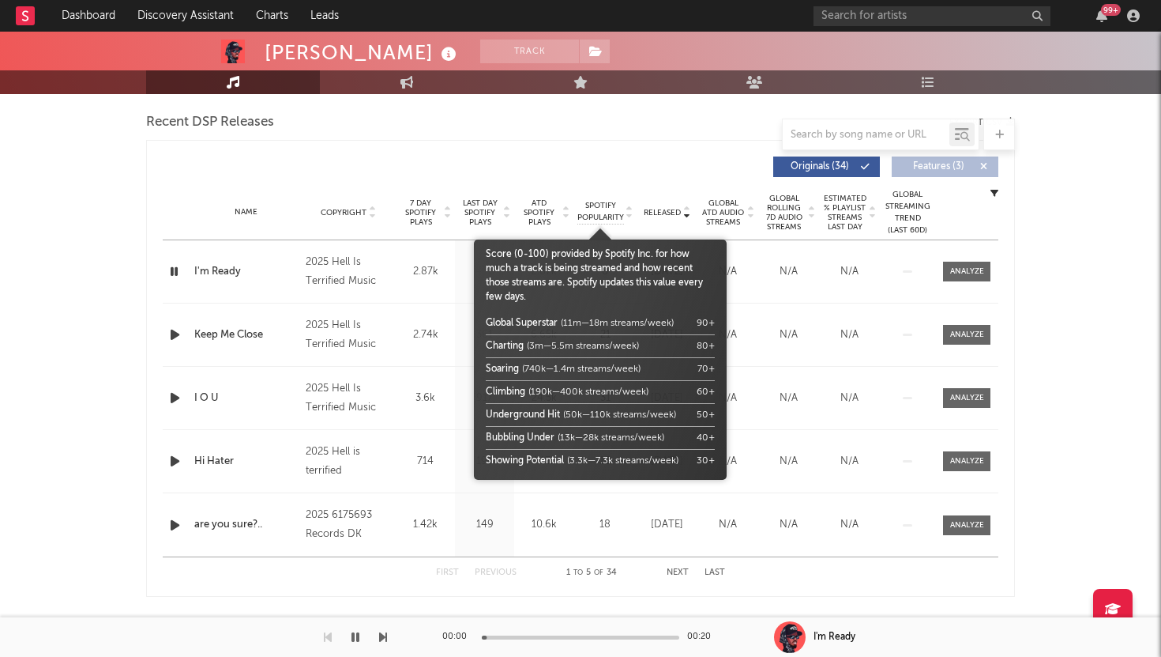
click at [602, 208] on span "Spotify Popularity" at bounding box center [601, 212] width 47 height 24
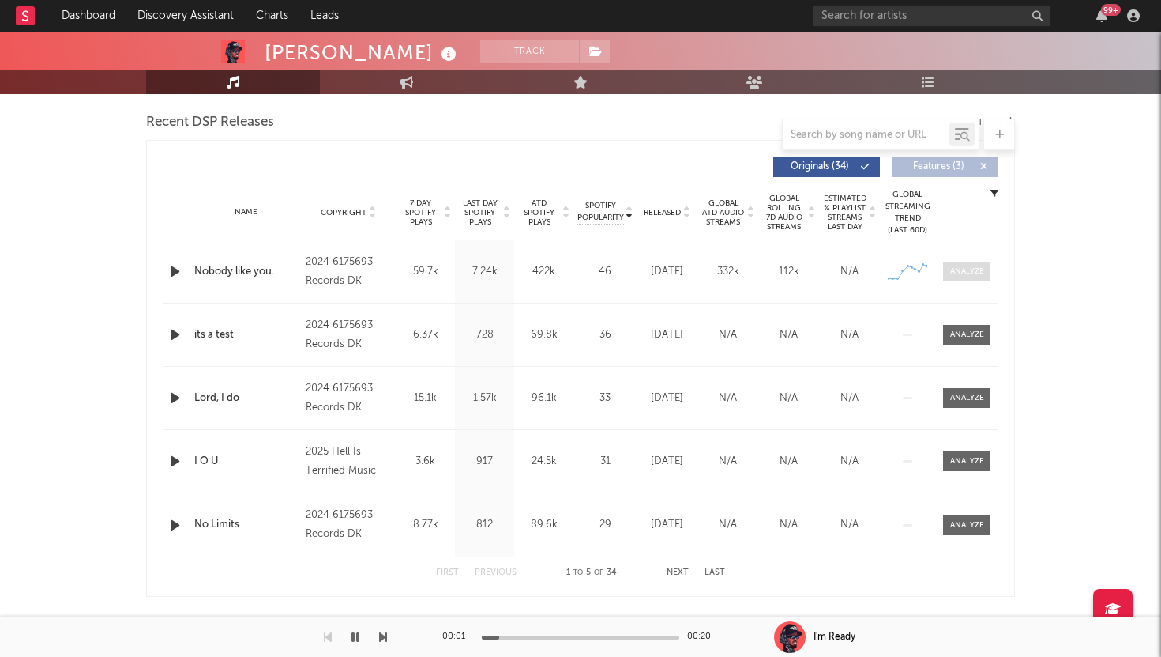
click at [976, 271] on div at bounding box center [967, 271] width 34 height 12
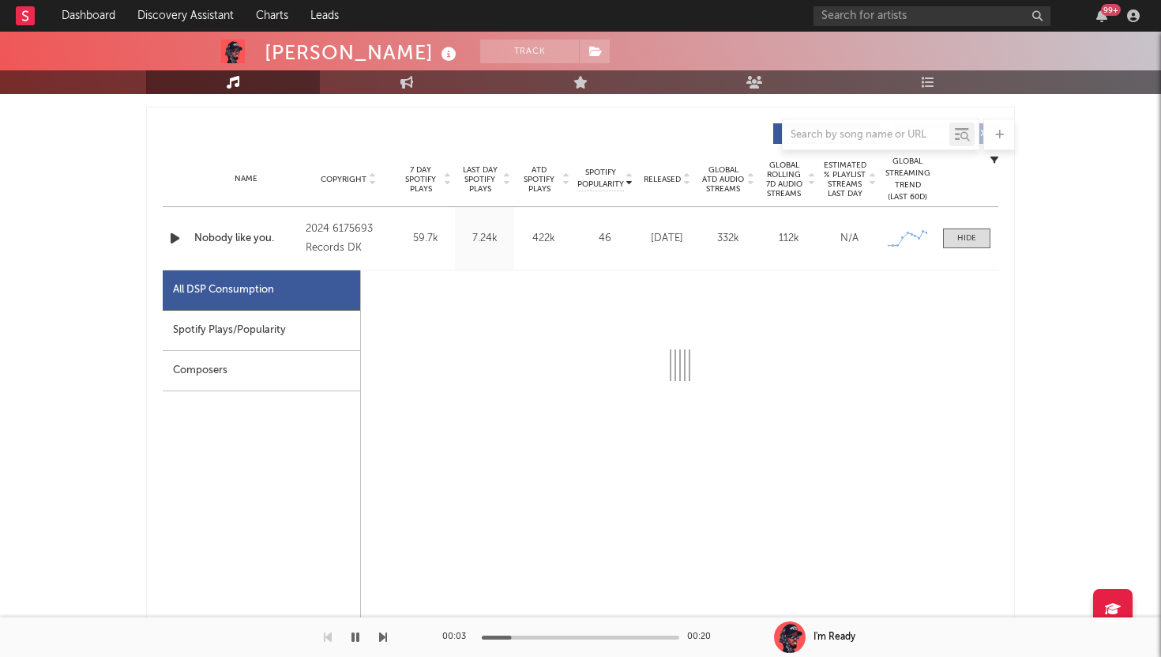
select select "6m"
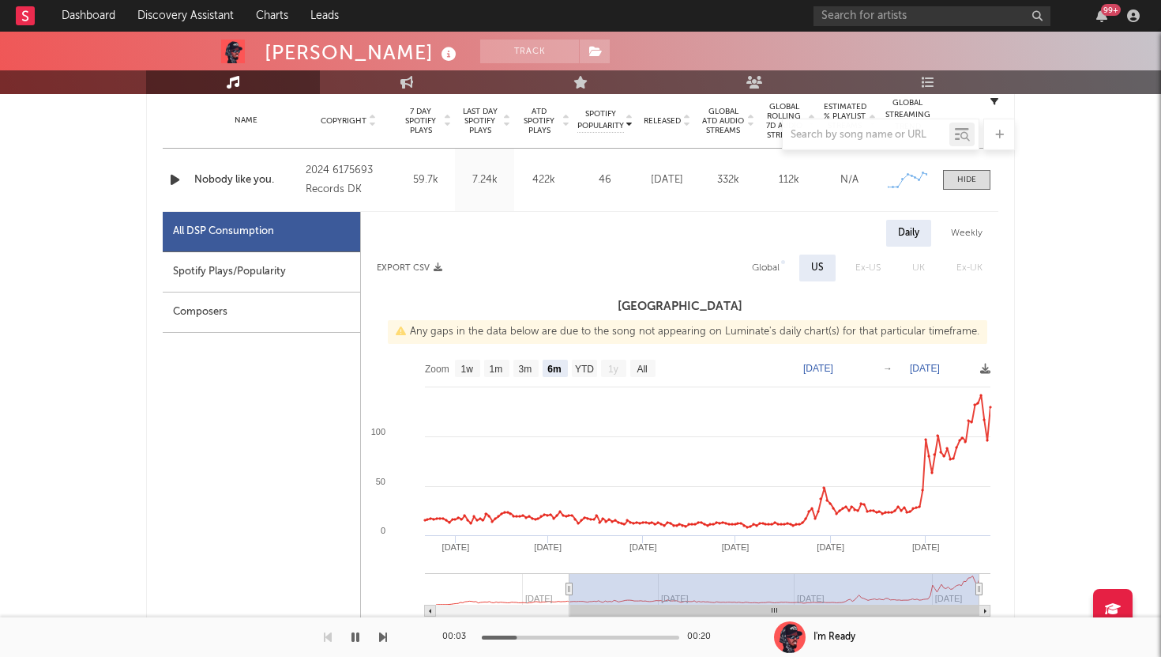
scroll to position [653, 0]
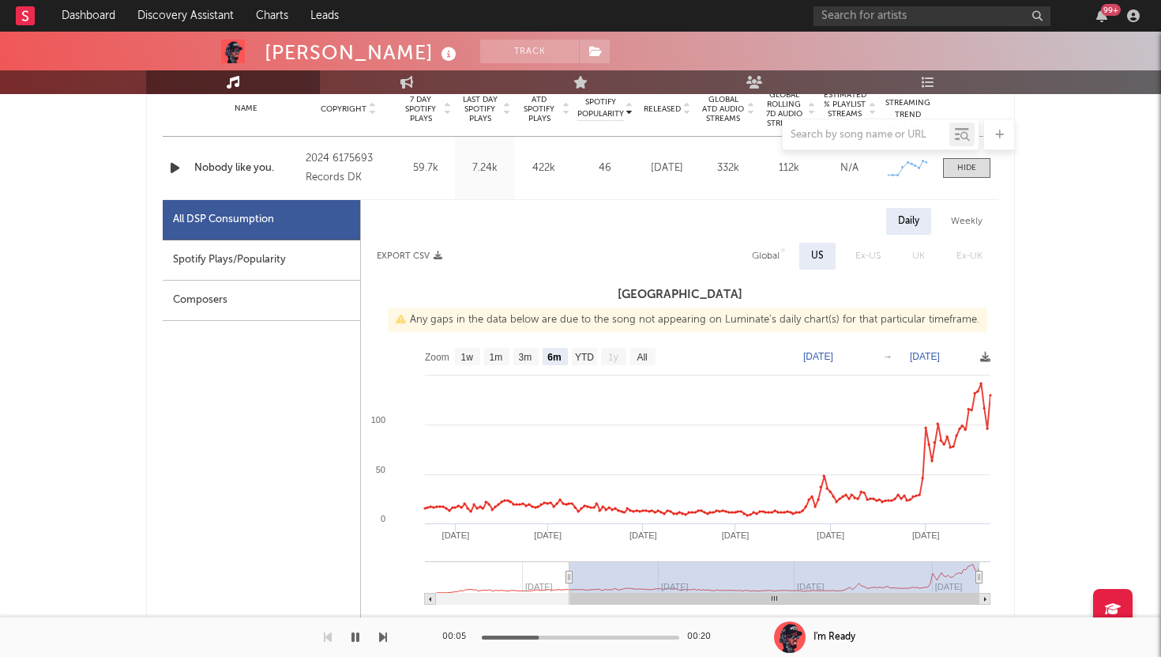
click at [175, 162] on icon "button" at bounding box center [175, 168] width 17 height 20
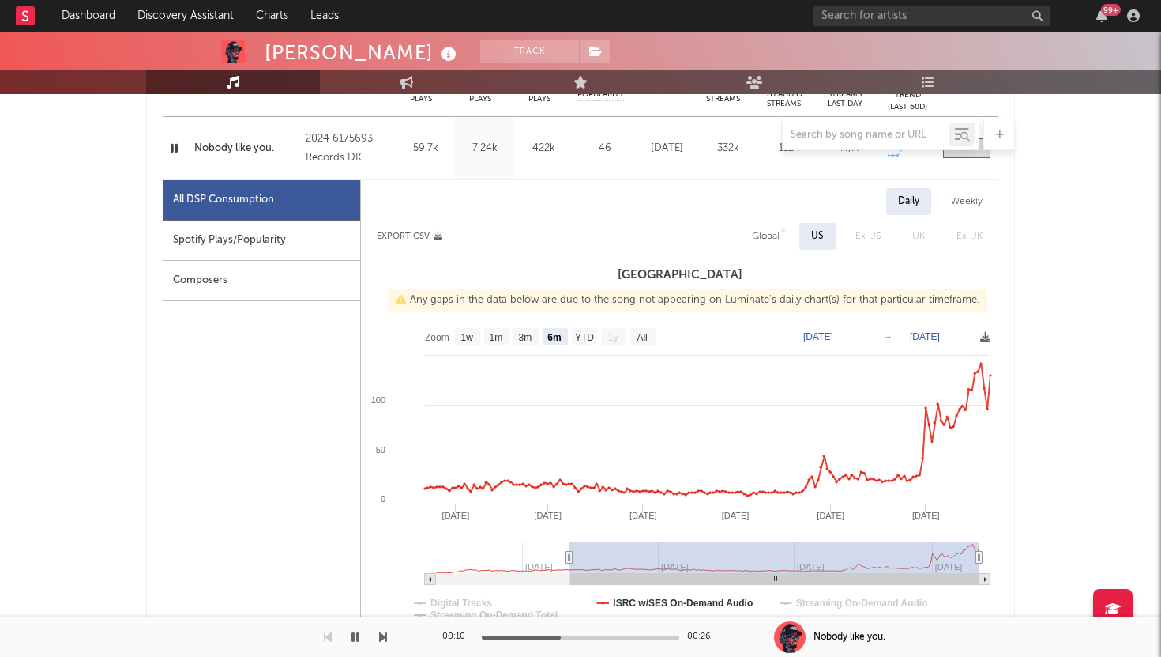
scroll to position [619, 0]
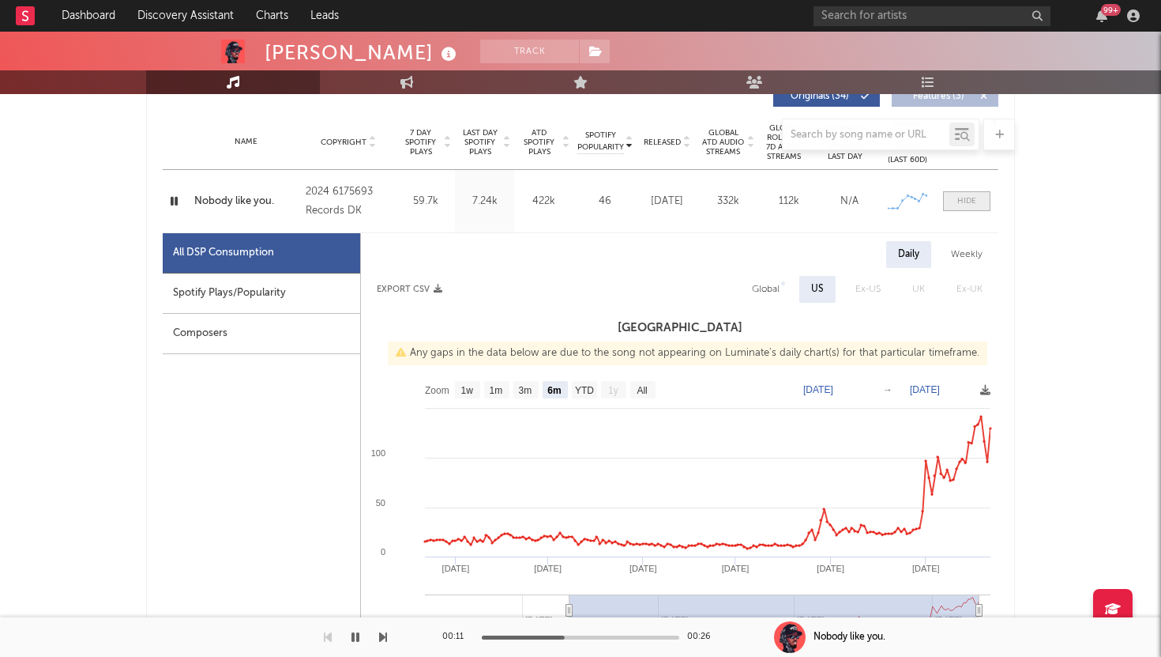
click at [982, 201] on span at bounding box center [966, 201] width 47 height 20
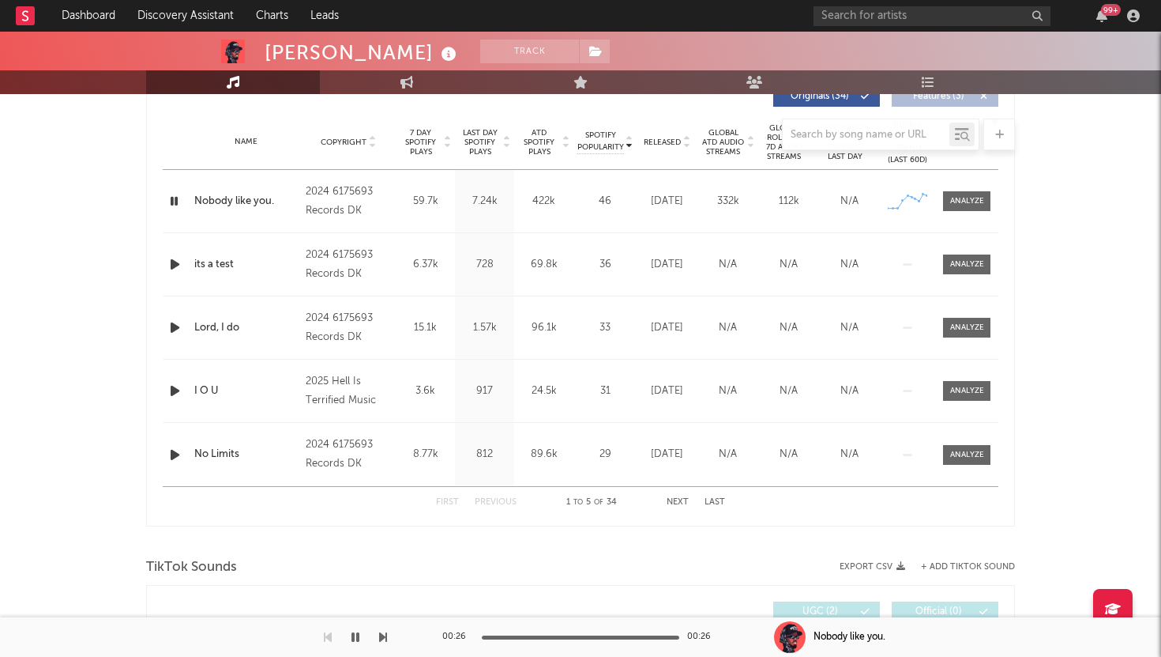
click at [175, 269] on icon "button" at bounding box center [175, 264] width 17 height 20
click at [963, 264] on div at bounding box center [967, 264] width 34 height 12
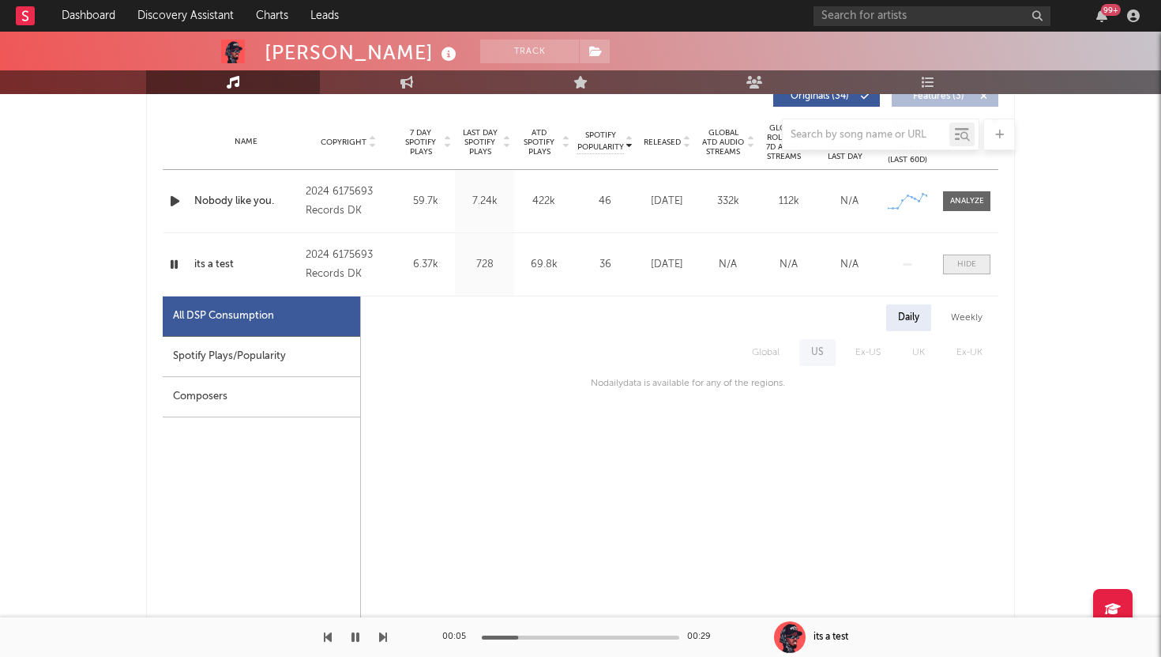
click at [963, 264] on div at bounding box center [967, 264] width 19 height 12
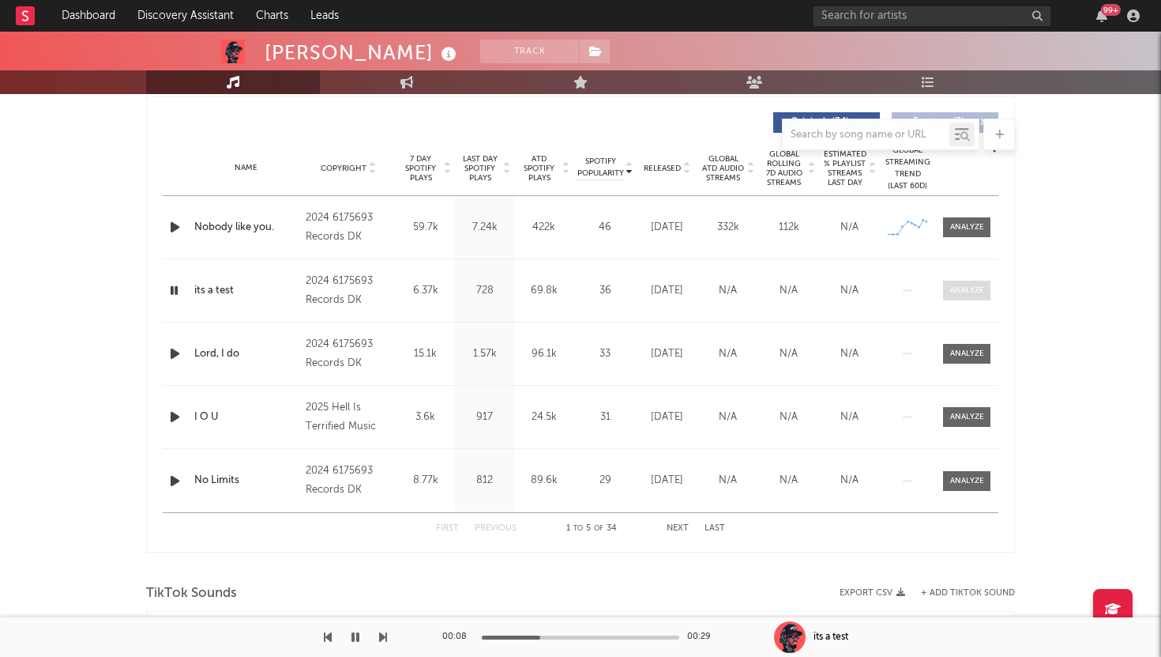
scroll to position [581, 0]
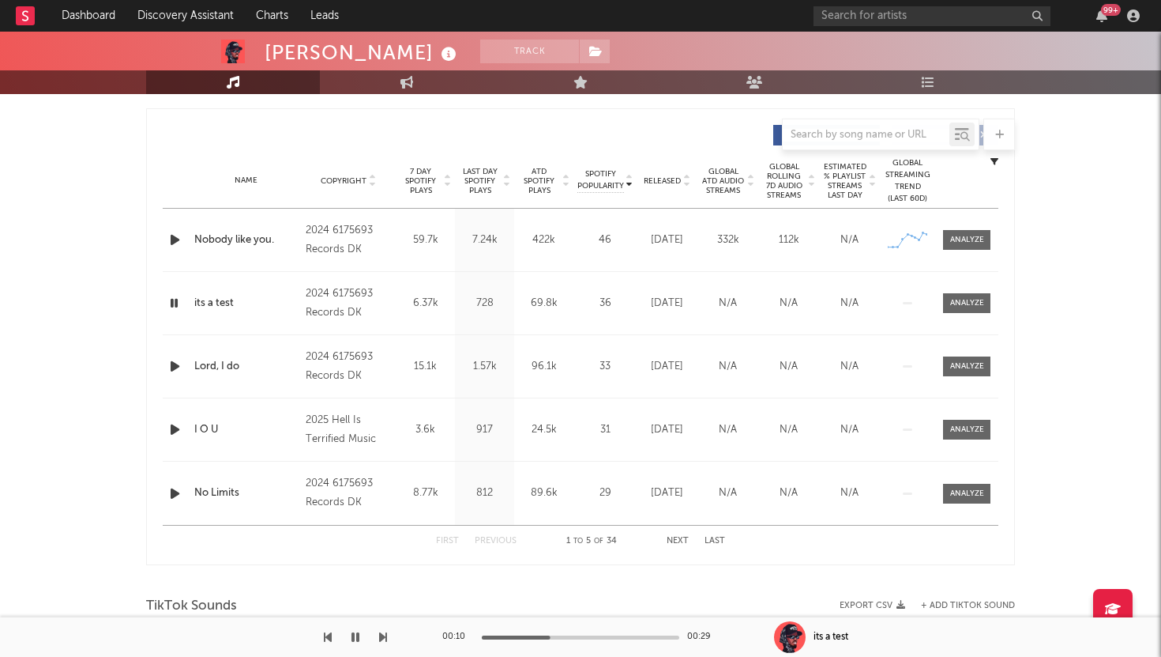
click at [649, 177] on span "Released" at bounding box center [662, 180] width 37 height 9
click at [170, 241] on icon "button" at bounding box center [175, 240] width 17 height 20
click at [169, 299] on icon "button" at bounding box center [175, 303] width 17 height 20
click at [171, 359] on icon "button" at bounding box center [175, 366] width 17 height 20
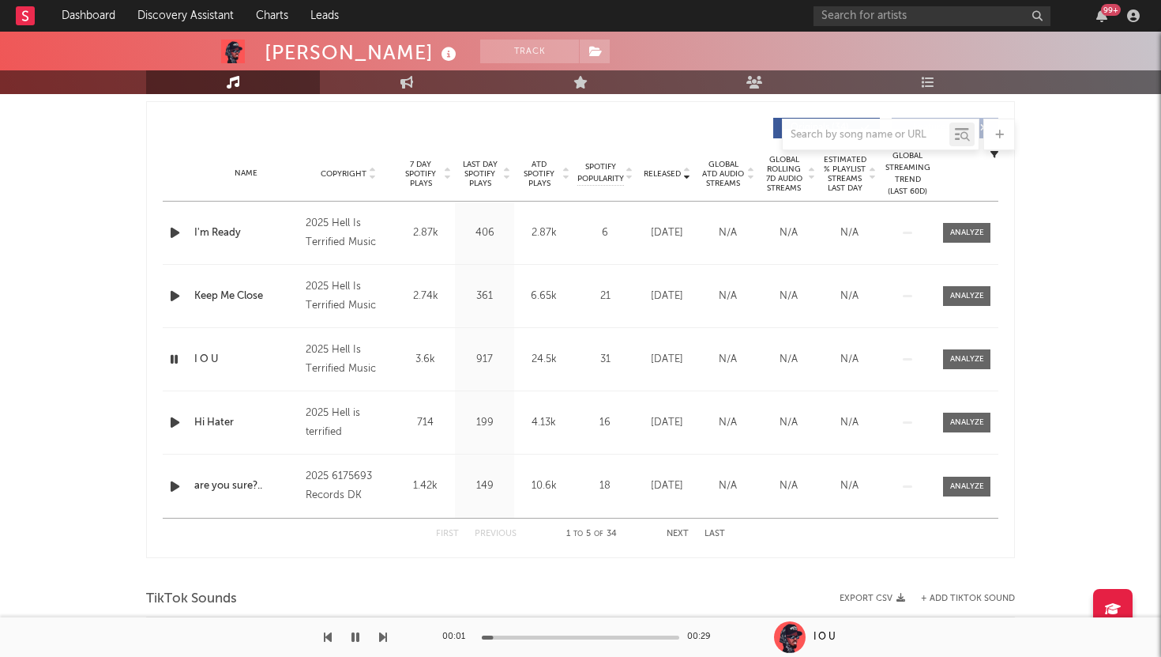
scroll to position [604, 0]
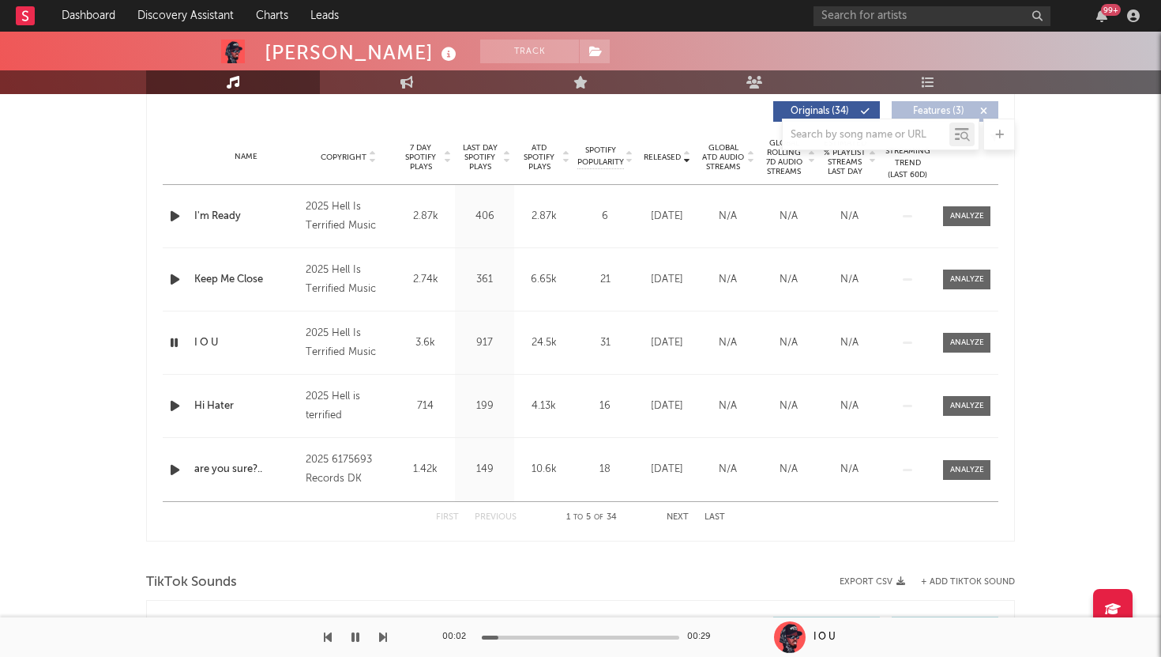
click at [175, 405] on icon "button" at bounding box center [175, 406] width 17 height 20
click at [170, 466] on icon "button" at bounding box center [175, 470] width 17 height 20
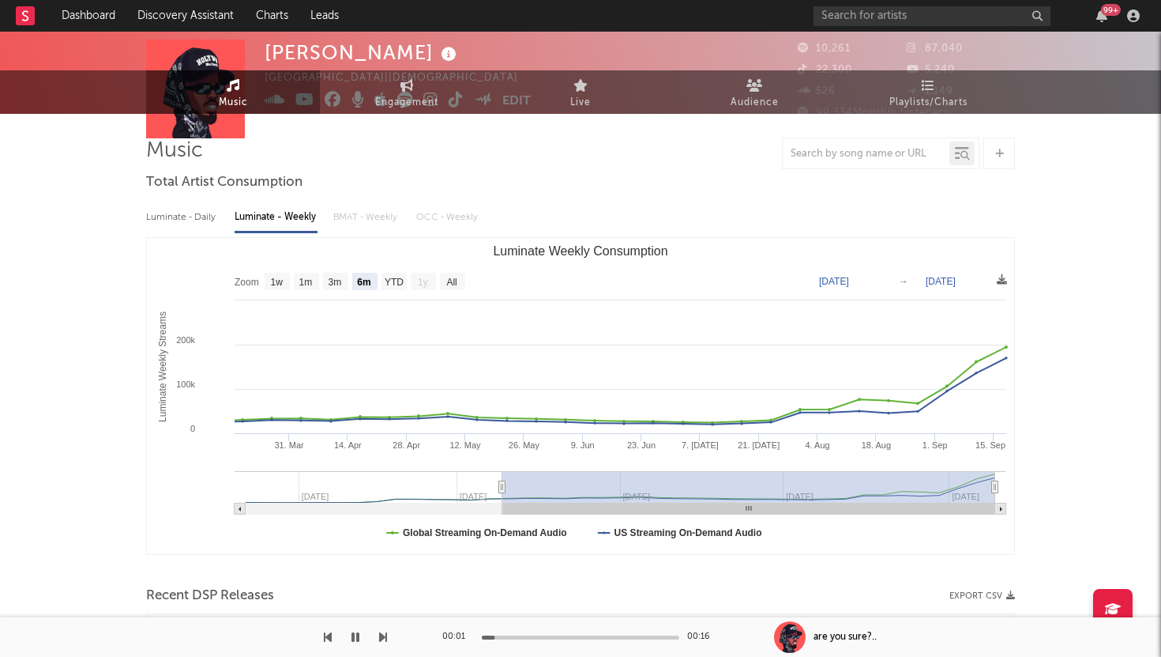
scroll to position [0, 0]
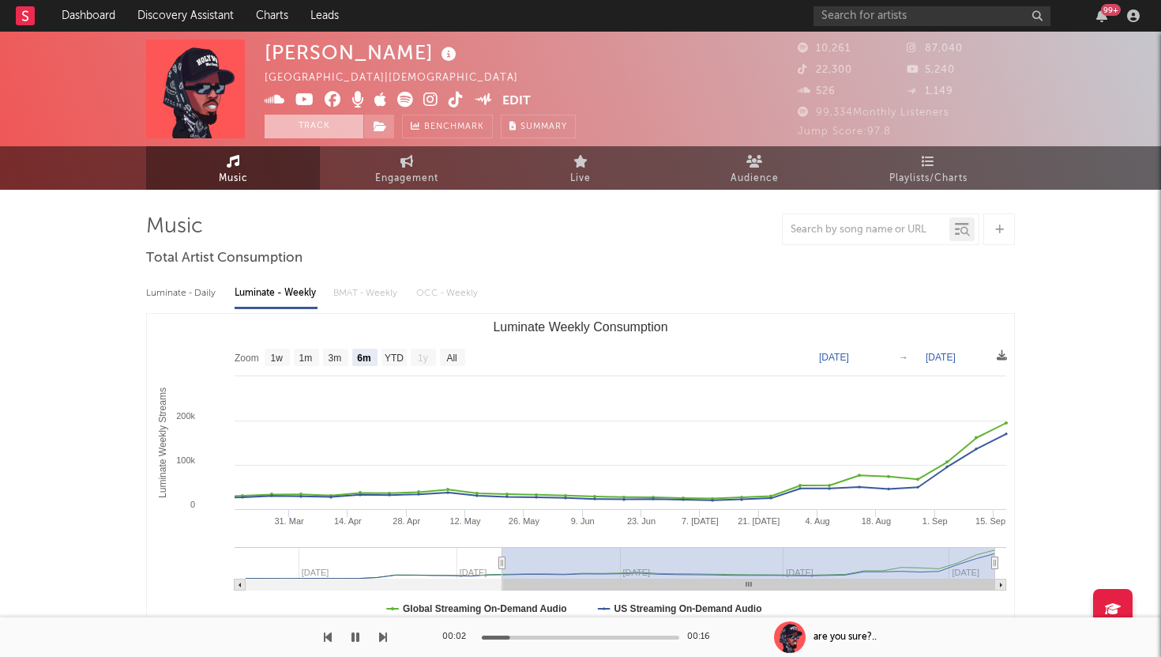
click at [329, 129] on button "Track" at bounding box center [314, 127] width 99 height 24
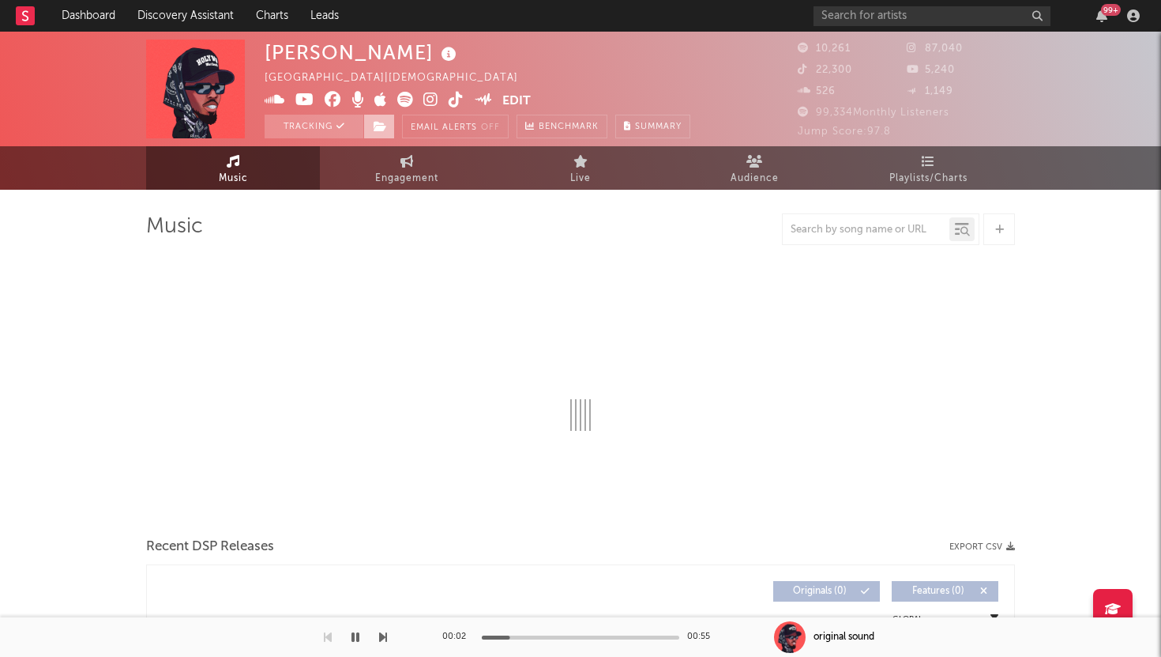
select select "6m"
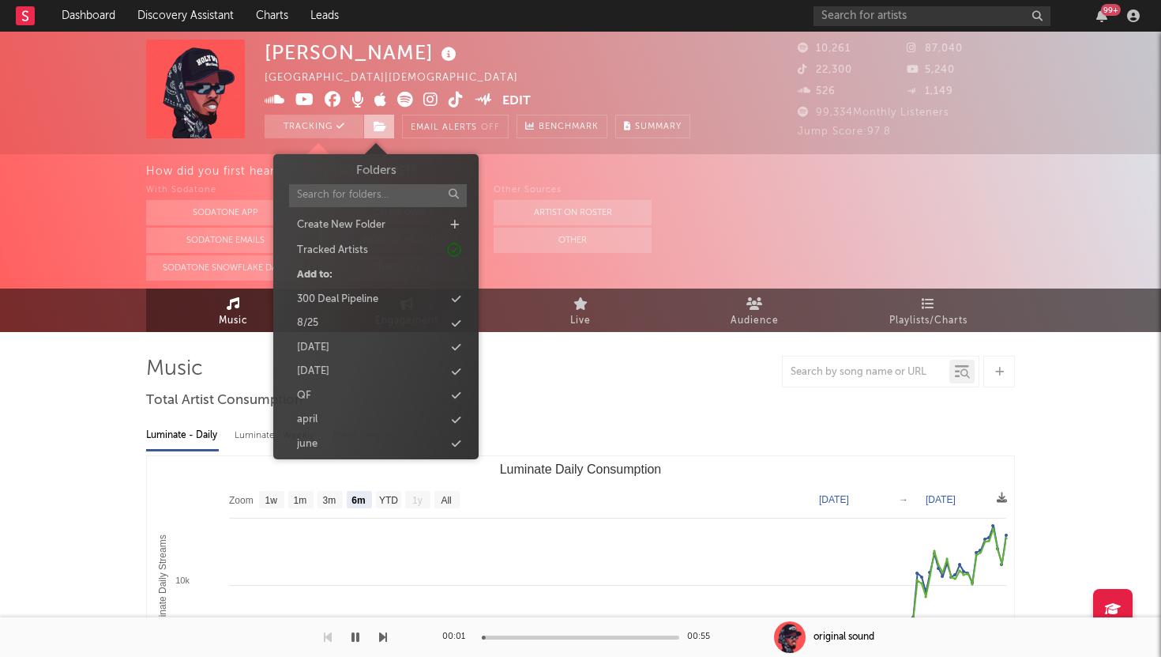
click at [378, 130] on icon at bounding box center [380, 126] width 13 height 11
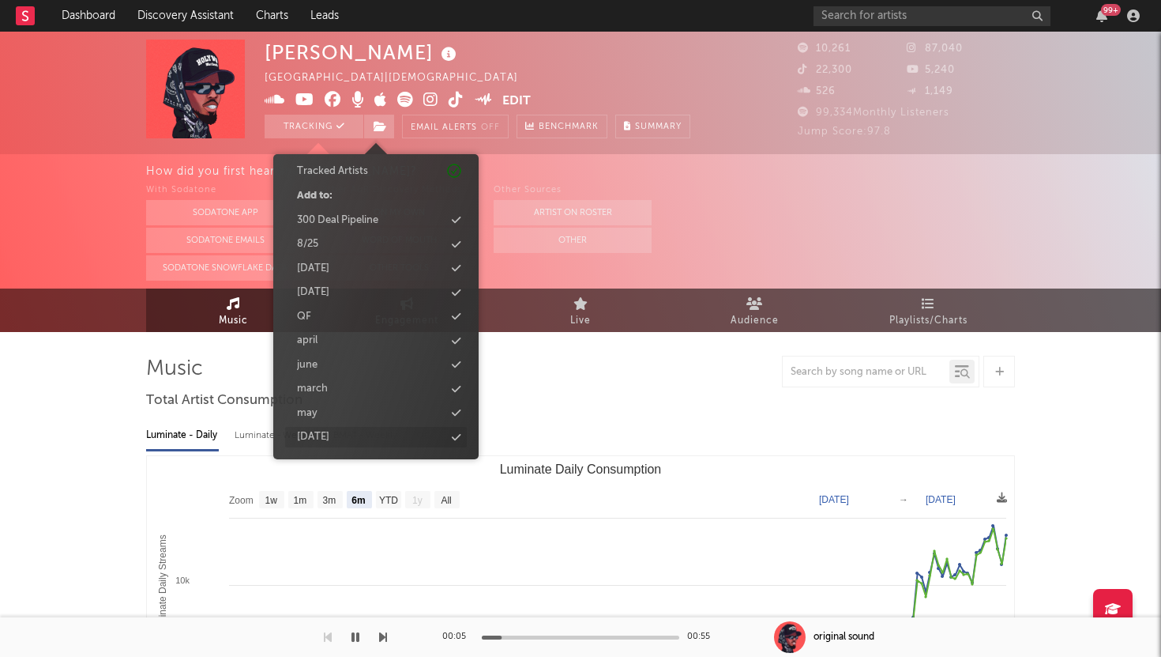
click at [329, 431] on div "september 2025" at bounding box center [313, 437] width 32 height 16
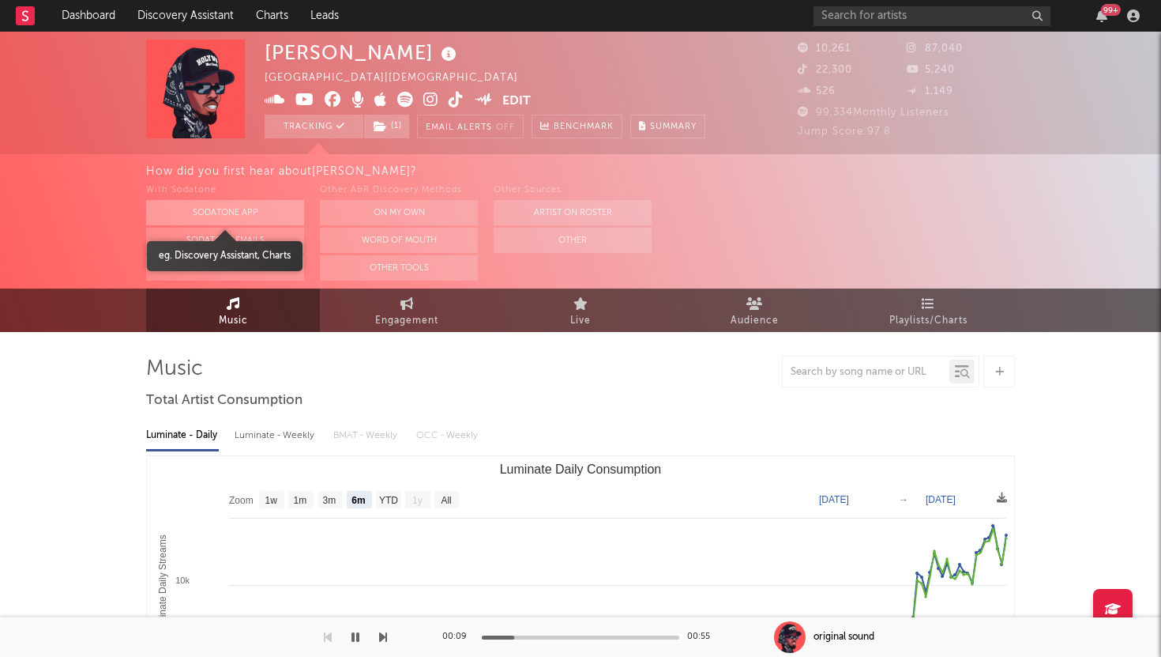
click at [265, 206] on button "Sodatone App" at bounding box center [225, 212] width 158 height 25
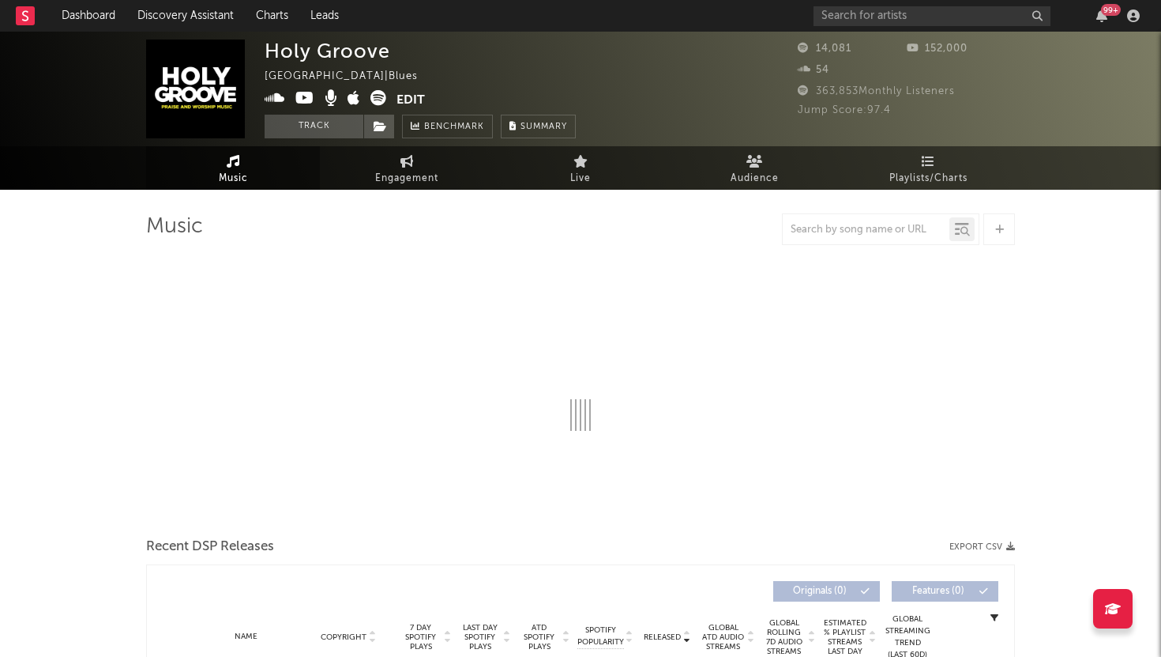
select select "1w"
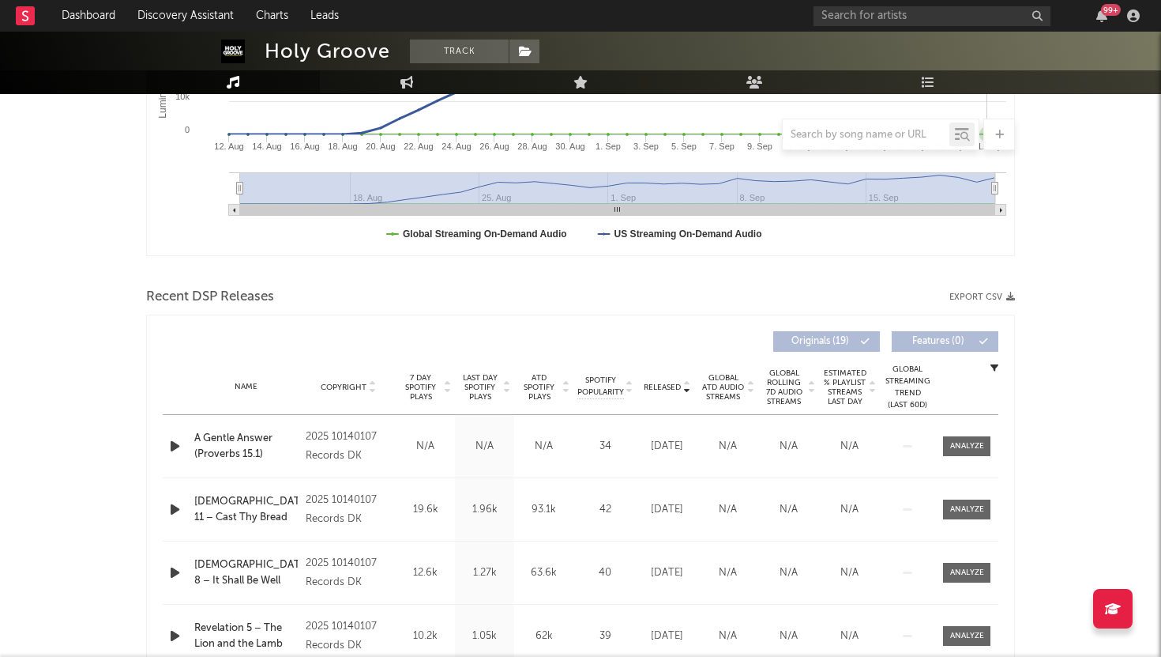
scroll to position [394, 0]
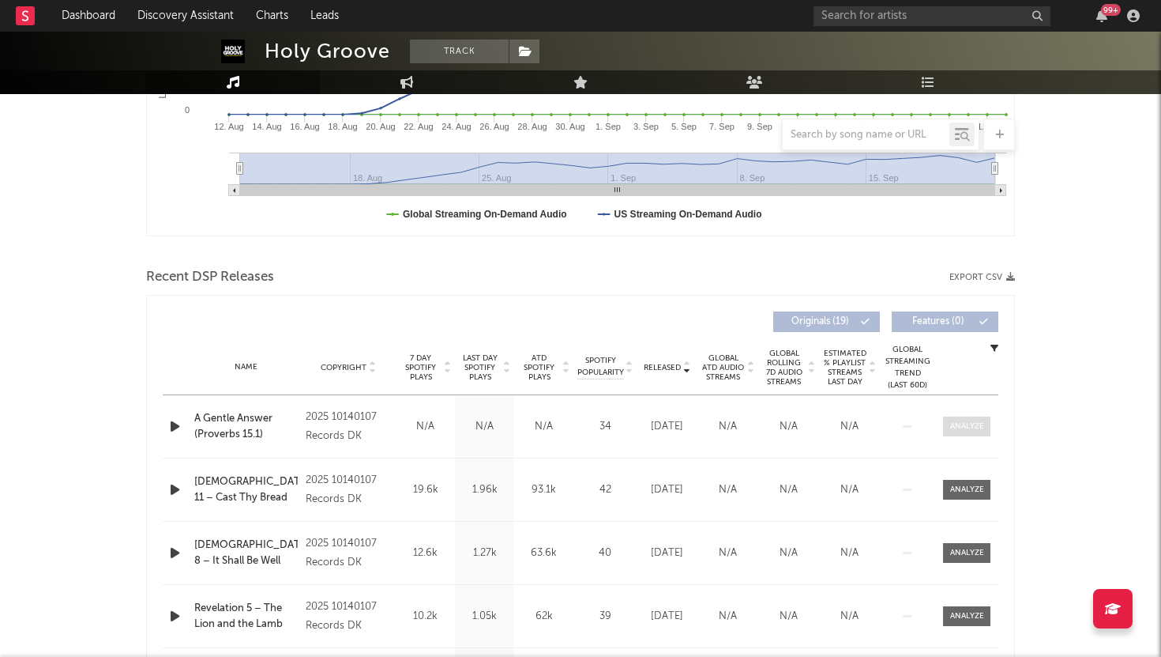
click at [969, 422] on div at bounding box center [967, 426] width 34 height 12
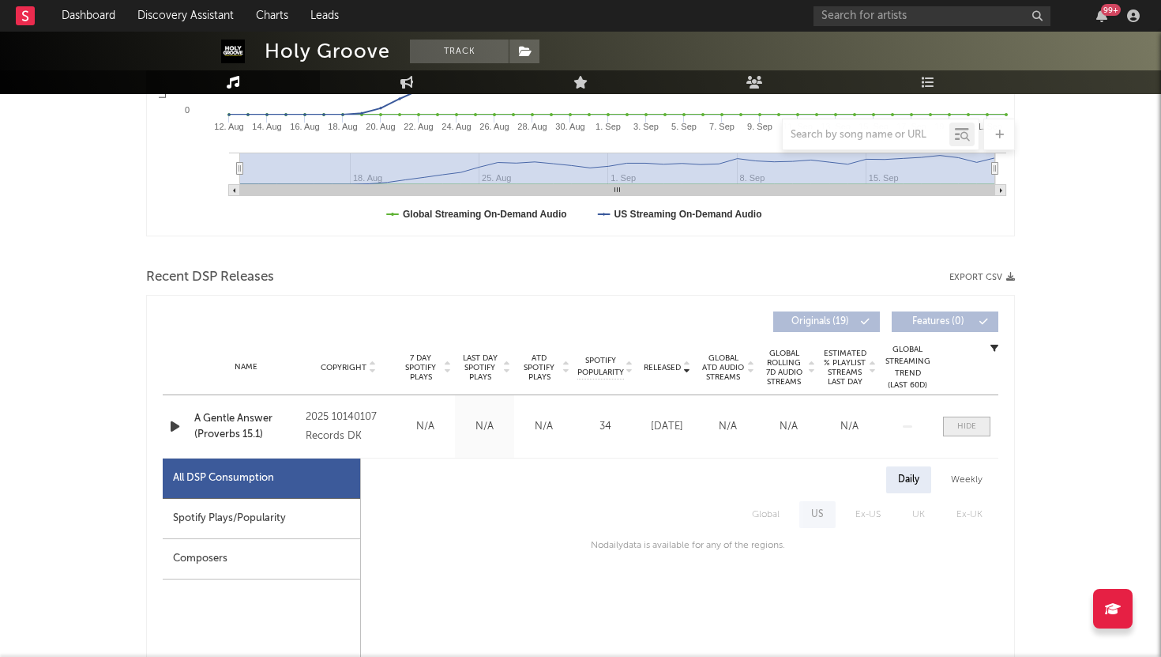
click at [969, 422] on div at bounding box center [967, 426] width 19 height 12
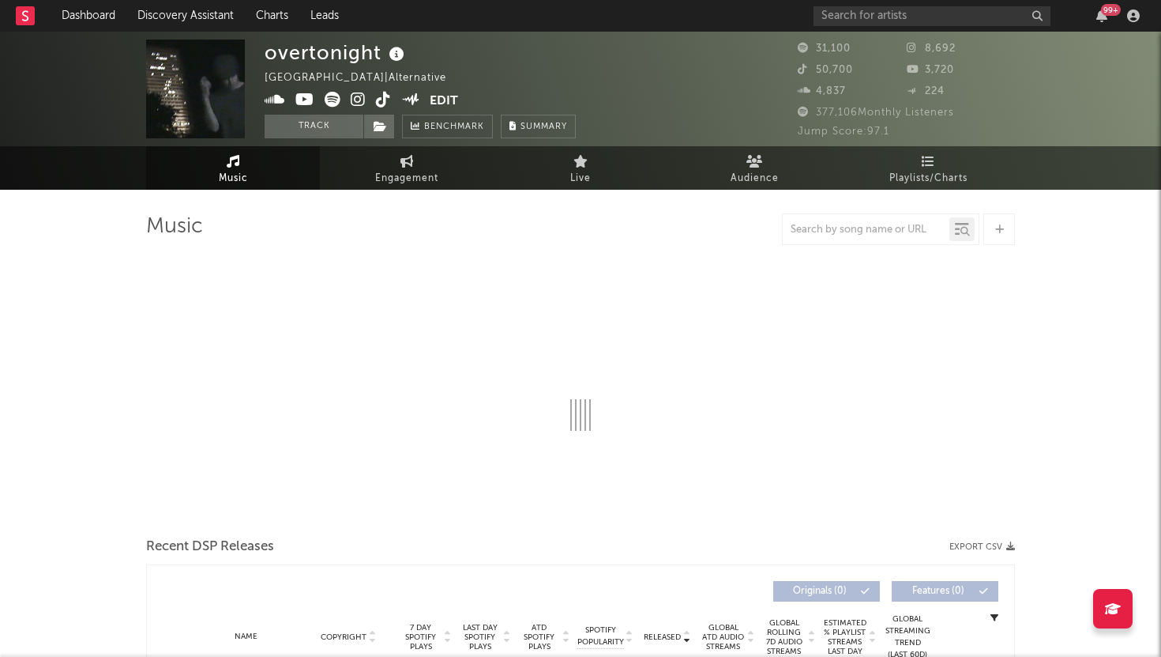
select select "6m"
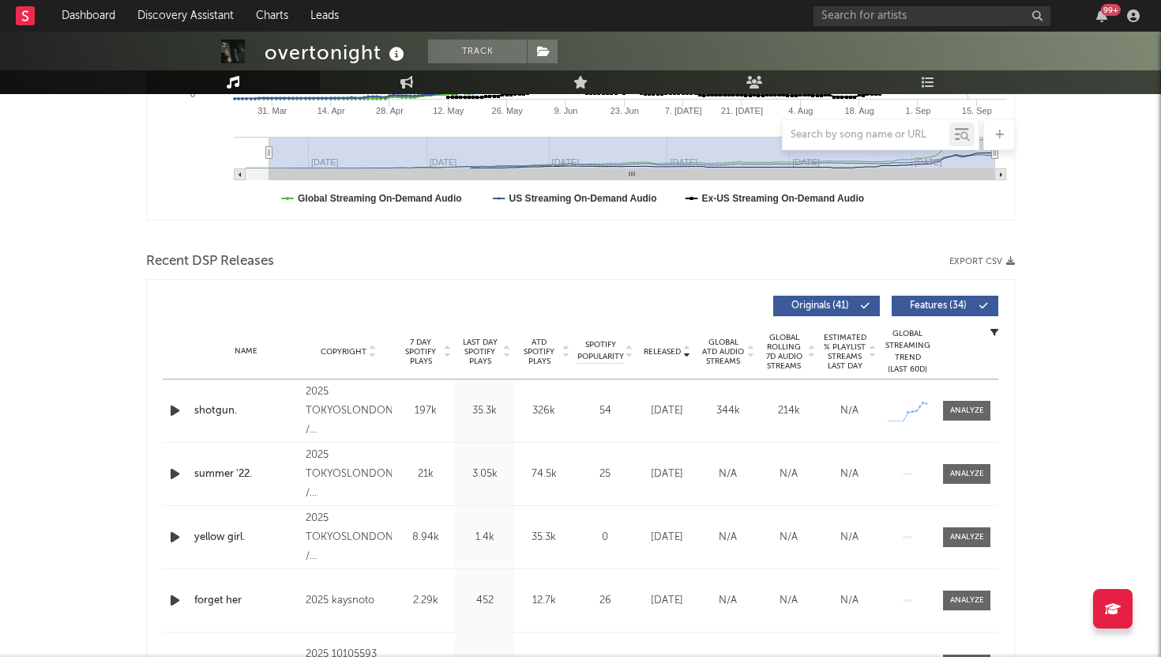
scroll to position [458, 0]
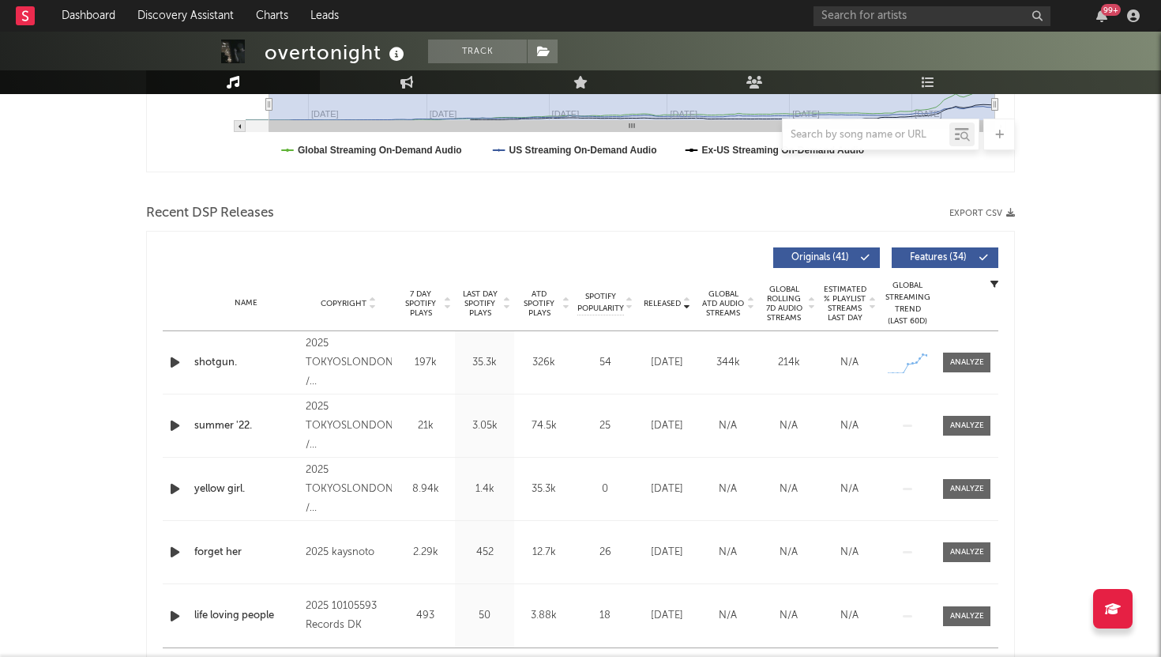
click at [955, 251] on button "Features ( 34 )" at bounding box center [945, 257] width 107 height 21
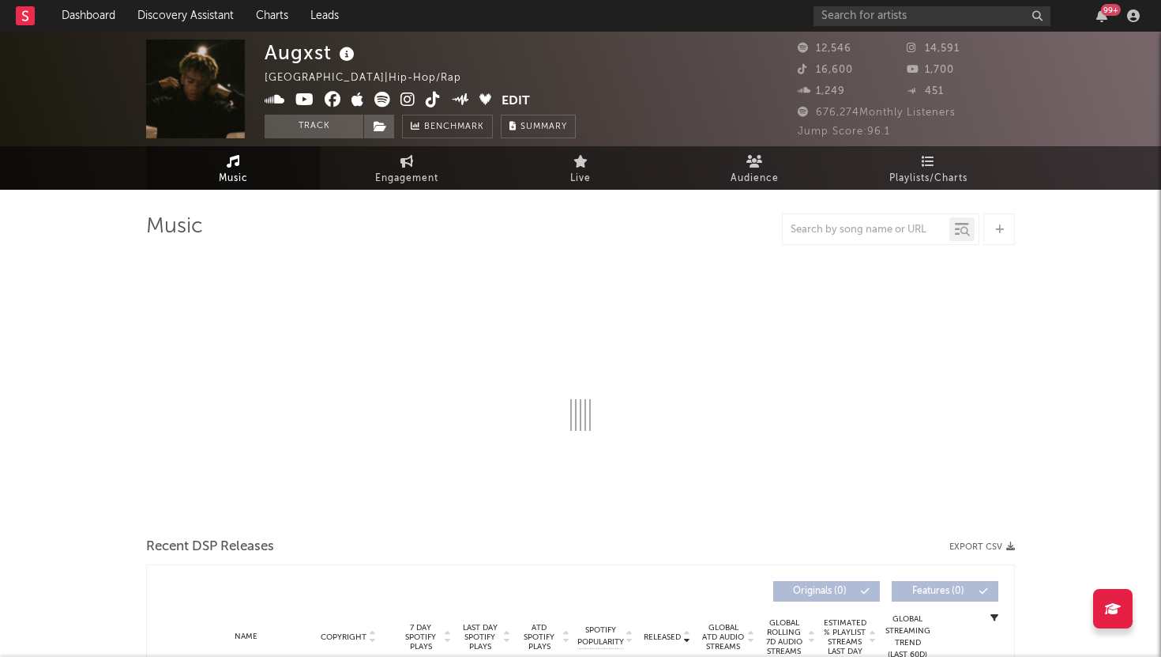
select select "6m"
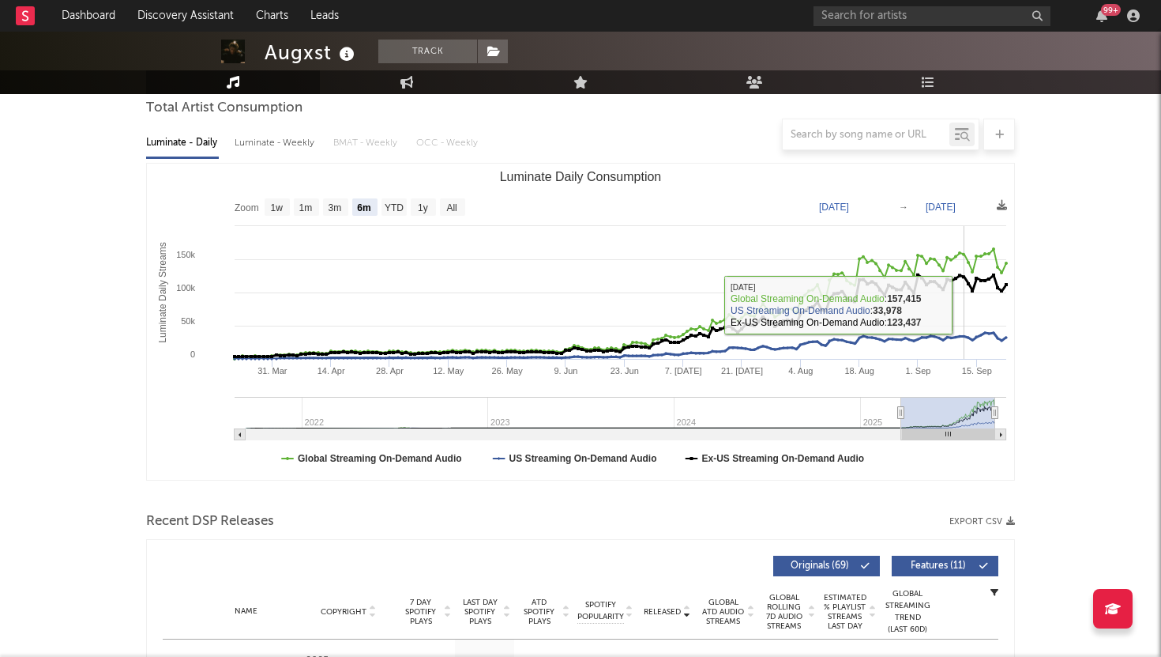
scroll to position [265, 0]
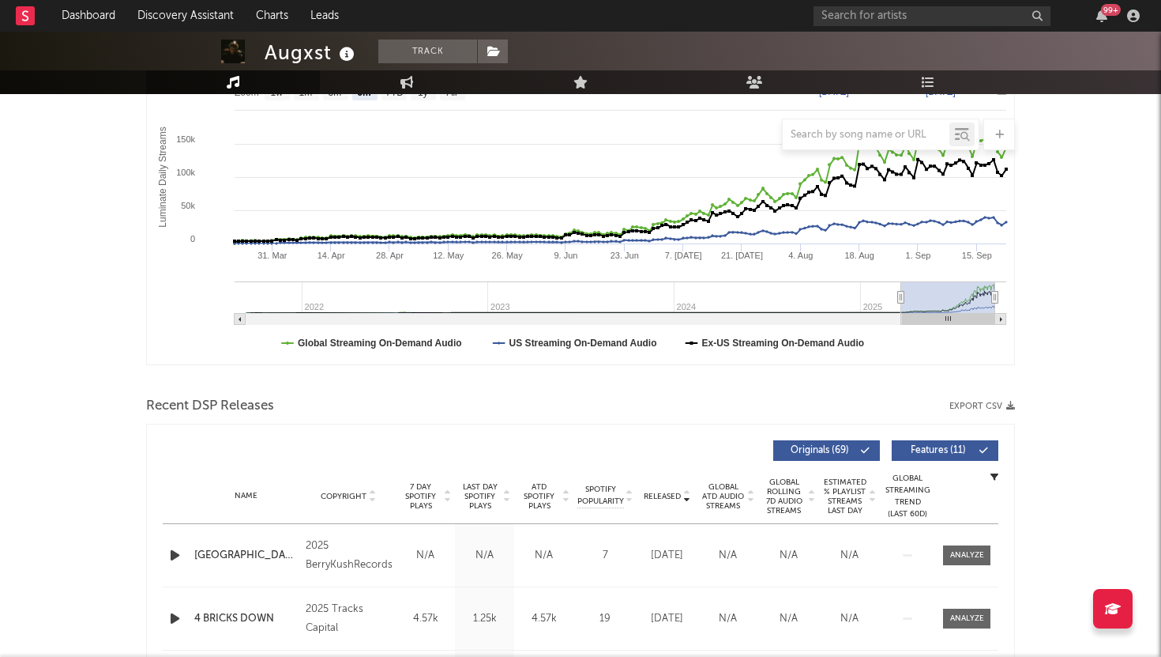
click at [963, 448] on span "Features ( 11 )" at bounding box center [938, 450] width 73 height 9
